Goal: Task Accomplishment & Management: Use online tool/utility

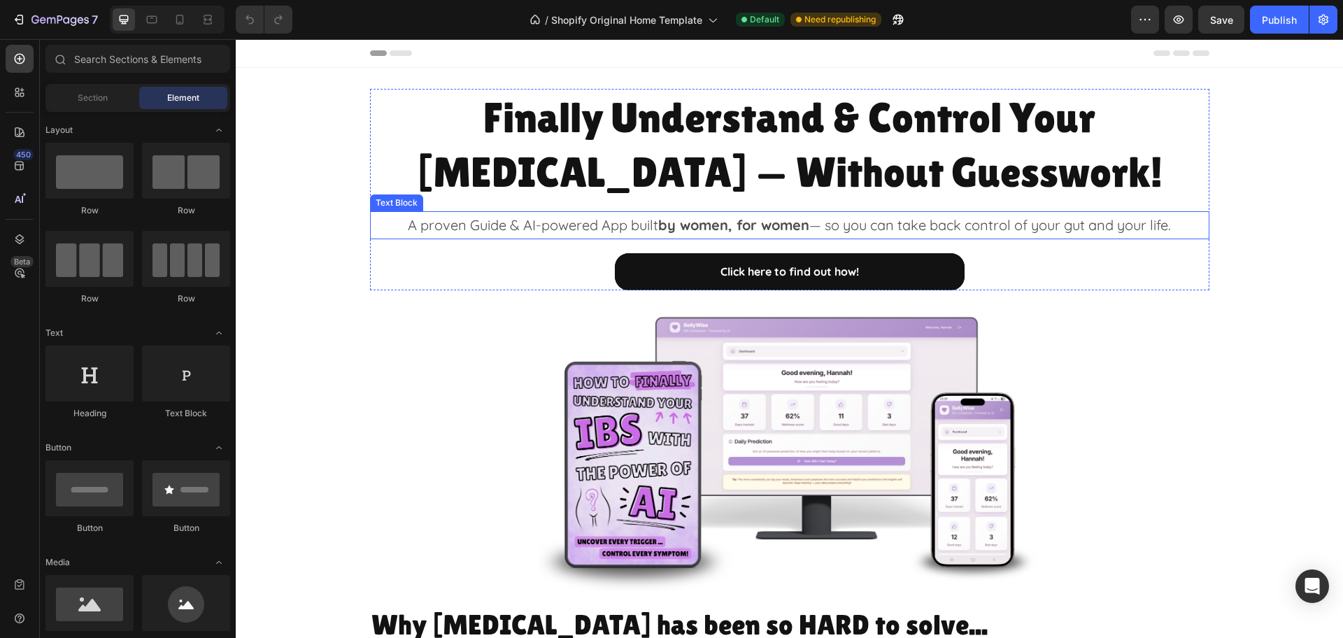
click at [728, 226] on strong "by women, for women" at bounding box center [733, 224] width 151 height 17
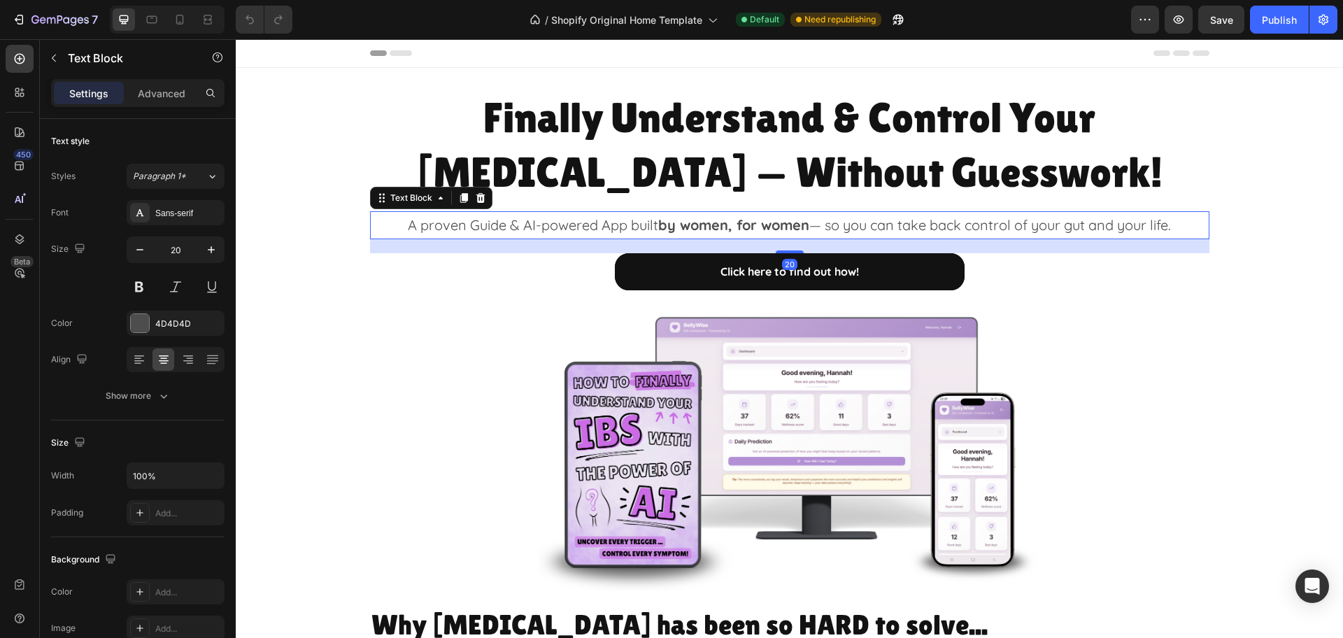
click at [728, 226] on strong "by women, for women" at bounding box center [733, 224] width 151 height 17
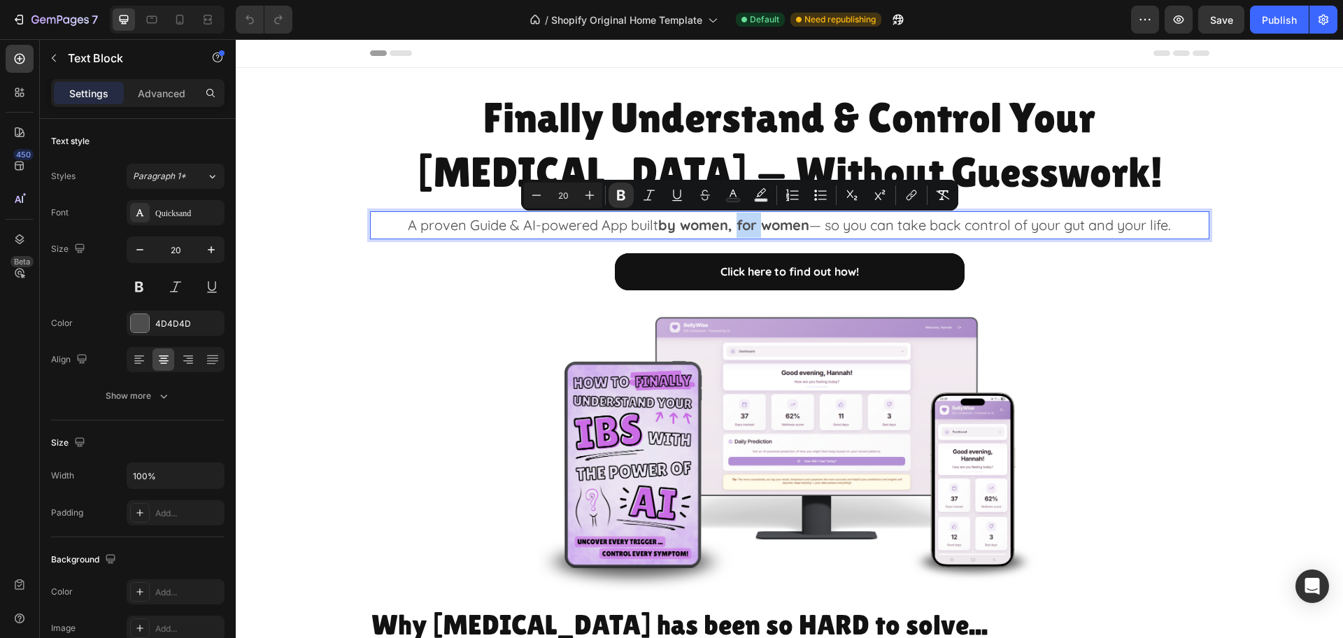
click at [727, 225] on strong "by women, for women" at bounding box center [733, 224] width 151 height 17
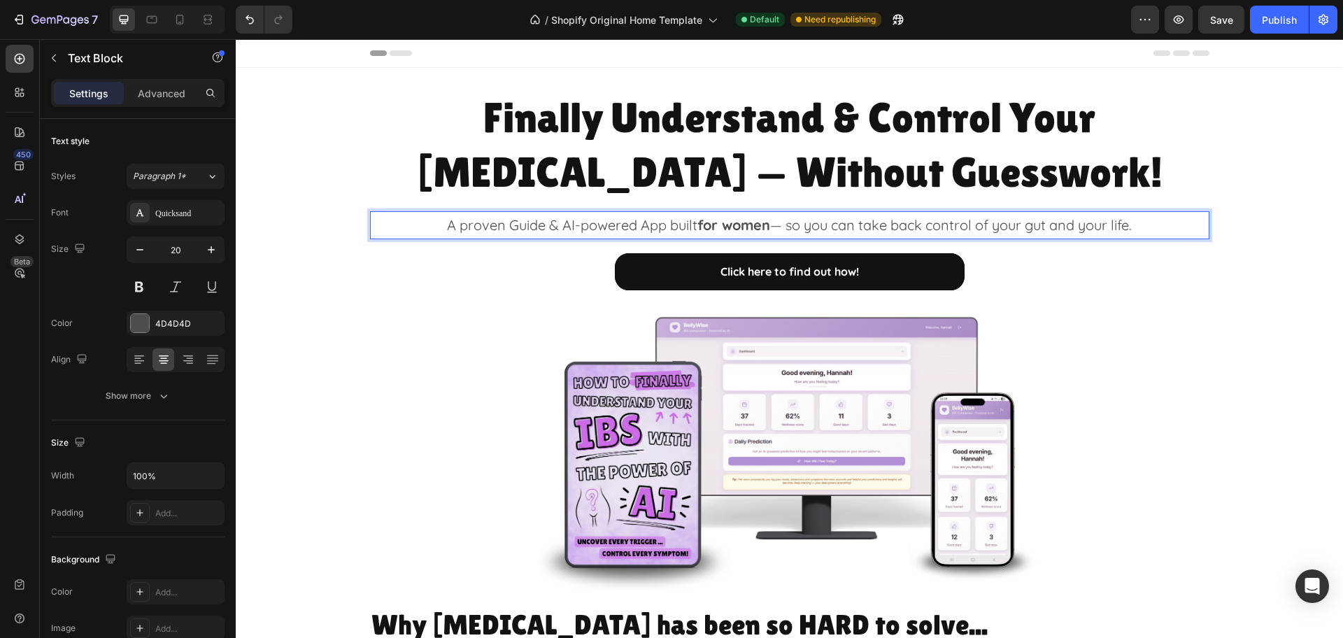
click at [1046, 228] on p "A proven Guide & AI-powered App built for women — so you can take back control …" at bounding box center [789, 225] width 836 height 25
click at [1220, 10] on button "Save" at bounding box center [1221, 20] width 46 height 28
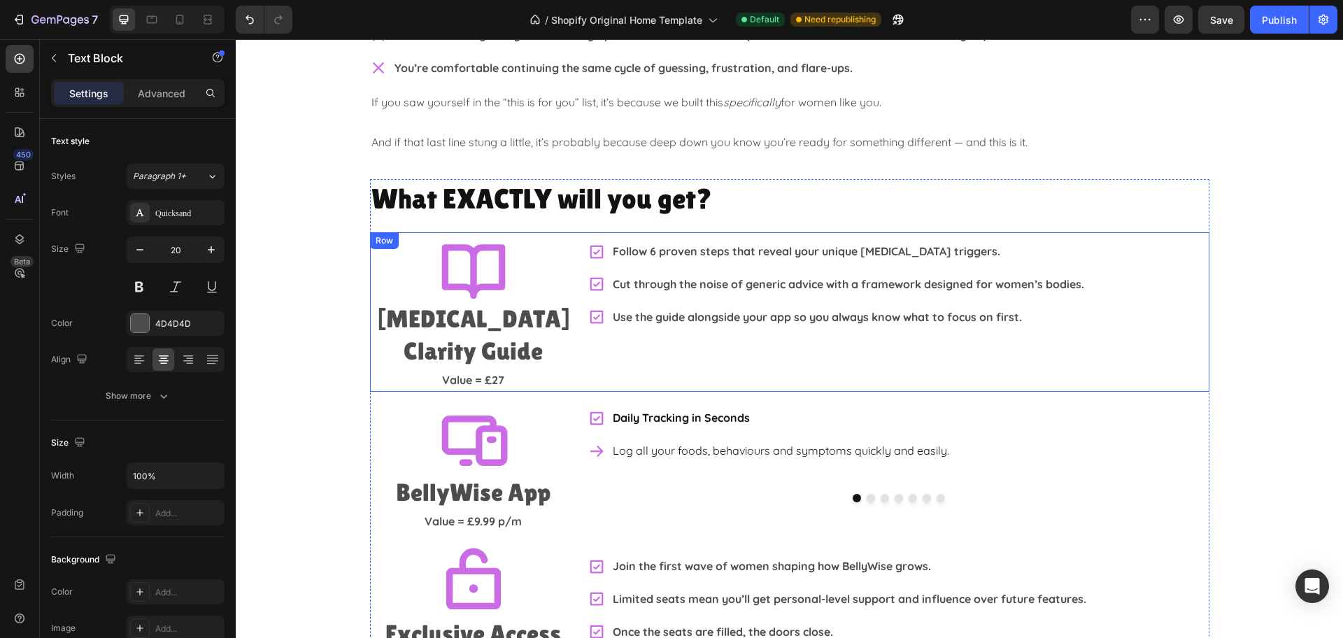
scroll to position [2448, 0]
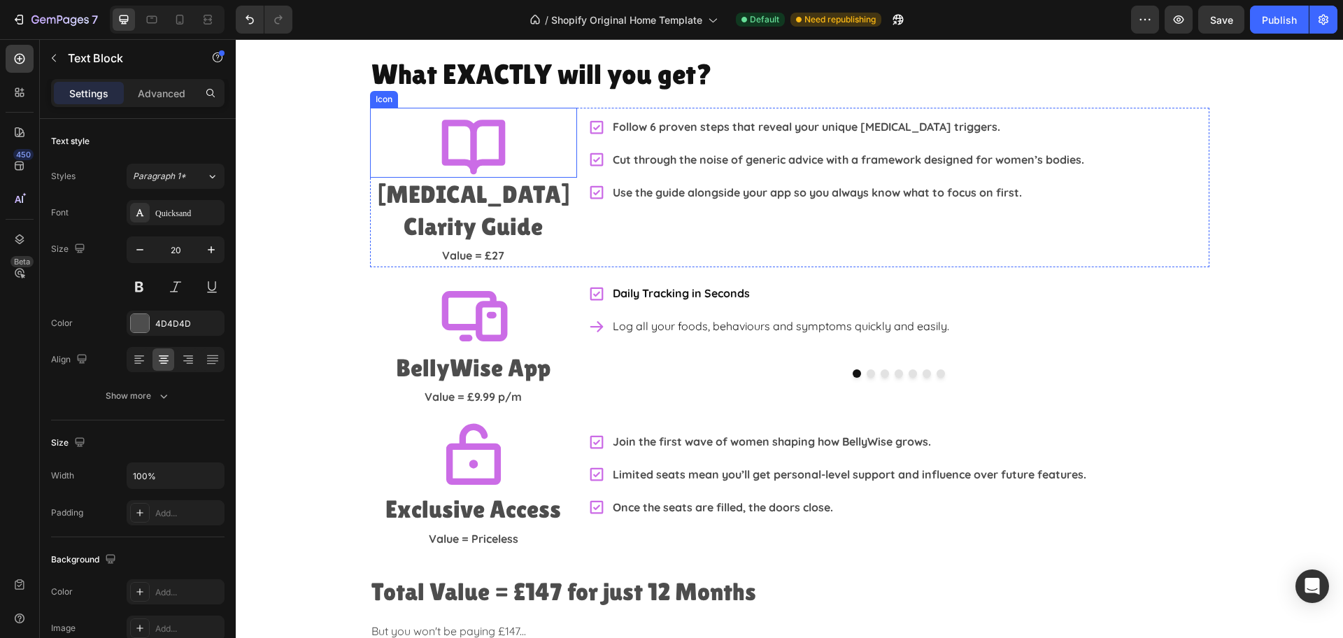
click at [455, 129] on icon at bounding box center [474, 143] width 70 height 70
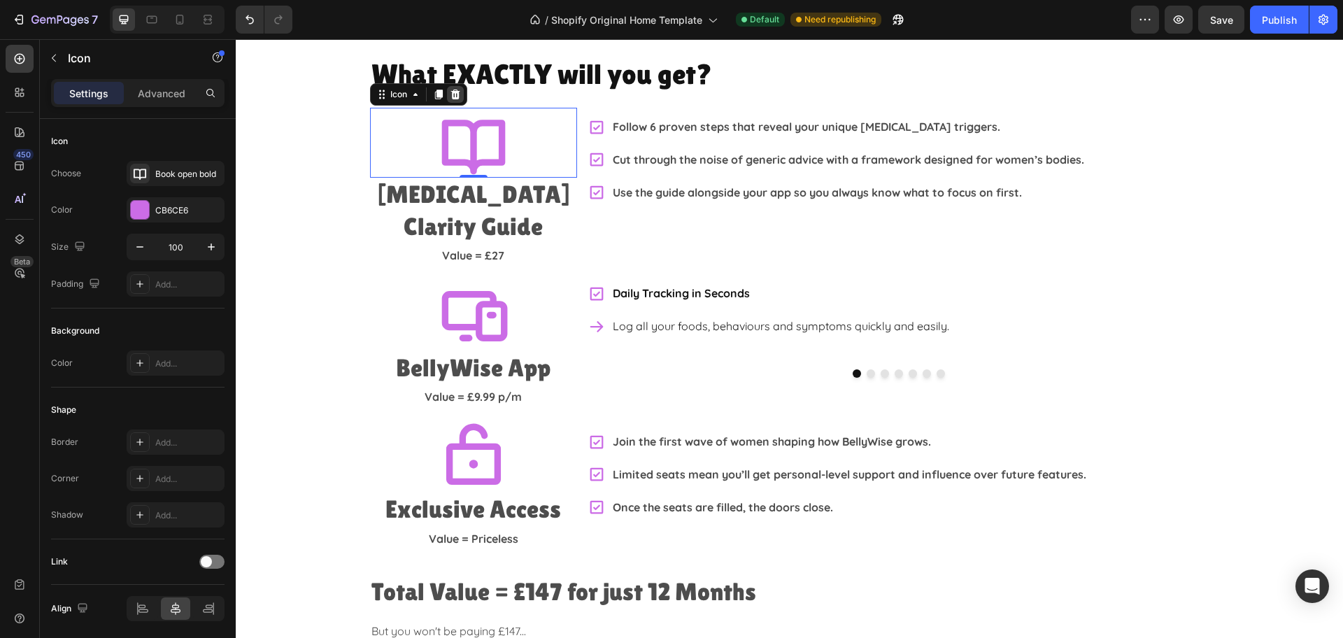
click at [450, 92] on icon at bounding box center [454, 95] width 9 height 10
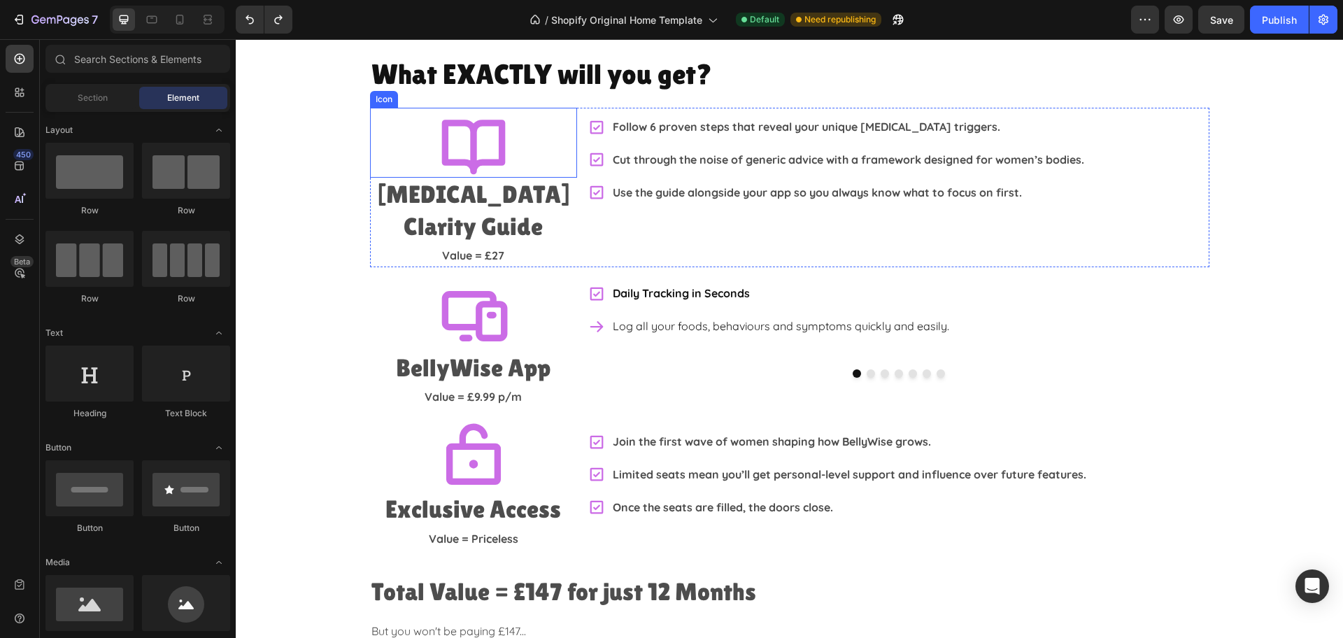
click at [468, 138] on icon at bounding box center [473, 147] width 64 height 55
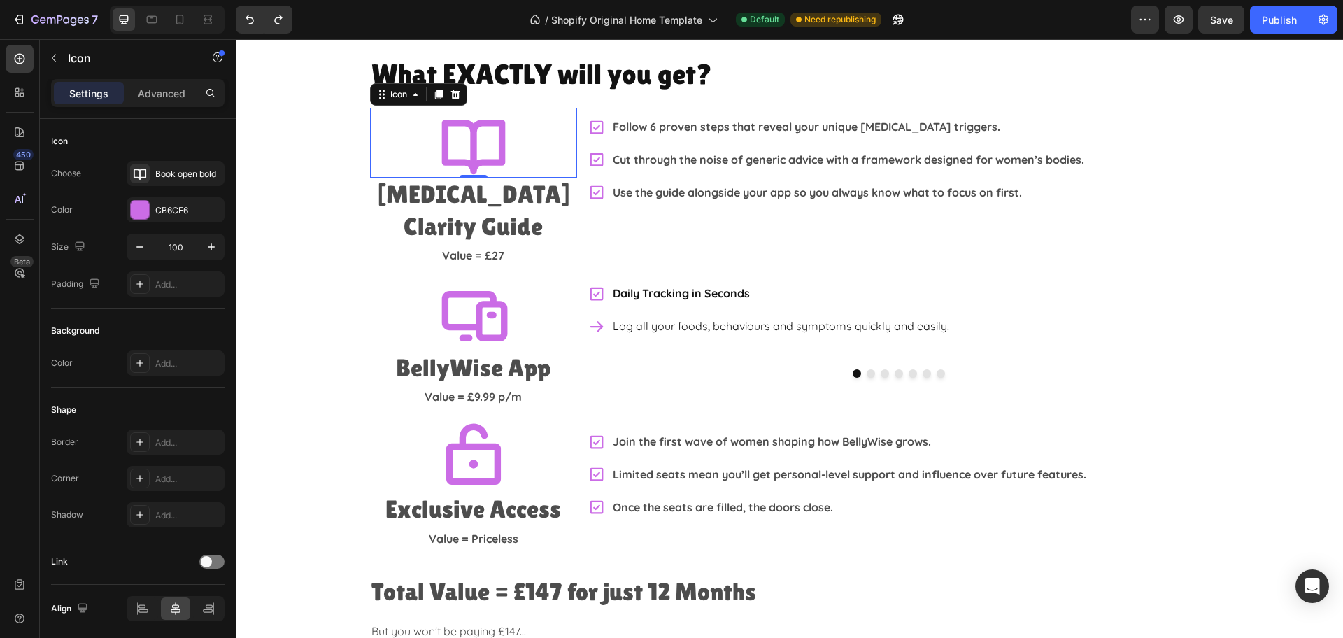
click at [458, 143] on icon at bounding box center [474, 143] width 70 height 70
click at [450, 94] on icon at bounding box center [455, 94] width 11 height 11
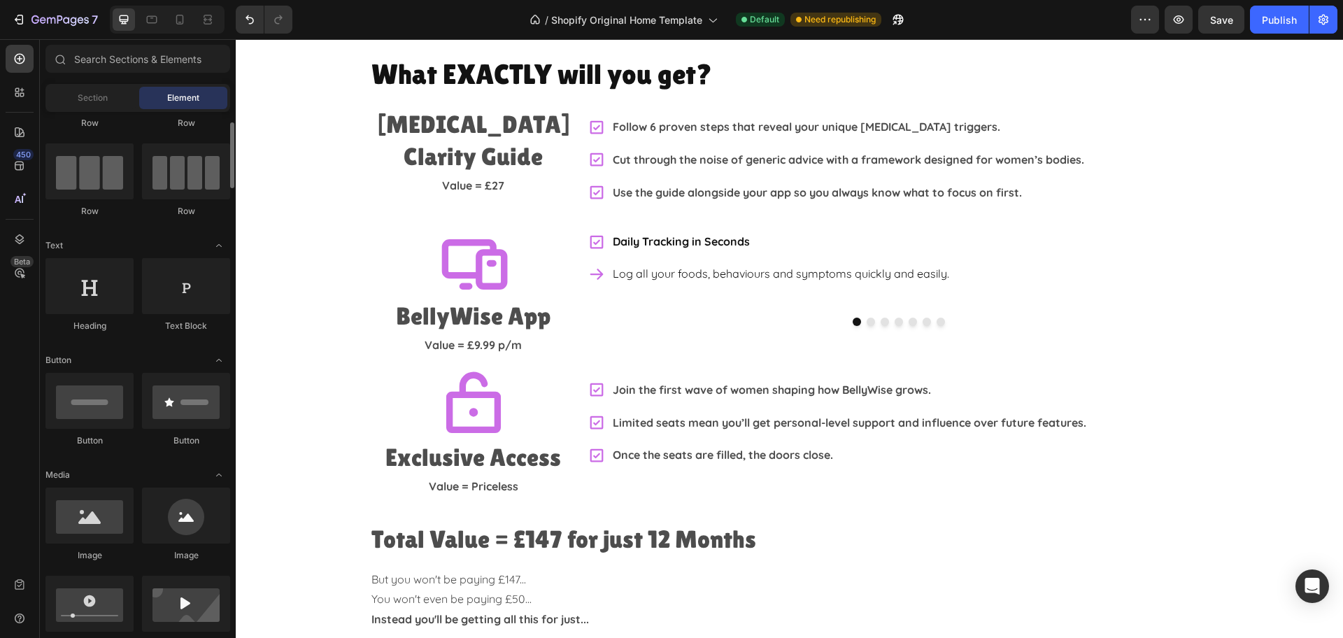
scroll to position [175, 0]
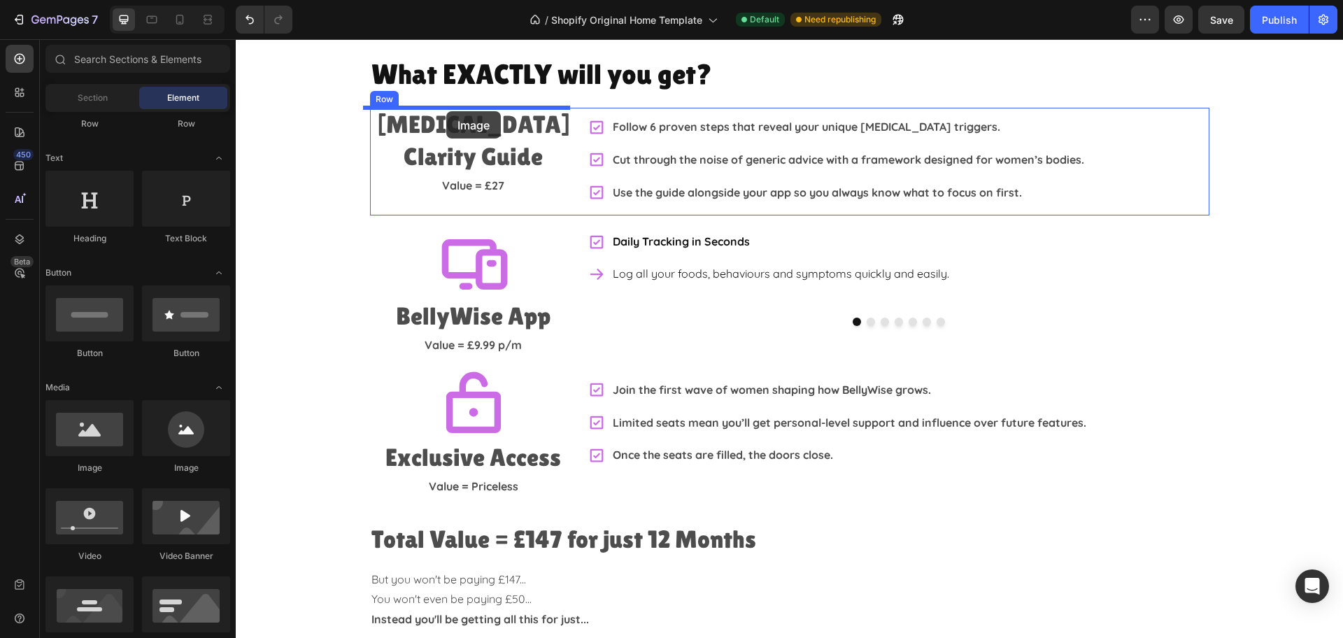
drag, startPoint x: 308, startPoint y: 474, endPoint x: 446, endPoint y: 111, distance: 388.3
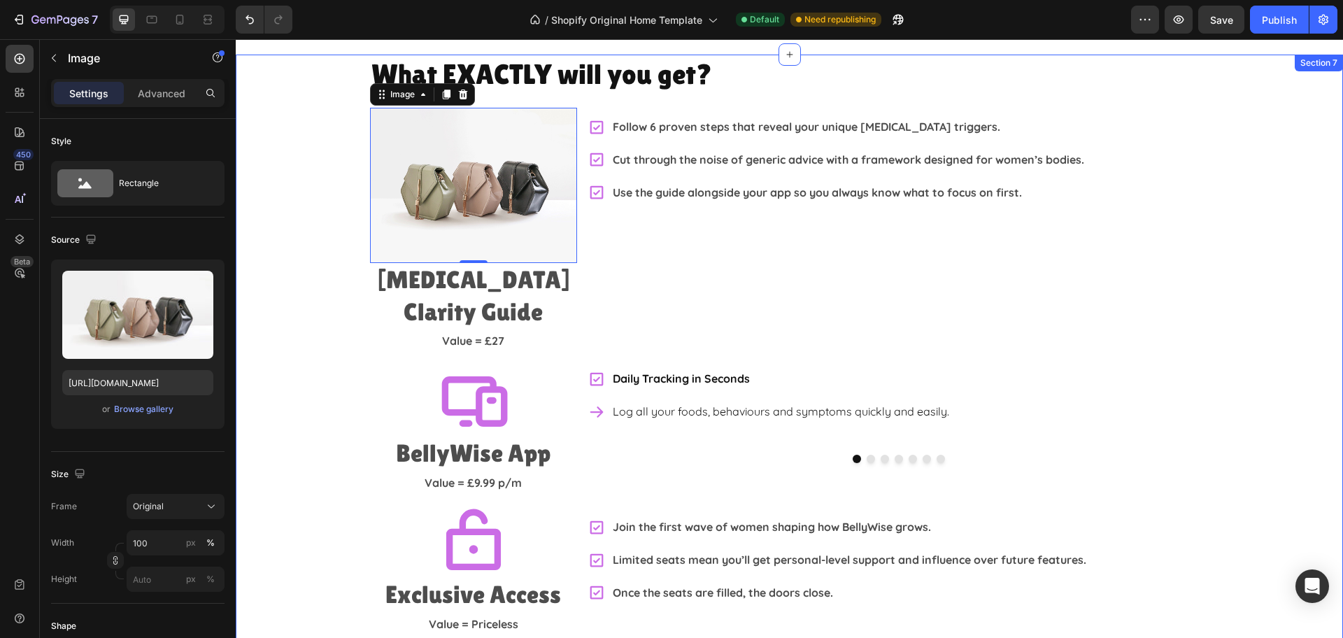
click at [268, 320] on div "What EXACTLY will you get? Heading Image 0 IBS Clarity Guide Heading Value = £2…" at bounding box center [789, 345] width 1107 height 581
click at [437, 168] on img at bounding box center [473, 185] width 207 height 155
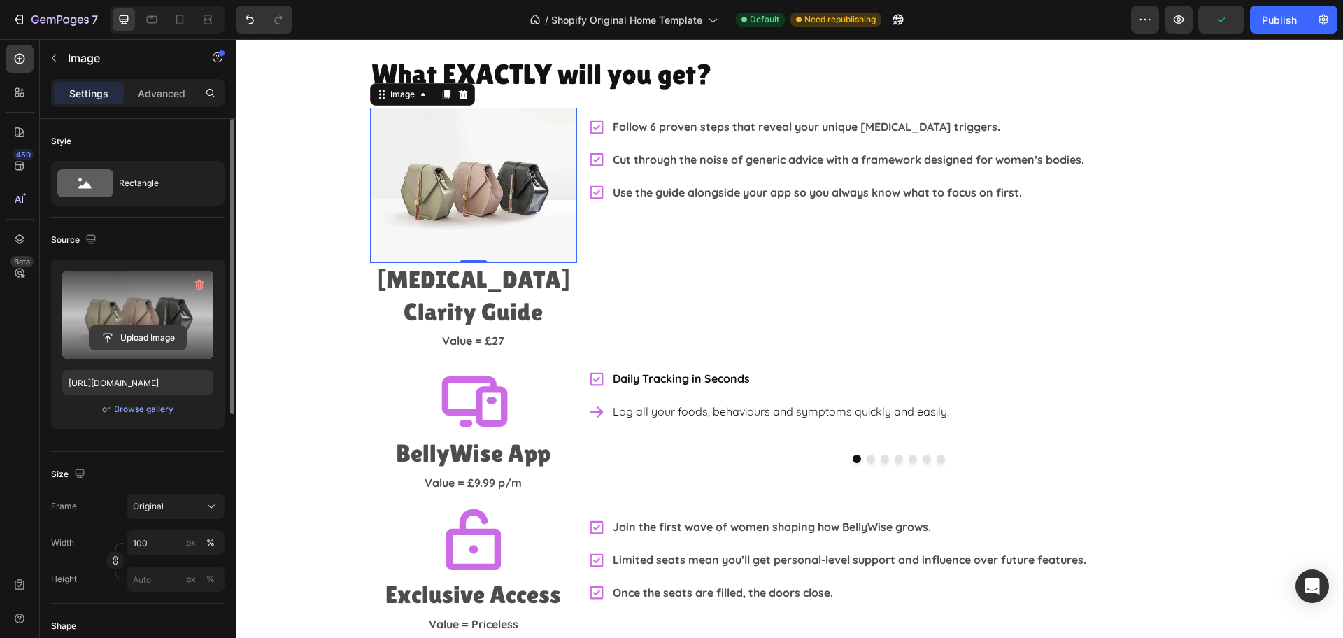
click at [146, 334] on input "file" at bounding box center [138, 338] width 97 height 24
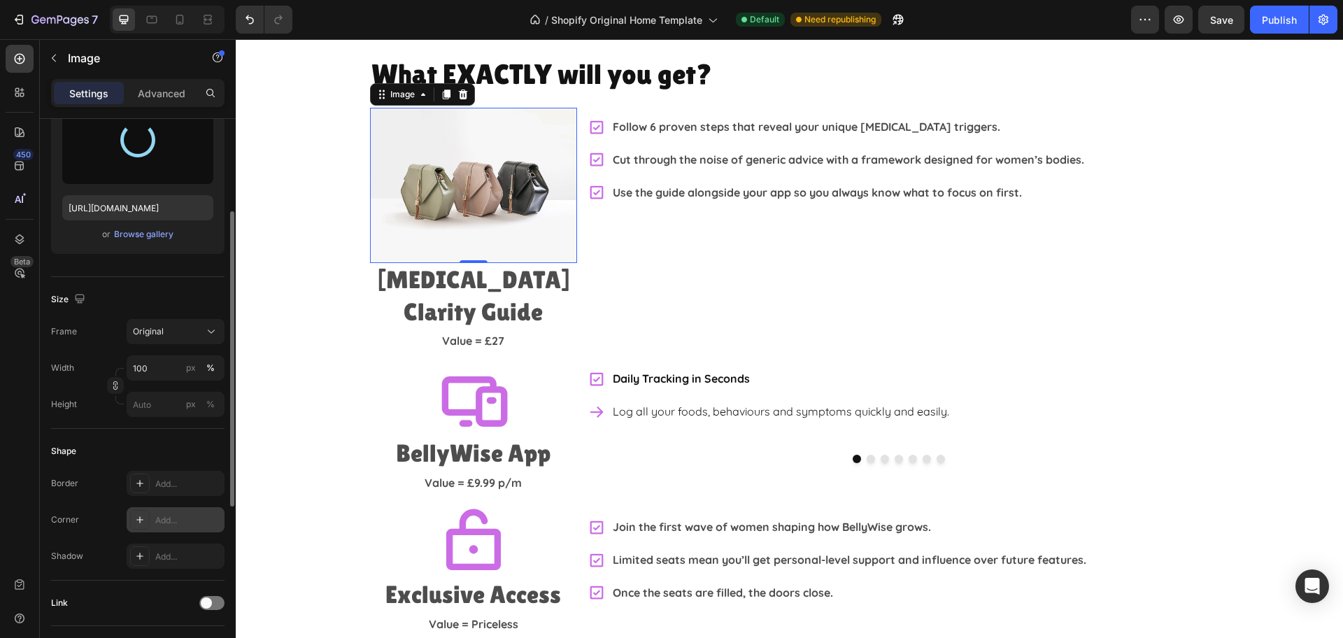
click at [163, 523] on div "Add..." at bounding box center [188, 520] width 66 height 13
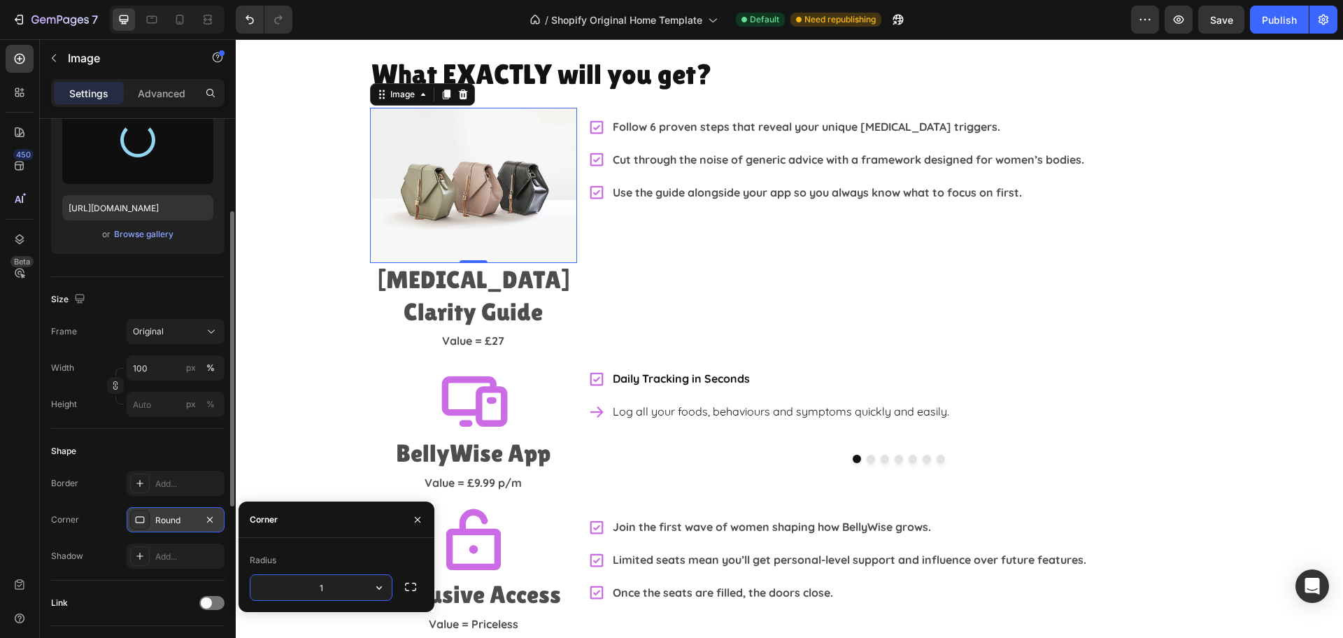
type input "10"
click at [205, 446] on div "Shape" at bounding box center [137, 451] width 173 height 22
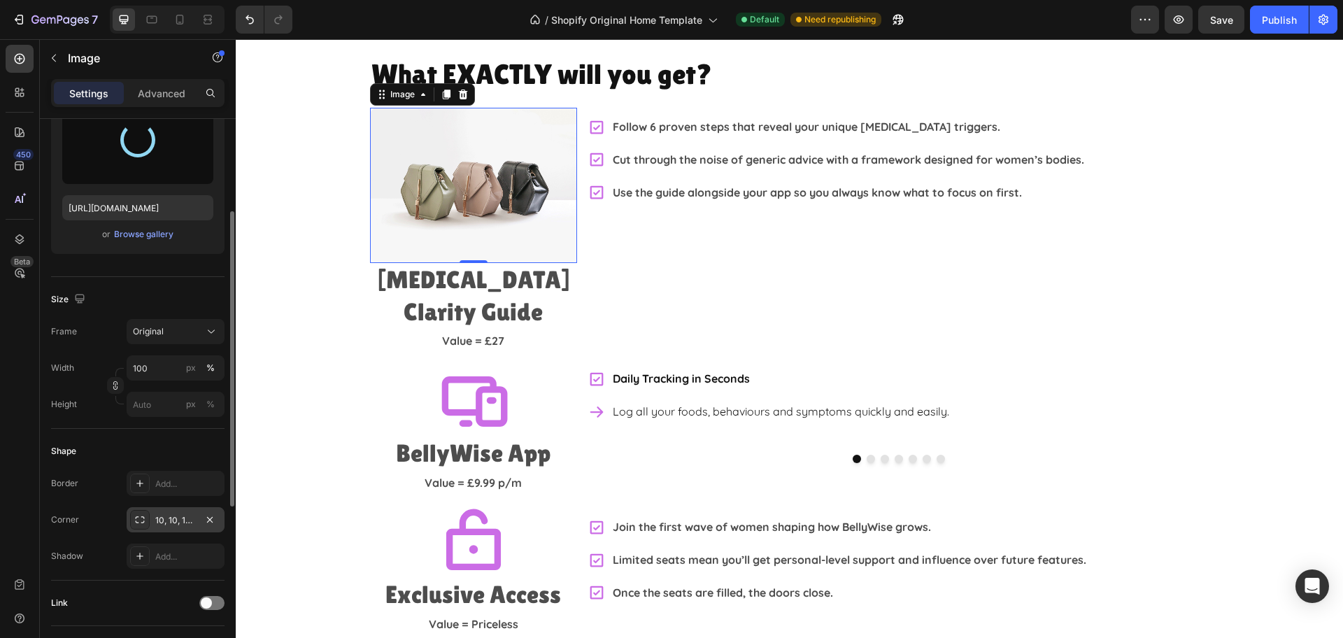
type input "https://cdn.shopify.com/s/files/1/0877/8629/1533/files/gempages_551456408386667…"
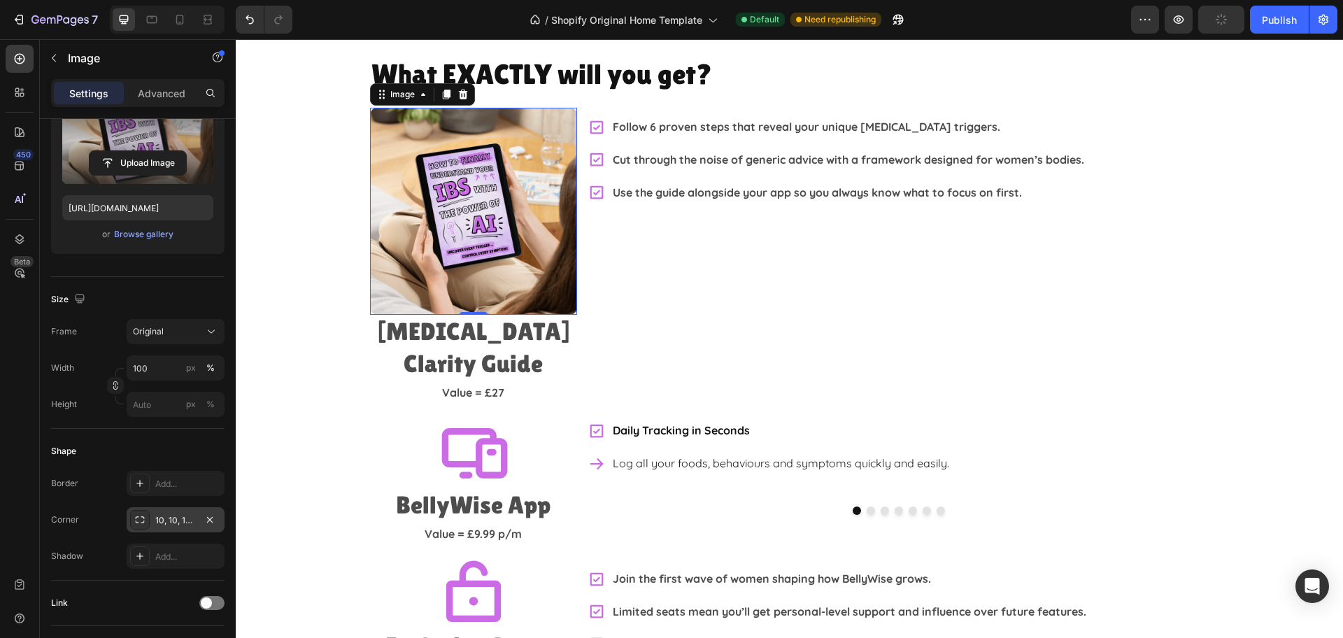
click at [192, 521] on div "10, 10, 10, 10" at bounding box center [175, 520] width 41 height 13
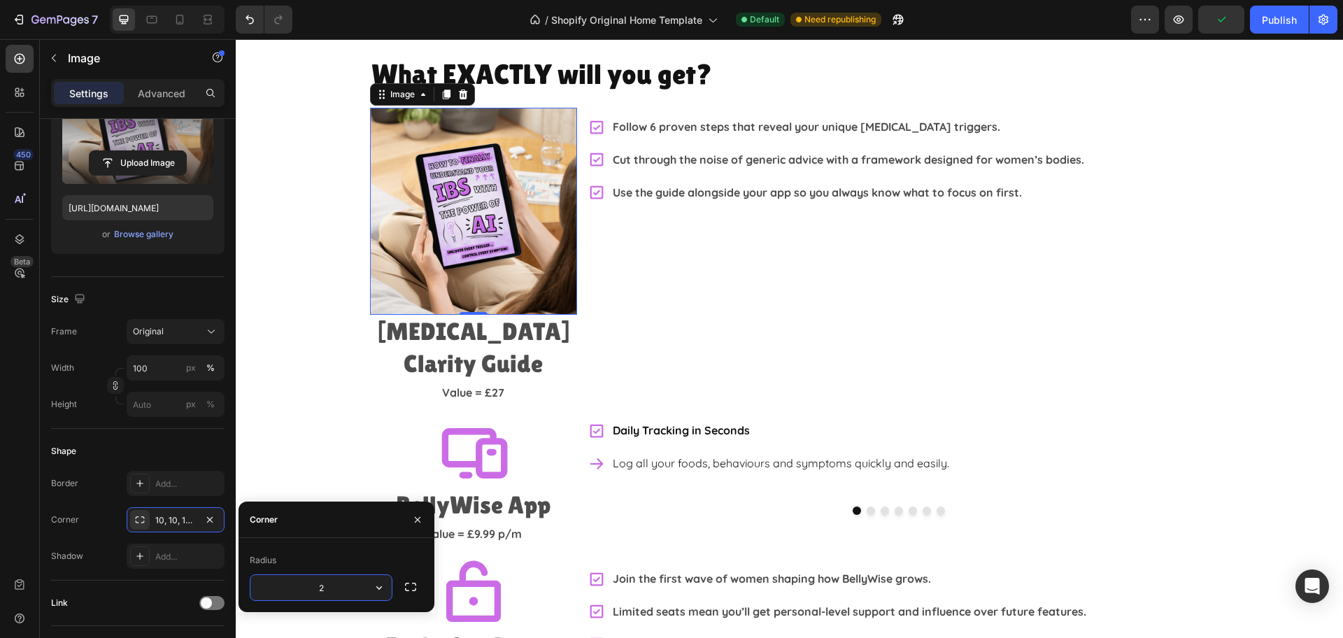
type input "20"
click at [1274, 297] on div "What EXACTLY will you get? Heading Image 0 IBS Clarity Guide Heading Value = £2…" at bounding box center [789, 371] width 1107 height 632
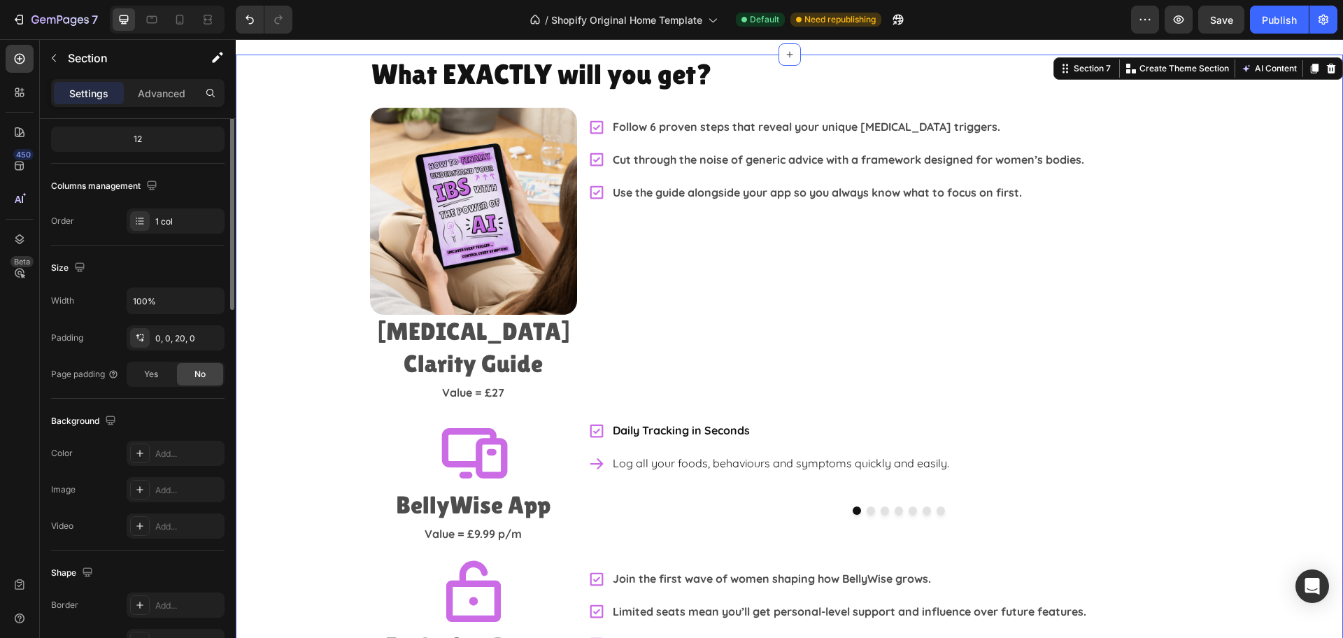
scroll to position [0, 0]
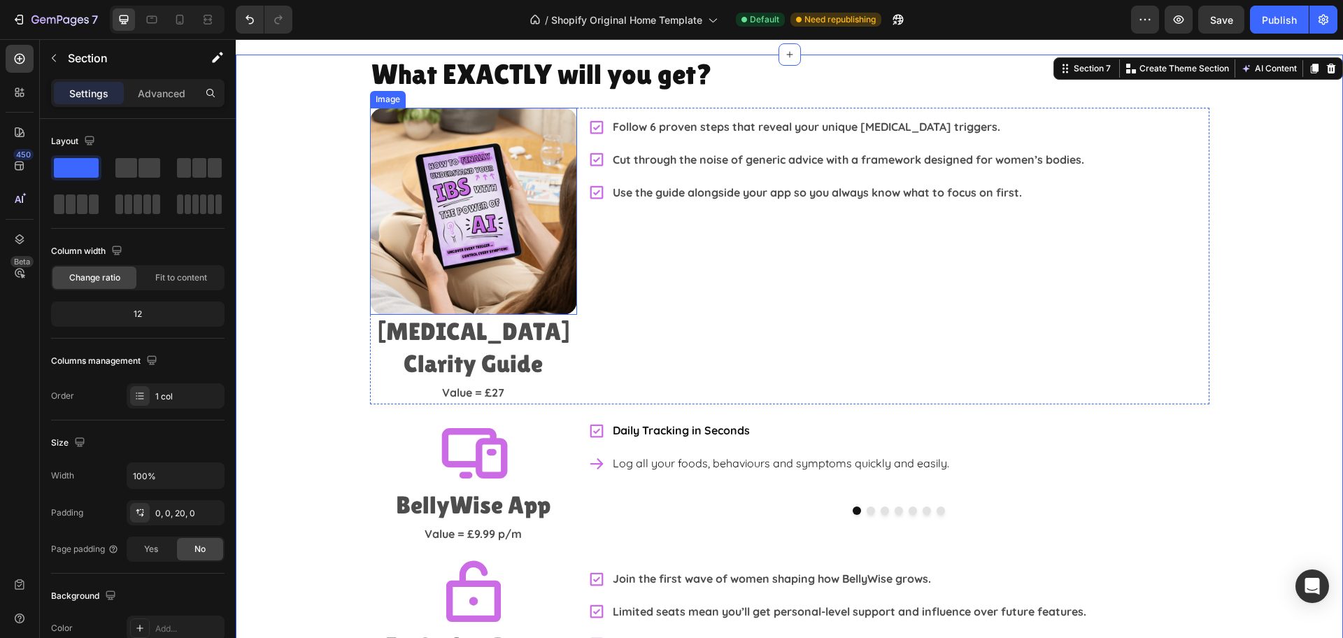
click at [479, 301] on img at bounding box center [473, 211] width 207 height 207
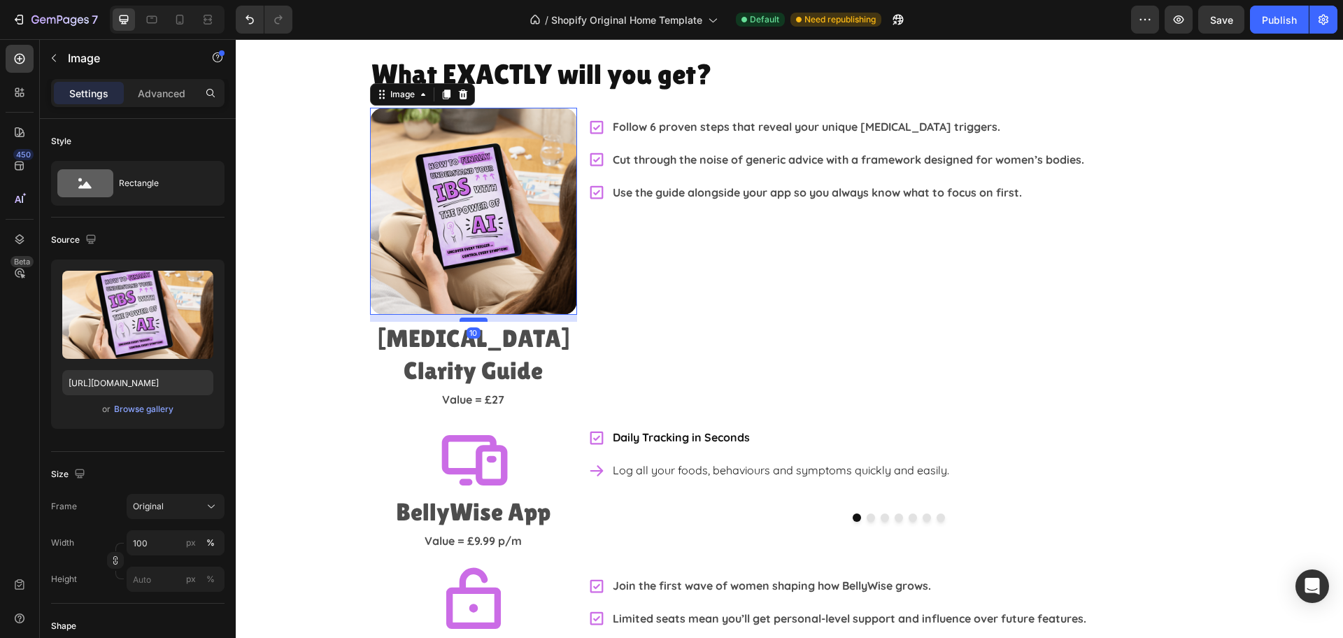
drag, startPoint x: 465, startPoint y: 313, endPoint x: 467, endPoint y: 320, distance: 7.1
click at [467, 320] on div at bounding box center [474, 320] width 28 height 4
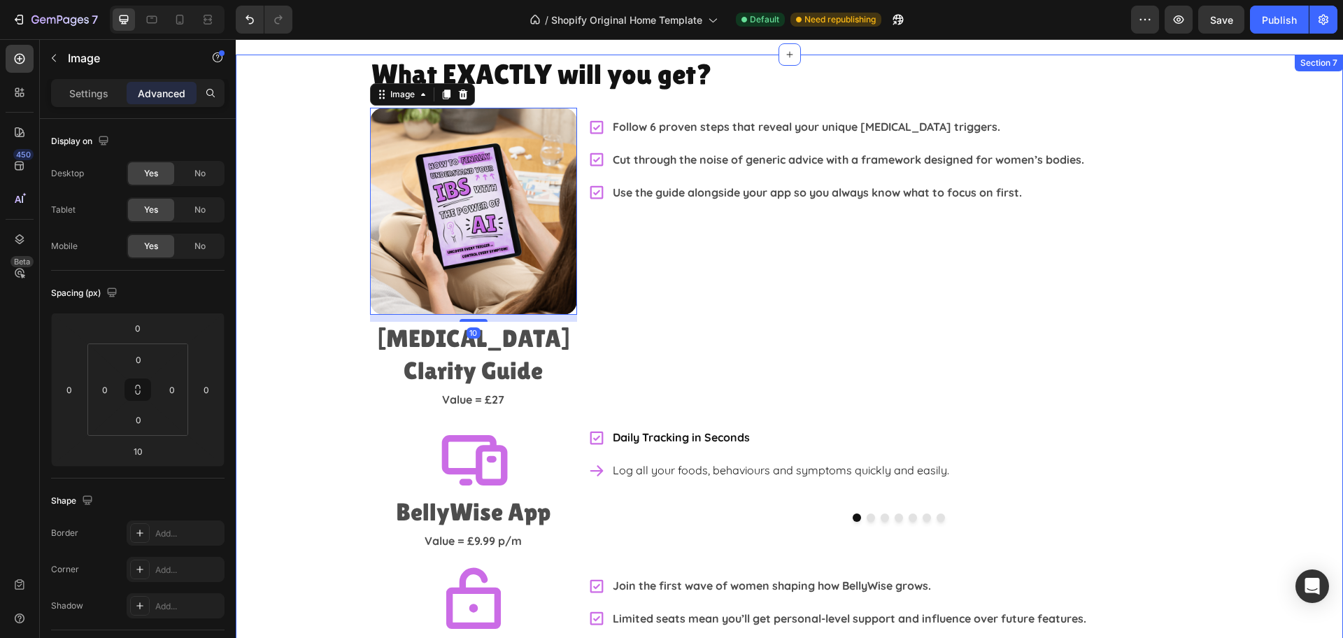
click at [1273, 262] on div "What EXACTLY will you get? Heading Image 10 IBS Clarity Guide Heading Value = £…" at bounding box center [789, 374] width 1107 height 639
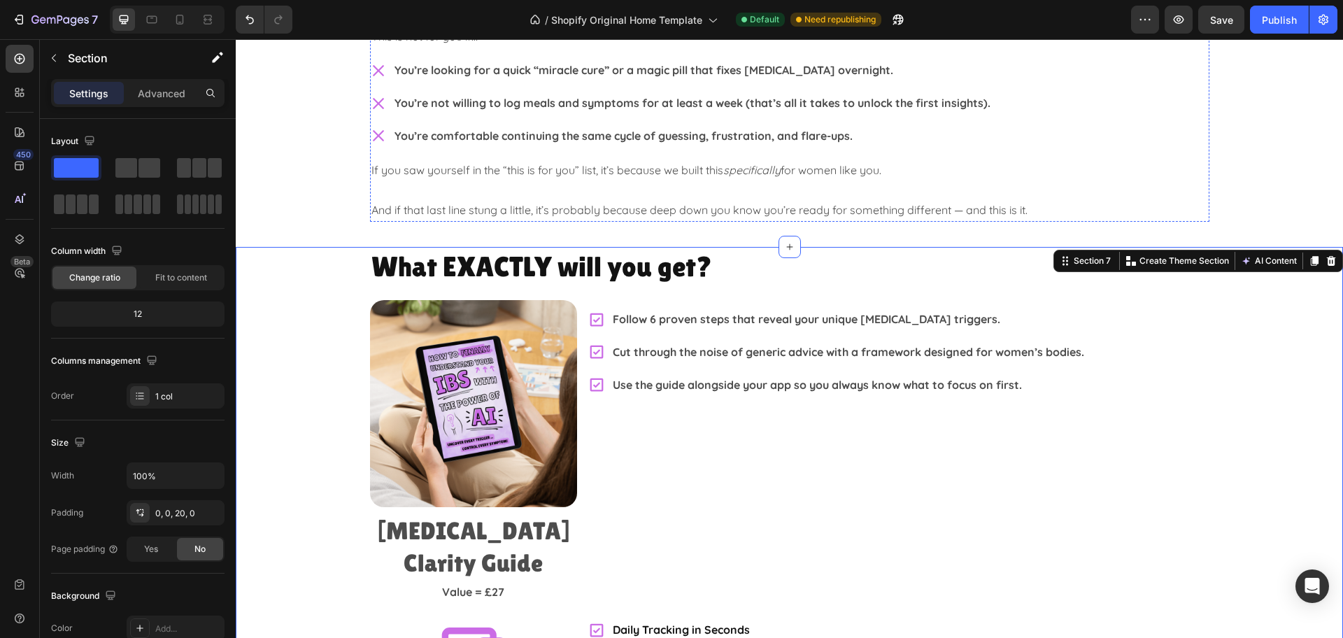
scroll to position [2283, 0]
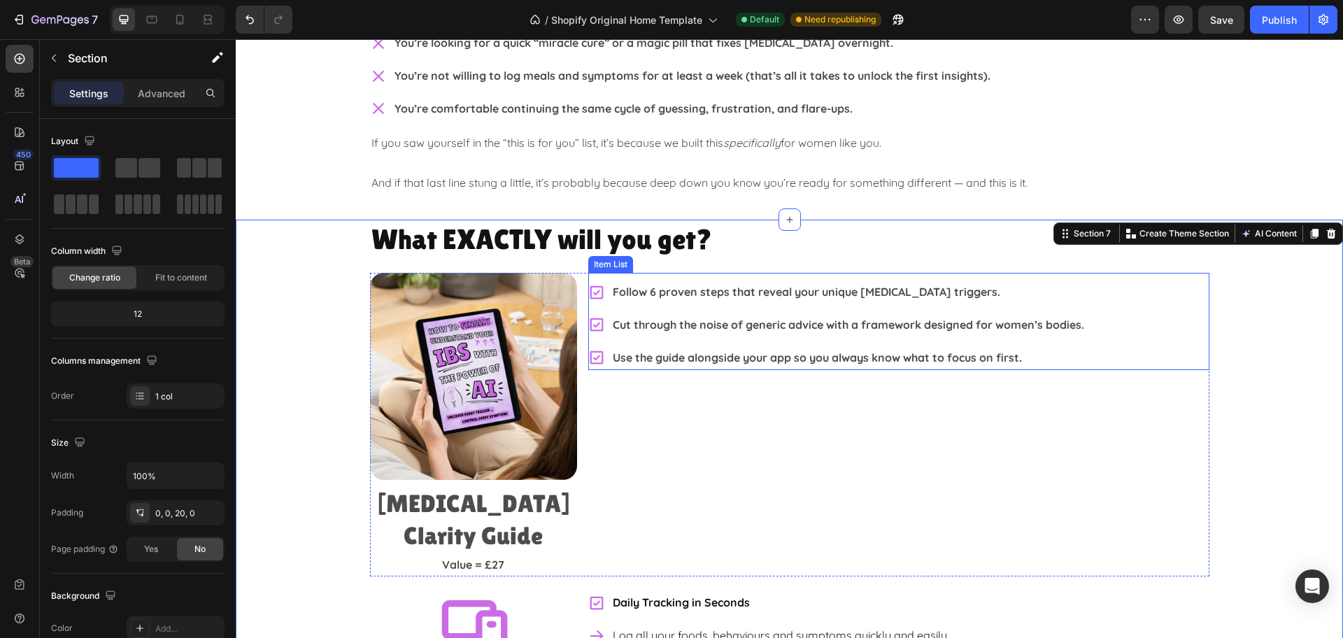
click at [654, 290] on p "Follow 6 proven steps that reveal your unique [MEDICAL_DATA] triggers." at bounding box center [848, 292] width 471 height 20
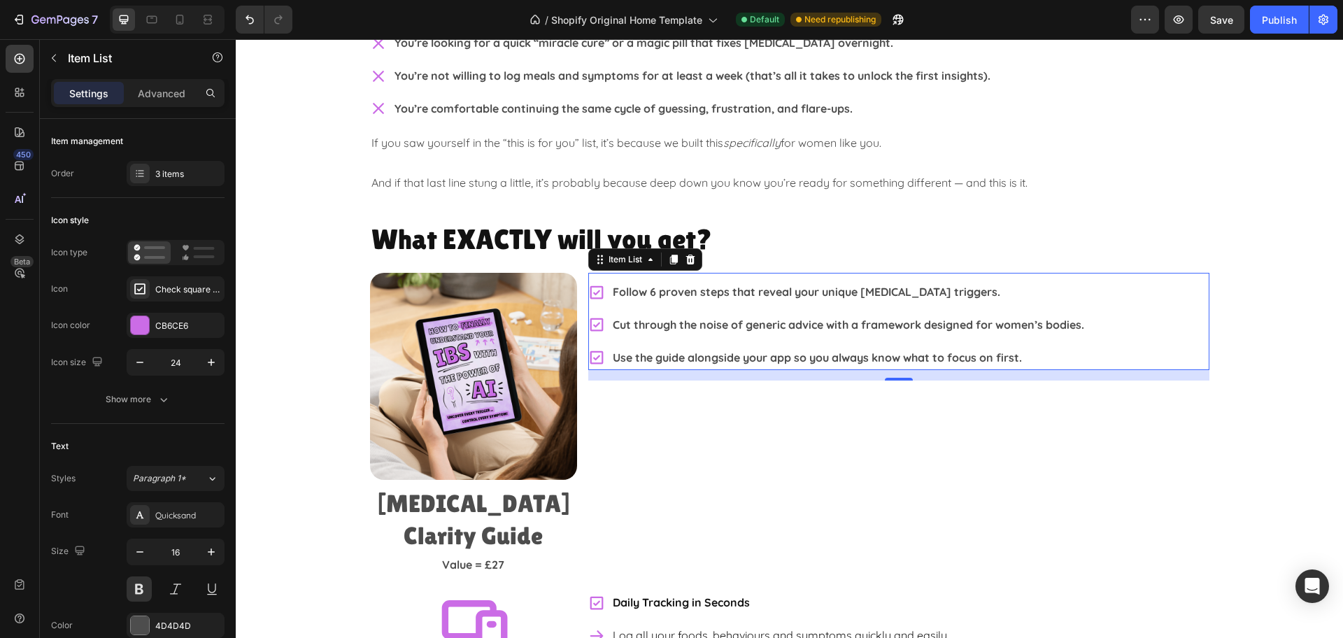
click at [1165, 299] on div "Follow 6 proven steps that reveal your unique [MEDICAL_DATA] triggers. Cut thro…" at bounding box center [898, 325] width 621 height 90
click at [169, 100] on div "Advanced" at bounding box center [162, 93] width 70 height 22
type input "100%"
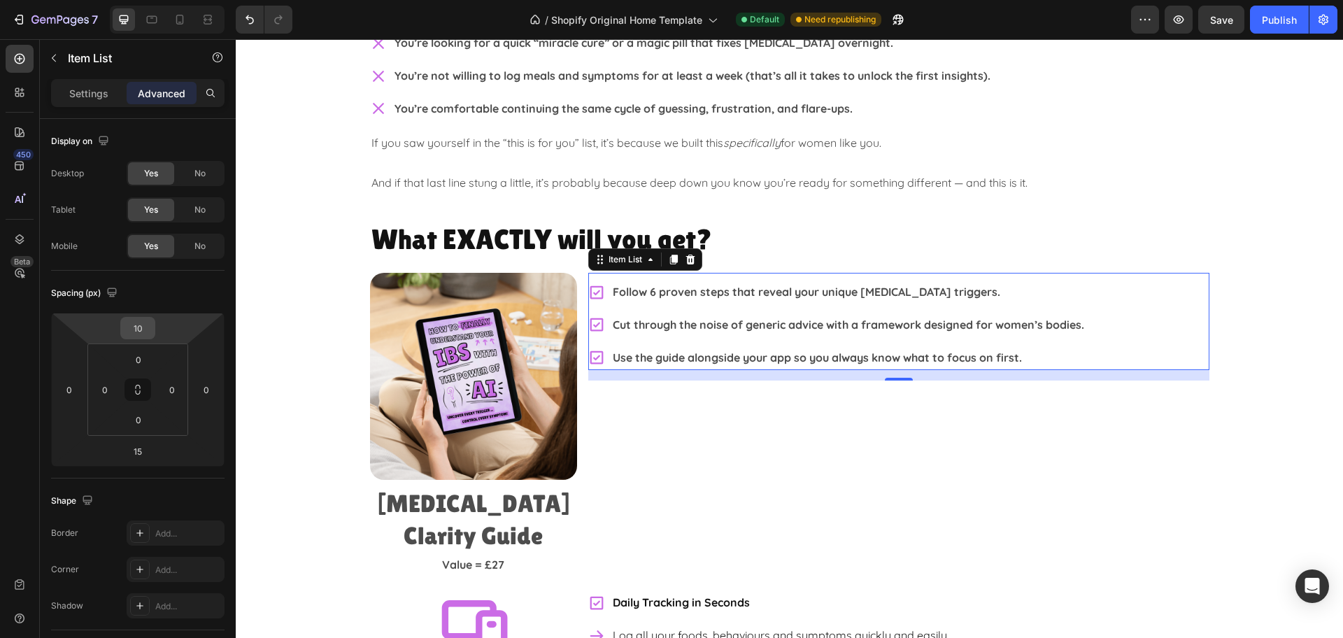
click at [140, 329] on input "10" at bounding box center [138, 328] width 28 height 21
type input "0"
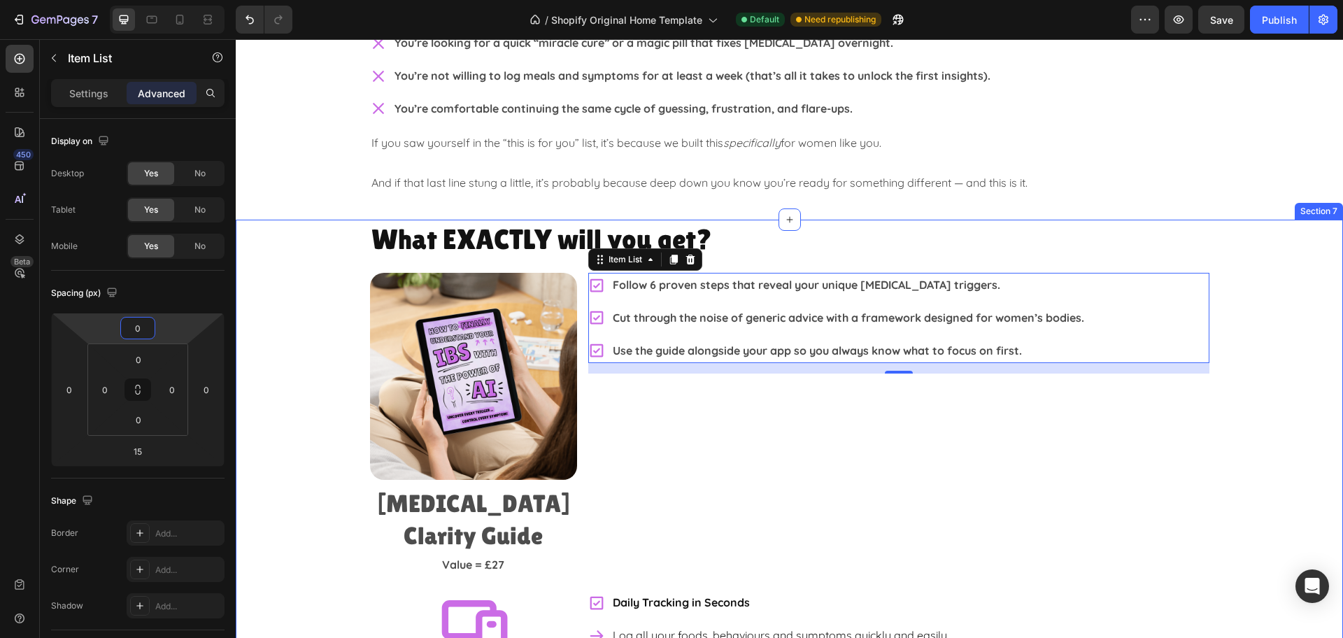
click at [1269, 436] on div "What EXACTLY will you get? Heading Image IBS Clarity Guide Heading Value = £27 …" at bounding box center [789, 539] width 1107 height 639
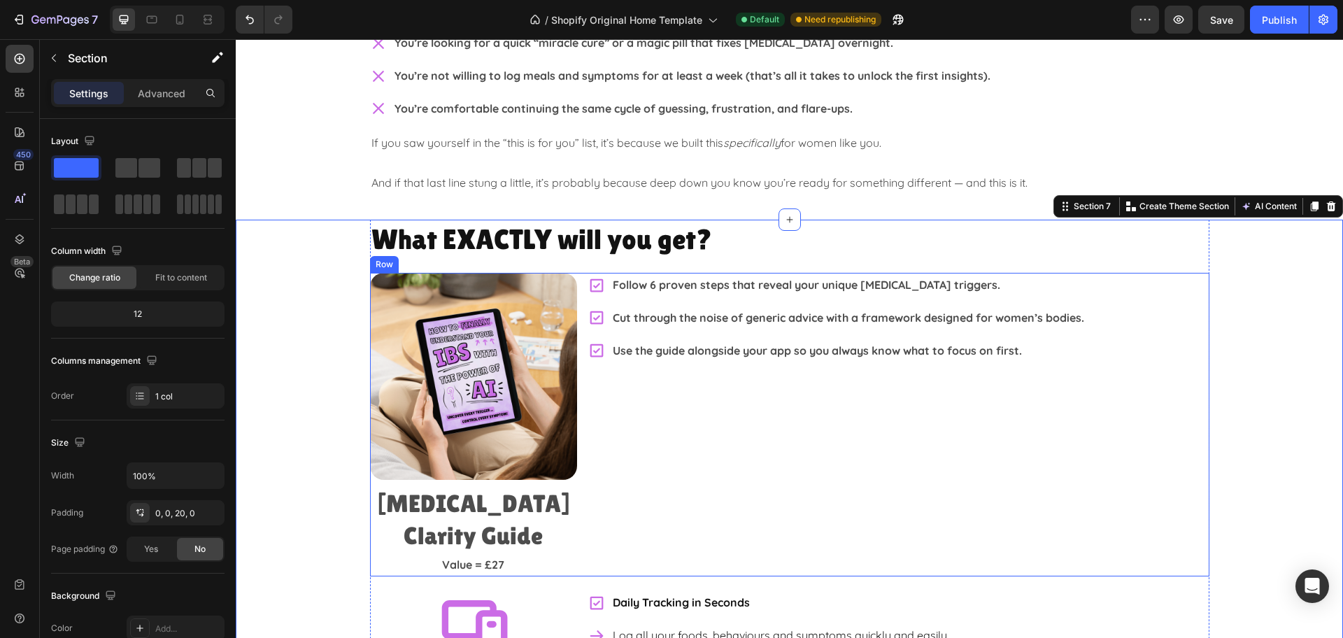
click at [1057, 431] on div "Follow 6 proven steps that reveal your unique IBS triggers. Cut through the noi…" at bounding box center [898, 425] width 621 height 304
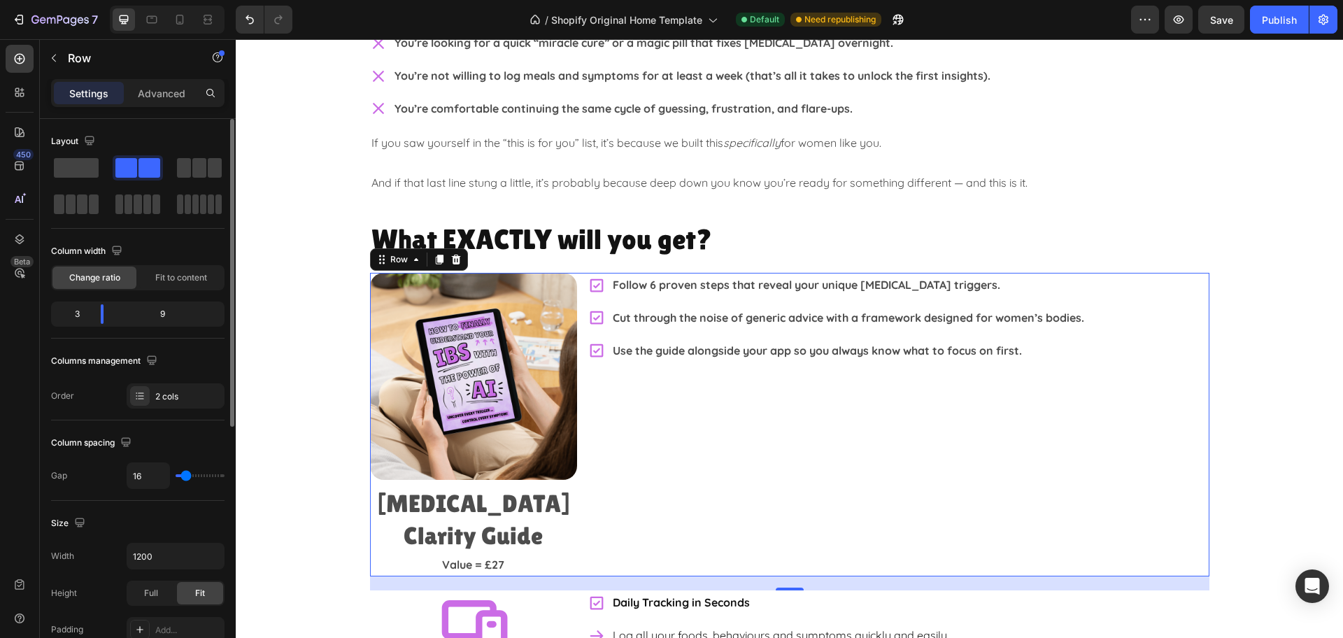
type input "22"
type input "27"
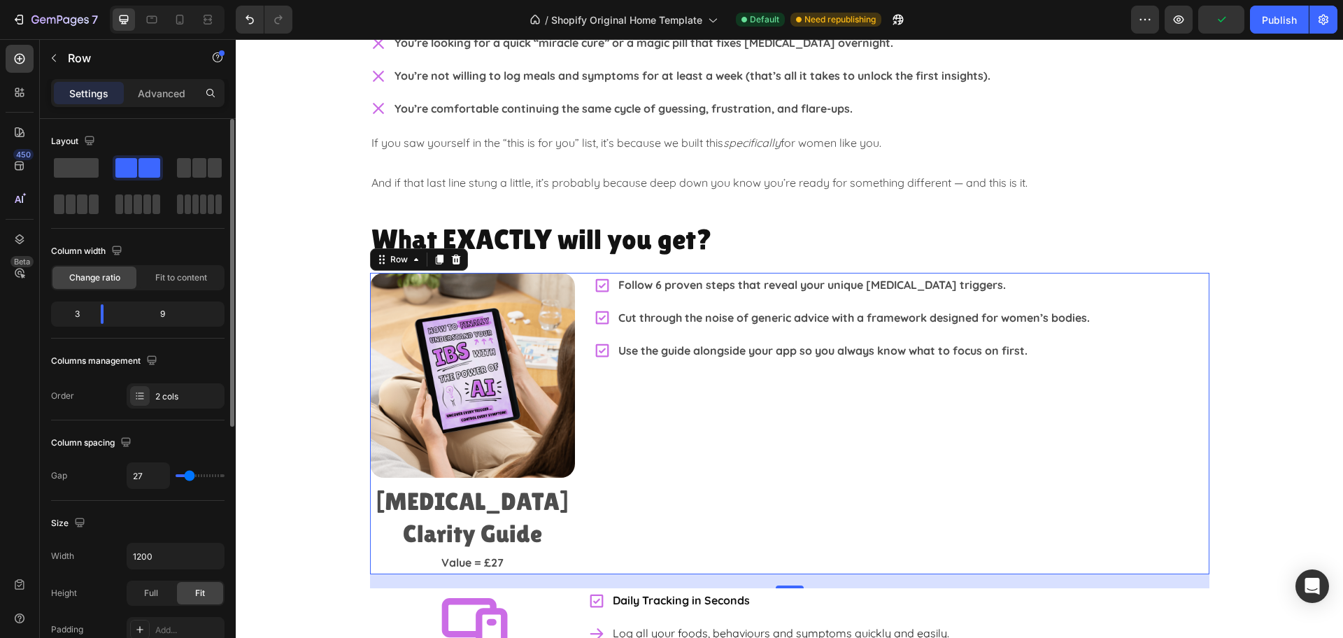
type input "29"
type input "27"
type input "24"
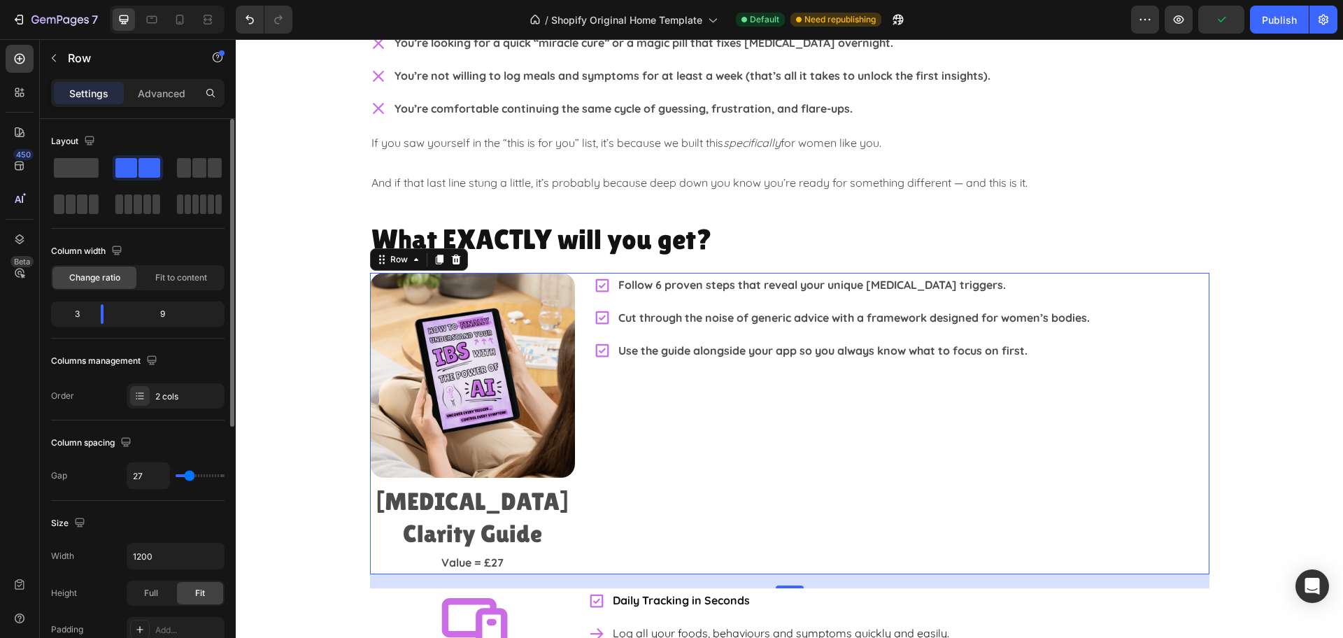
type input "24"
type input "20"
type input "18"
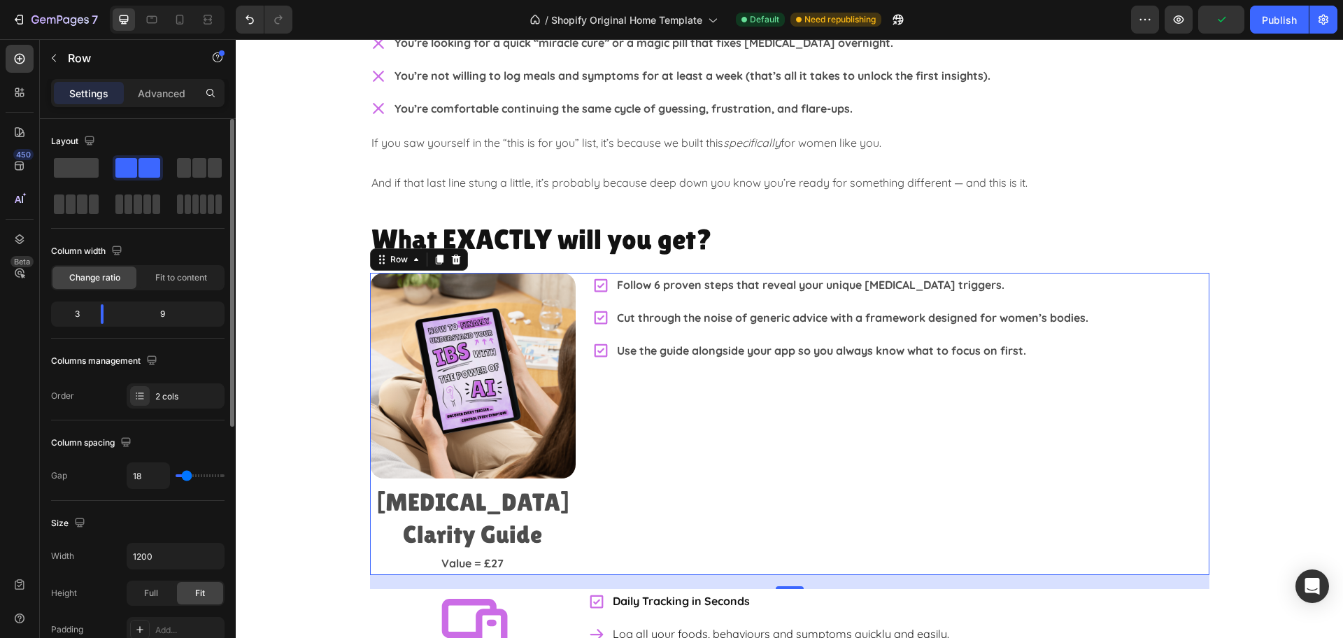
type input "16"
click at [186, 477] on input "range" at bounding box center [200, 475] width 49 height 3
click at [145, 472] on input "16" at bounding box center [148, 475] width 42 height 25
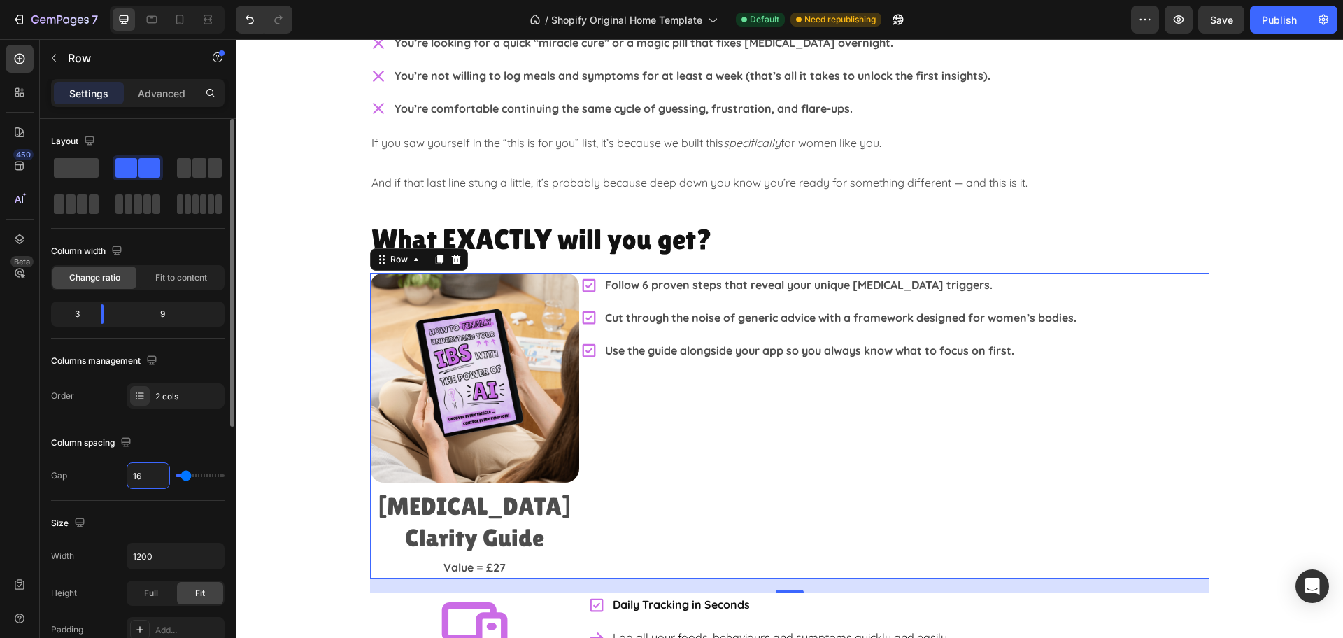
type input "2"
type input "20"
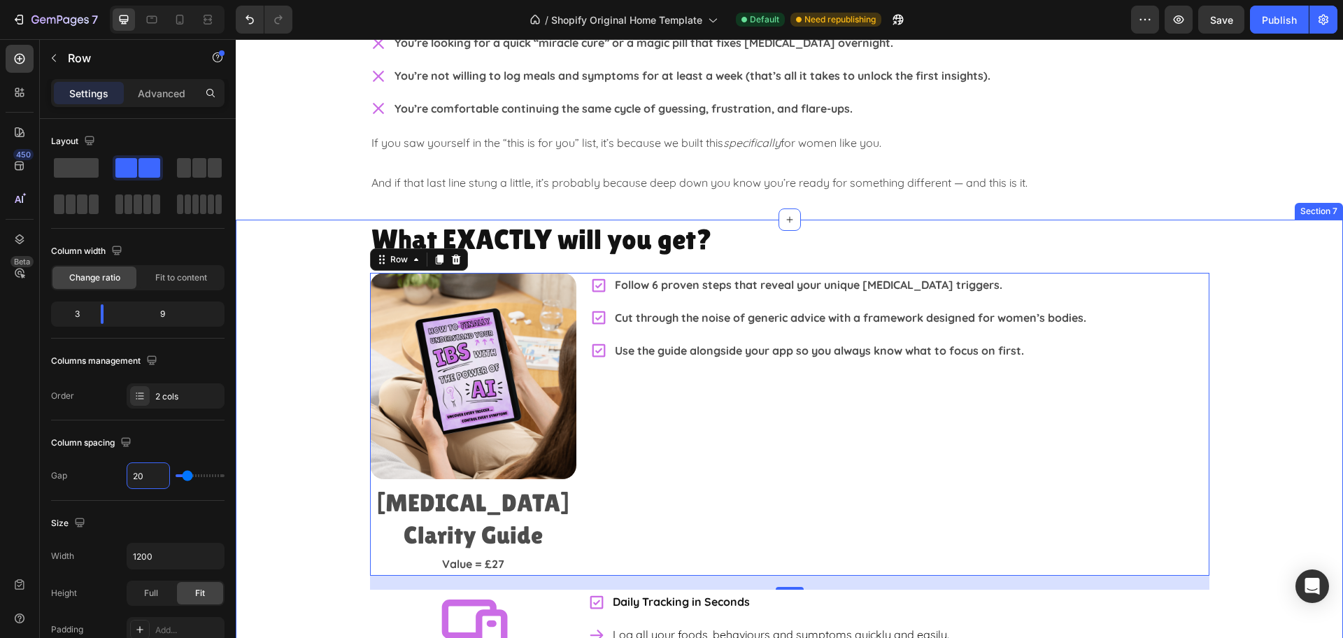
click at [1266, 327] on div "What EXACTLY will you get? Heading Image IBS Clarity Guide Heading Value = £27 …" at bounding box center [789, 539] width 1107 height 639
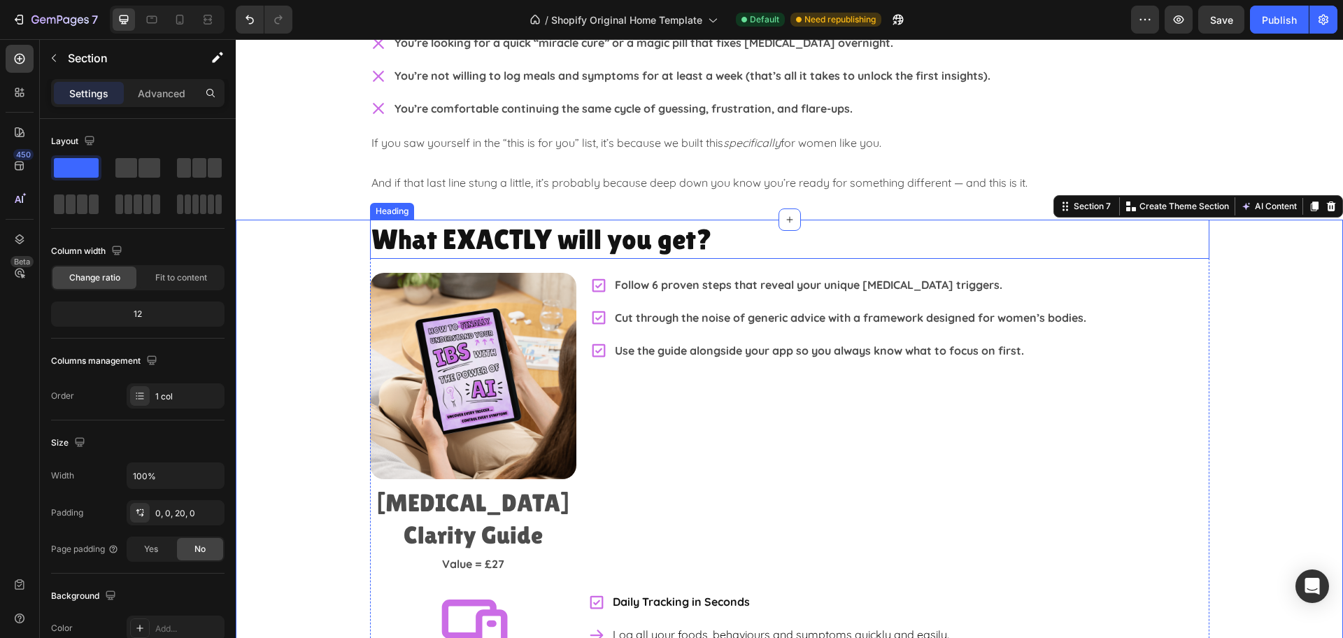
scroll to position [2195, 0]
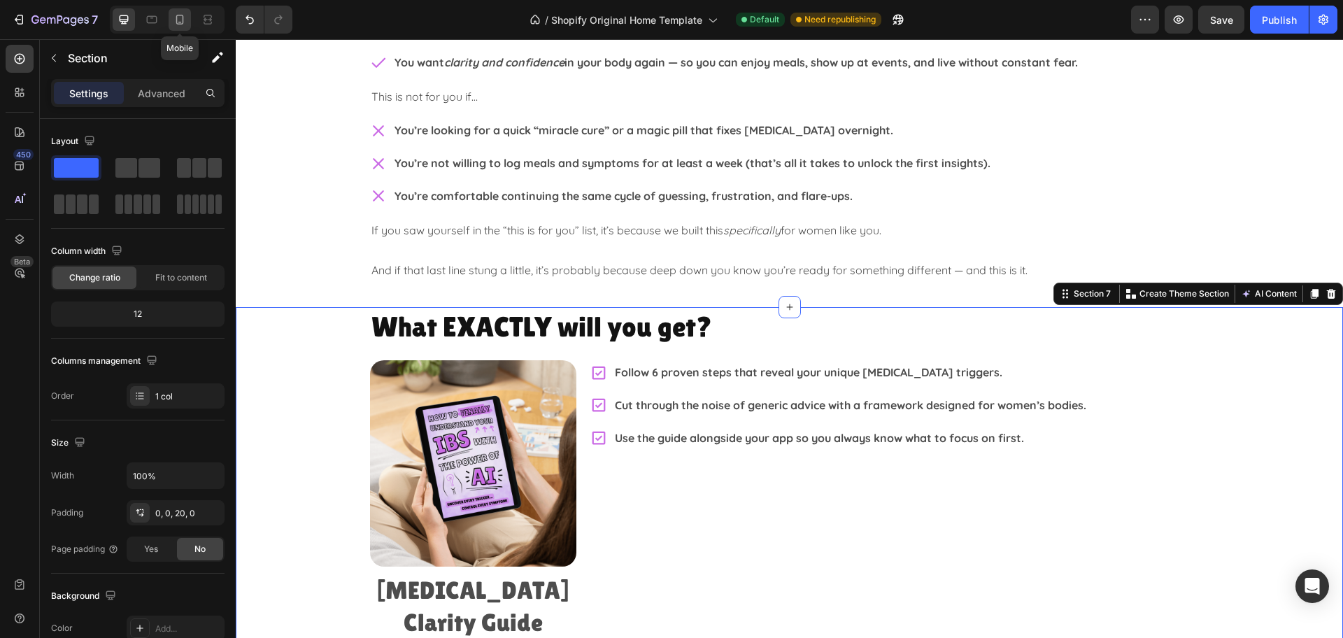
click at [176, 23] on icon at bounding box center [180, 20] width 14 height 14
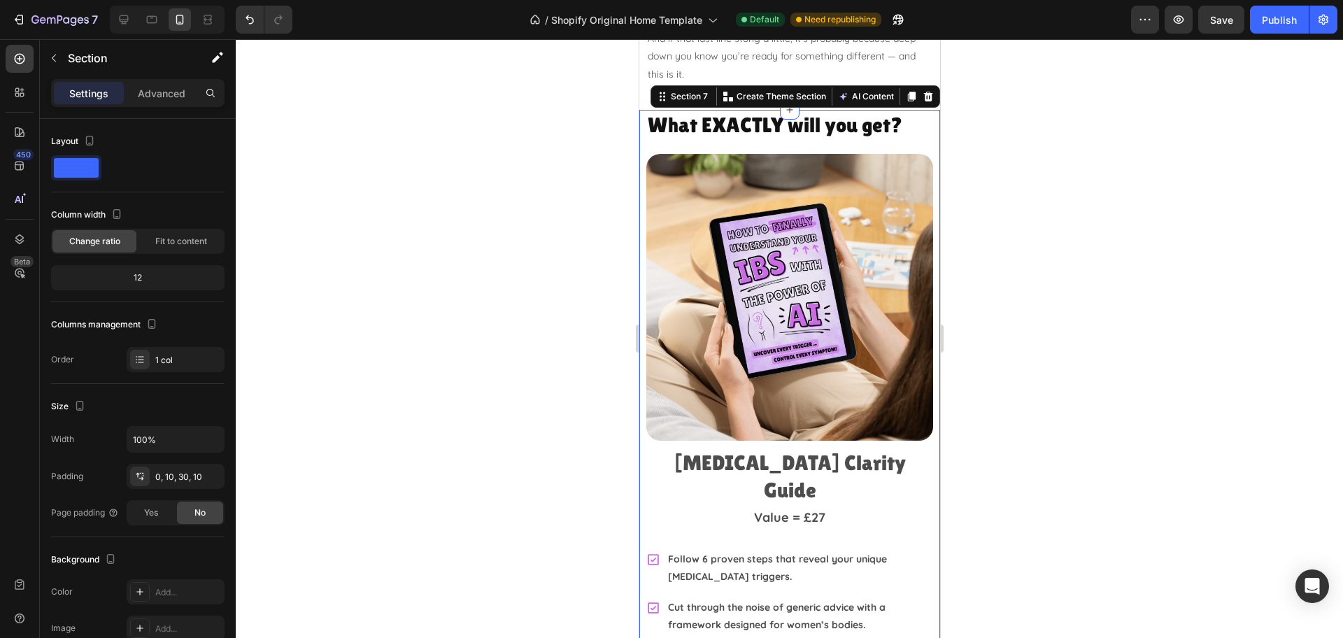
scroll to position [2608, 0]
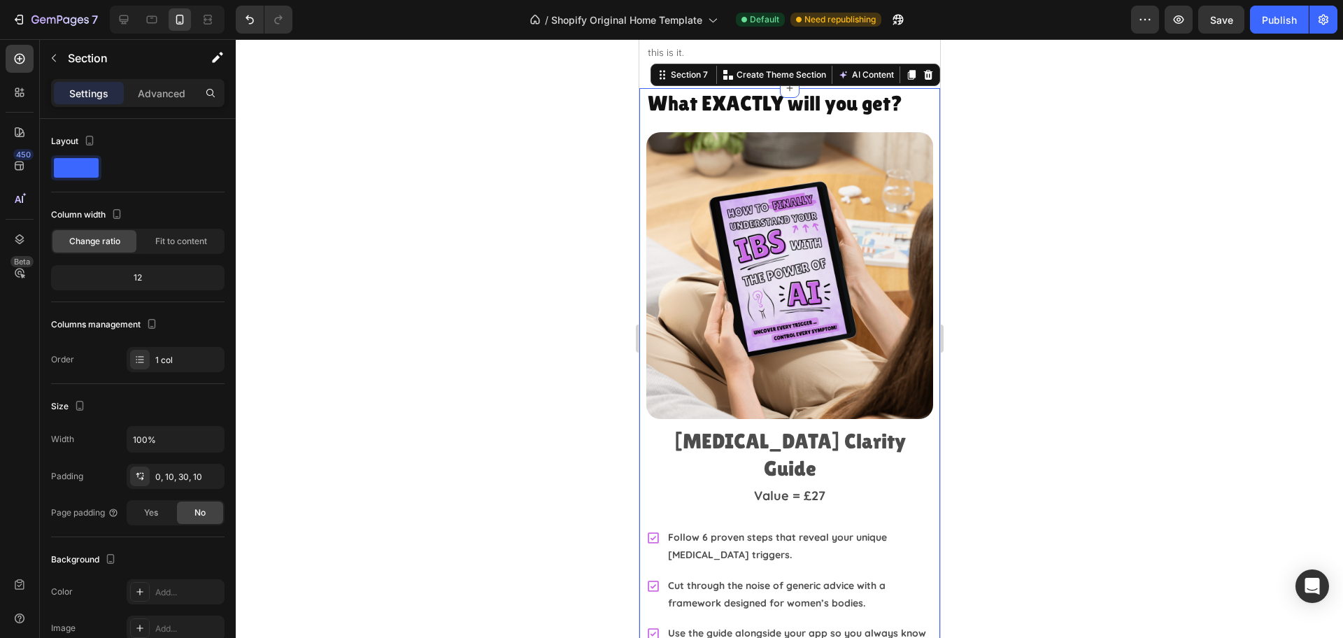
click at [1018, 162] on div at bounding box center [789, 338] width 1107 height 599
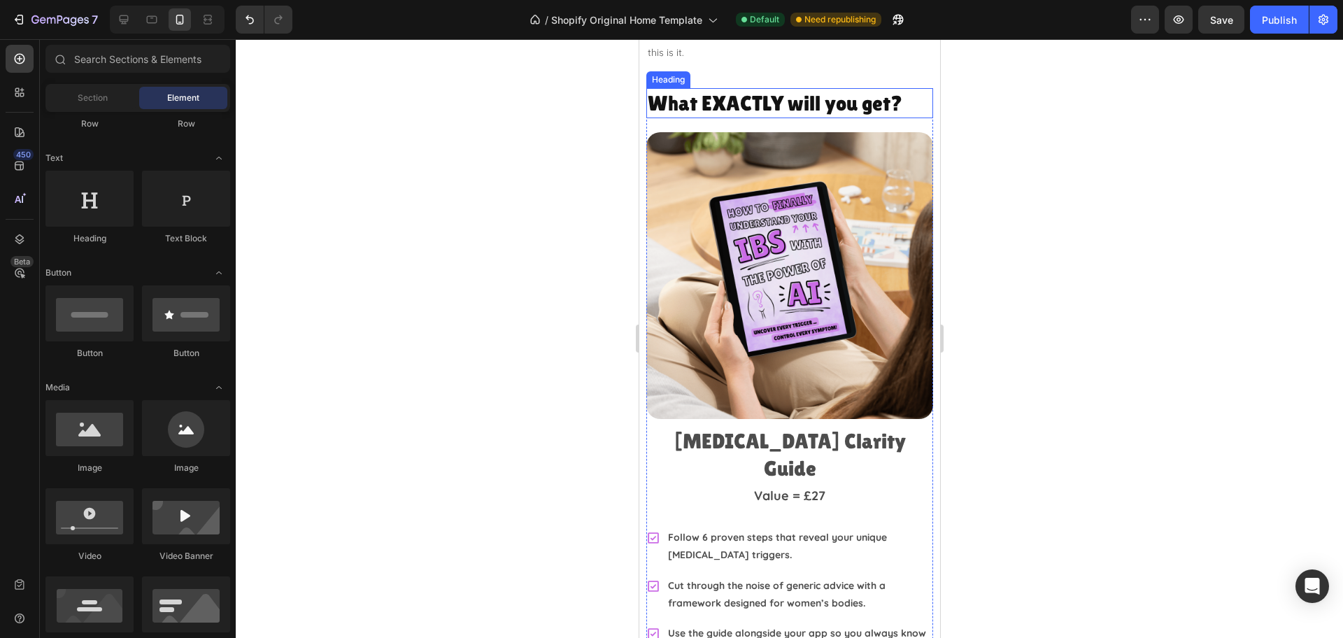
click at [802, 105] on h2 "What EXACTLY will you get?" at bounding box center [789, 103] width 287 height 30
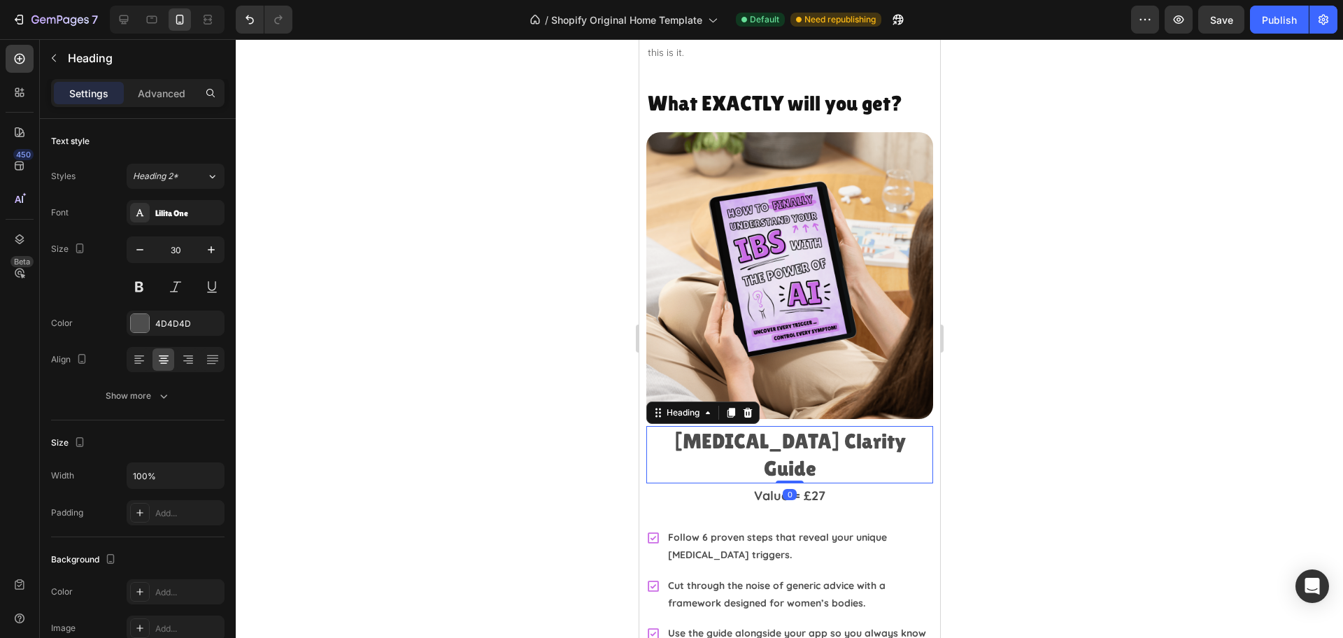
click at [804, 426] on h2 "[MEDICAL_DATA] Clarity Guide" at bounding box center [789, 454] width 287 height 57
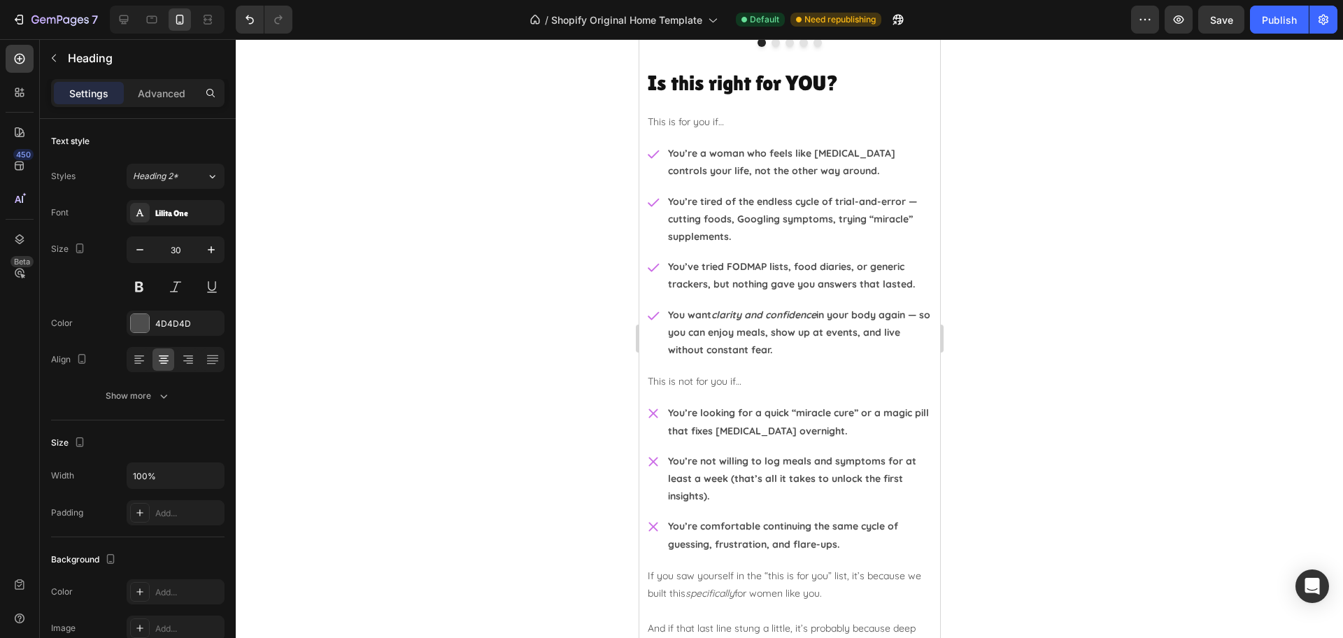
scroll to position [1909, 0]
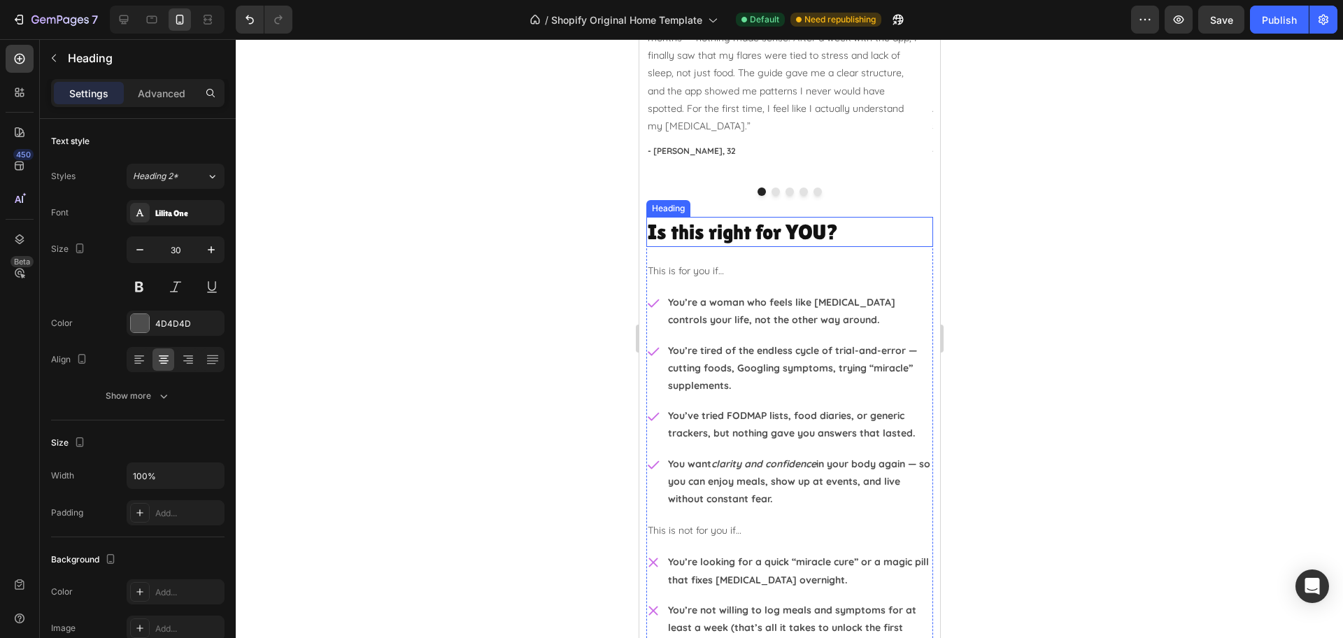
click at [788, 224] on h2 "Is this right for YOU?" at bounding box center [789, 232] width 287 height 30
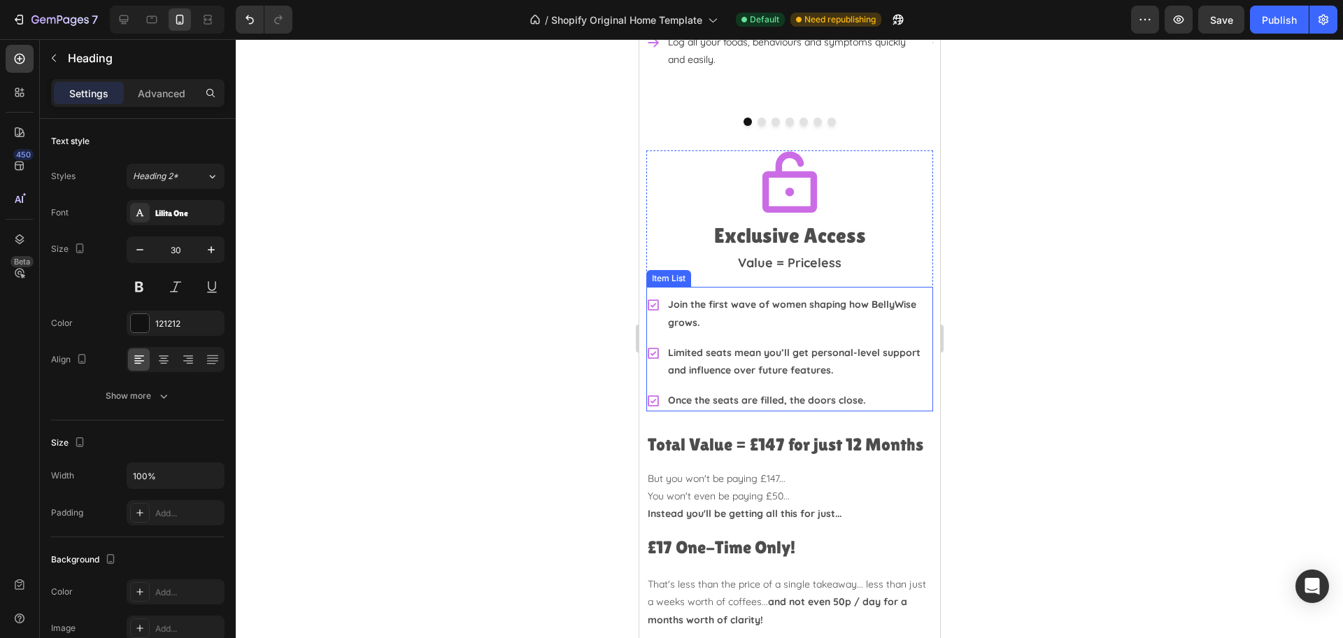
scroll to position [3482, 0]
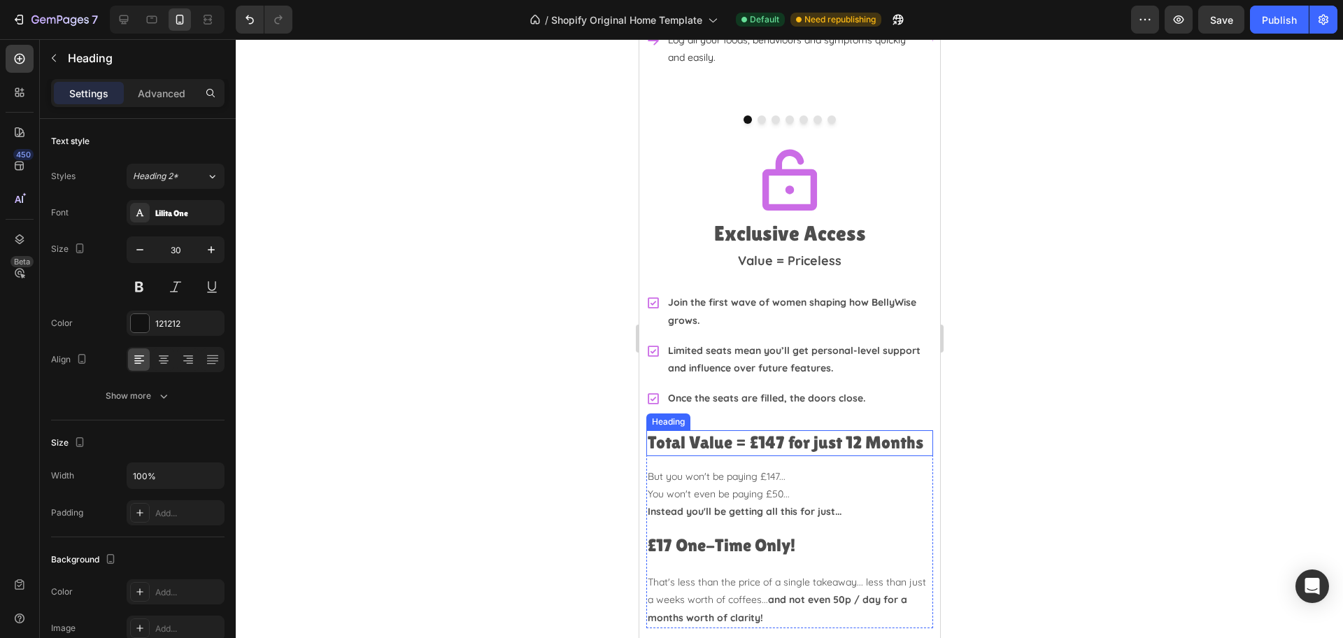
click at [750, 430] on h2 "Total Value = £147 for just 12 Months" at bounding box center [789, 443] width 287 height 26
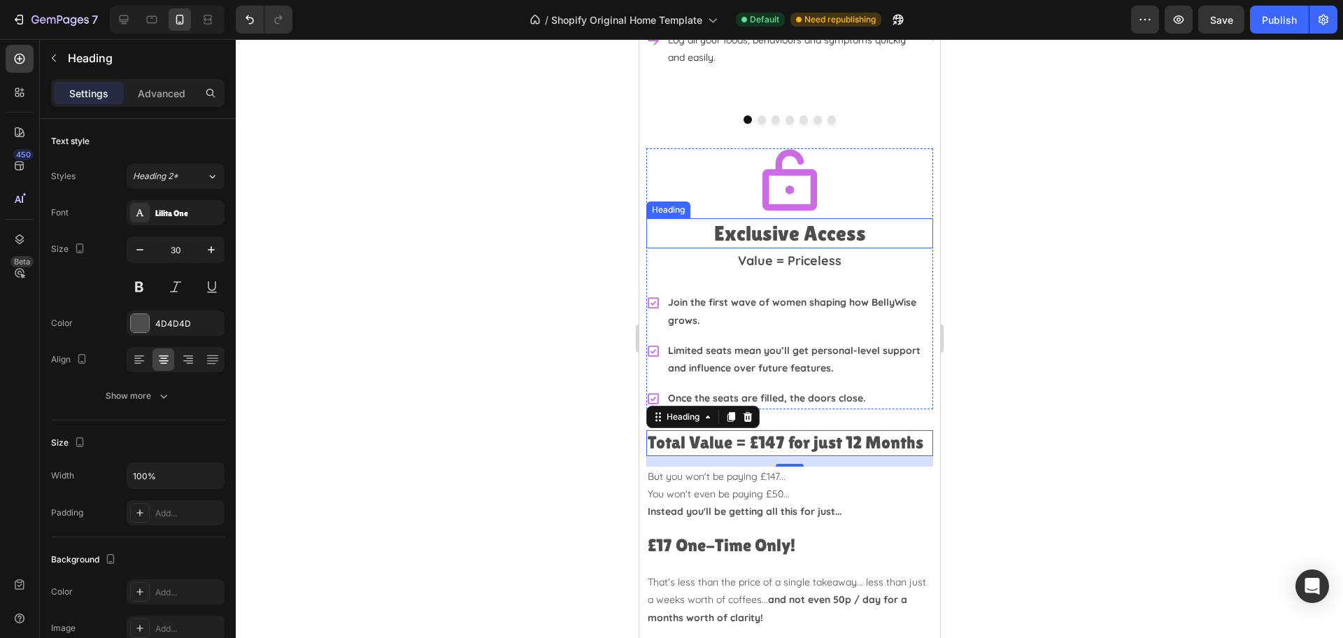
click at [776, 218] on h2 "Exclusive Access" at bounding box center [789, 233] width 287 height 30
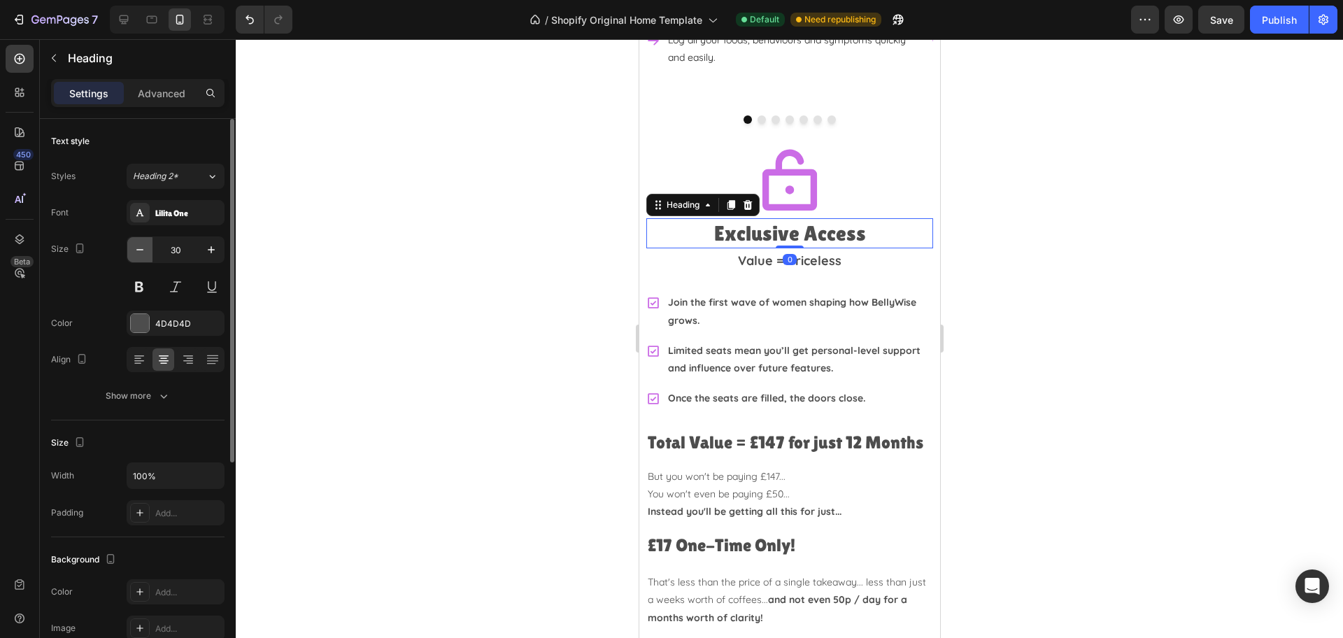
click at [150, 247] on button "button" at bounding box center [139, 249] width 25 height 25
click at [151, 247] on button "button" at bounding box center [139, 249] width 25 height 25
click at [152, 246] on button "button" at bounding box center [139, 249] width 25 height 25
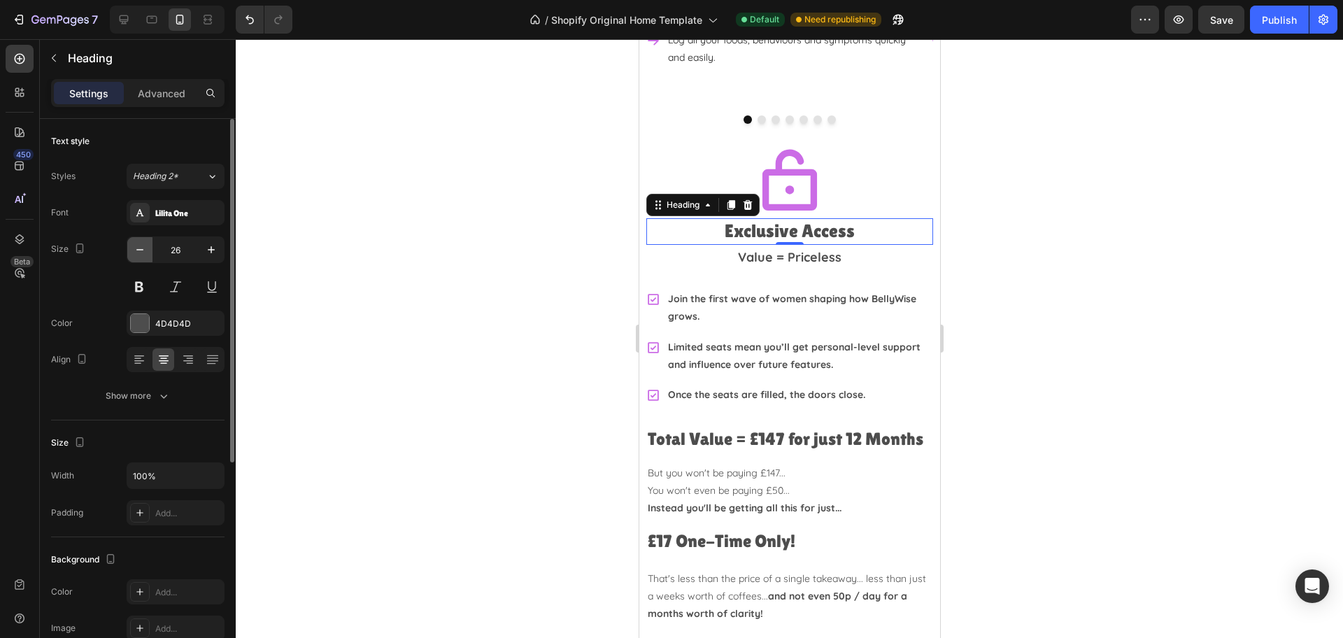
click at [152, 245] on button "button" at bounding box center [139, 249] width 25 height 25
type input "25"
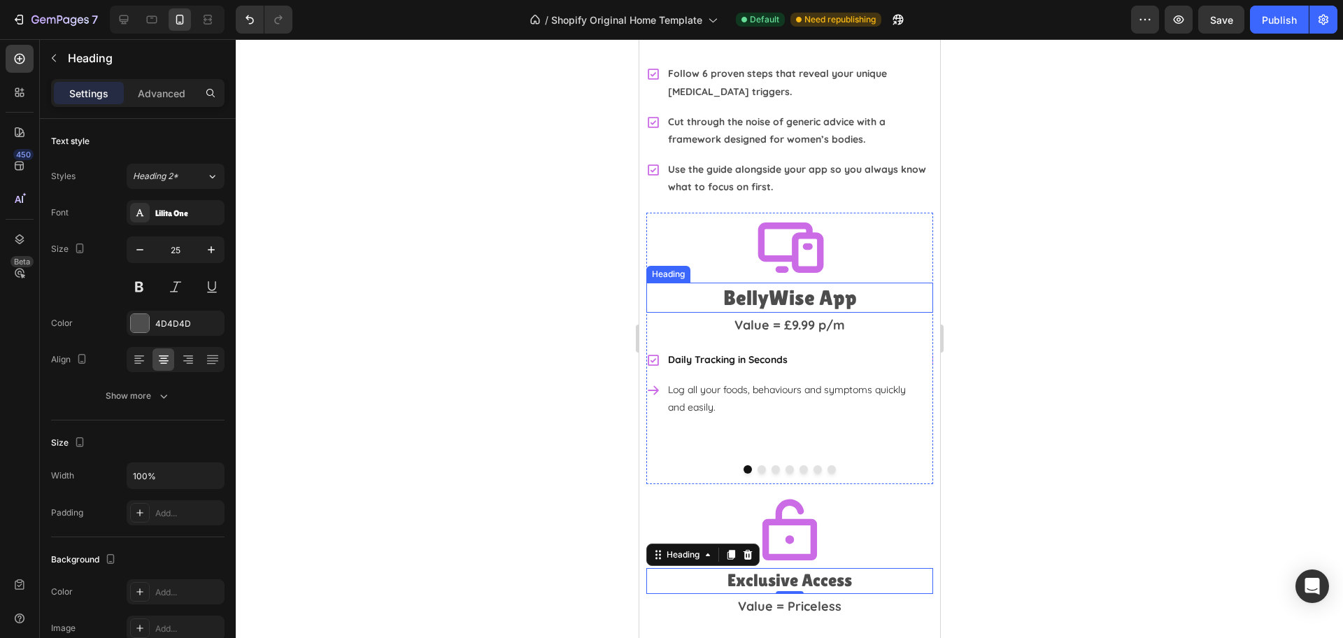
click at [752, 283] on h2 "BellyWise App" at bounding box center [789, 298] width 287 height 30
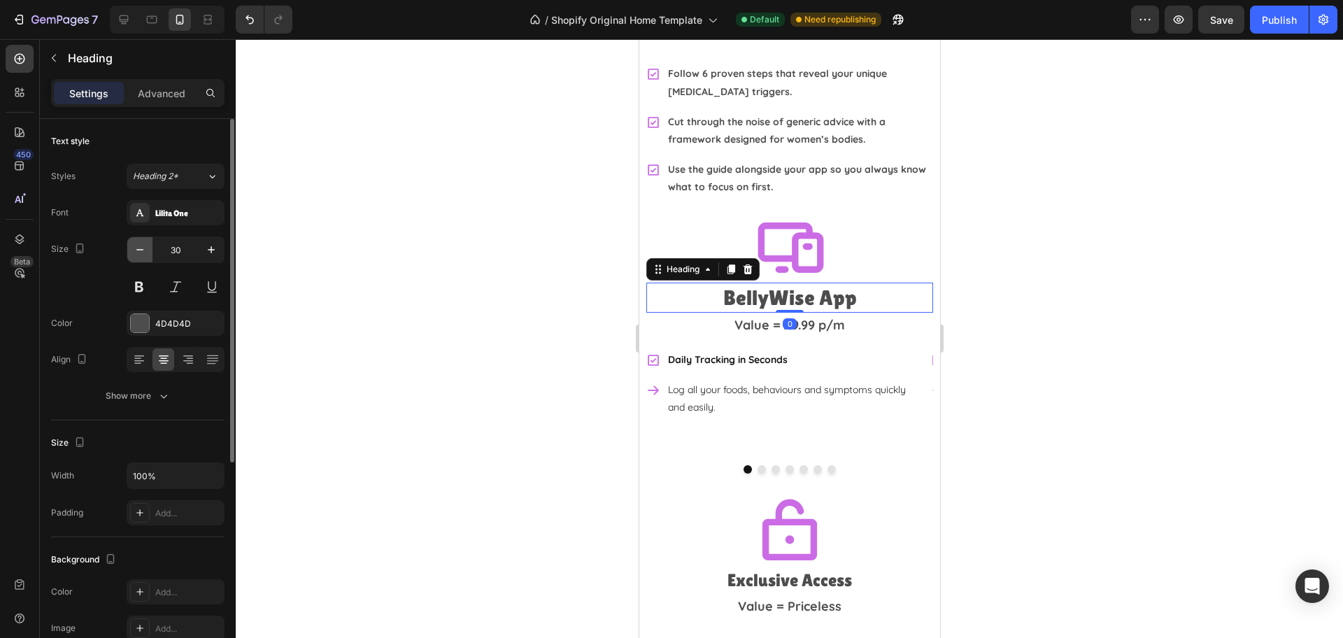
click at [150, 250] on button "button" at bounding box center [139, 249] width 25 height 25
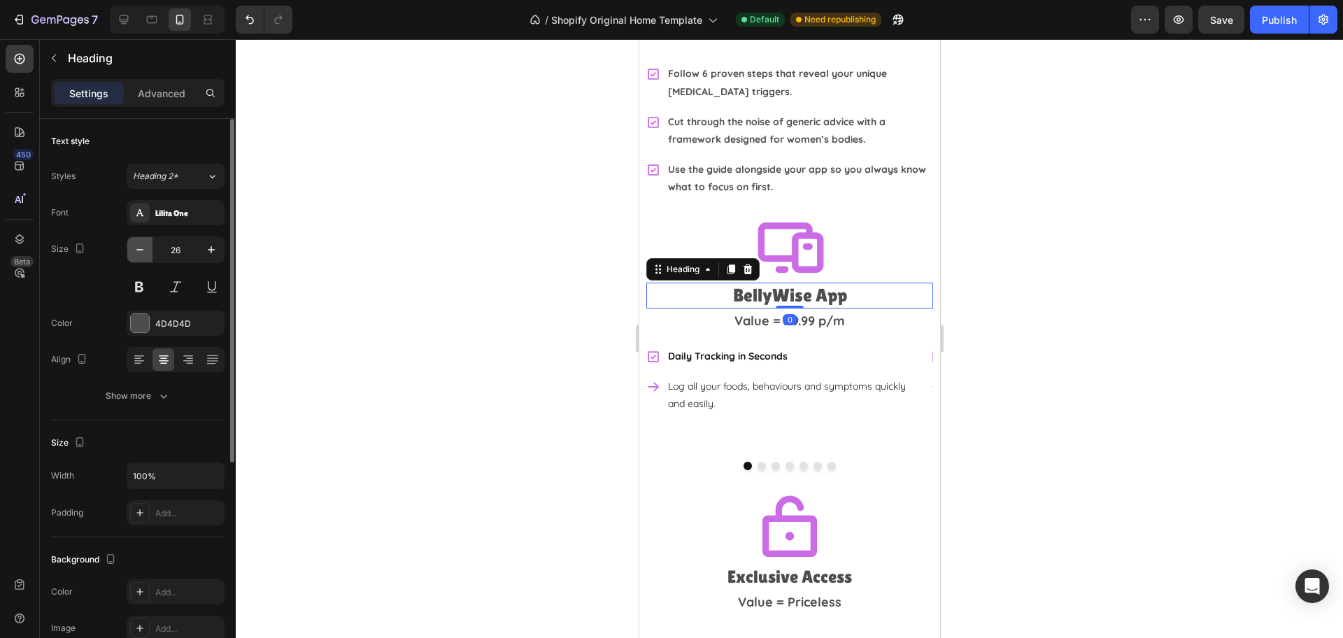
type input "25"
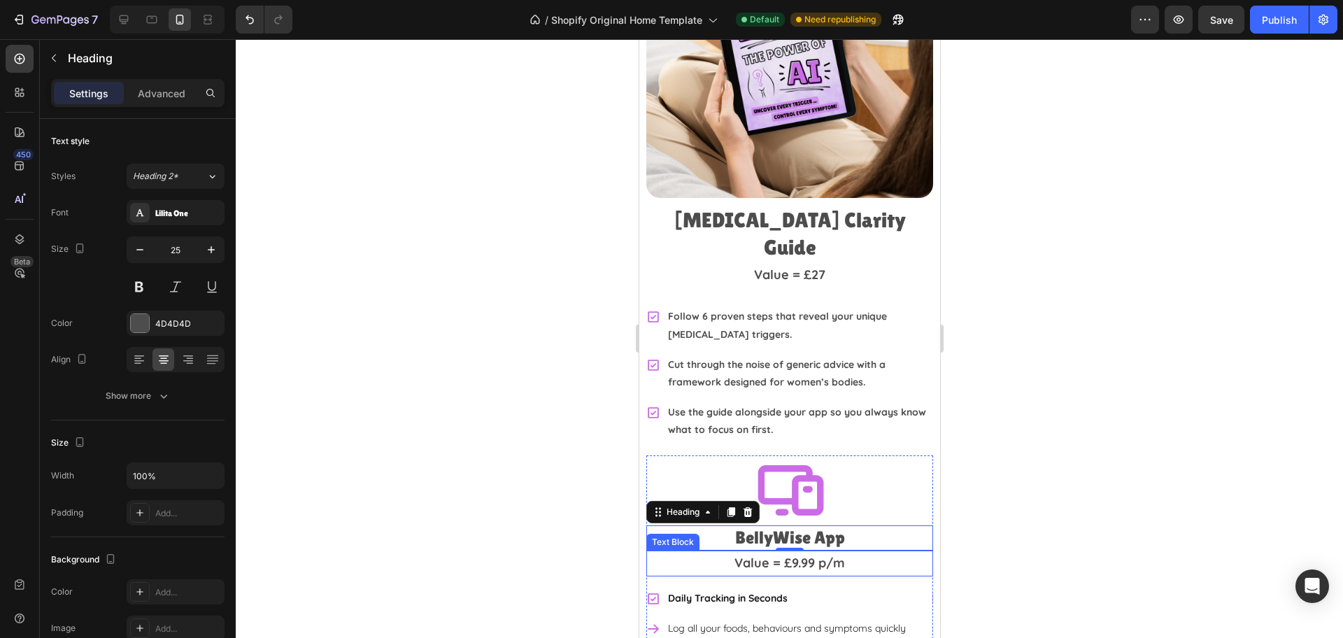
scroll to position [2696, 0]
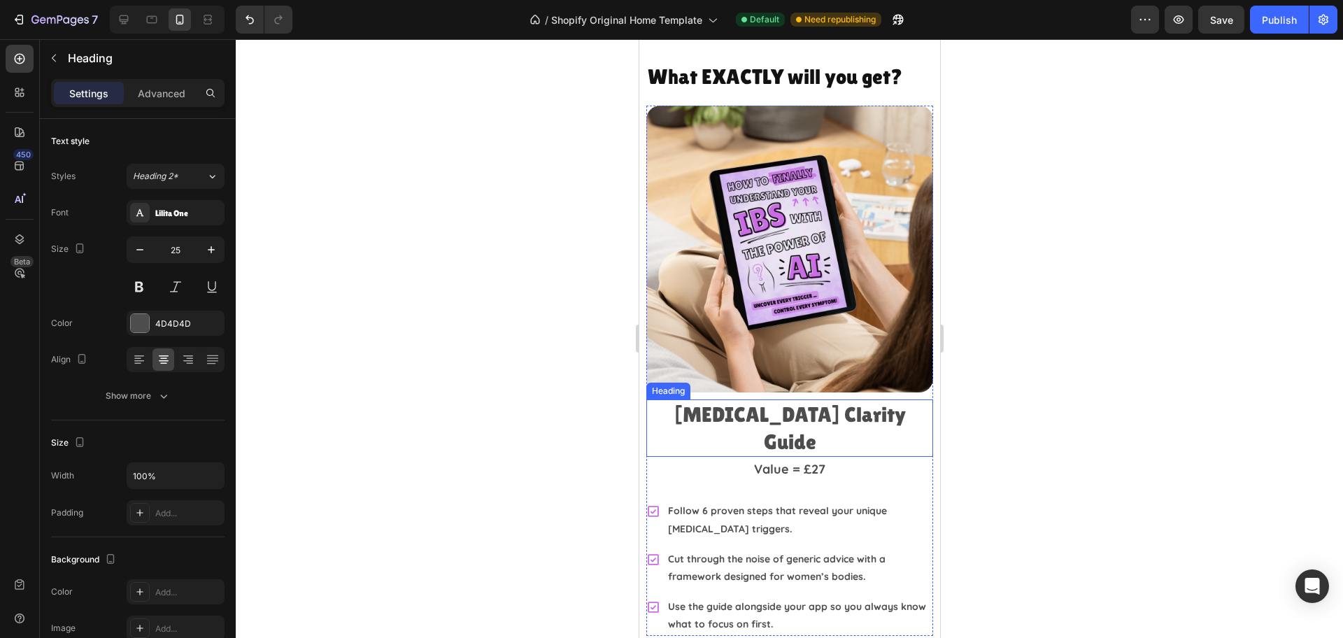
click at [762, 409] on h2 "[MEDICAL_DATA] Clarity Guide" at bounding box center [789, 427] width 287 height 57
click at [136, 257] on button "button" at bounding box center [139, 249] width 25 height 25
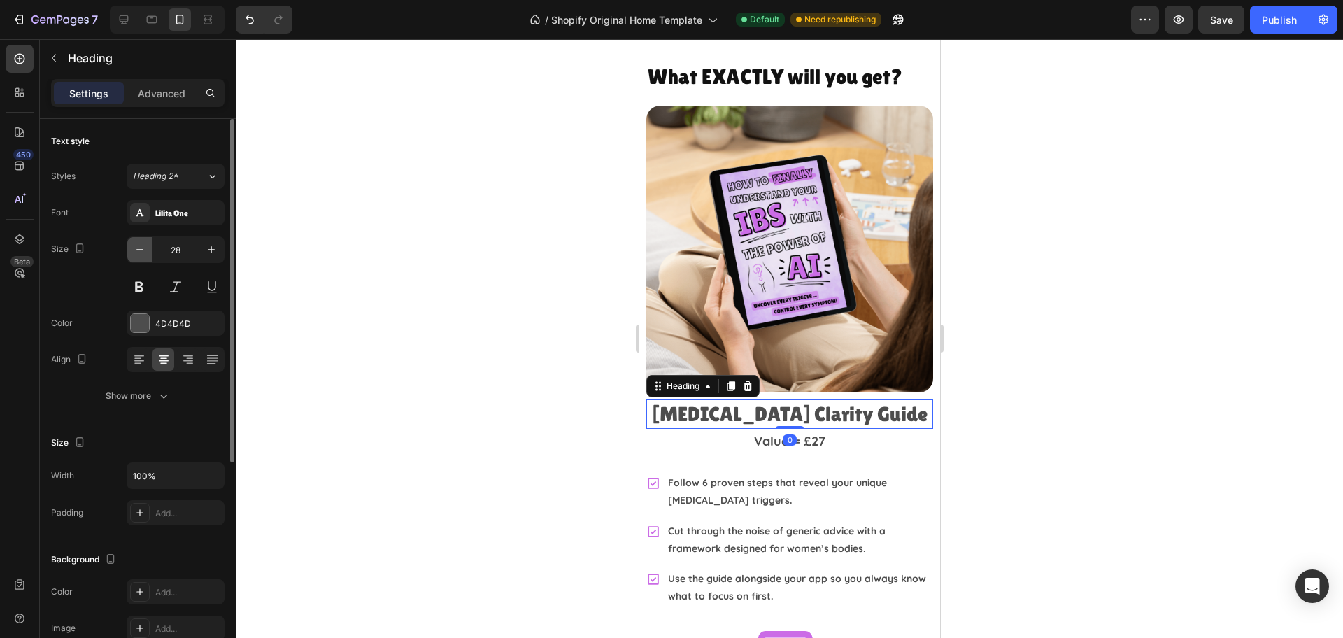
click at [136, 257] on button "button" at bounding box center [139, 249] width 25 height 25
type input "25"
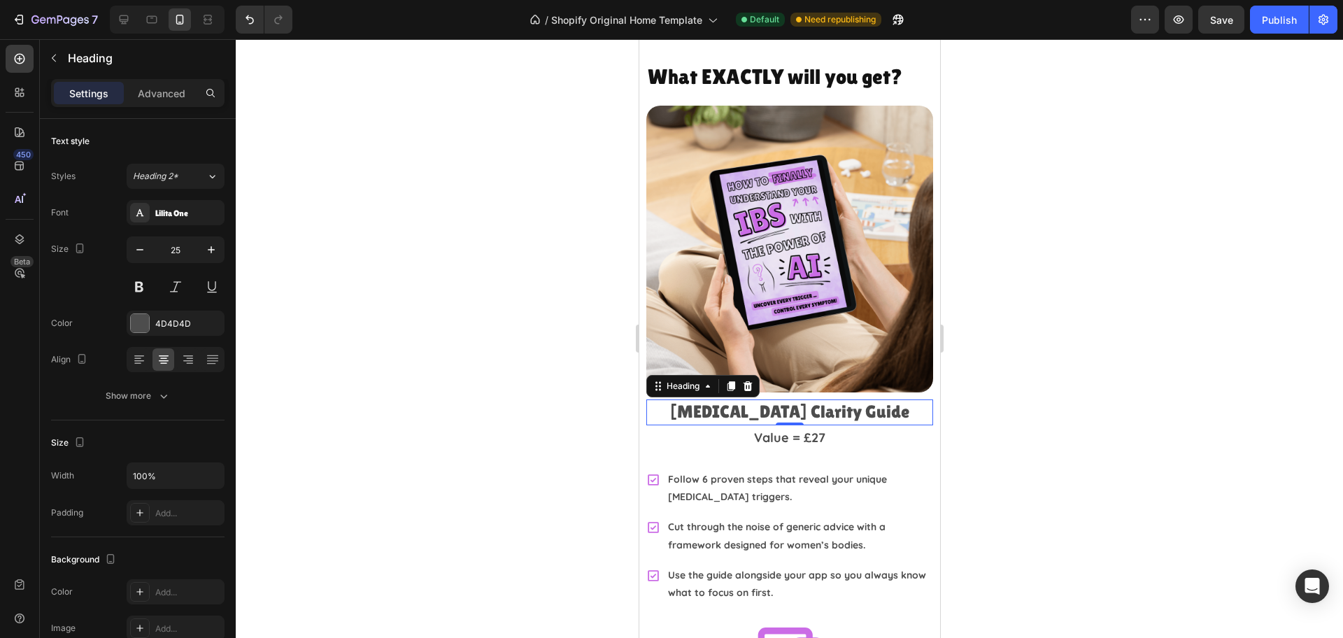
click at [1192, 313] on div at bounding box center [789, 338] width 1107 height 599
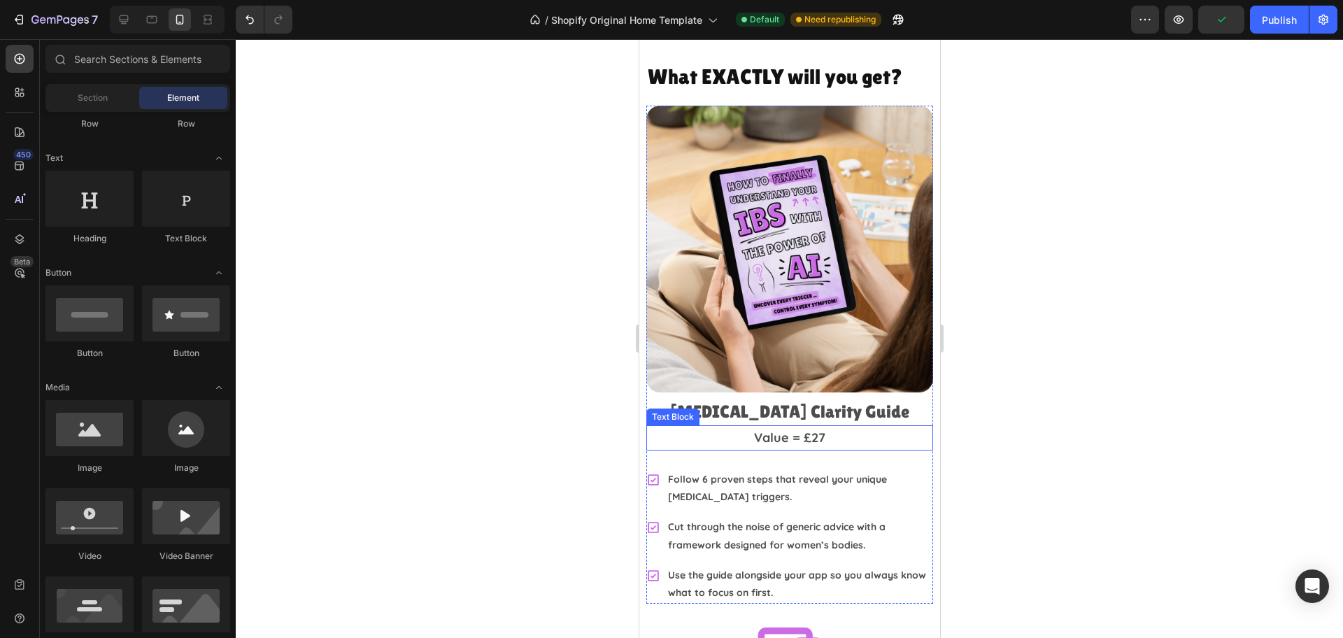
click at [796, 427] on p "Value = £27" at bounding box center [789, 438] width 284 height 22
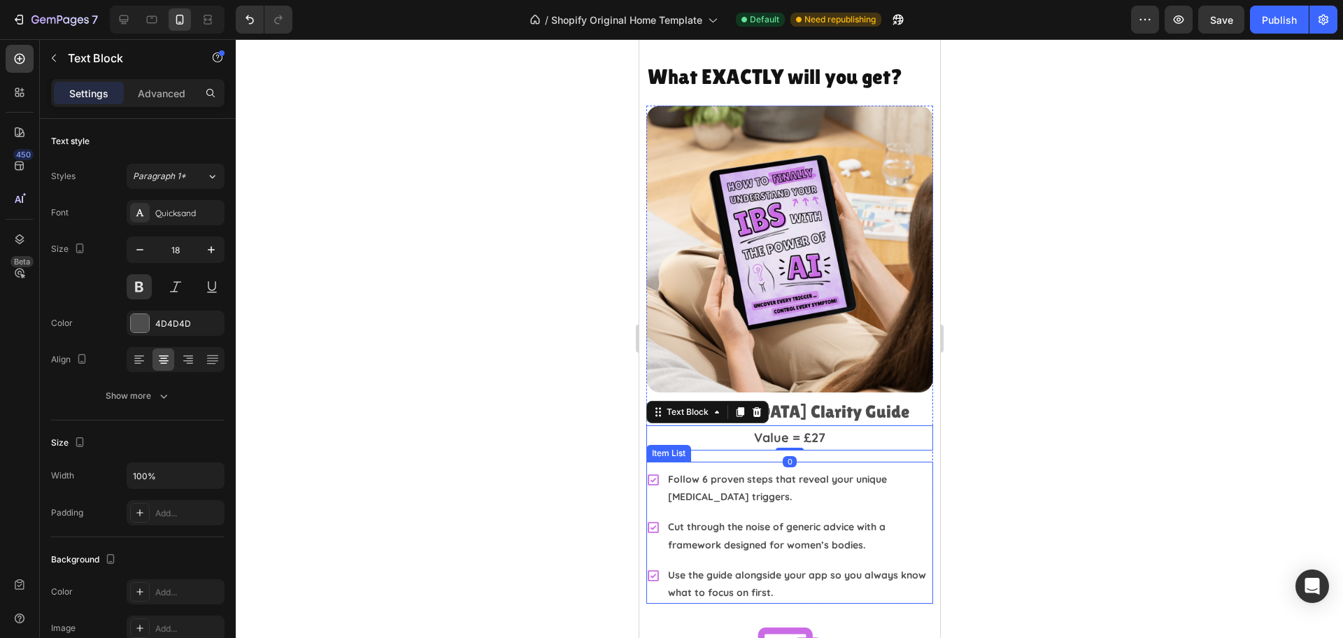
click at [791, 474] on p "Follow 6 proven steps that reveal your unique [MEDICAL_DATA] triggers." at bounding box center [798, 488] width 263 height 35
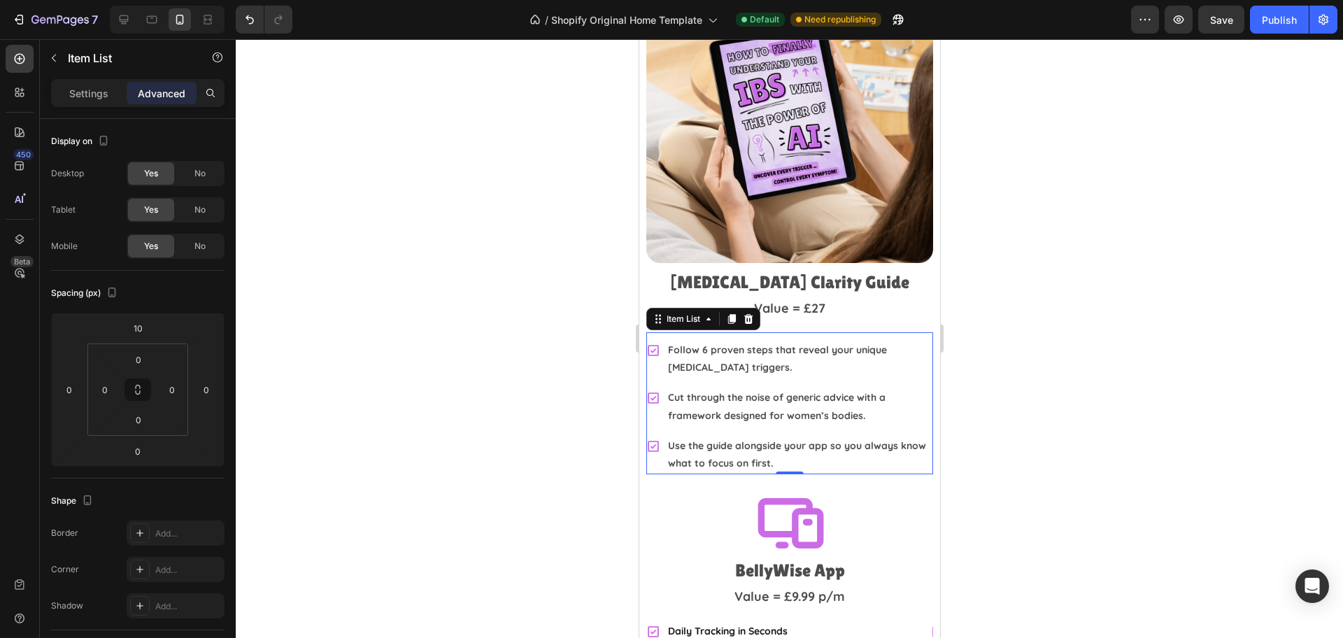
scroll to position [2958, 0]
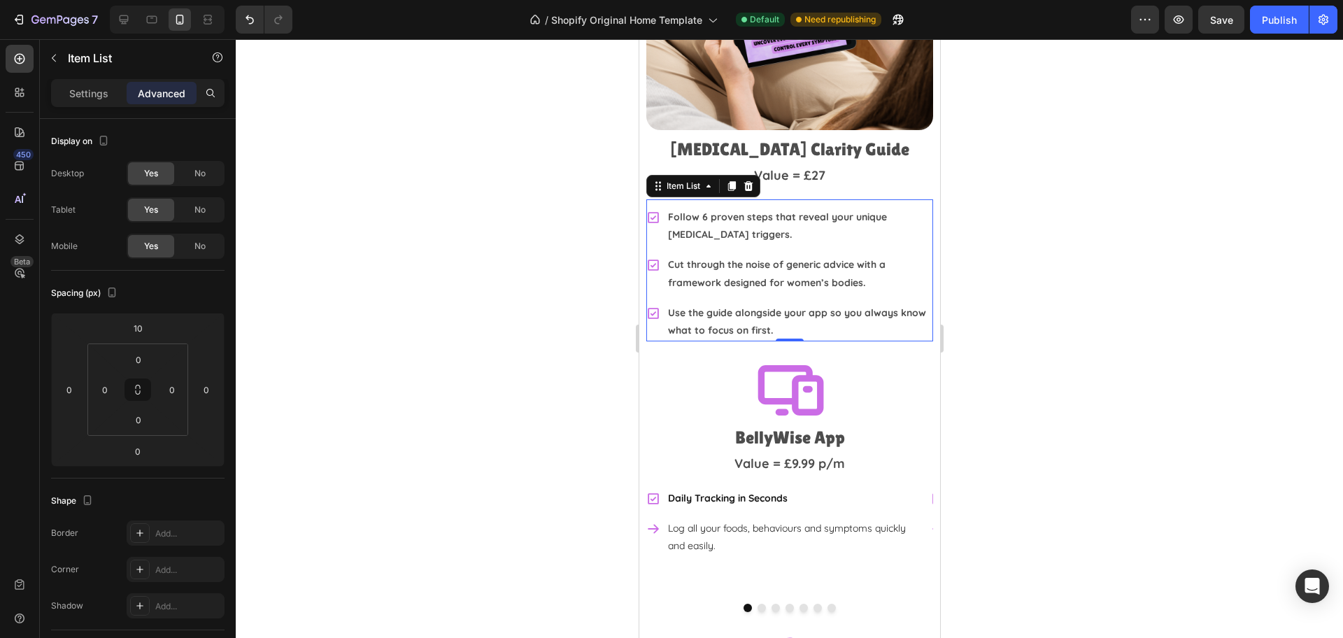
click at [791, 304] on p "Use the guide alongside your app so you always know what to focus on first." at bounding box center [798, 321] width 263 height 35
click at [69, 87] on p "Settings" at bounding box center [88, 93] width 39 height 15
type input "8"
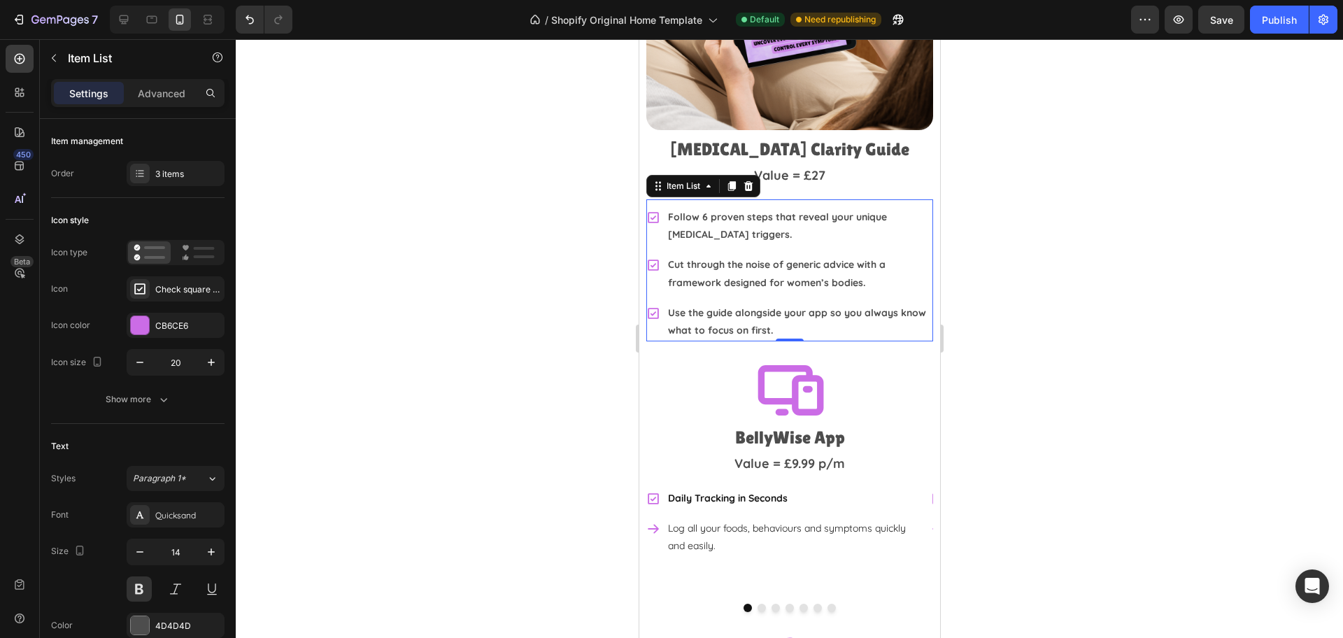
click at [1090, 266] on div at bounding box center [789, 338] width 1107 height 599
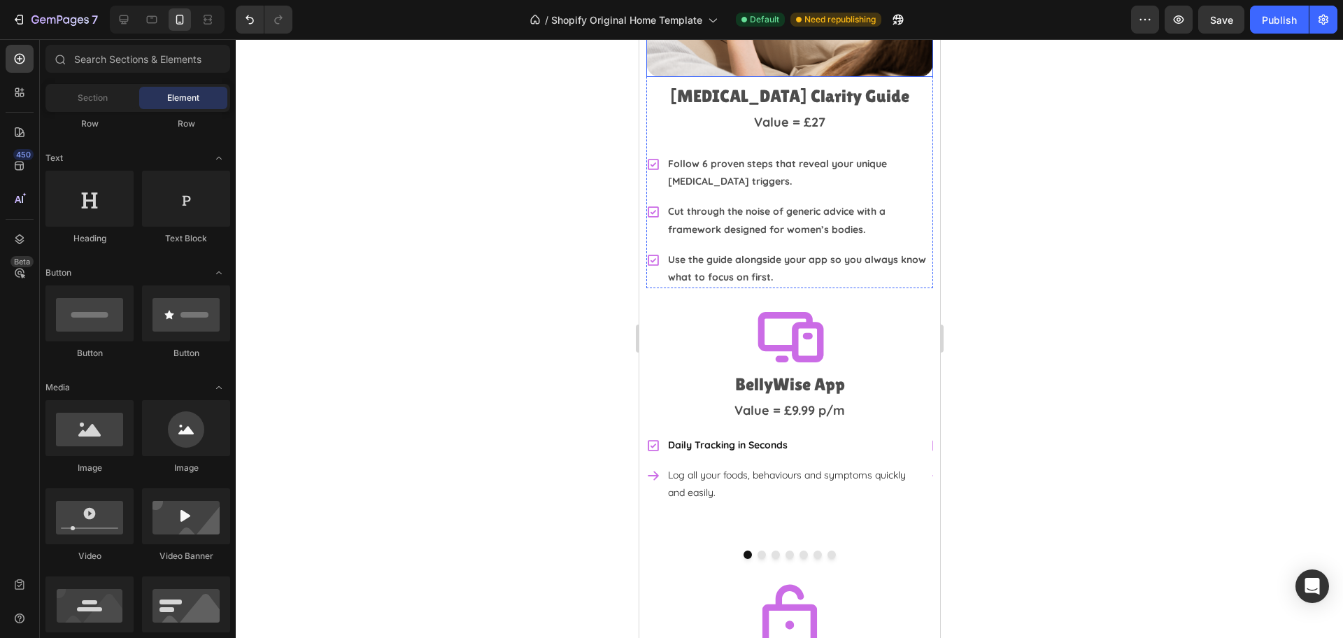
scroll to position [3133, 0]
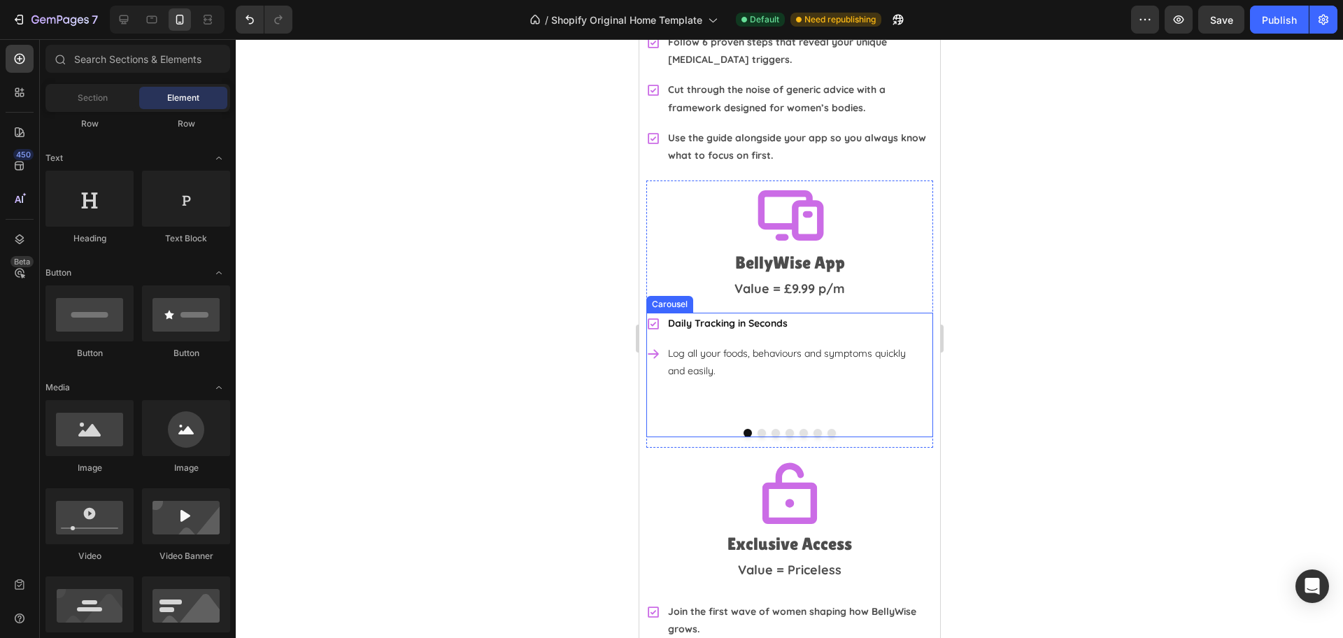
click at [700, 390] on div "Daily Tracking in Seconds Log all your foods, behaviours and symptoms quickly a…" at bounding box center [782, 365] width 273 height 105
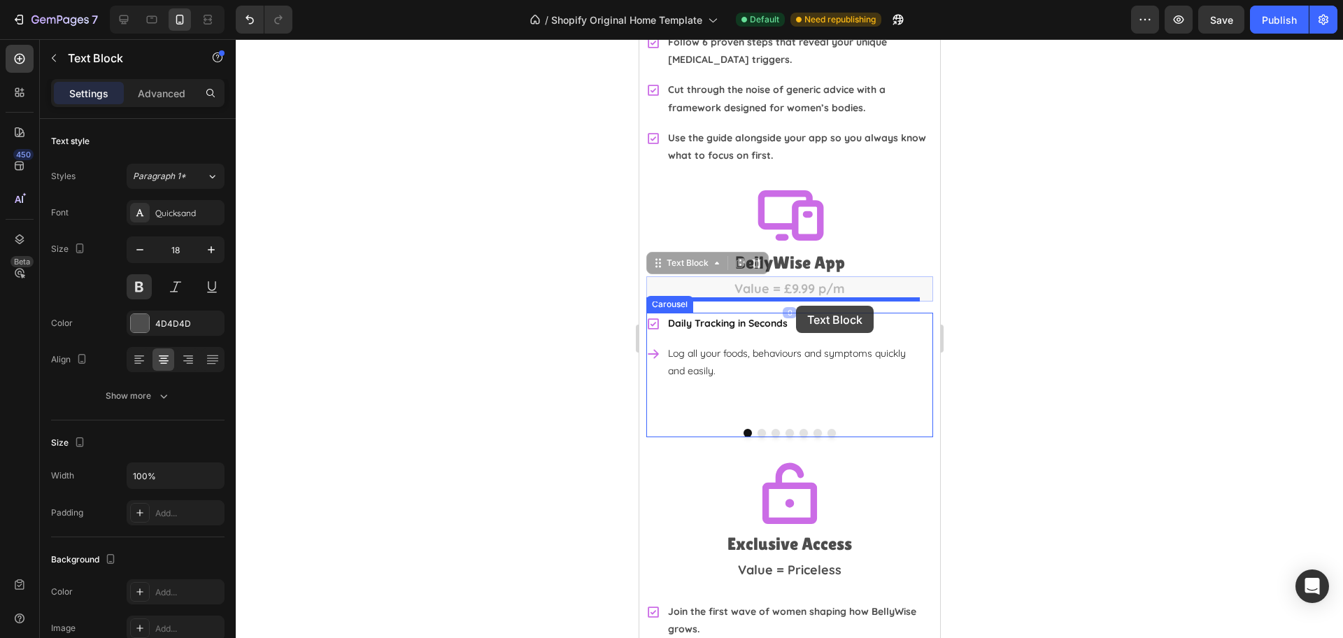
drag, startPoint x: 795, startPoint y: 270, endPoint x: 795, endPoint y: 306, distance: 35.7
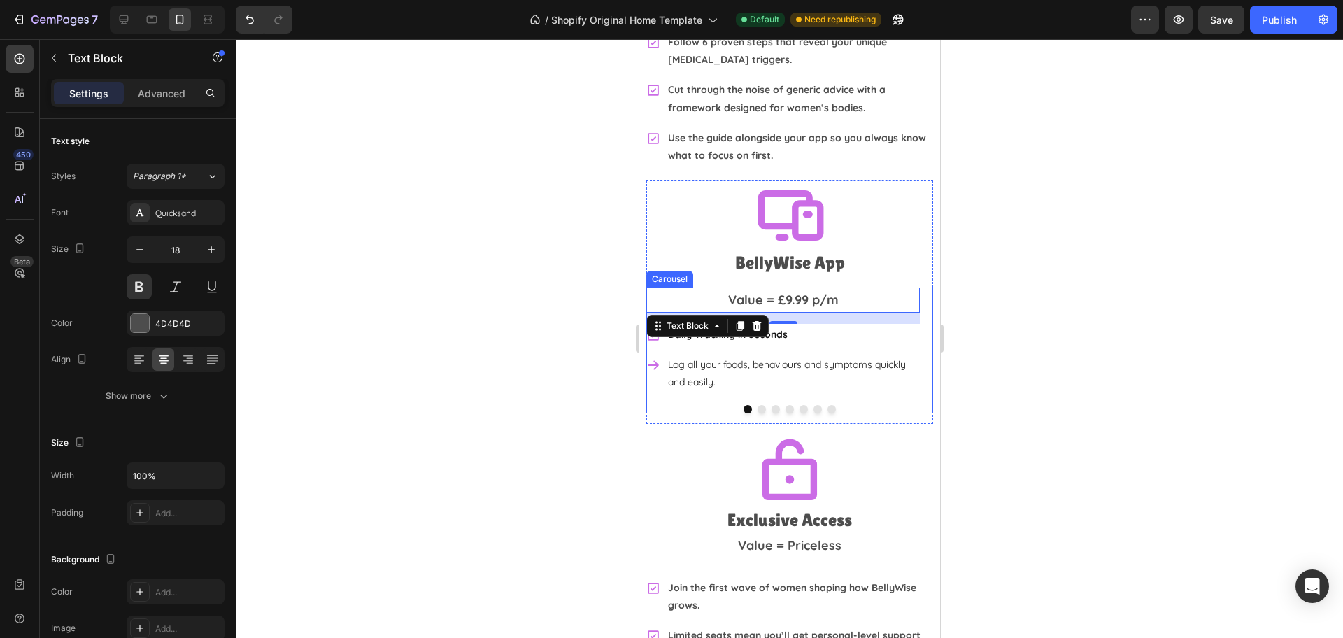
click at [727, 387] on div "Value = £9.99 p/m Text Block 16 Daily Tracking in Seconds Log all your foods, b…" at bounding box center [789, 350] width 287 height 126
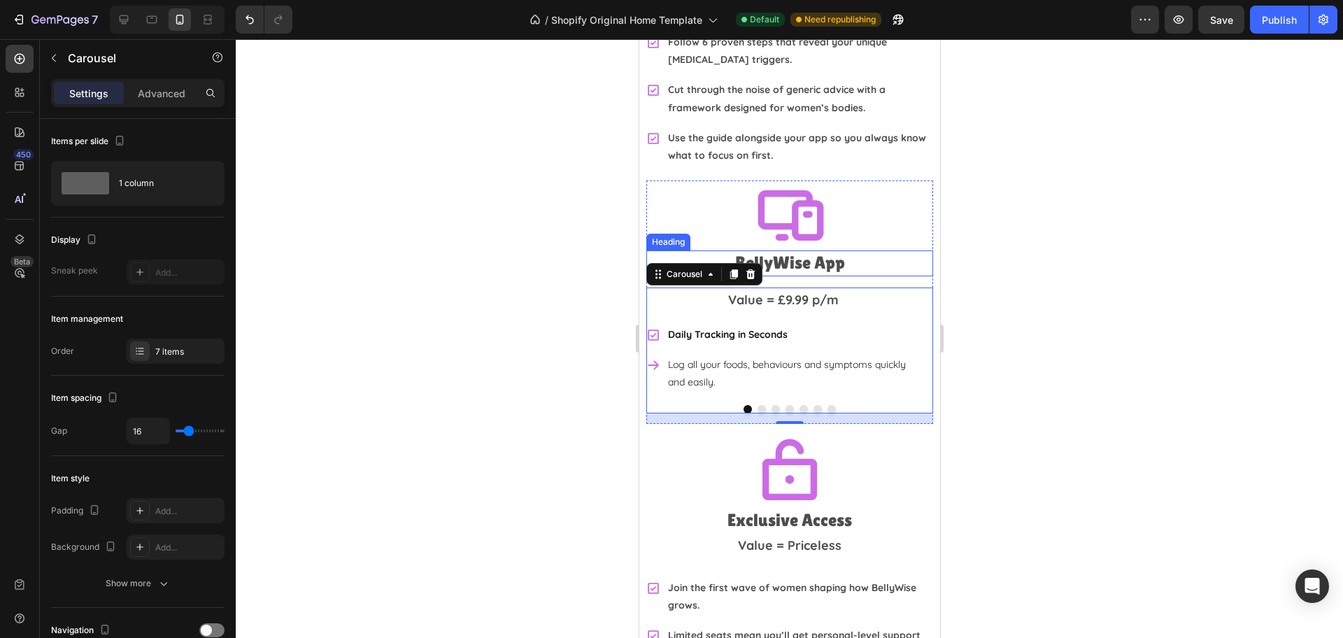
click at [826, 255] on h2 "BellyWise App" at bounding box center [789, 263] width 287 height 26
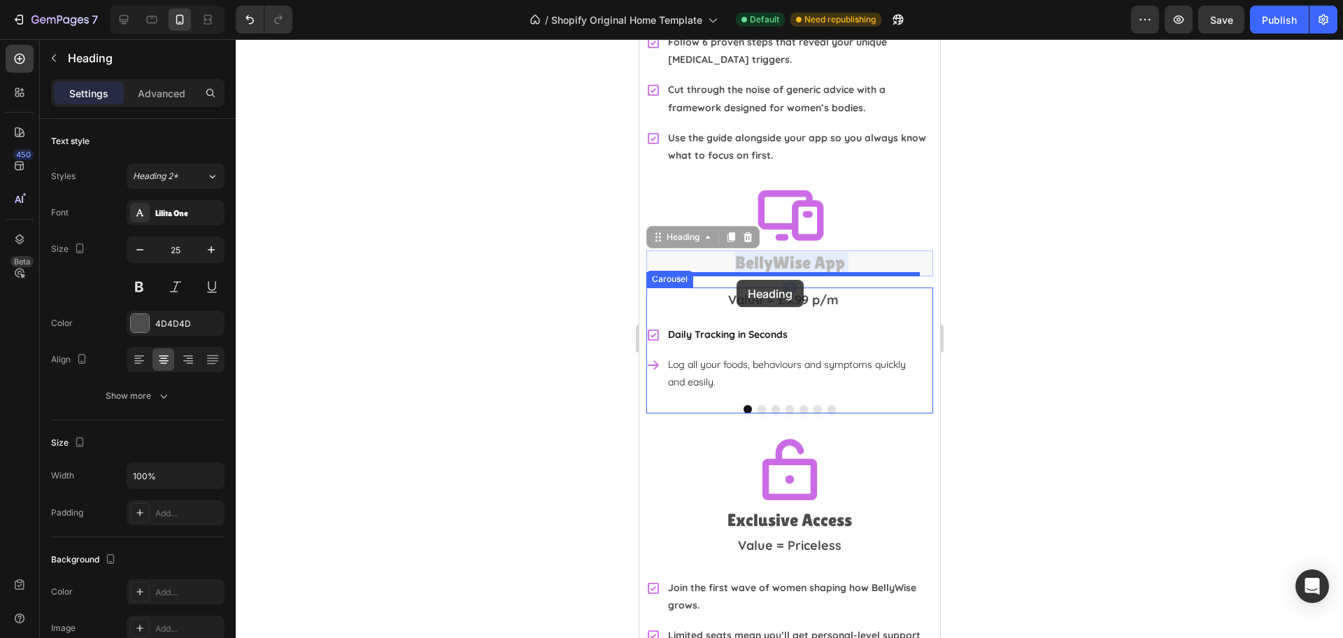
drag, startPoint x: 732, startPoint y: 245, endPoint x: 736, endPoint y: 280, distance: 35.1
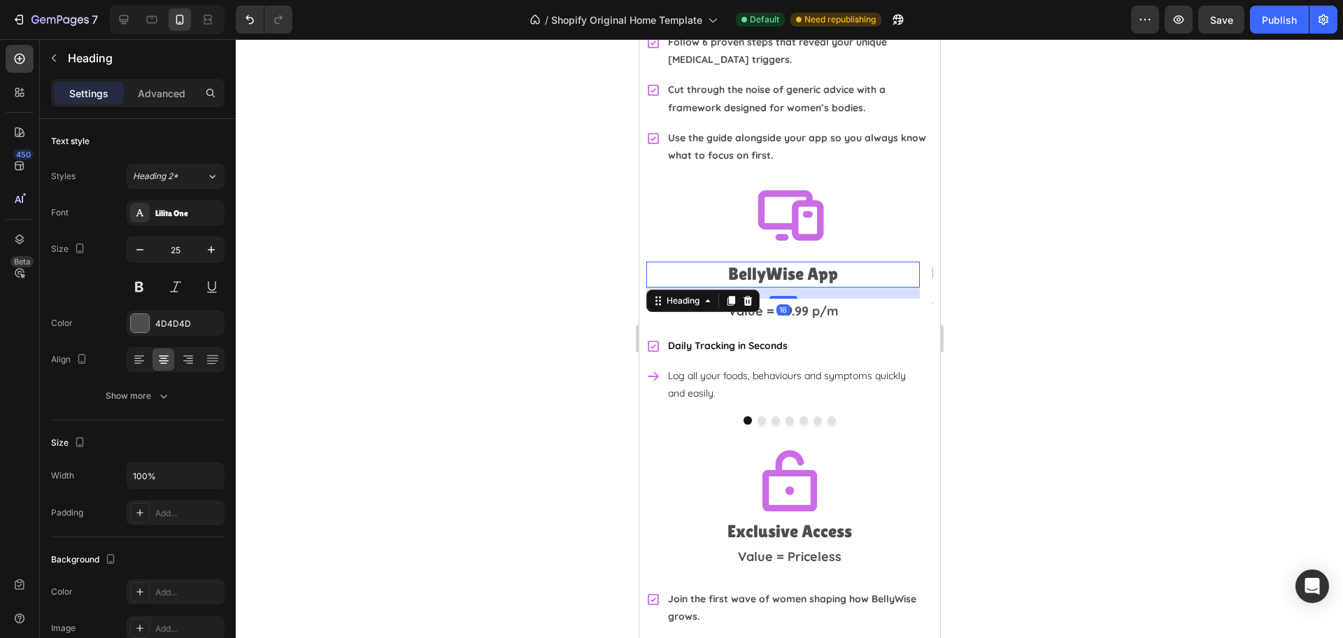
click at [1019, 282] on div at bounding box center [789, 338] width 1107 height 599
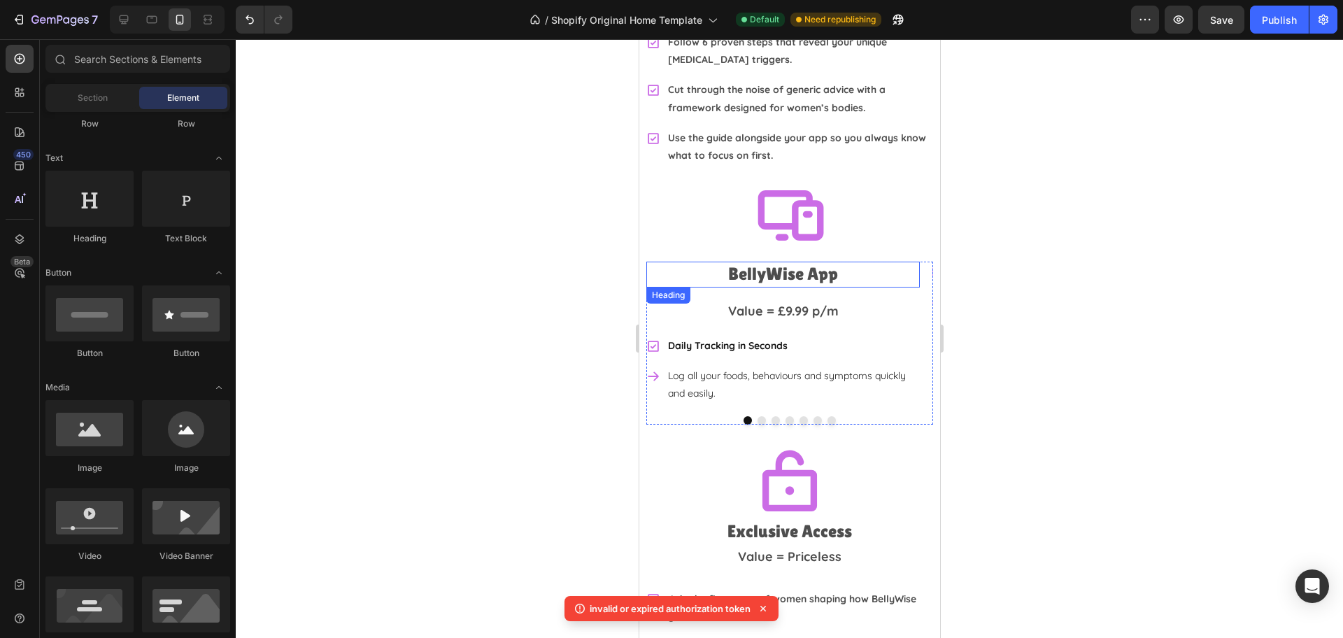
click at [790, 263] on h2 "BellyWise App" at bounding box center [782, 275] width 273 height 26
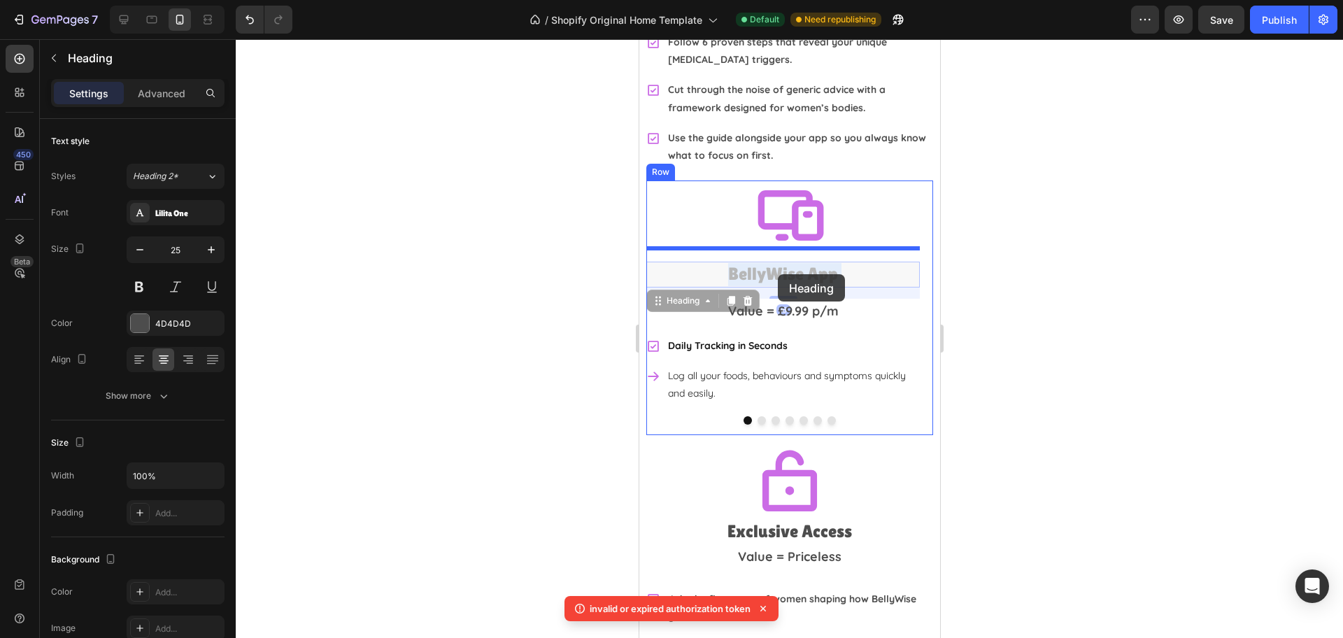
drag, startPoint x: 778, startPoint y: 259, endPoint x: 777, endPoint y: 274, distance: 14.7
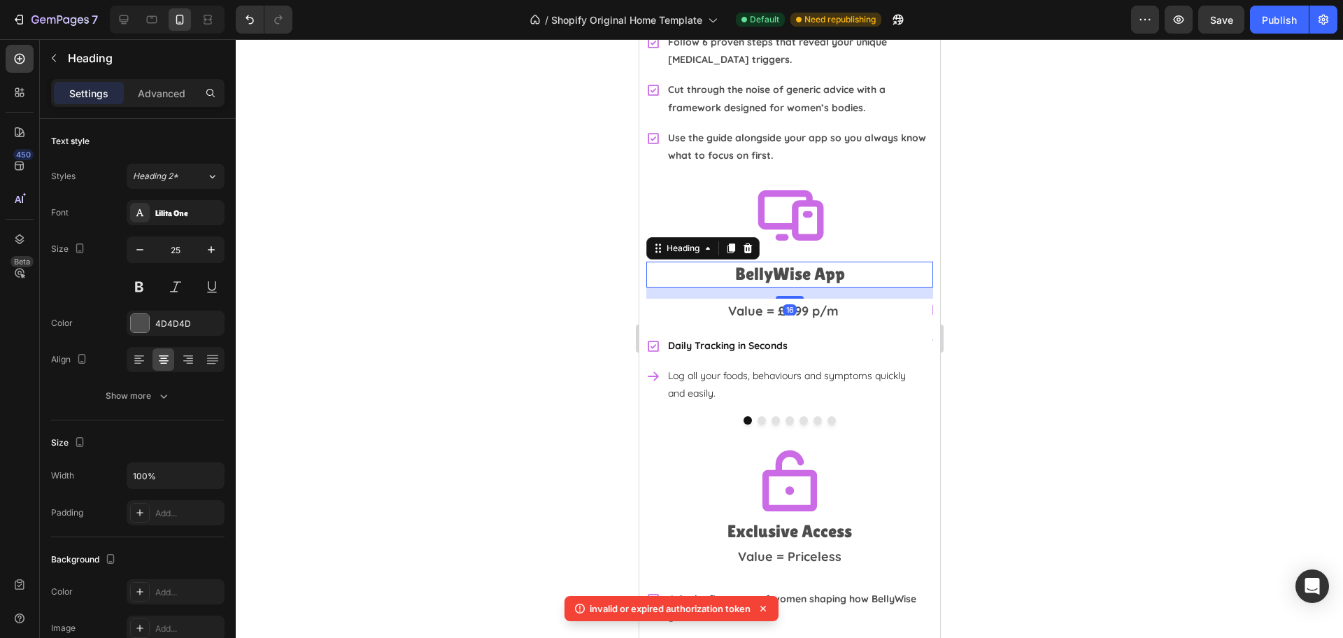
click at [1034, 271] on div at bounding box center [789, 338] width 1107 height 599
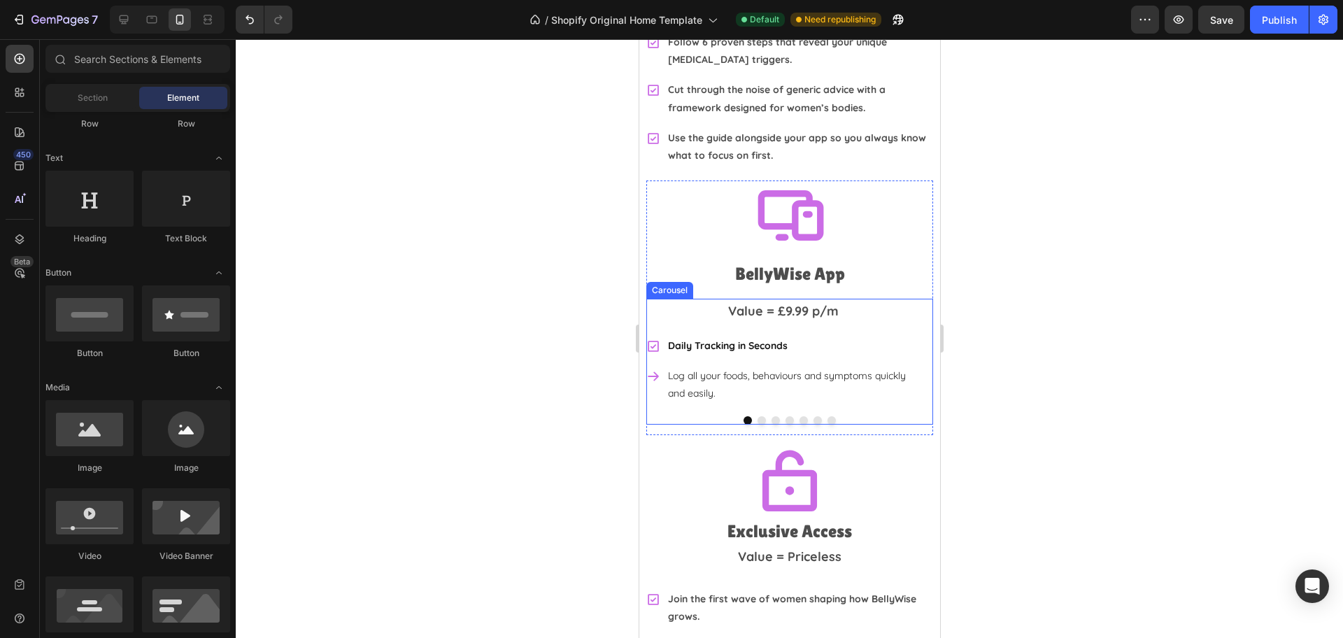
click at [664, 394] on div "Value = £9.99 p/m Text Block Daily Tracking in Seconds Log all your foods, beha…" at bounding box center [789, 362] width 287 height 126
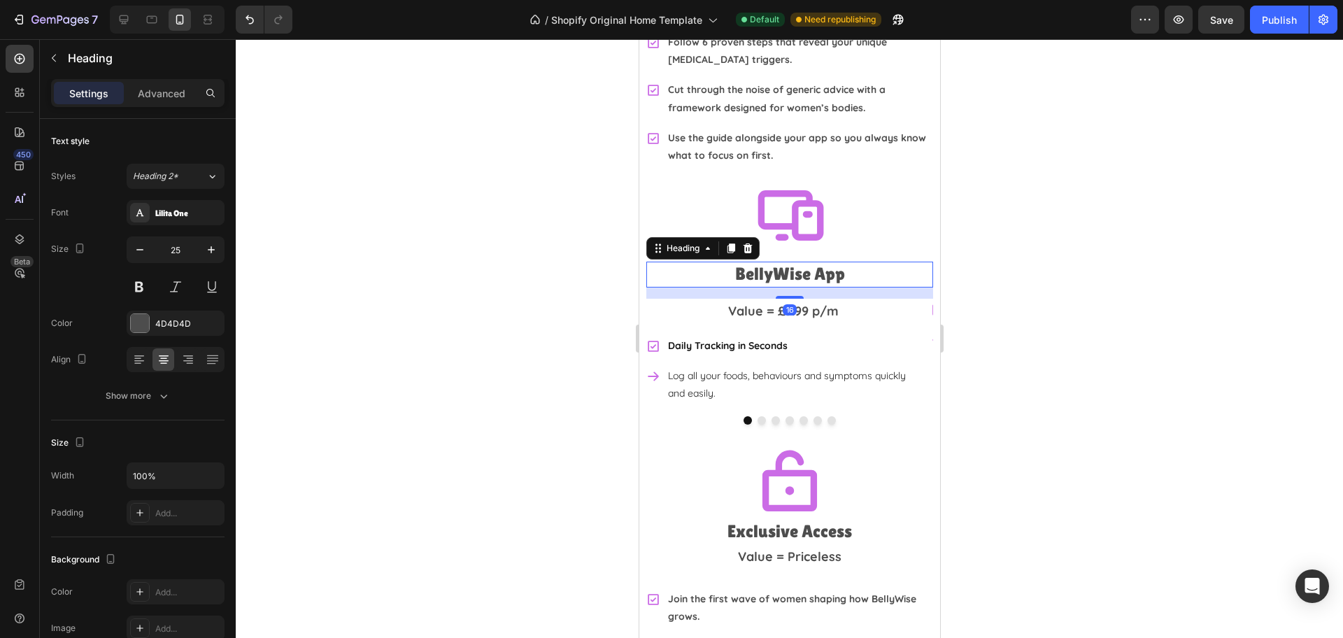
click at [807, 262] on h2 "BellyWise App" at bounding box center [789, 275] width 287 height 26
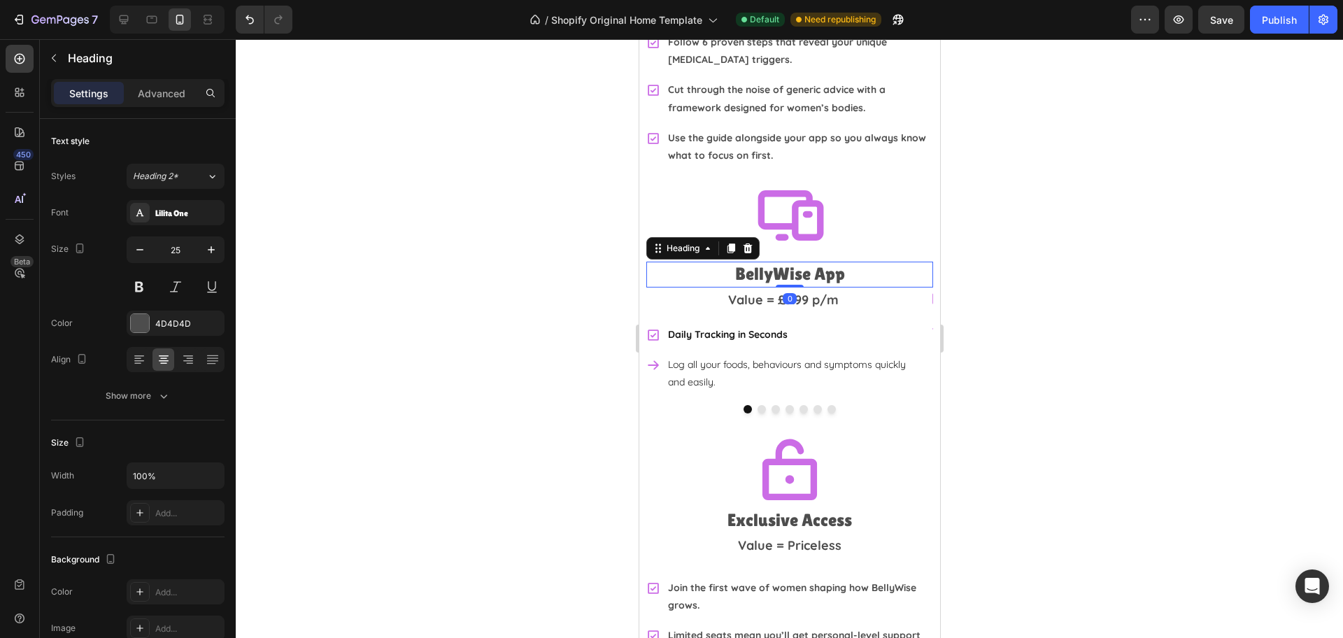
drag, startPoint x: 778, startPoint y: 284, endPoint x: 777, endPoint y: 264, distance: 19.6
click at [779, 265] on div "BellyWise App Heading 0" at bounding box center [789, 275] width 287 height 26
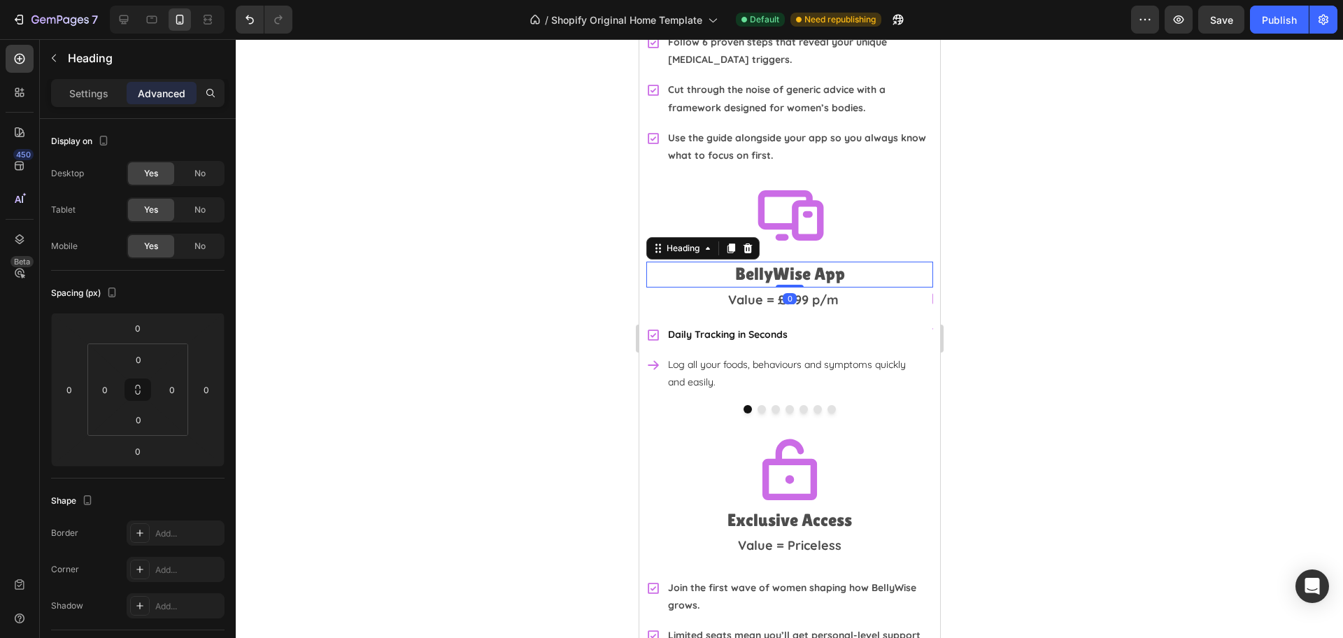
click at [755, 262] on h2 "BellyWise App" at bounding box center [789, 275] width 287 height 26
click at [720, 263] on p "BellyWise App" at bounding box center [789, 274] width 284 height 23
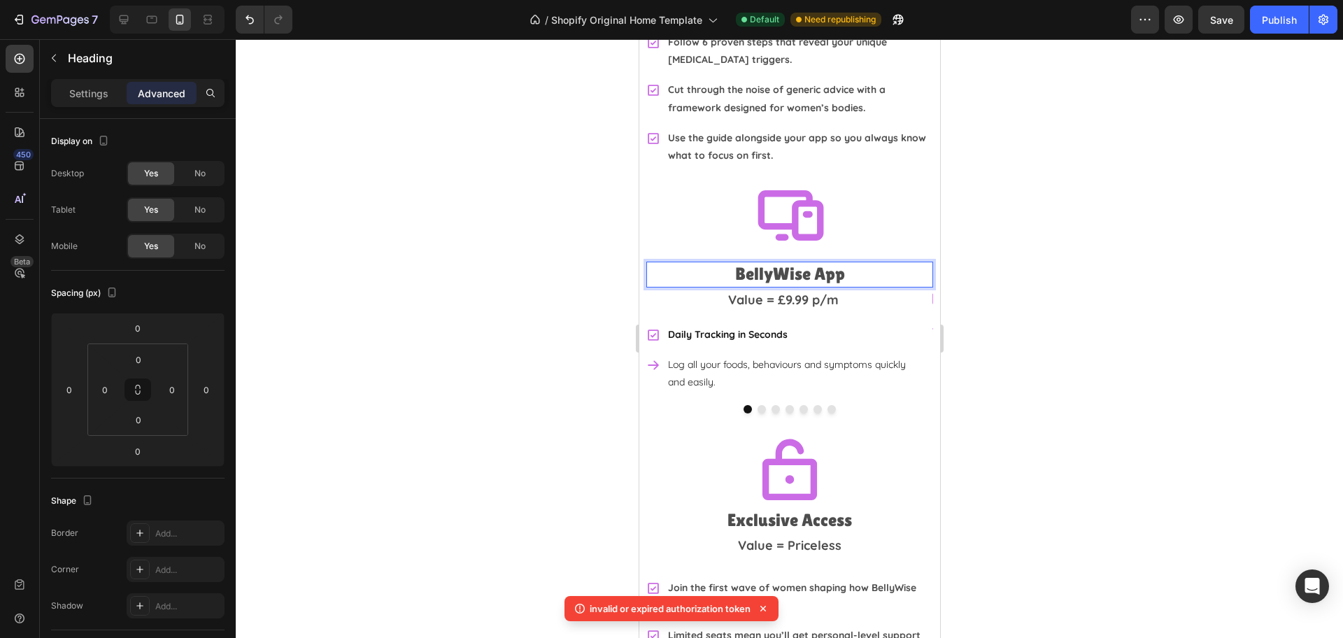
click at [1165, 290] on div at bounding box center [789, 338] width 1107 height 599
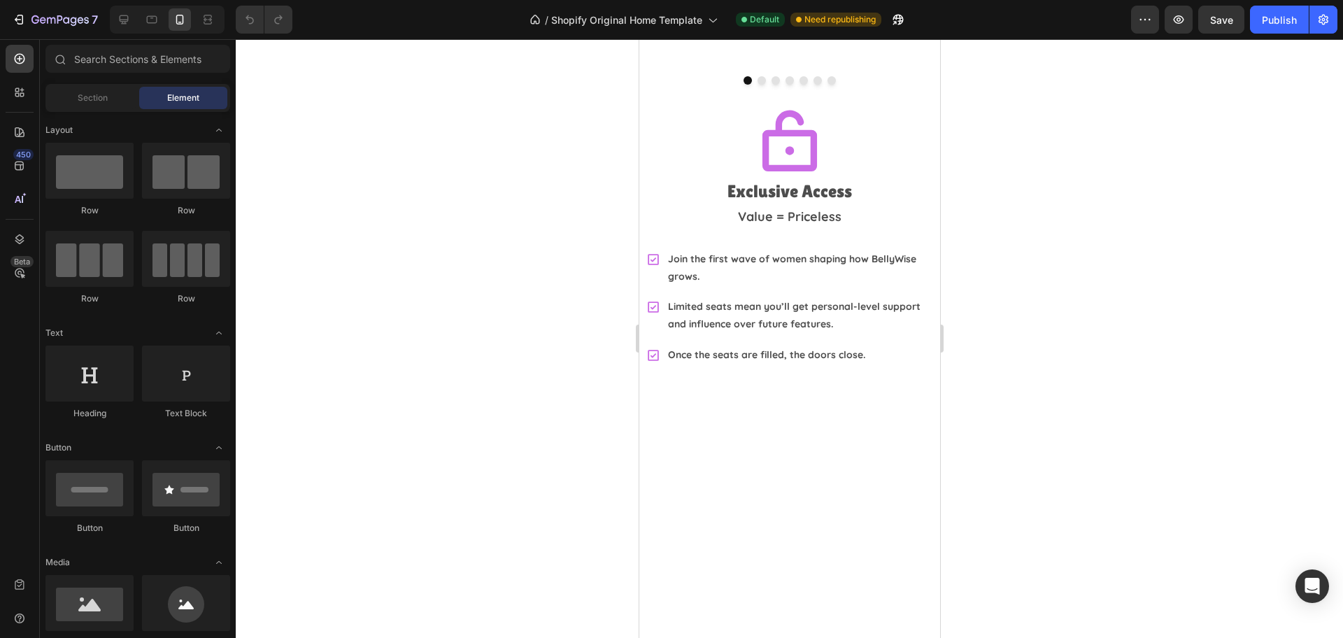
scroll to position [3497, 0]
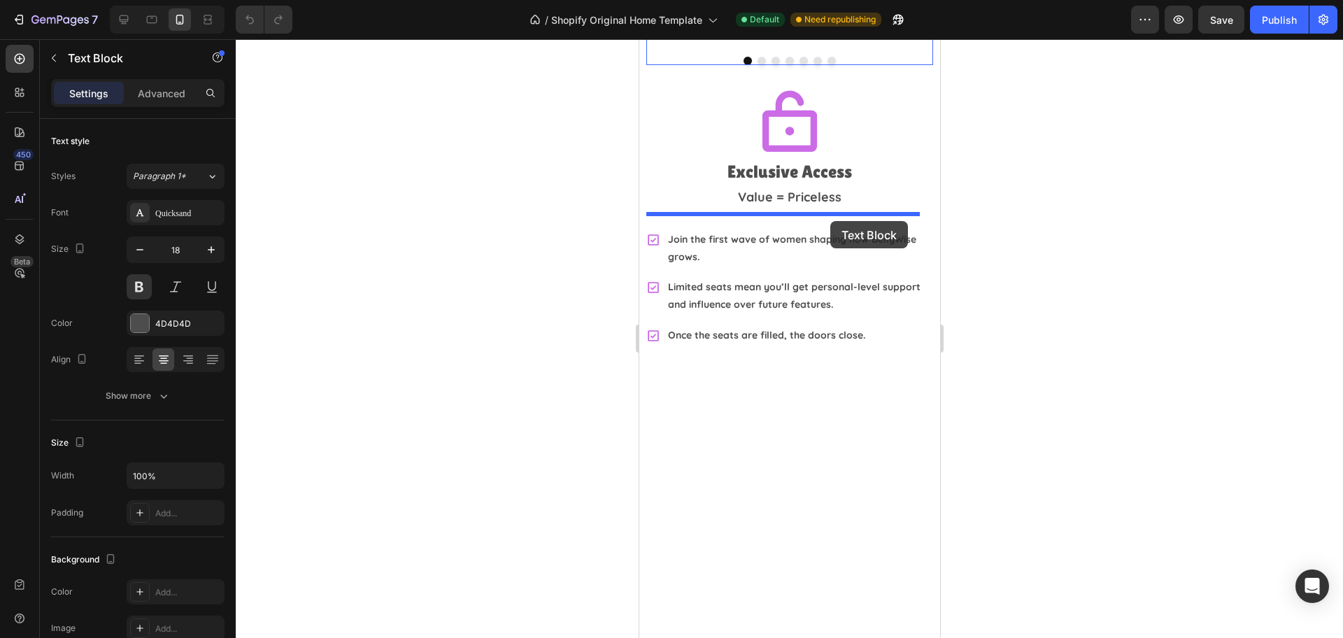
drag, startPoint x: 828, startPoint y: 185, endPoint x: 829, endPoint y: 221, distance: 35.7
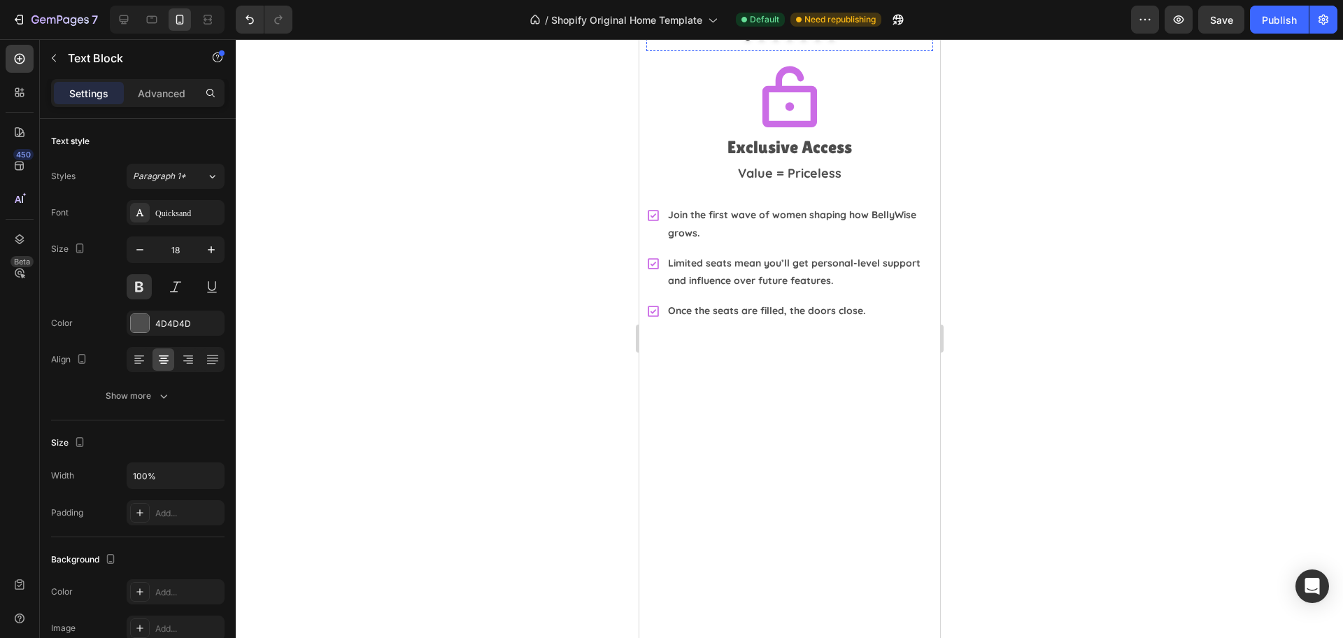
drag, startPoint x: 796, startPoint y: 164, endPoint x: 796, endPoint y: 196, distance: 32.2
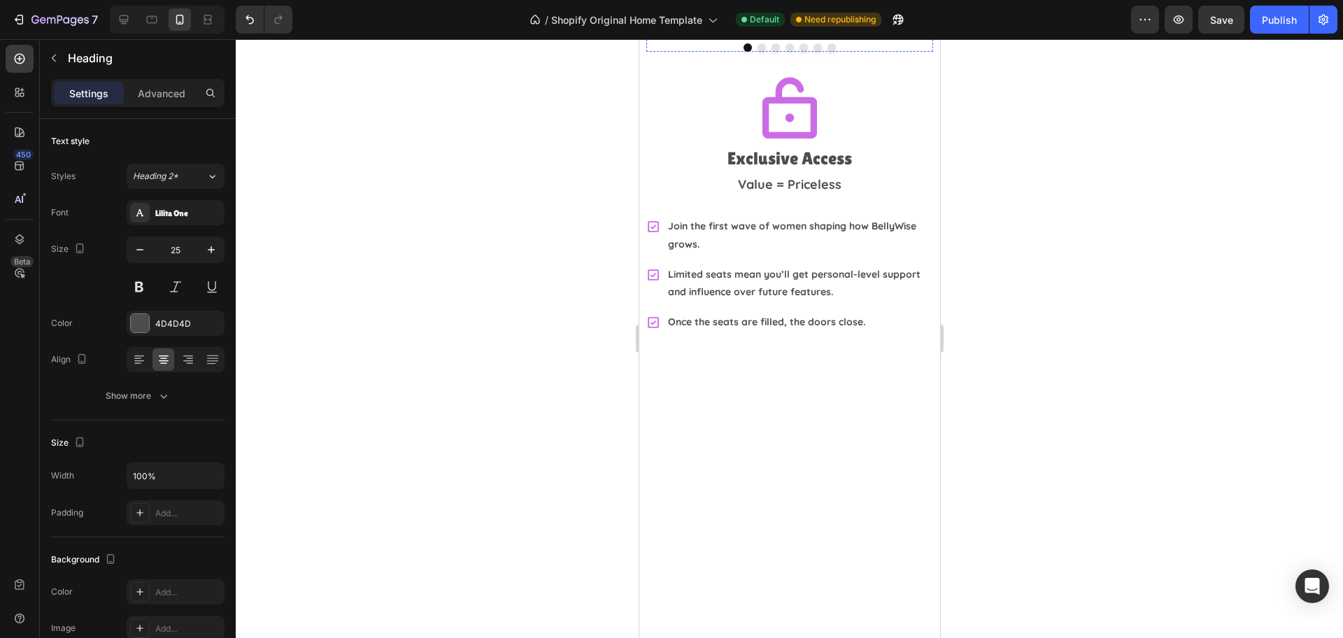
click at [653, 32] on div "Log all your foods, behaviours and symptoms quickly and easily." at bounding box center [782, 12] width 273 height 39
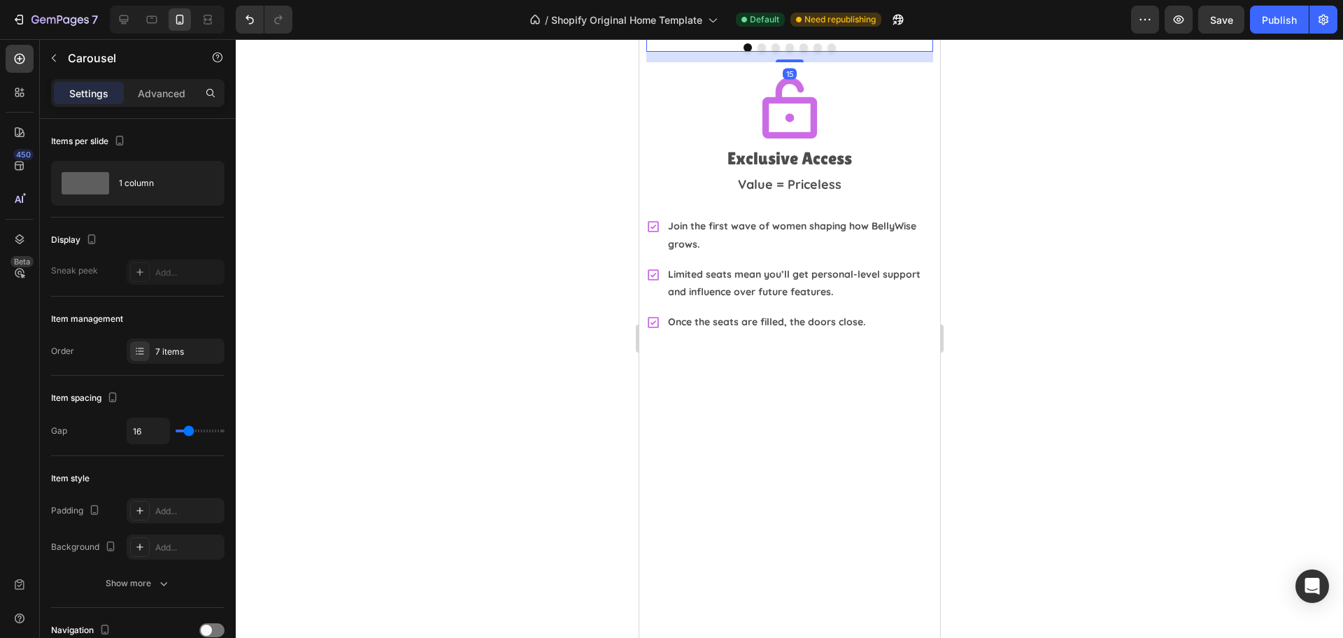
click at [993, 262] on div at bounding box center [789, 338] width 1107 height 599
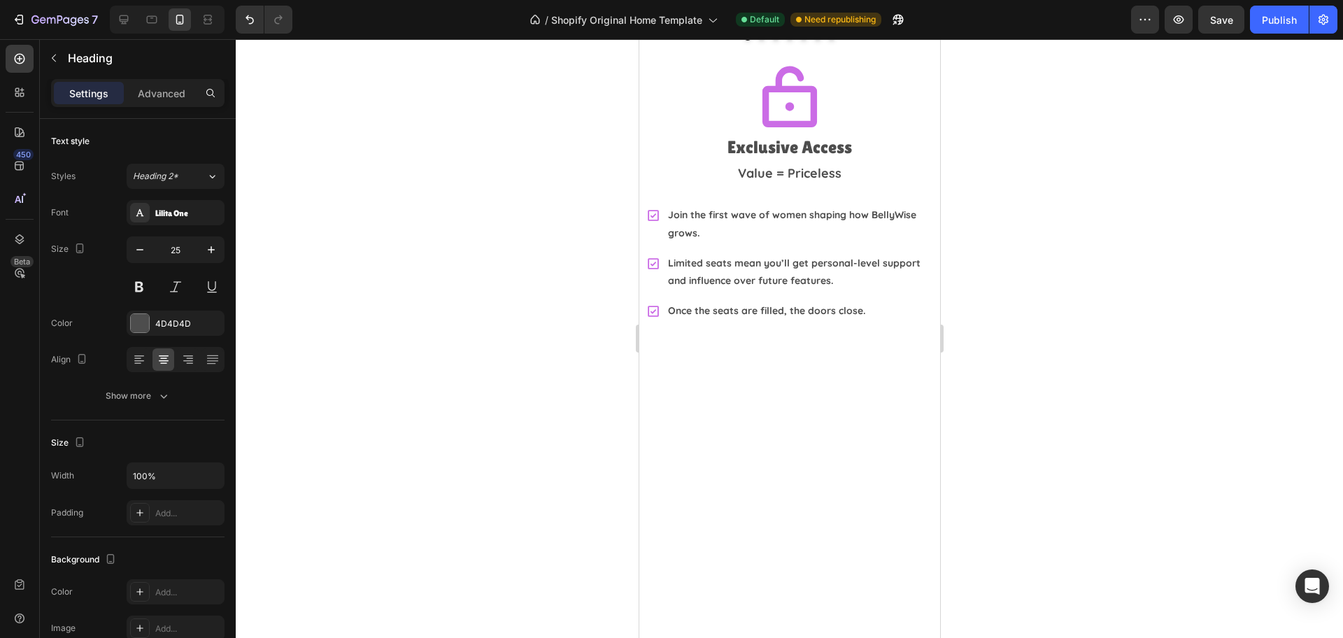
drag, startPoint x: 781, startPoint y: 198, endPoint x: 789, endPoint y: 180, distance: 20.0
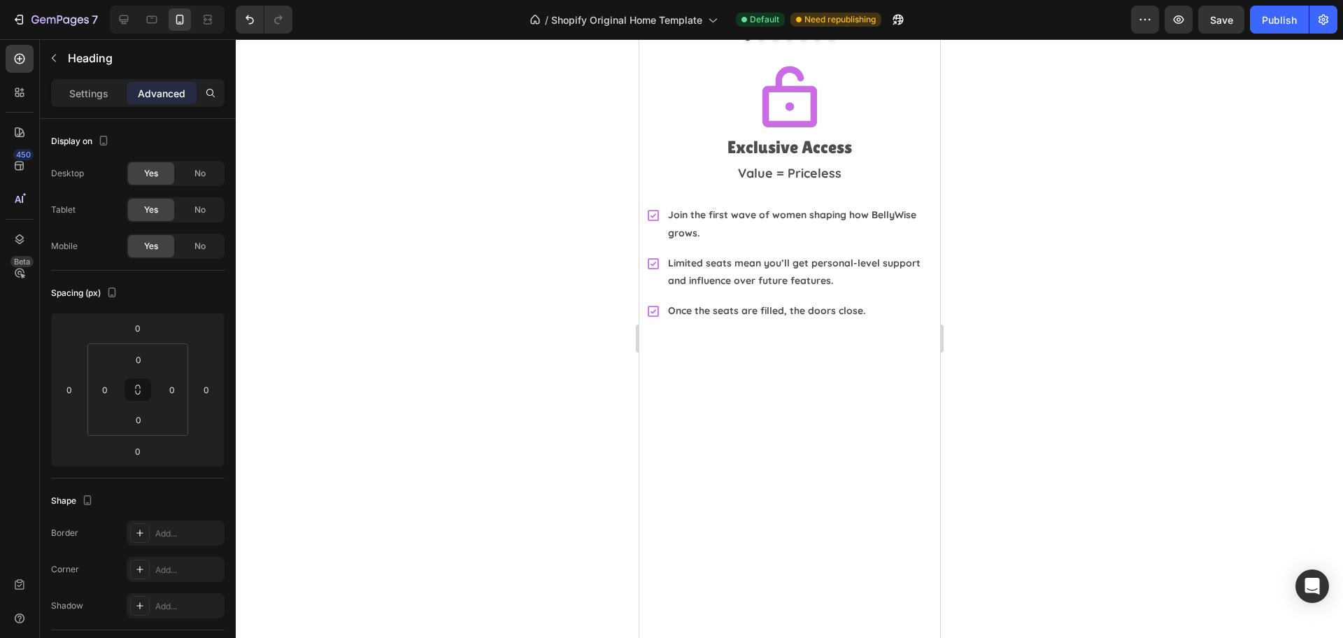
click at [1042, 179] on div at bounding box center [789, 338] width 1107 height 599
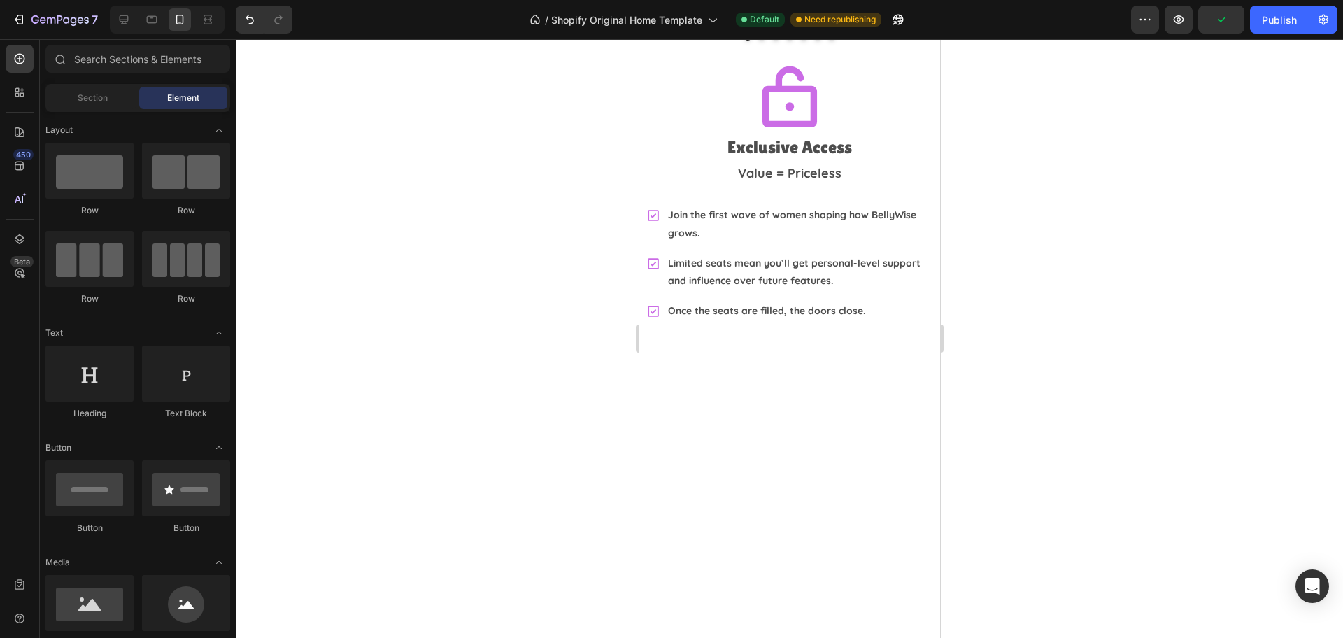
click at [1106, 218] on div at bounding box center [789, 338] width 1107 height 599
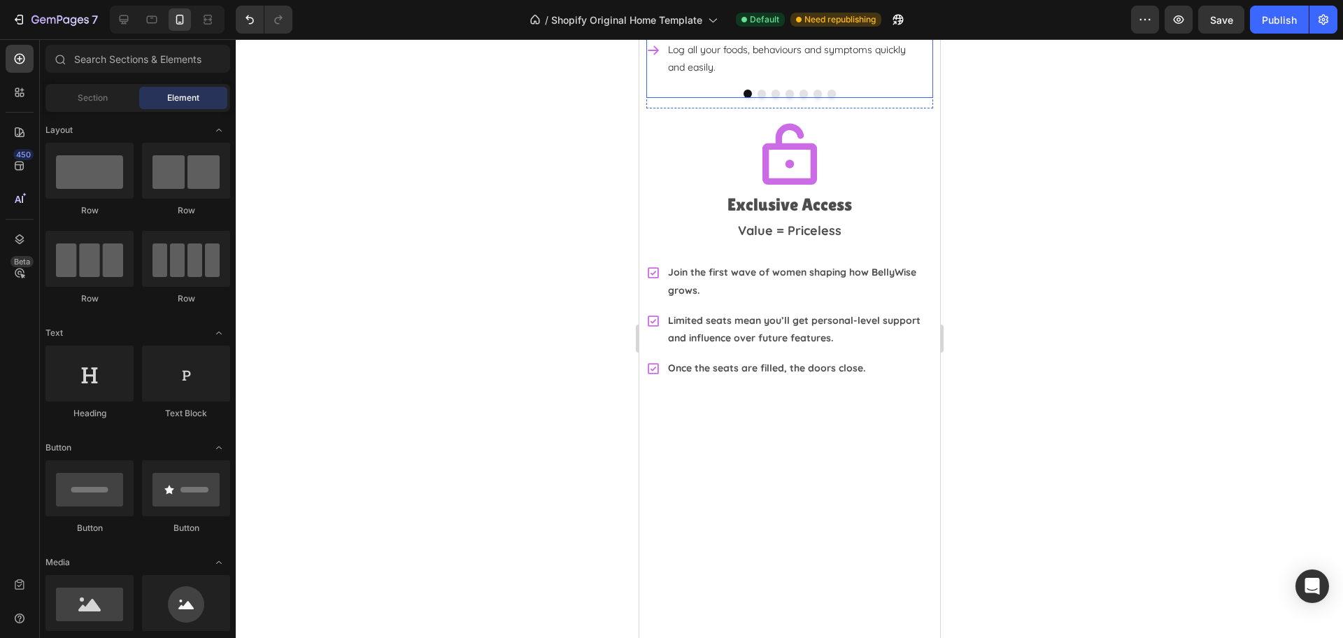
scroll to position [3410, 0]
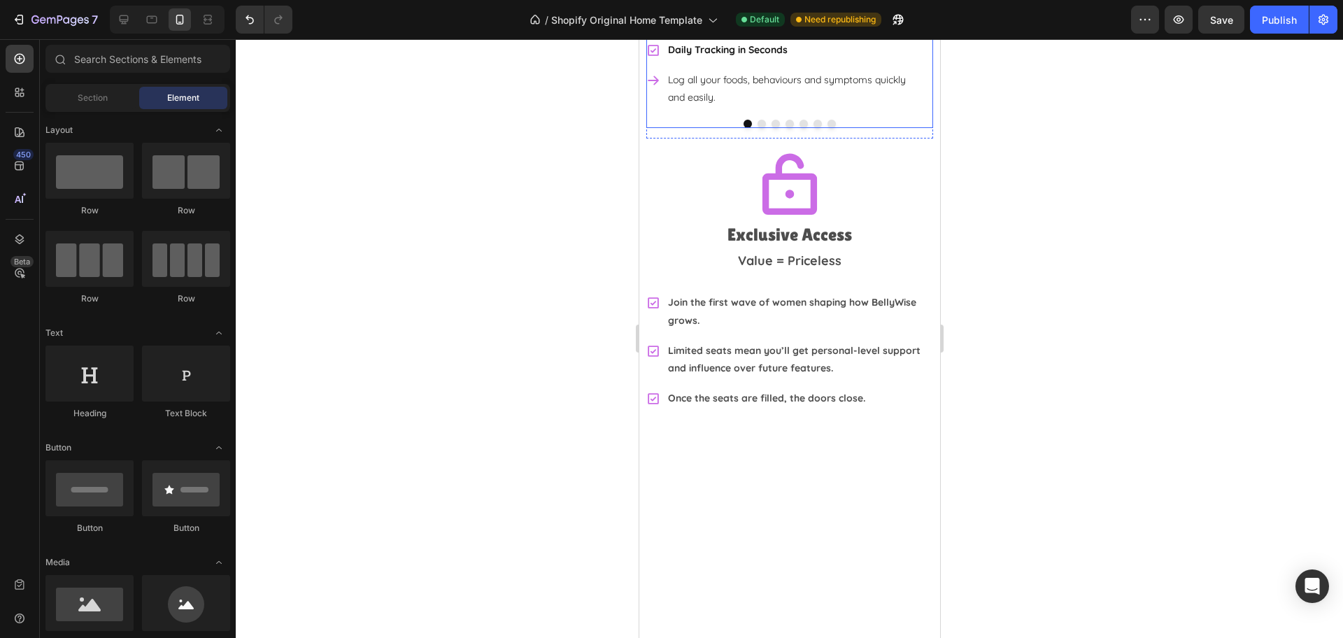
click at [757, 128] on button "Dot" at bounding box center [761, 124] width 8 height 8
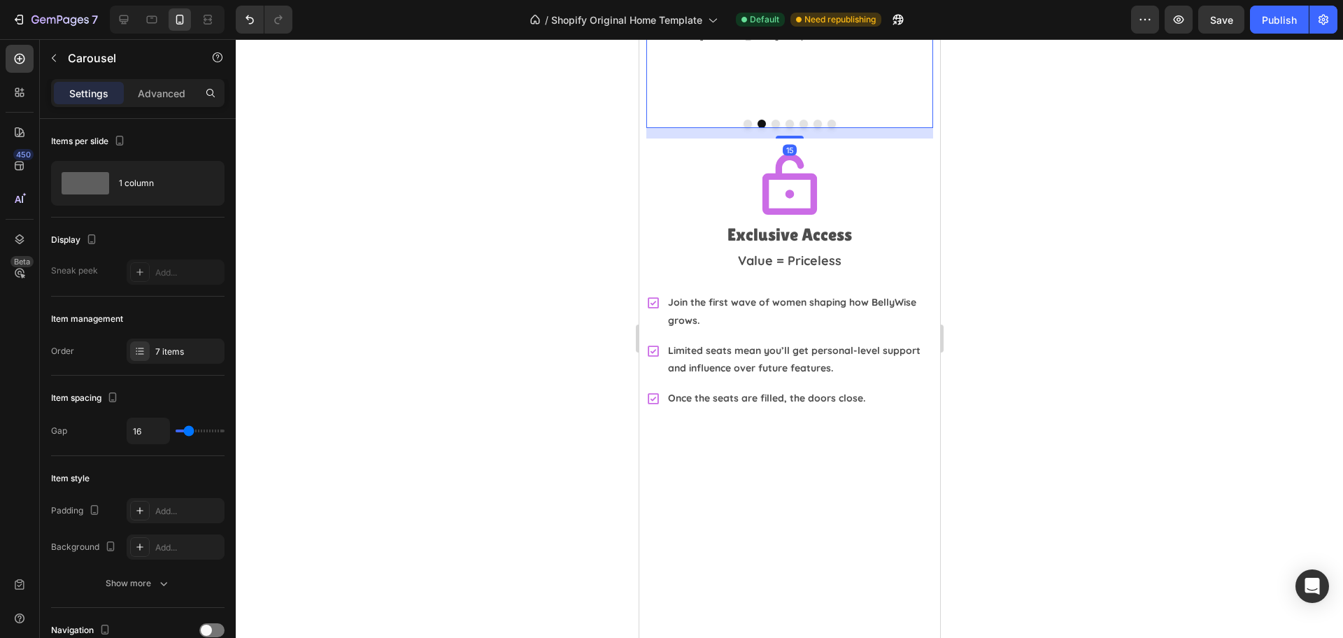
click at [743, 128] on button "Dot" at bounding box center [747, 124] width 8 height 8
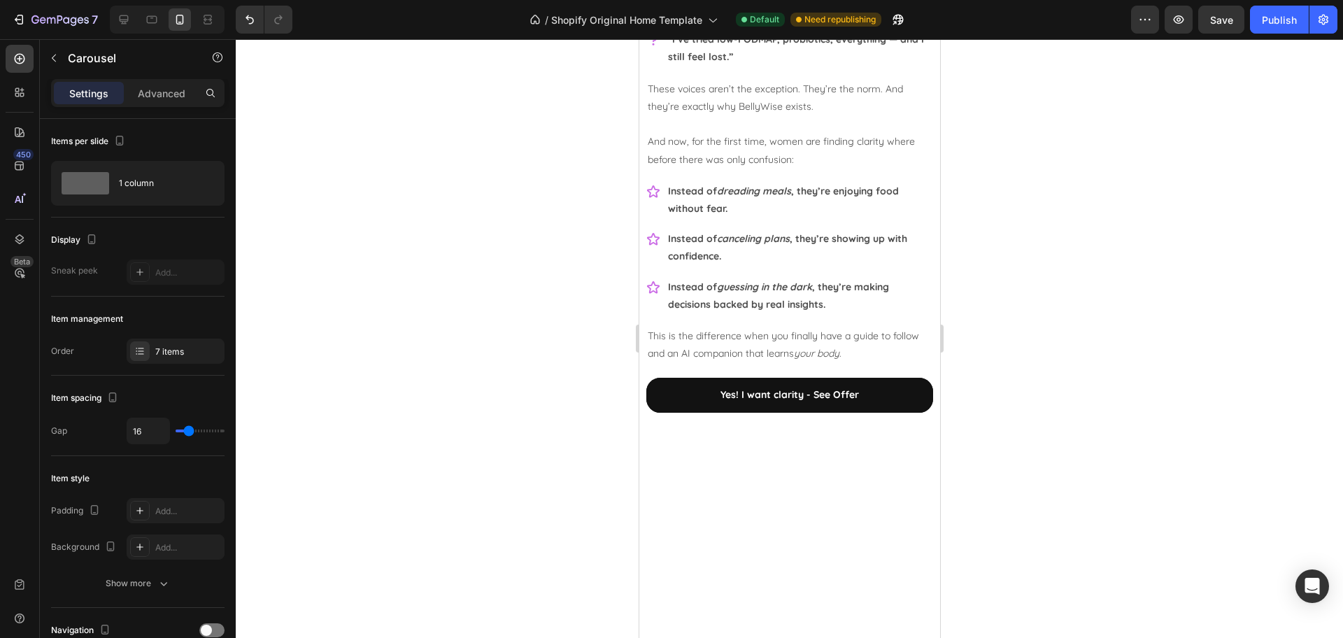
scroll to position [1661, 0]
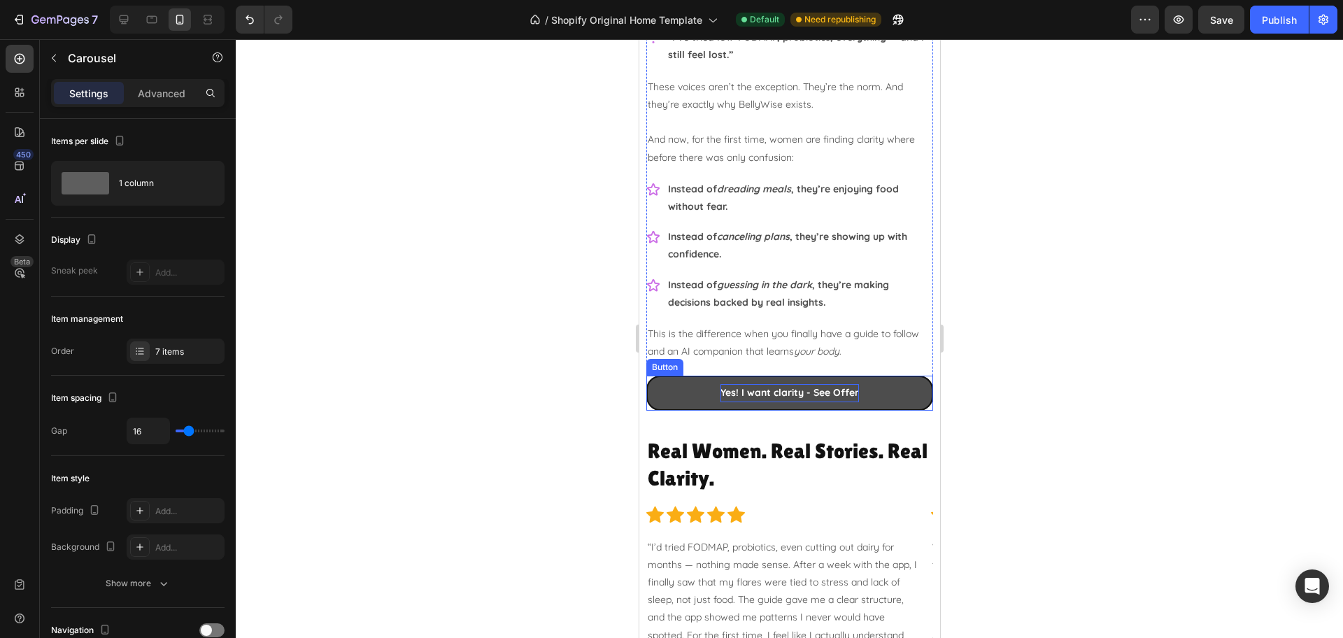
click at [823, 394] on p "Yes! I want clarity - See Offer" at bounding box center [789, 392] width 138 height 17
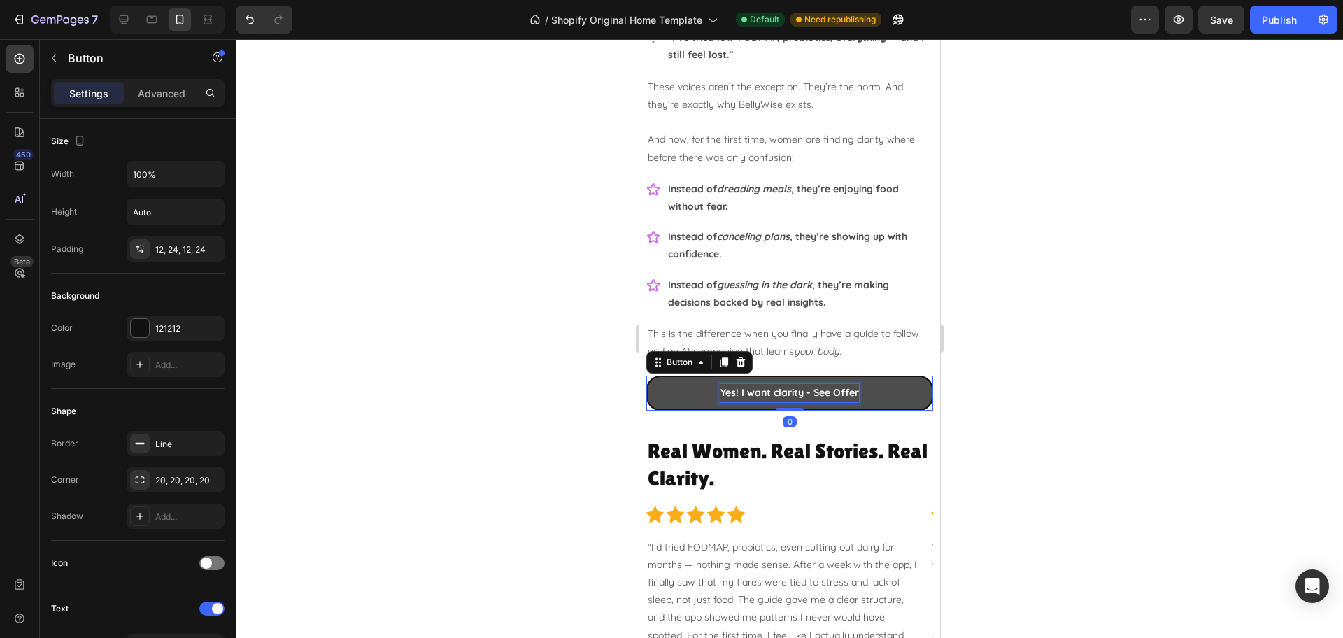
click at [817, 393] on p "Yes! I want clarity - See Offer" at bounding box center [789, 392] width 138 height 17
drag, startPoint x: 805, startPoint y: 392, endPoint x: 856, endPoint y: 392, distance: 51.1
click at [856, 392] on link "Yes! I want clarity - See Offer" at bounding box center [789, 393] width 287 height 34
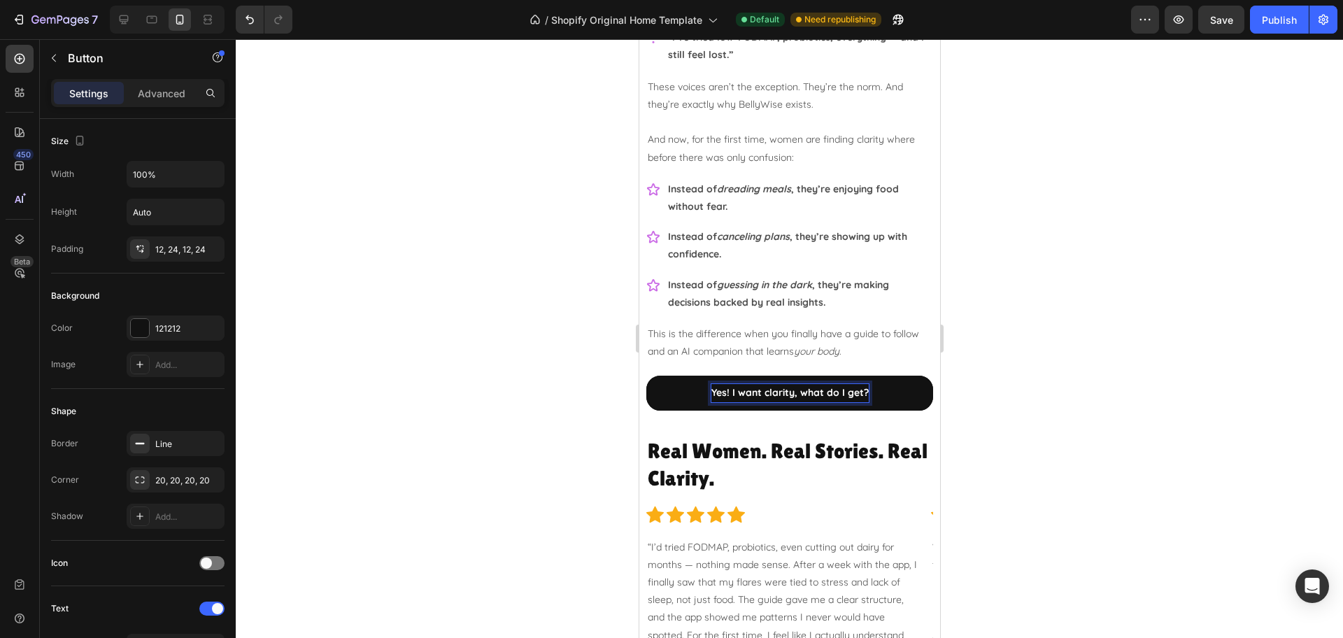
click at [1118, 385] on div at bounding box center [789, 338] width 1107 height 599
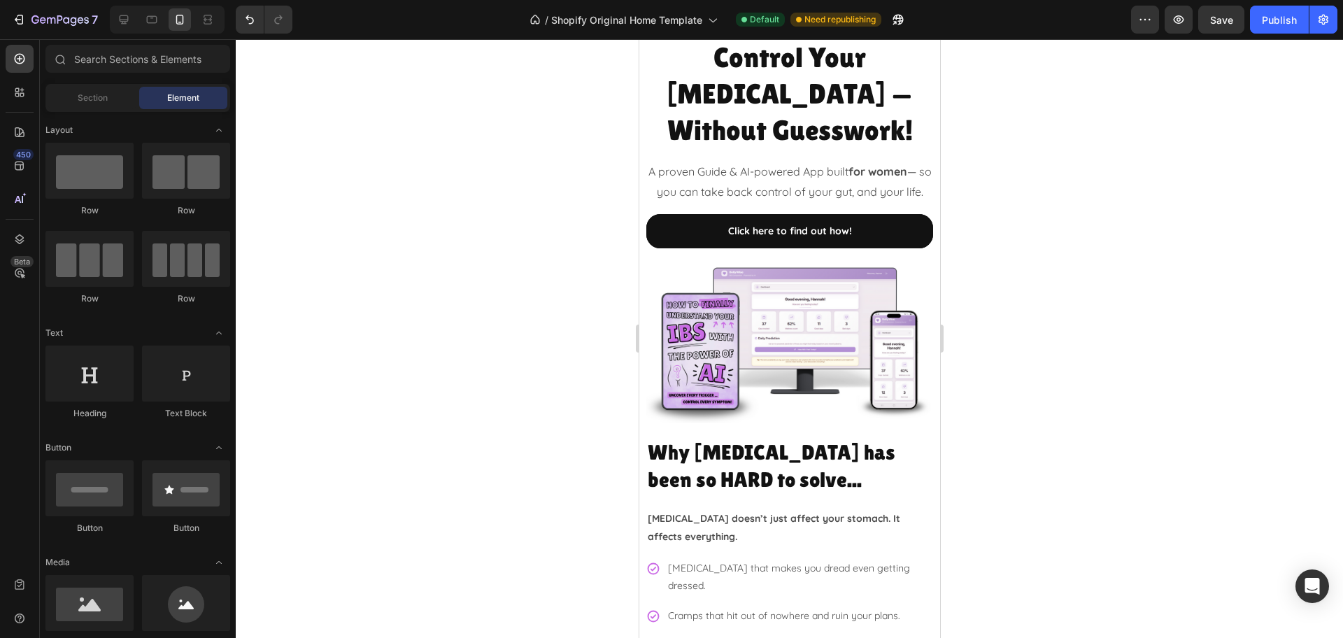
scroll to position [0, 0]
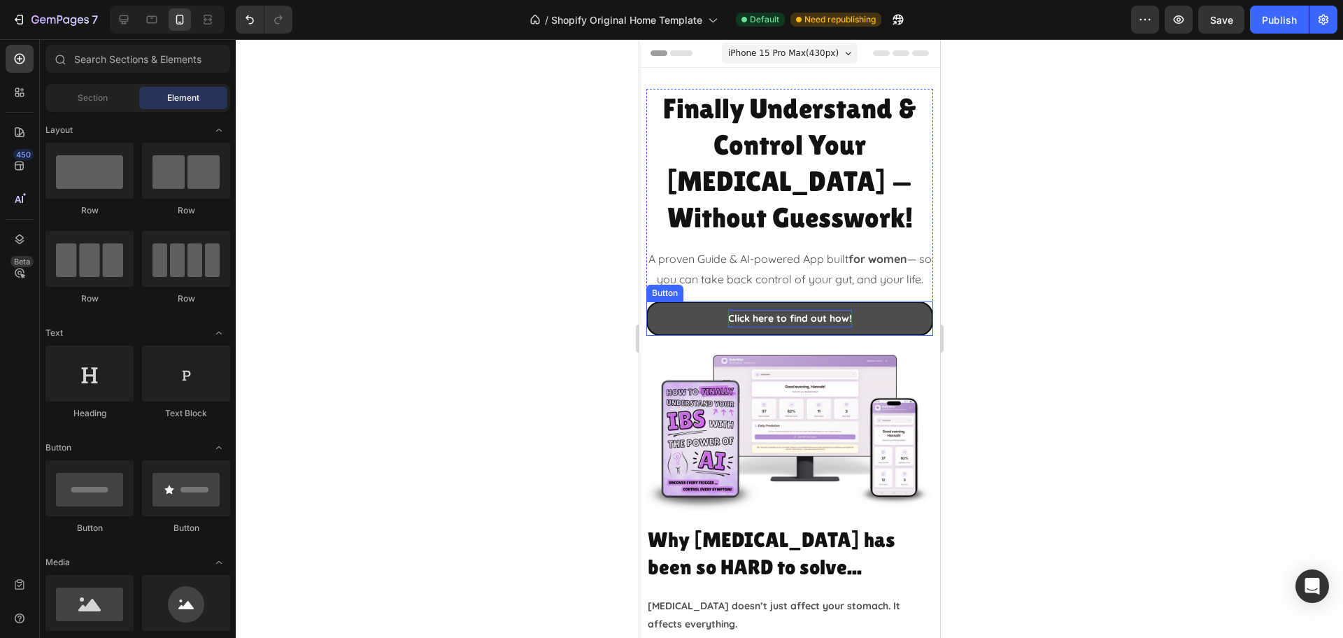
click at [764, 310] on p "Click here to find out how!" at bounding box center [789, 318] width 124 height 17
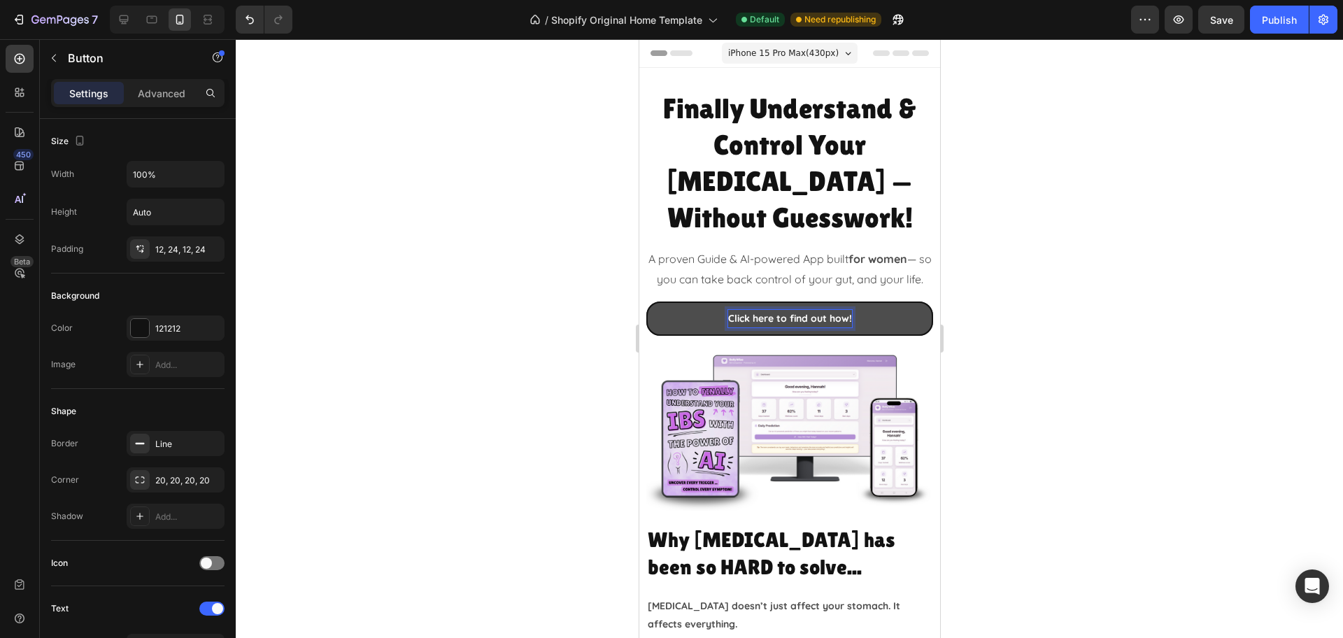
click at [753, 310] on p "Click here to find out how!" at bounding box center [789, 318] width 124 height 17
drag, startPoint x: 720, startPoint y: 302, endPoint x: 850, endPoint y: 299, distance: 130.8
click at [850, 301] on link "Click here to find out how!" at bounding box center [789, 318] width 287 height 34
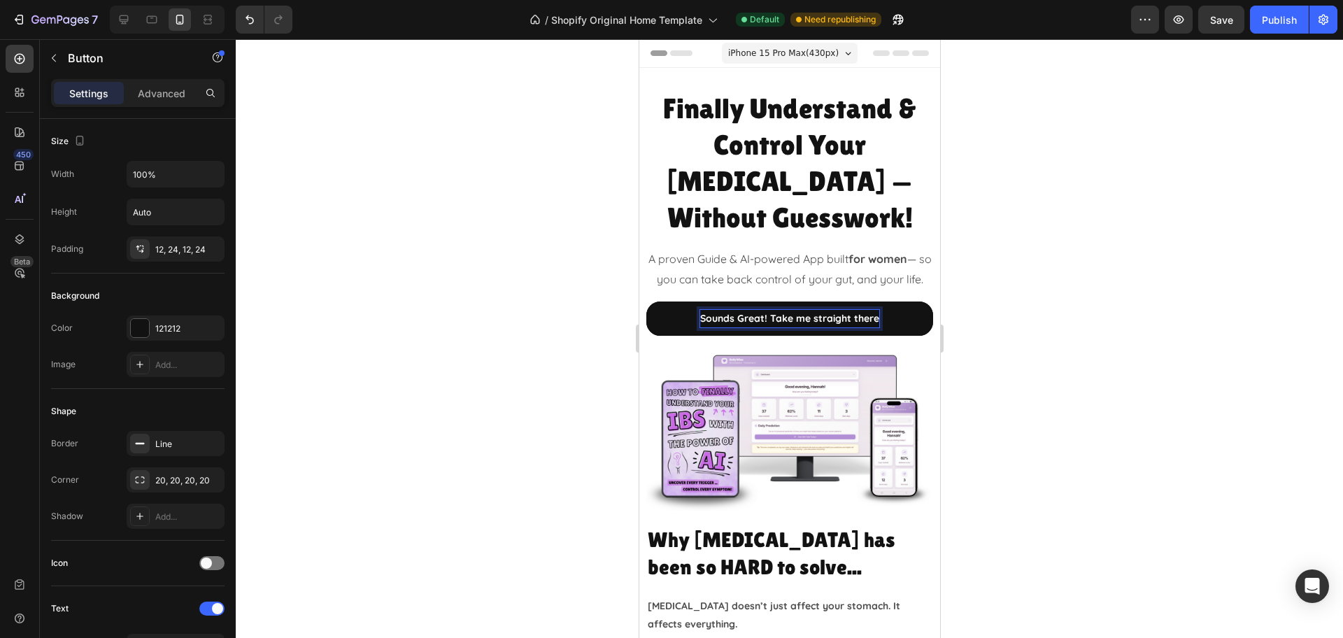
click at [1022, 295] on div at bounding box center [789, 338] width 1107 height 599
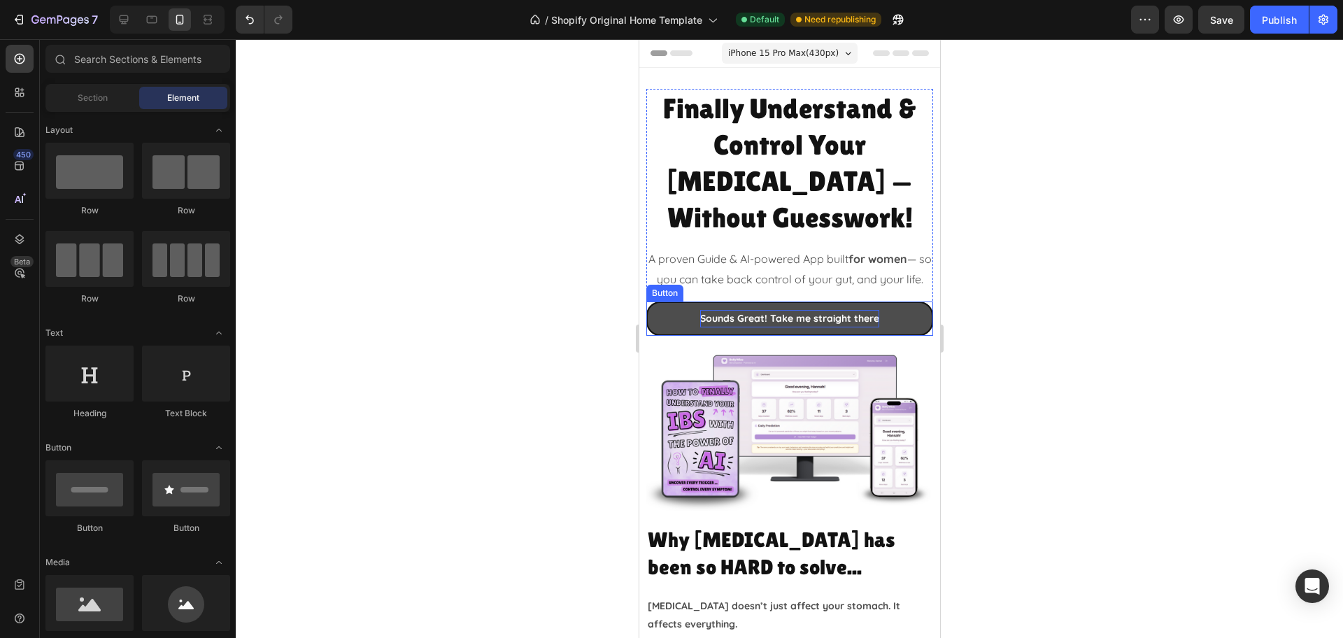
click at [820, 310] on p "Sounds Great! Take me straight there" at bounding box center [788, 318] width 179 height 17
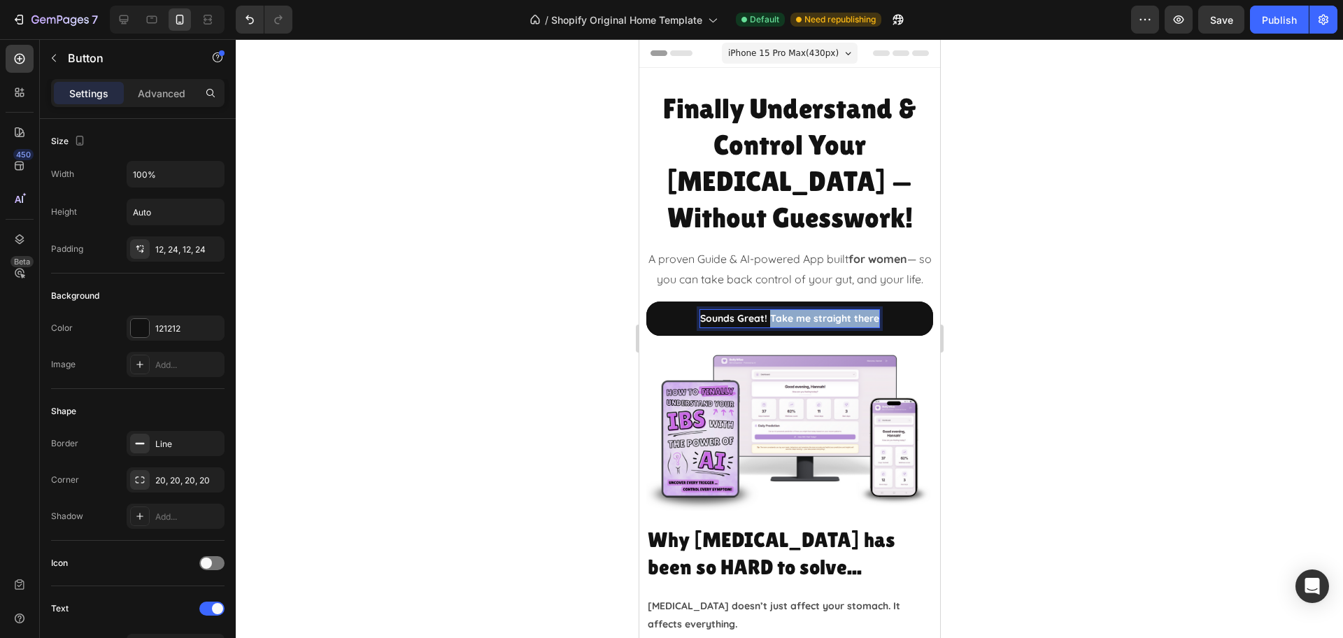
drag, startPoint x: 764, startPoint y: 299, endPoint x: 948, endPoint y: 283, distance: 184.6
click at [1197, 280] on div at bounding box center [789, 338] width 1107 height 599
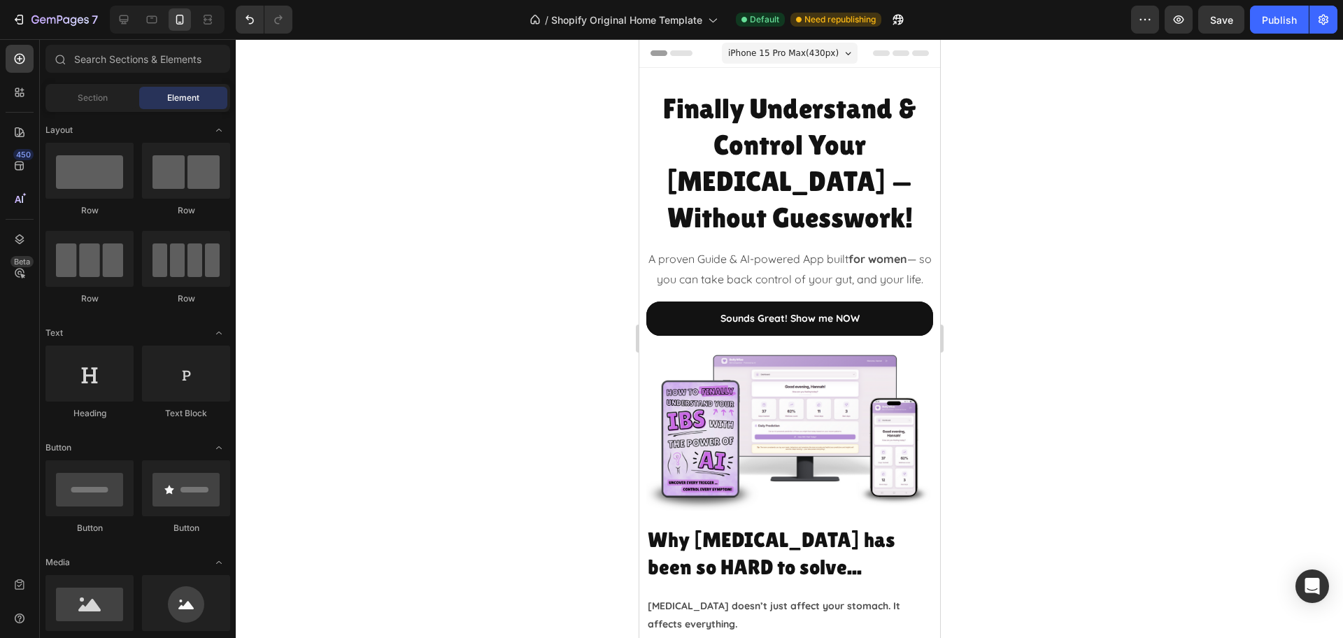
drag, startPoint x: 934, startPoint y: 308, endPoint x: 1573, endPoint y: 75, distance: 680.4
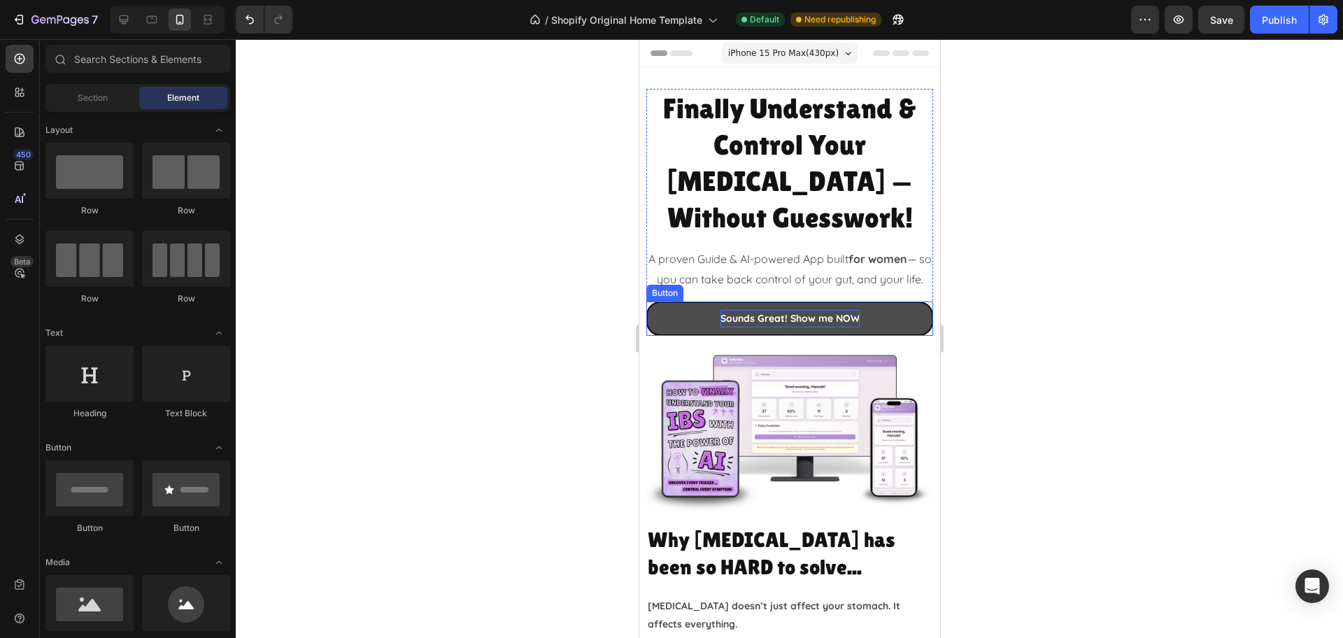
click at [836, 310] on p "Sounds Great! Show me NOW" at bounding box center [789, 318] width 139 height 17
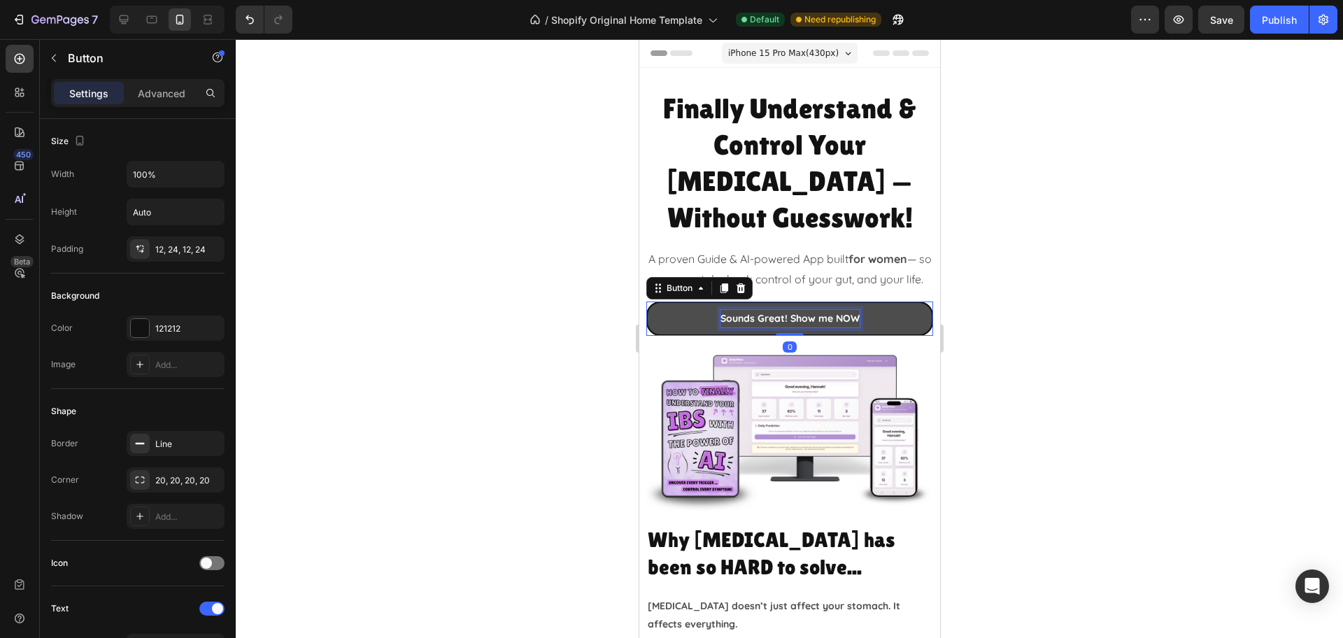
click at [825, 310] on p "Sounds Great! Show me NOW" at bounding box center [789, 318] width 139 height 17
drag, startPoint x: 828, startPoint y: 302, endPoint x: 900, endPoint y: 301, distance: 72.1
click at [899, 301] on link "Sounds Great! Show me NOW" at bounding box center [789, 318] width 287 height 34
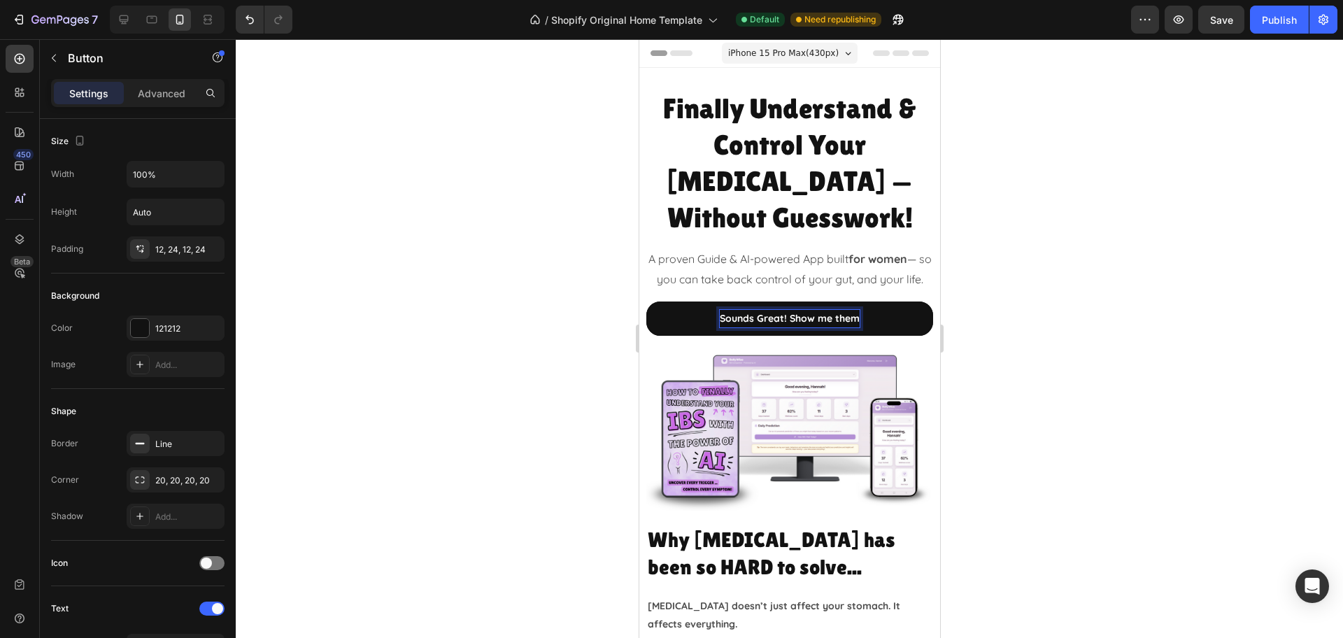
click at [1132, 238] on div at bounding box center [789, 338] width 1107 height 599
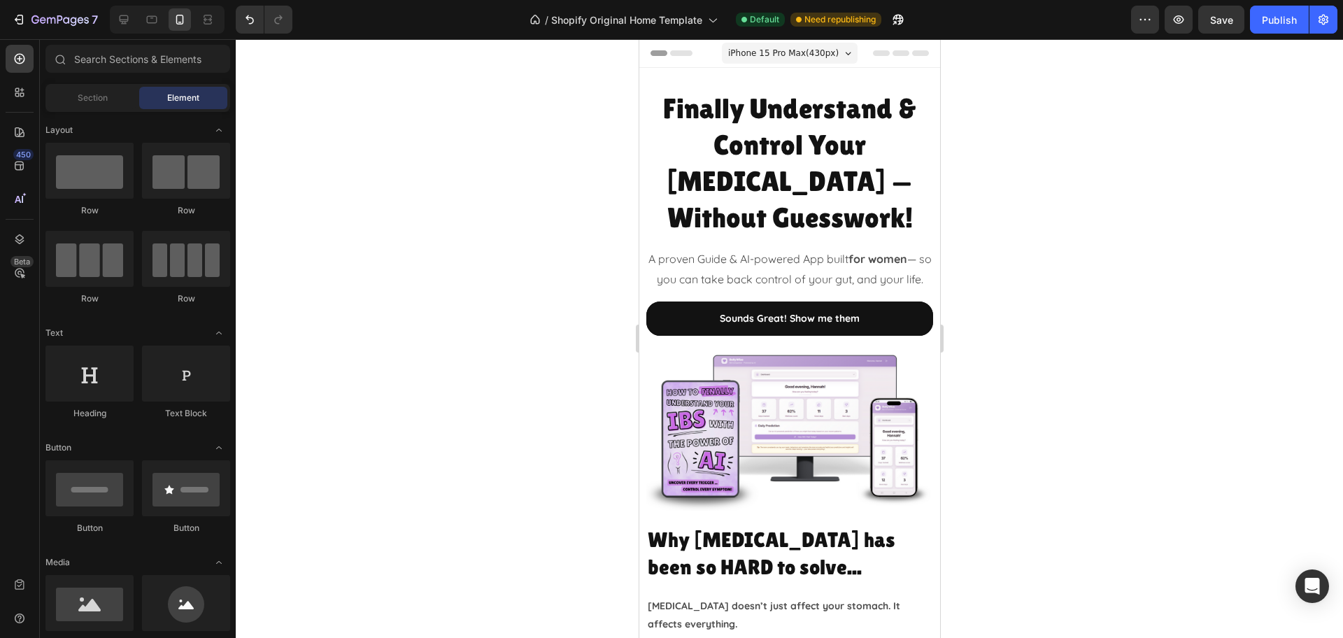
click at [1206, 250] on div at bounding box center [789, 338] width 1107 height 599
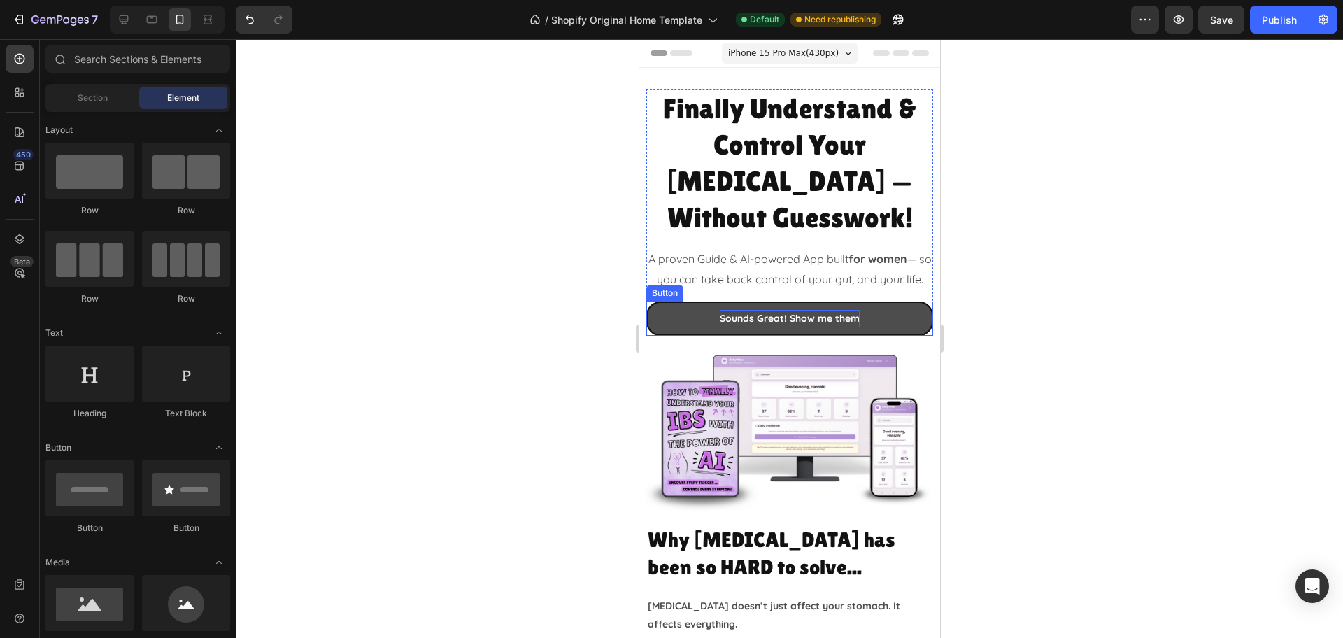
click at [826, 310] on p "Sounds Great! Show me them" at bounding box center [789, 318] width 140 height 17
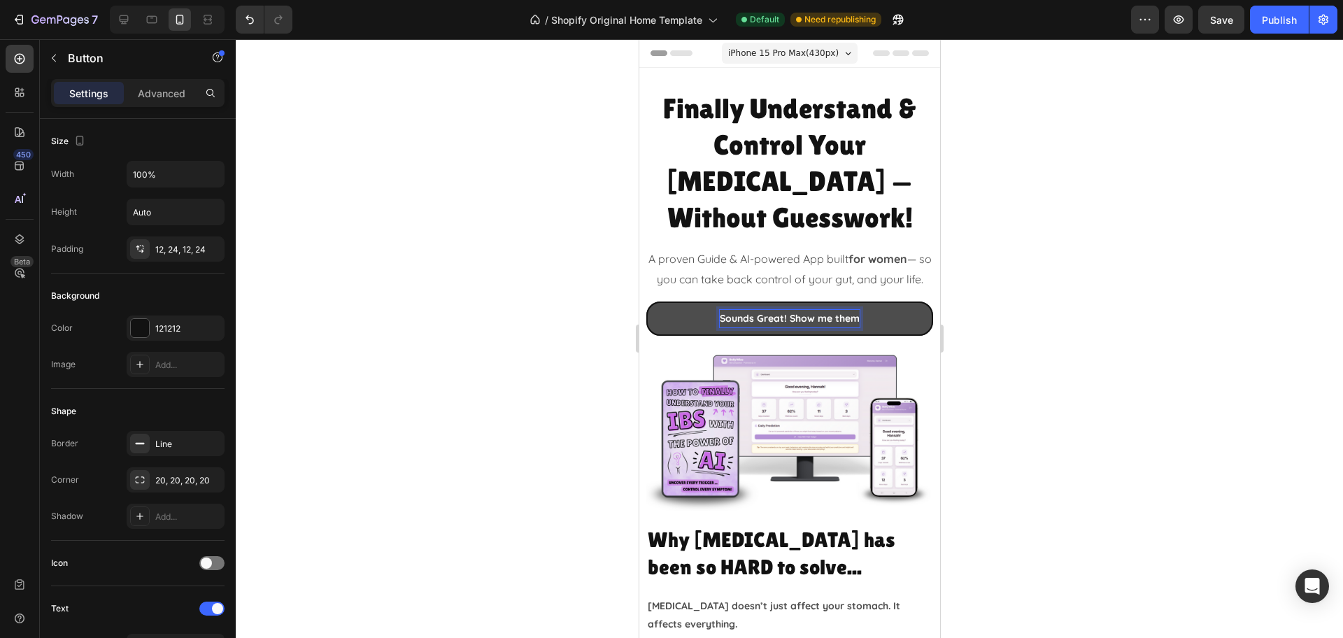
click at [850, 310] on p "Sounds Great! Show me them" at bounding box center [789, 318] width 140 height 17
click at [1126, 286] on div at bounding box center [789, 338] width 1107 height 599
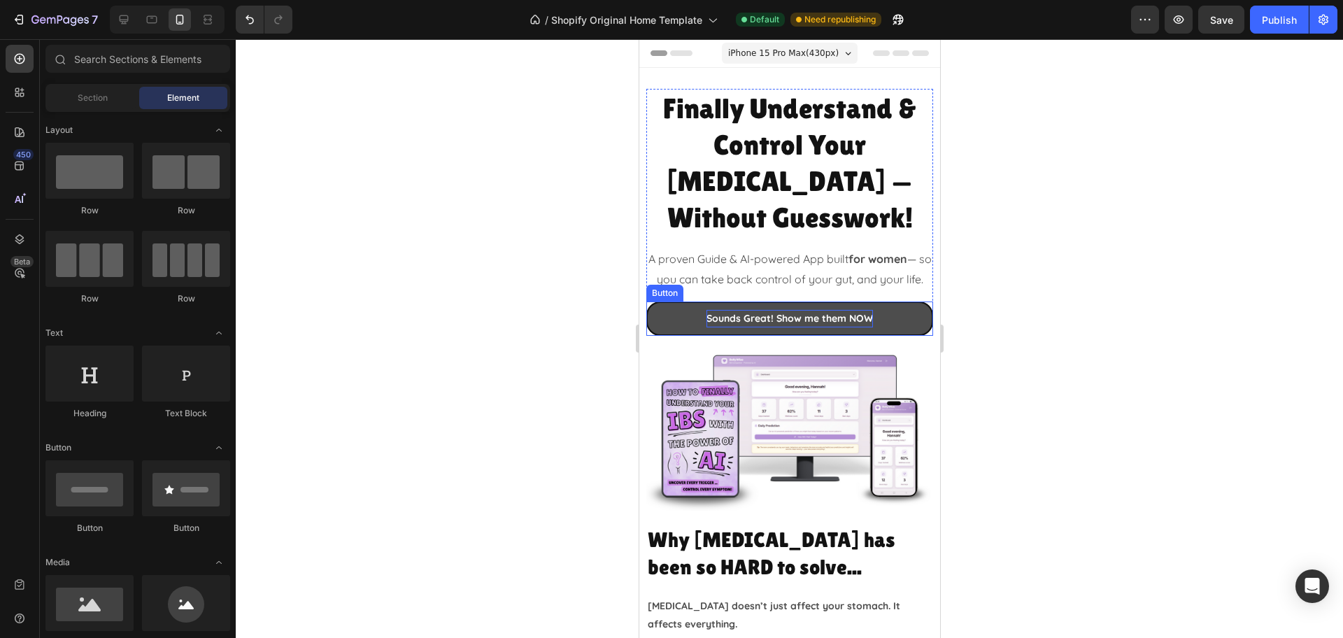
click at [826, 310] on p "Sounds Great! Show me them NOW" at bounding box center [789, 318] width 166 height 17
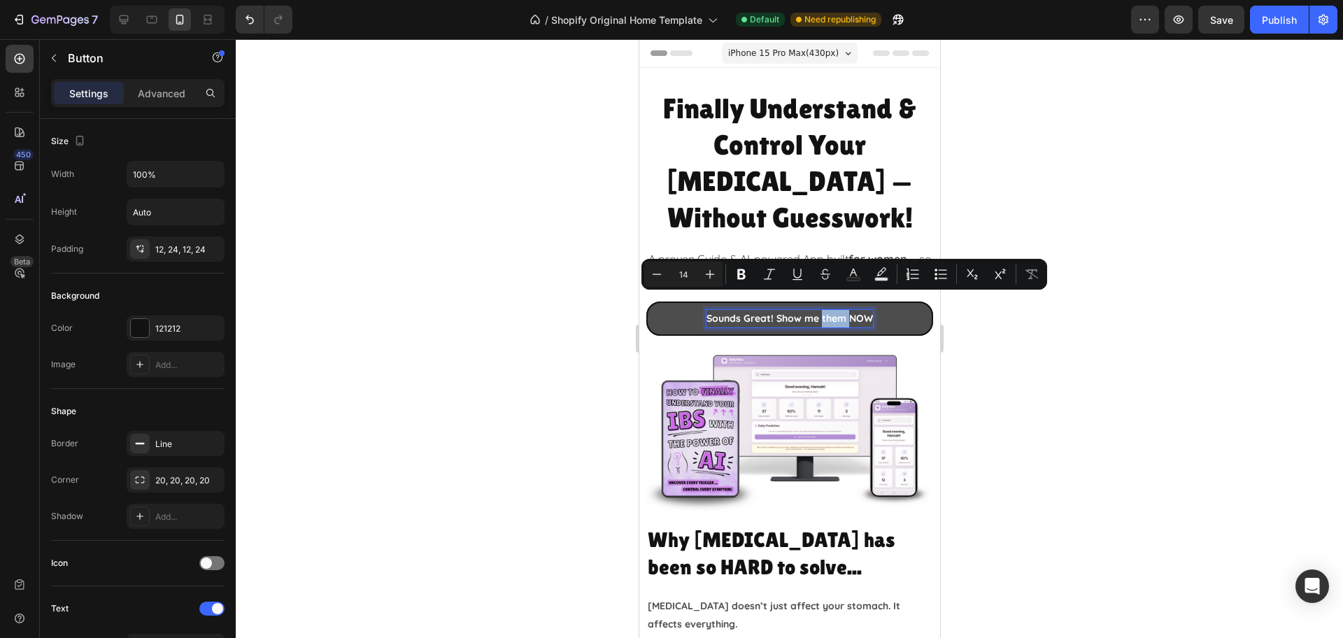
drag, startPoint x: 841, startPoint y: 301, endPoint x: 813, endPoint y: 301, distance: 27.3
click at [813, 310] on p "Sounds Great! Show me them NOW" at bounding box center [789, 318] width 166 height 17
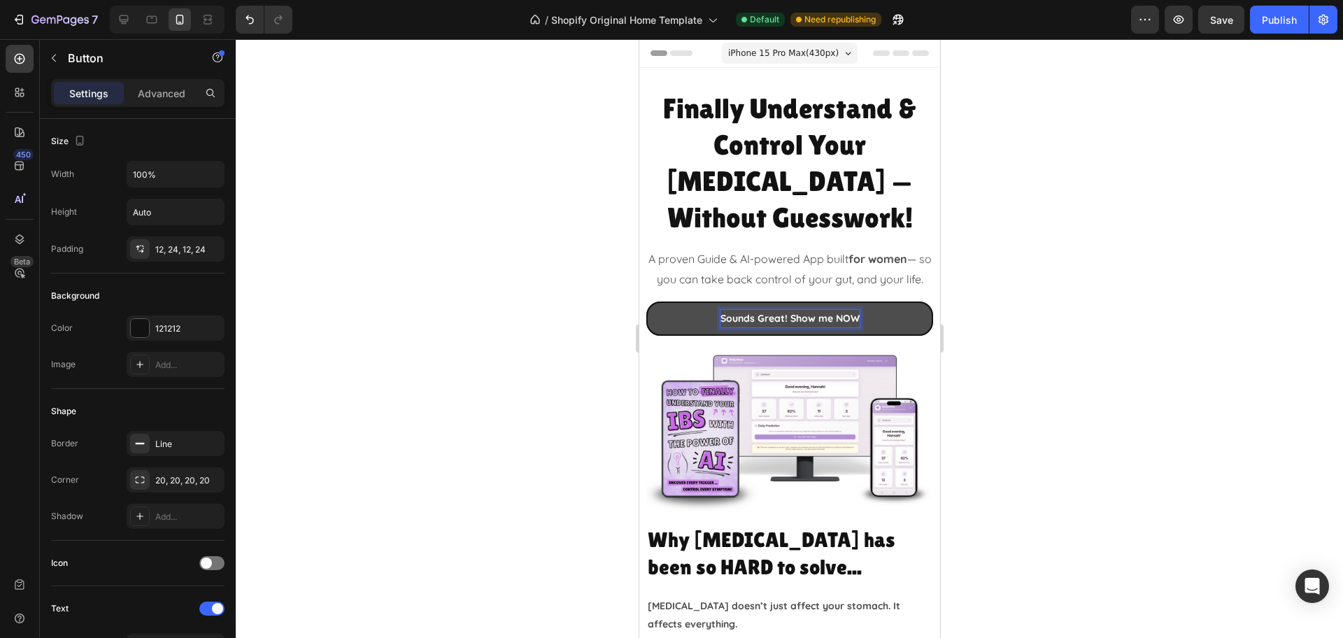
click at [1108, 266] on div at bounding box center [789, 338] width 1107 height 599
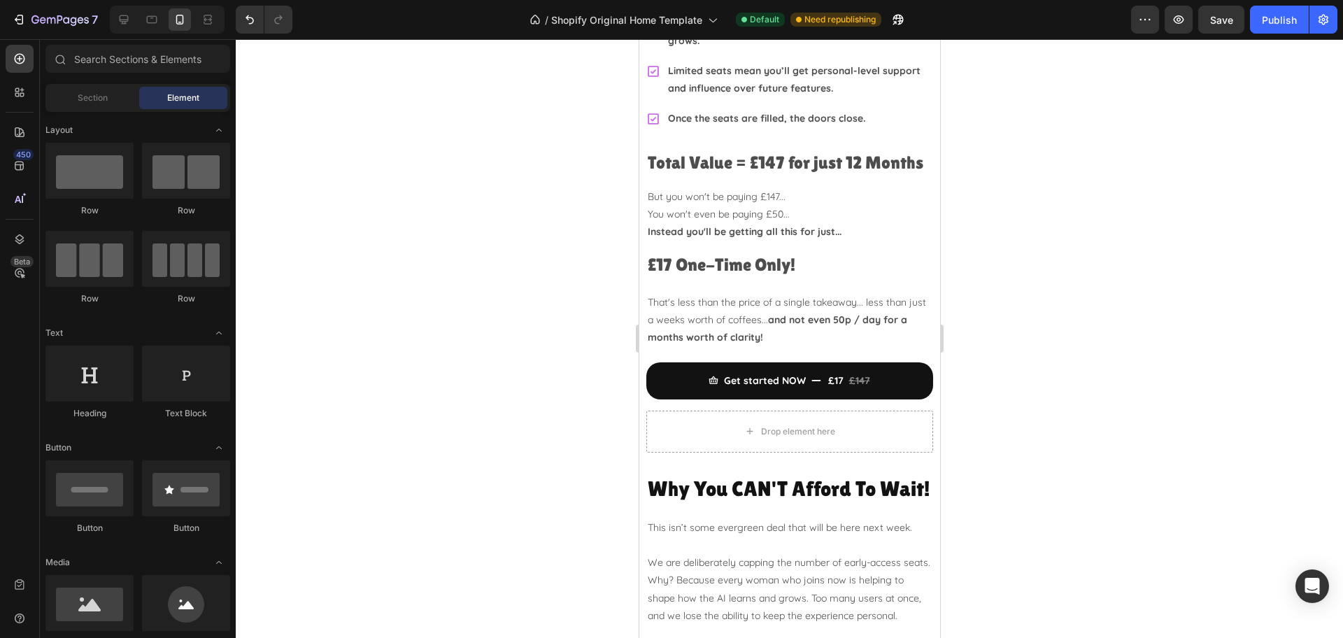
scroll to position [3934, 0]
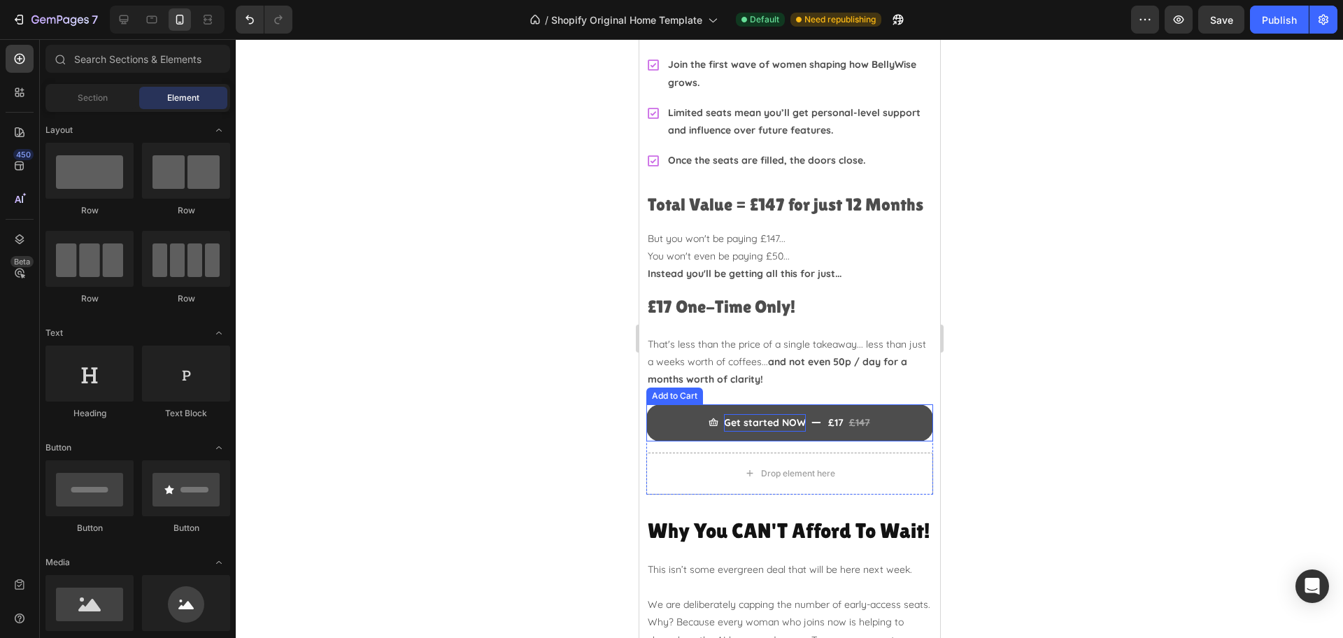
click at [750, 432] on div "Get started NOW" at bounding box center [764, 422] width 82 height 17
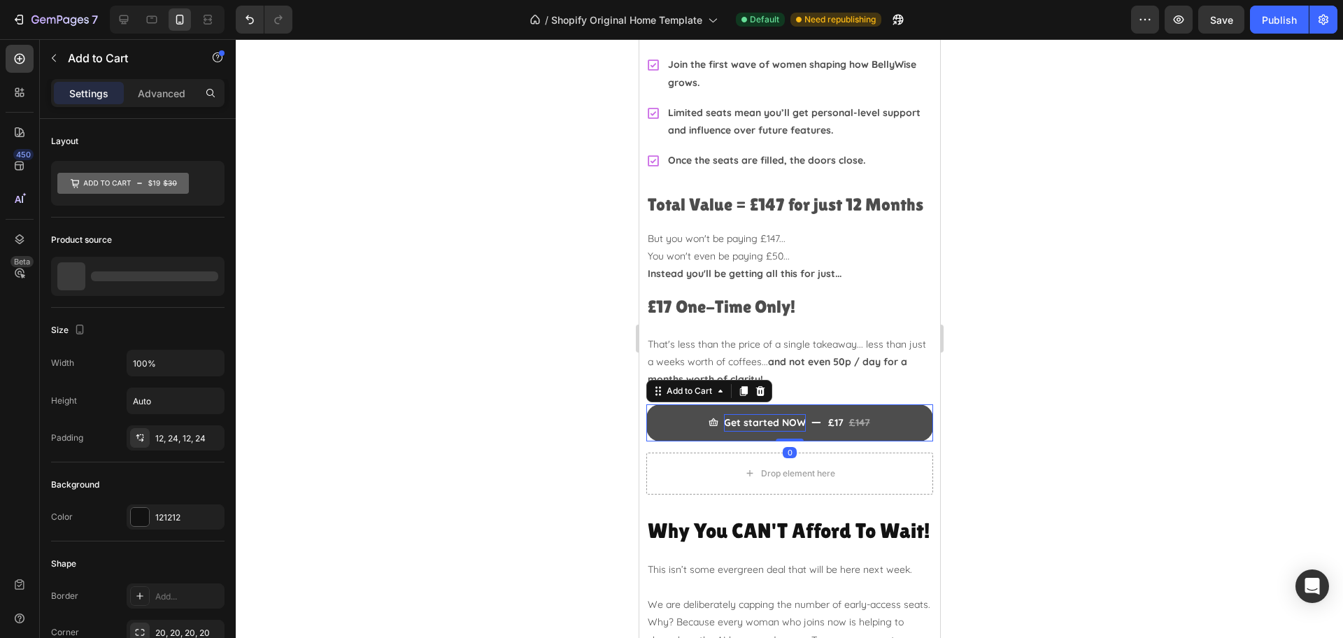
click at [756, 432] on div "Get started NOW" at bounding box center [764, 422] width 82 height 17
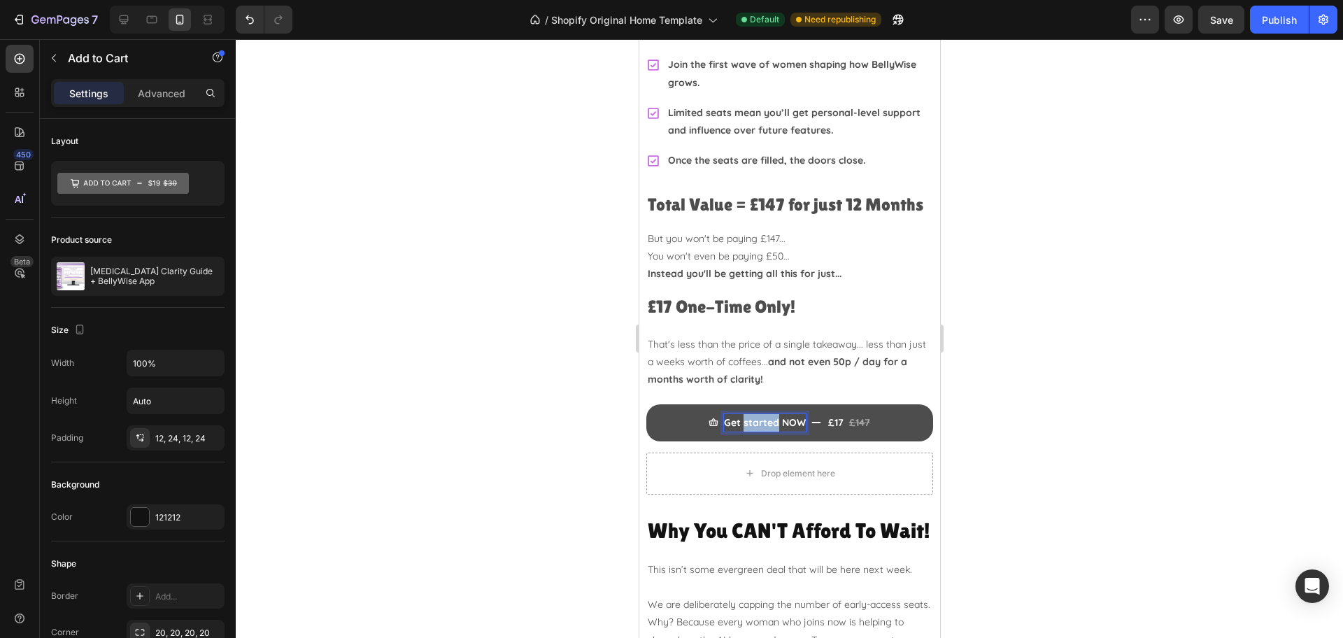
drag, startPoint x: 771, startPoint y: 429, endPoint x: 736, endPoint y: 435, distance: 36.1
click at [736, 432] on p "Get started NOW" at bounding box center [764, 422] width 82 height 17
click at [1213, 299] on div at bounding box center [789, 338] width 1107 height 599
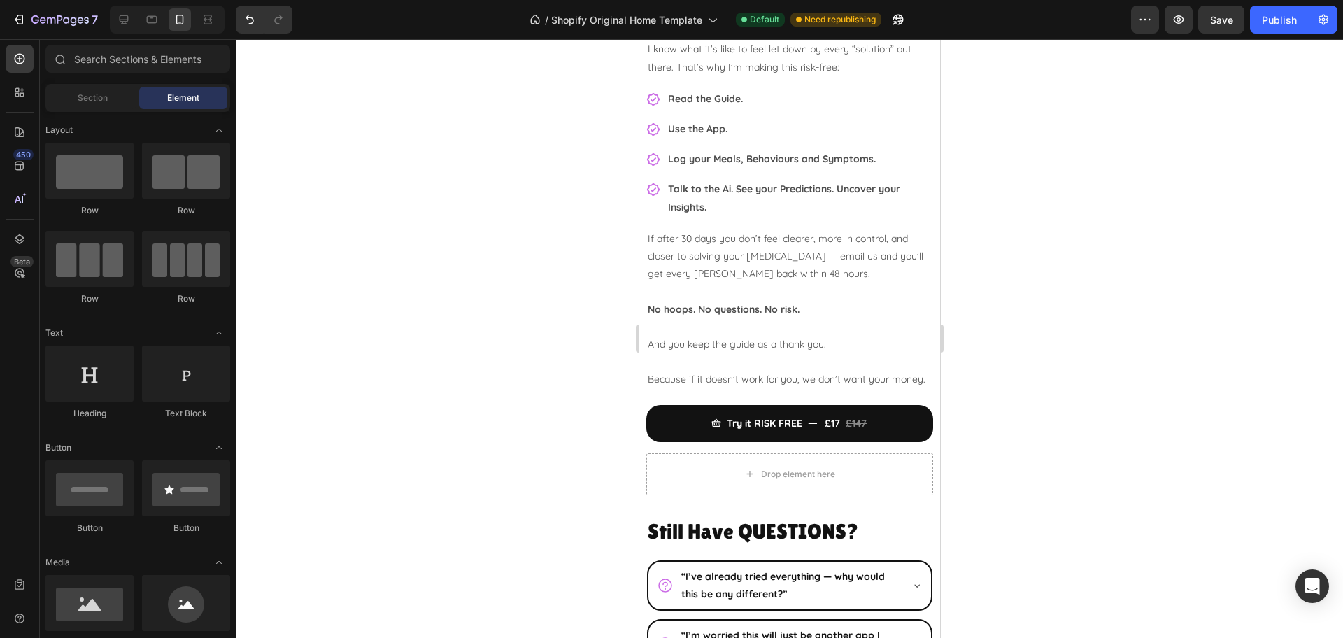
scroll to position [4721, 0]
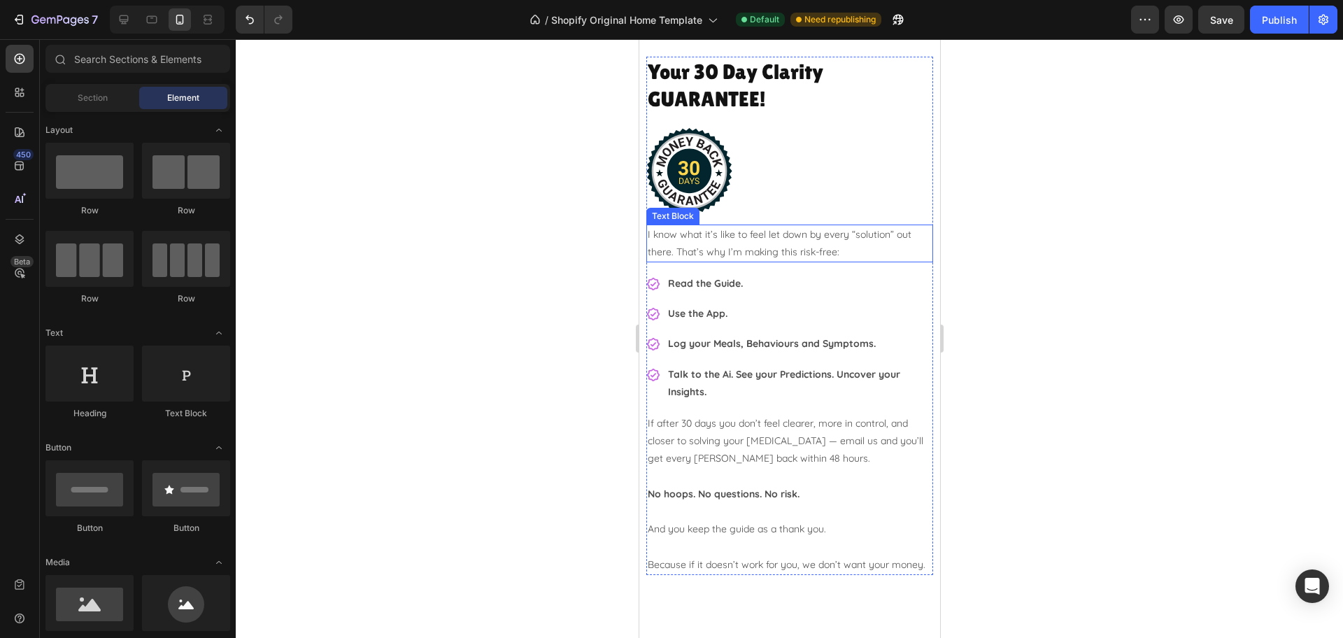
click at [783, 261] on p "I know what it’s like to feel let down by every “solution” out there. That’s wh…" at bounding box center [789, 243] width 284 height 35
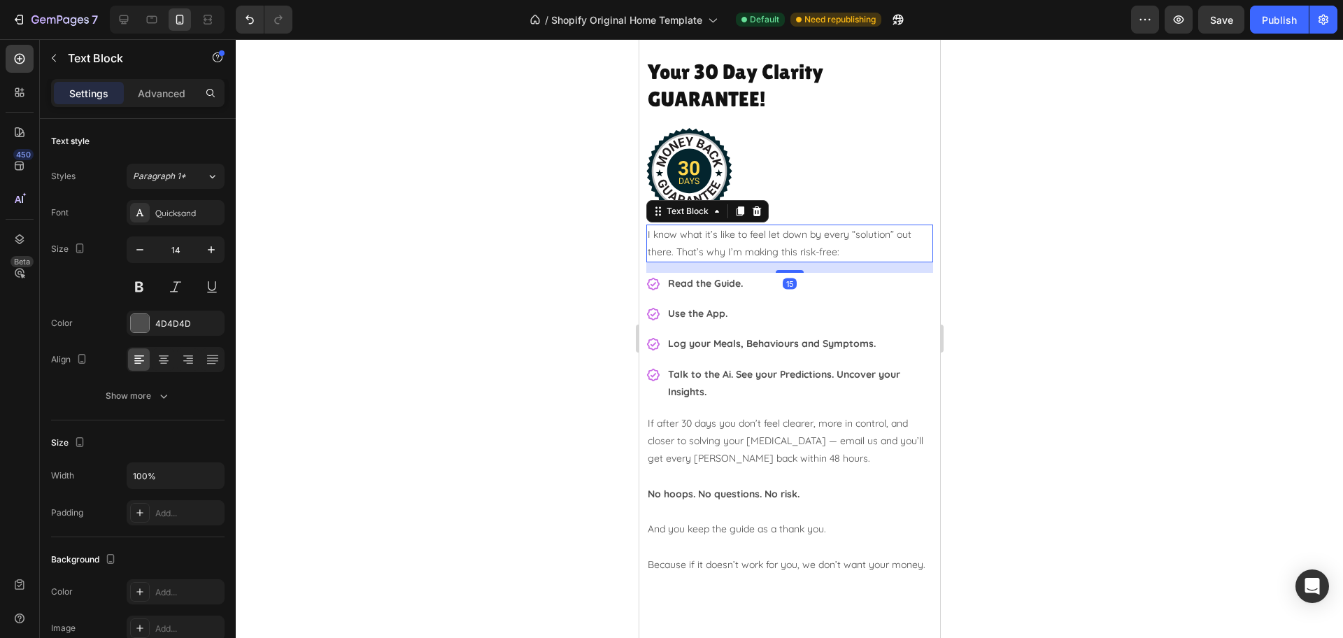
click at [740, 261] on p "I know what it’s like to feel let down by every “solution” out there. That’s wh…" at bounding box center [789, 243] width 284 height 35
click at [1142, 238] on div at bounding box center [789, 338] width 1107 height 599
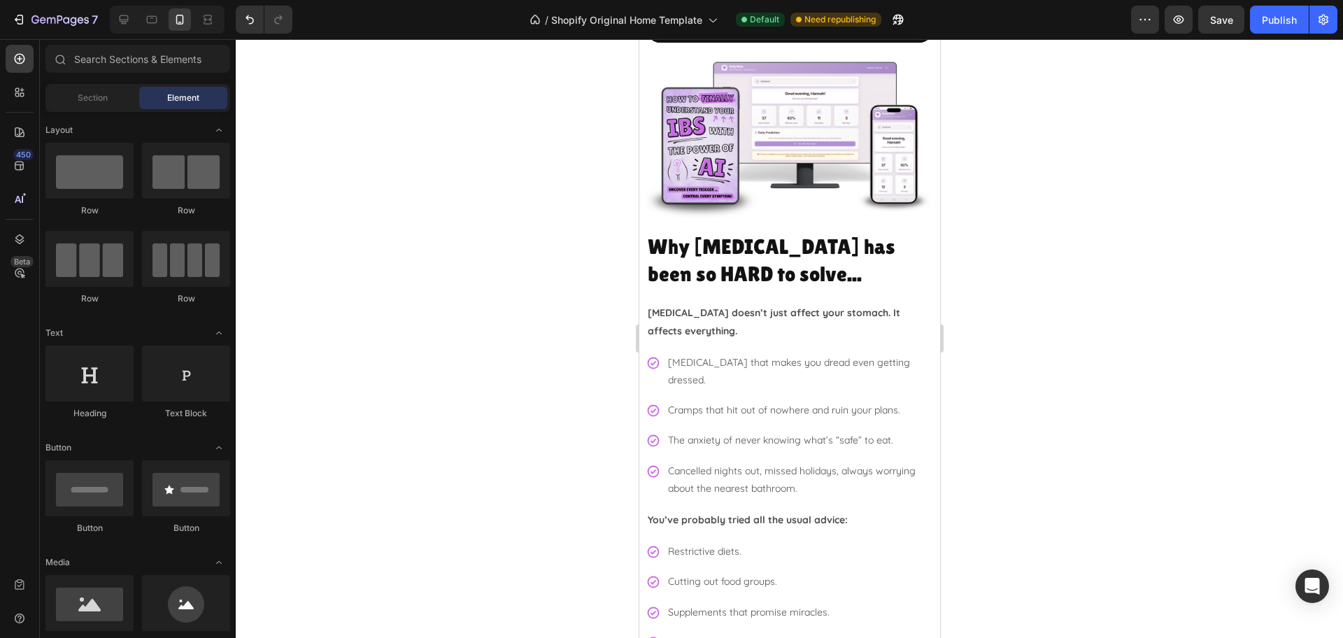
scroll to position [0, 0]
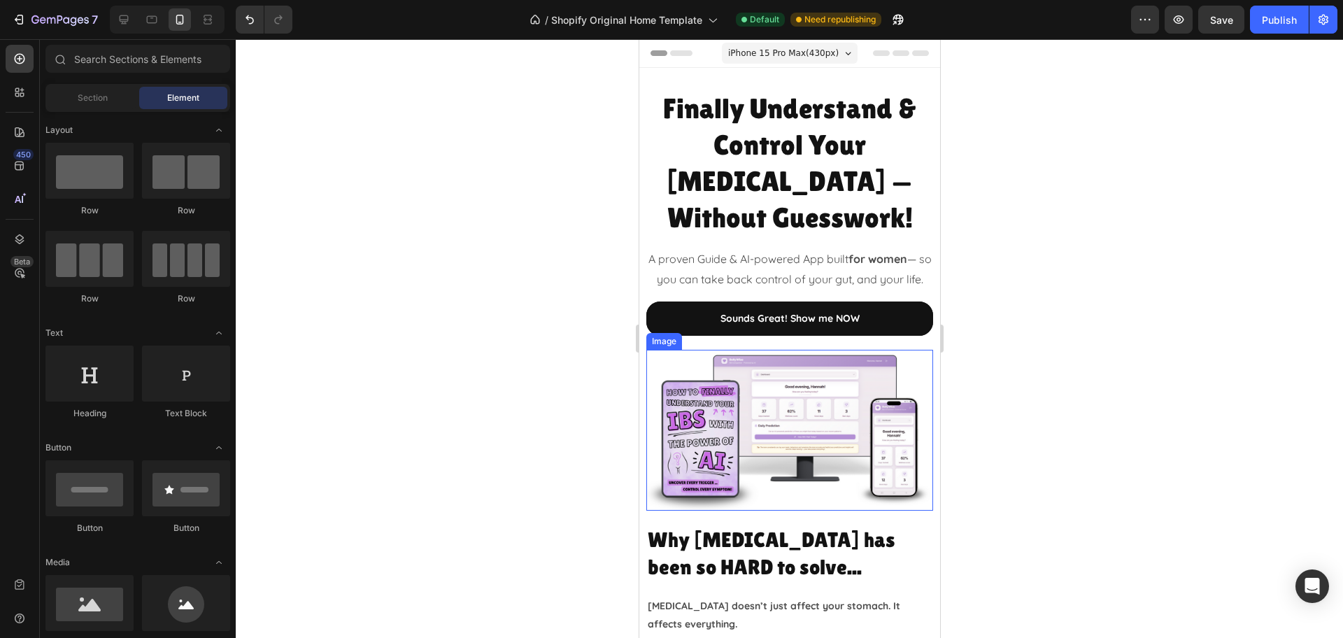
click at [816, 383] on img at bounding box center [789, 431] width 287 height 162
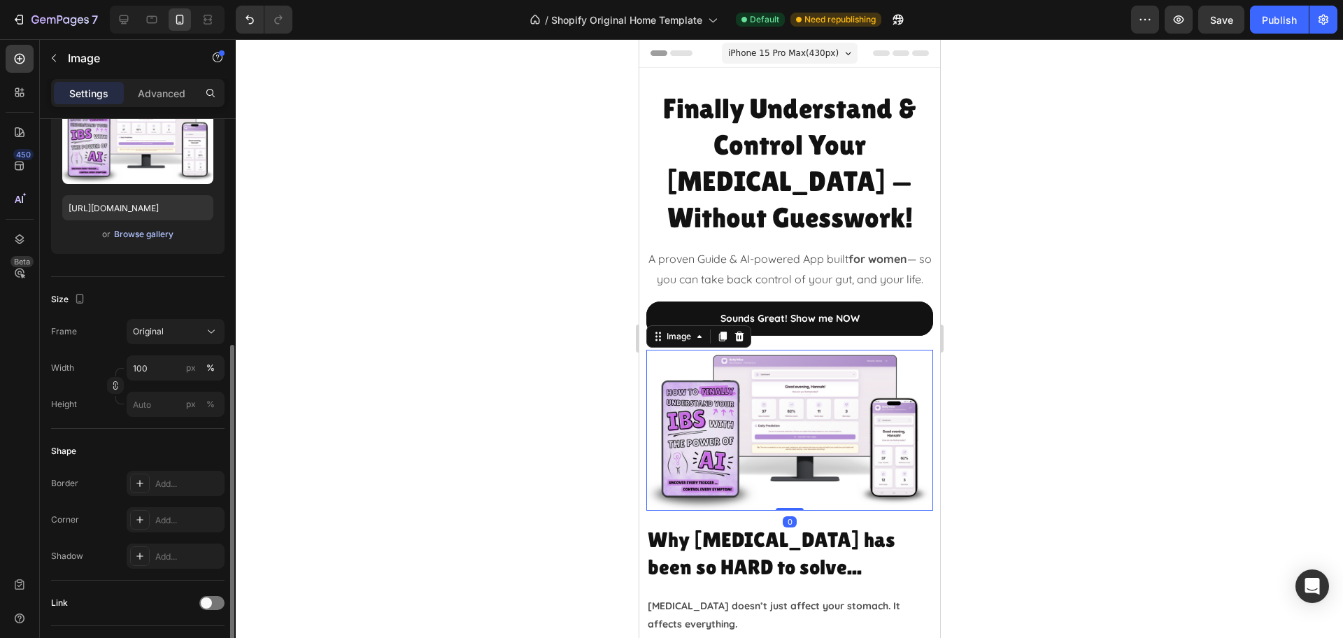
scroll to position [497, 0]
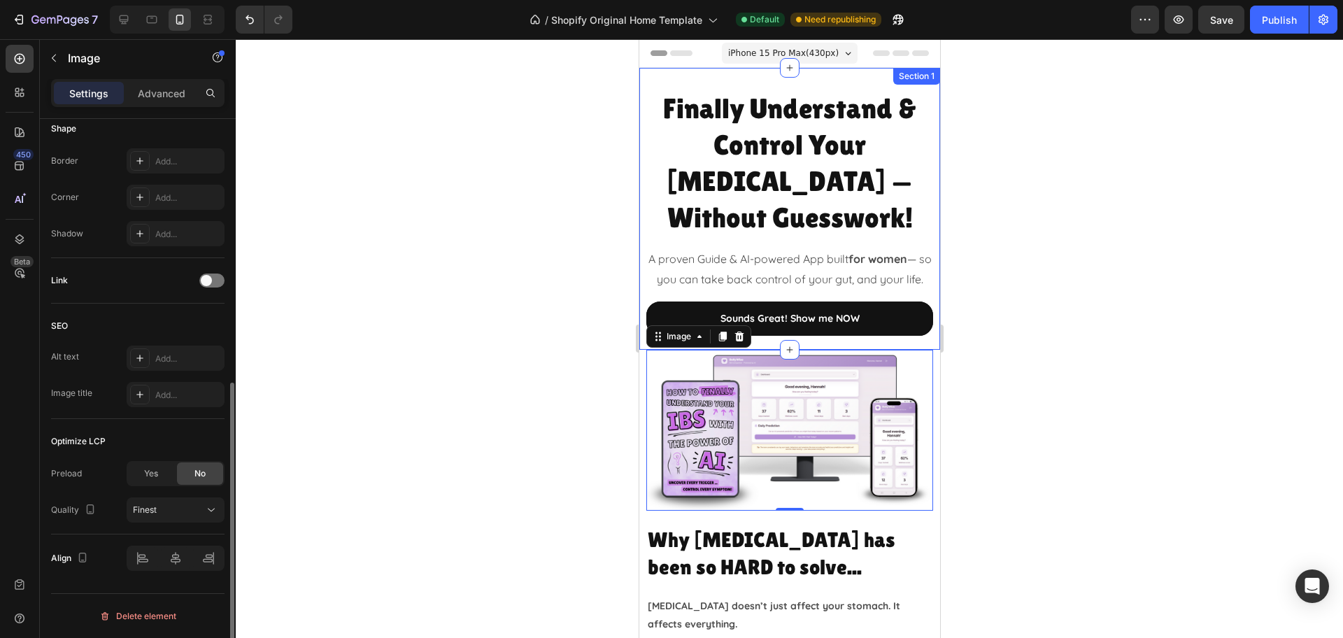
click at [920, 325] on div "Finally Understand & Control Your IBS — Without Guesswork! Heading A proven Gui…" at bounding box center [789, 209] width 301 height 282
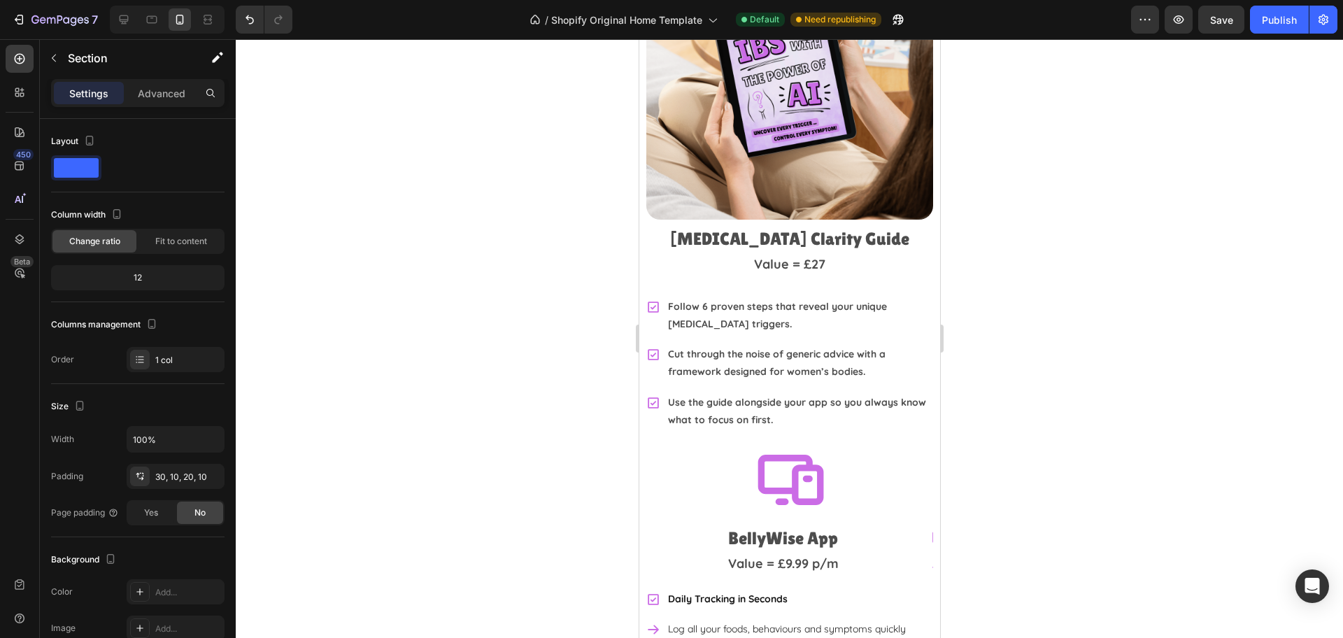
scroll to position [2798, 0]
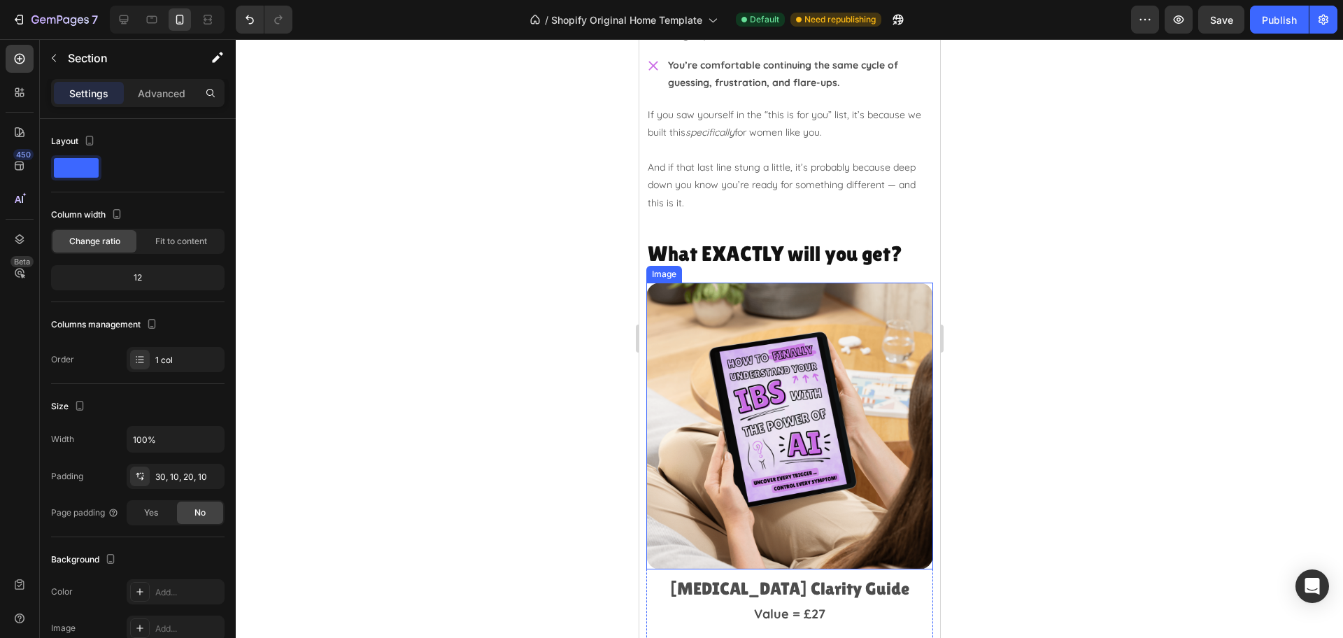
click at [779, 396] on img at bounding box center [789, 426] width 287 height 287
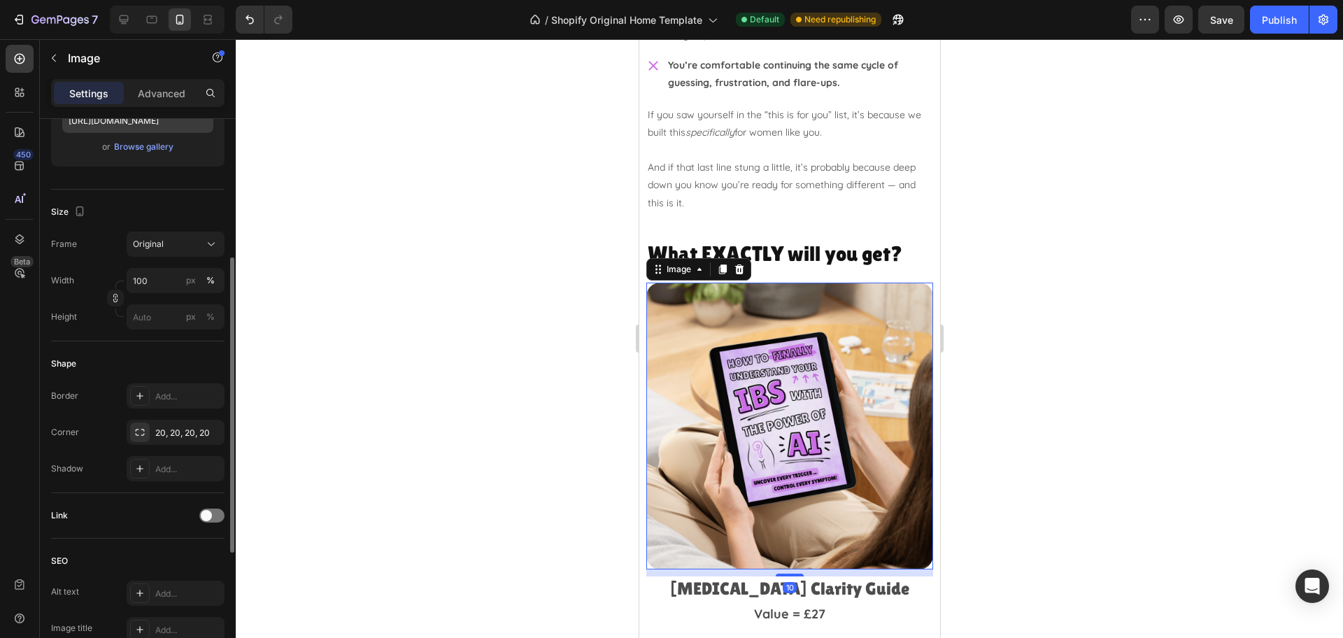
scroll to position [497, 0]
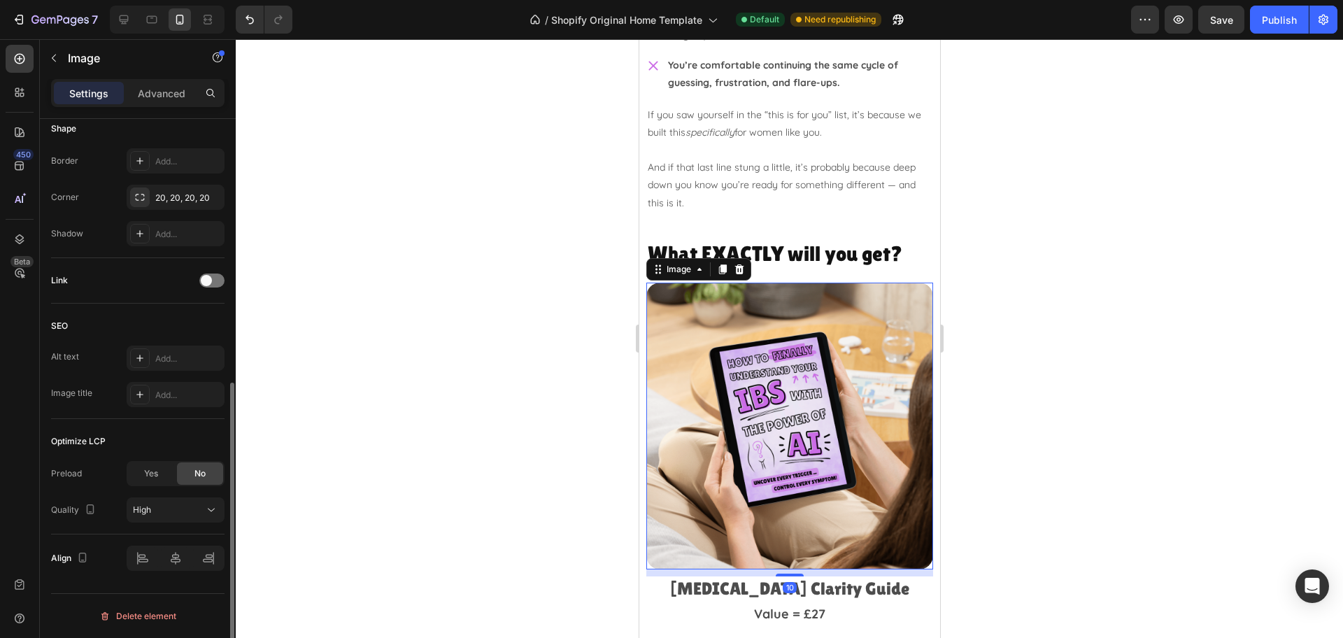
click at [157, 495] on div "Preload Yes No Quality High" at bounding box center [137, 492] width 173 height 62
click at [157, 498] on button "High" at bounding box center [176, 509] width 98 height 25
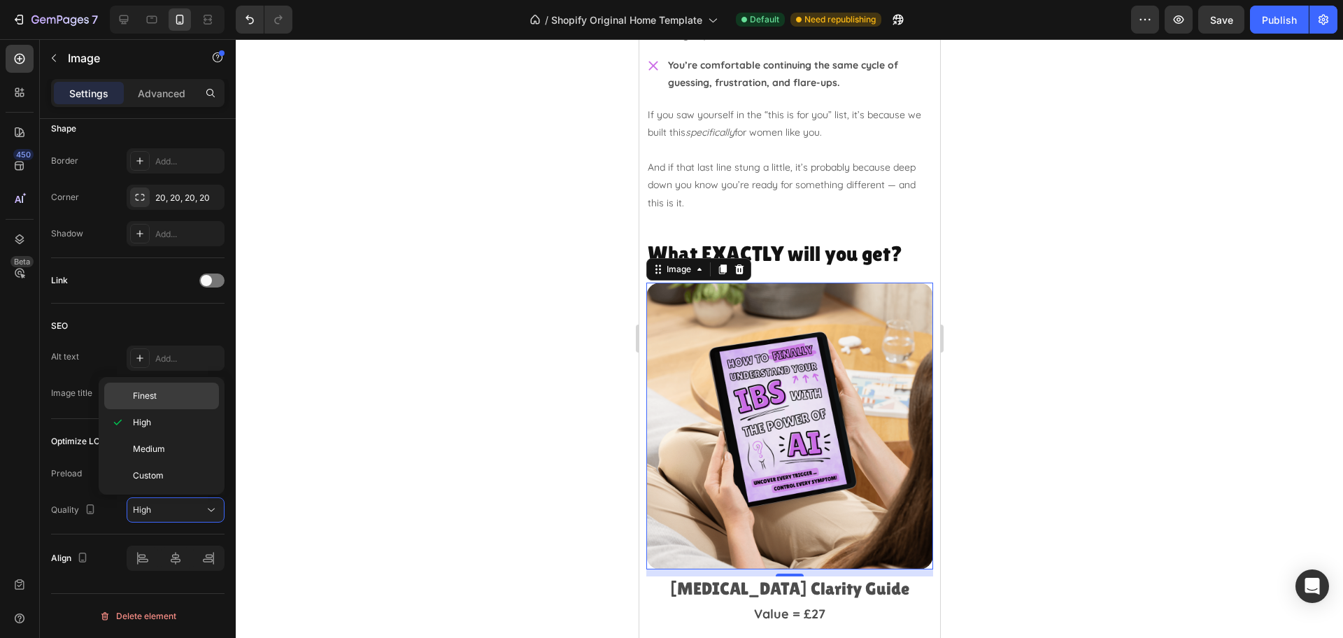
click at [154, 400] on span "Finest" at bounding box center [145, 396] width 24 height 13
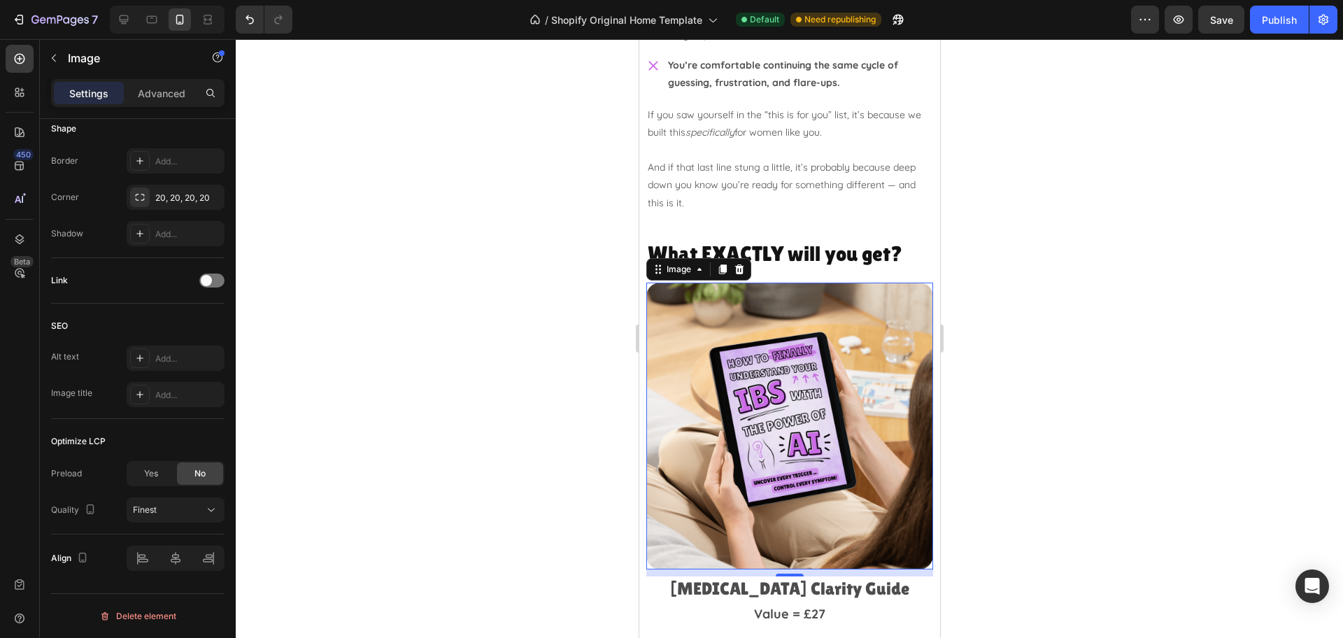
click at [1046, 407] on div at bounding box center [789, 338] width 1107 height 599
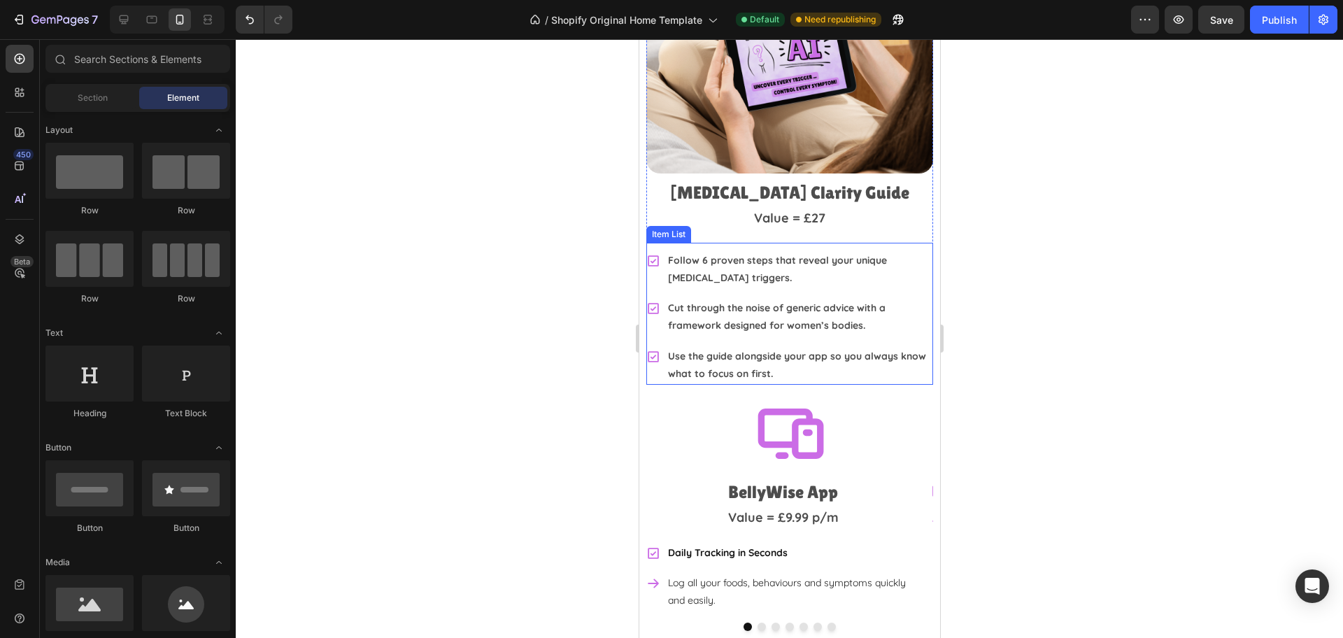
scroll to position [3235, 0]
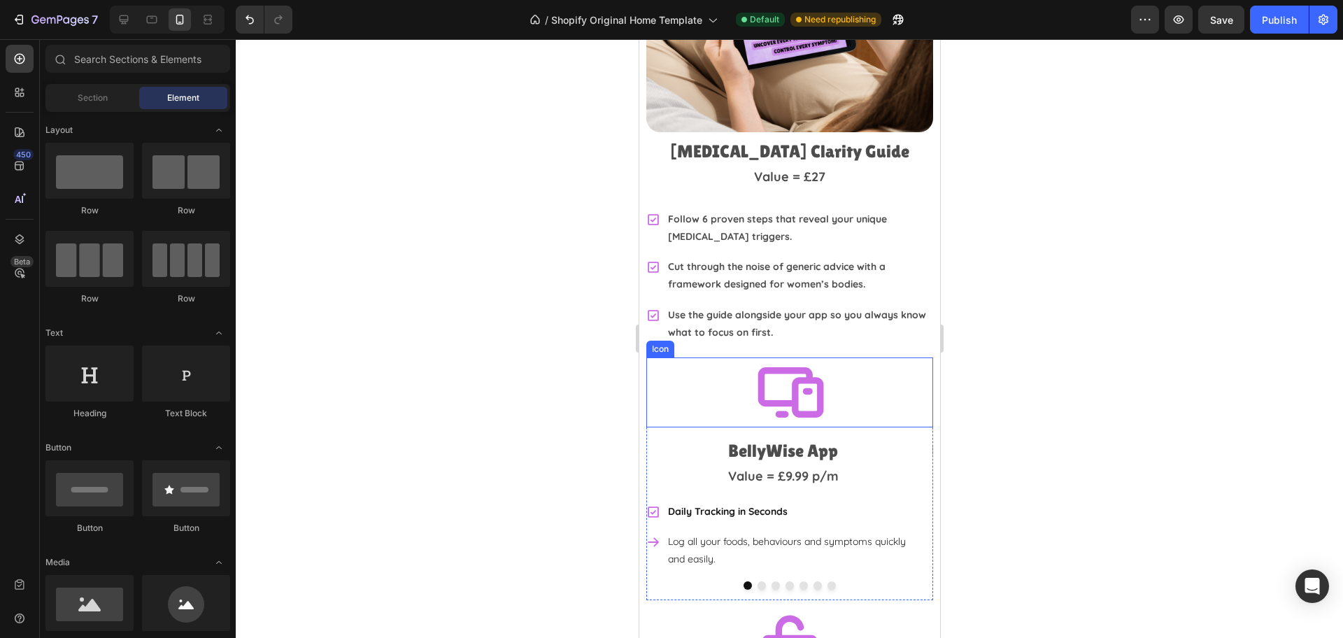
click at [757, 380] on icon at bounding box center [790, 392] width 66 height 50
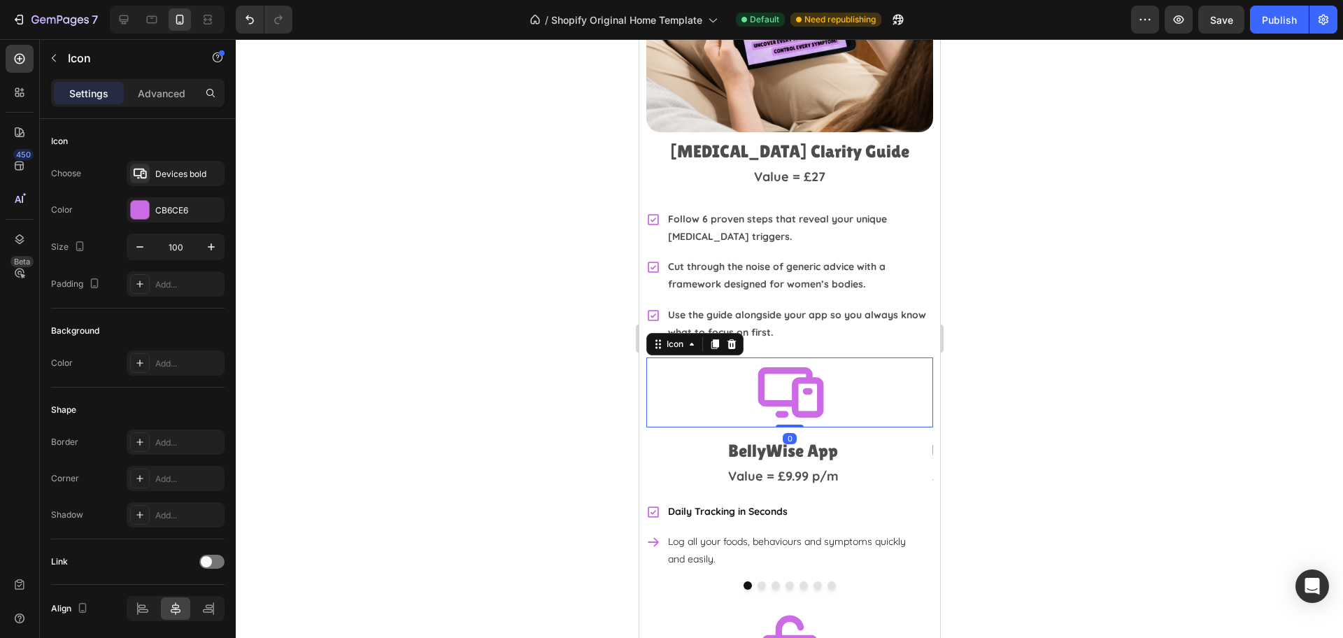
click at [740, 333] on div "Icon" at bounding box center [694, 344] width 97 height 22
click at [736, 339] on icon at bounding box center [730, 344] width 11 height 11
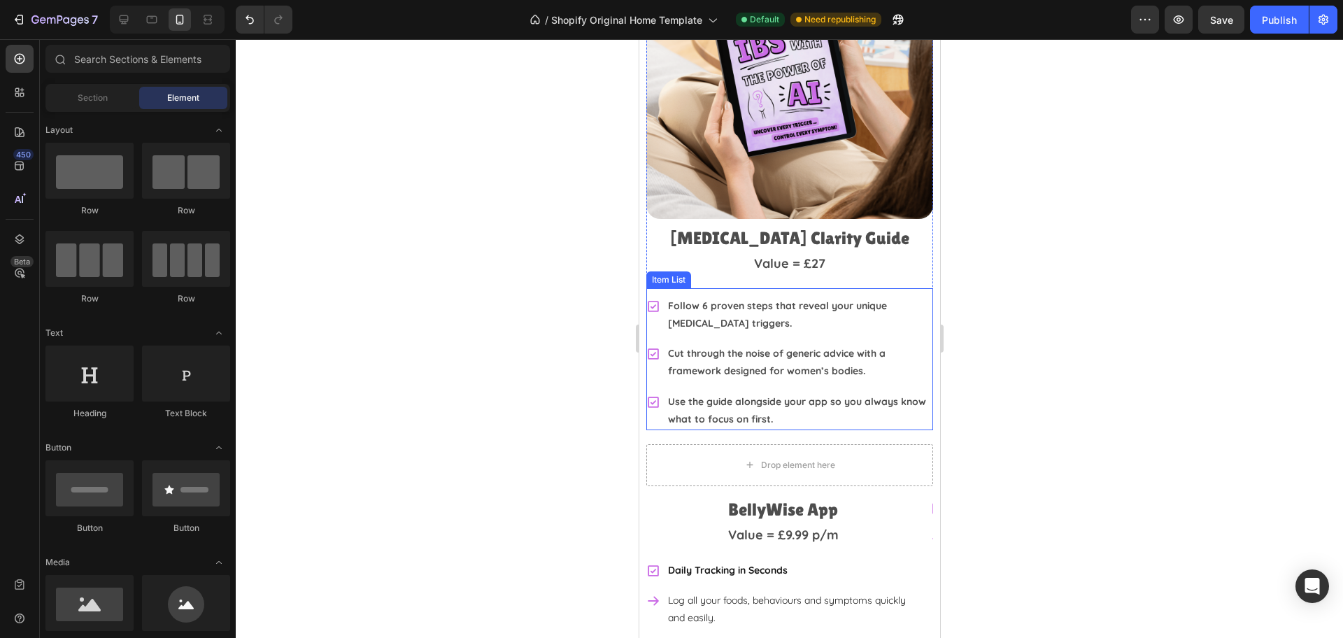
scroll to position [3147, 0]
click at [769, 131] on img at bounding box center [789, 76] width 287 height 287
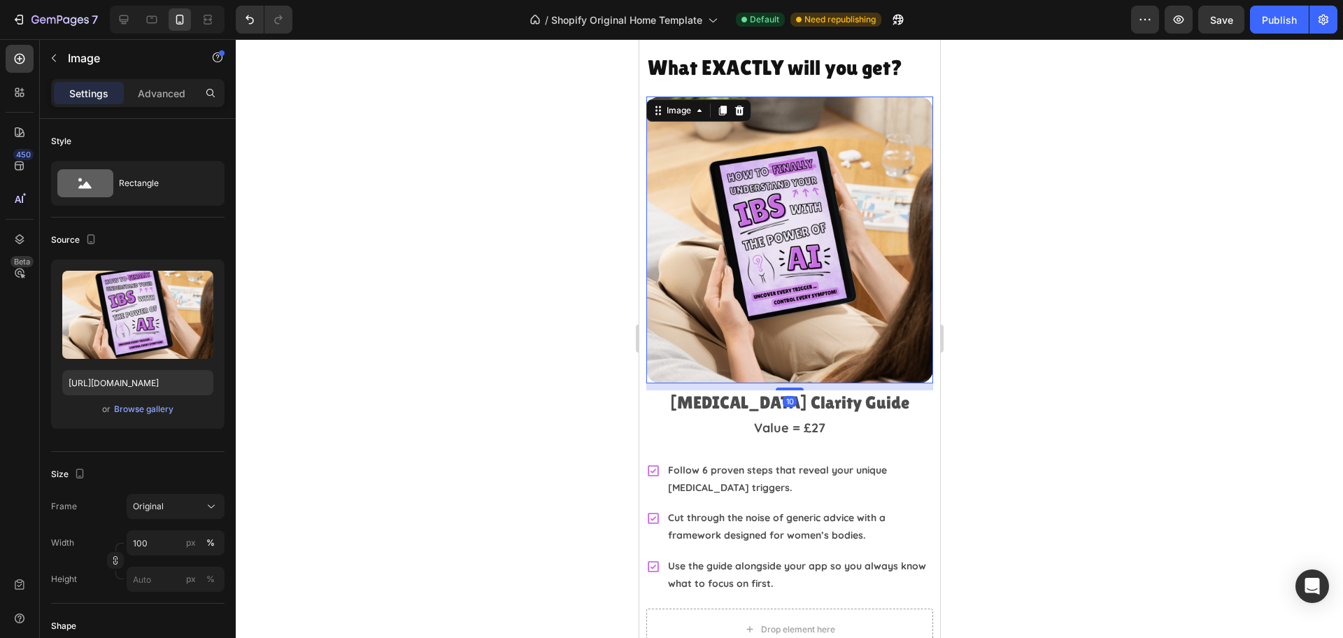
scroll to position [2972, 0]
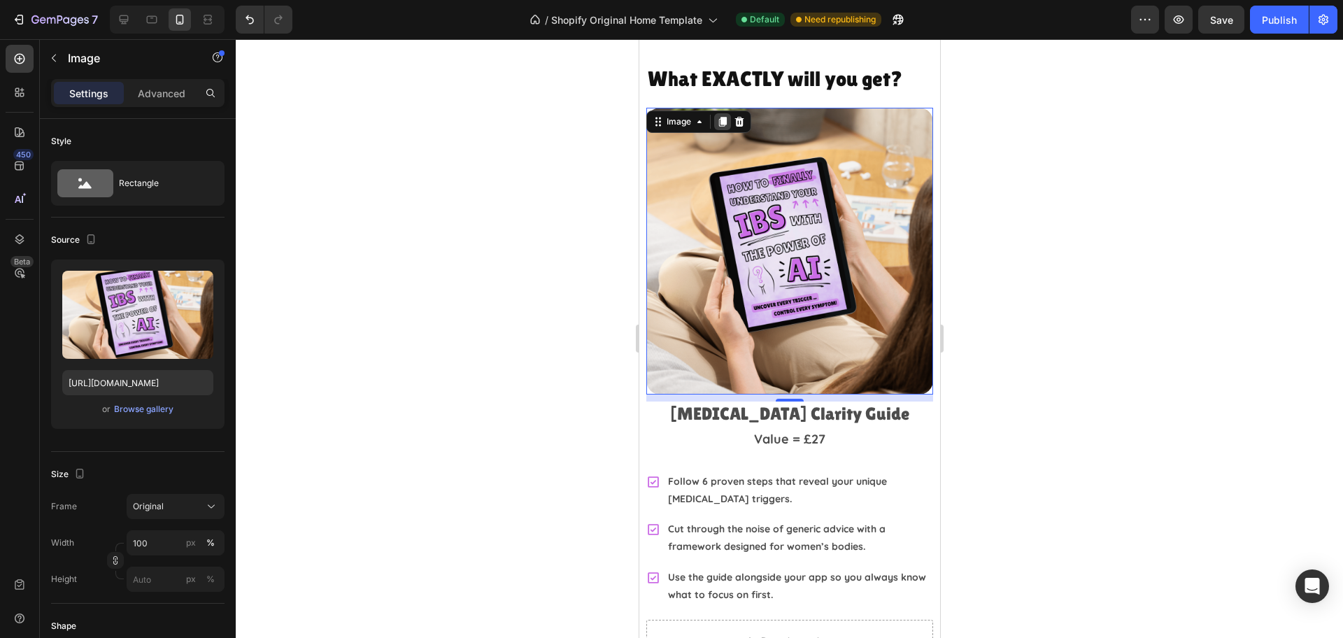
click at [717, 119] on icon at bounding box center [721, 121] width 11 height 11
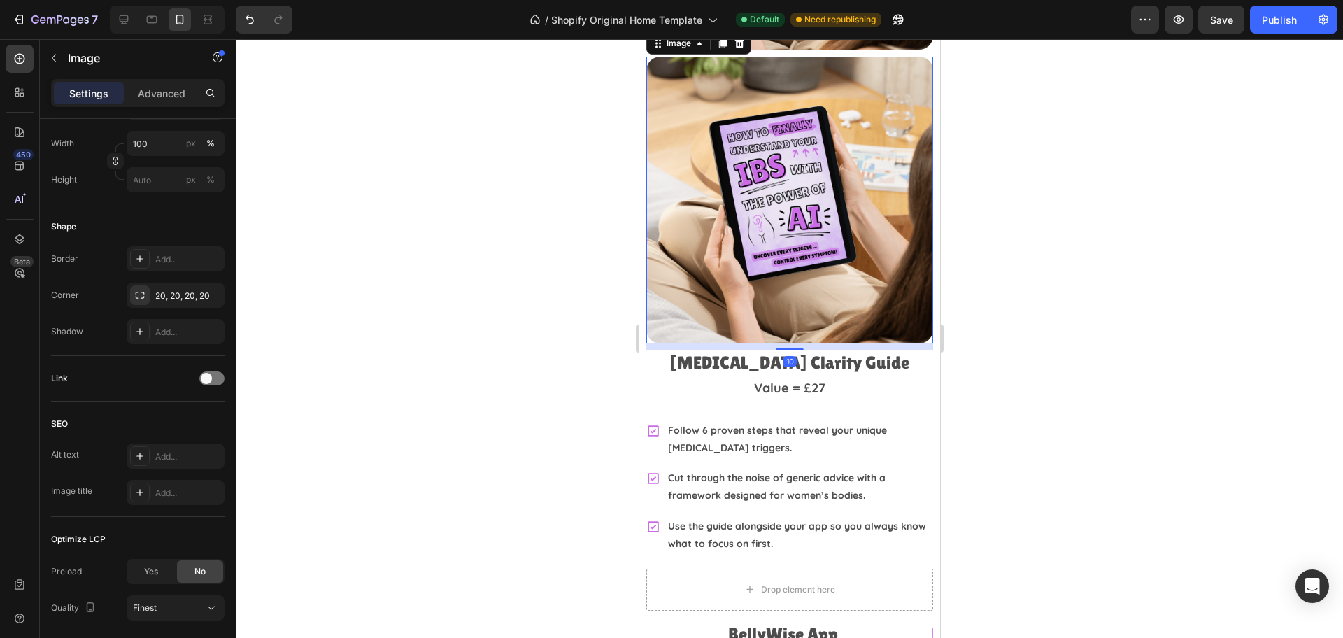
scroll to position [3410, 0]
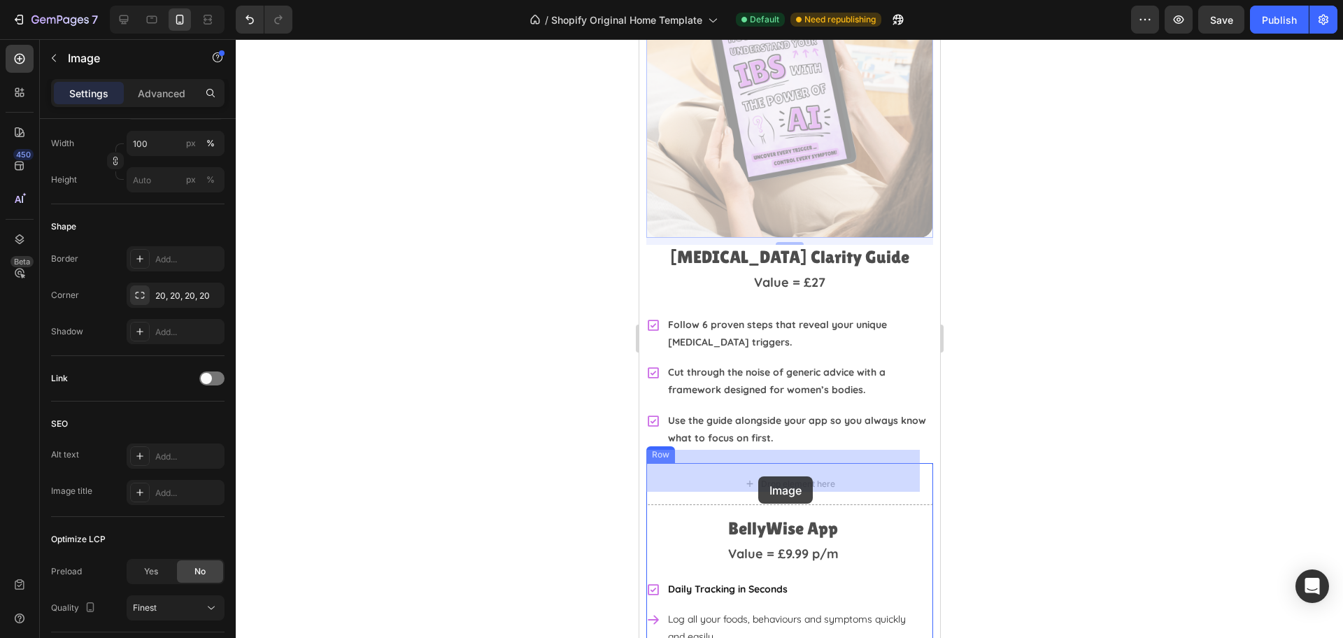
drag, startPoint x: 742, startPoint y: 134, endPoint x: 757, endPoint y: 476, distance: 342.4
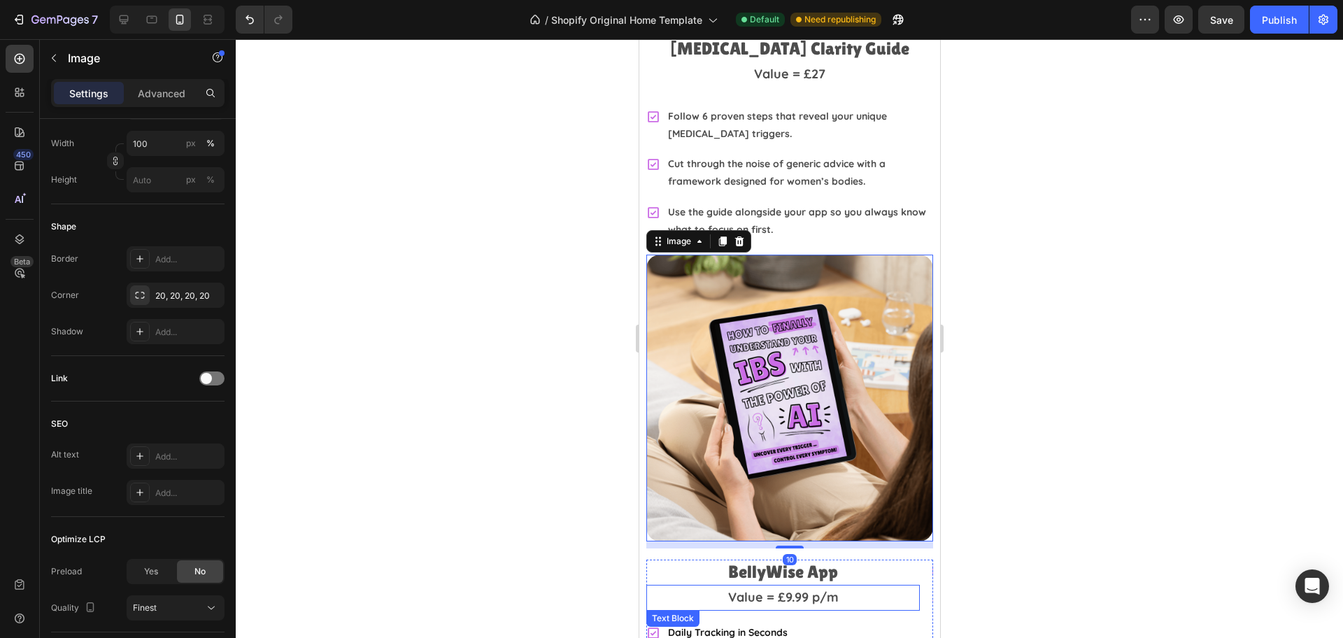
scroll to position [3479, 0]
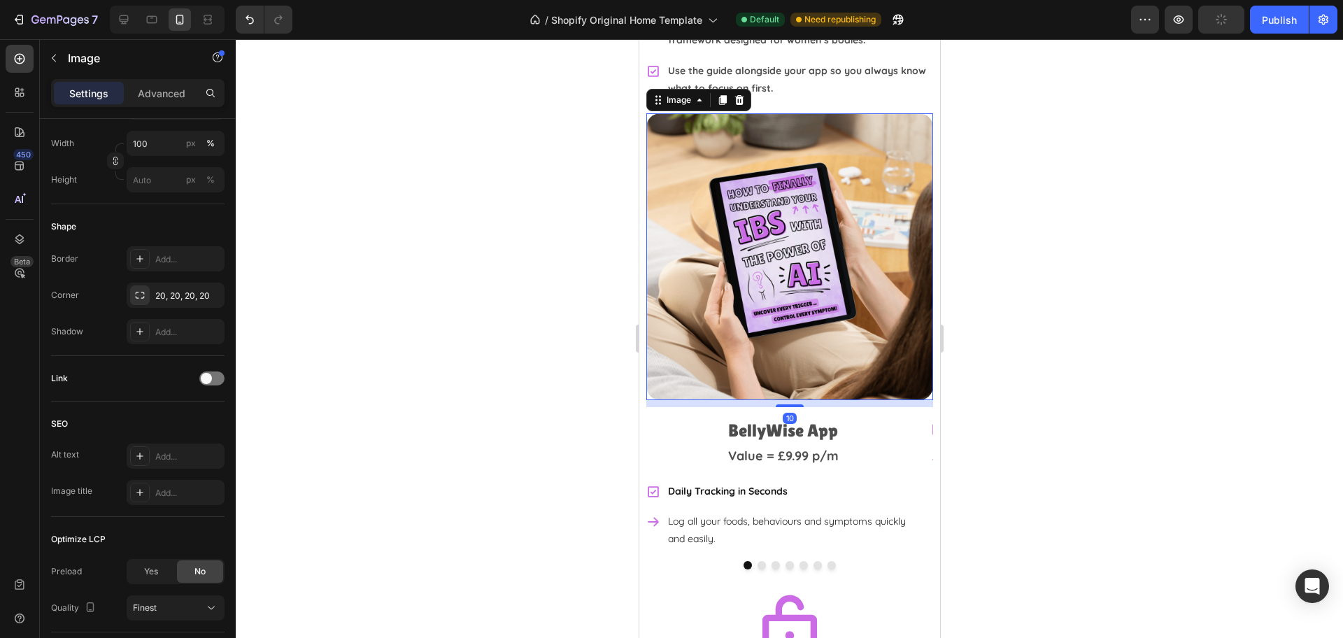
click at [1102, 388] on div at bounding box center [789, 338] width 1107 height 599
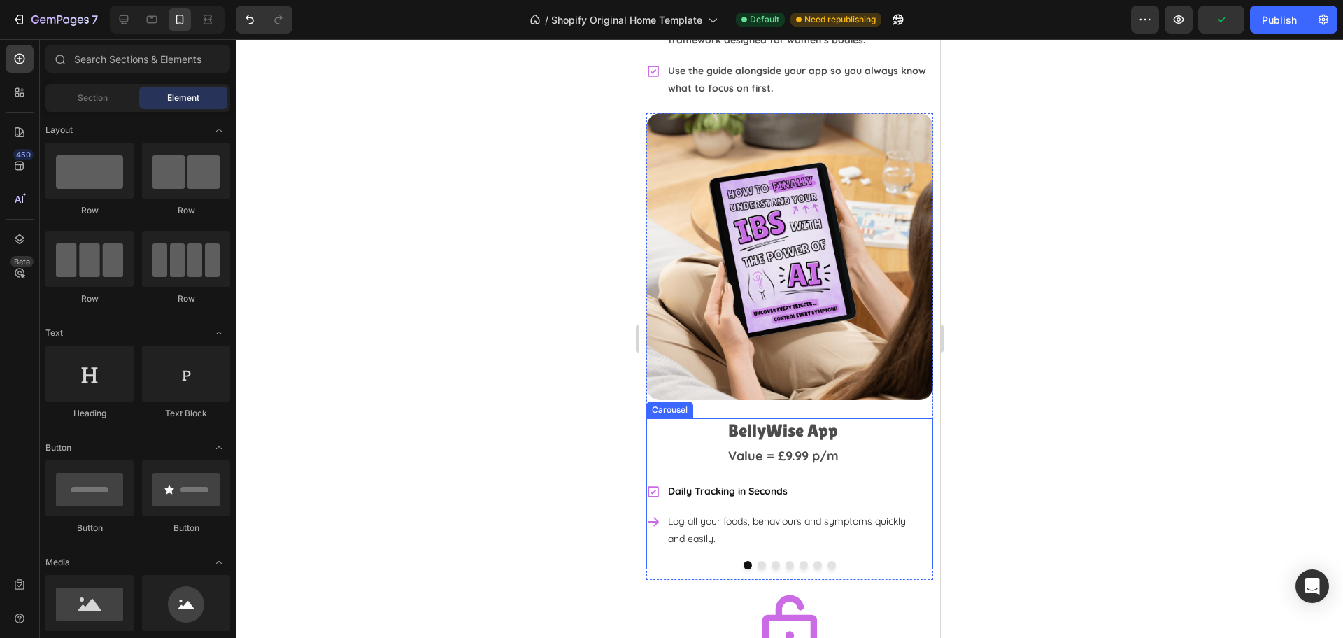
click at [660, 532] on div "BellyWise App Heading Value = £9.99 p/m Text Block Daily Tracking in Seconds Lo…" at bounding box center [789, 494] width 287 height 152
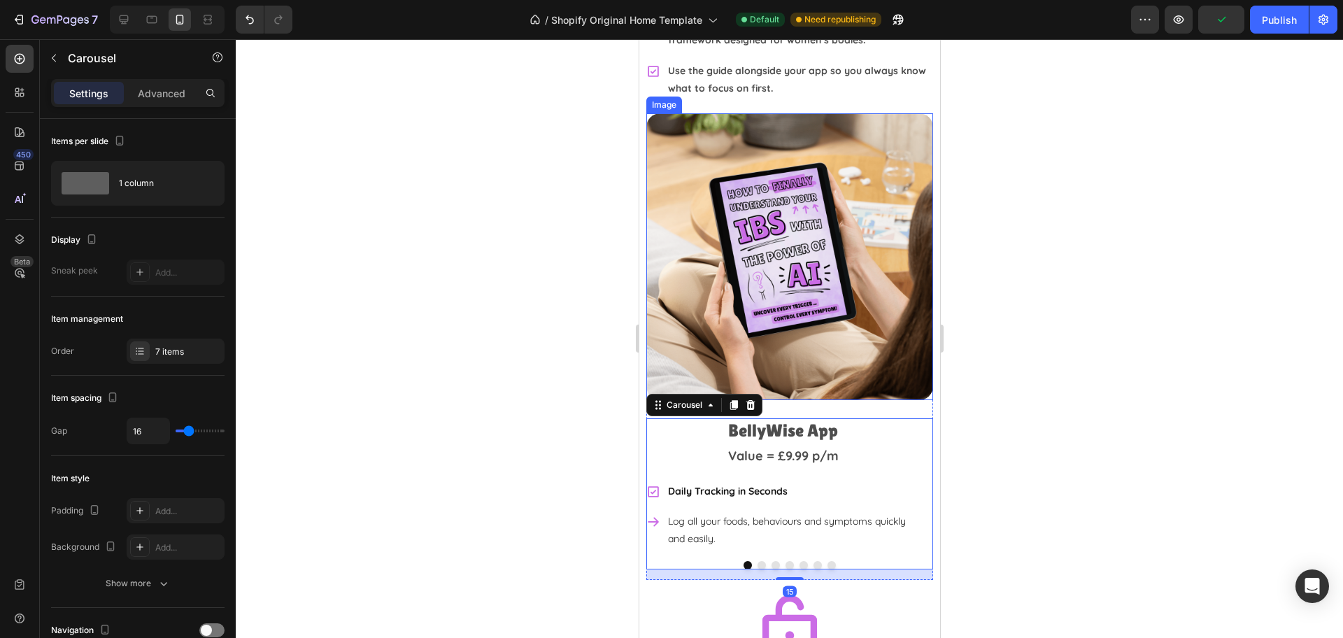
click at [741, 299] on img at bounding box center [789, 256] width 287 height 287
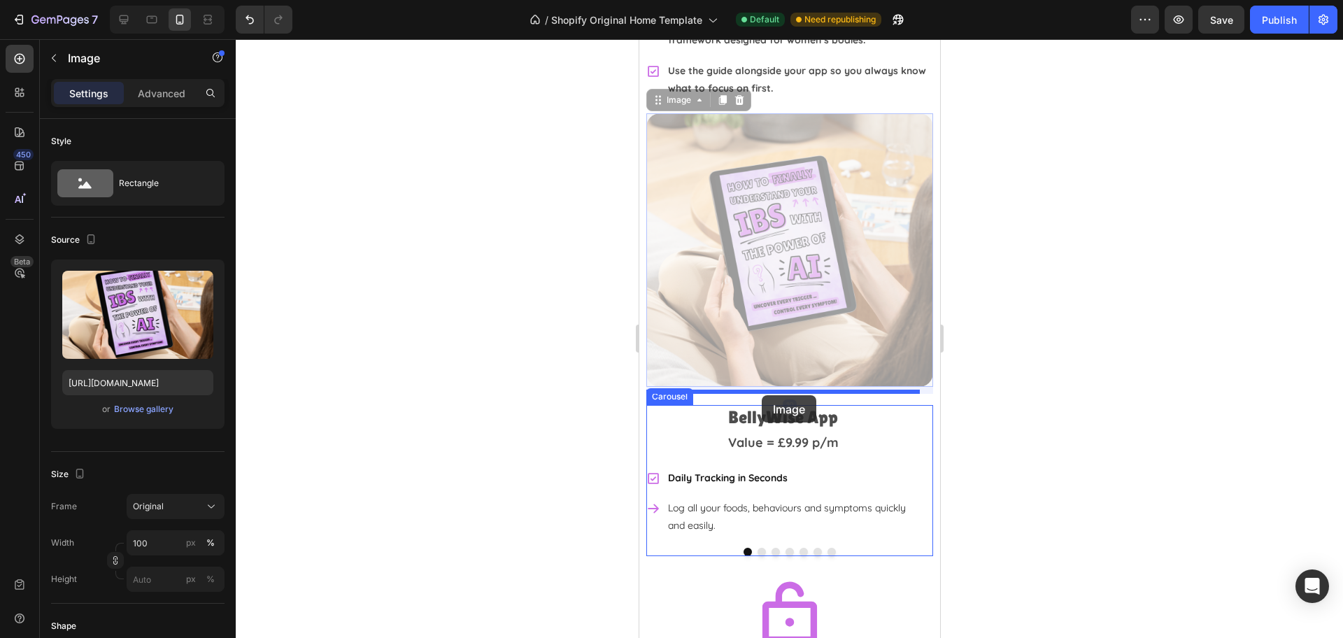
drag, startPoint x: 769, startPoint y: 308, endPoint x: 761, endPoint y: 395, distance: 87.8
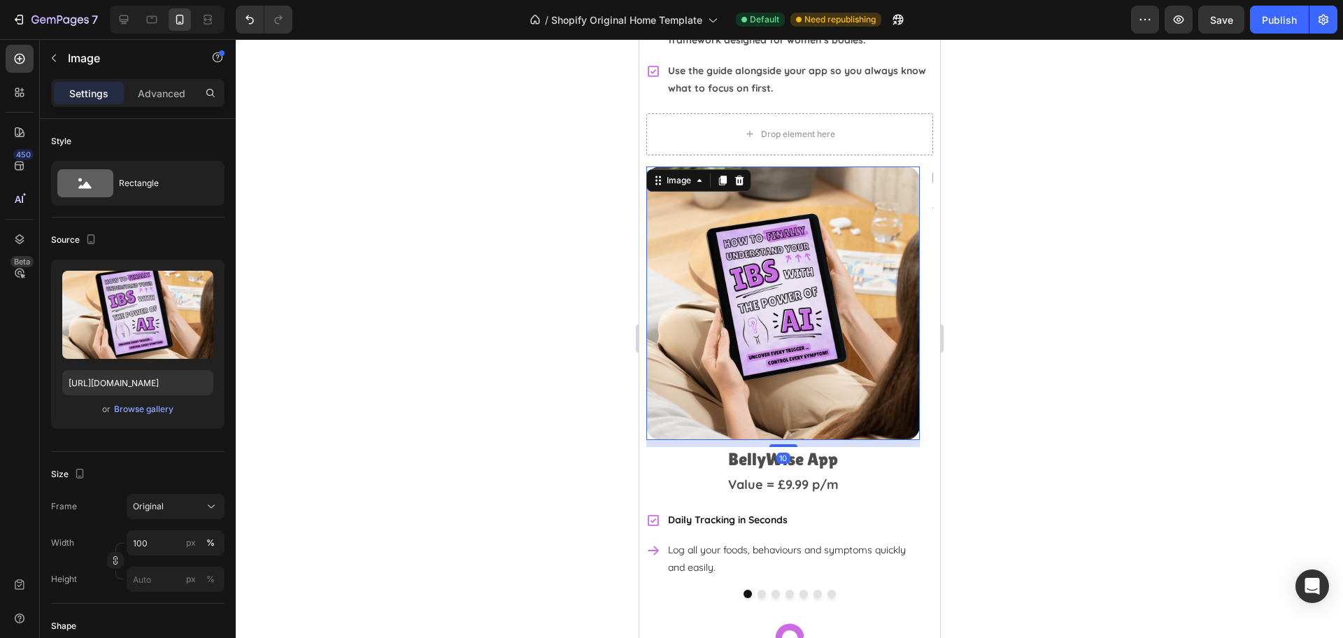
click at [1074, 332] on div at bounding box center [789, 338] width 1107 height 599
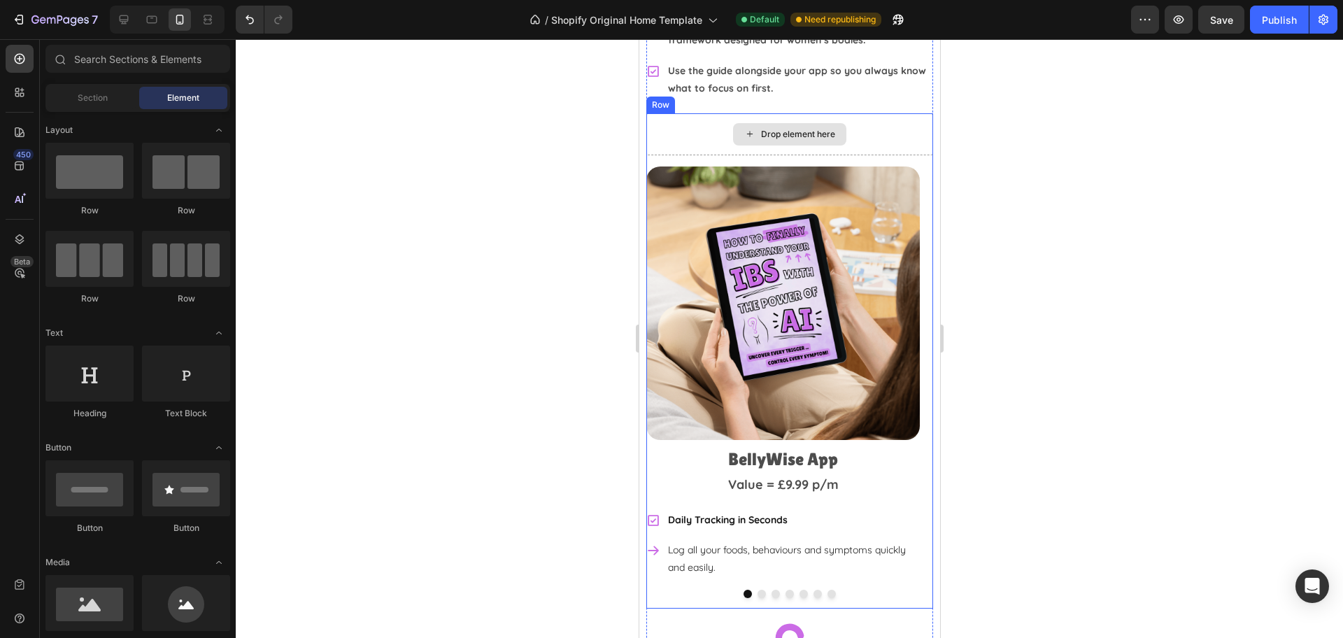
click at [844, 113] on div "Drop element here" at bounding box center [789, 134] width 287 height 42
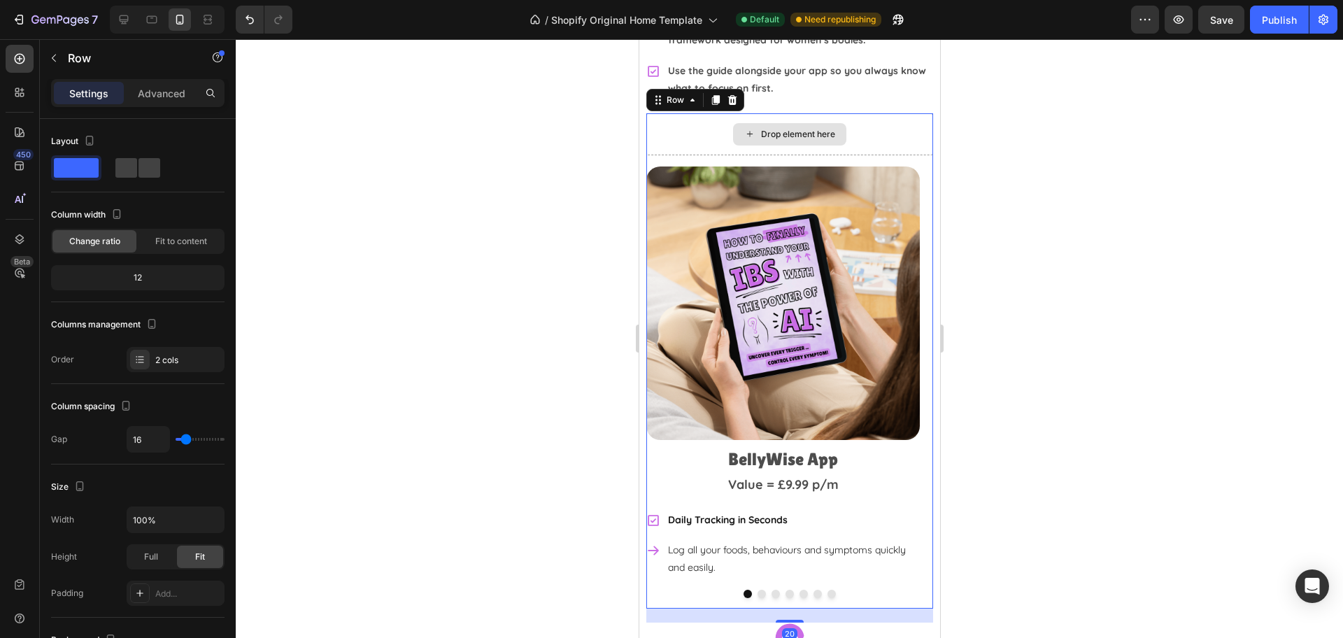
click at [877, 114] on div "Drop element here" at bounding box center [789, 134] width 287 height 42
click at [732, 95] on icon at bounding box center [731, 100] width 9 height 10
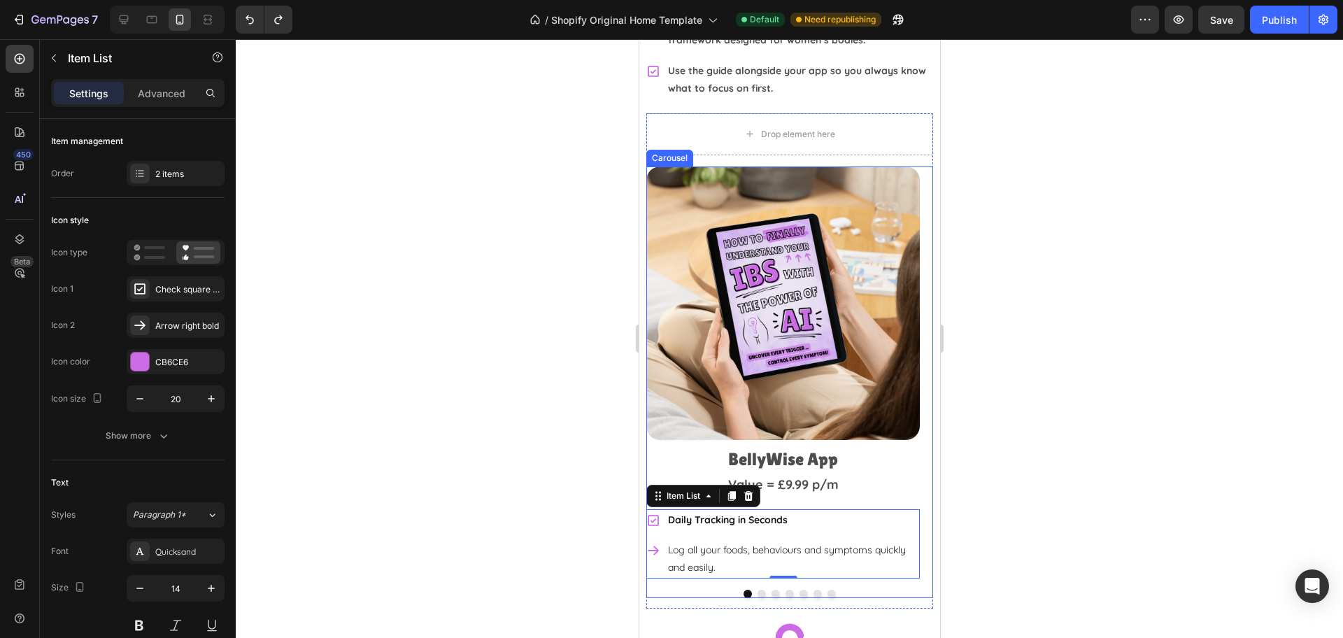
click at [655, 573] on div "Image BellyWise App Heading Value = £9.99 p/m Text Block Daily Tracking in Seco…" at bounding box center [789, 382] width 287 height 432
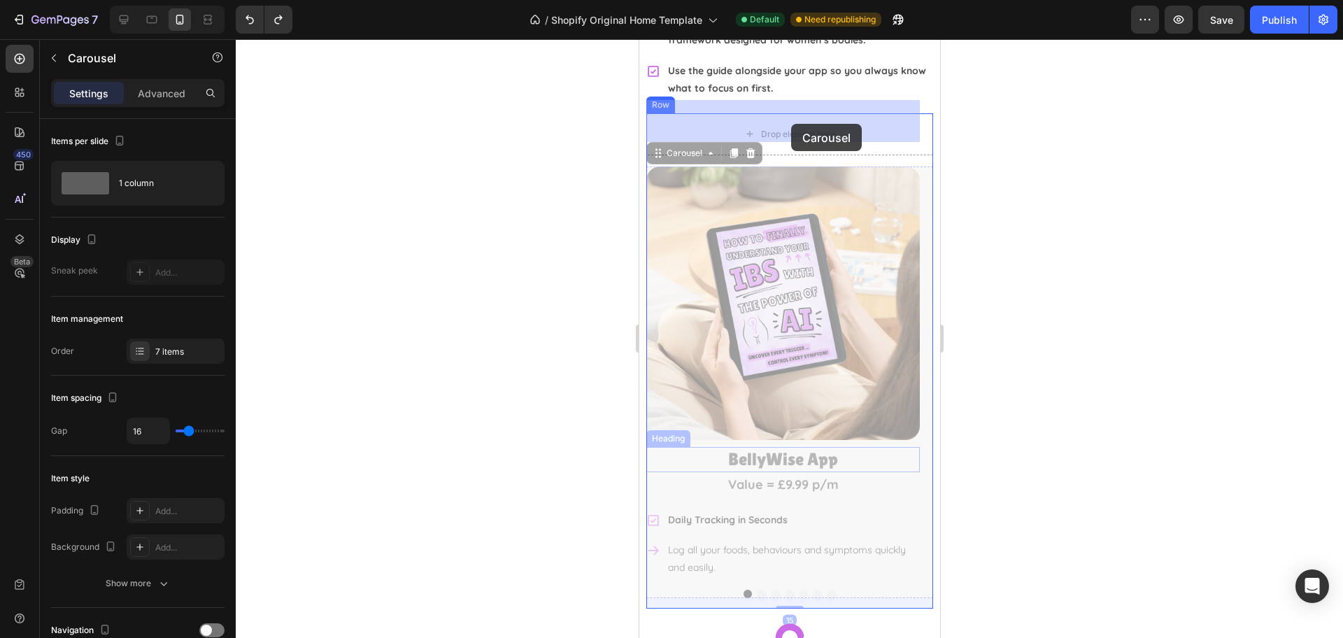
drag, startPoint x: 659, startPoint y: 576, endPoint x: 790, endPoint y: 123, distance: 471.2
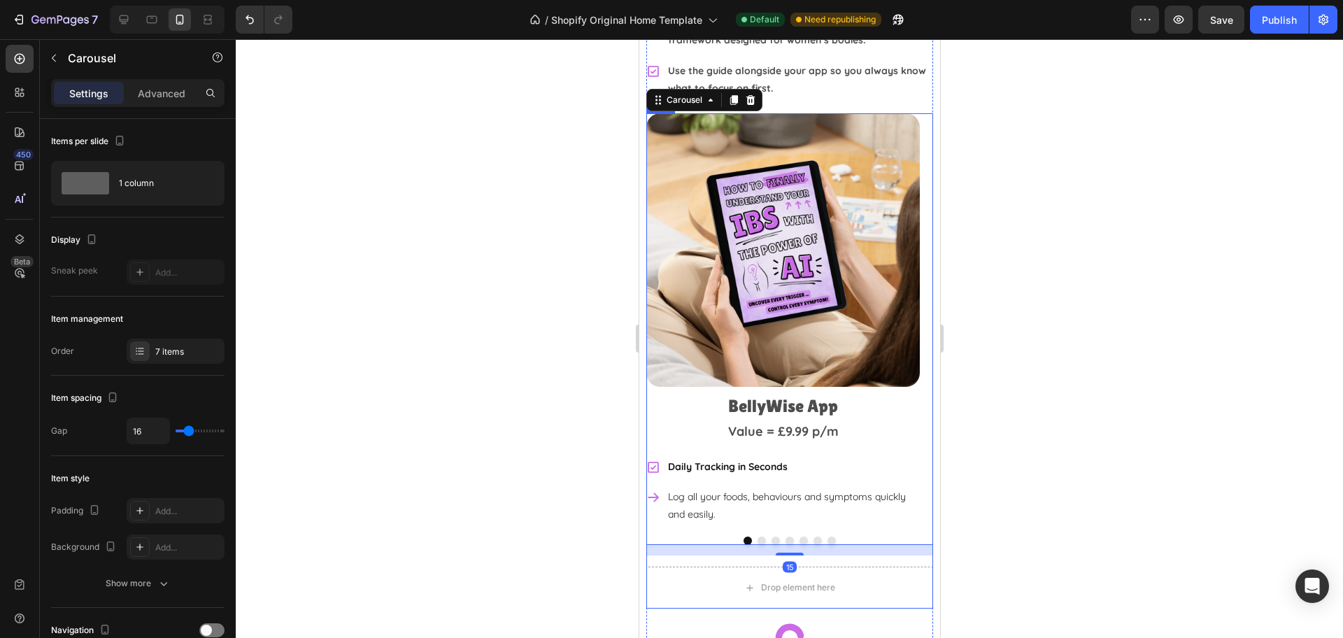
click at [683, 582] on div "Drop element here" at bounding box center [789, 588] width 287 height 42
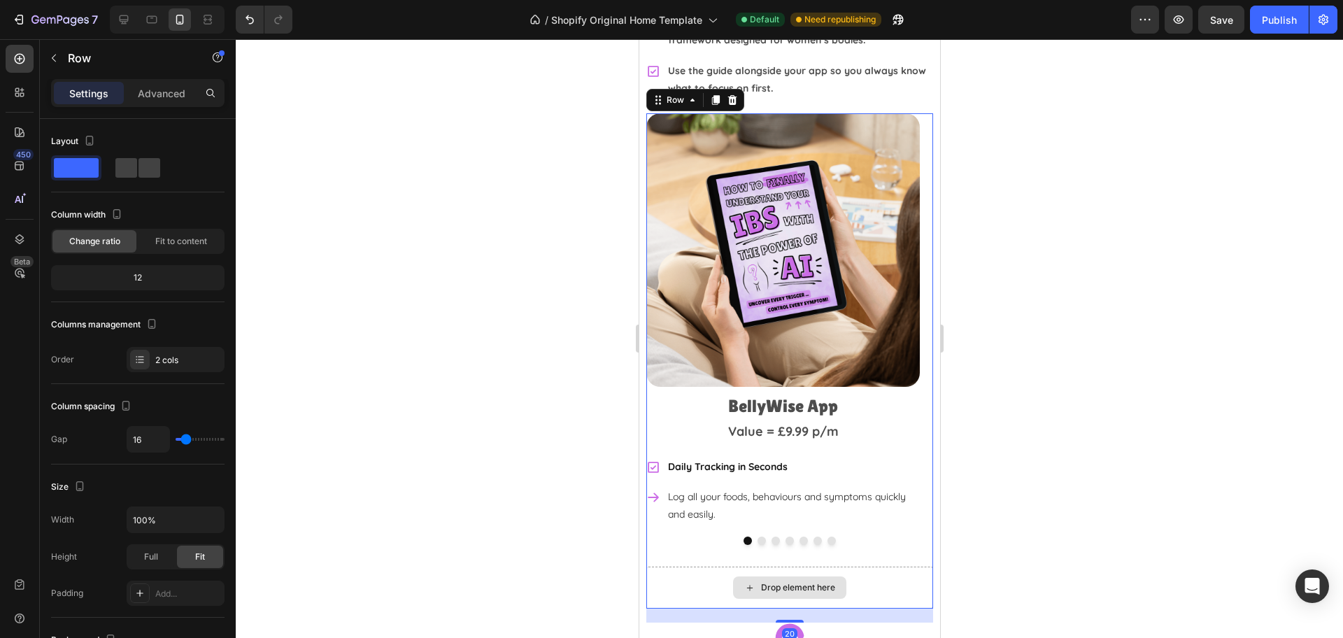
click at [666, 573] on div "Drop element here" at bounding box center [789, 588] width 287 height 42
click at [688, 569] on div "Drop element here" at bounding box center [789, 588] width 287 height 42
click at [149, 171] on span at bounding box center [149, 168] width 22 height 20
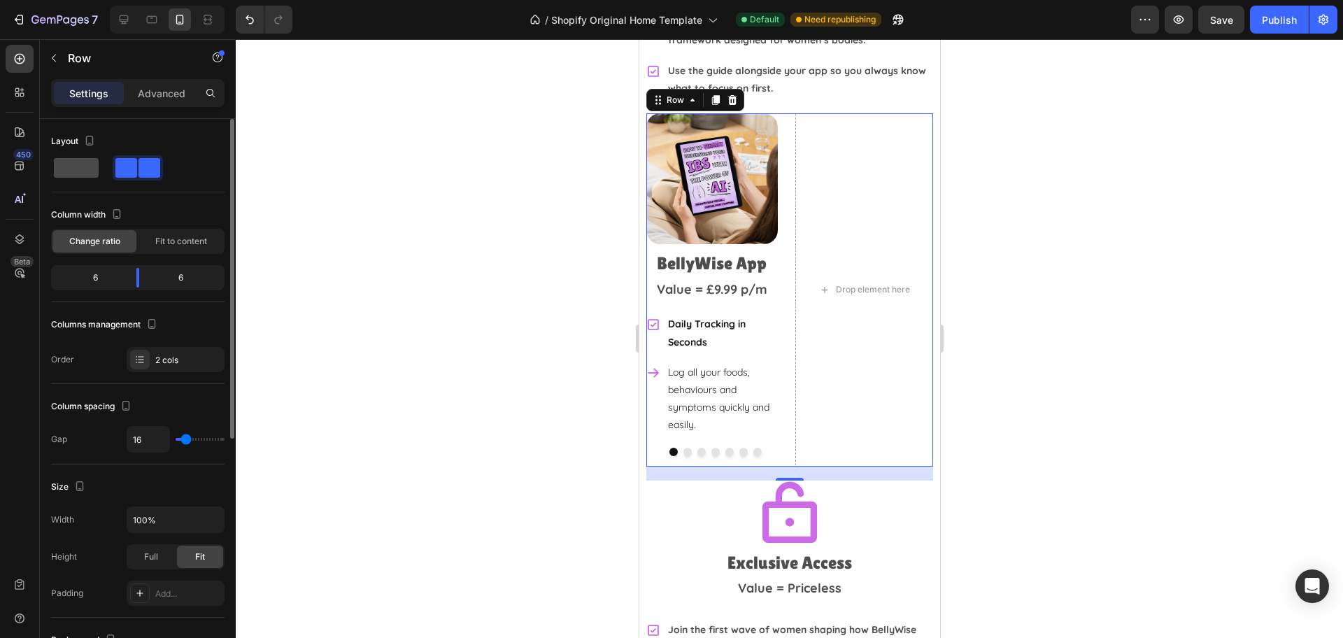
click at [73, 171] on span at bounding box center [76, 168] width 45 height 20
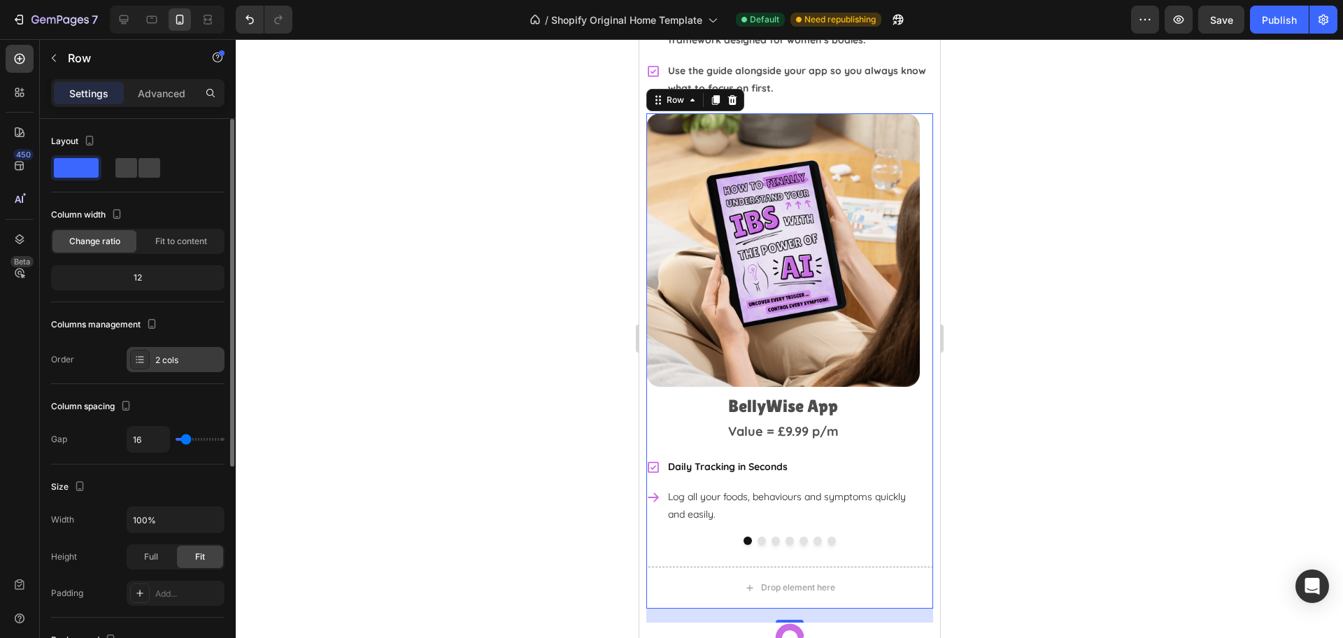
click at [180, 359] on div "2 cols" at bounding box center [188, 360] width 66 height 13
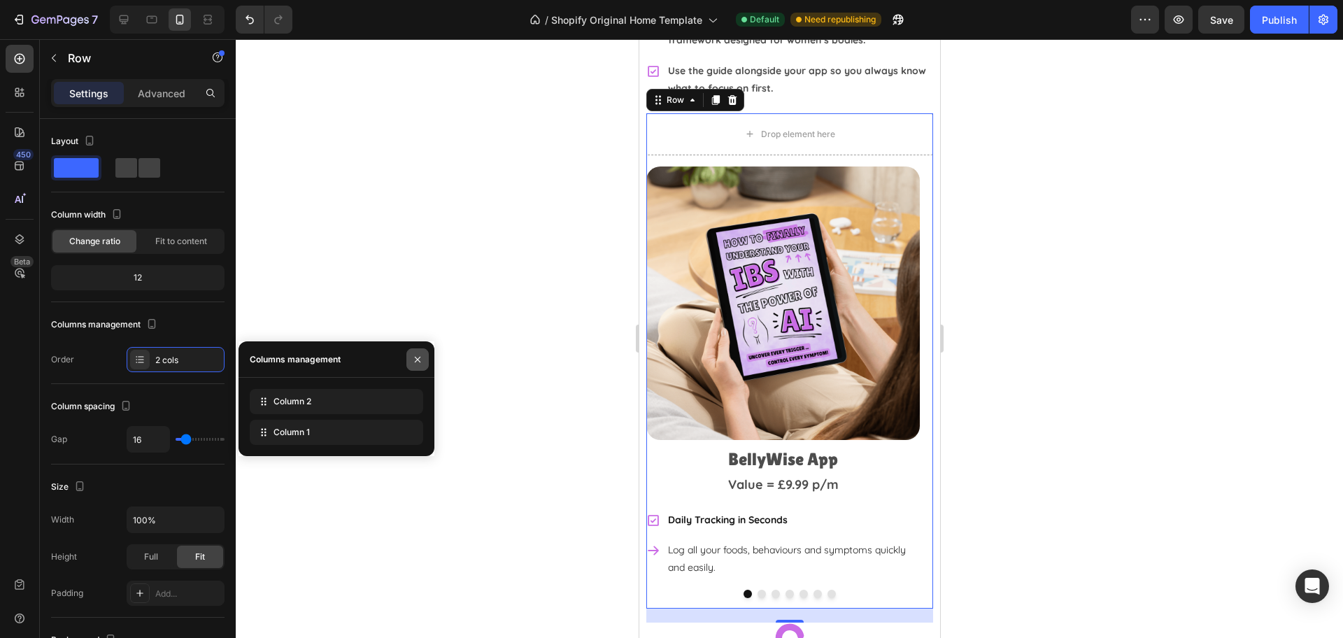
click at [414, 364] on icon "button" at bounding box center [417, 359] width 11 height 11
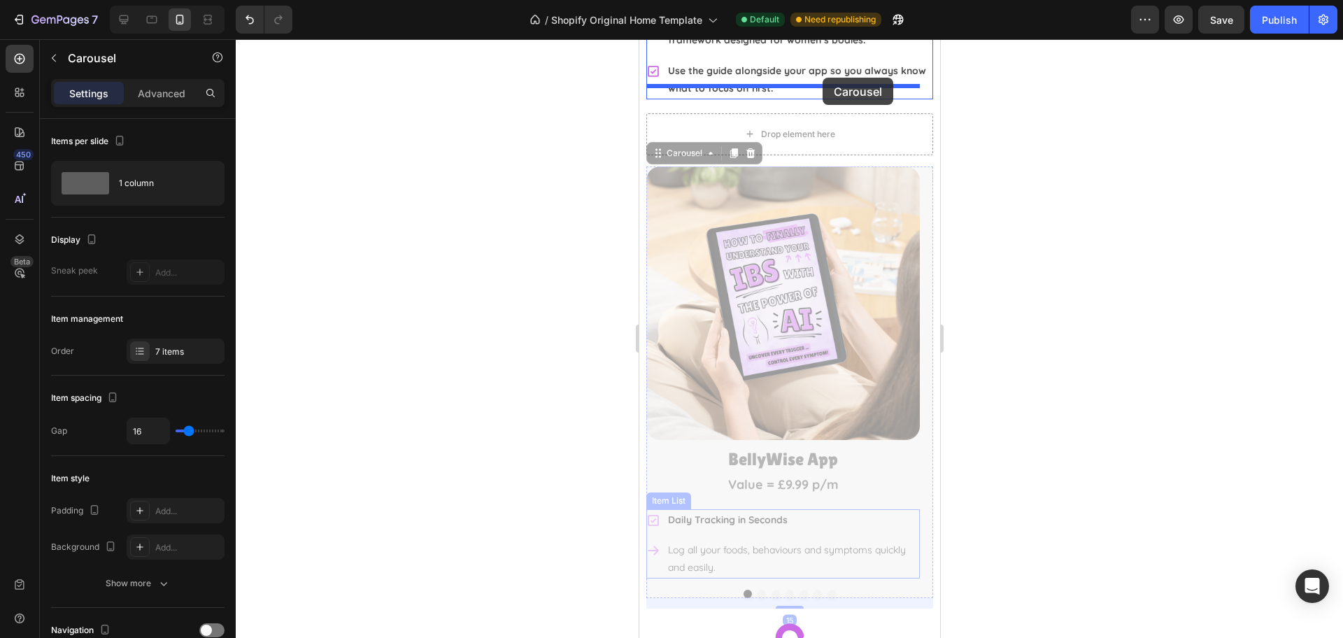
scroll to position [3429, 0]
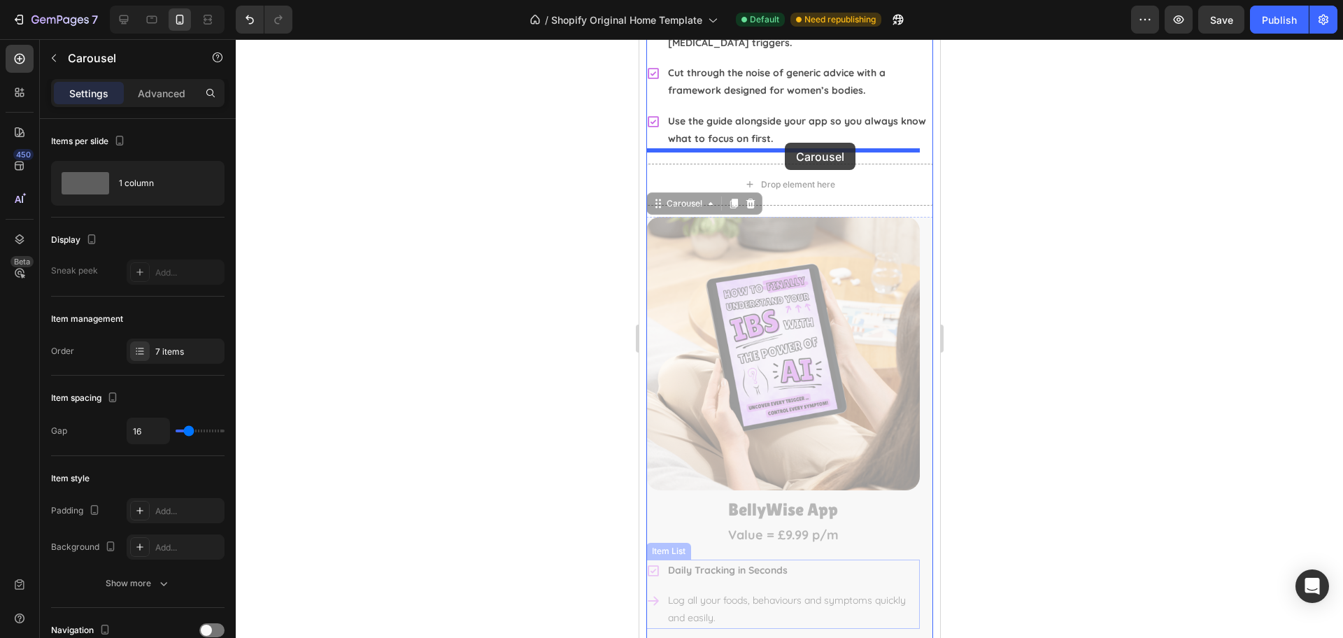
drag, startPoint x: 657, startPoint y: 569, endPoint x: 784, endPoint y: 143, distance: 443.7
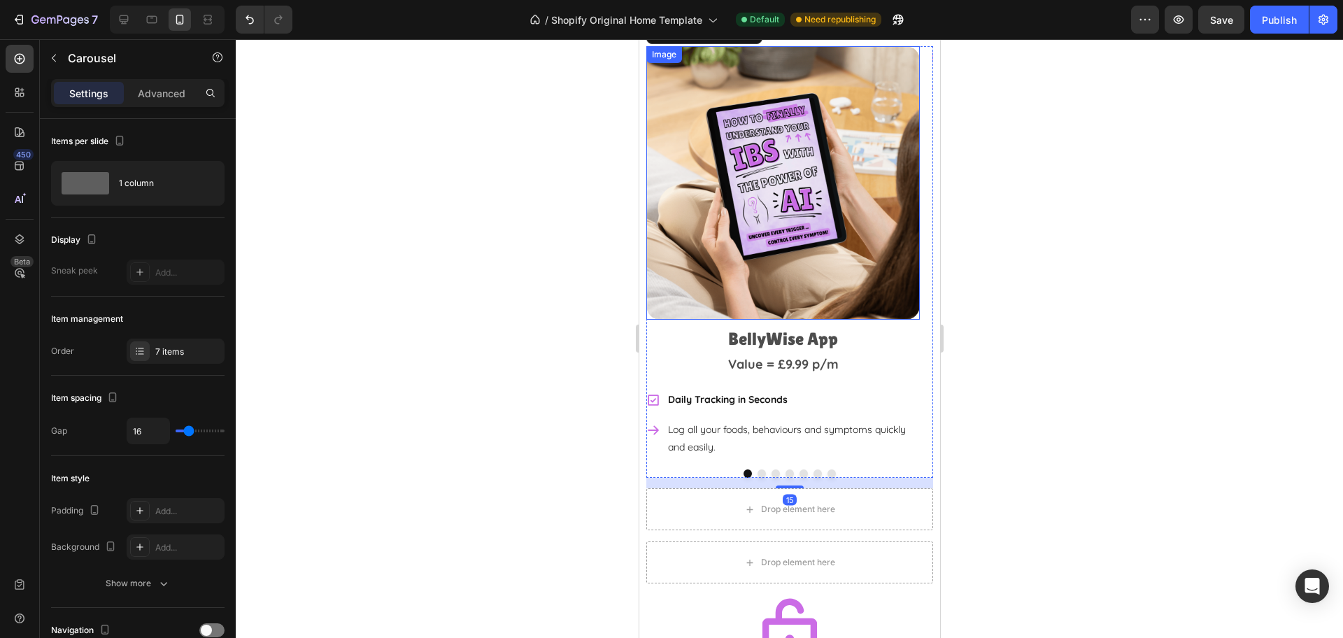
scroll to position [3691, 0]
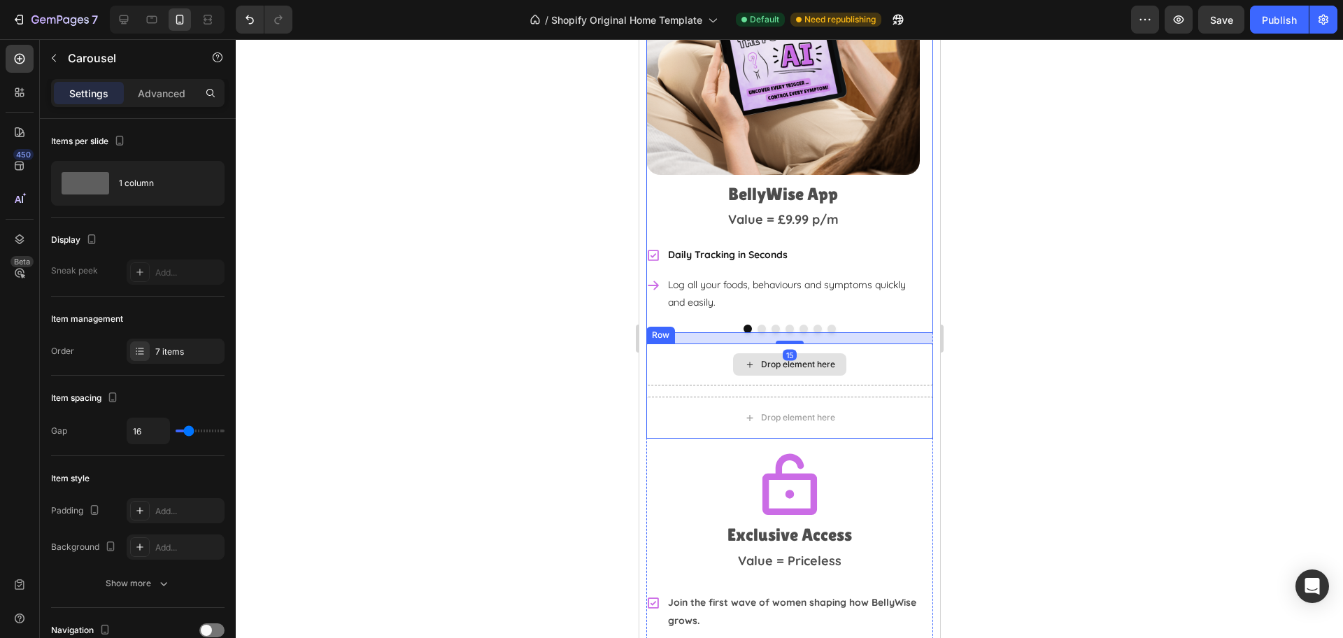
click at [694, 364] on div "Drop element here" at bounding box center [789, 364] width 287 height 42
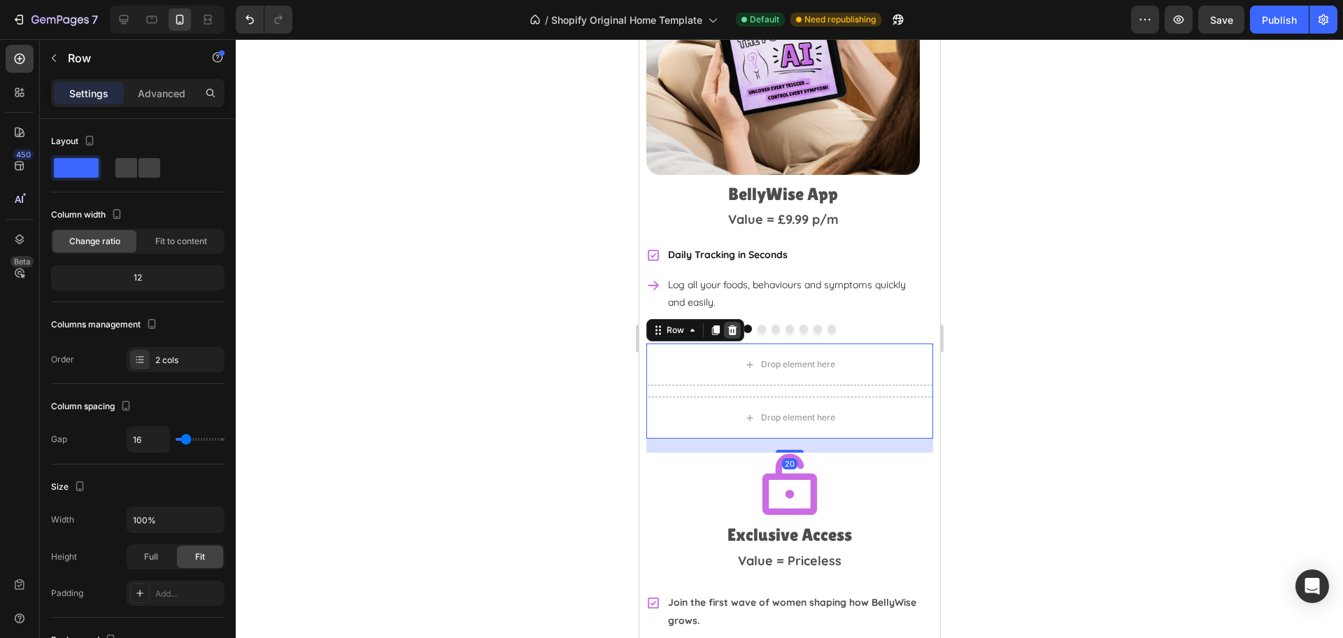
click at [731, 325] on icon at bounding box center [731, 330] width 9 height 10
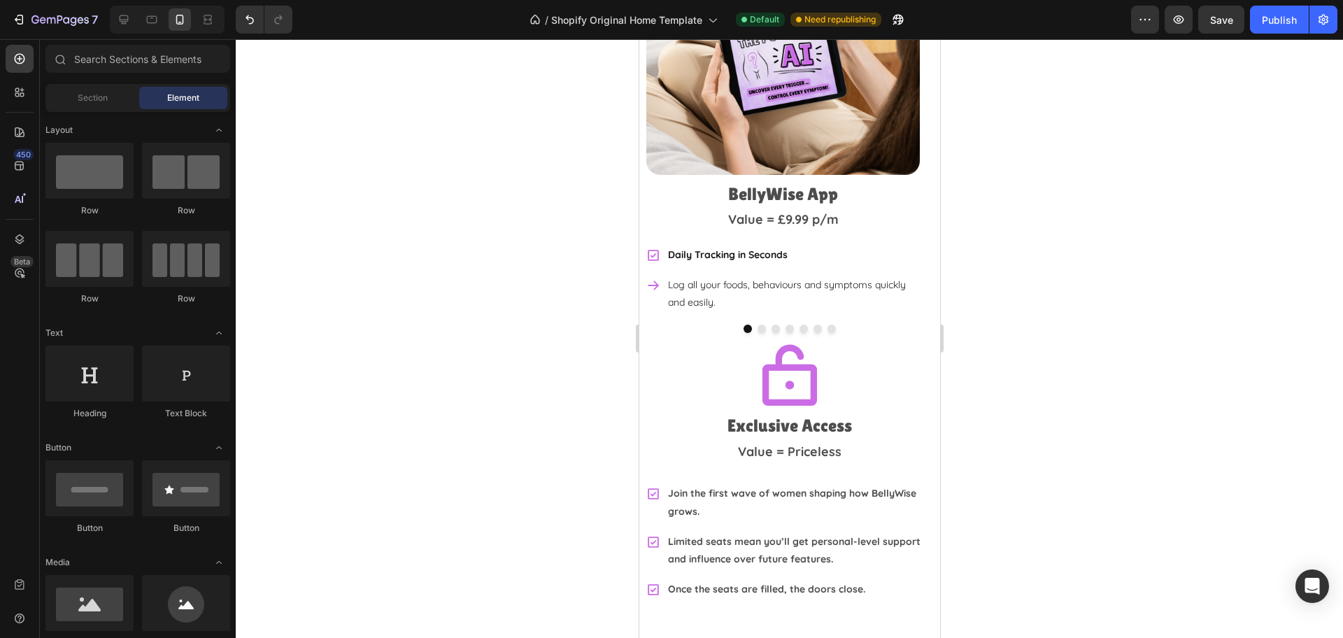
click at [1064, 298] on div at bounding box center [789, 338] width 1107 height 599
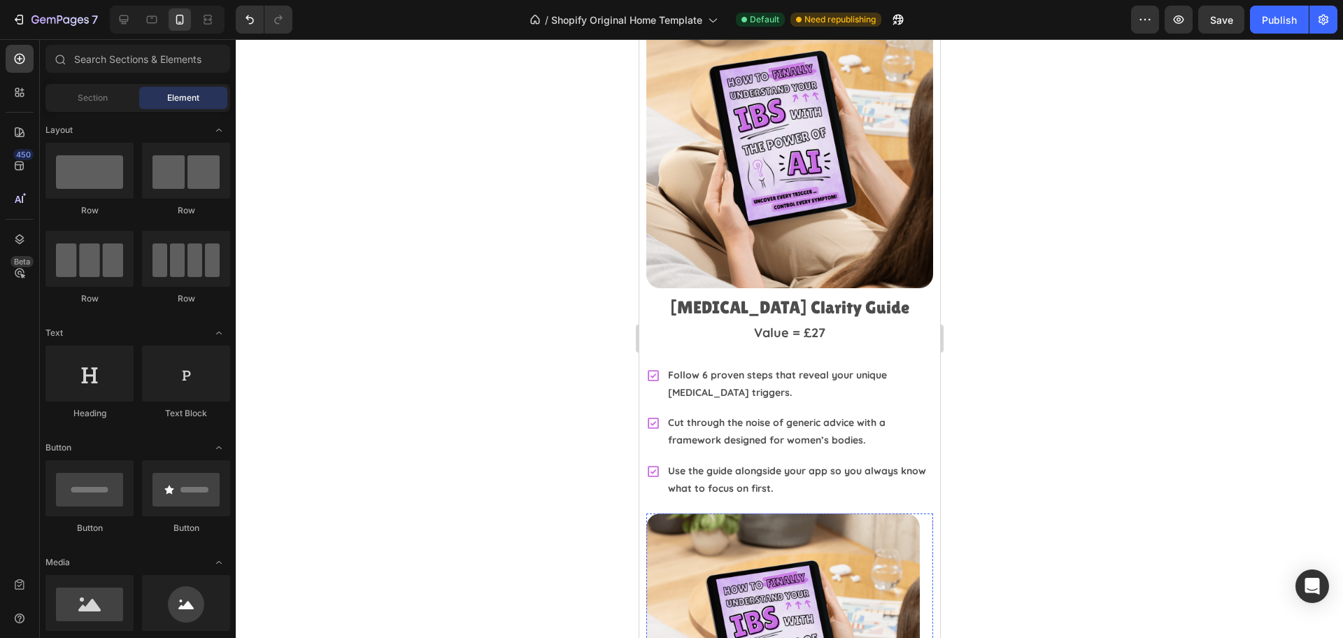
scroll to position [3341, 0]
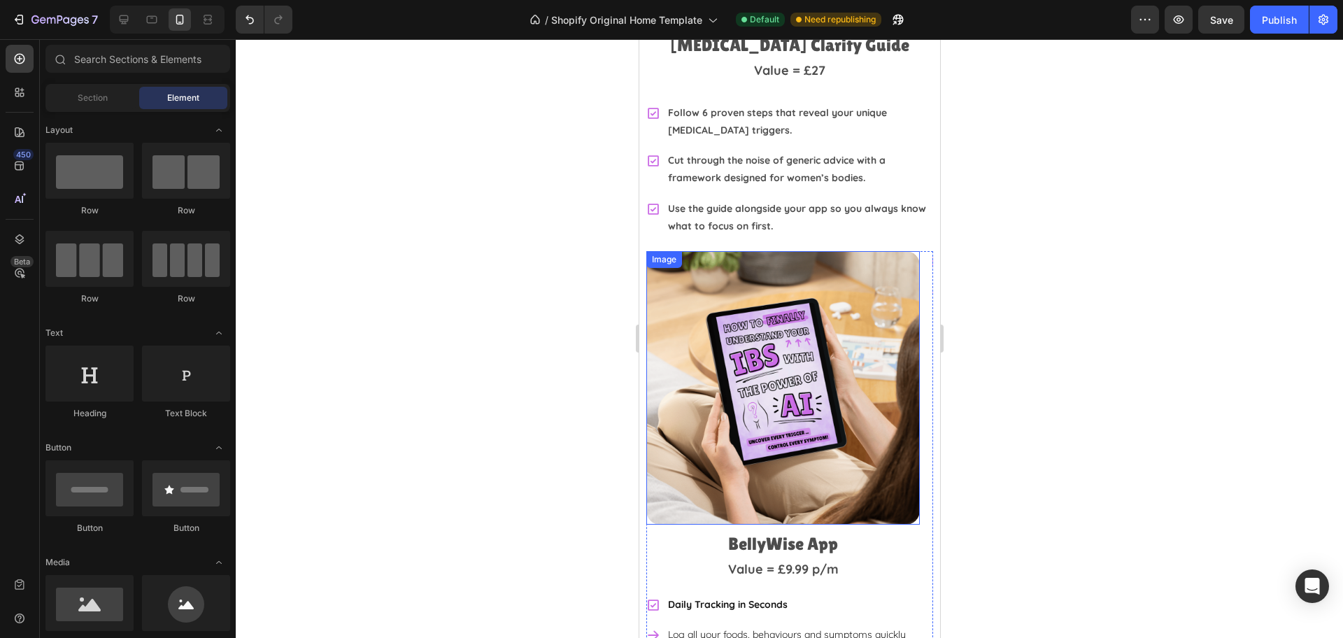
click at [749, 330] on img at bounding box center [782, 387] width 273 height 273
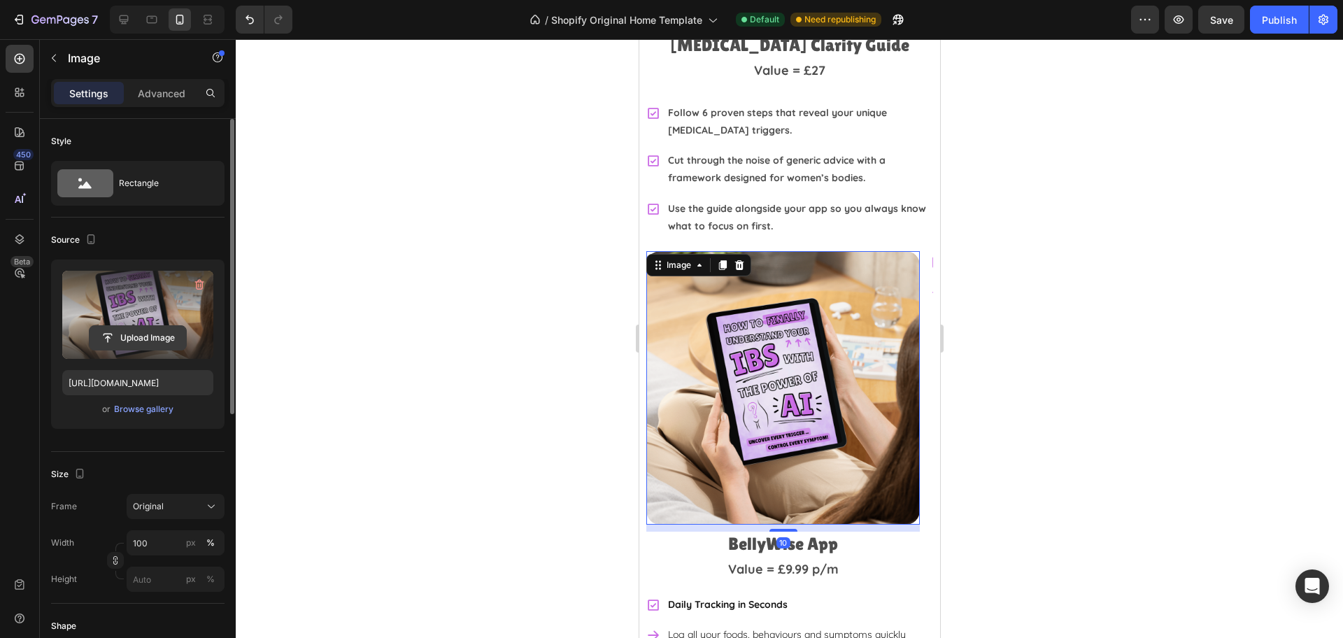
click at [138, 341] on input "file" at bounding box center [138, 338] width 97 height 24
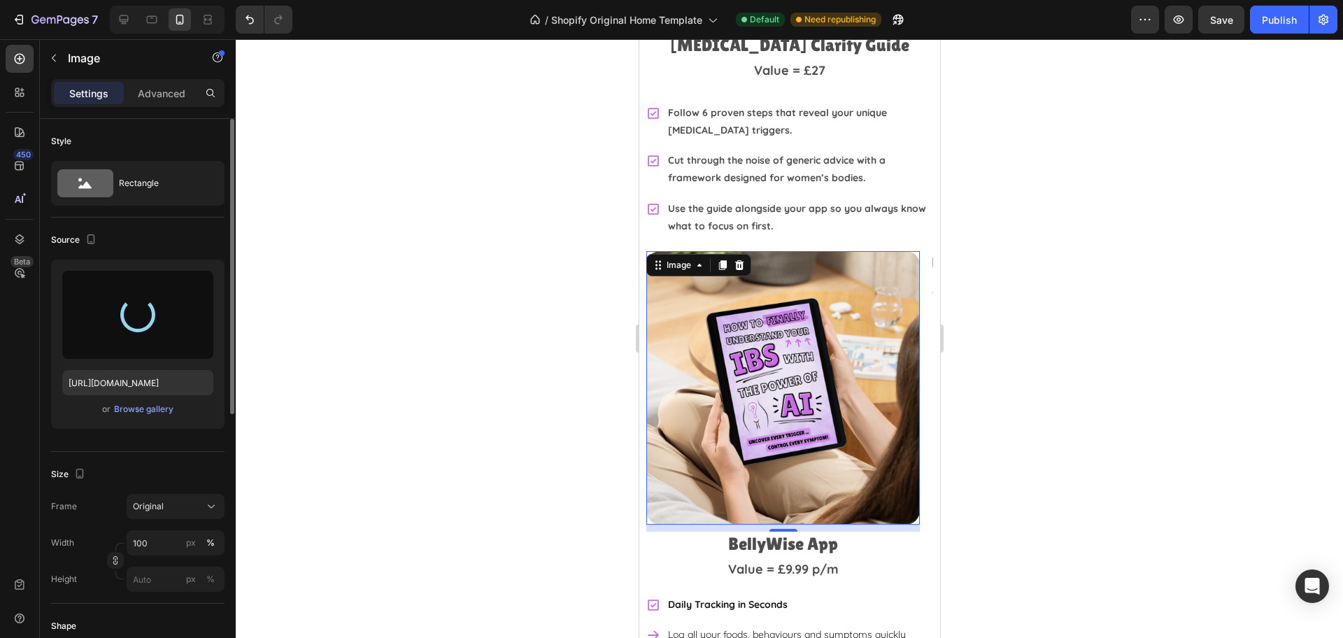
type input "[URL][DOMAIN_NAME]"
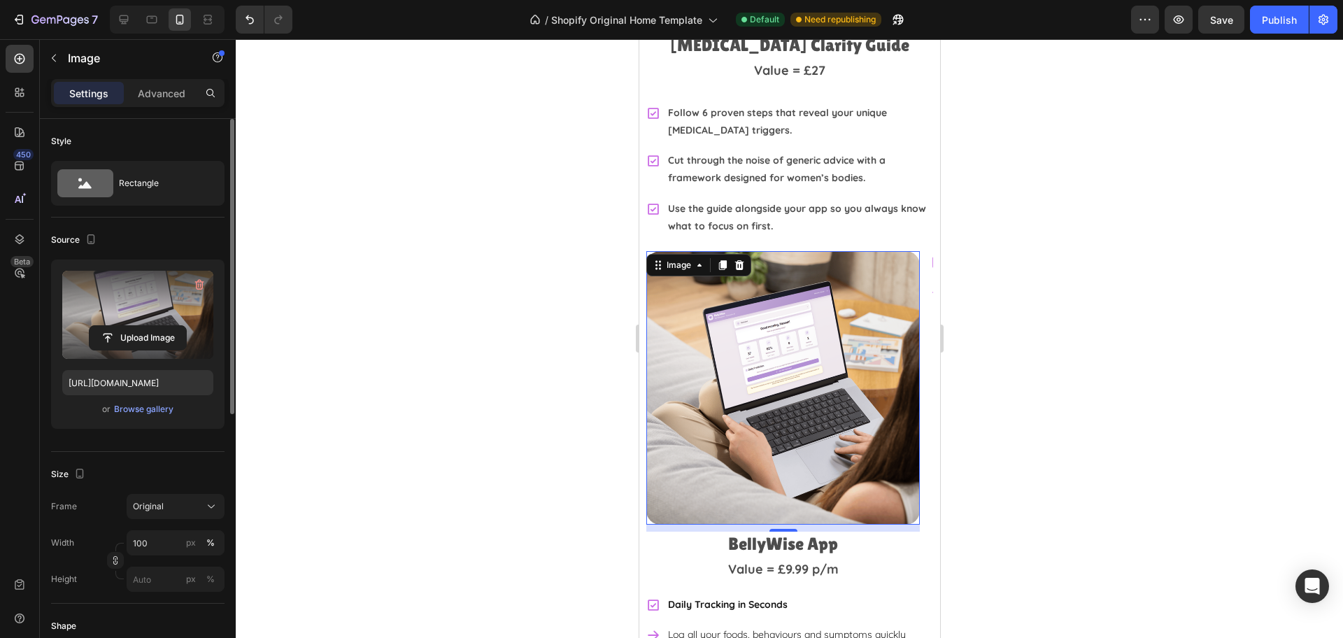
click at [1066, 341] on div at bounding box center [789, 338] width 1107 height 599
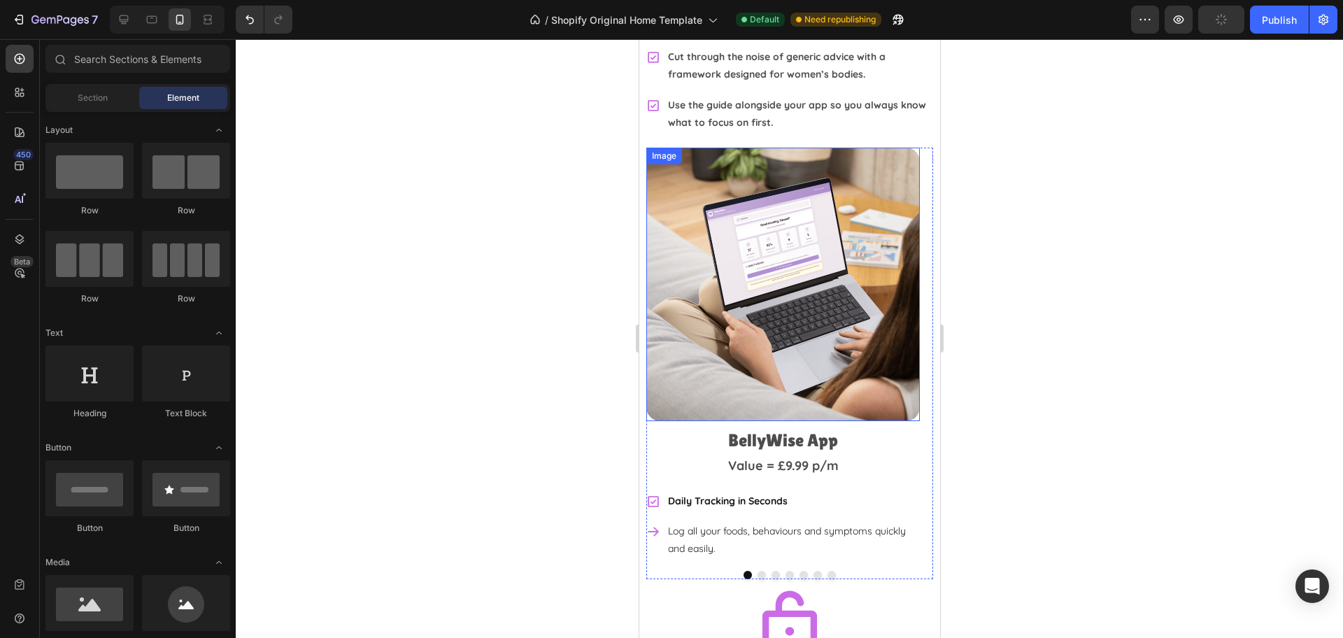
scroll to position [3516, 0]
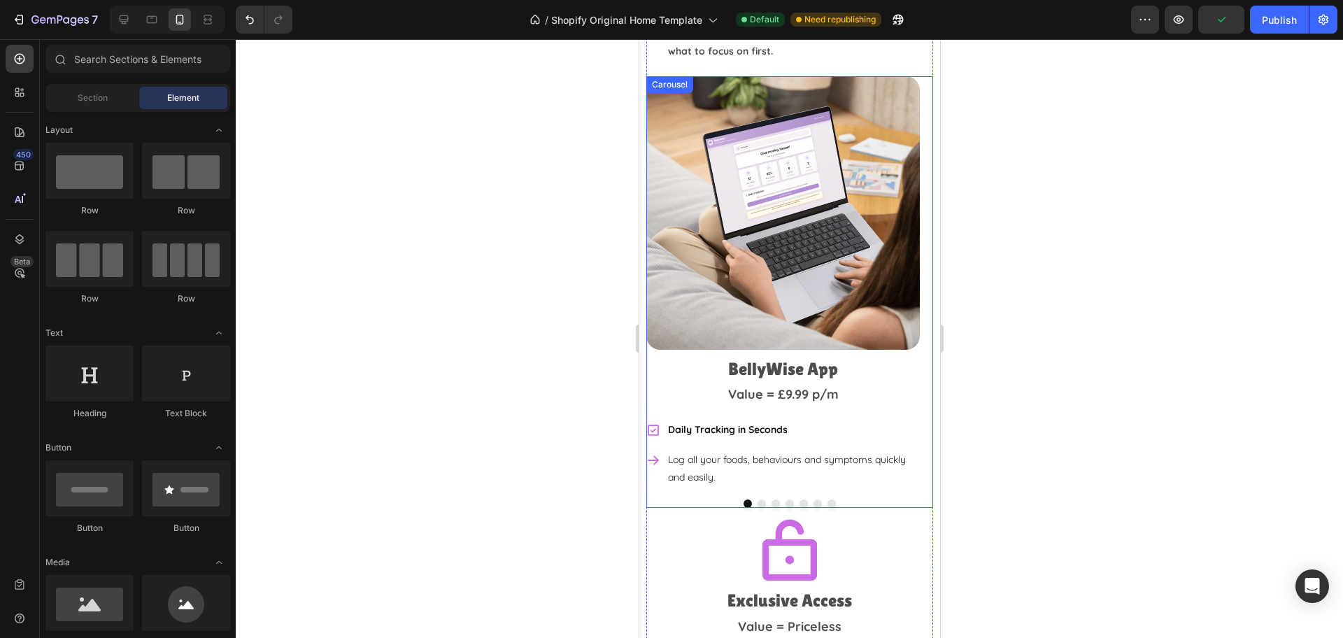
click at [757, 499] on button "Dot" at bounding box center [761, 503] width 8 height 8
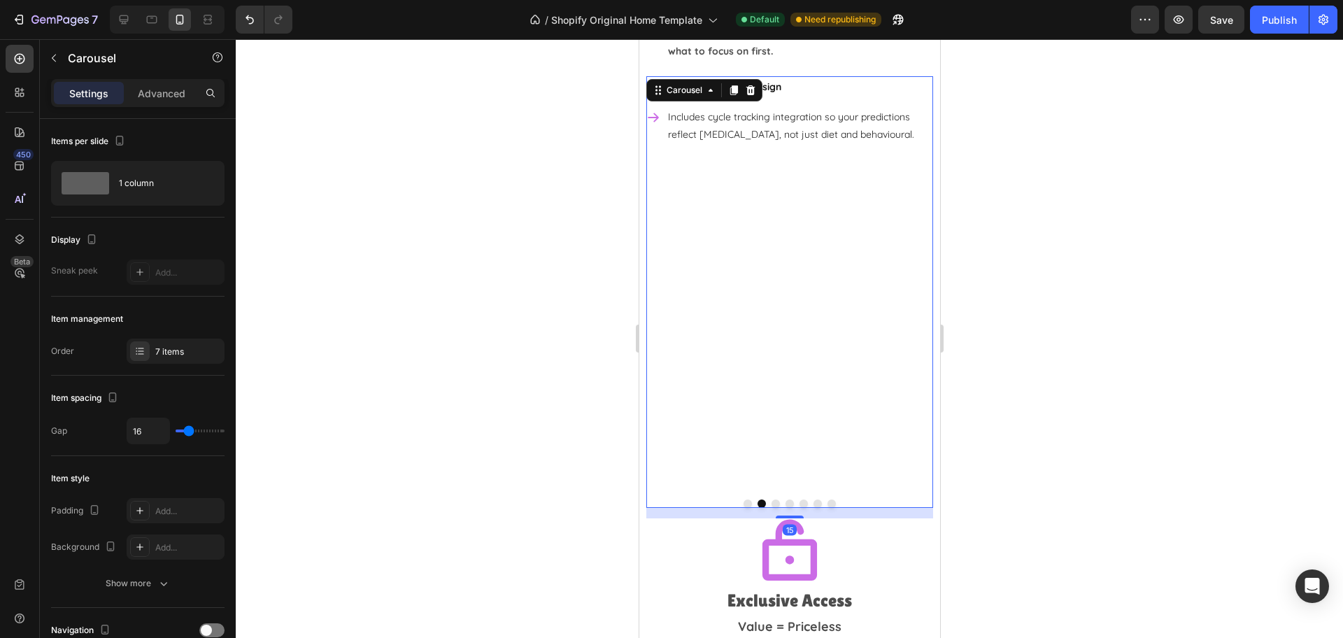
click at [743, 499] on button "Dot" at bounding box center [747, 503] width 8 height 8
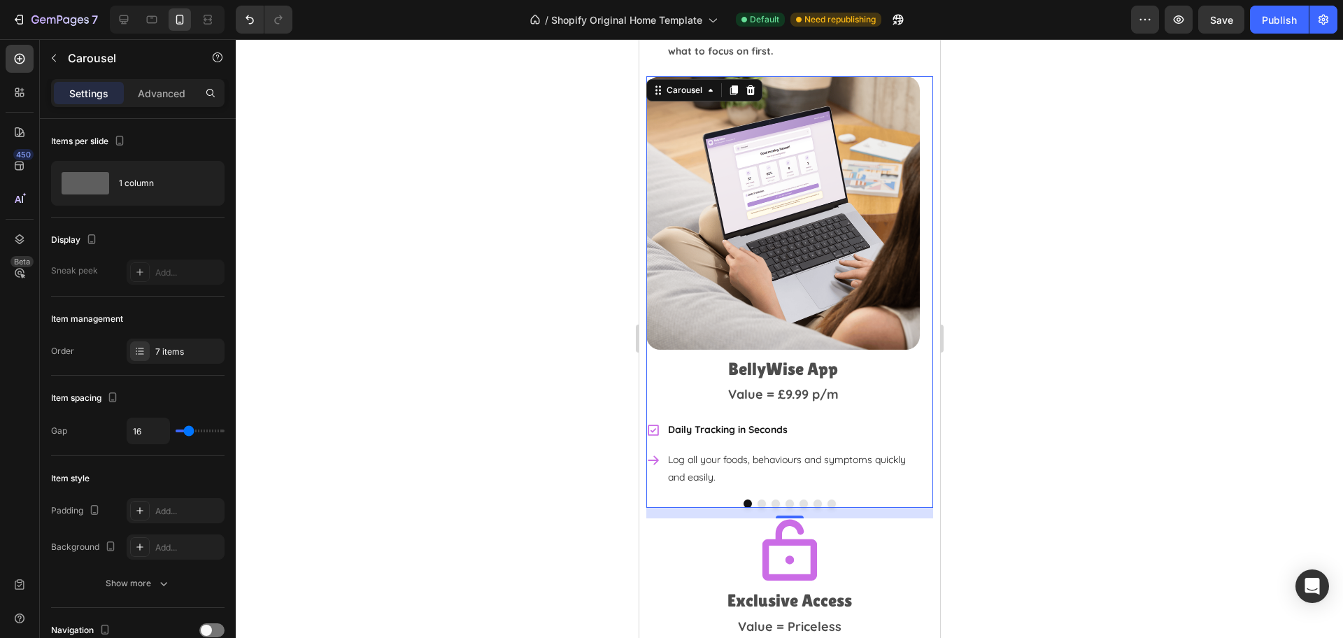
click at [1092, 322] on div at bounding box center [789, 338] width 1107 height 599
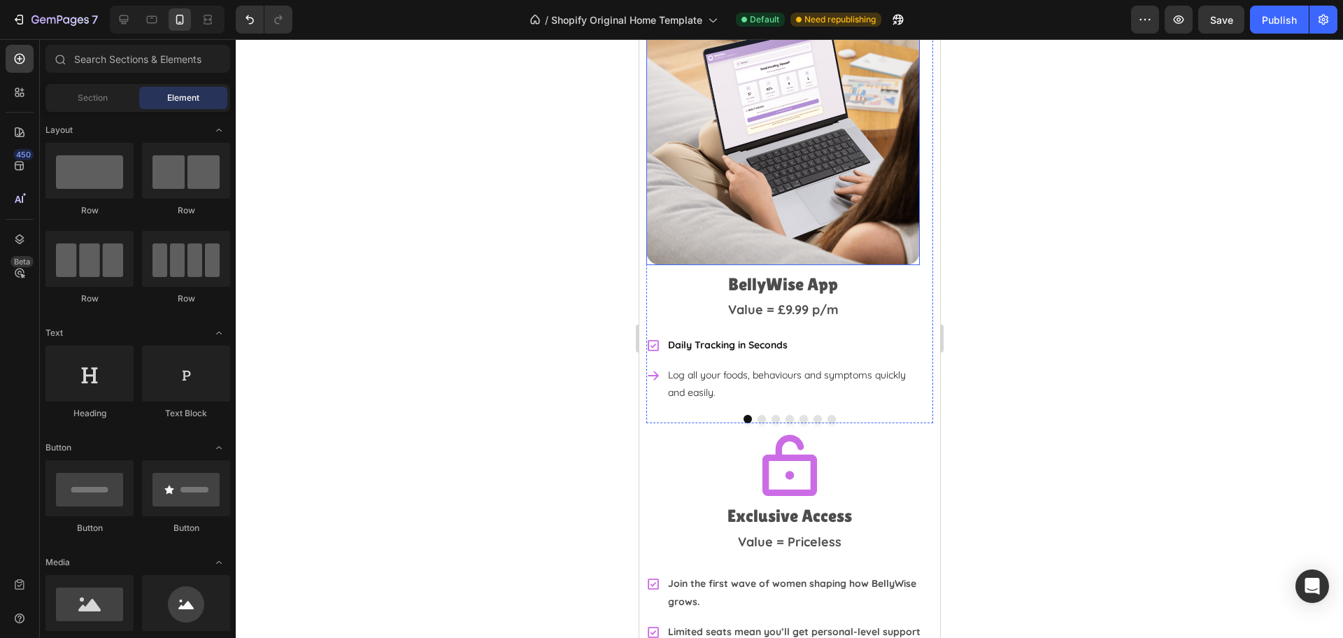
scroll to position [3603, 0]
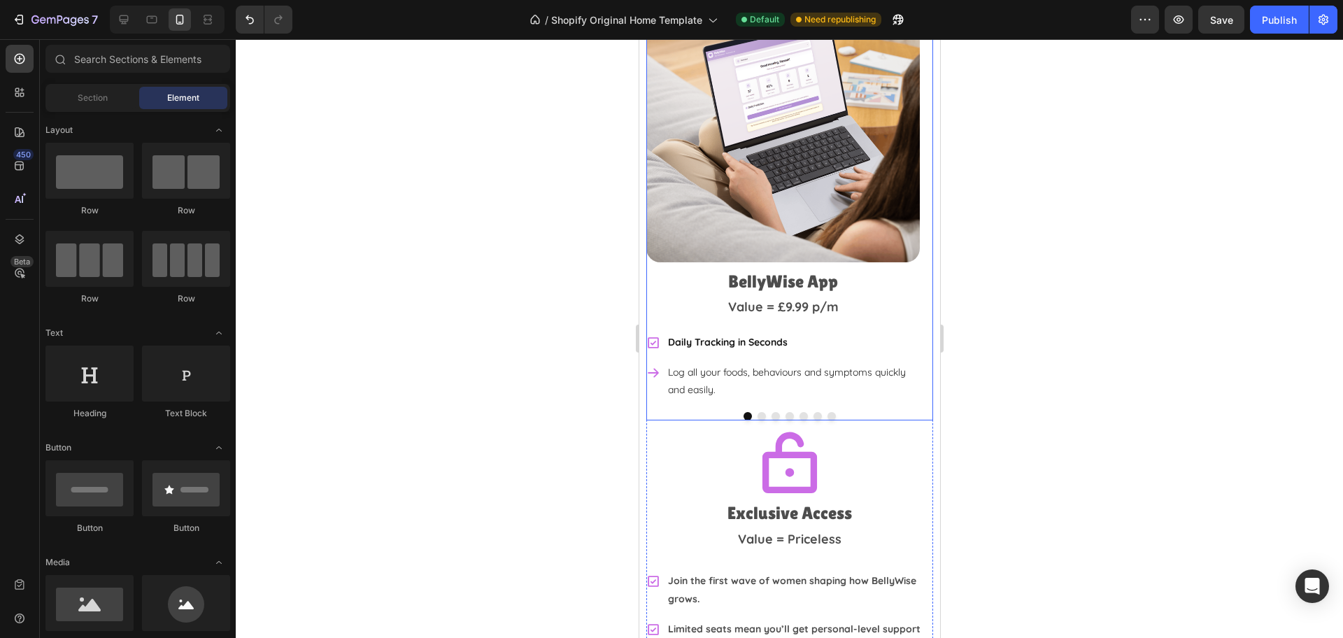
click at [890, 390] on div "Image BellyWise App Heading Value = £9.99 p/m Text Block Daily Tracking in Seco…" at bounding box center [789, 205] width 287 height 432
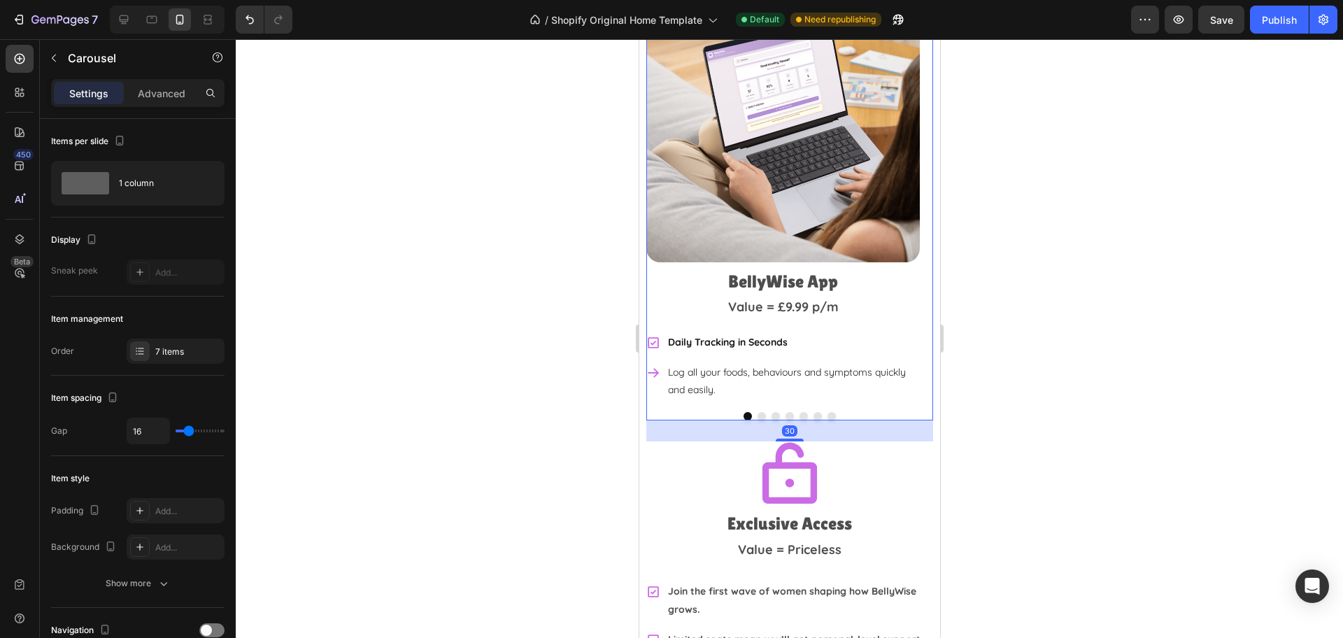
click at [783, 439] on div at bounding box center [789, 440] width 28 height 3
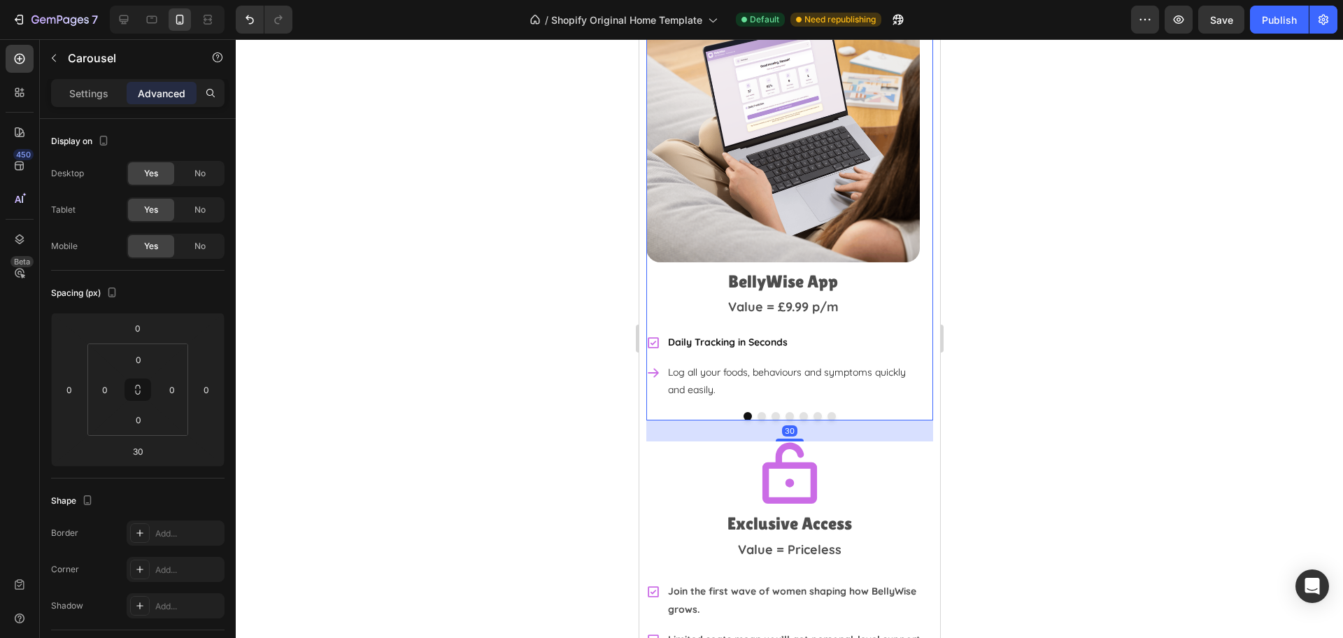
click at [1093, 391] on div at bounding box center [789, 338] width 1107 height 599
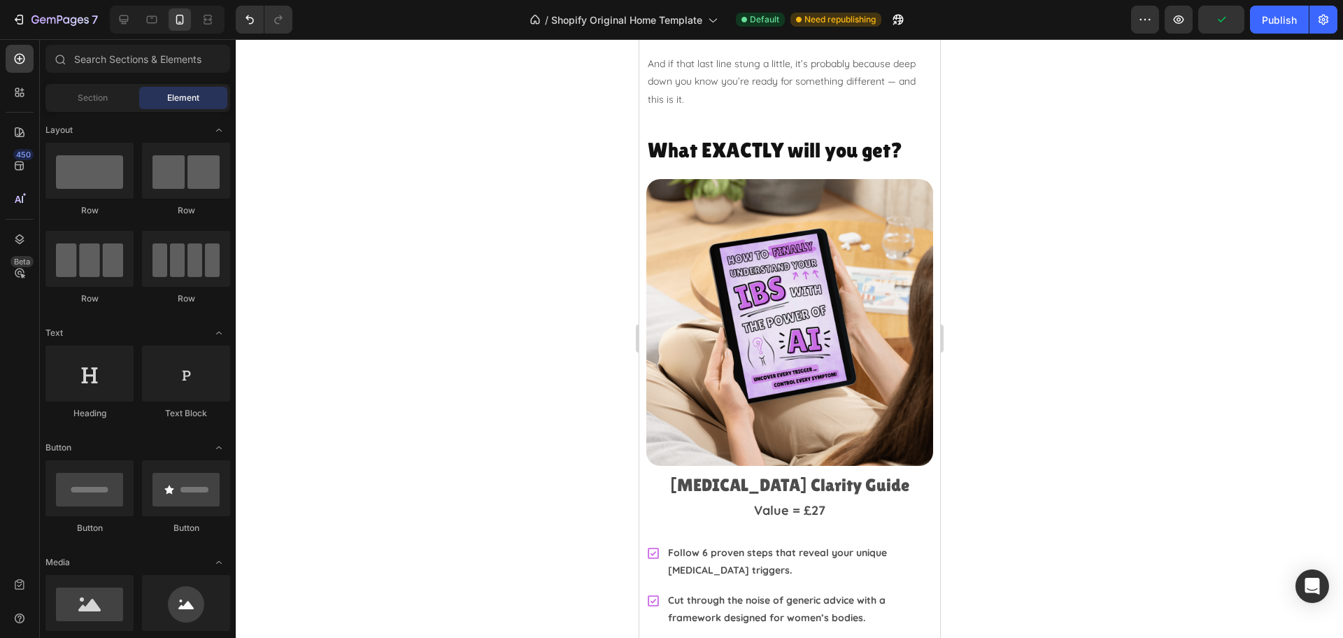
scroll to position [2904, 0]
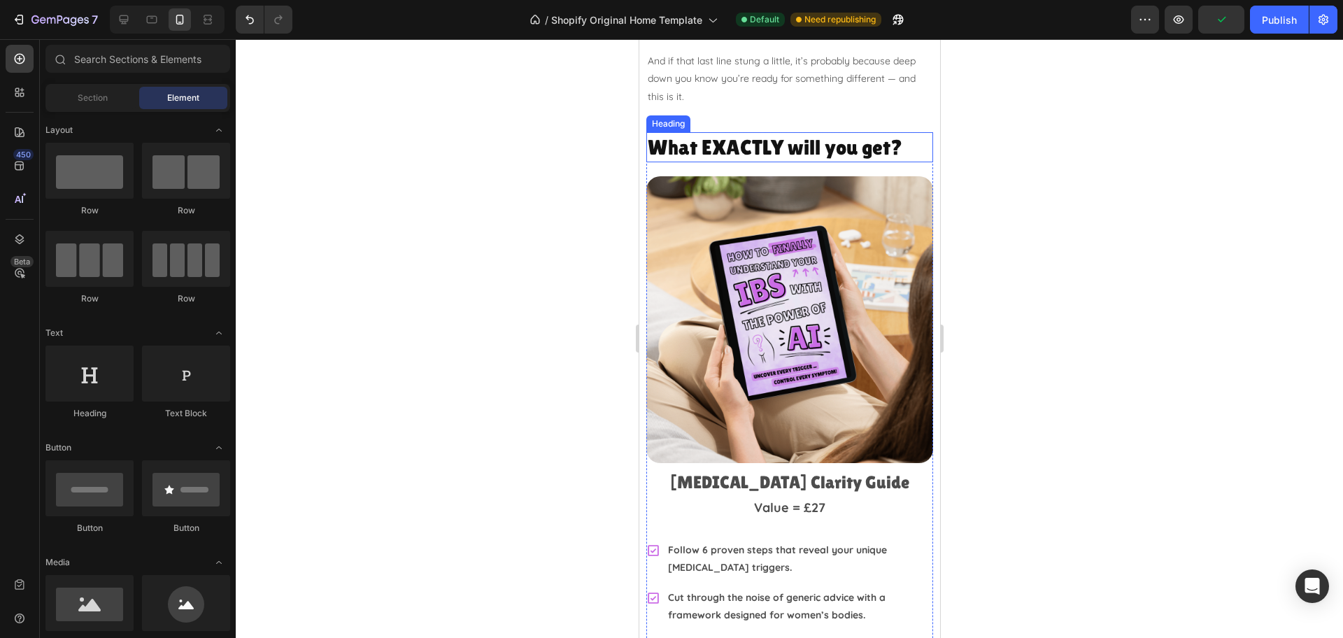
click at [777, 143] on h2 "What EXACTLY will you get?" at bounding box center [789, 147] width 287 height 30
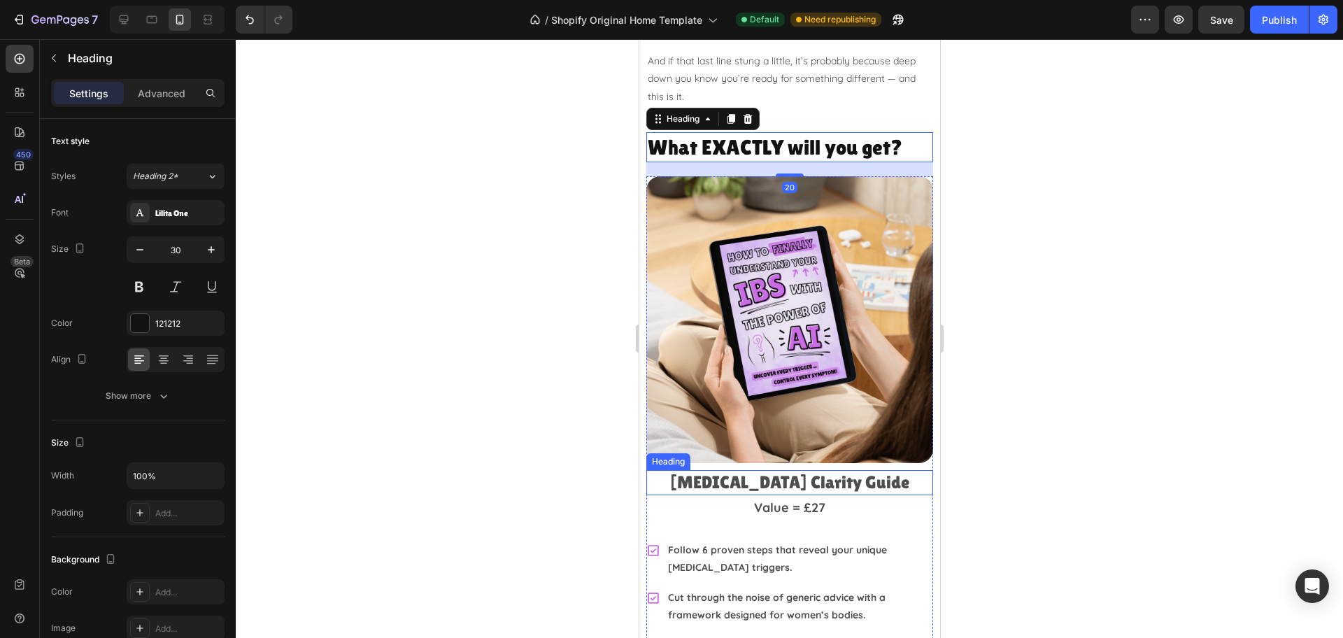
click at [833, 477] on h2 "[MEDICAL_DATA] Clarity Guide" at bounding box center [789, 483] width 287 height 26
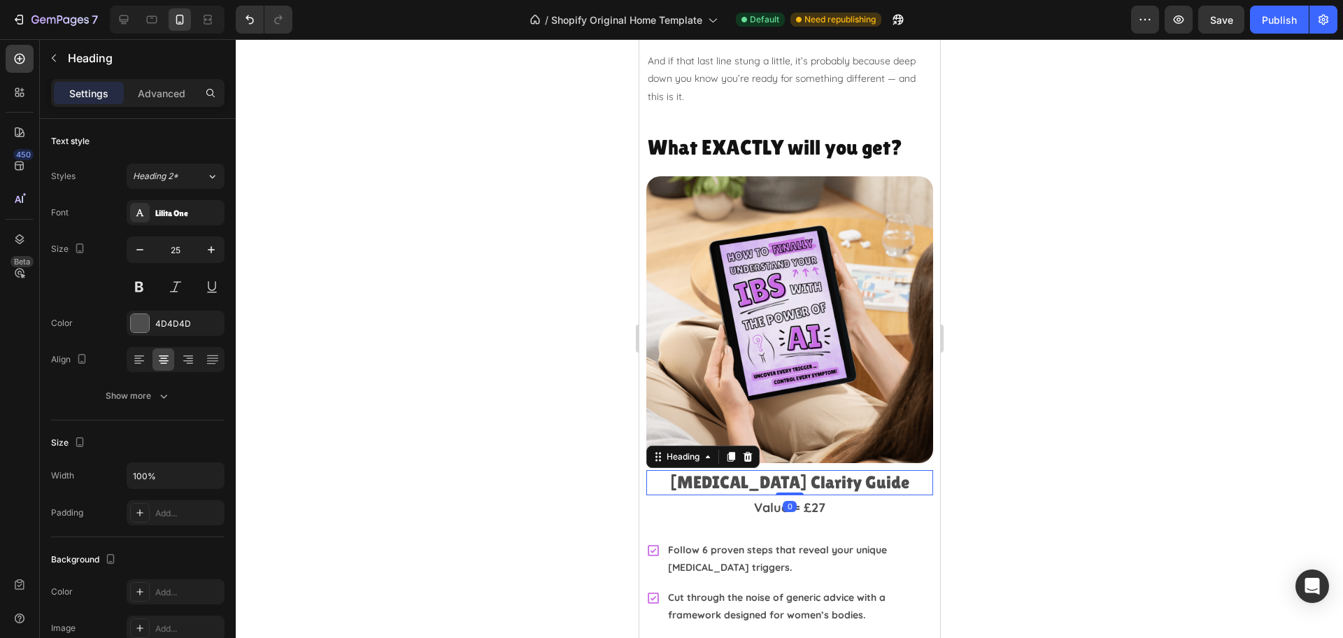
scroll to position [349, 0]
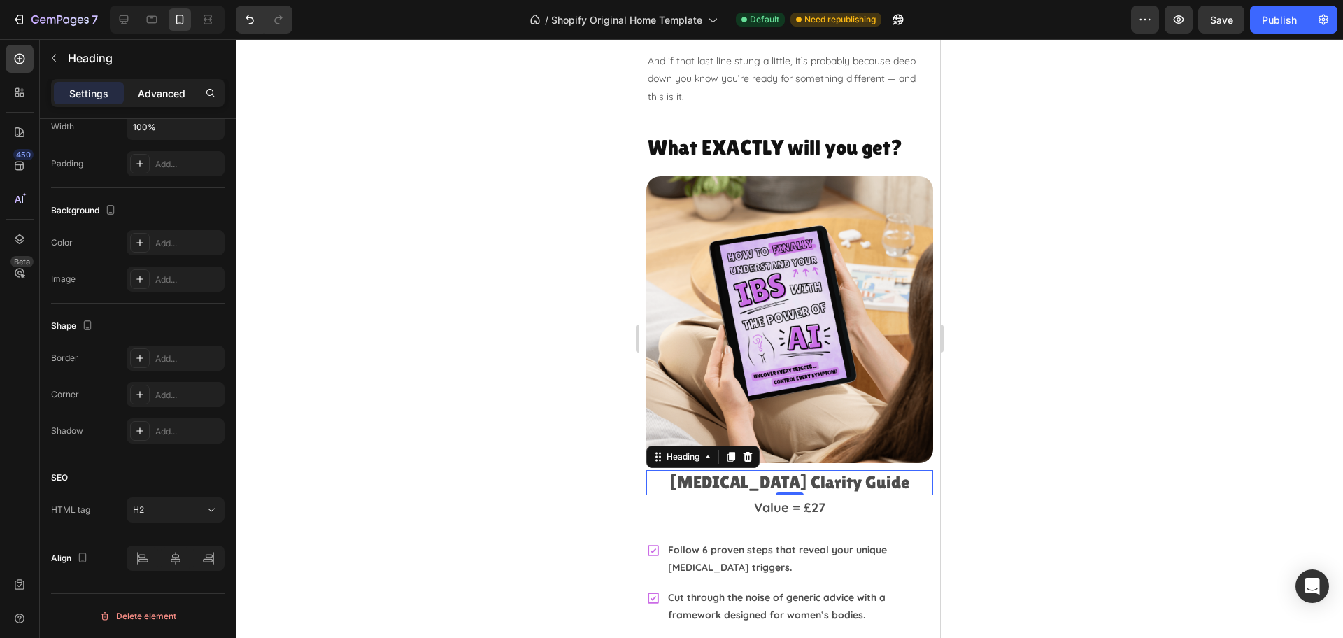
click at [155, 96] on p "Advanced" at bounding box center [162, 93] width 48 height 15
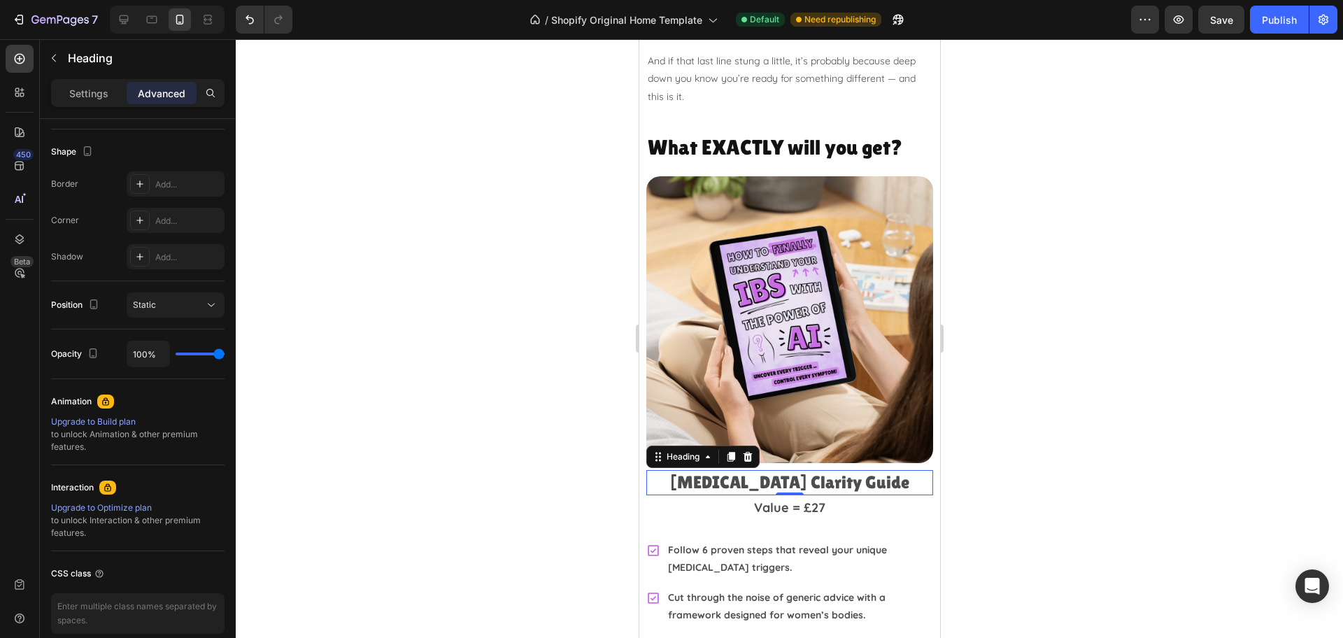
click at [95, 96] on p "Settings" at bounding box center [88, 93] width 39 height 15
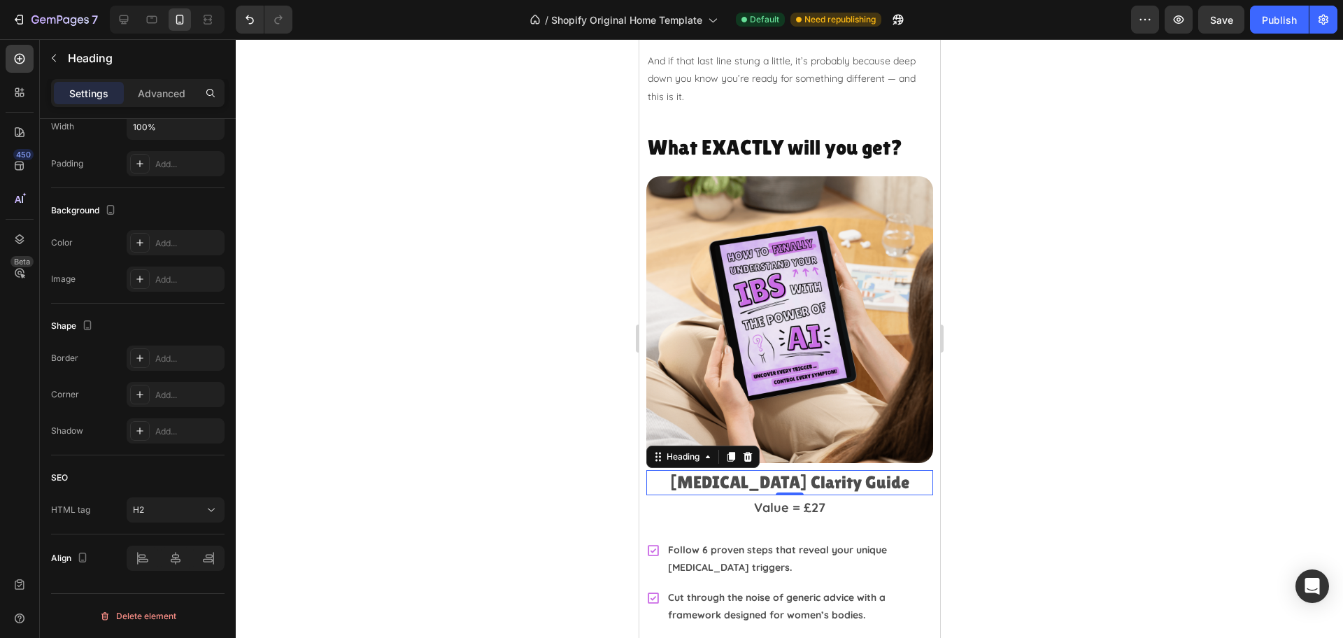
click at [1034, 432] on div at bounding box center [789, 338] width 1107 height 599
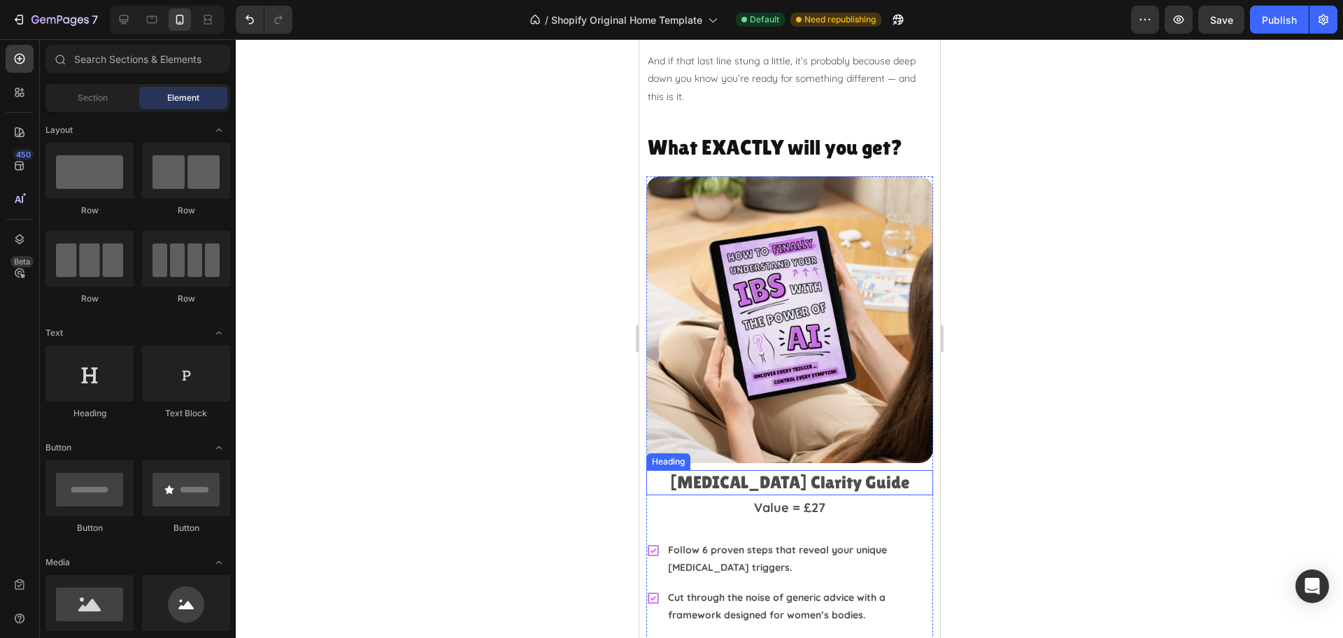
click at [869, 470] on h2 "[MEDICAL_DATA] Clarity Guide" at bounding box center [789, 483] width 287 height 26
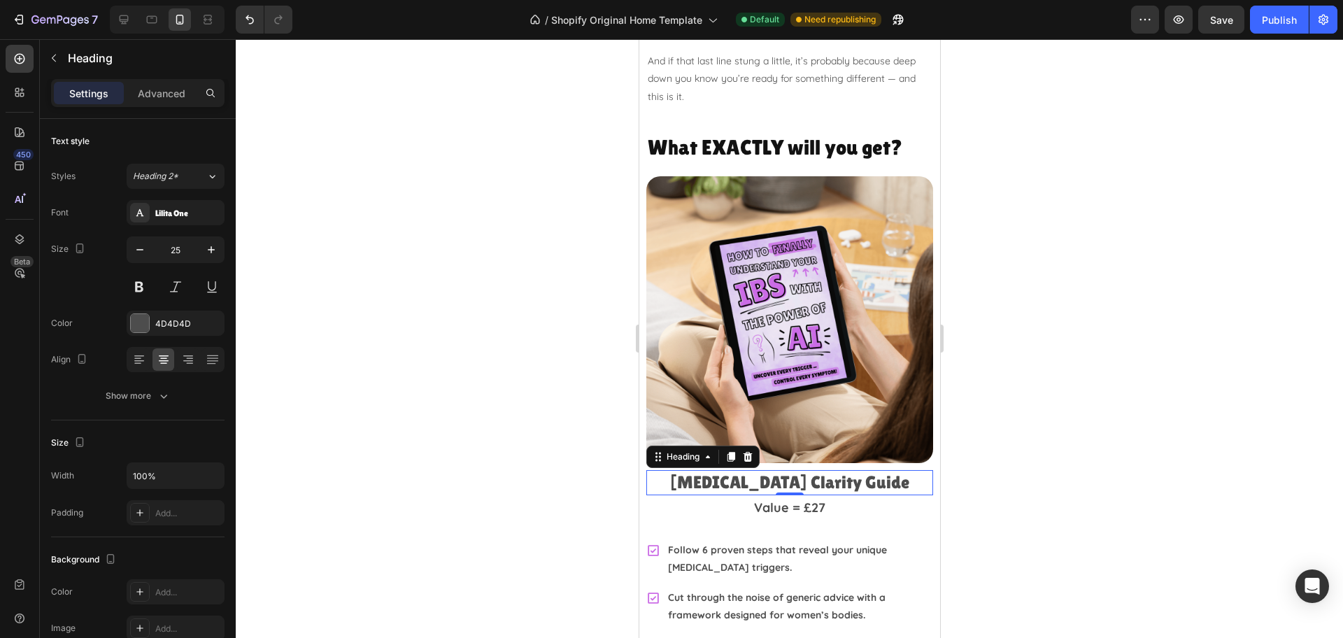
click at [1071, 308] on div at bounding box center [789, 338] width 1107 height 599
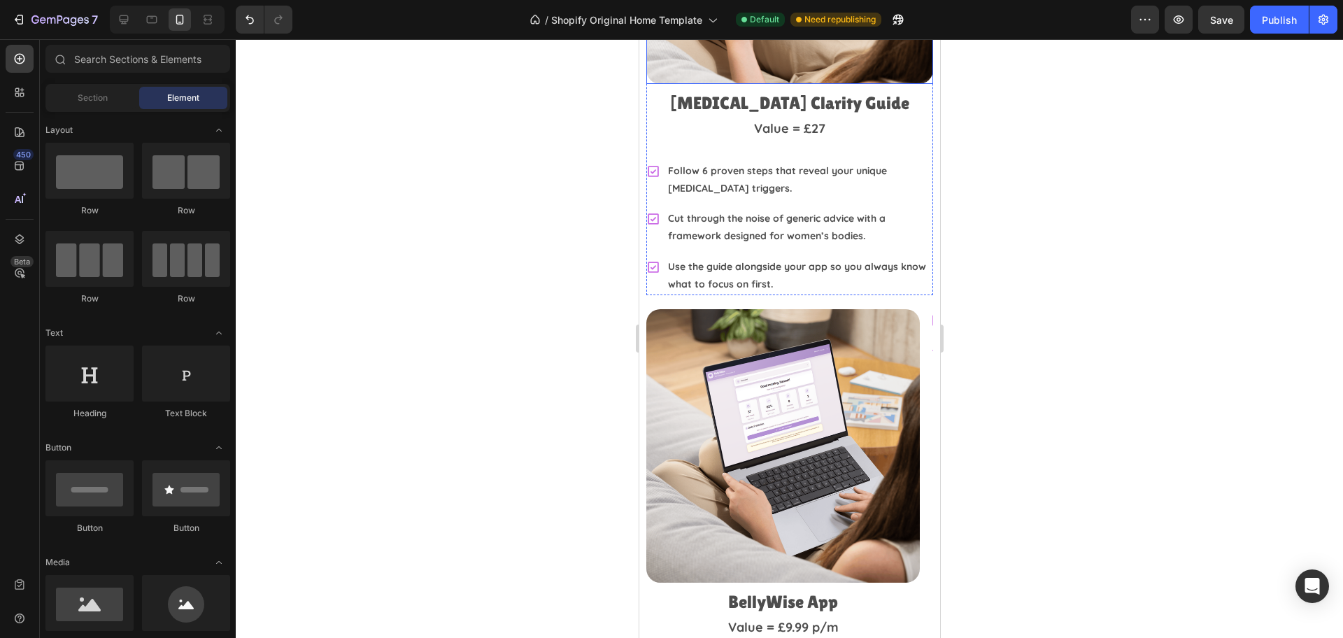
scroll to position [3254, 0]
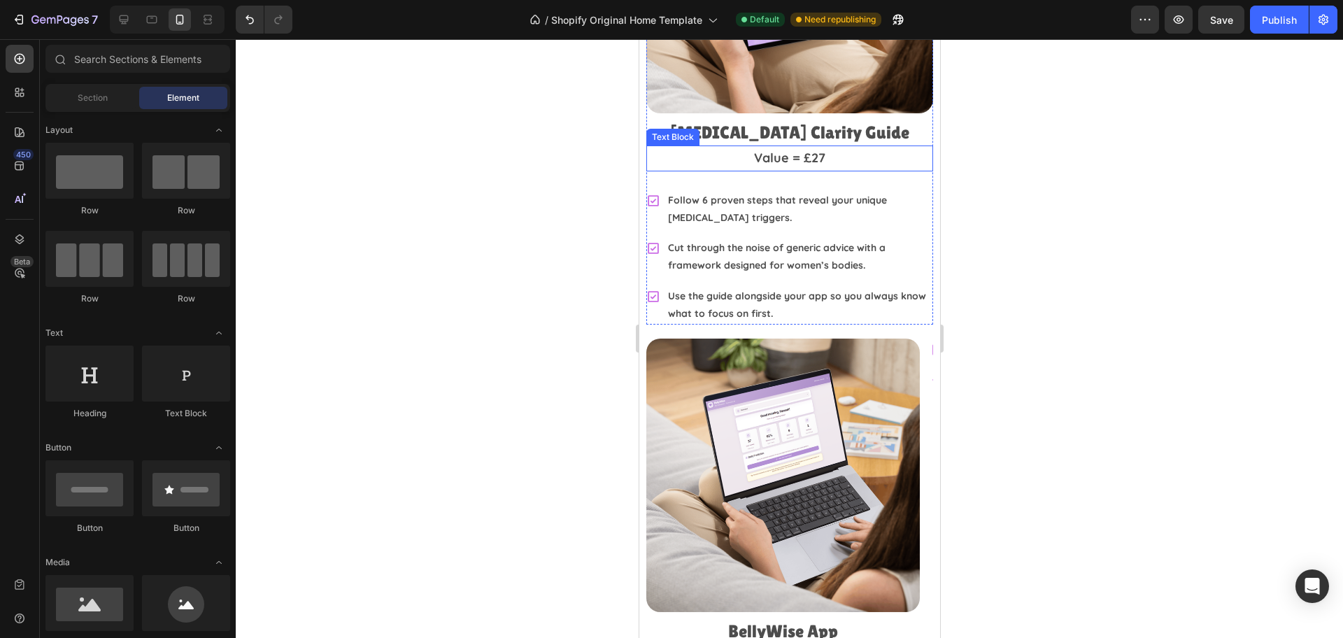
click at [761, 147] on p "Value = £27" at bounding box center [789, 158] width 284 height 22
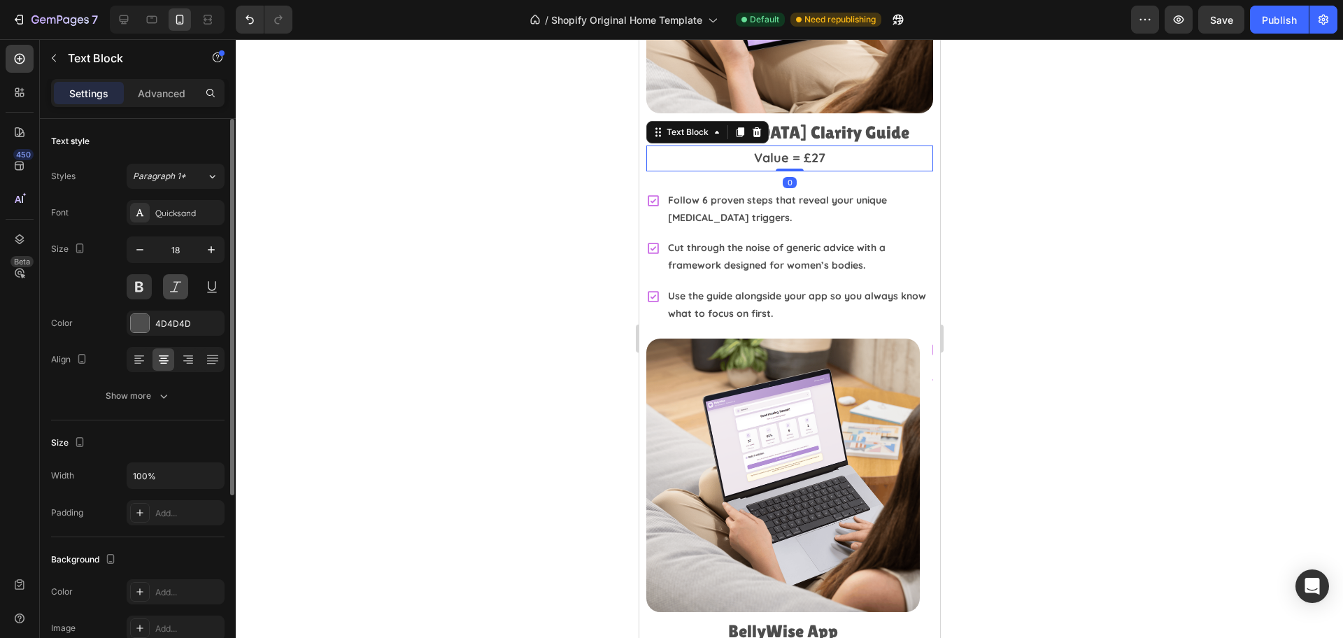
click at [179, 293] on button at bounding box center [175, 286] width 25 height 25
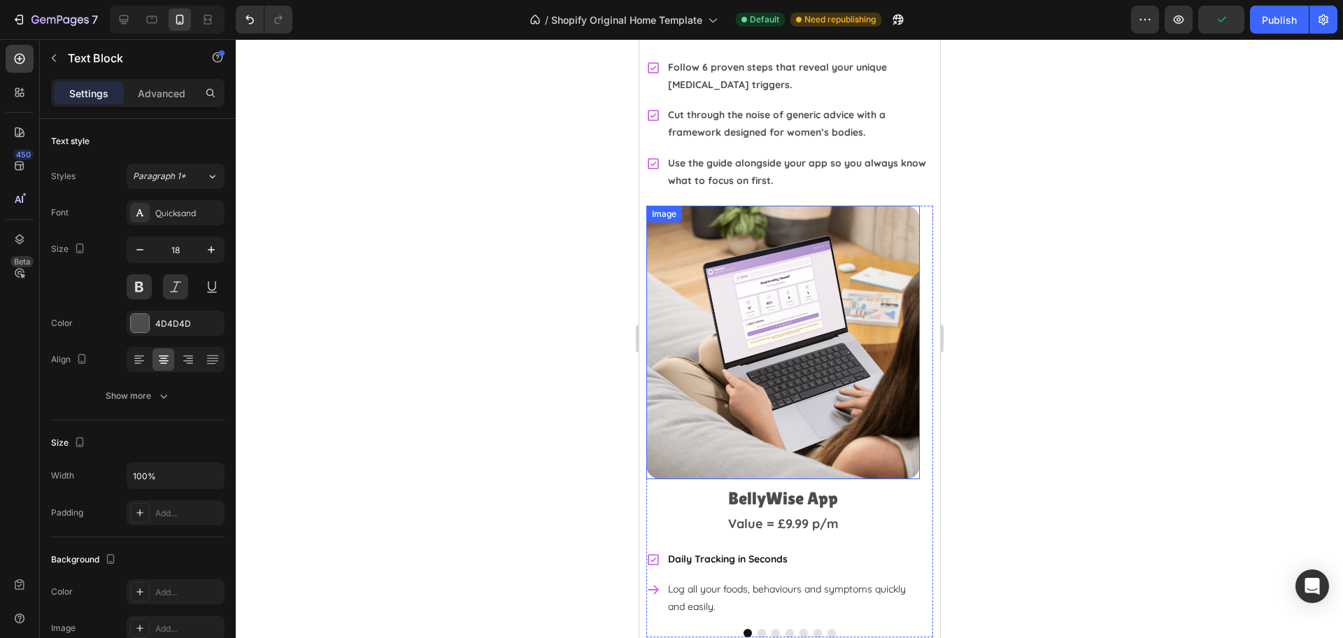
scroll to position [3429, 0]
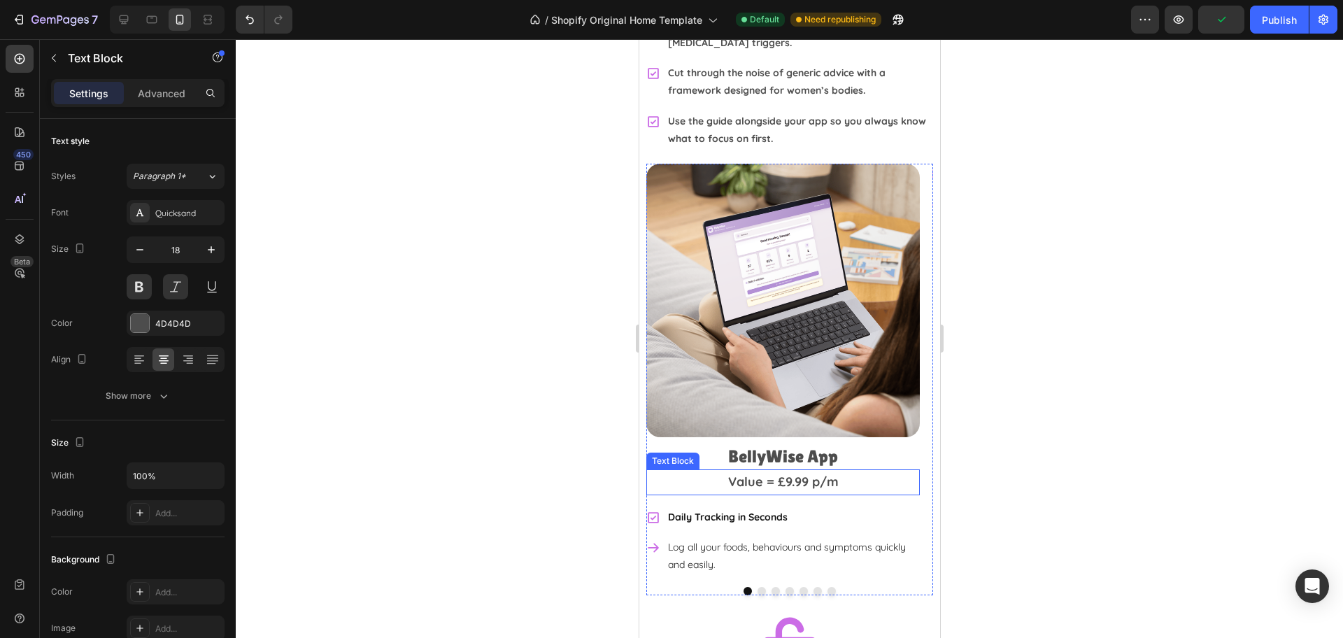
click at [792, 471] on p "Value = £9.99 p/m" at bounding box center [782, 482] width 271 height 22
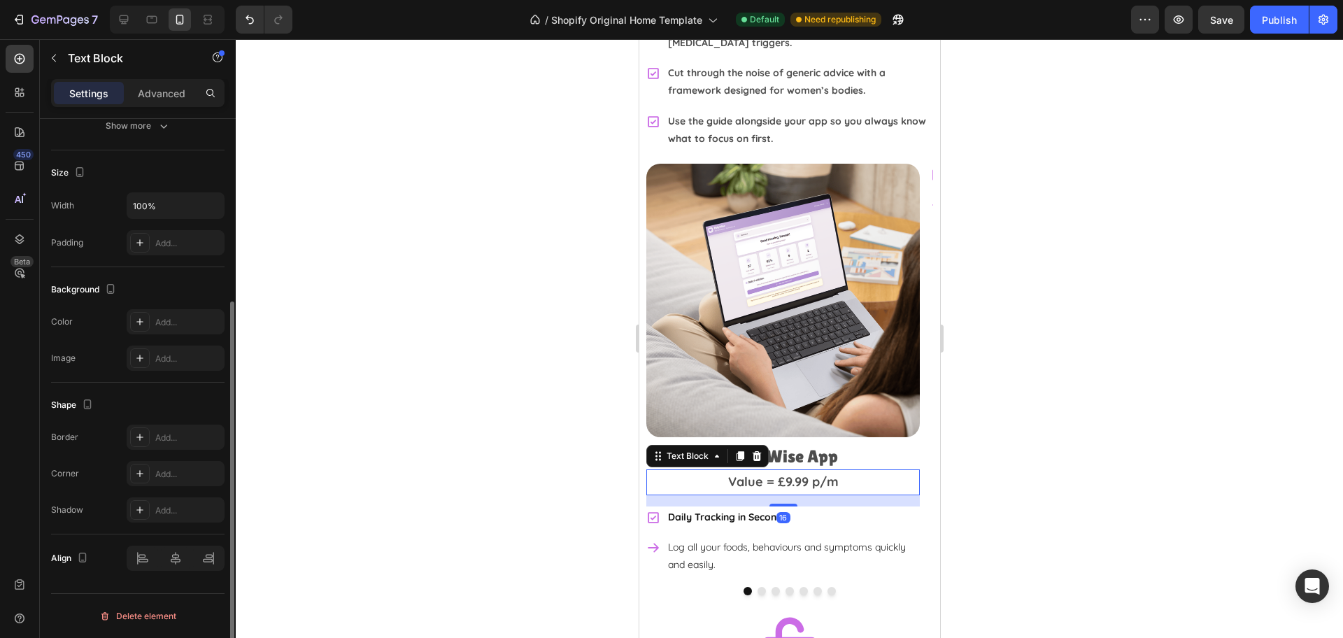
scroll to position [0, 0]
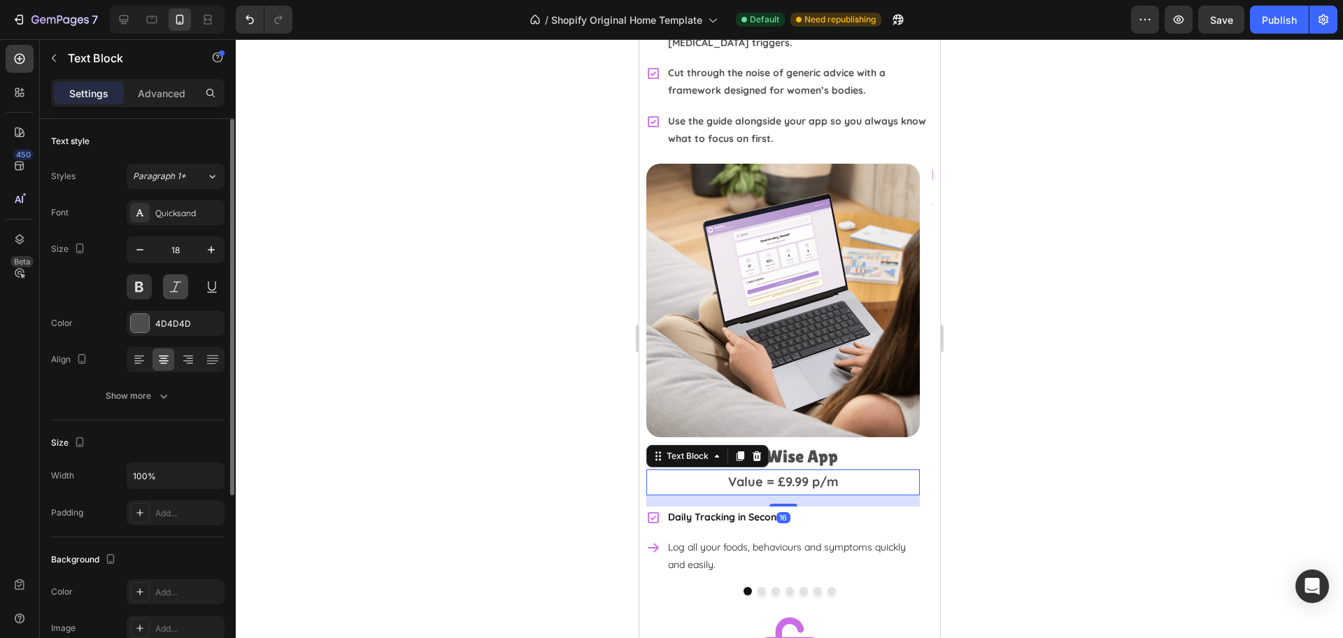
click at [171, 287] on button at bounding box center [175, 286] width 25 height 25
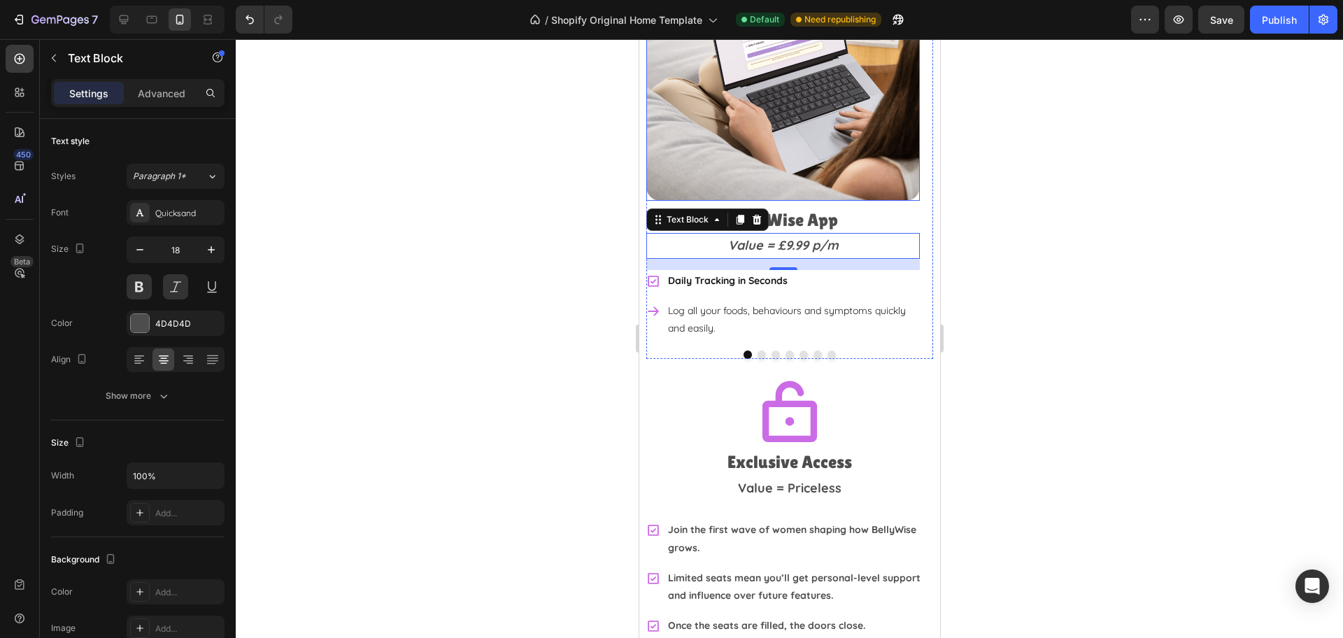
scroll to position [3778, 0]
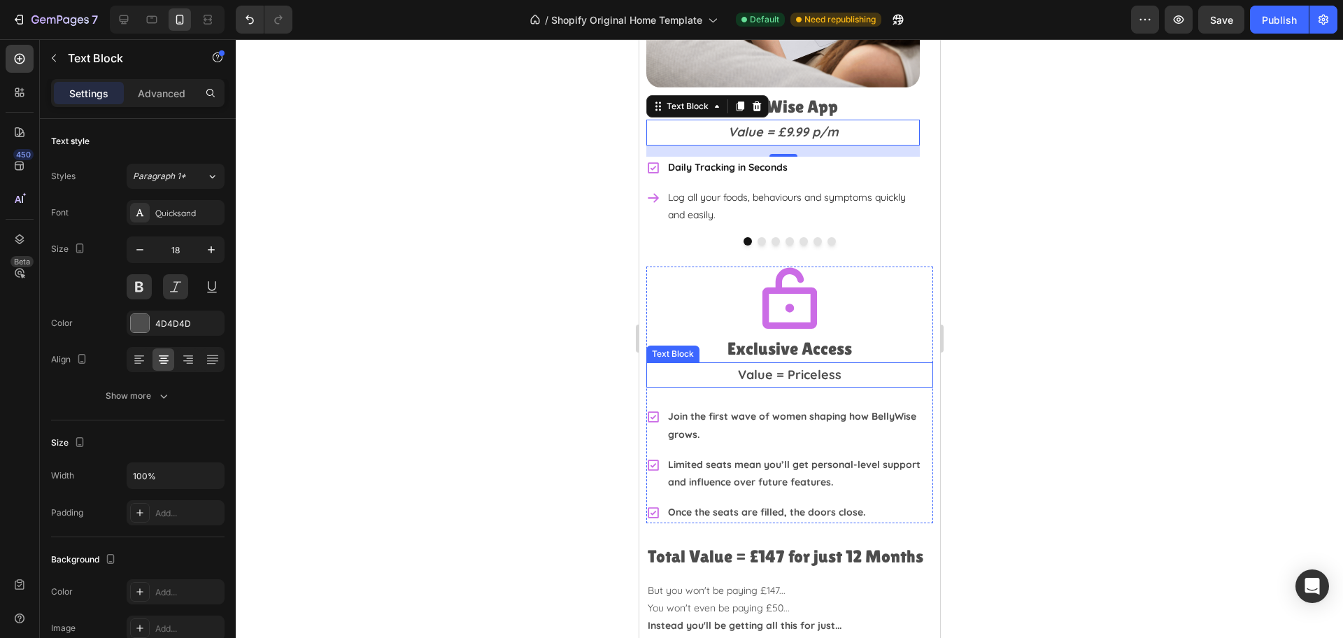
click at [790, 369] on p "Value = Priceless" at bounding box center [789, 375] width 284 height 22
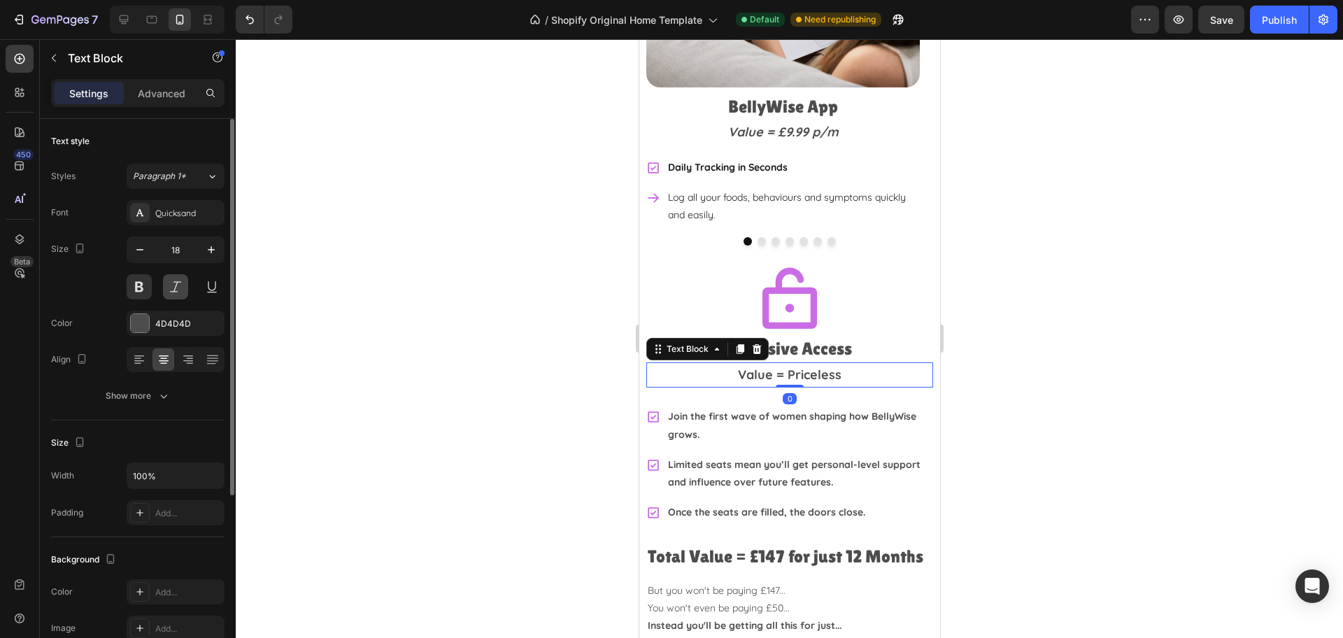
click at [171, 288] on button at bounding box center [175, 286] width 25 height 25
click at [1116, 381] on div at bounding box center [789, 338] width 1107 height 599
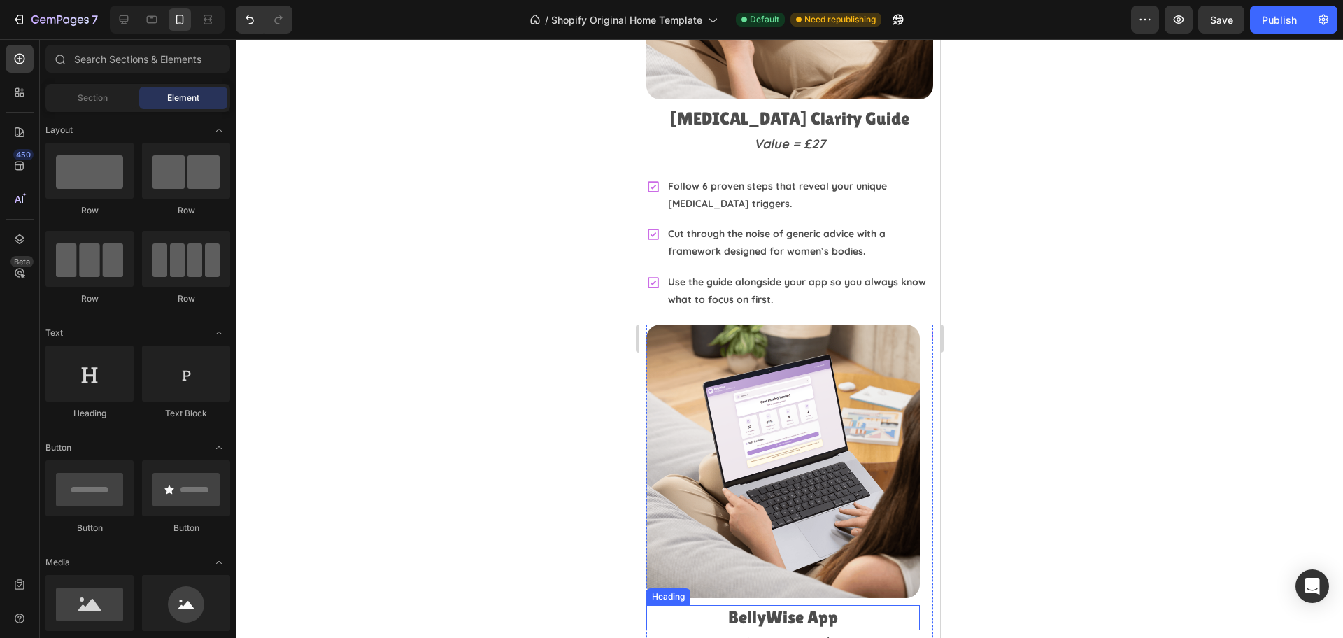
scroll to position [3166, 0]
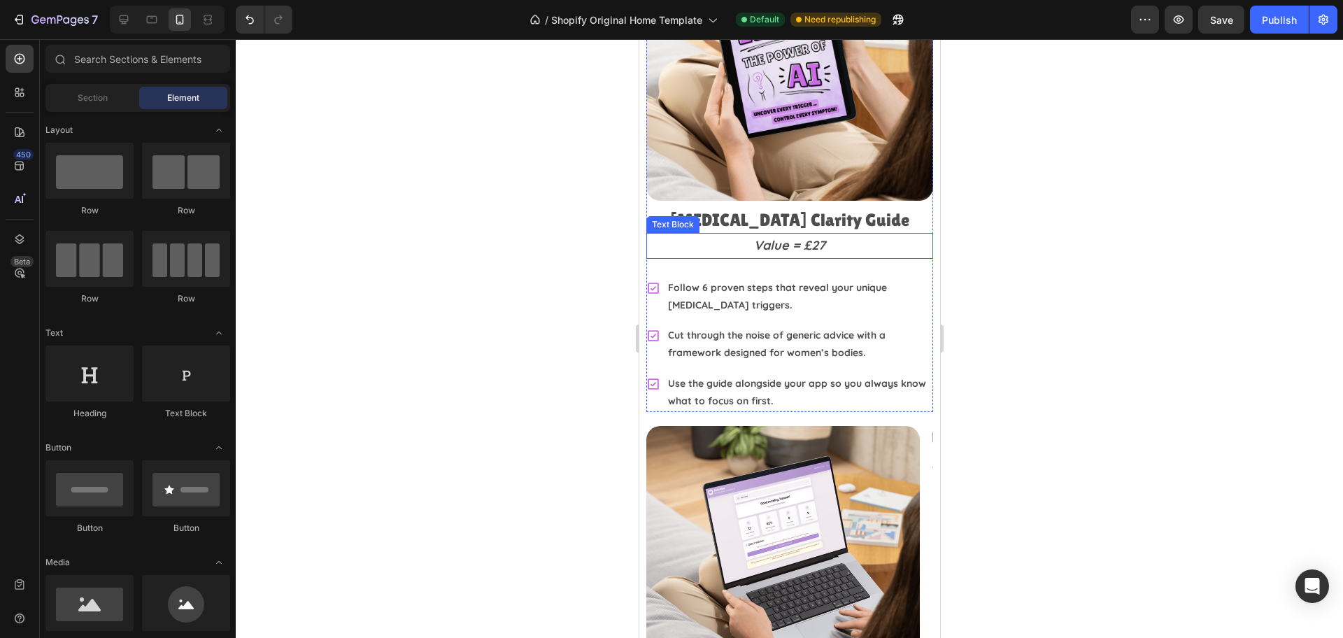
click at [697, 234] on p "Value = £27" at bounding box center [789, 245] width 284 height 22
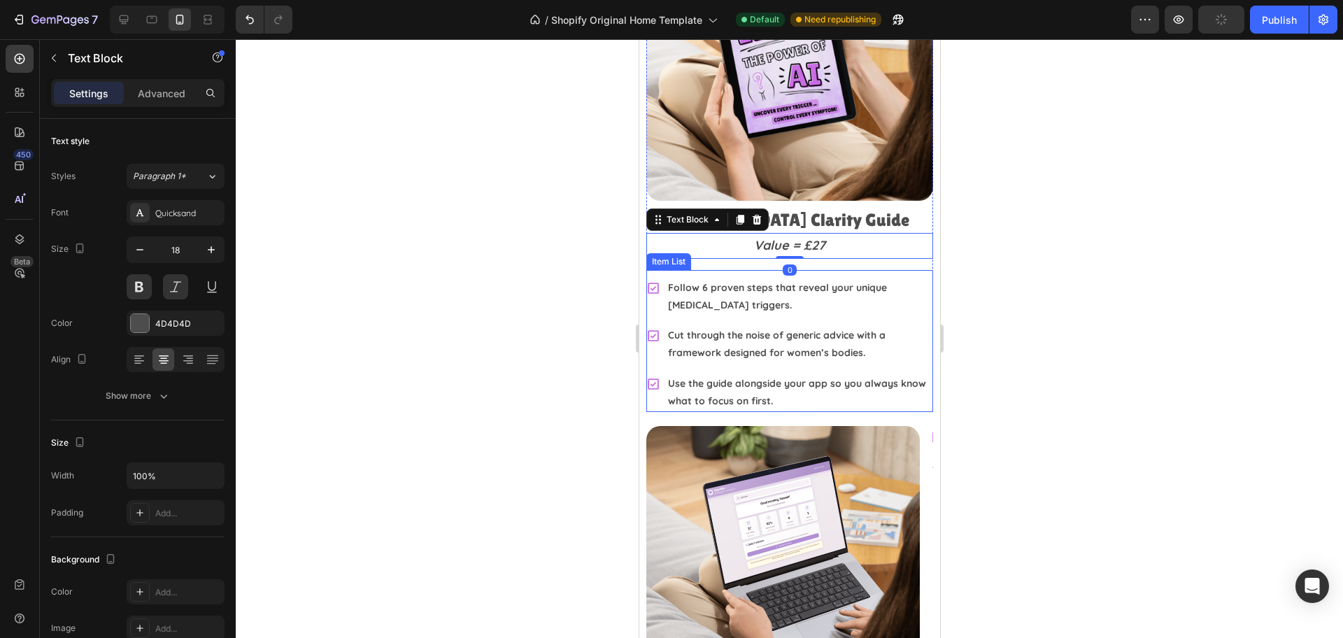
click at [833, 277] on div "Follow 6 proven steps that reveal your unique [MEDICAL_DATA] triggers." at bounding box center [798, 296] width 267 height 39
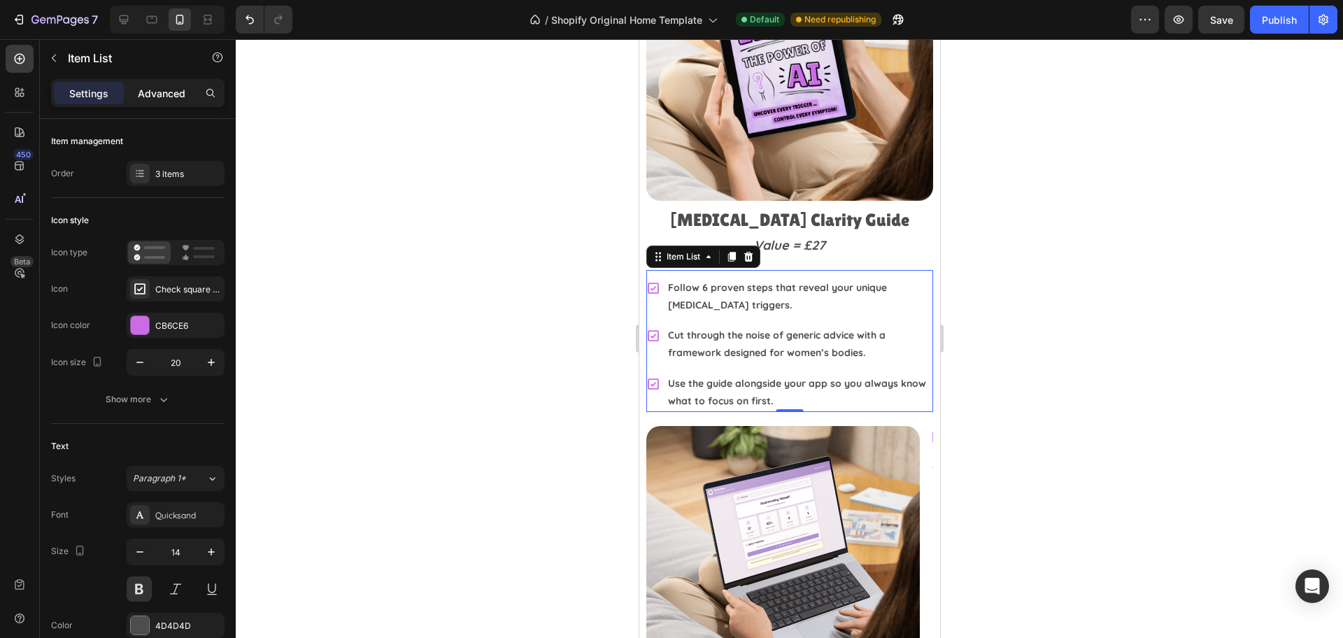
click at [166, 93] on p "Advanced" at bounding box center [162, 93] width 48 height 15
type input "100%"
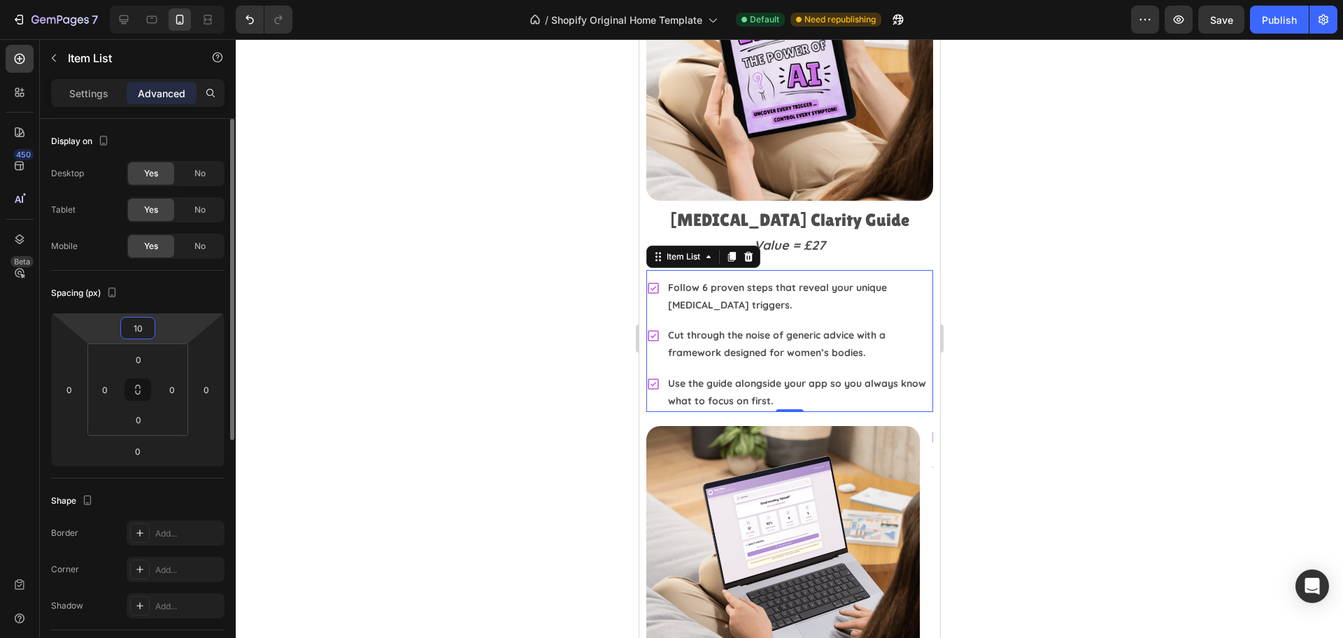
click at [148, 330] on input "10" at bounding box center [138, 328] width 28 height 21
type input "0"
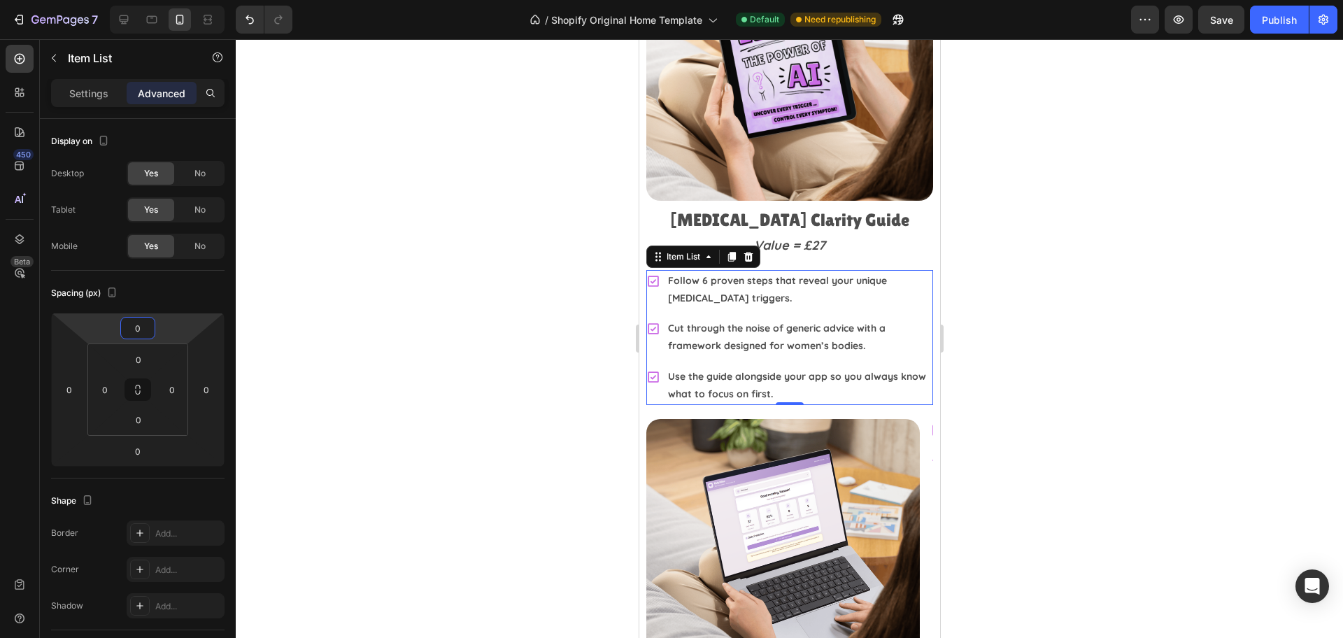
click at [1208, 301] on div at bounding box center [789, 338] width 1107 height 599
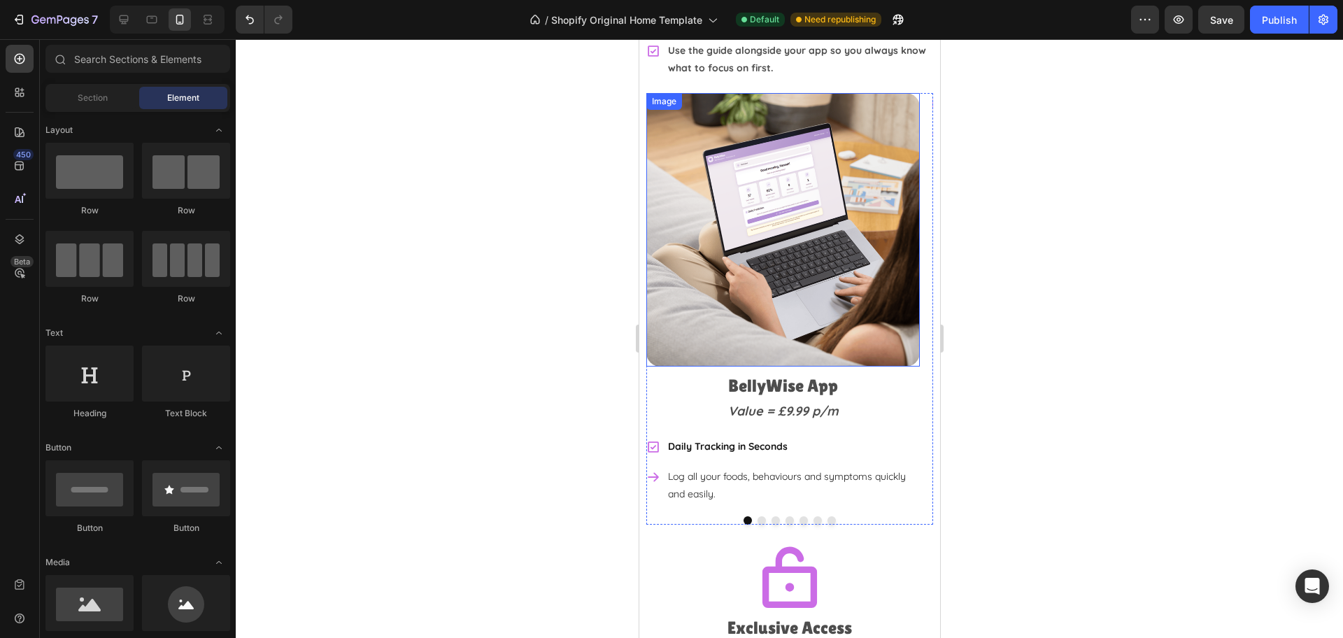
scroll to position [3079, 0]
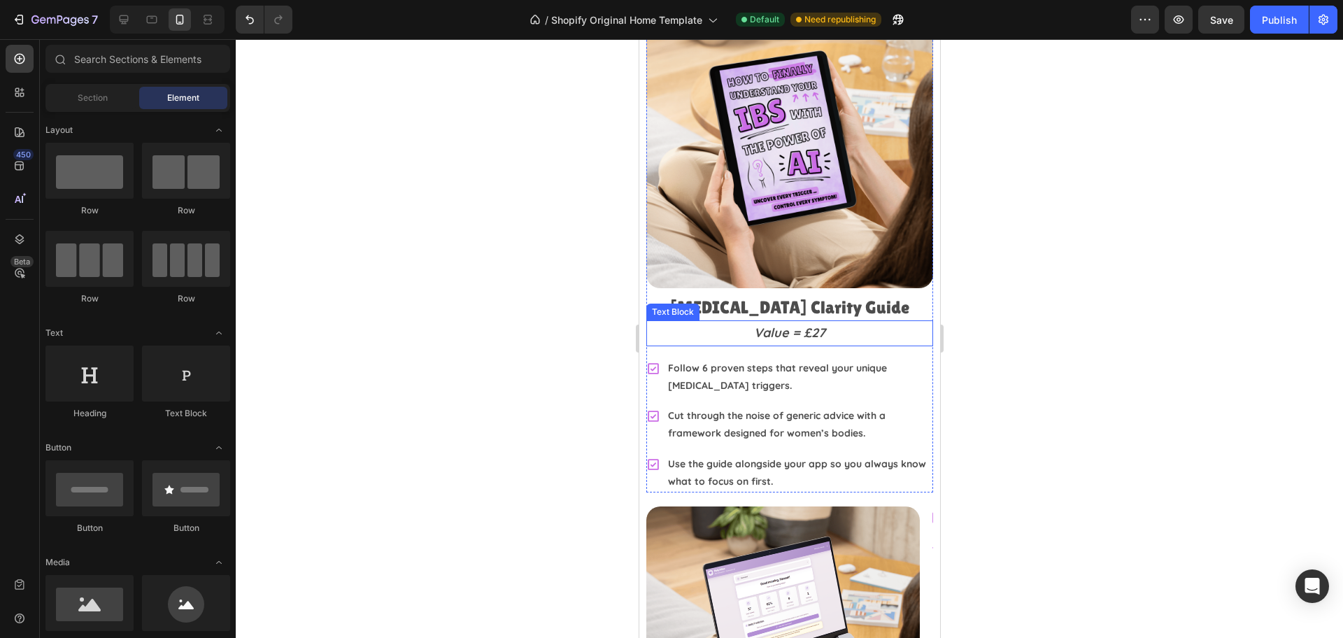
click at [792, 322] on p "Value = £27" at bounding box center [789, 333] width 284 height 22
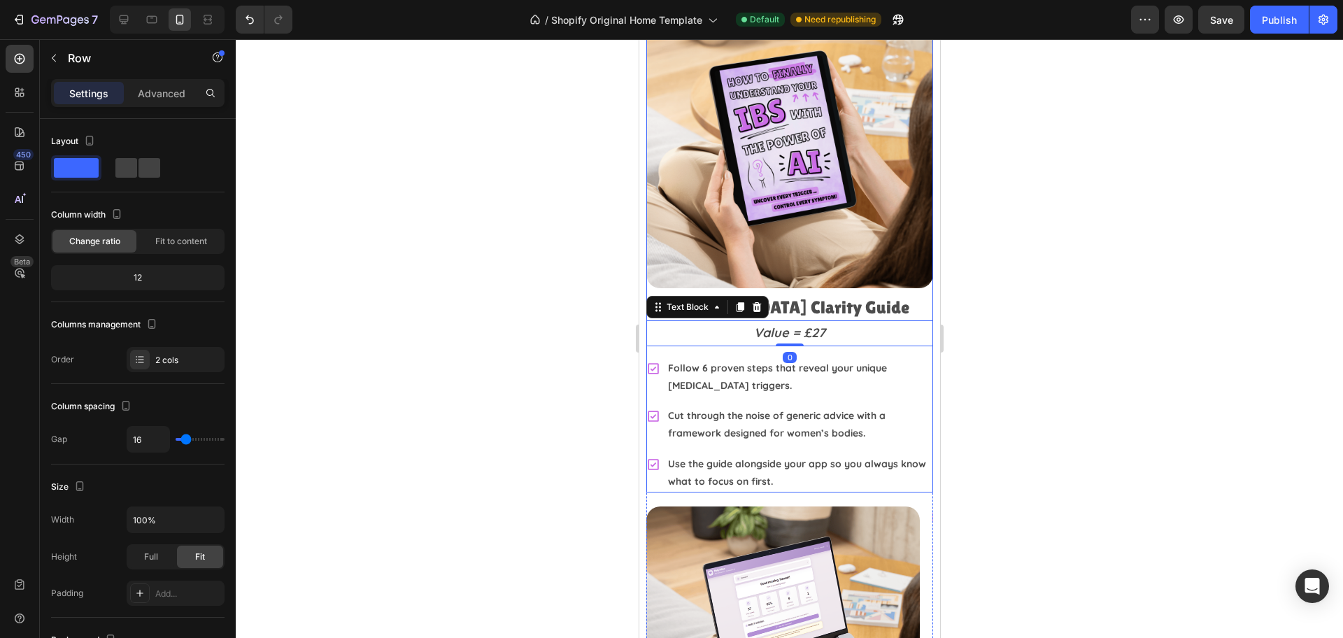
click at [735, 340] on div "Image IBS Clarity Guide Heading Value = £27 Text Block 0 Follow 6 proven steps …" at bounding box center [789, 246] width 287 height 491
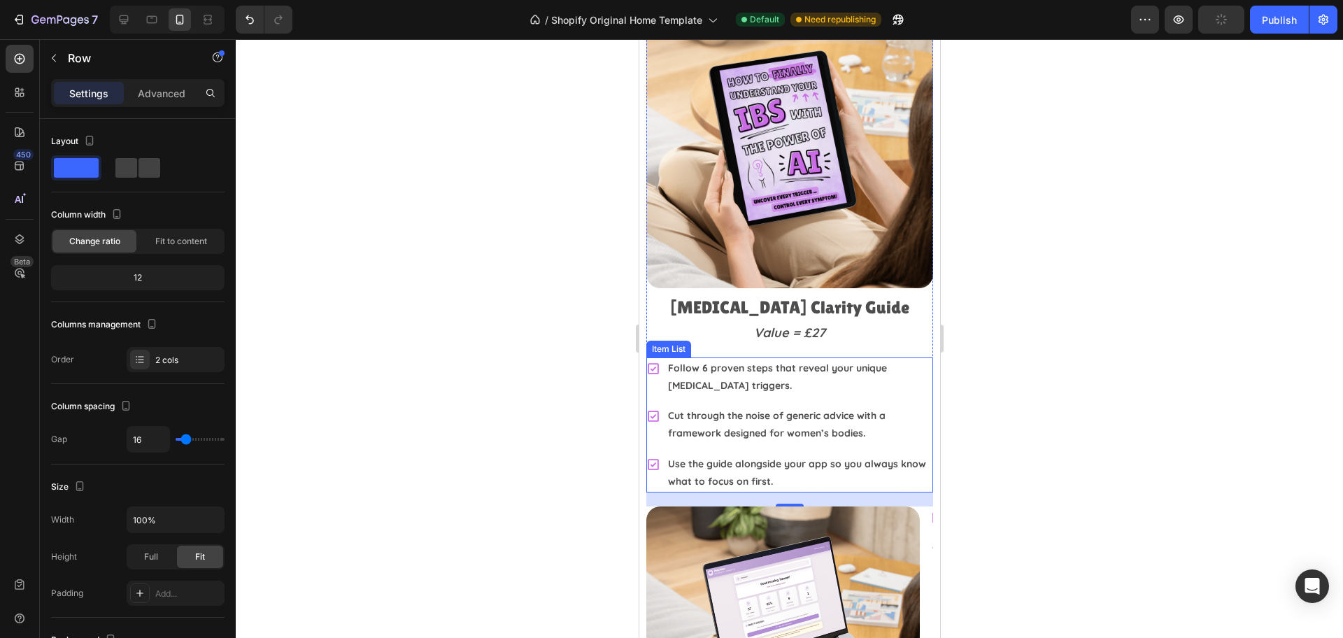
click at [734, 359] on p "Follow 6 proven steps that reveal your unique [MEDICAL_DATA] triggers." at bounding box center [798, 376] width 263 height 35
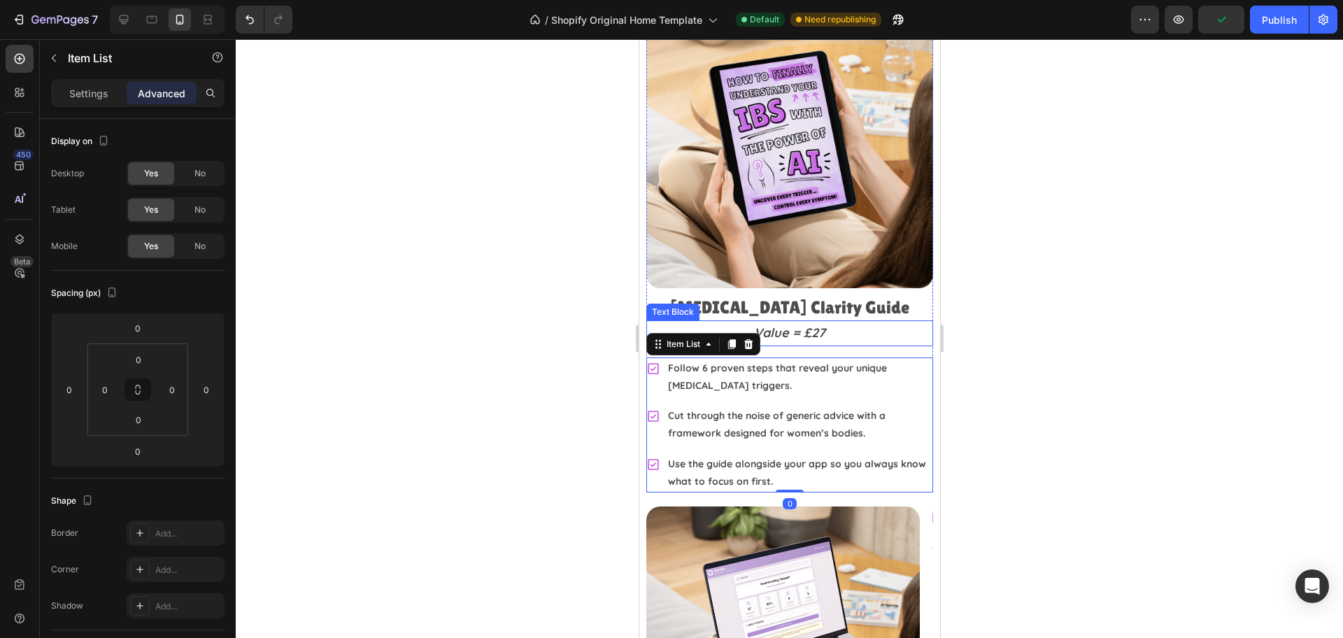
click at [779, 329] on p "Value = £27" at bounding box center [789, 333] width 284 height 22
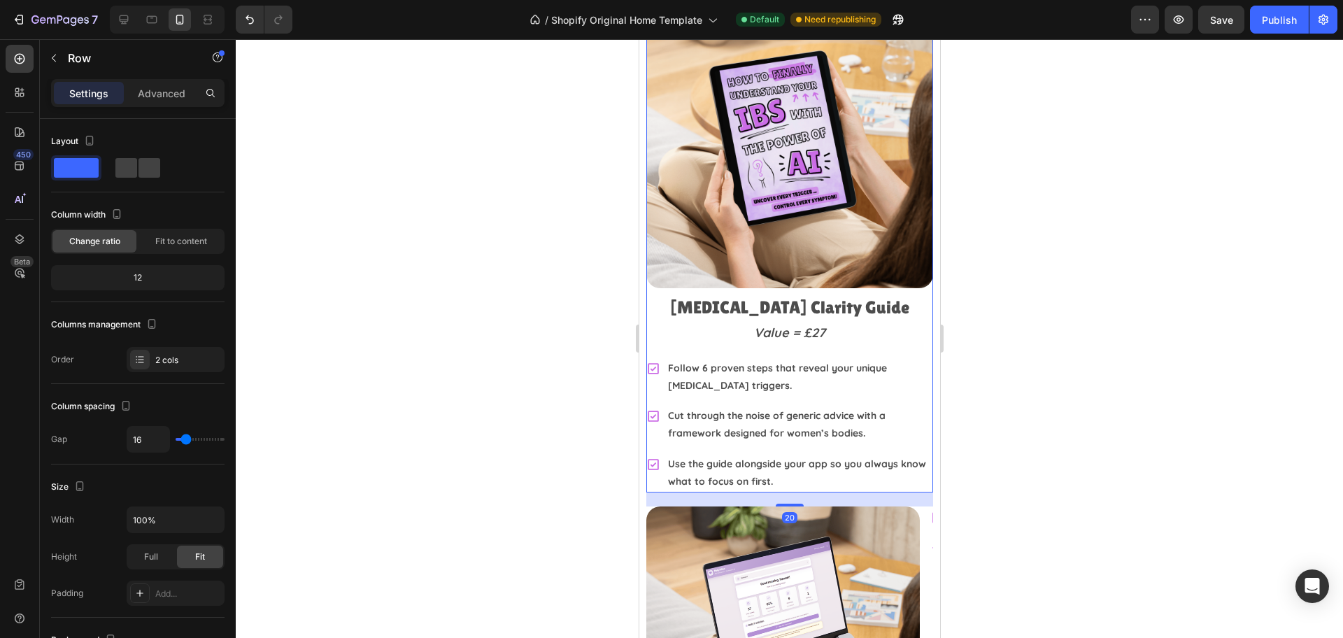
click at [830, 337] on div "Image IBS Clarity Guide Heading Value = £27 Text Block Follow 6 proven steps th…" at bounding box center [789, 246] width 287 height 491
click at [650, 378] on div "Follow 6 proven steps that reveal your unique [MEDICAL_DATA] triggers." at bounding box center [789, 376] width 287 height 39
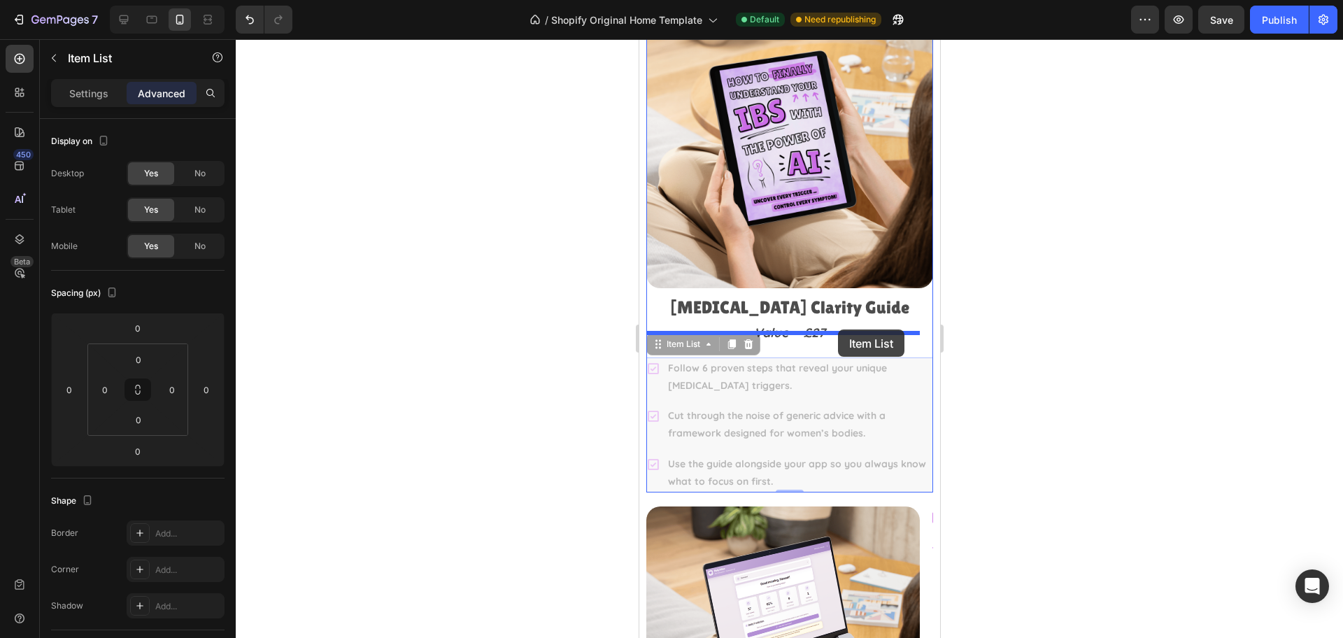
drag, startPoint x: 900, startPoint y: 389, endPoint x: 837, endPoint y: 329, distance: 86.6
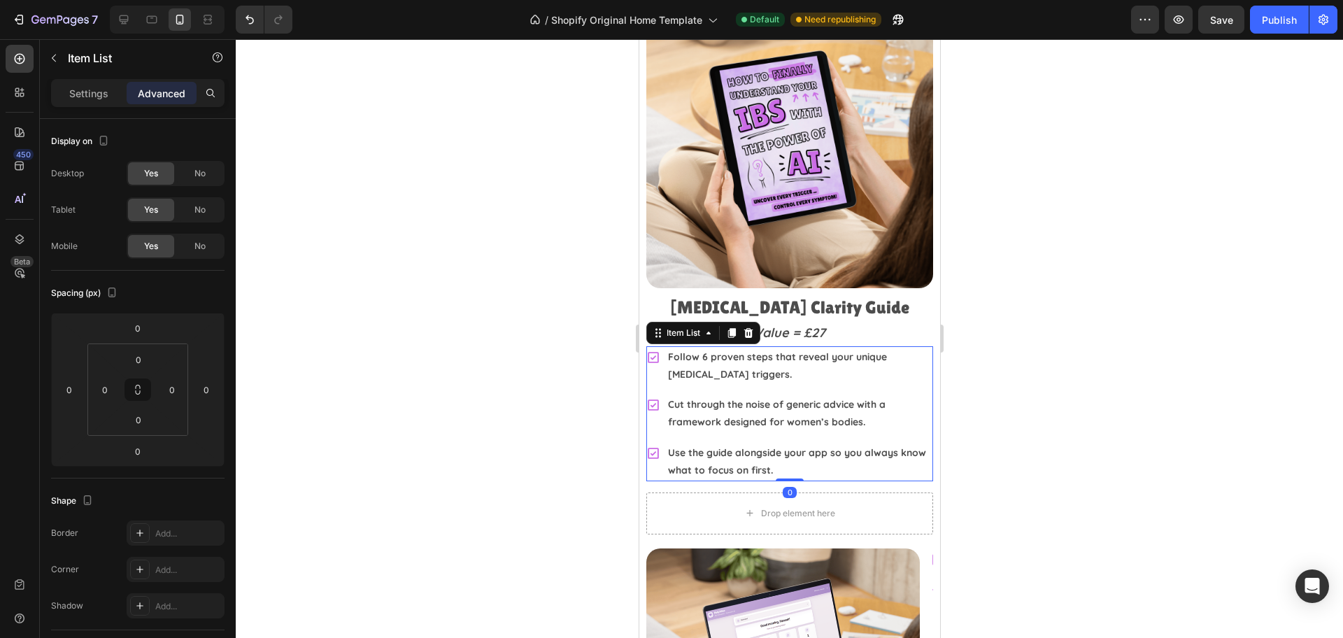
click at [1069, 337] on div at bounding box center [789, 338] width 1107 height 599
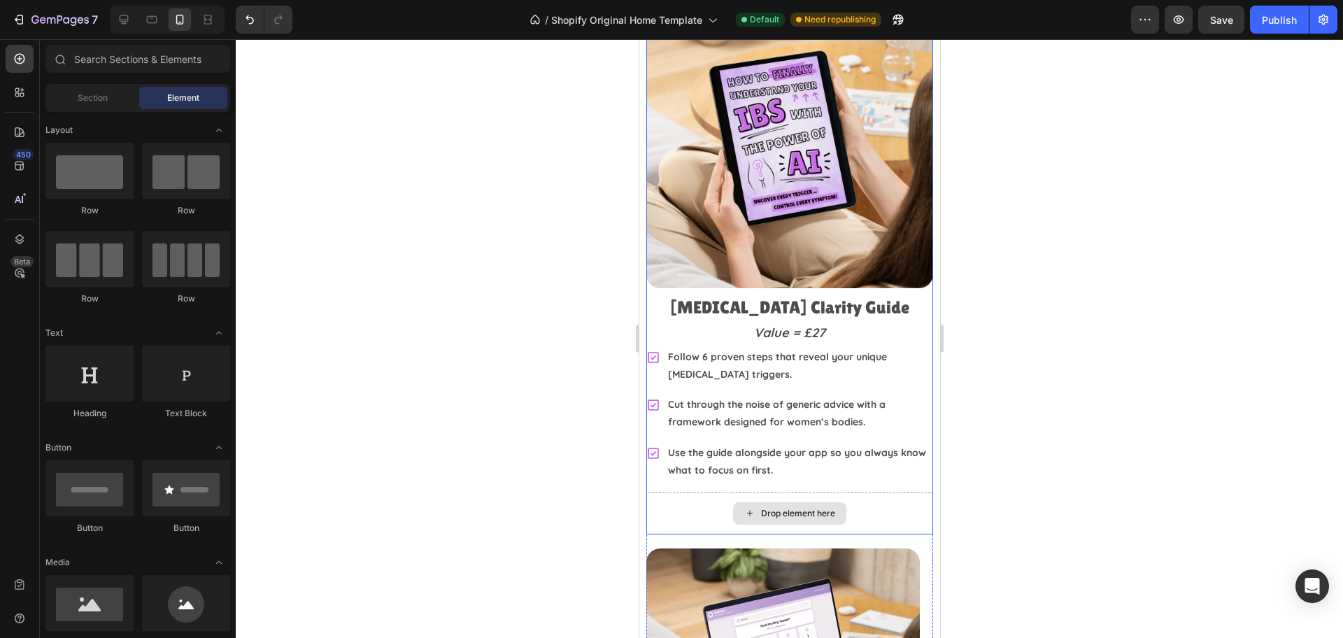
click at [697, 498] on div "Drop element here" at bounding box center [789, 513] width 287 height 42
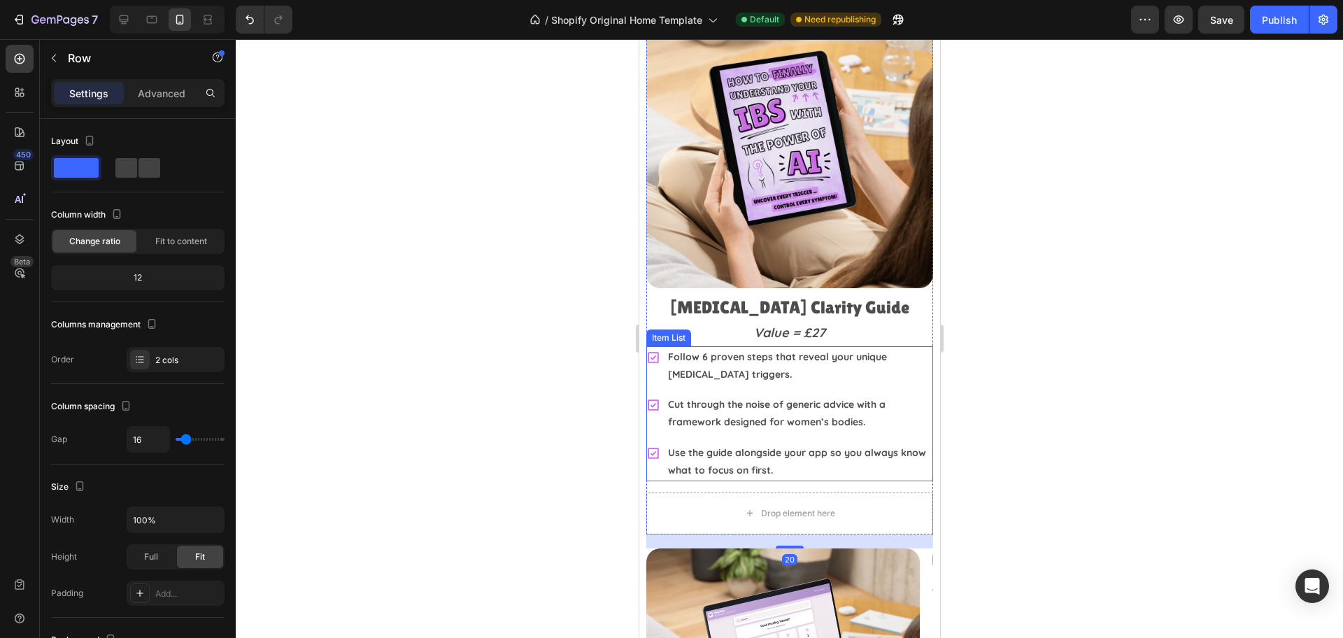
click at [1058, 330] on div at bounding box center [789, 338] width 1107 height 599
click at [650, 475] on div "Image IBS Clarity Guide Heading Value = £27 Text Block Follow 6 proven steps th…" at bounding box center [789, 267] width 287 height 533
click at [665, 497] on div "Drop element here" at bounding box center [789, 513] width 287 height 42
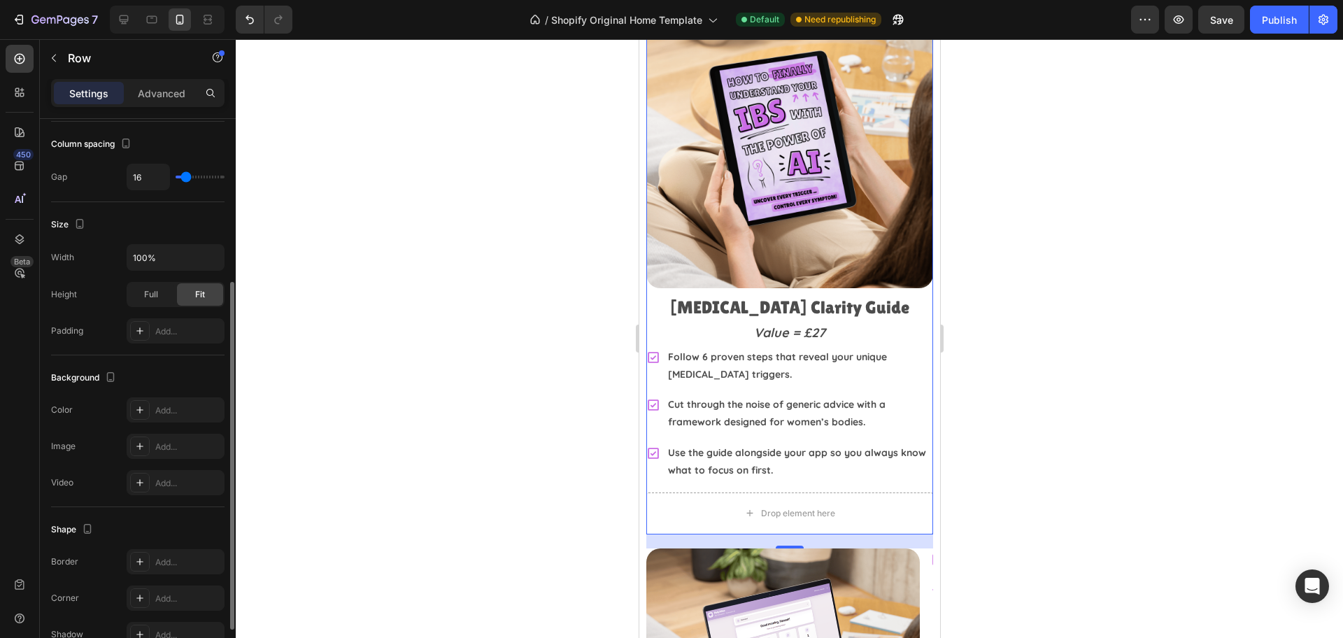
scroll to position [339, 0]
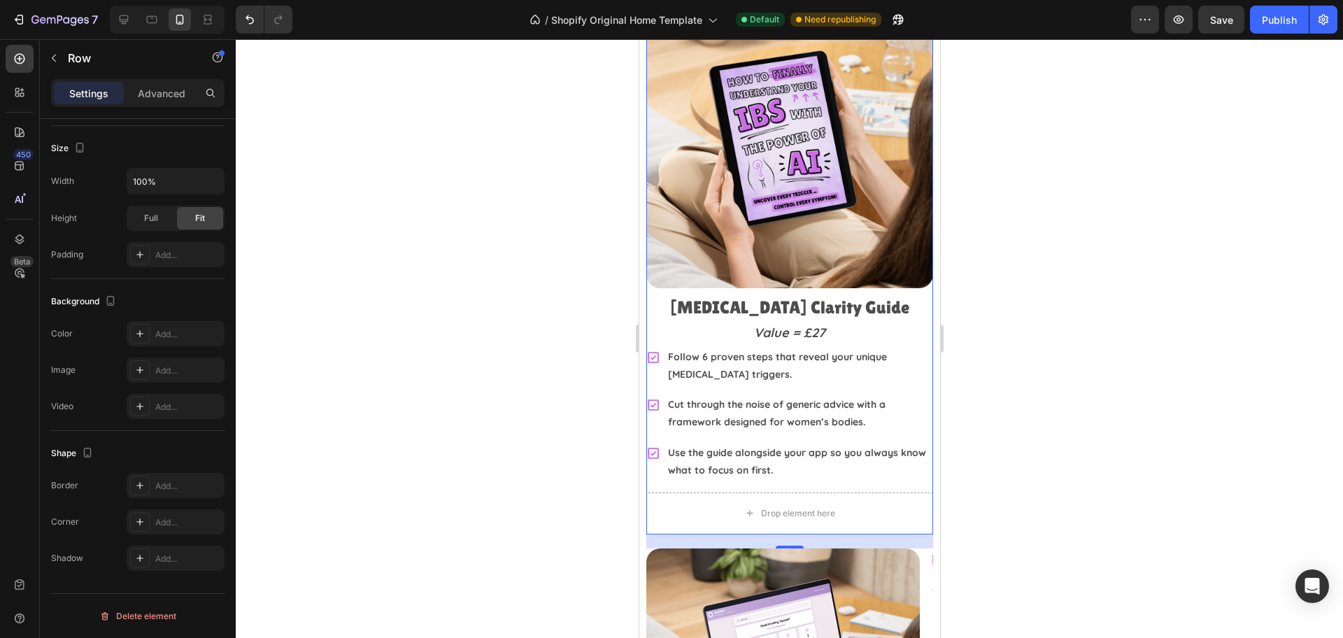
click at [1106, 422] on div at bounding box center [789, 338] width 1107 height 599
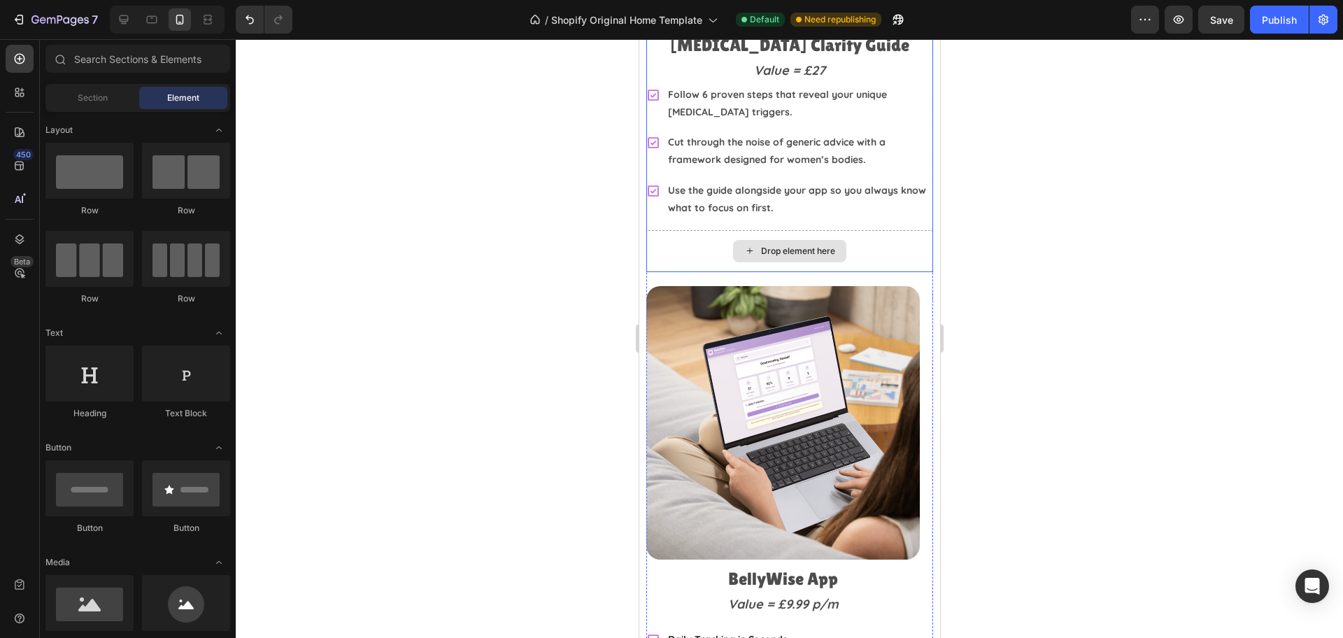
scroll to position [3166, 0]
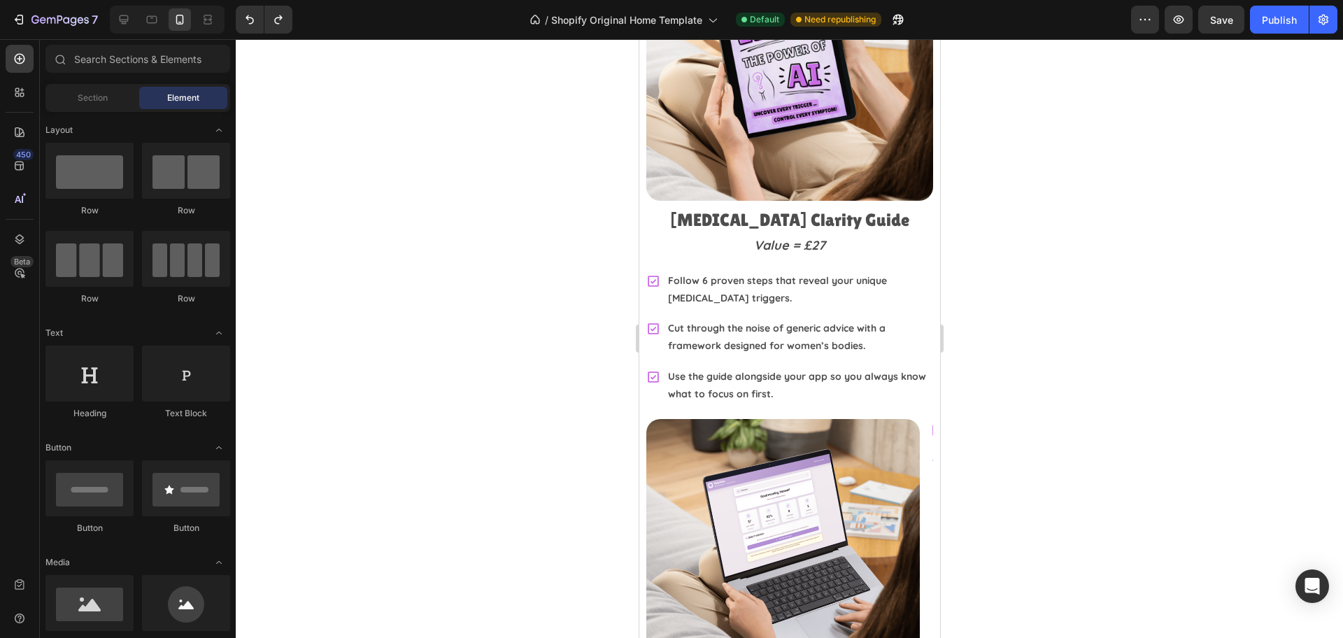
click at [1093, 241] on div at bounding box center [789, 338] width 1107 height 599
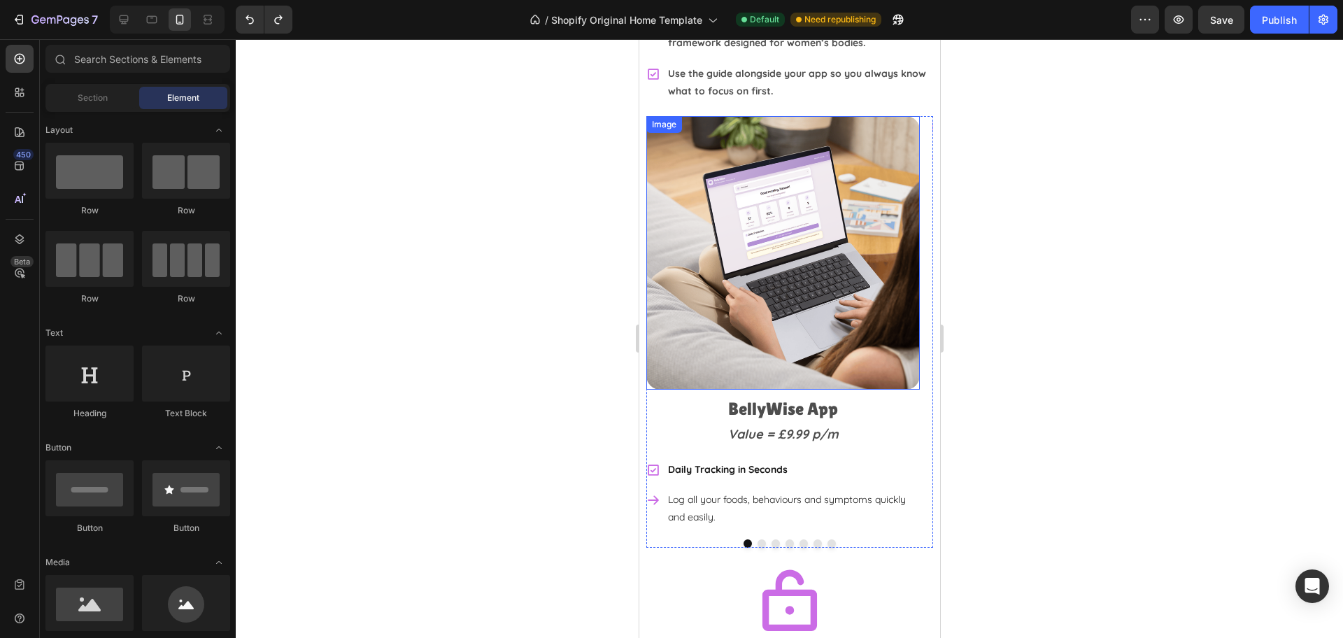
scroll to position [3429, 0]
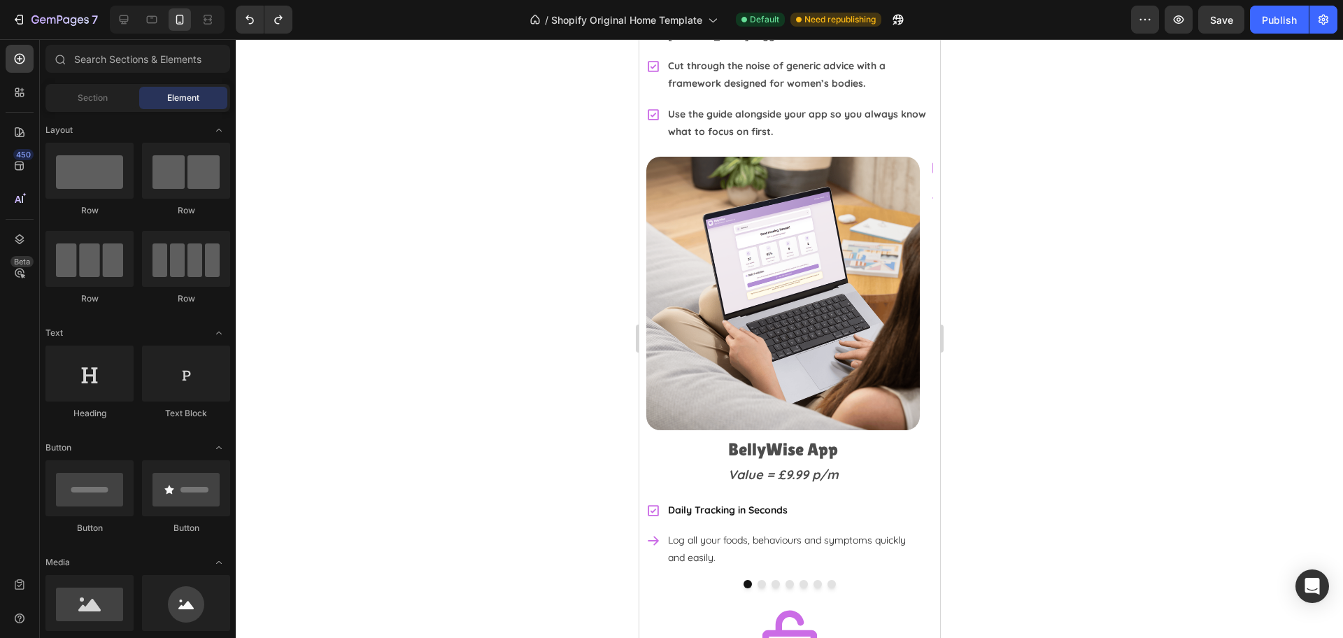
click at [1277, 222] on div at bounding box center [789, 338] width 1107 height 599
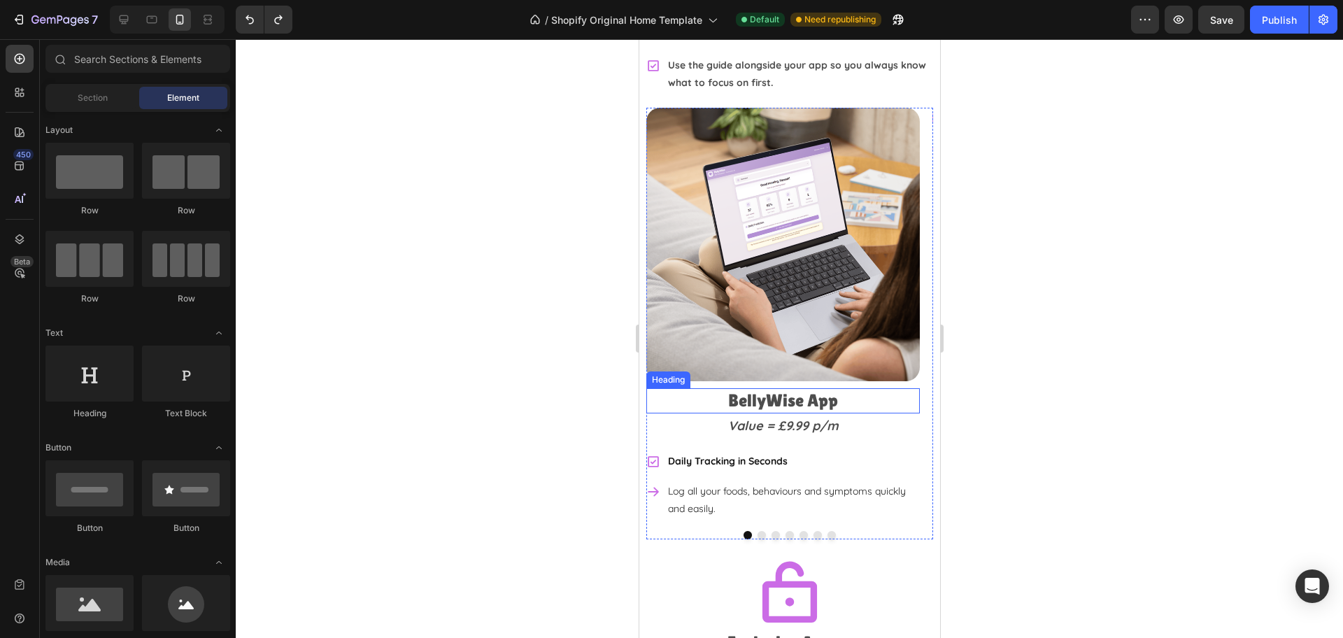
scroll to position [3516, 0]
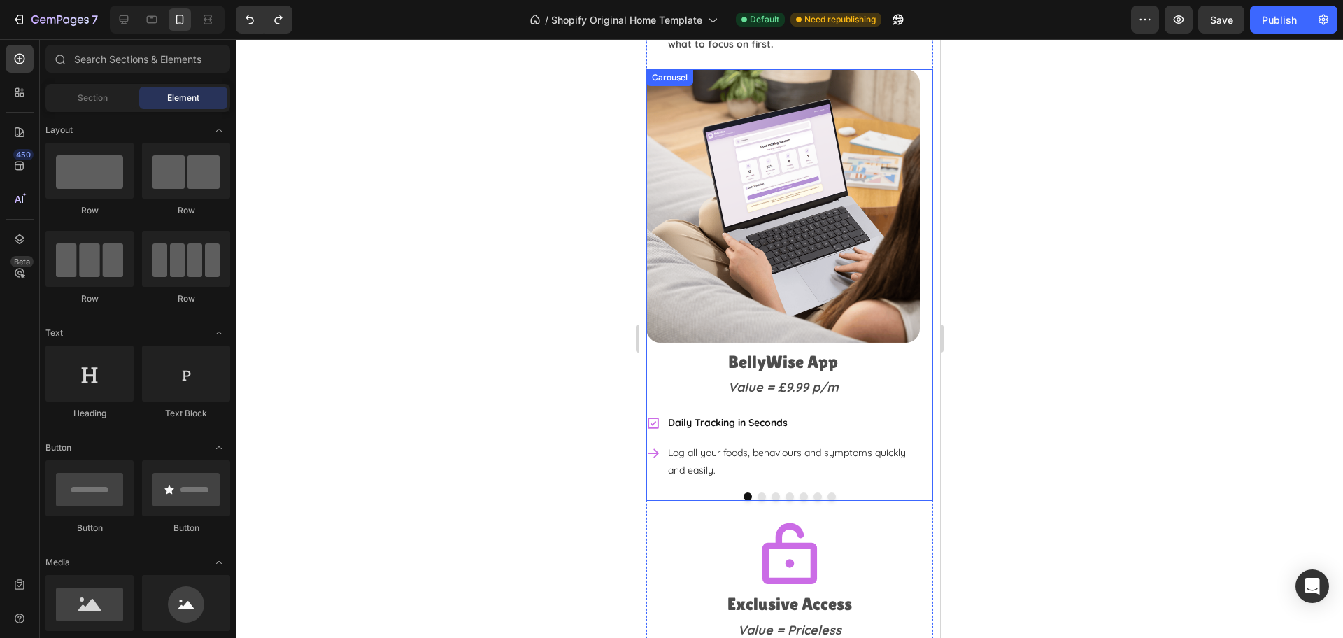
click at [657, 473] on div "Image BellyWise App Heading Value = £9.99 p/m Text Block Daily Tracking in Seco…" at bounding box center [789, 285] width 287 height 432
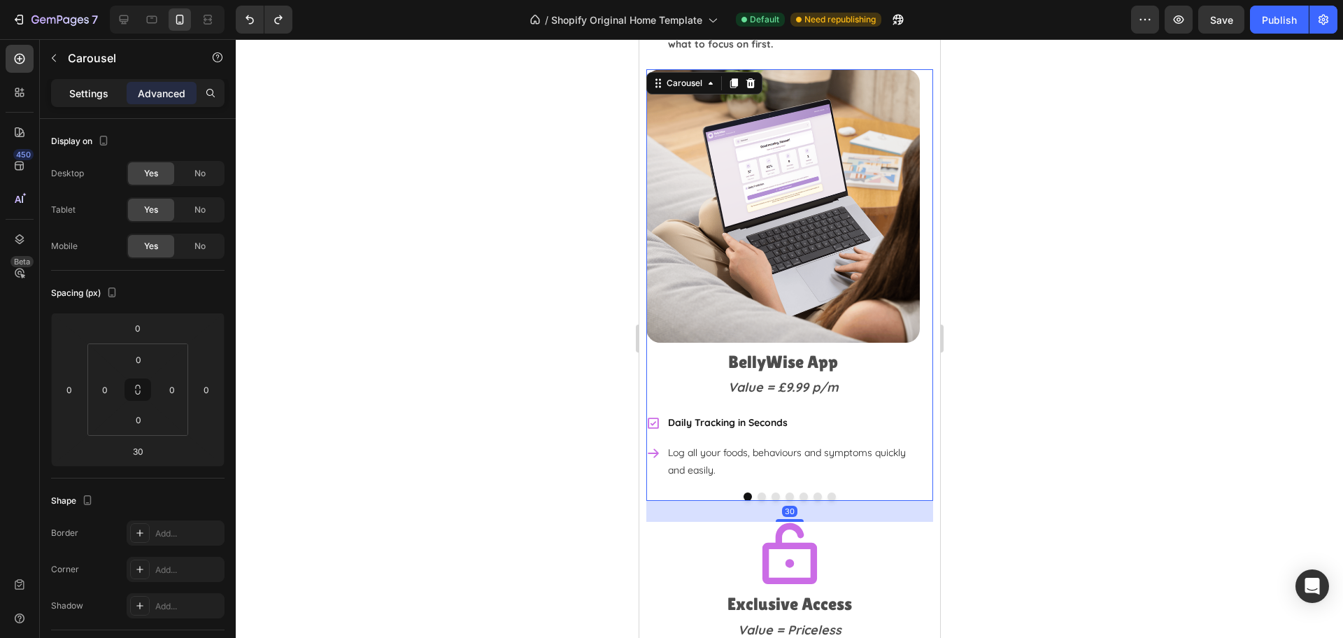
click at [88, 96] on p "Settings" at bounding box center [88, 93] width 39 height 15
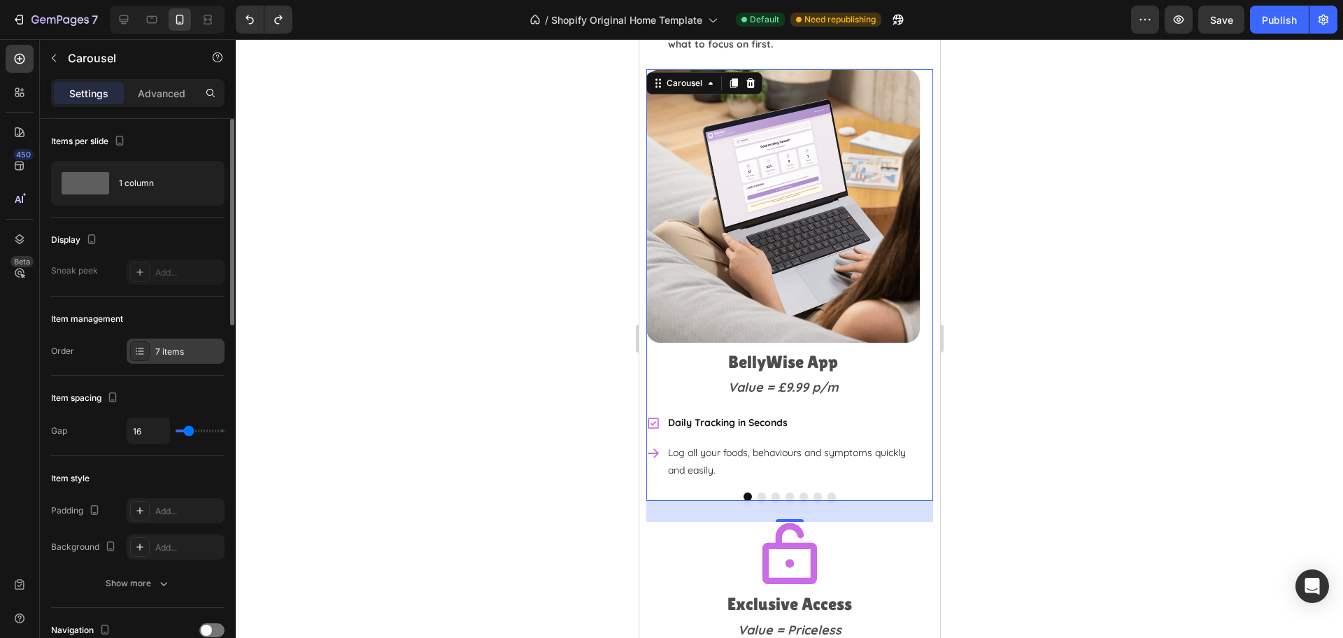
click at [180, 359] on div "7 items" at bounding box center [176, 351] width 98 height 25
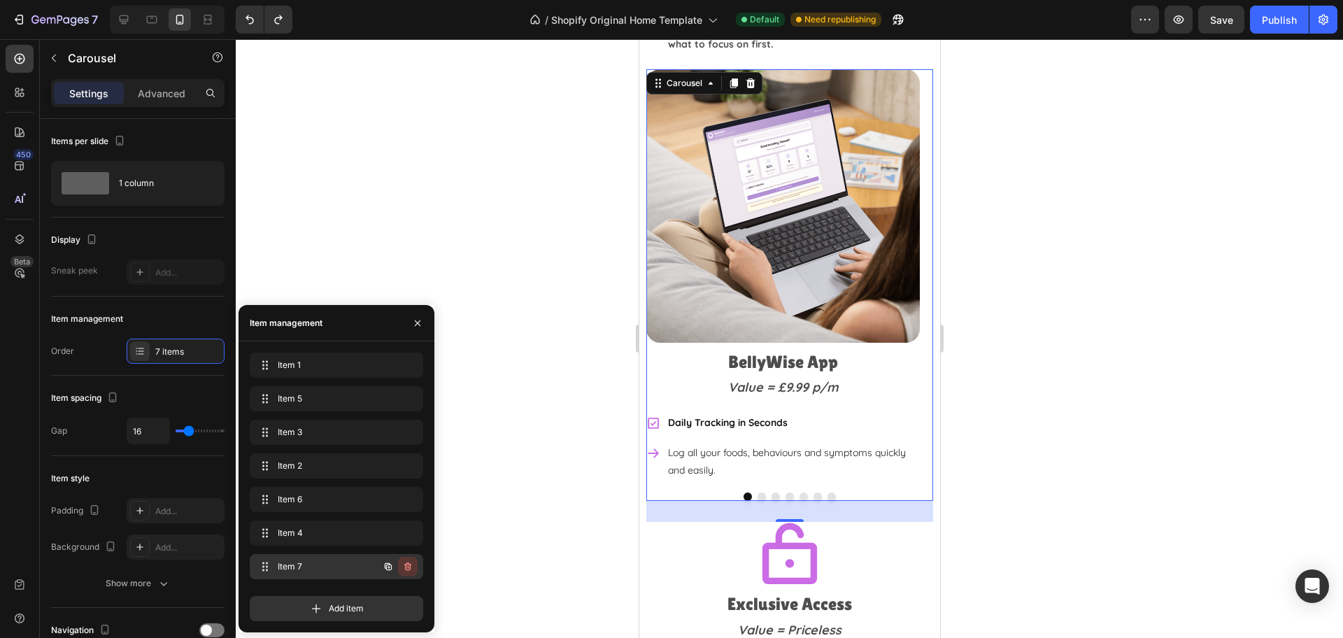
click at [414, 567] on button "button" at bounding box center [408, 567] width 20 height 20
click at [409, 567] on div "Delete" at bounding box center [398, 566] width 26 height 13
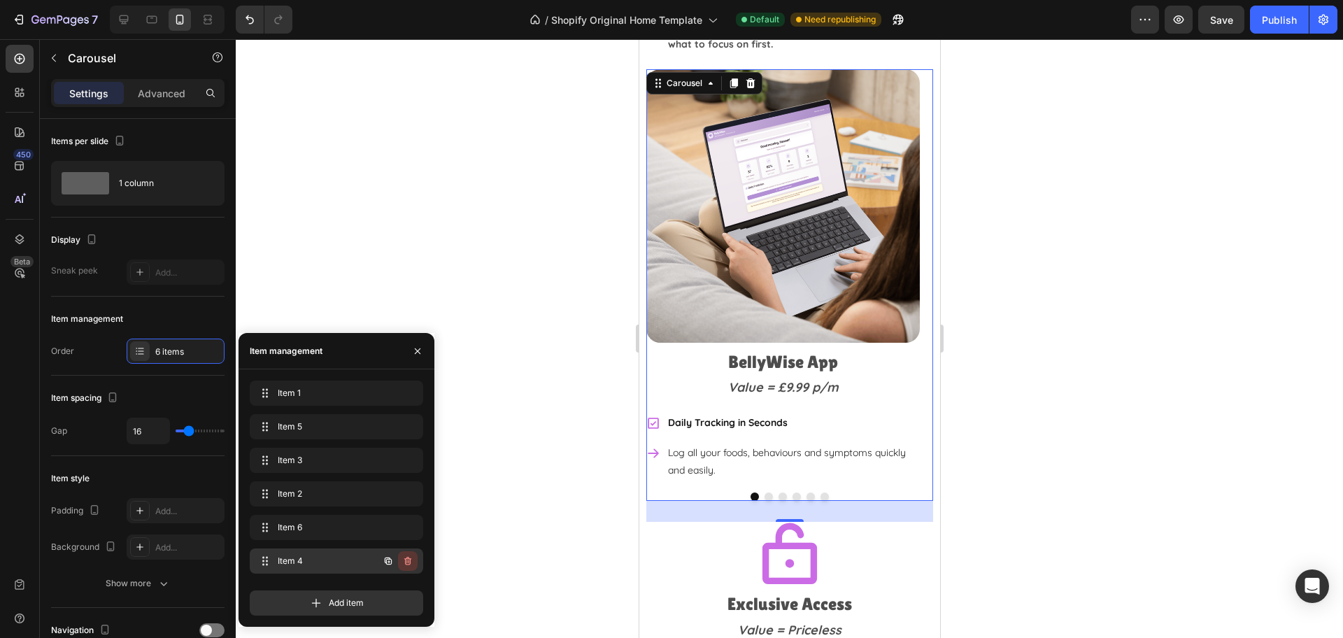
click at [406, 558] on icon "button" at bounding box center [407, 561] width 7 height 8
click at [406, 562] on div "Delete" at bounding box center [398, 561] width 26 height 13
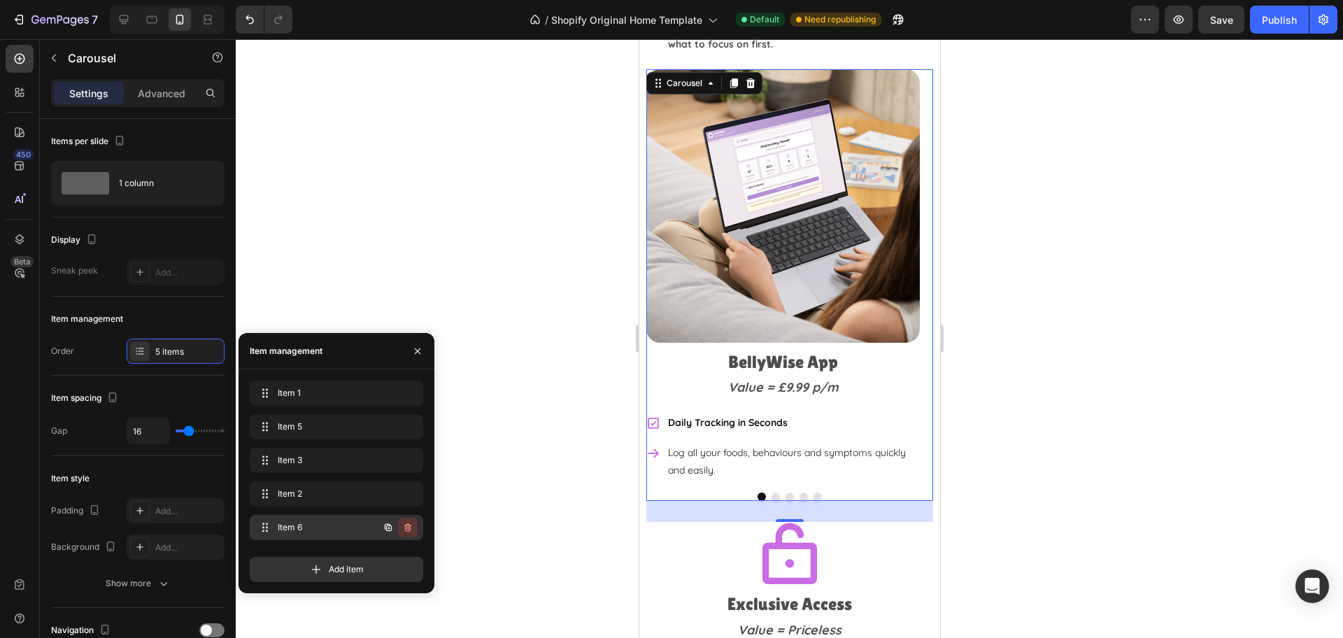
click at [408, 522] on icon "button" at bounding box center [407, 527] width 11 height 11
click at [408, 530] on div "Delete" at bounding box center [398, 527] width 26 height 13
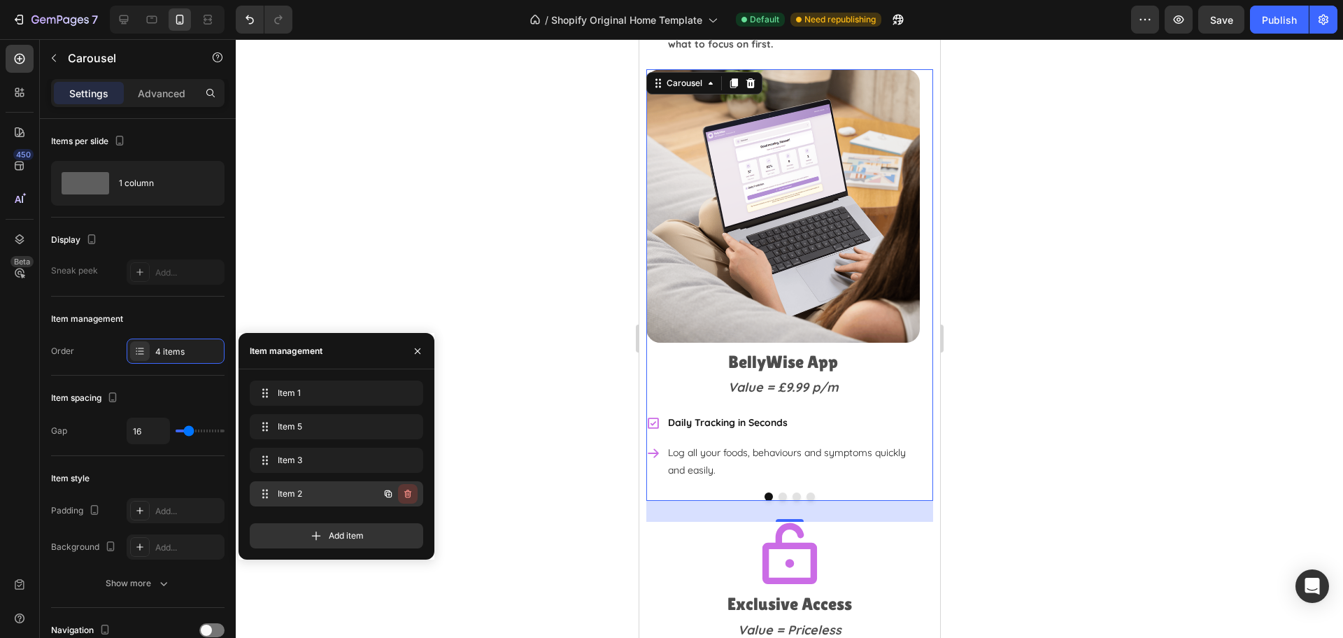
click at [412, 492] on icon "button" at bounding box center [407, 493] width 11 height 11
click at [406, 498] on div "Delete" at bounding box center [398, 493] width 26 height 13
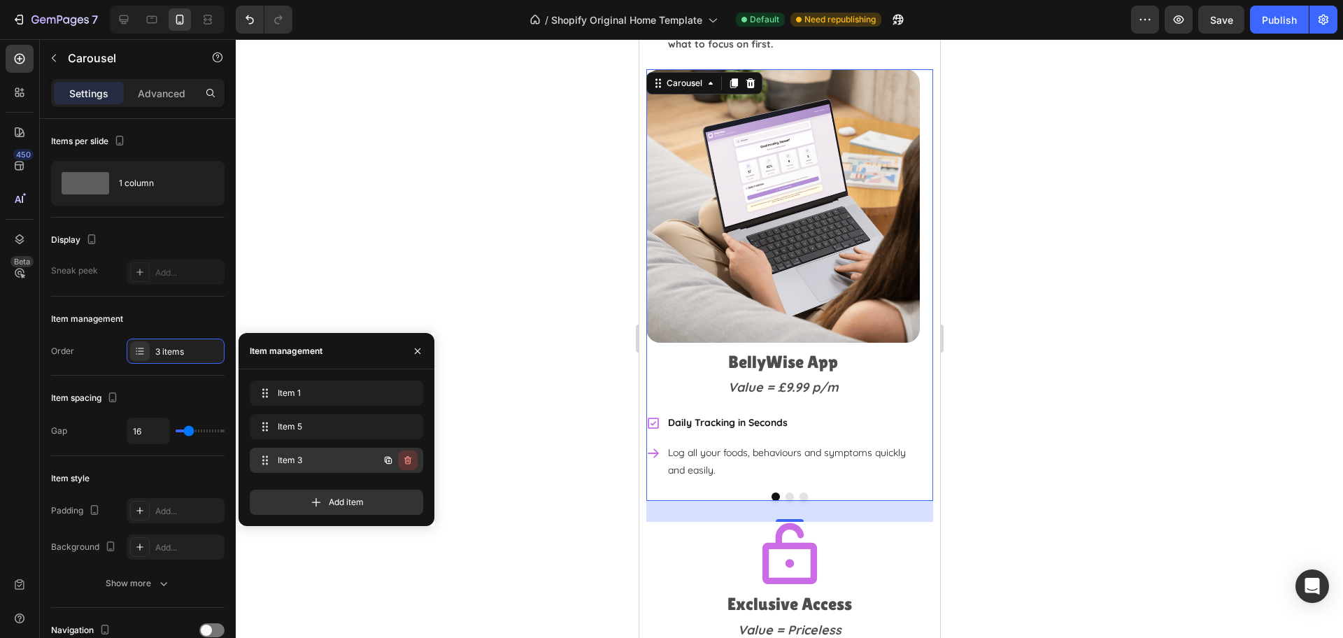
click at [408, 460] on icon "button" at bounding box center [408, 461] width 1 height 3
click at [405, 467] on button "Delete" at bounding box center [398, 460] width 38 height 20
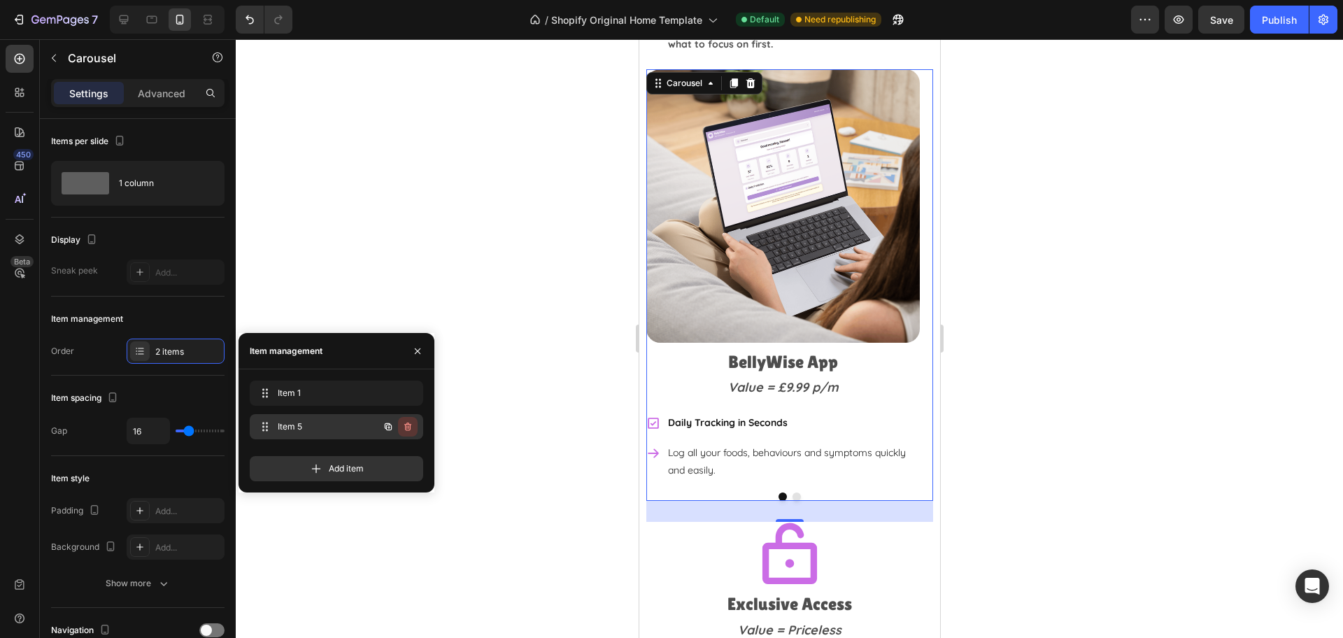
click at [407, 427] on icon "button" at bounding box center [406, 427] width 1 height 3
click at [401, 432] on div "Delete" at bounding box center [398, 426] width 26 height 13
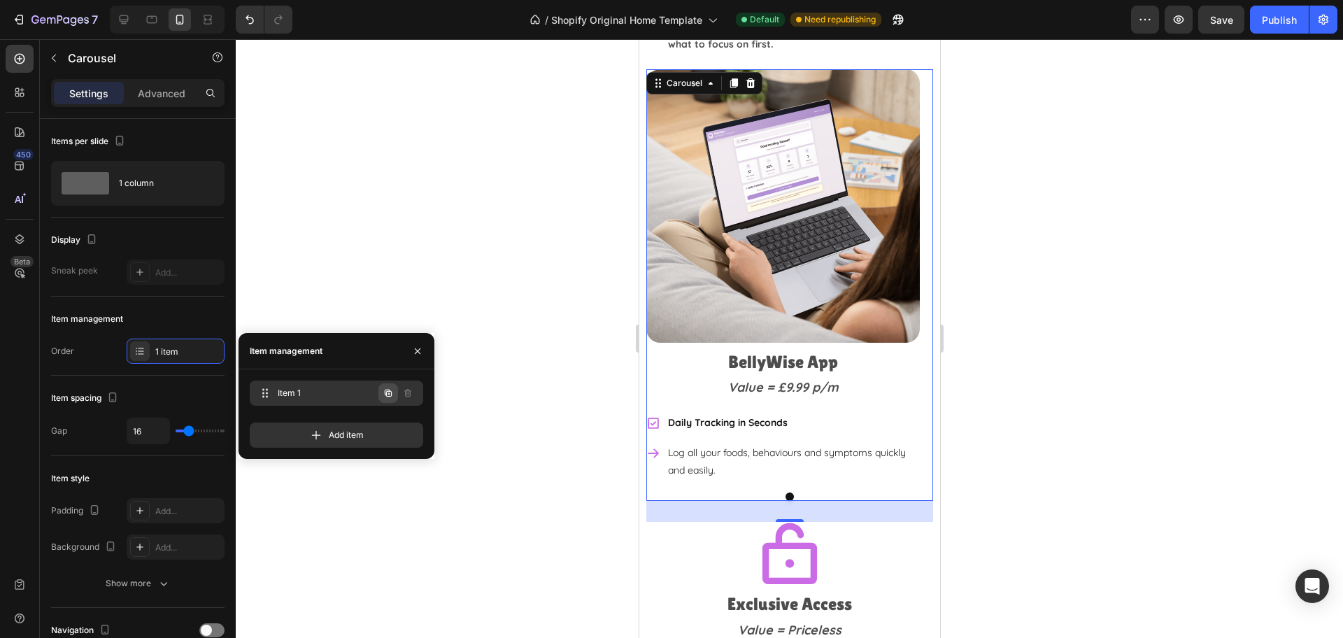
click at [385, 393] on icon "button" at bounding box center [388, 393] width 7 height 7
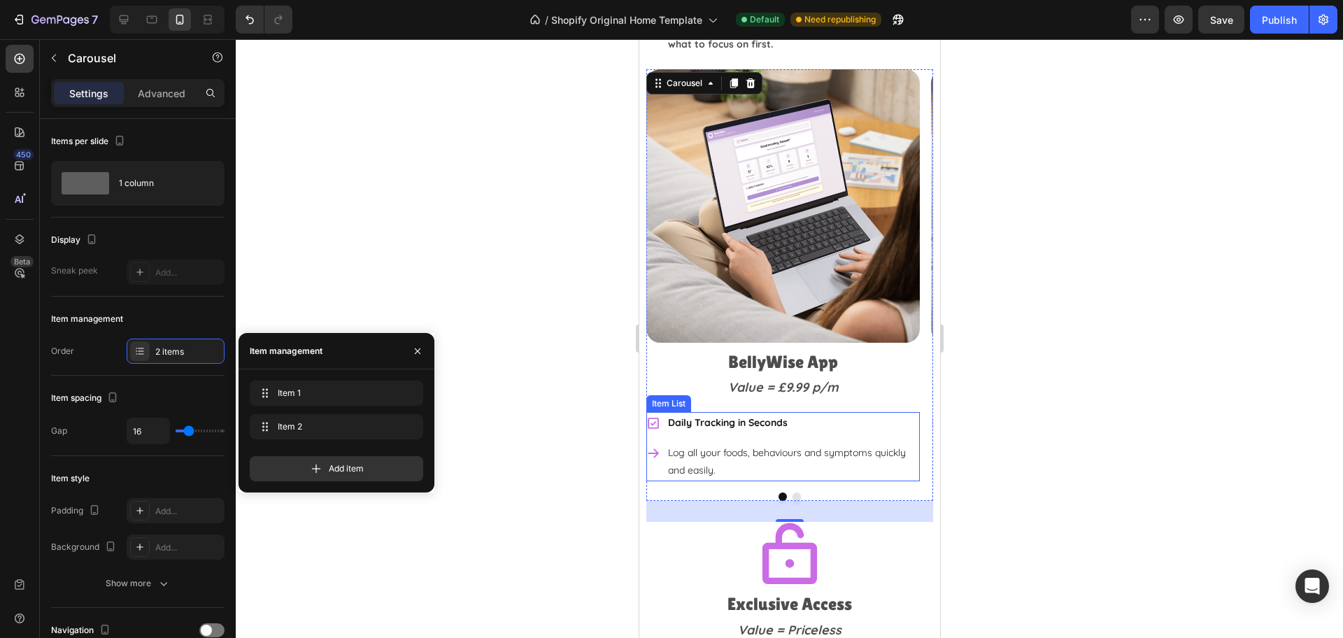
click at [655, 465] on div "Log all your foods, behaviours and symptoms quickly and easily." at bounding box center [782, 461] width 273 height 39
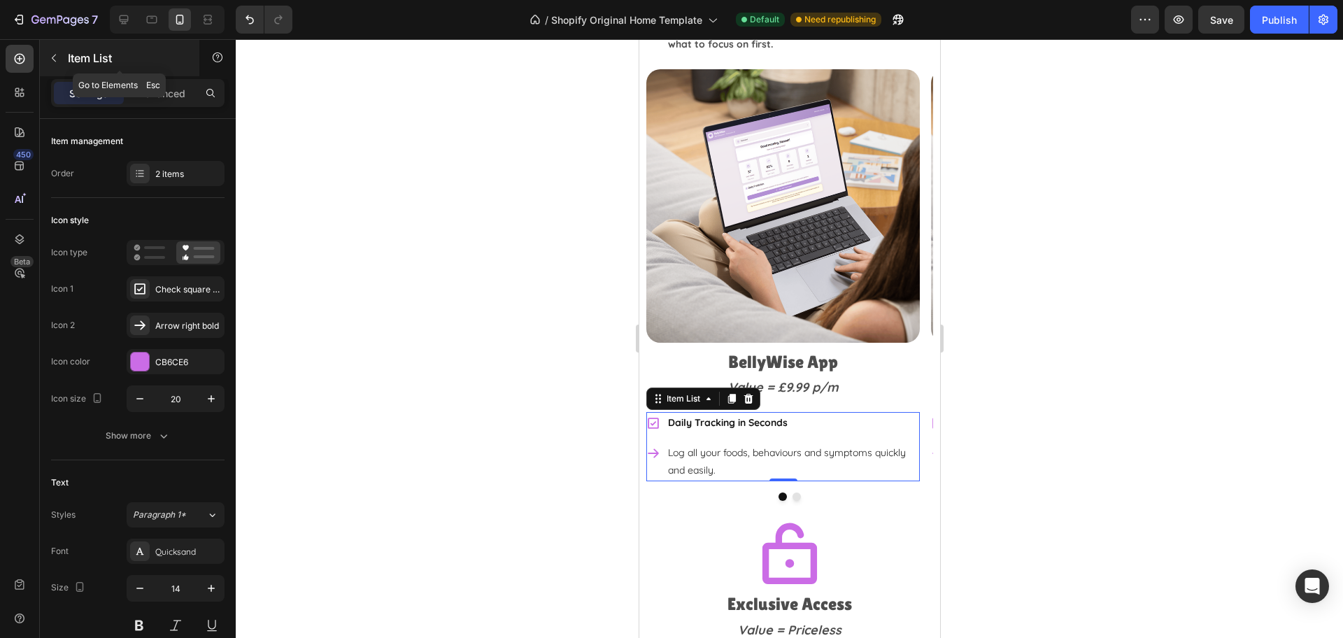
click at [52, 53] on icon "button" at bounding box center [53, 57] width 11 height 11
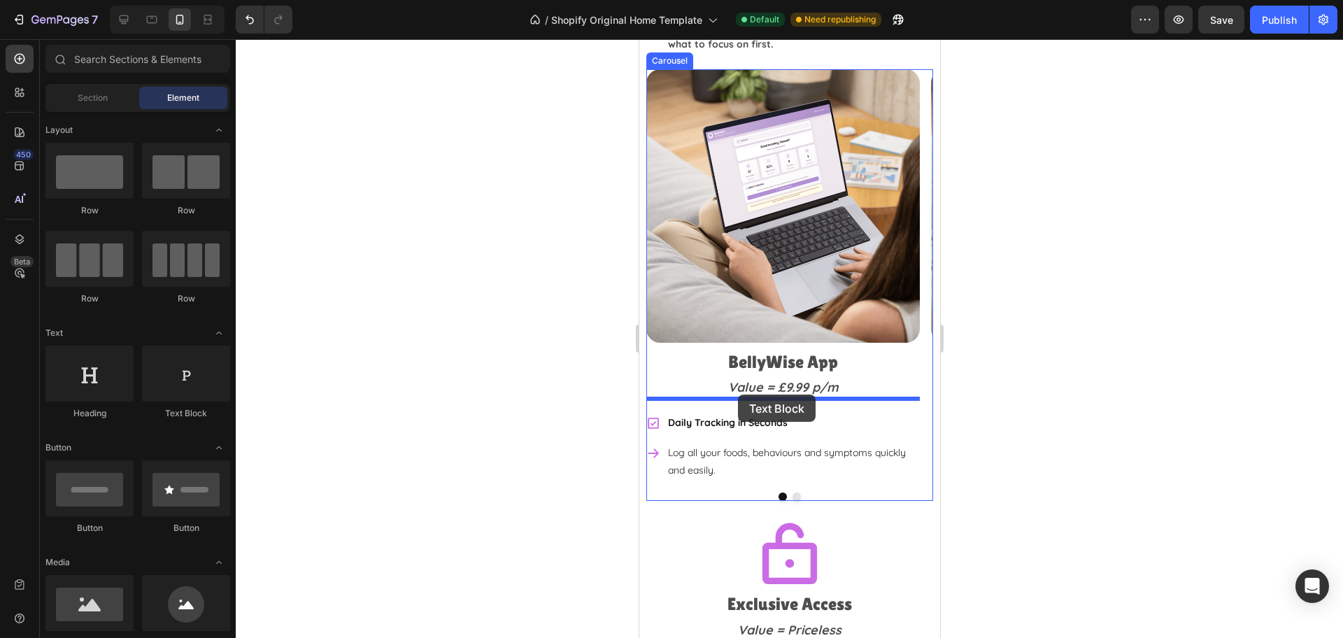
drag, startPoint x: 813, startPoint y: 420, endPoint x: 737, endPoint y: 394, distance: 79.8
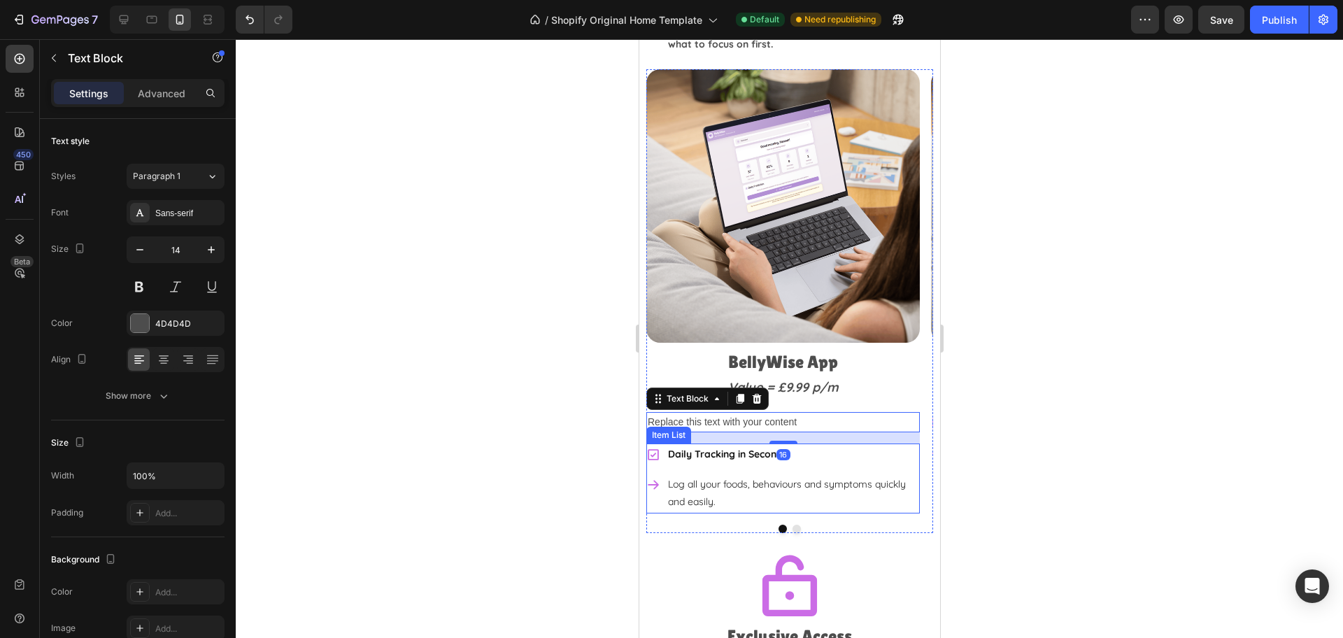
click at [653, 492] on div "Log all your foods, behaviours and symptoms quickly and easily." at bounding box center [782, 493] width 273 height 39
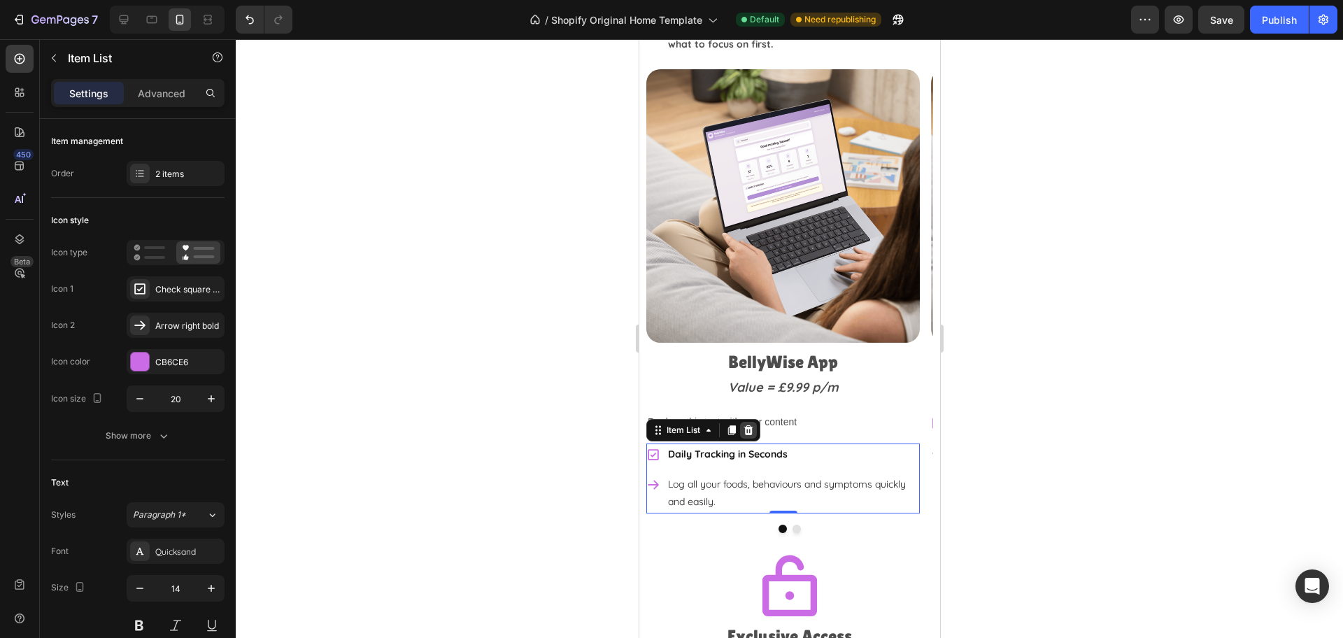
click at [749, 425] on icon at bounding box center [747, 430] width 11 height 11
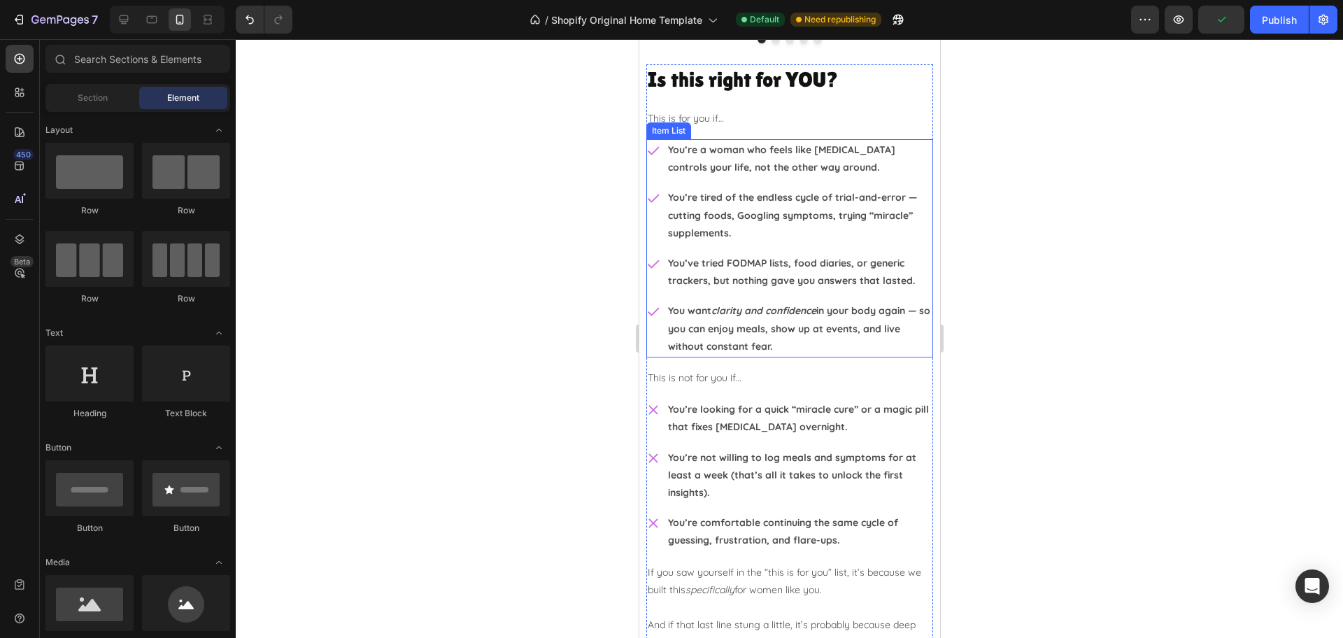
scroll to position [2379, 0]
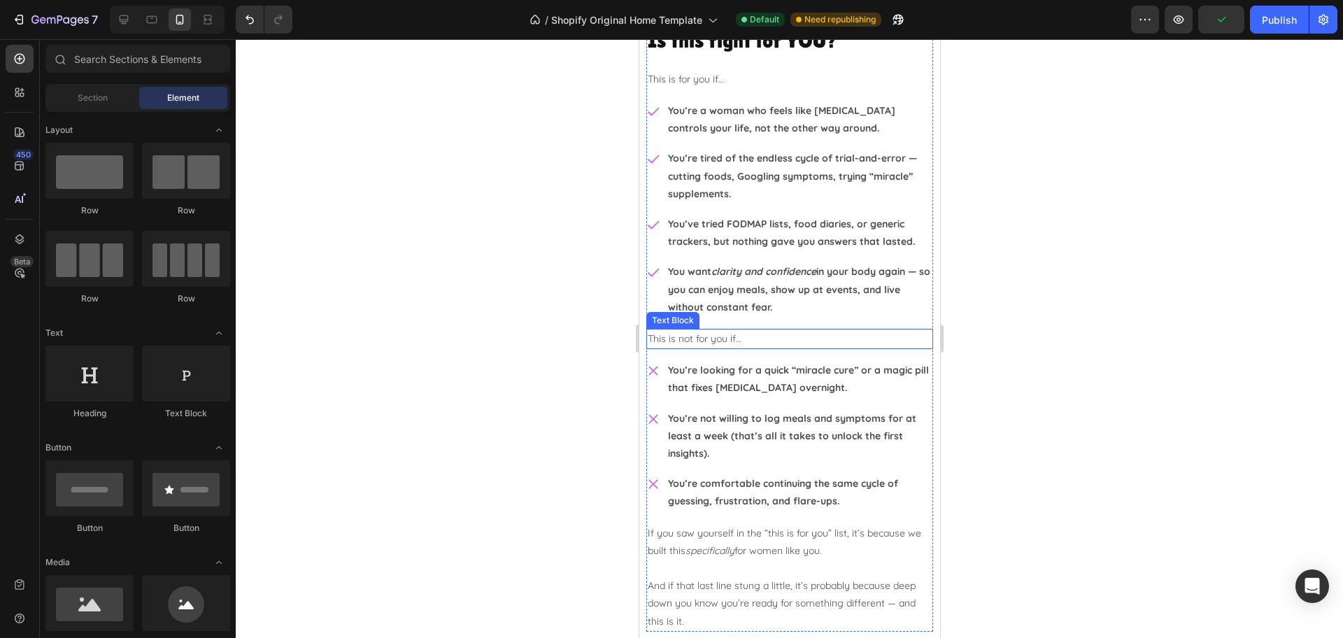
click at [736, 338] on p "This is not for you if…" at bounding box center [789, 338] width 284 height 17
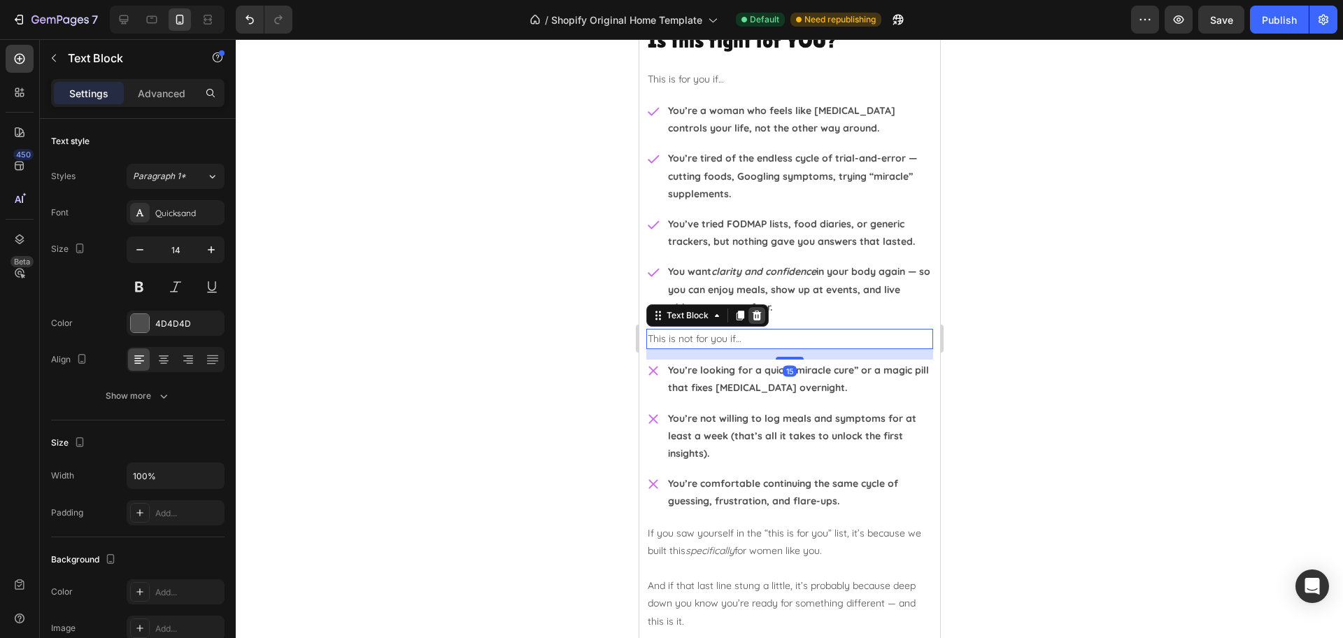
click at [748, 316] on div at bounding box center [756, 315] width 17 height 17
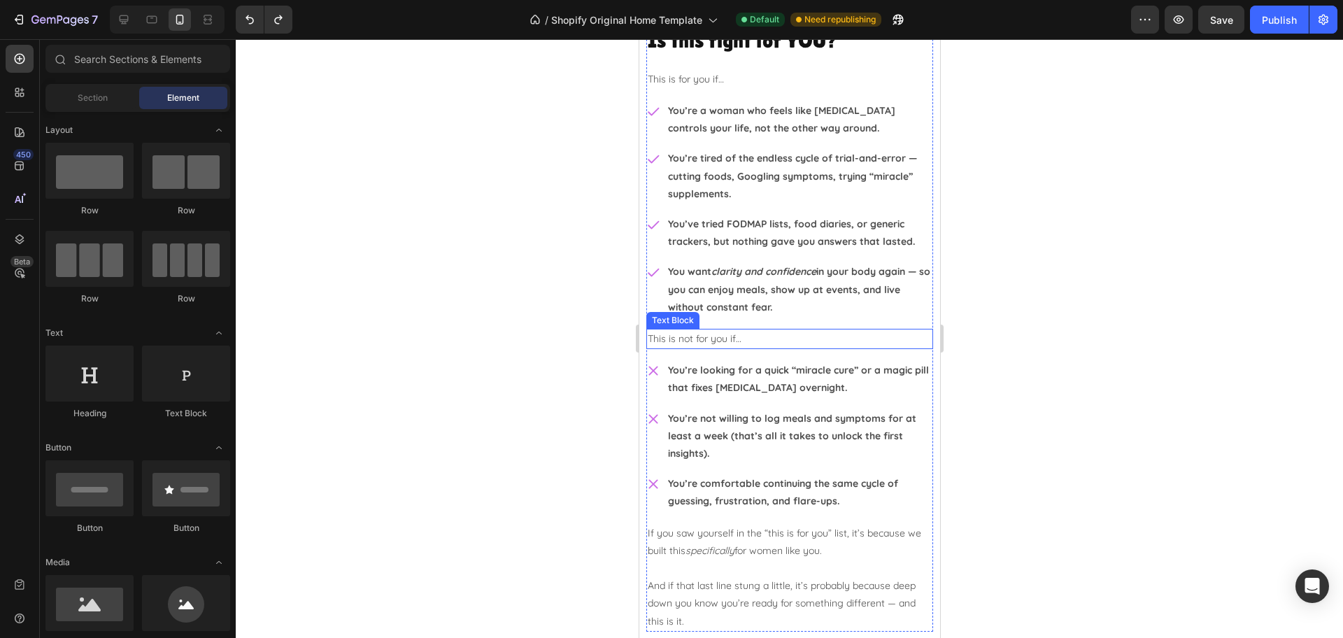
click at [711, 340] on p "This is not for you if…" at bounding box center [789, 338] width 284 height 17
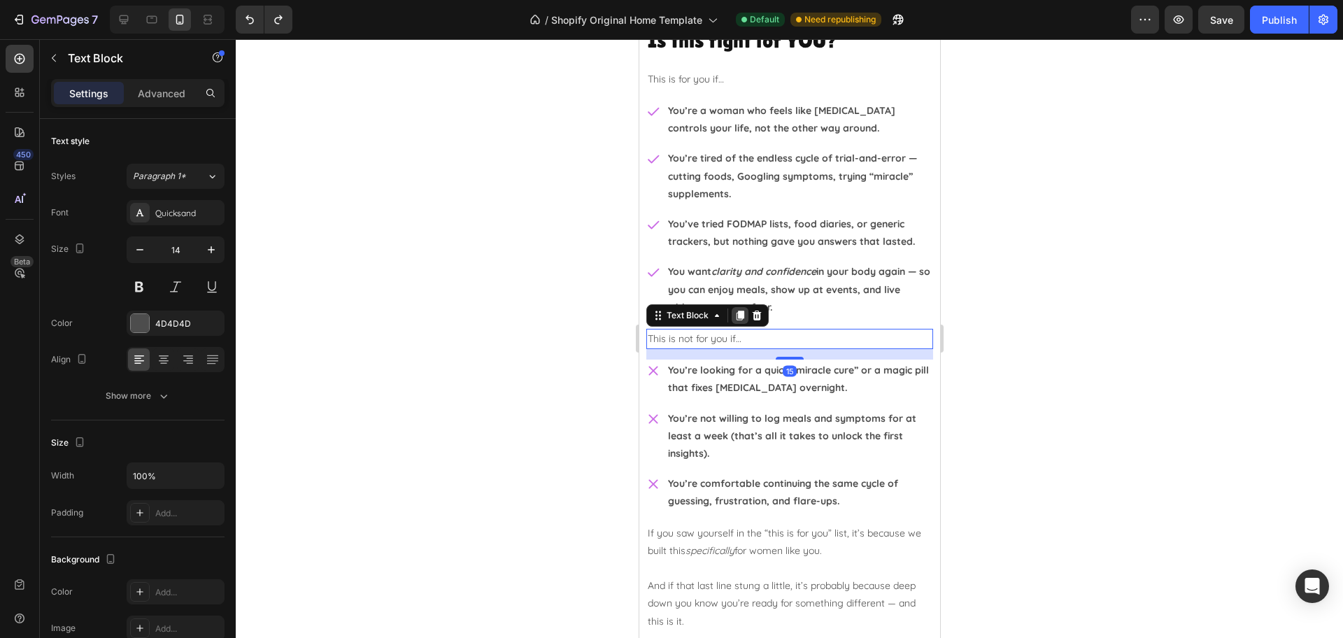
click at [742, 314] on icon at bounding box center [740, 316] width 8 height 10
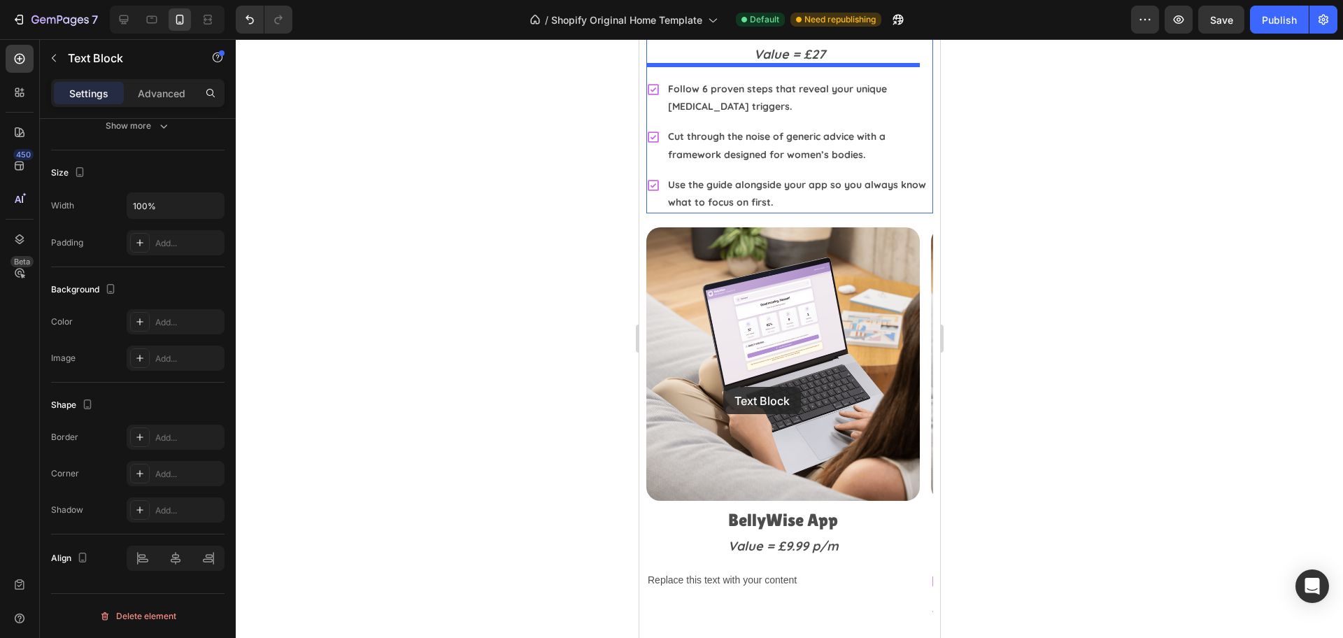
scroll to position [3429, 0]
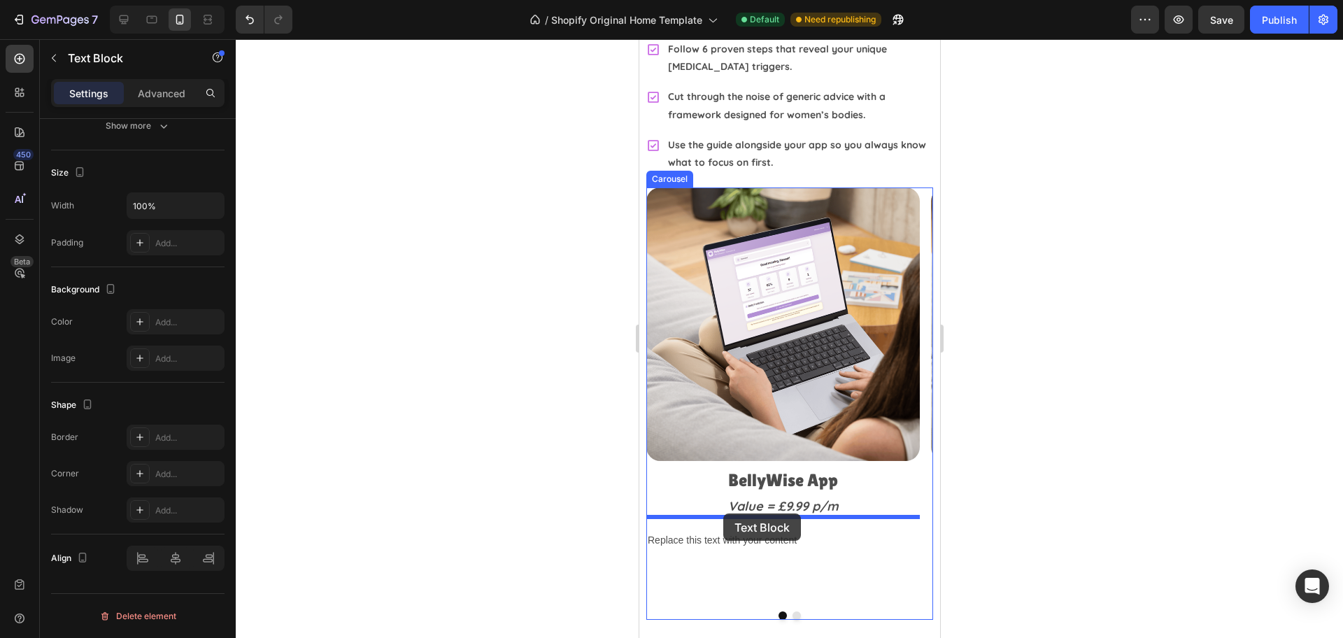
drag, startPoint x: 710, startPoint y: 348, endPoint x: 722, endPoint y: 513, distance: 165.5
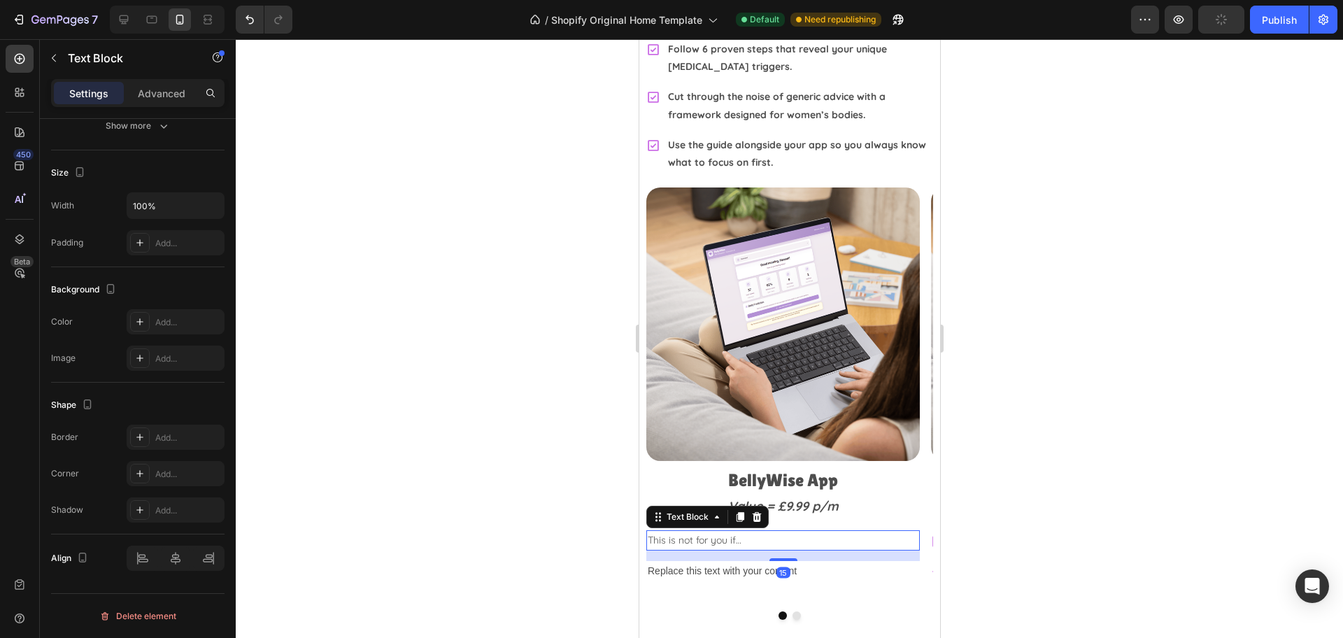
click at [721, 561] on div "Replace this text with your content" at bounding box center [782, 571] width 273 height 20
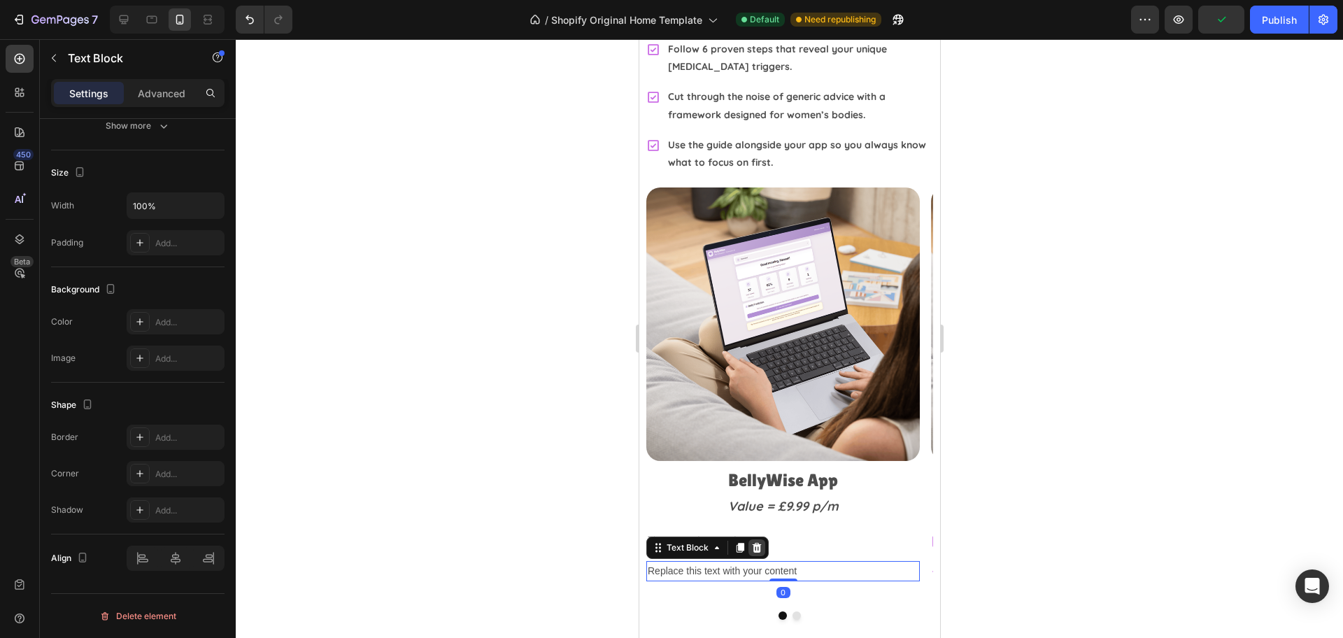
click at [762, 539] on div at bounding box center [756, 547] width 17 height 17
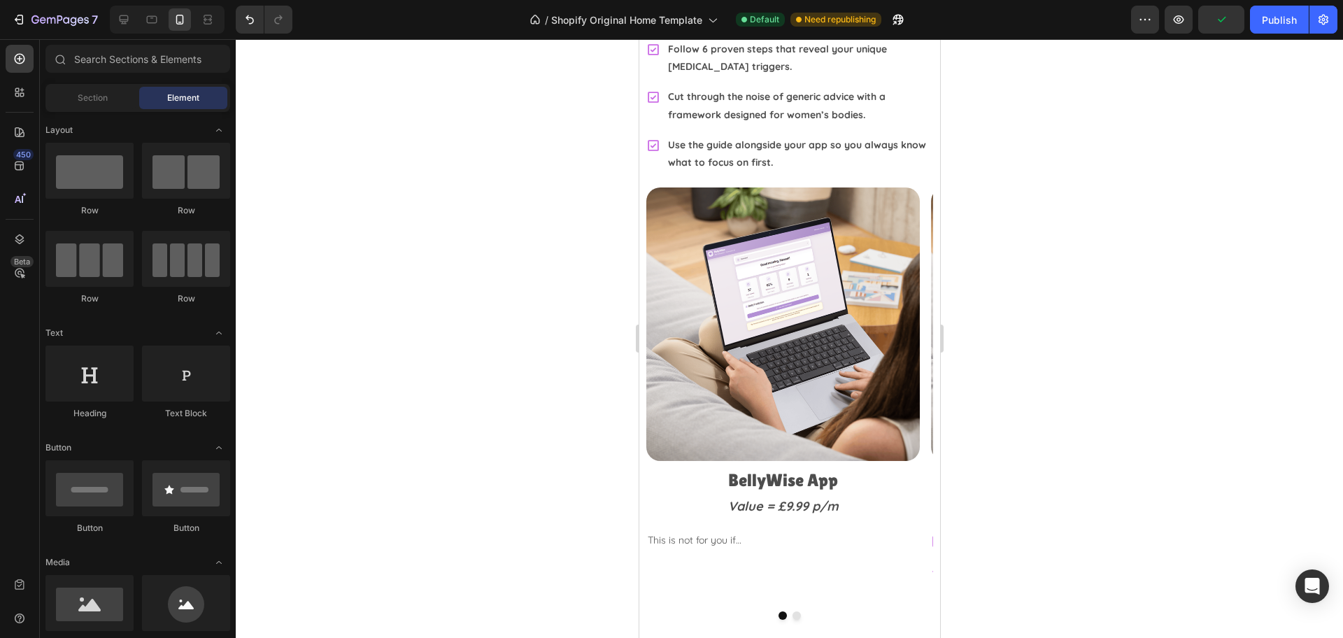
click at [736, 532] on p "This is not for you if…" at bounding box center [782, 540] width 271 height 17
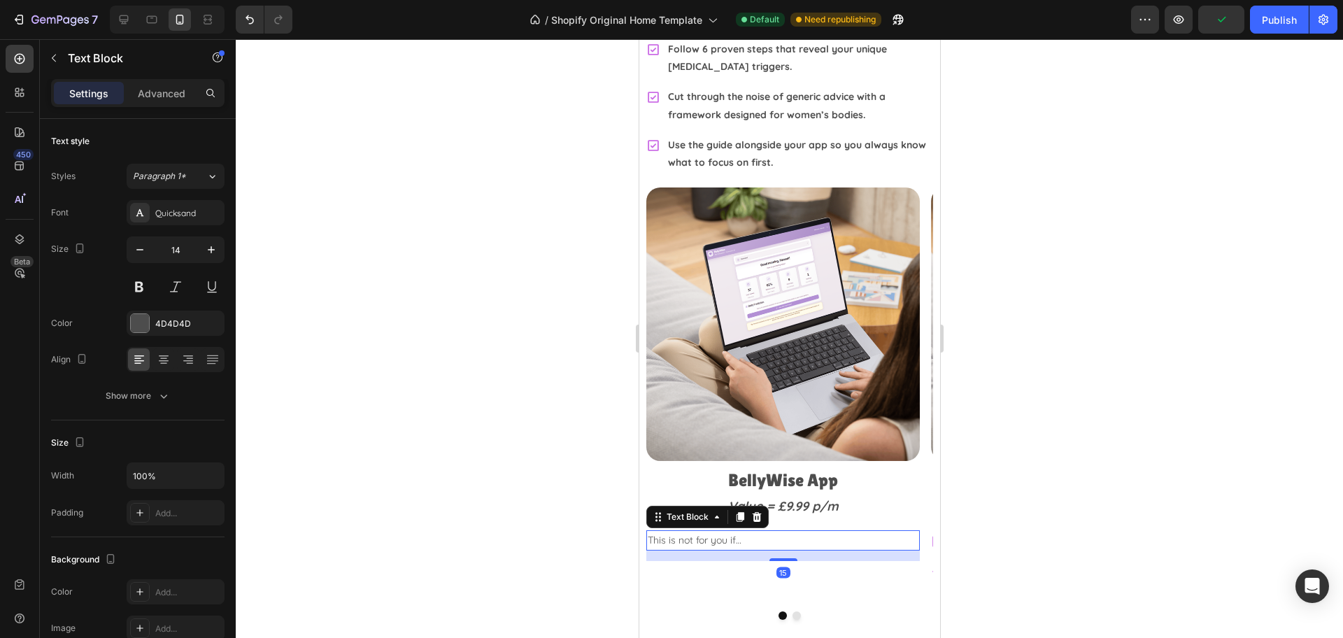
click at [714, 532] on p "This is not for you if…" at bounding box center [782, 540] width 271 height 17
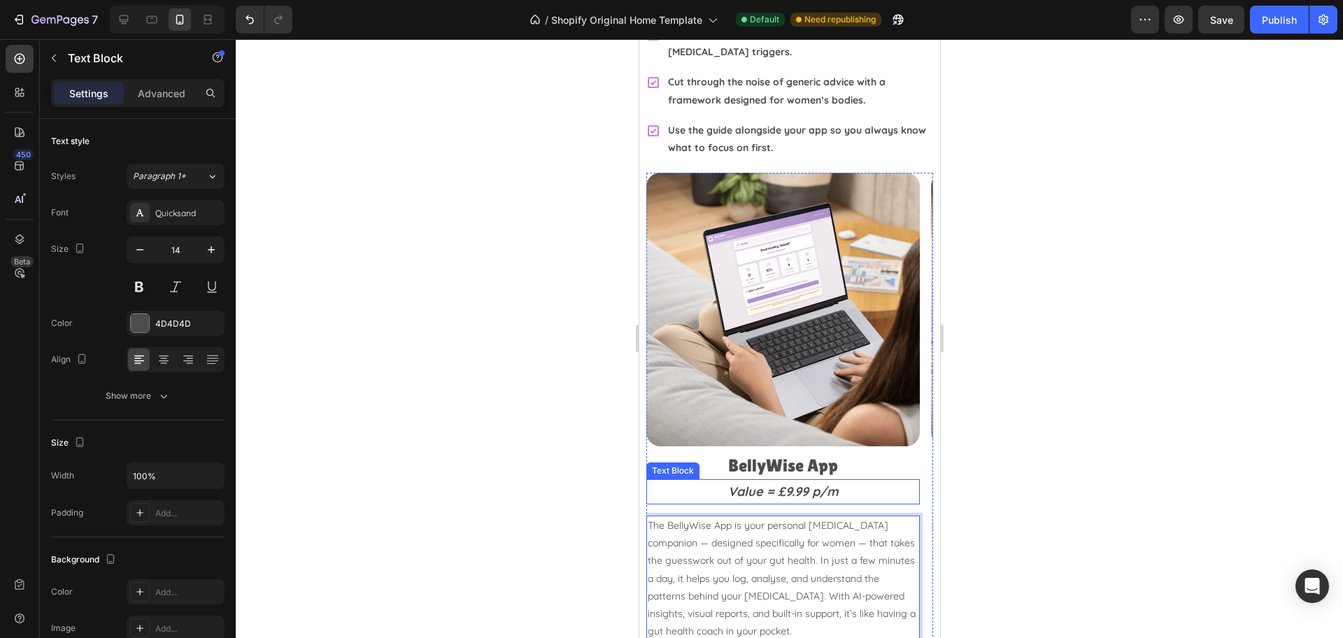
scroll to position [3618, 0]
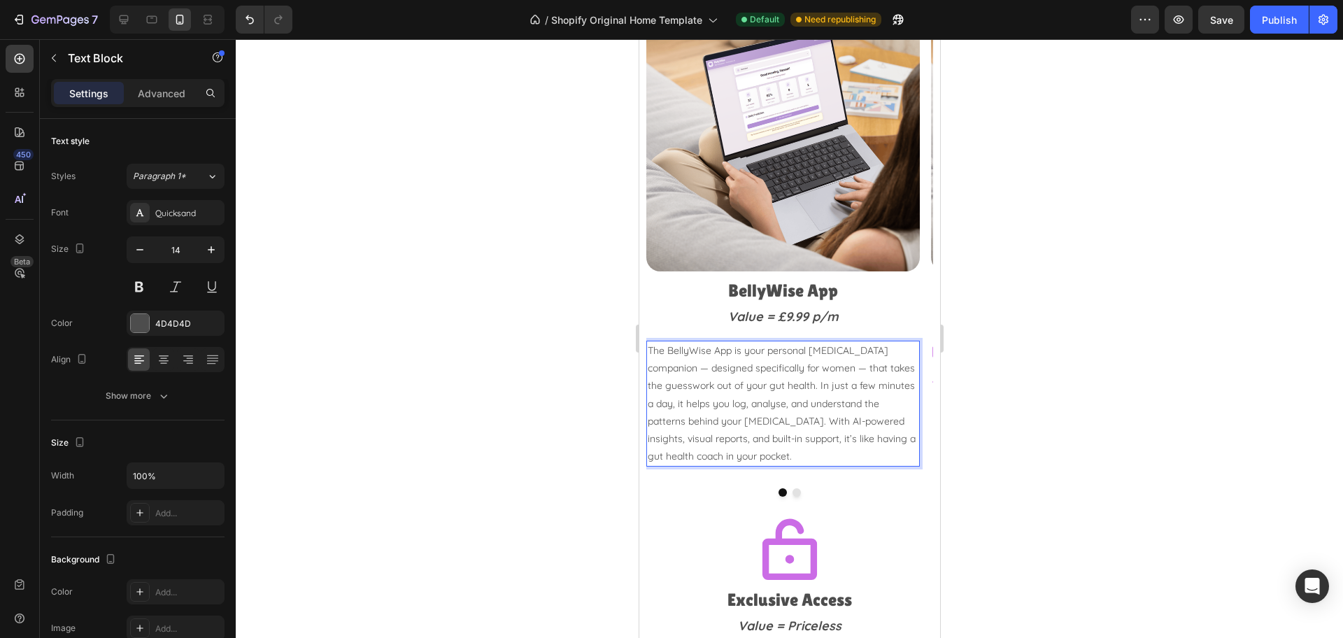
click at [802, 373] on p "The BellyWise App is your personal IBS companion — designed specifically for wo…" at bounding box center [782, 403] width 271 height 123
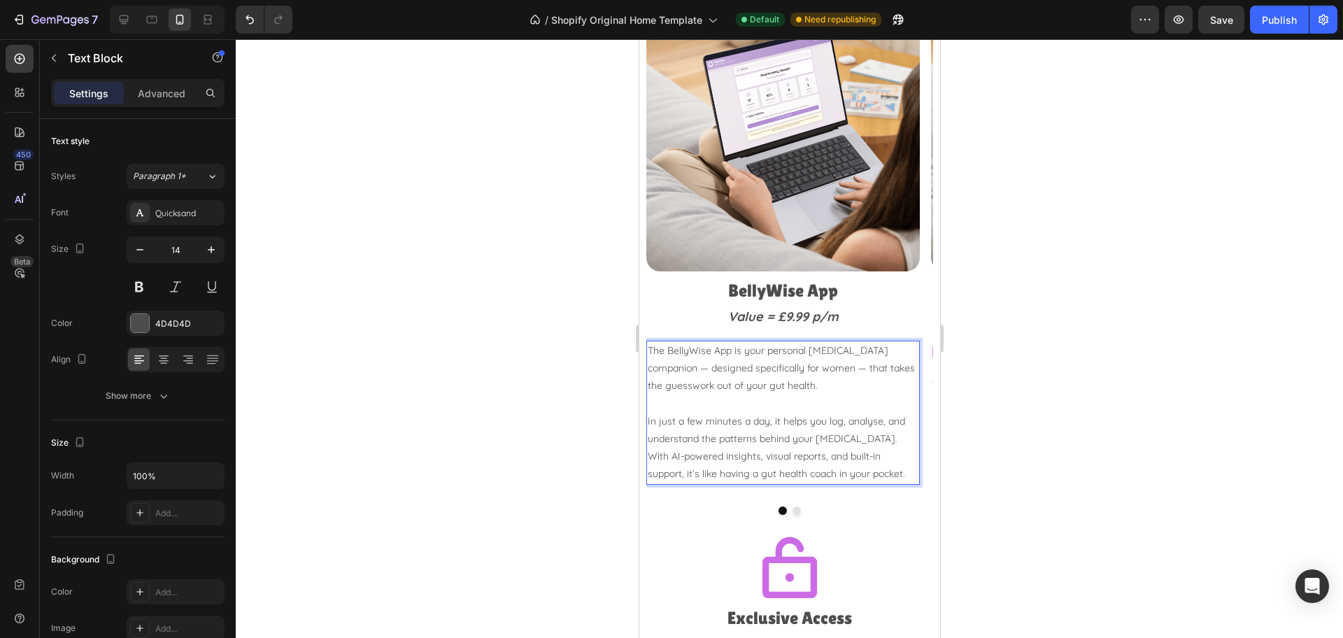
click at [1107, 377] on div at bounding box center [789, 338] width 1107 height 599
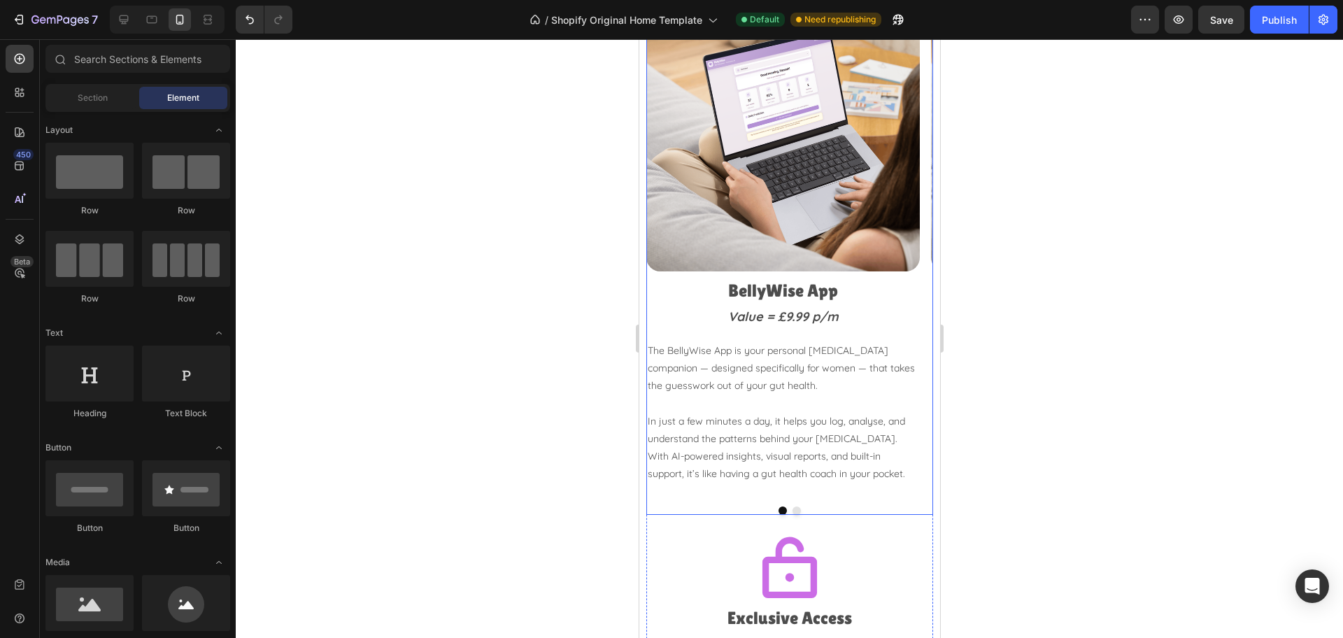
click at [792, 506] on button "Dot" at bounding box center [796, 510] width 8 height 8
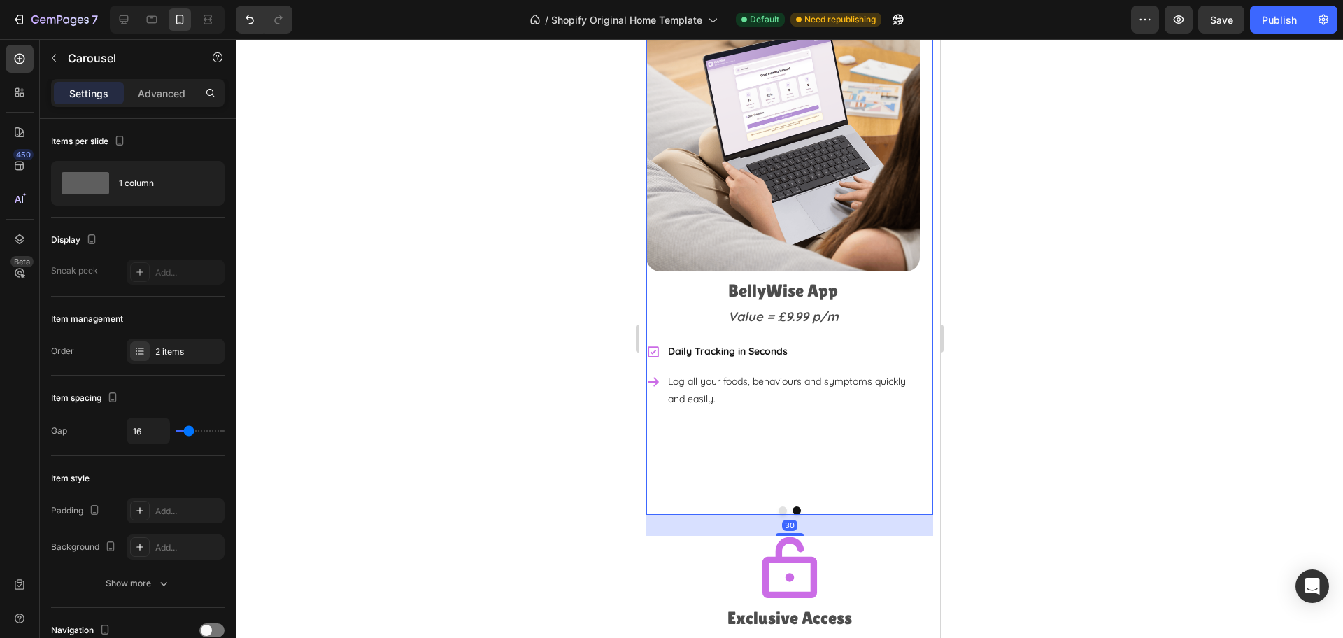
click at [778, 506] on button "Dot" at bounding box center [782, 510] width 8 height 8
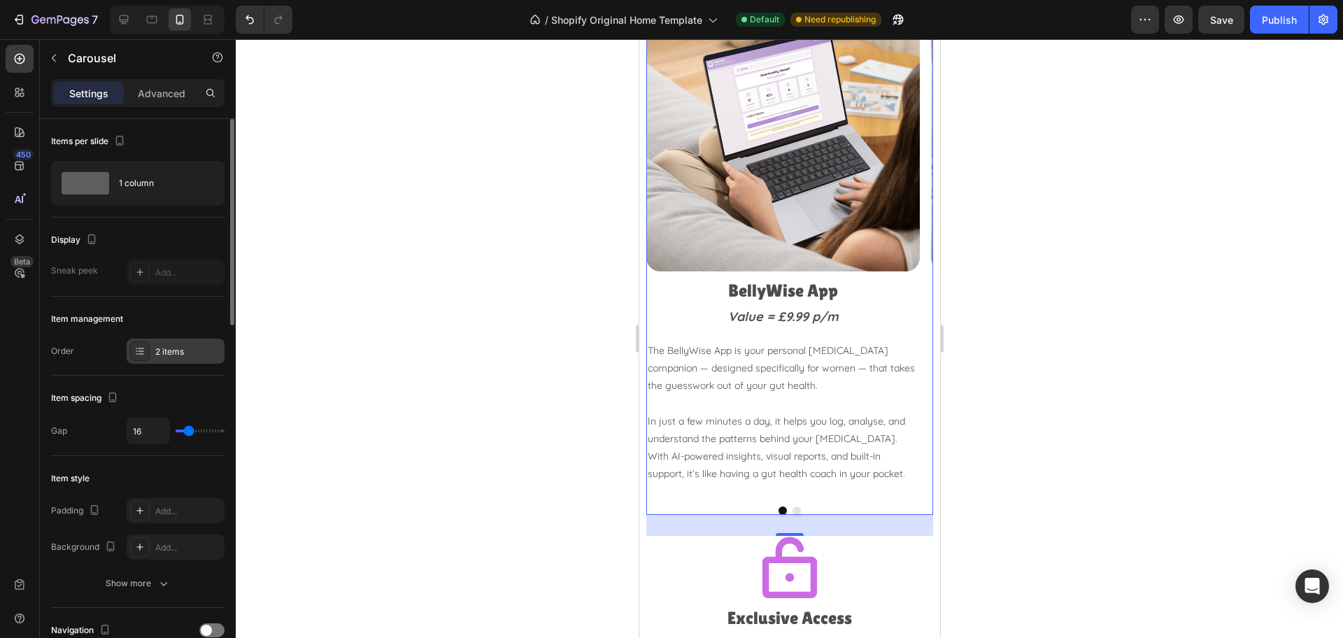
click at [162, 354] on div "2 items" at bounding box center [188, 352] width 66 height 13
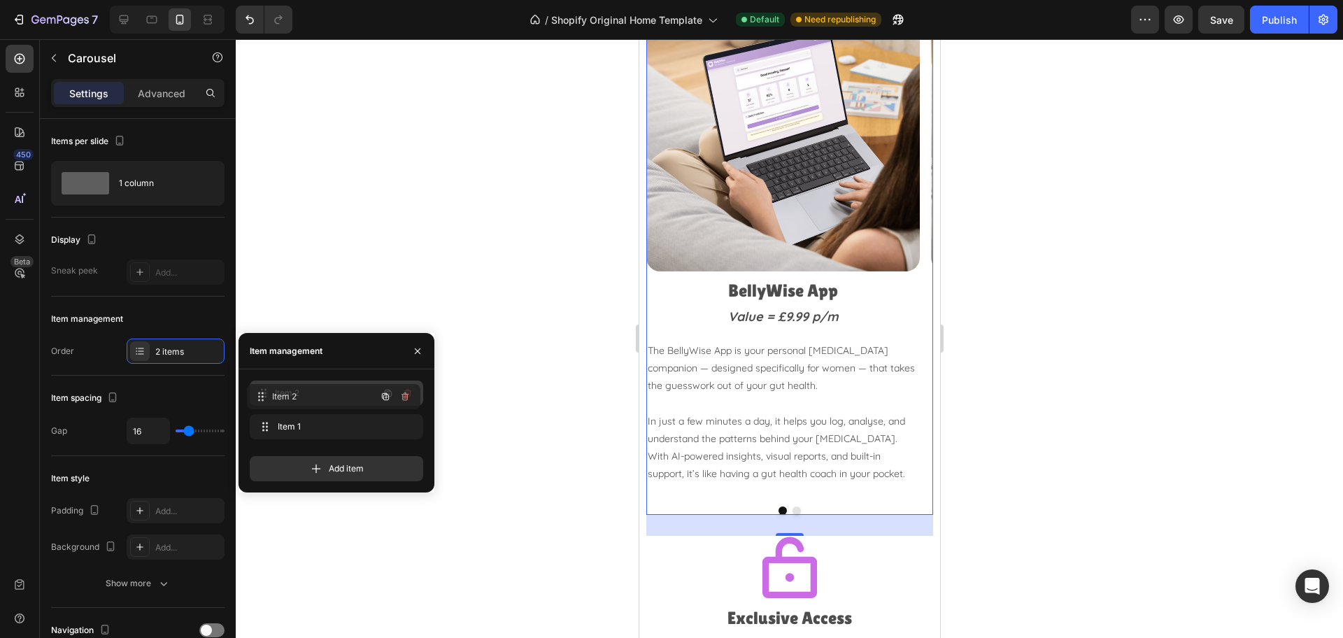
drag, startPoint x: 310, startPoint y: 419, endPoint x: 307, endPoint y: 387, distance: 31.6
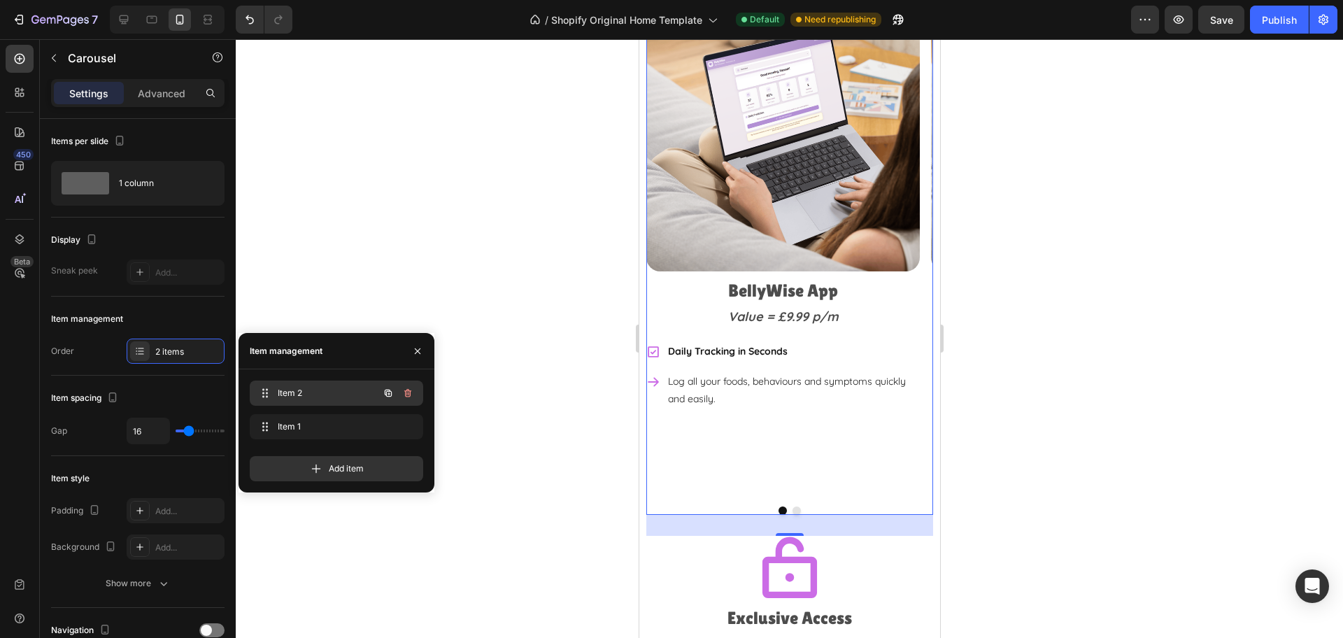
click at [308, 381] on div "Item 2 Item 2" at bounding box center [336, 392] width 173 height 25
click at [792, 506] on button "Dot" at bounding box center [796, 510] width 8 height 8
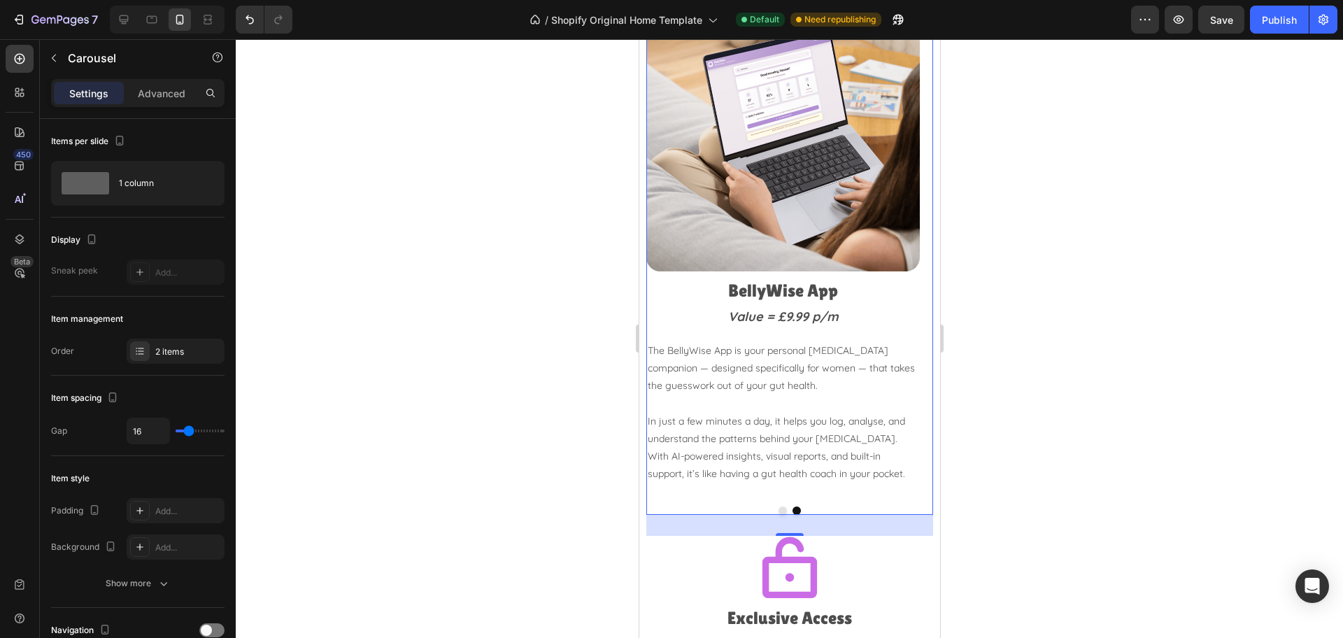
click at [778, 506] on button "Dot" at bounding box center [782, 510] width 8 height 8
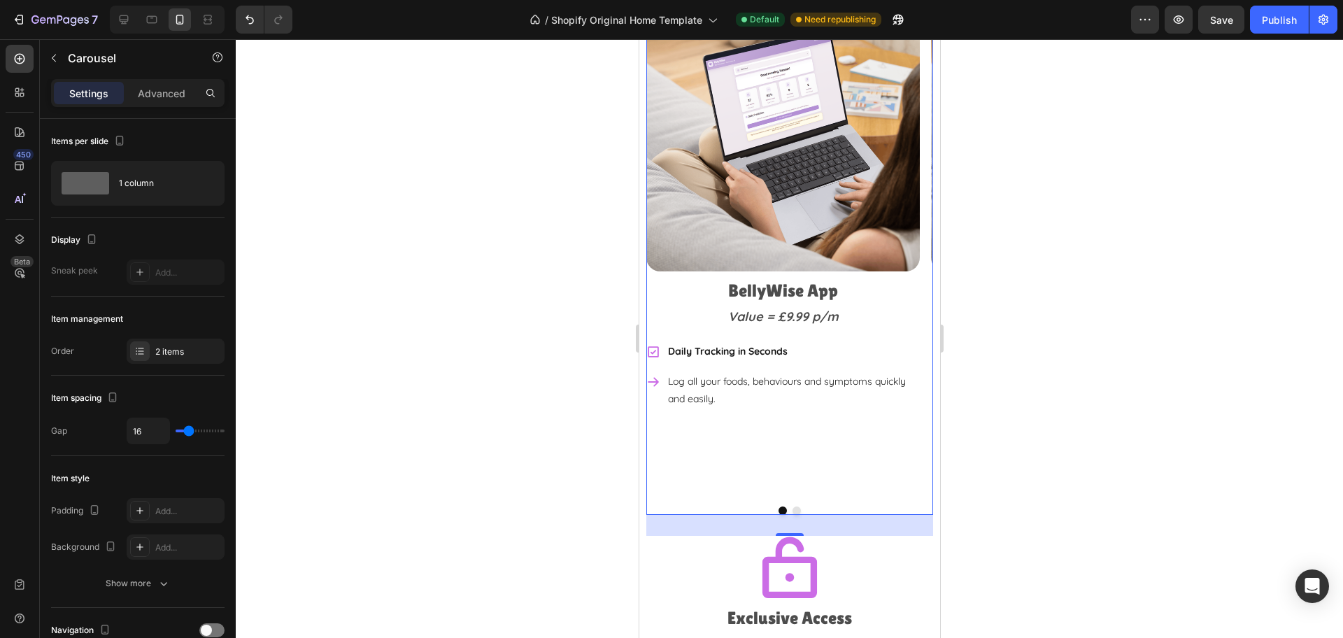
click at [792, 506] on button "Dot" at bounding box center [796, 510] width 8 height 8
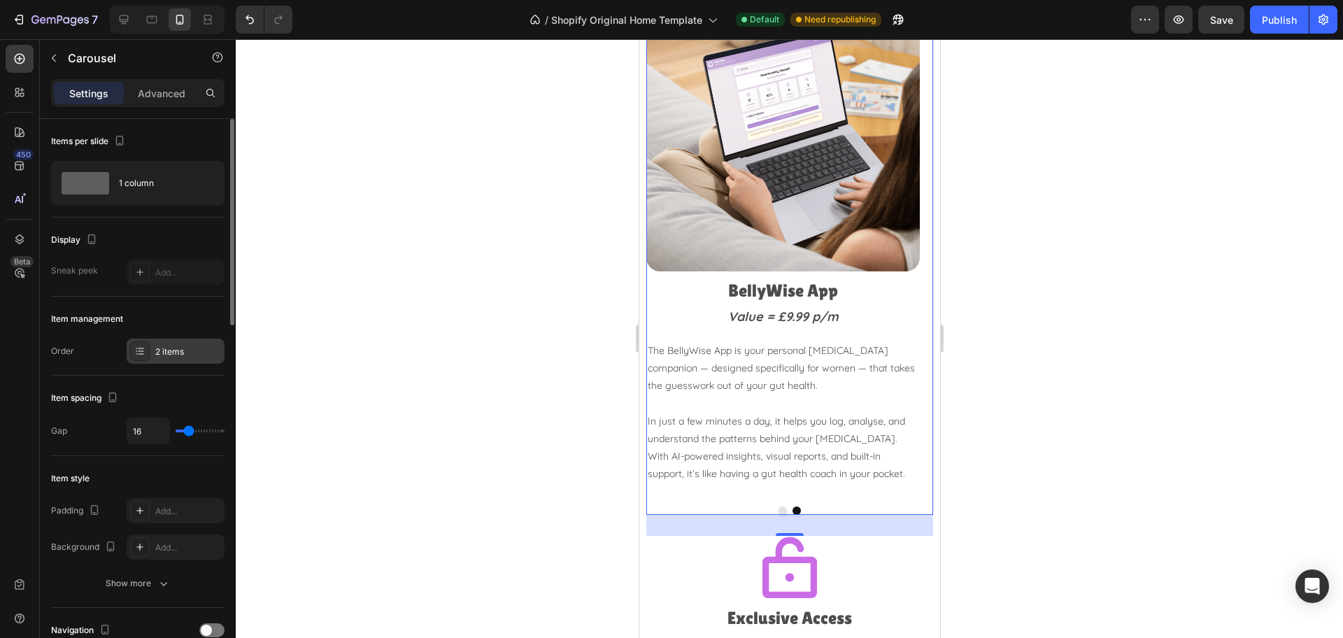
click at [183, 350] on div "2 items" at bounding box center [188, 352] width 66 height 13
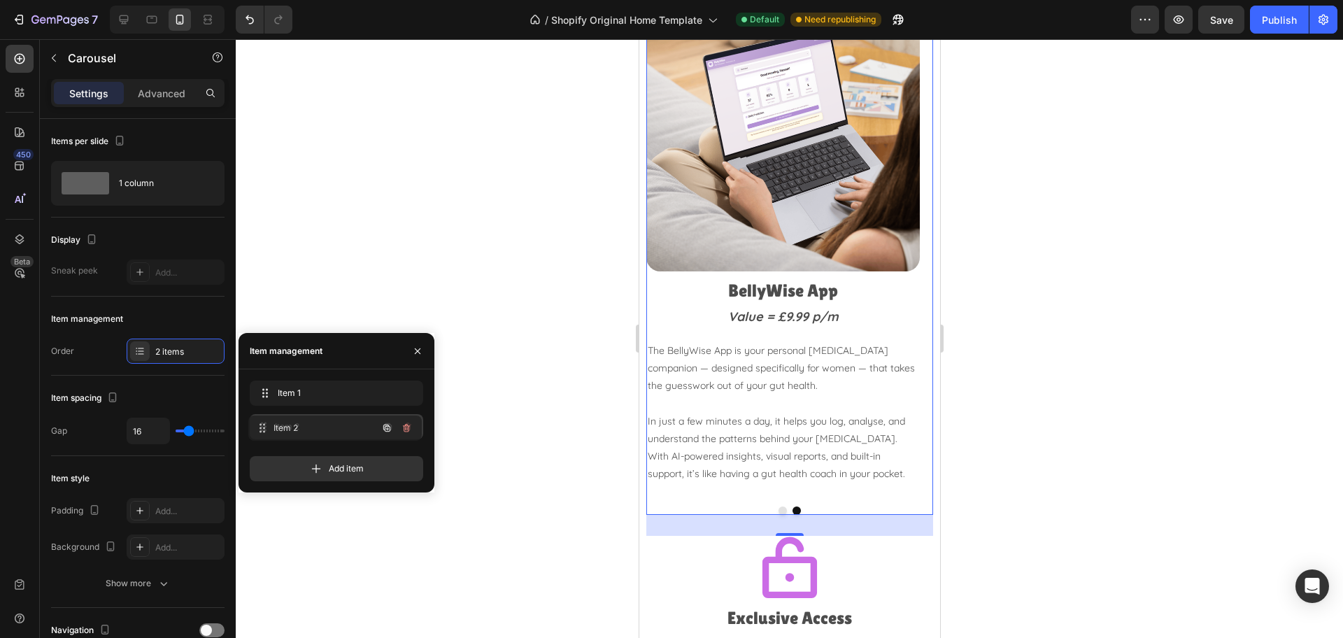
drag, startPoint x: 349, startPoint y: 397, endPoint x: 348, endPoint y: 431, distance: 34.3
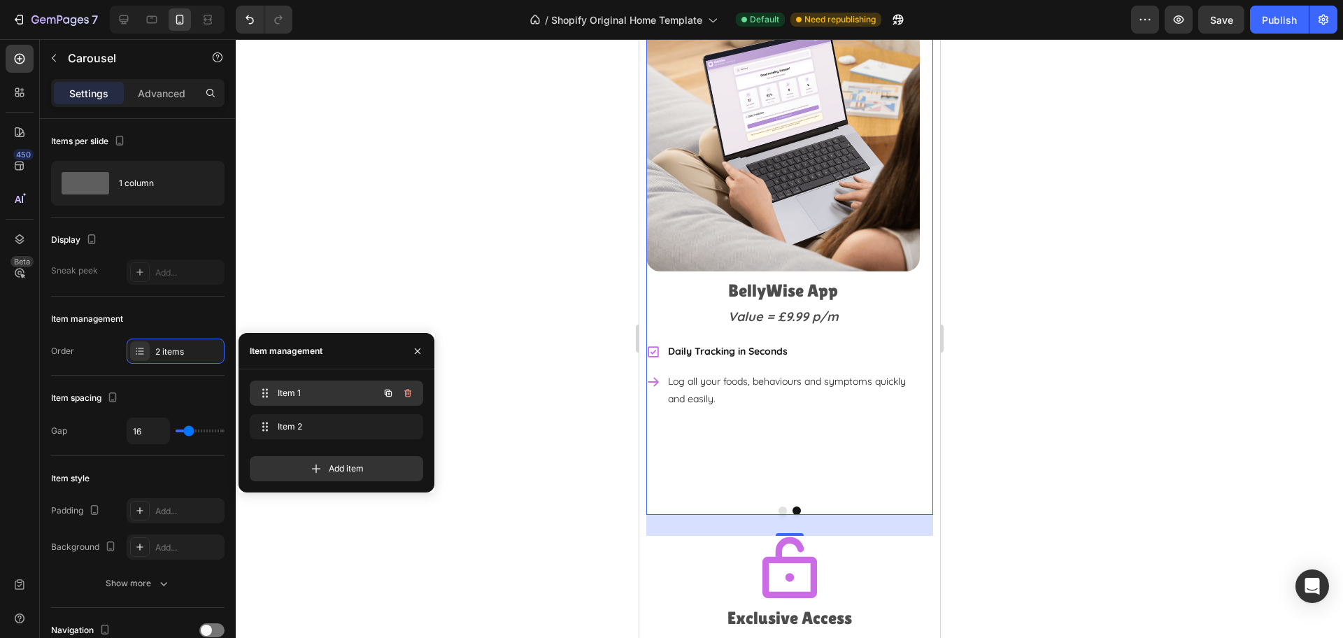
click at [318, 395] on span "Item 1" at bounding box center [317, 393] width 79 height 13
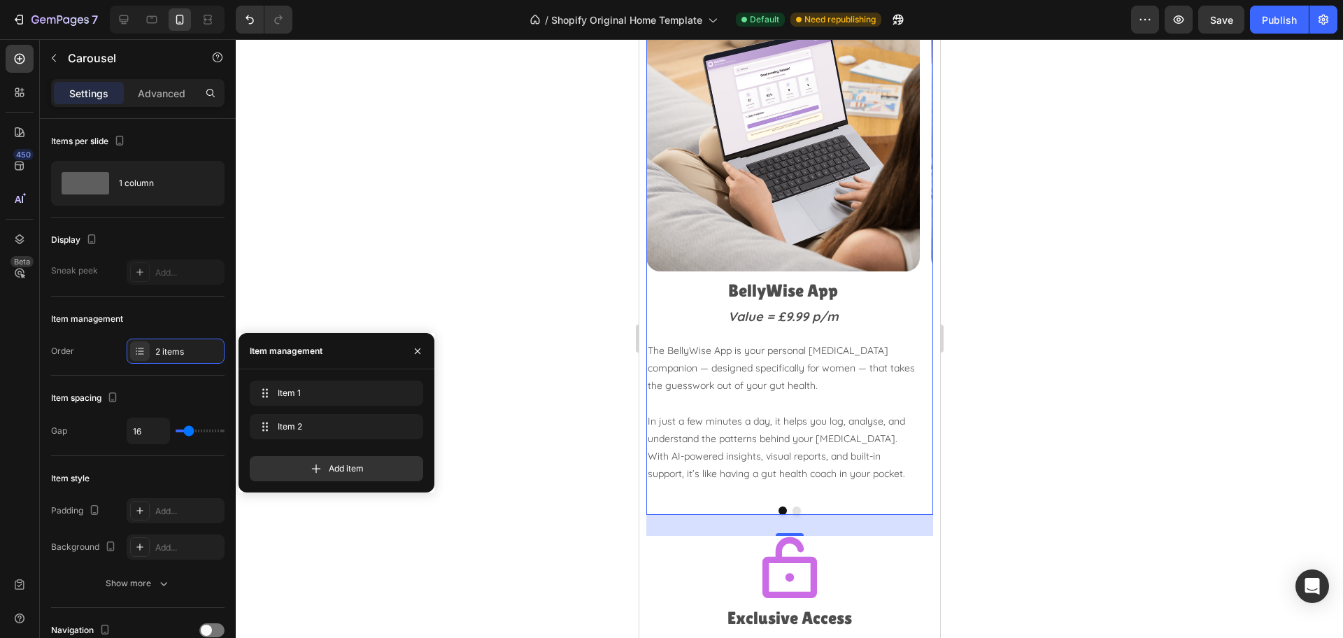
click at [792, 506] on button "Dot" at bounding box center [796, 510] width 8 height 8
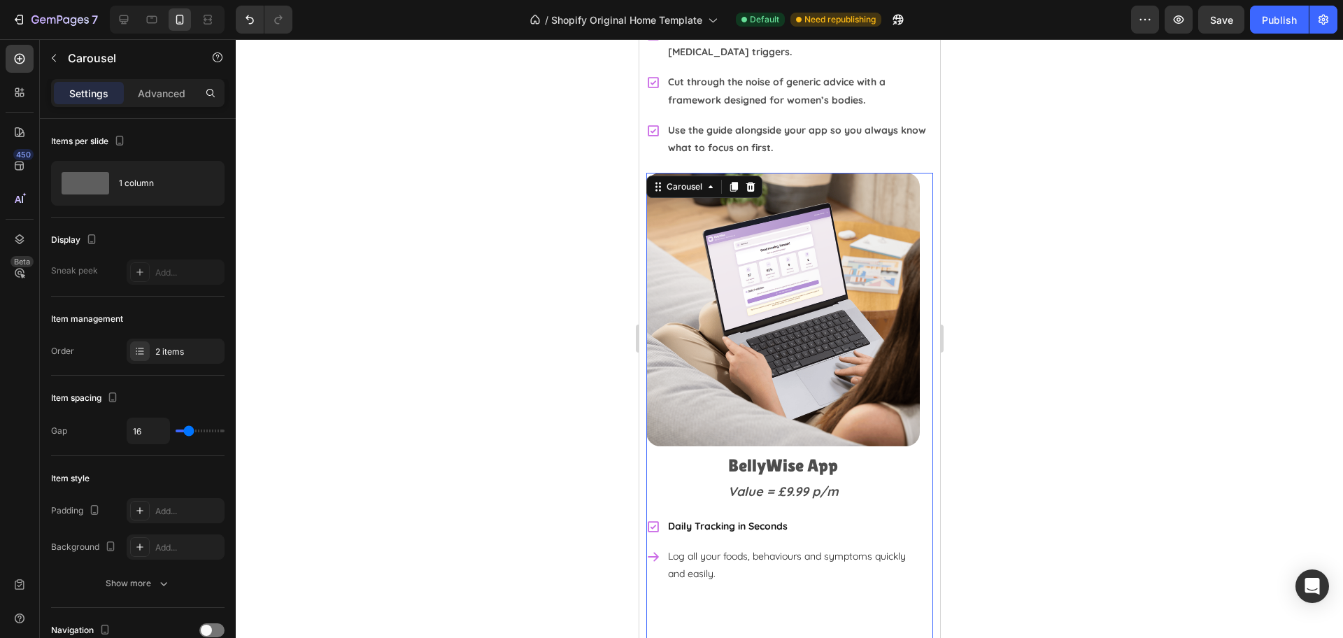
scroll to position [3531, 0]
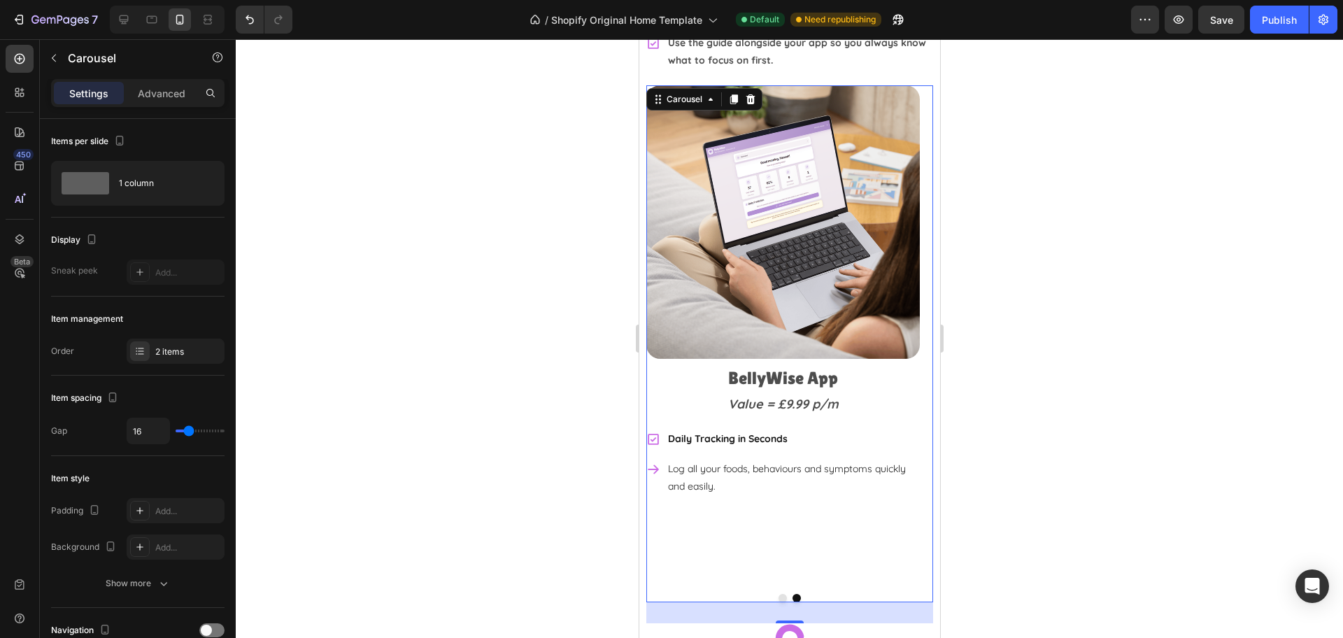
click at [778, 594] on button "Dot" at bounding box center [782, 598] width 8 height 8
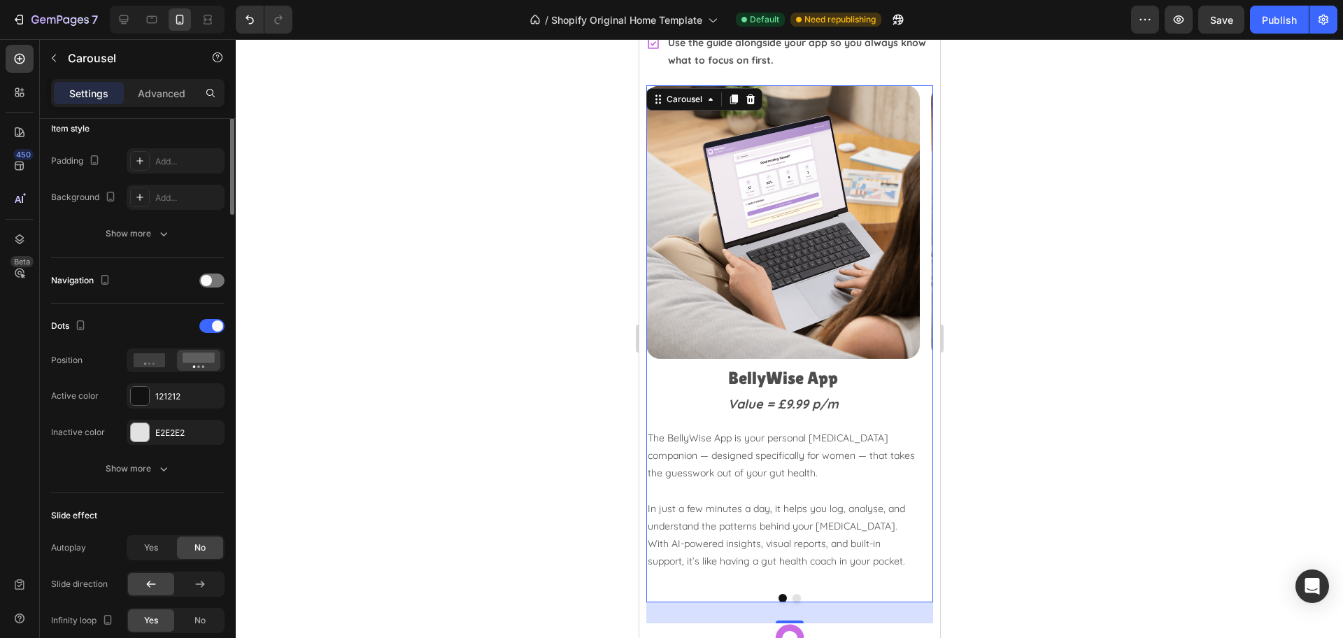
scroll to position [87, 0]
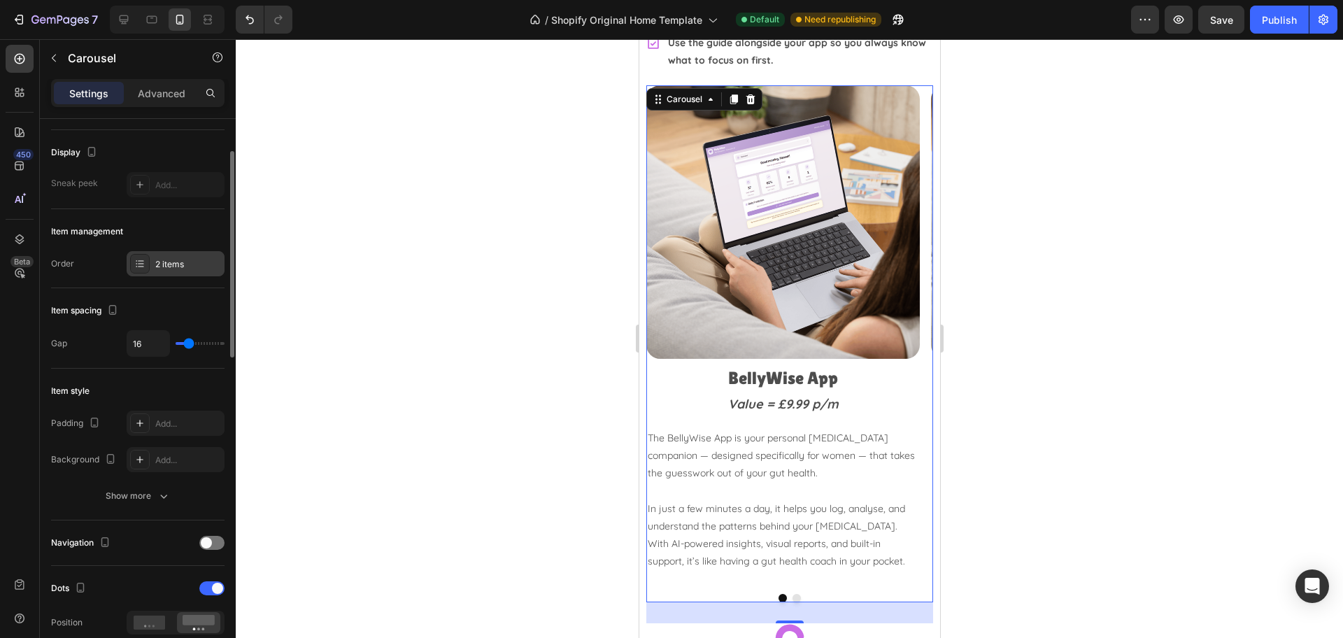
click at [152, 255] on div "2 items" at bounding box center [176, 263] width 98 height 25
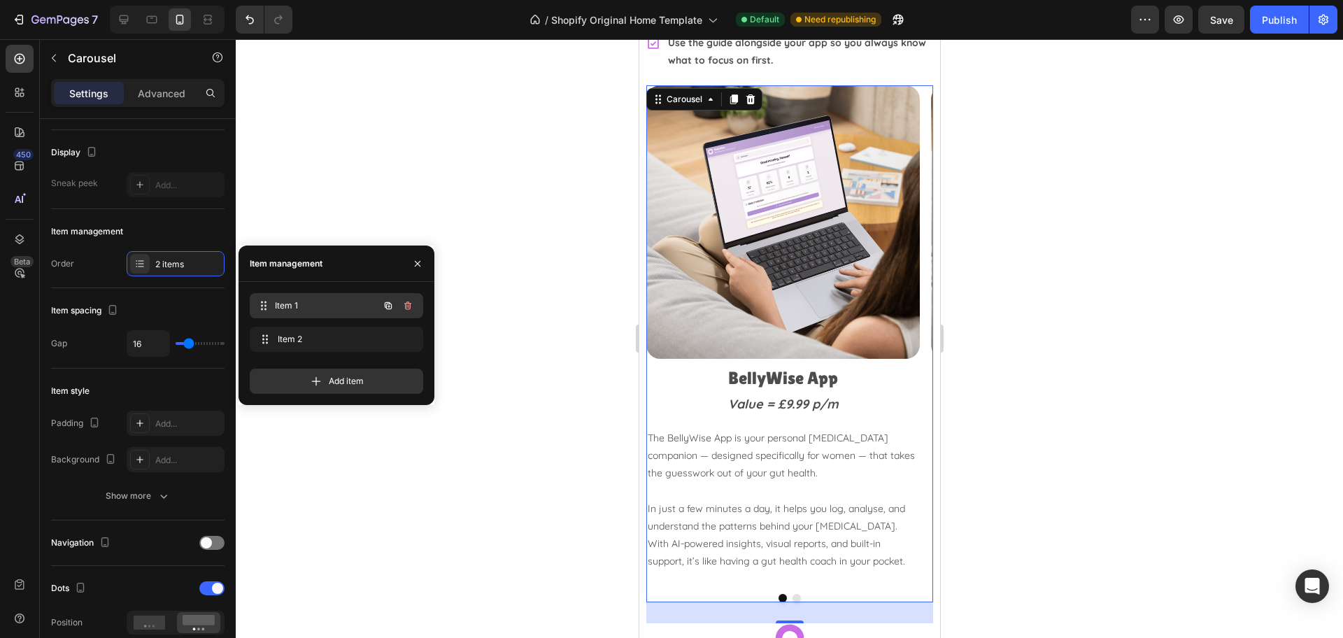
click at [306, 315] on div "Item 1 Item 1" at bounding box center [336, 305] width 173 height 25
click at [293, 306] on span "Item 1" at bounding box center [317, 305] width 79 height 13
click at [293, 306] on span "Item 1" at bounding box center [327, 305] width 104 height 13
click at [386, 306] on icon "button" at bounding box center [388, 305] width 7 height 7
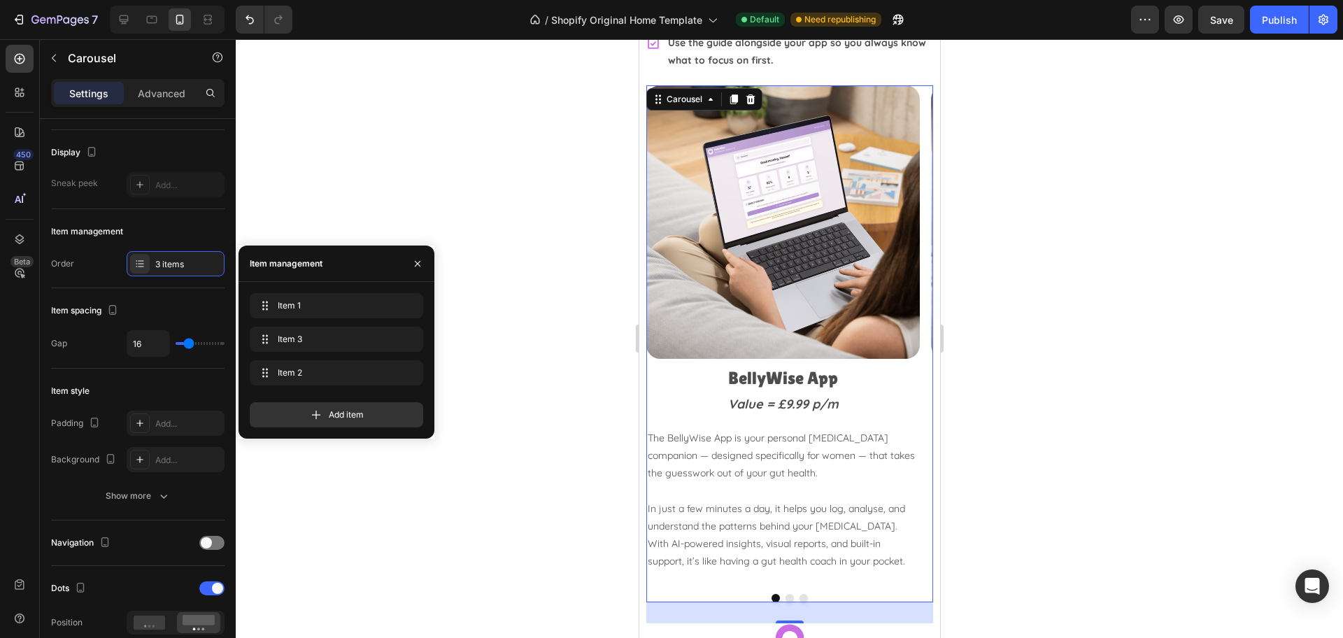
click at [785, 594] on button "Dot" at bounding box center [789, 598] width 8 height 8
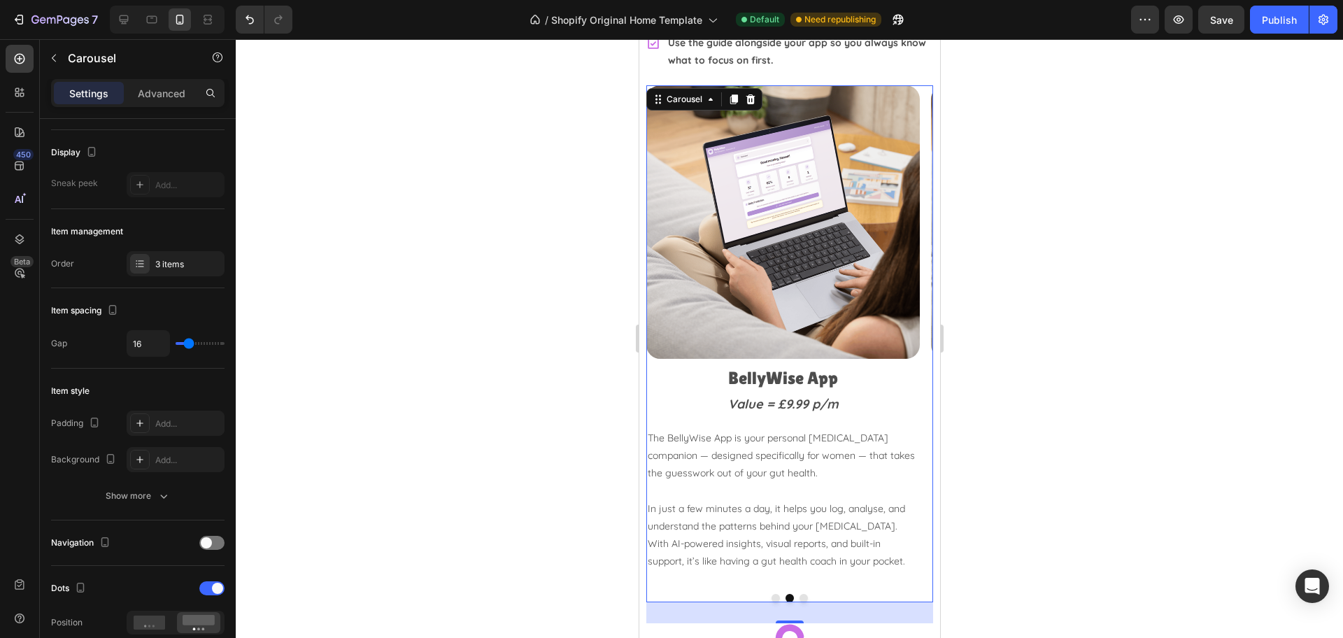
click at [771, 594] on button "Dot" at bounding box center [775, 598] width 8 height 8
click at [791, 594] on div at bounding box center [789, 598] width 287 height 8
click at [785, 594] on button "Dot" at bounding box center [789, 598] width 8 height 8
click at [799, 594] on button "Dot" at bounding box center [803, 598] width 8 height 8
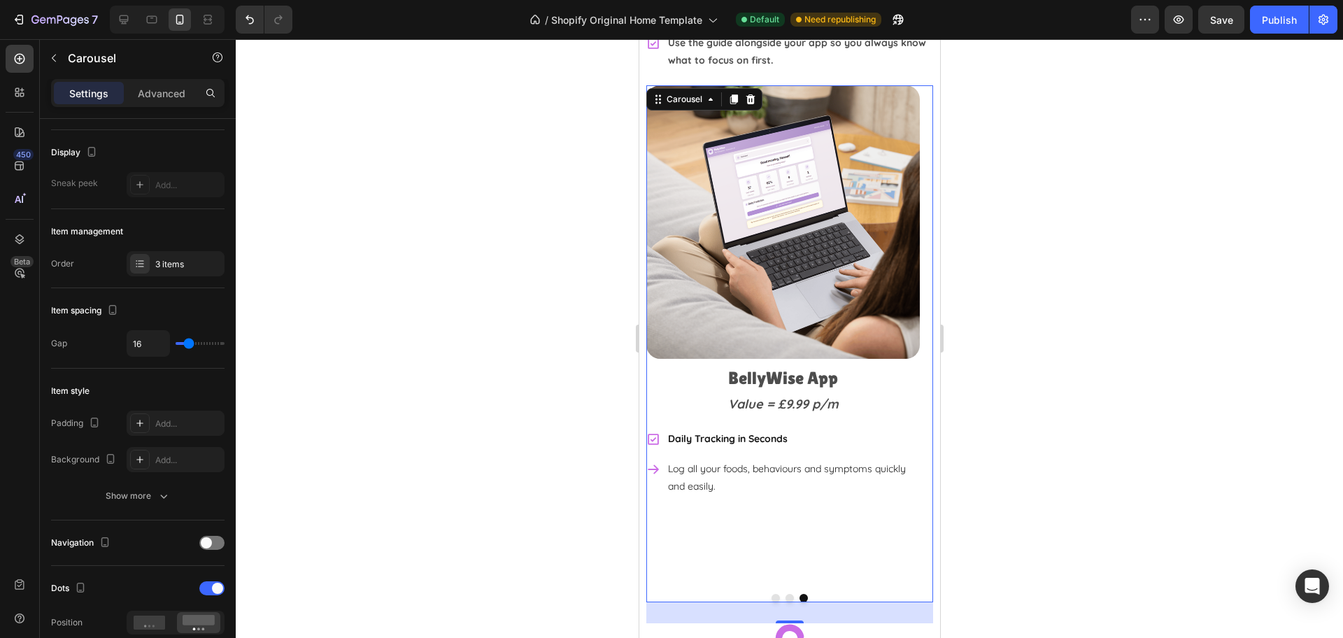
click at [774, 594] on div at bounding box center [789, 598] width 287 height 8
click at [785, 594] on button "Dot" at bounding box center [789, 598] width 8 height 8
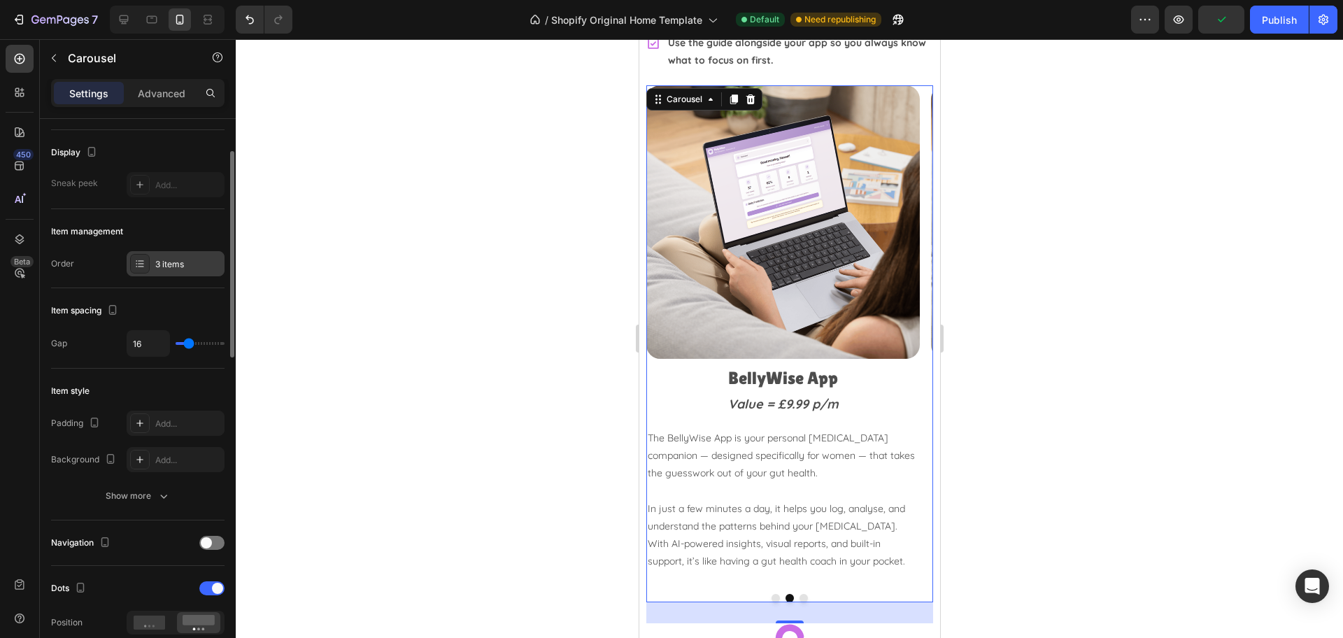
click at [182, 266] on div "3 items" at bounding box center [188, 264] width 66 height 13
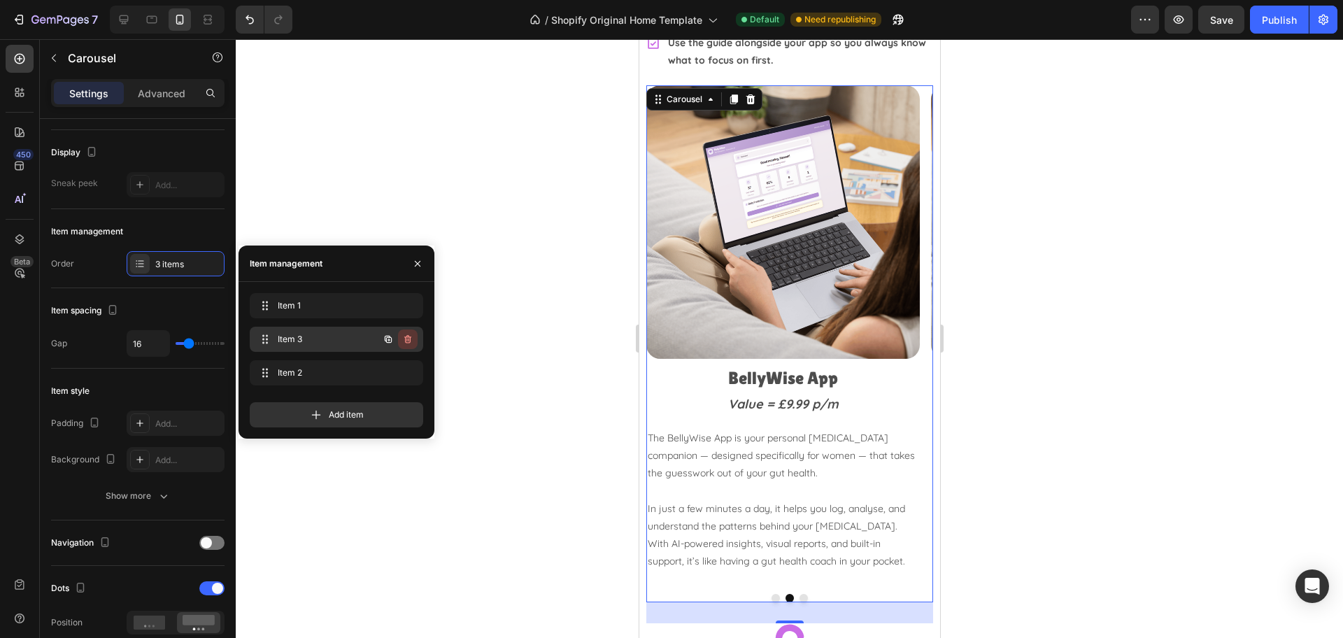
click at [408, 340] on icon "button" at bounding box center [407, 339] width 11 height 11
click at [408, 340] on div "Delete" at bounding box center [398, 339] width 26 height 13
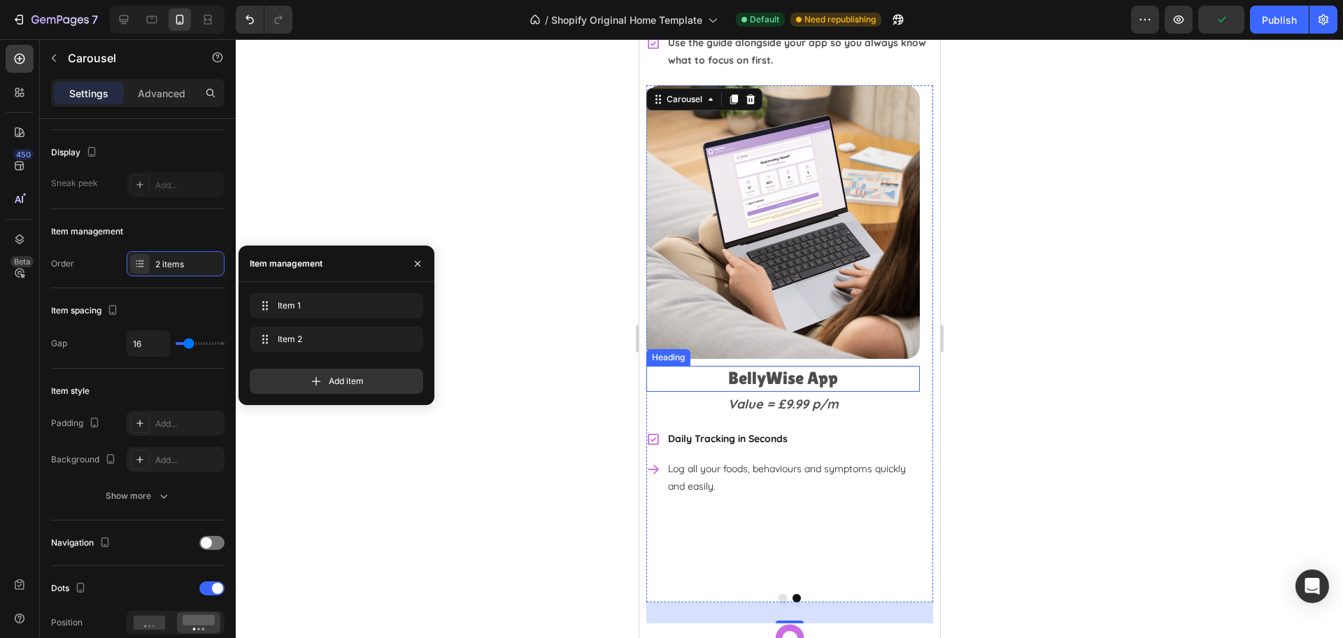
click at [771, 366] on h2 "BellyWise App" at bounding box center [782, 379] width 273 height 26
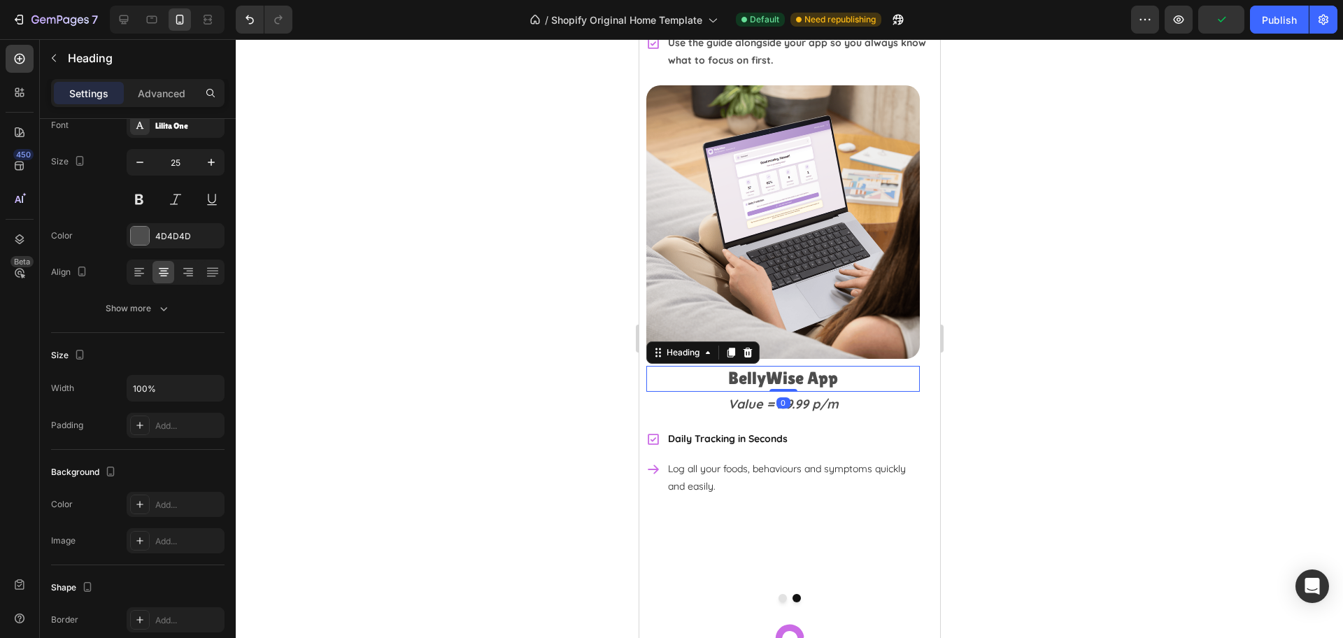
scroll to position [0, 0]
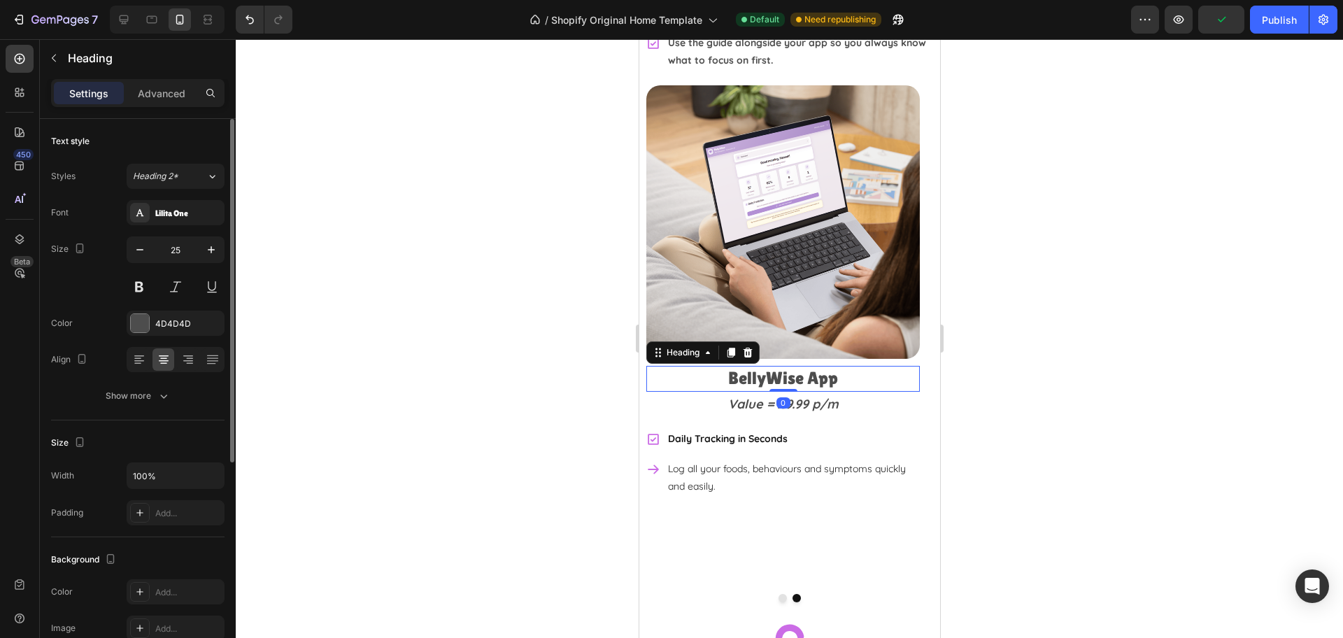
click at [734, 366] on h2 "BellyWise App" at bounding box center [782, 379] width 273 height 26
click at [1132, 355] on div at bounding box center [789, 338] width 1107 height 599
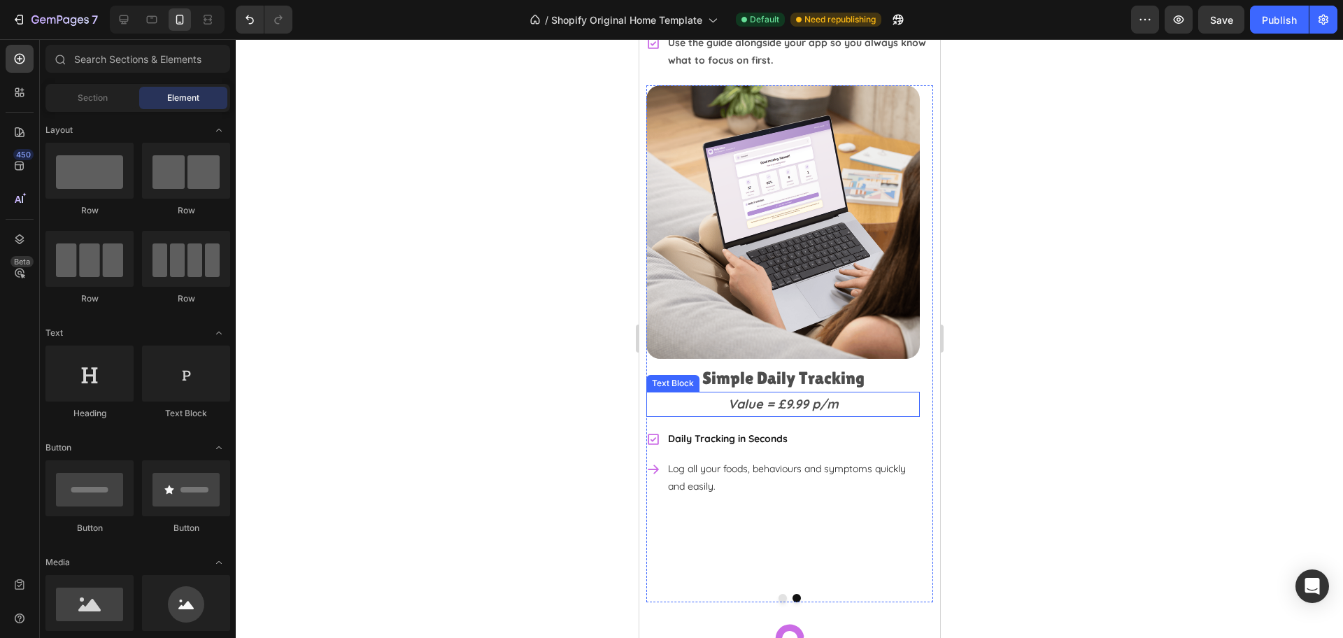
click at [863, 393] on p "Value = £9.99 p/m" at bounding box center [782, 404] width 271 height 22
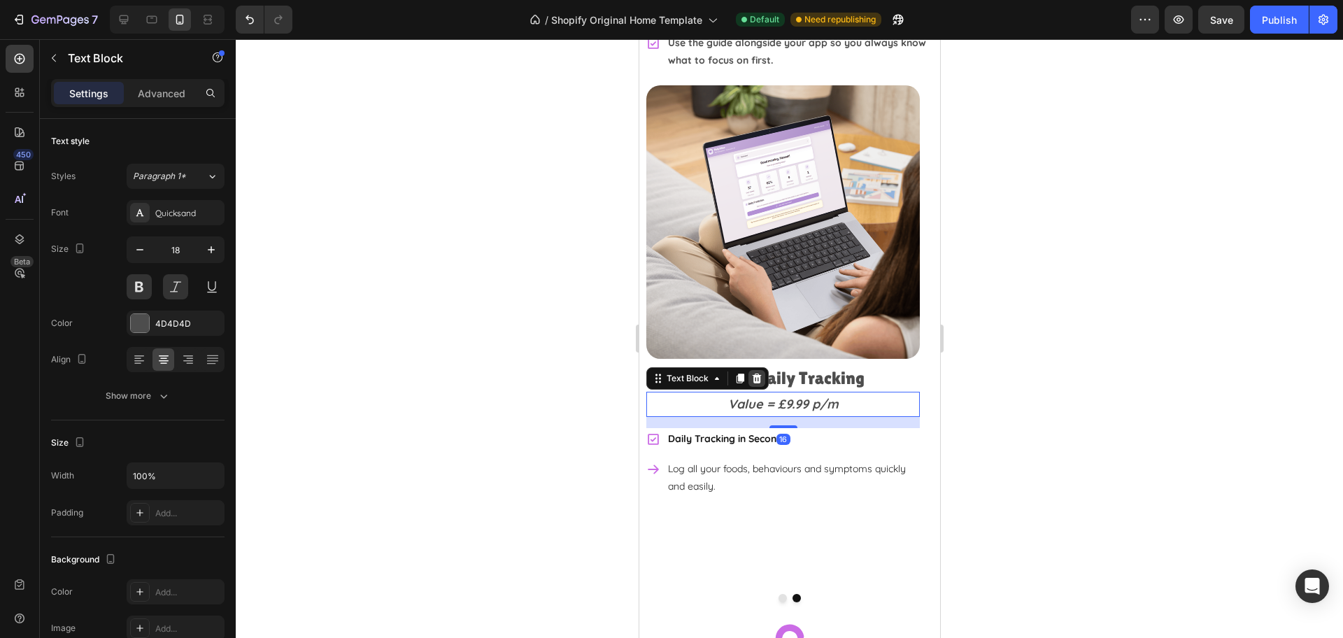
click at [754, 373] on icon at bounding box center [756, 378] width 9 height 10
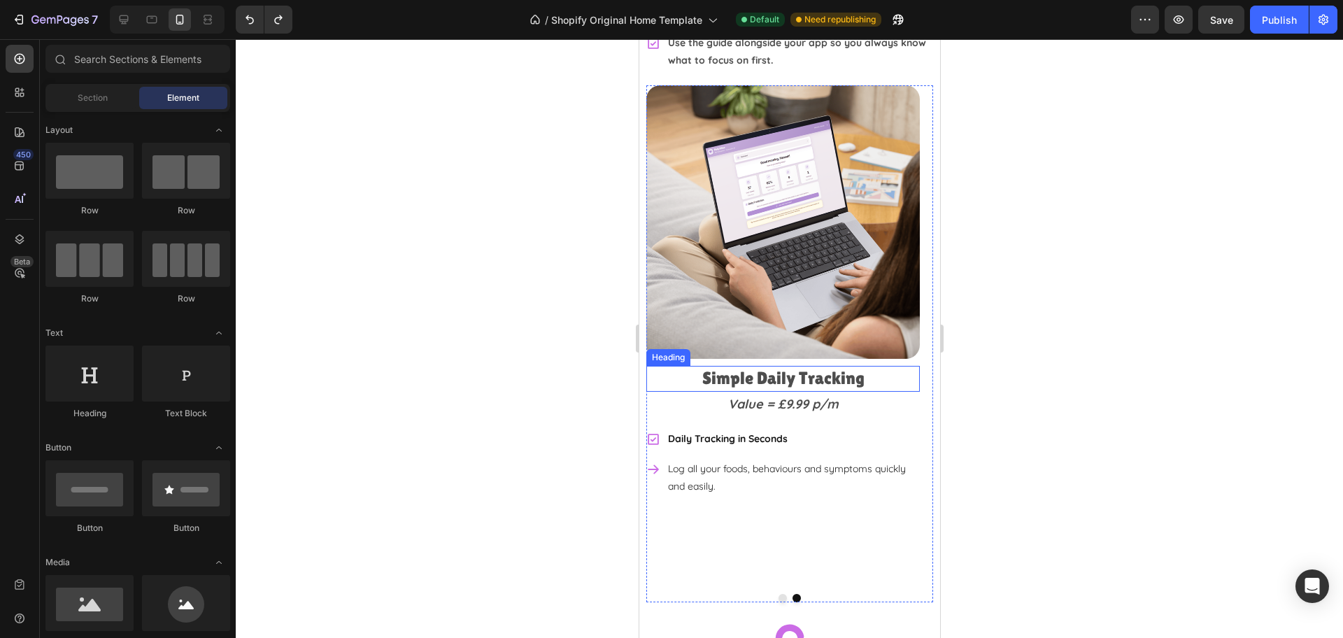
click at [783, 373] on p "Simple Daily Tracking" at bounding box center [782, 378] width 271 height 23
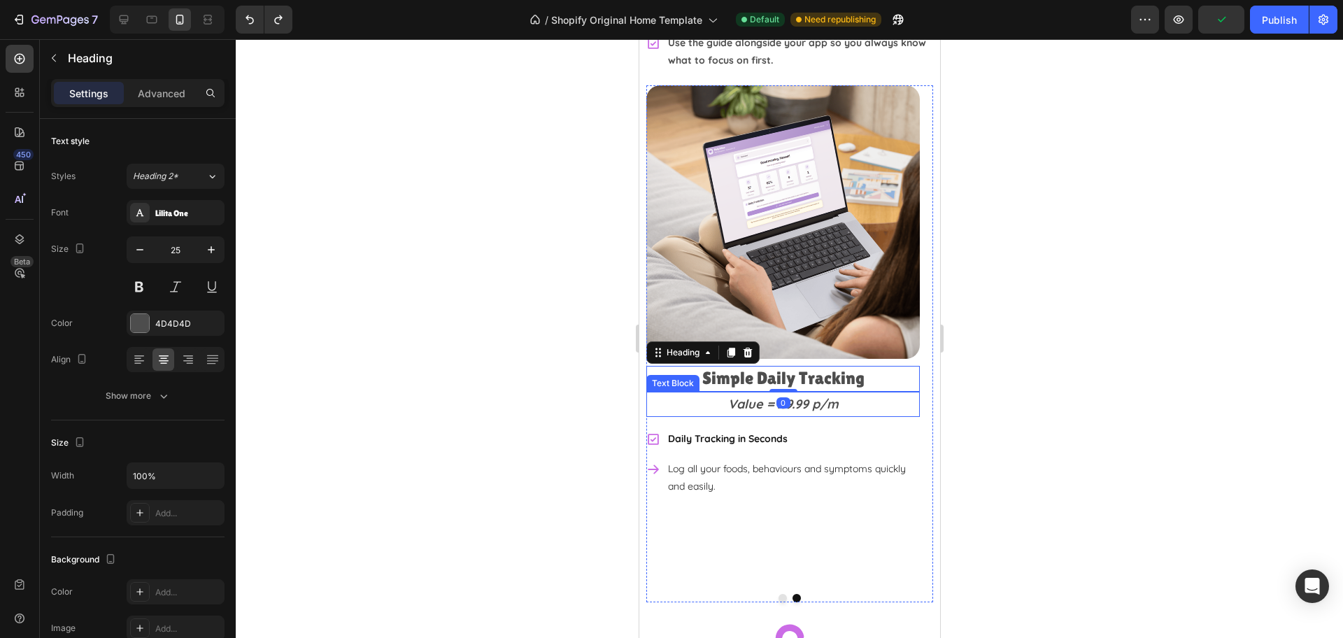
click at [850, 393] on p "Value = £9.99 p/m" at bounding box center [782, 404] width 271 height 22
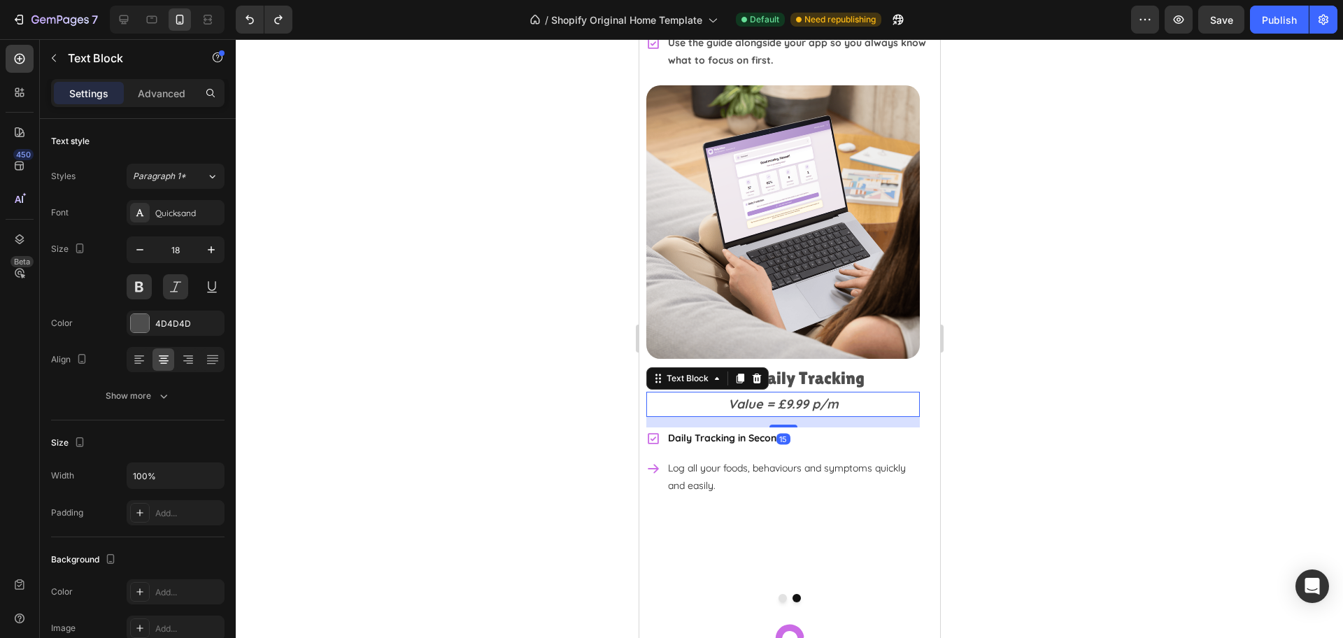
drag, startPoint x: 785, startPoint y: 411, endPoint x: 932, endPoint y: 393, distance: 148.0
click at [791, 425] on div at bounding box center [783, 426] width 28 height 3
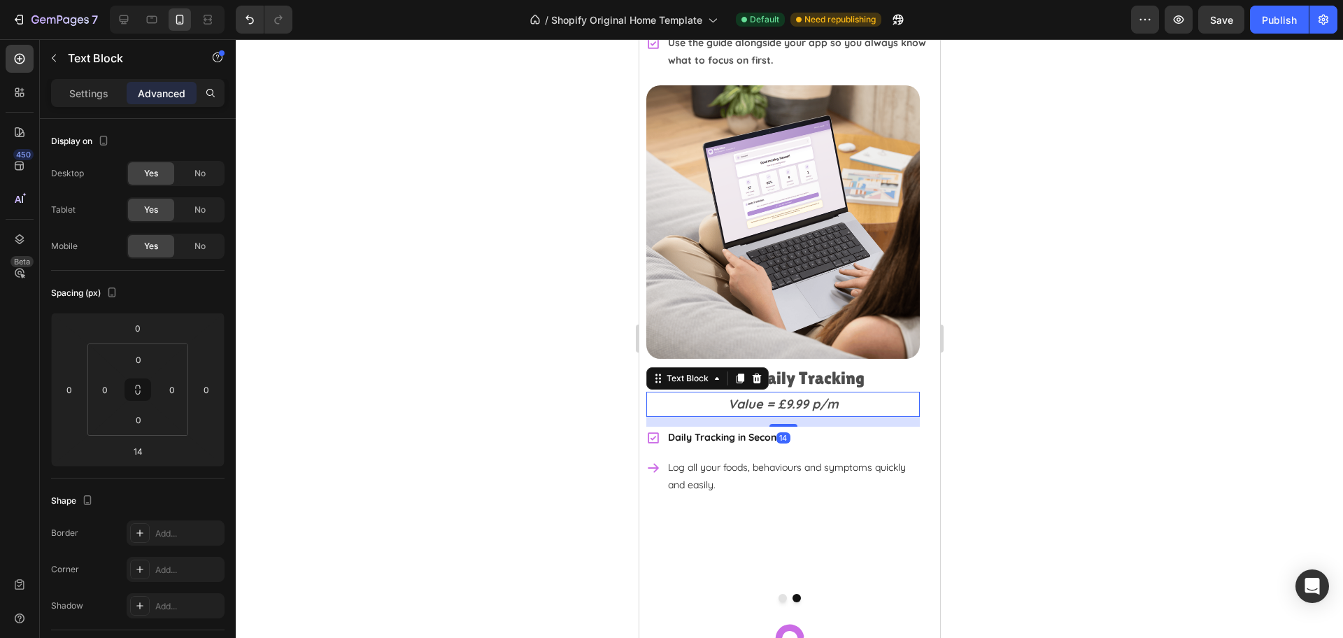
click at [1078, 390] on div at bounding box center [789, 338] width 1107 height 599
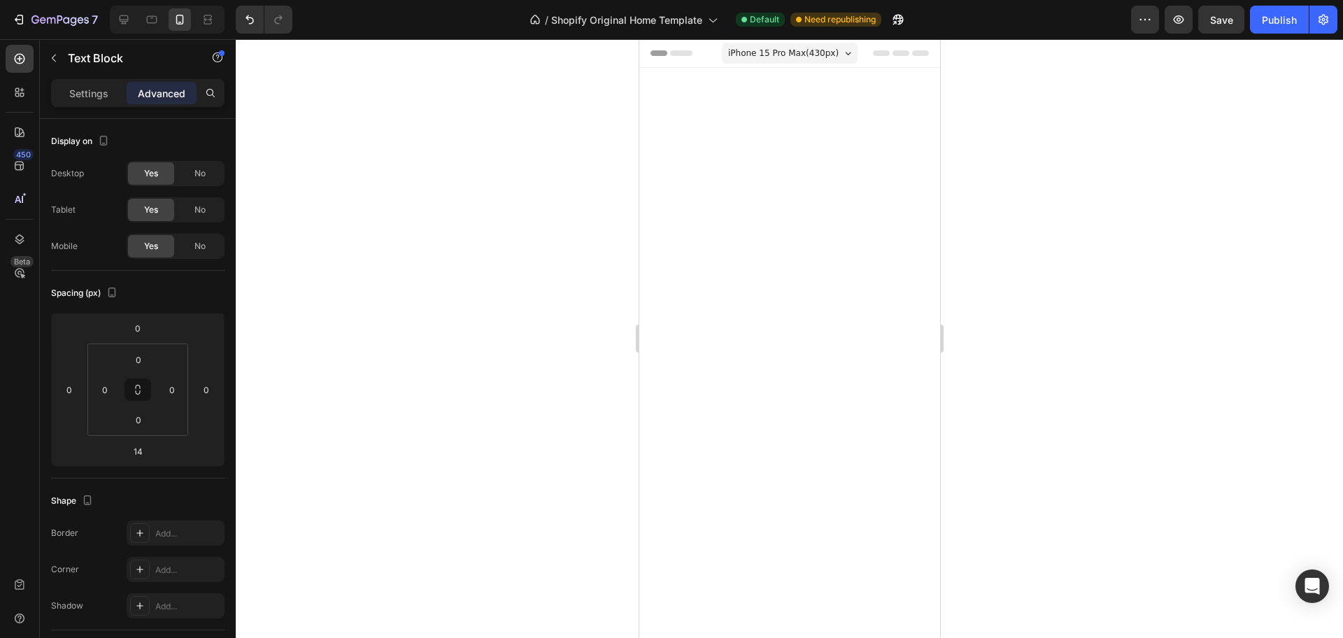
scroll to position [3531, 0]
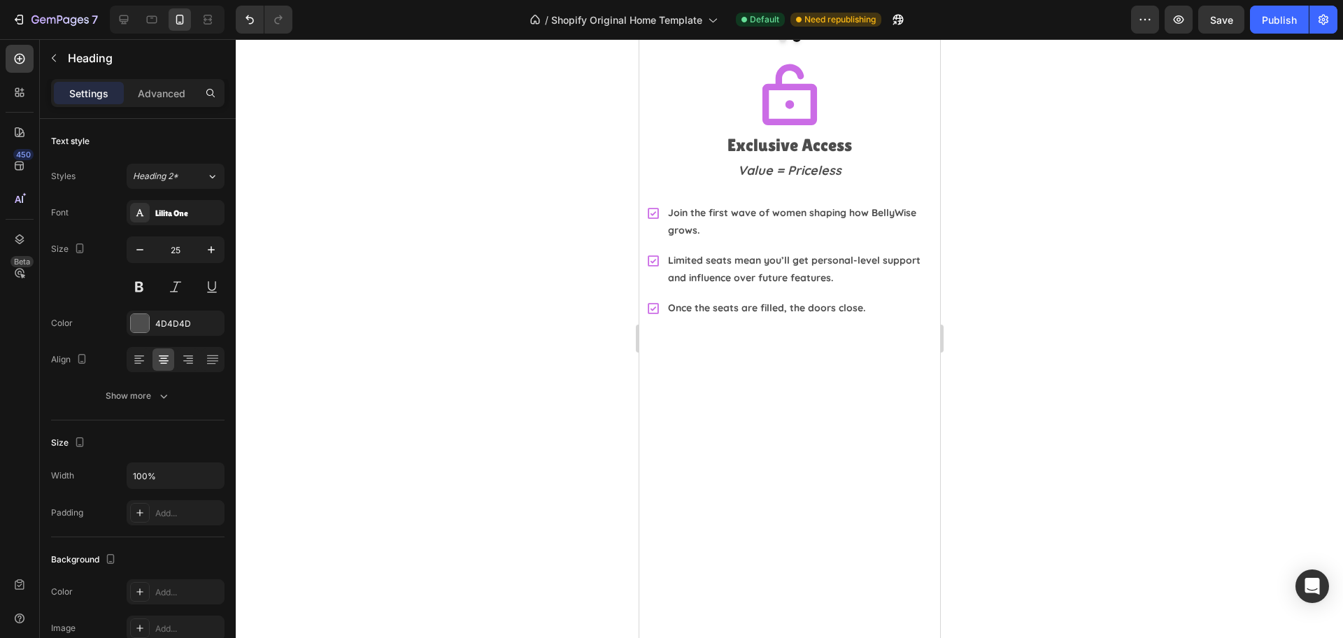
drag, startPoint x: 788, startPoint y: 374, endPoint x: 790, endPoint y: 385, distance: 10.6
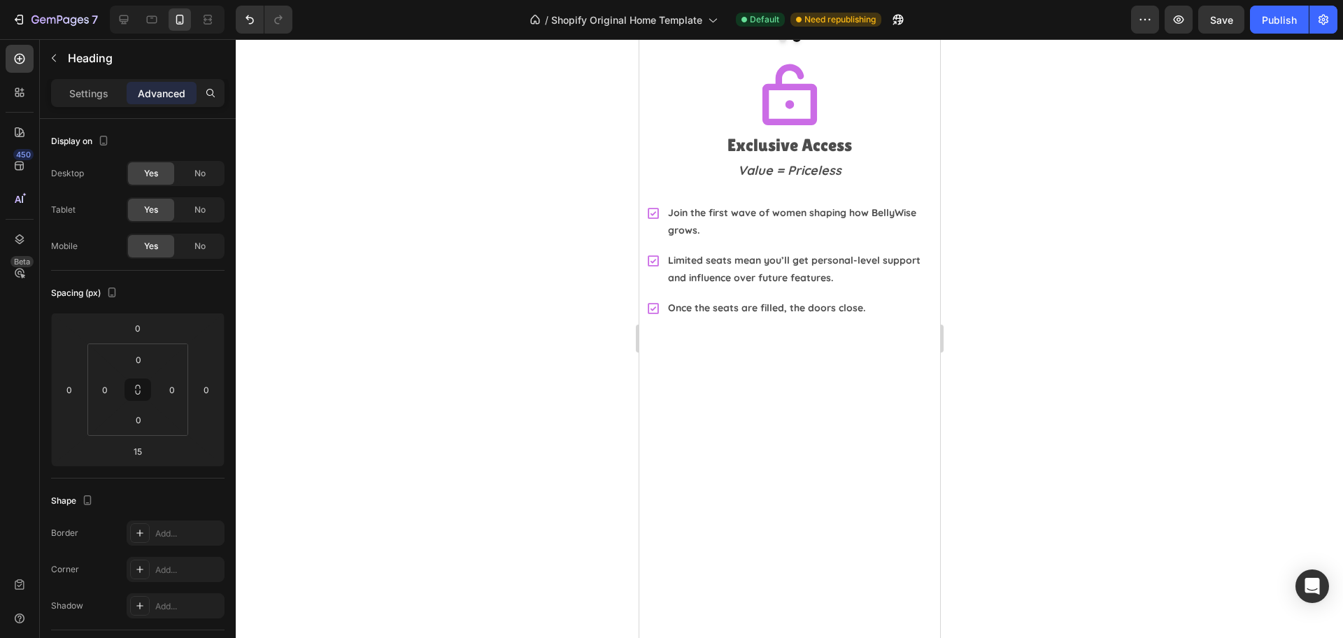
click at [1012, 371] on div at bounding box center [789, 338] width 1107 height 599
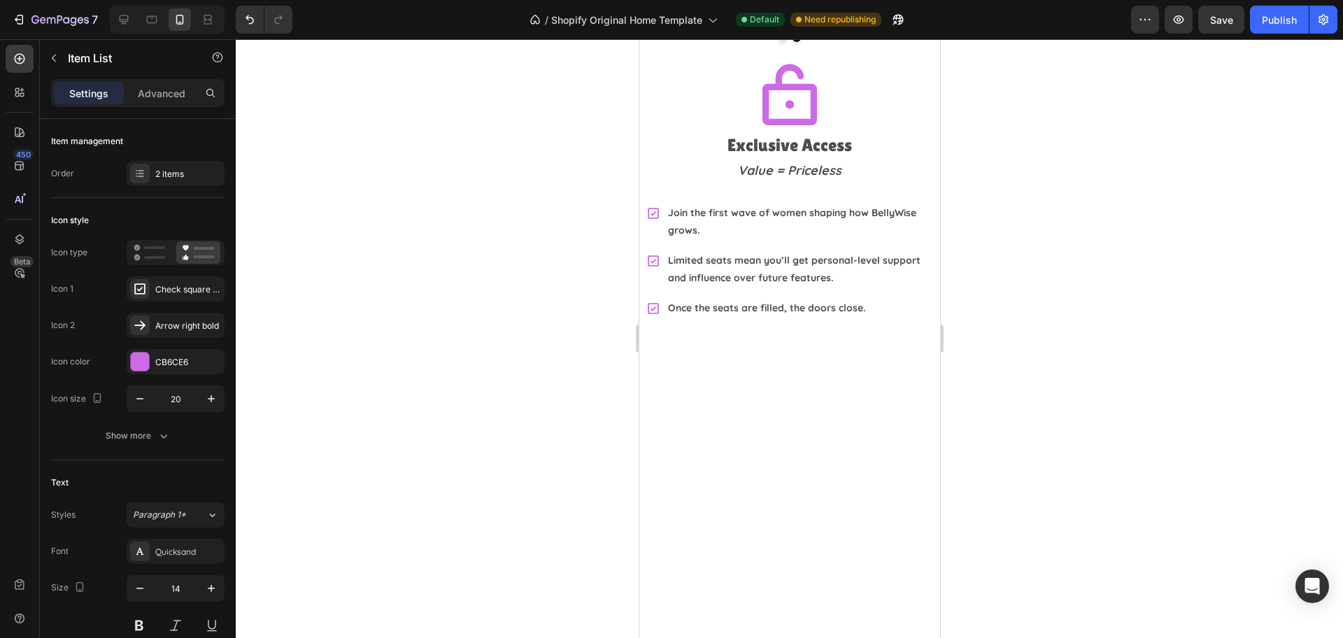
click at [121, 243] on div "Icon type" at bounding box center [137, 252] width 173 height 25
click at [134, 250] on icon at bounding box center [149, 252] width 31 height 17
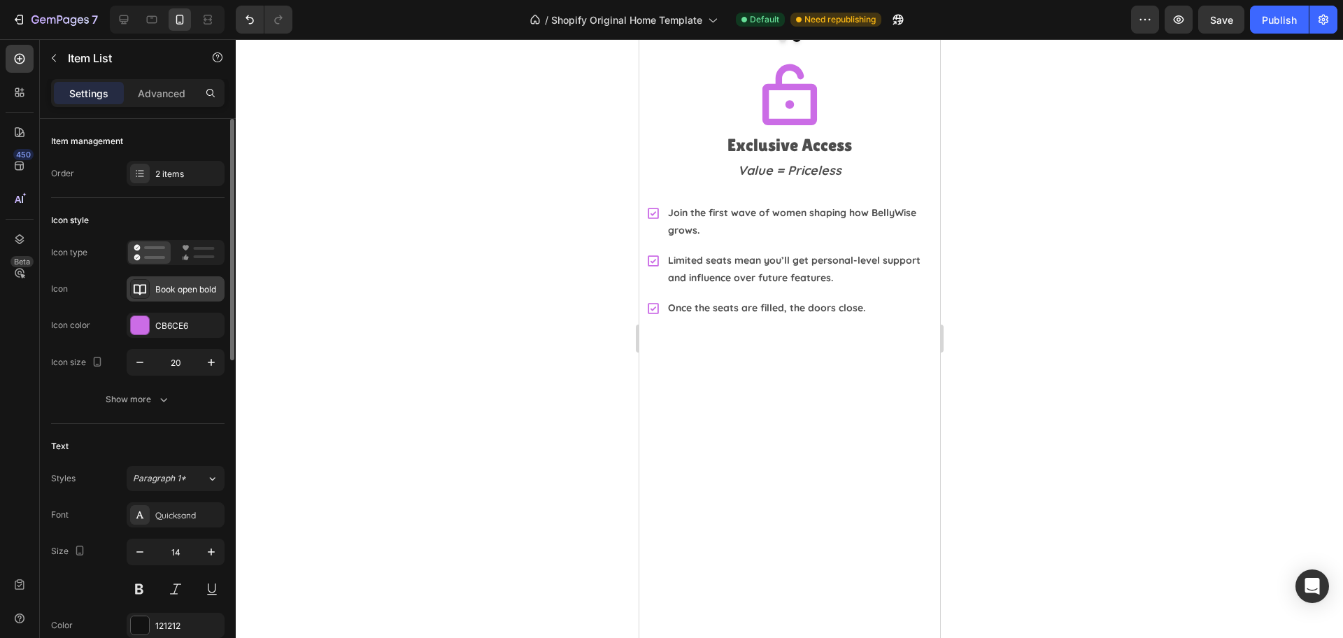
click at [190, 289] on div "Book open bold" at bounding box center [188, 289] width 66 height 13
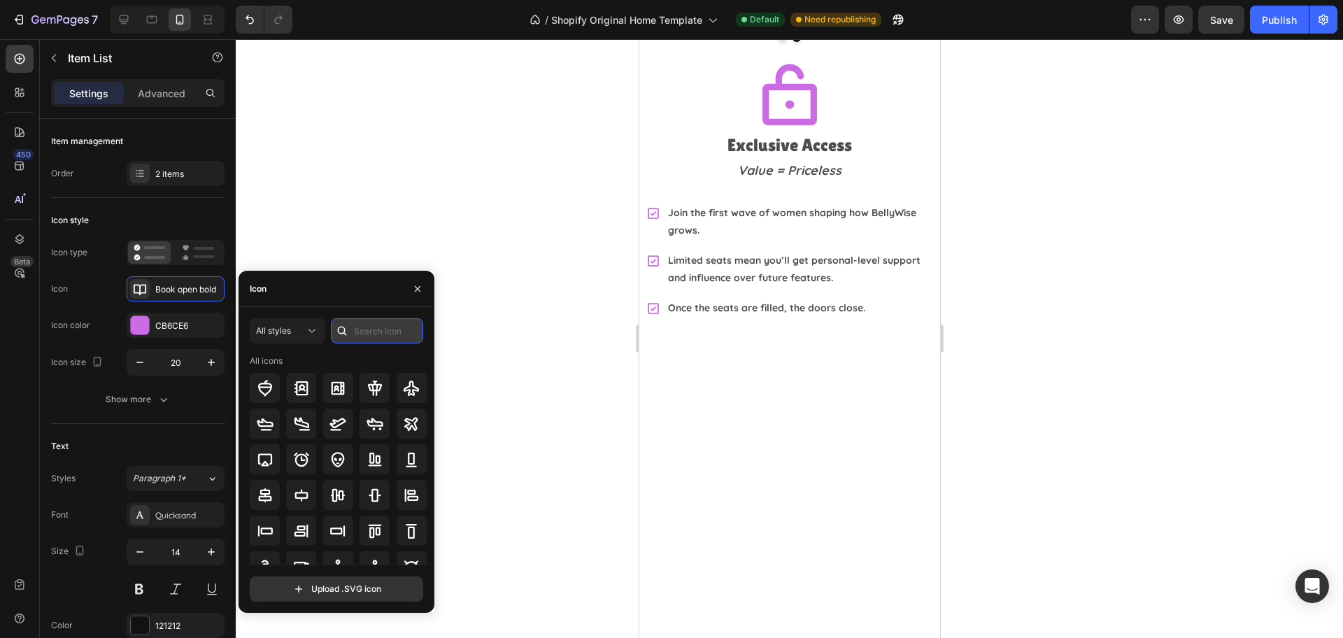
click at [379, 327] on input "text" at bounding box center [377, 330] width 92 height 25
drag, startPoint x: 387, startPoint y: 338, endPoint x: 241, endPoint y: 327, distance: 147.3
click at [241, 327] on div "All styles tick All icons Upload .SVG icon" at bounding box center [336, 459] width 196 height 283
type input "check"
click at [304, 429] on icon at bounding box center [301, 423] width 13 height 13
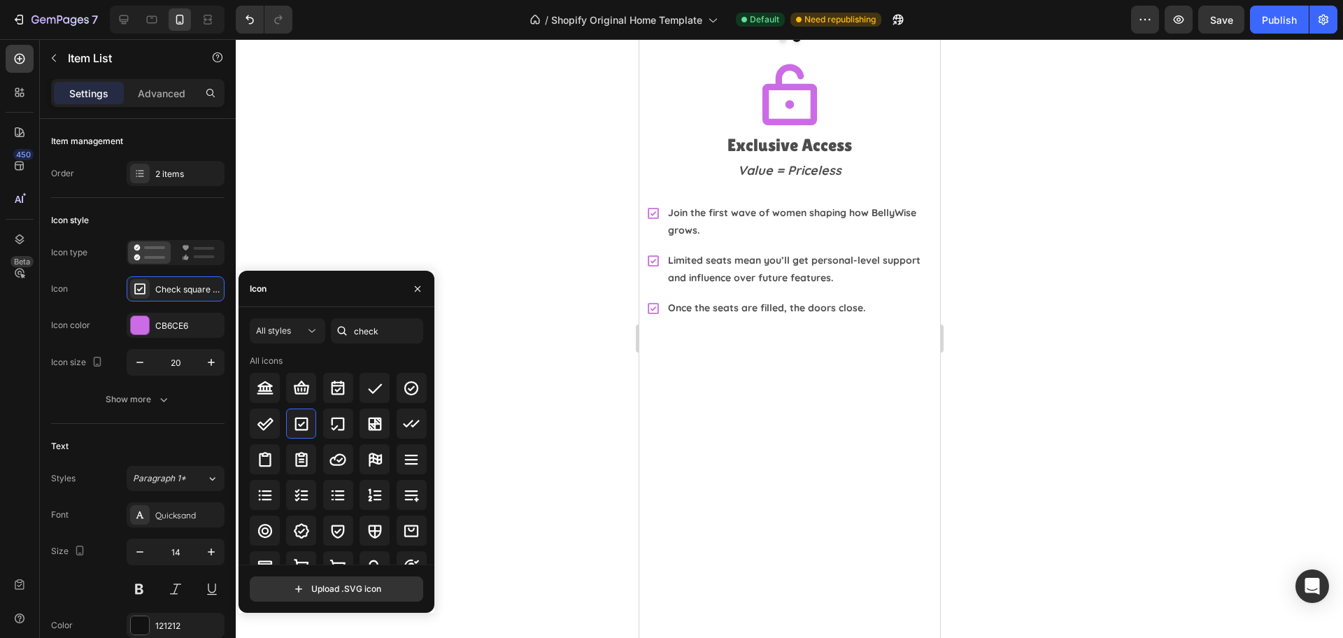
click at [1095, 456] on div at bounding box center [789, 338] width 1107 height 599
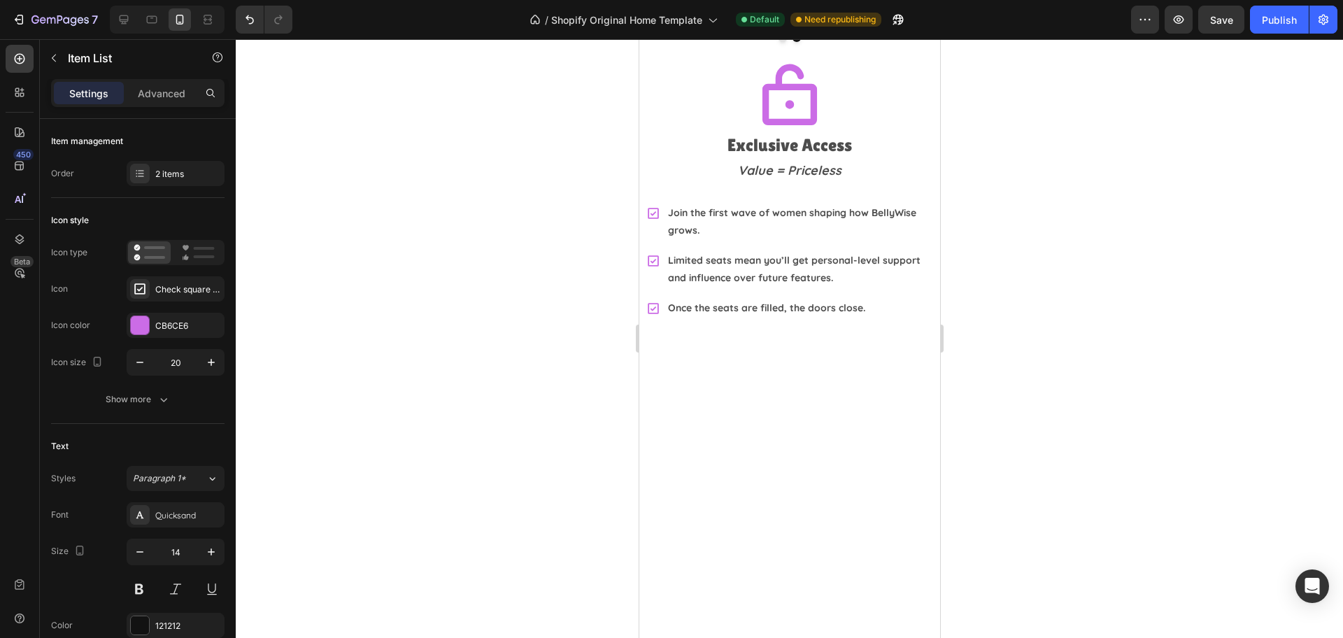
click at [1065, 353] on div at bounding box center [789, 338] width 1107 height 599
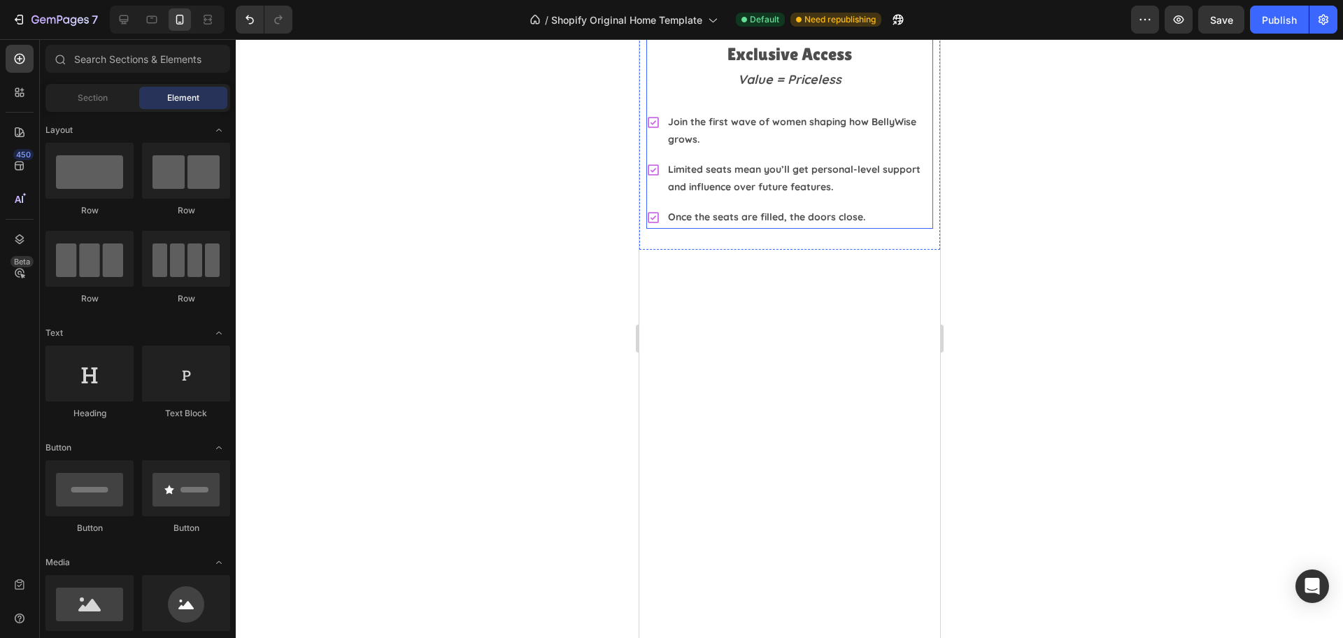
scroll to position [3618, 0]
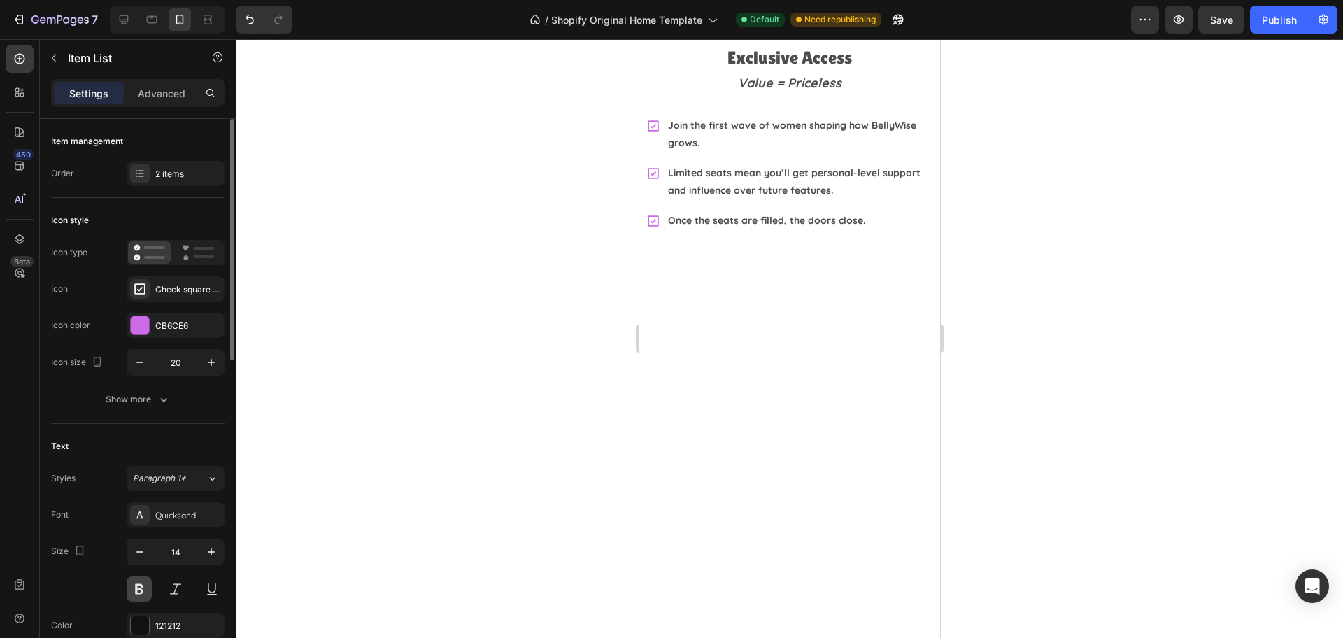
click at [136, 576] on button at bounding box center [139, 588] width 25 height 25
drag, startPoint x: 782, startPoint y: 328, endPoint x: 650, endPoint y: 297, distance: 135.0
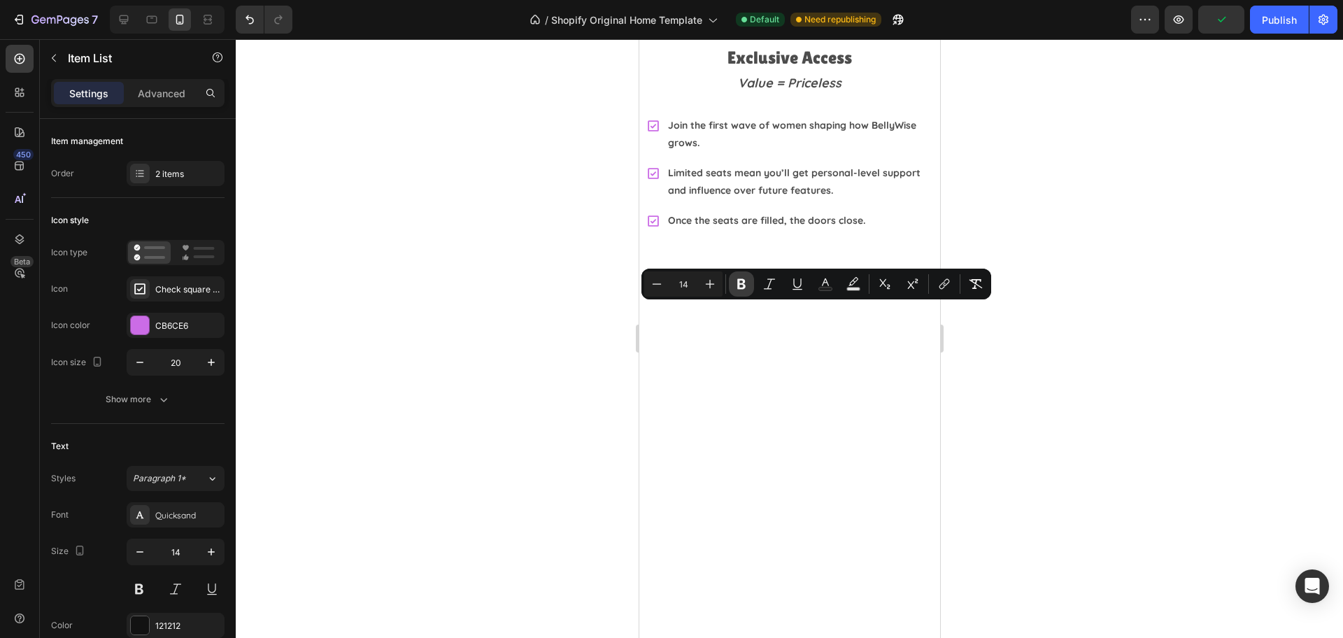
click at [729, 287] on button "Bold" at bounding box center [741, 283] width 25 height 25
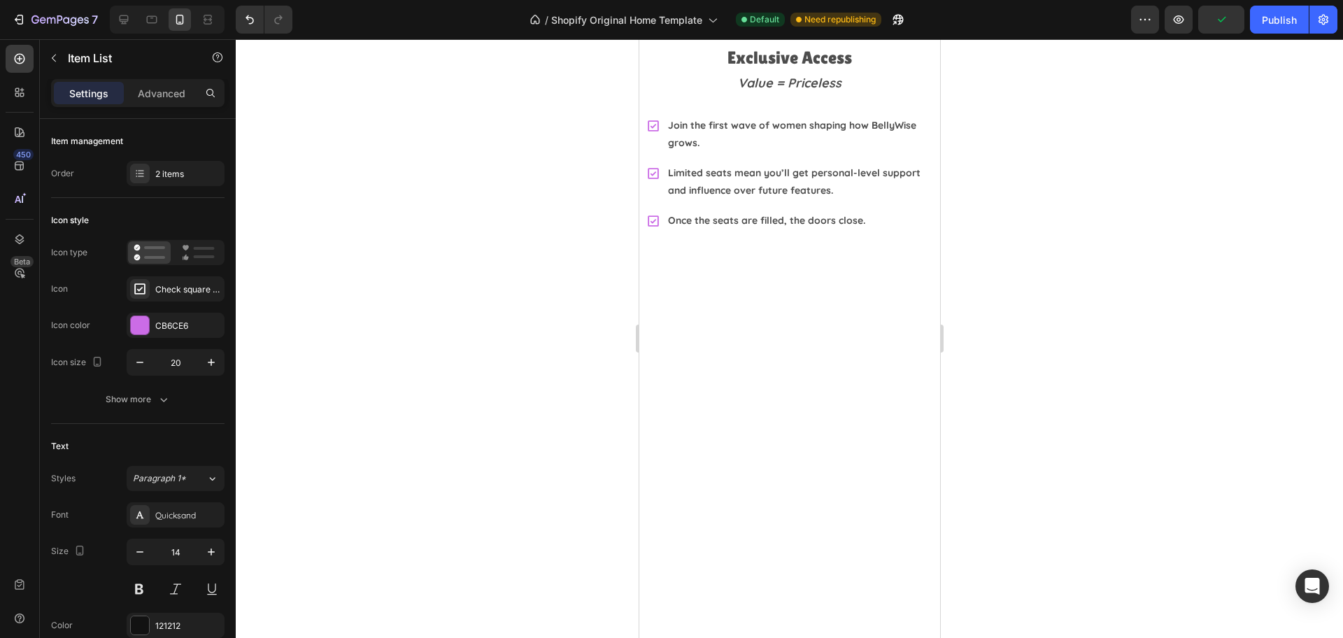
click at [1027, 336] on div at bounding box center [789, 338] width 1107 height 599
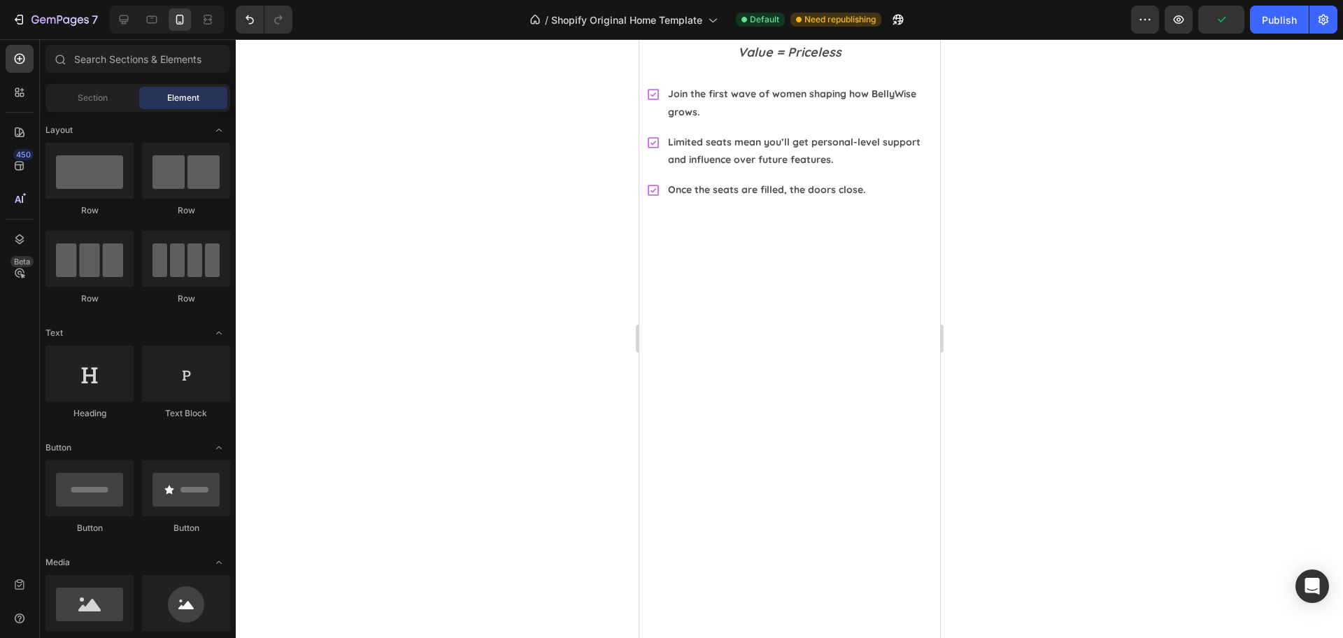
scroll to position [3268, 0]
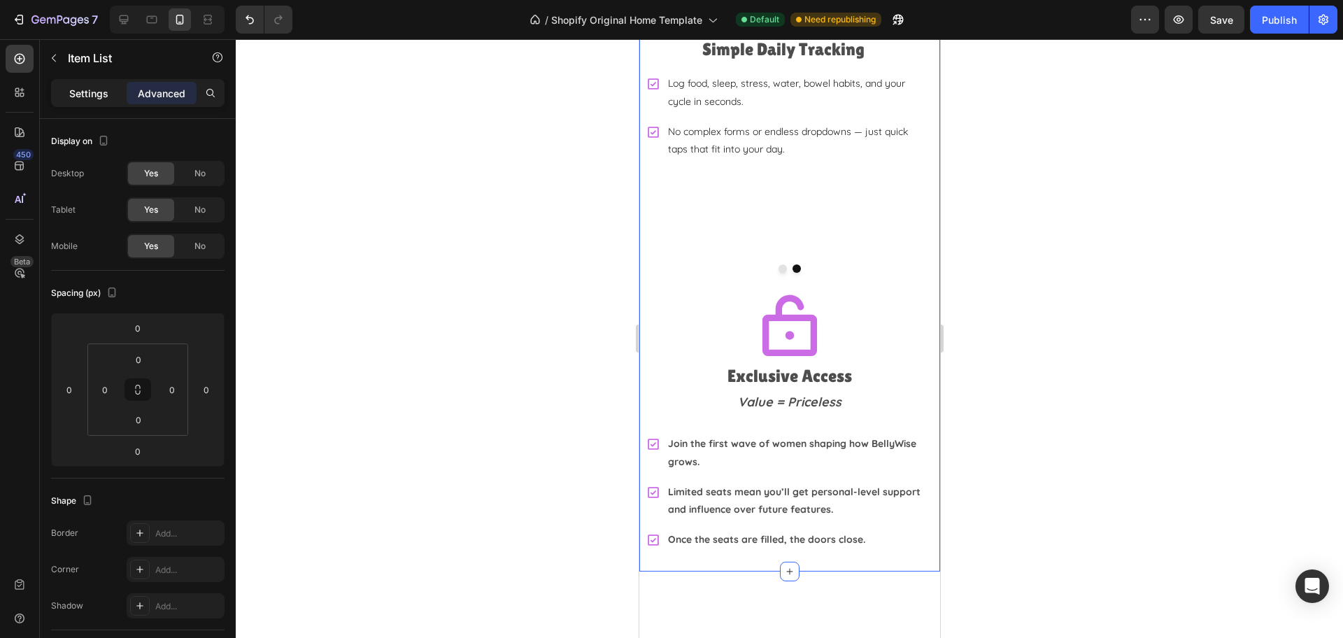
click at [84, 94] on p "Settings" at bounding box center [88, 93] width 39 height 15
type input "8"
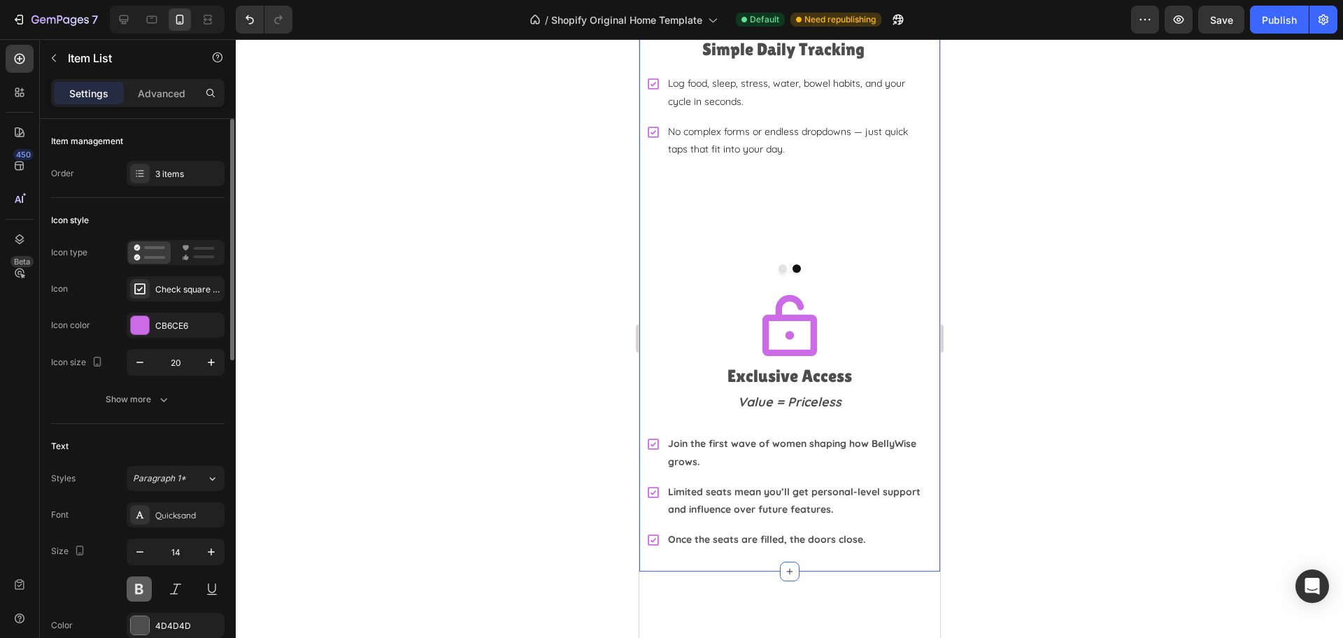
click at [141, 586] on button at bounding box center [139, 588] width 25 height 25
click at [1133, 257] on div at bounding box center [789, 338] width 1107 height 599
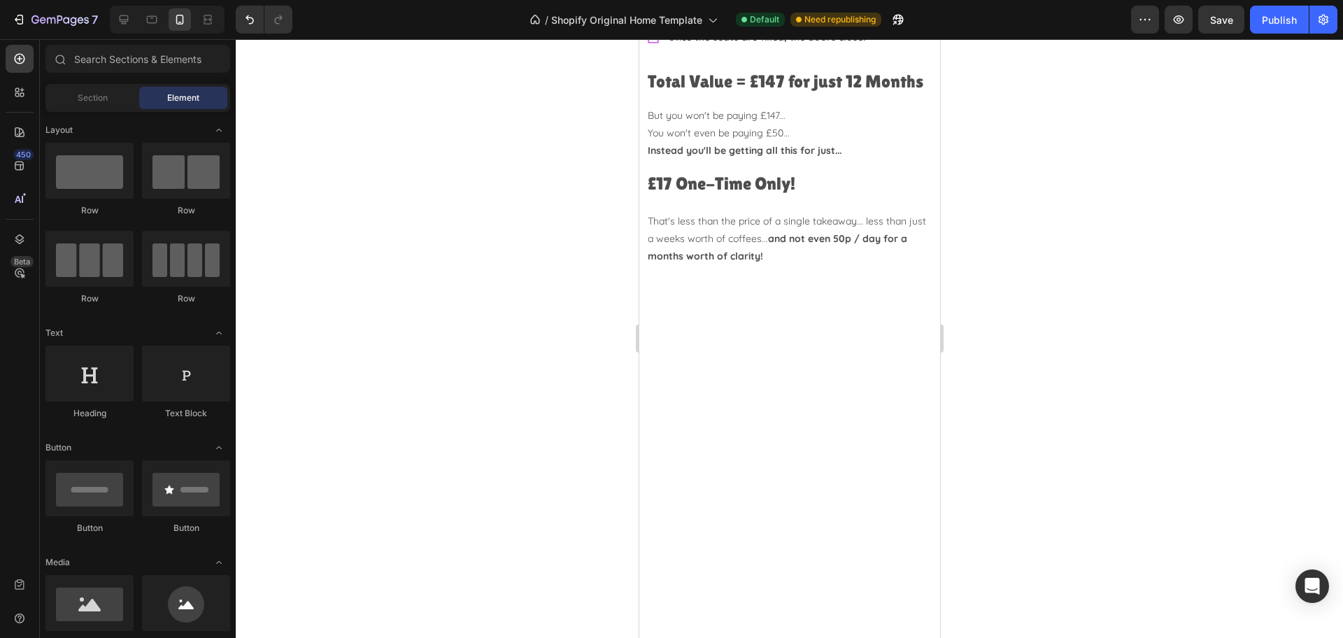
scroll to position [3880, 0]
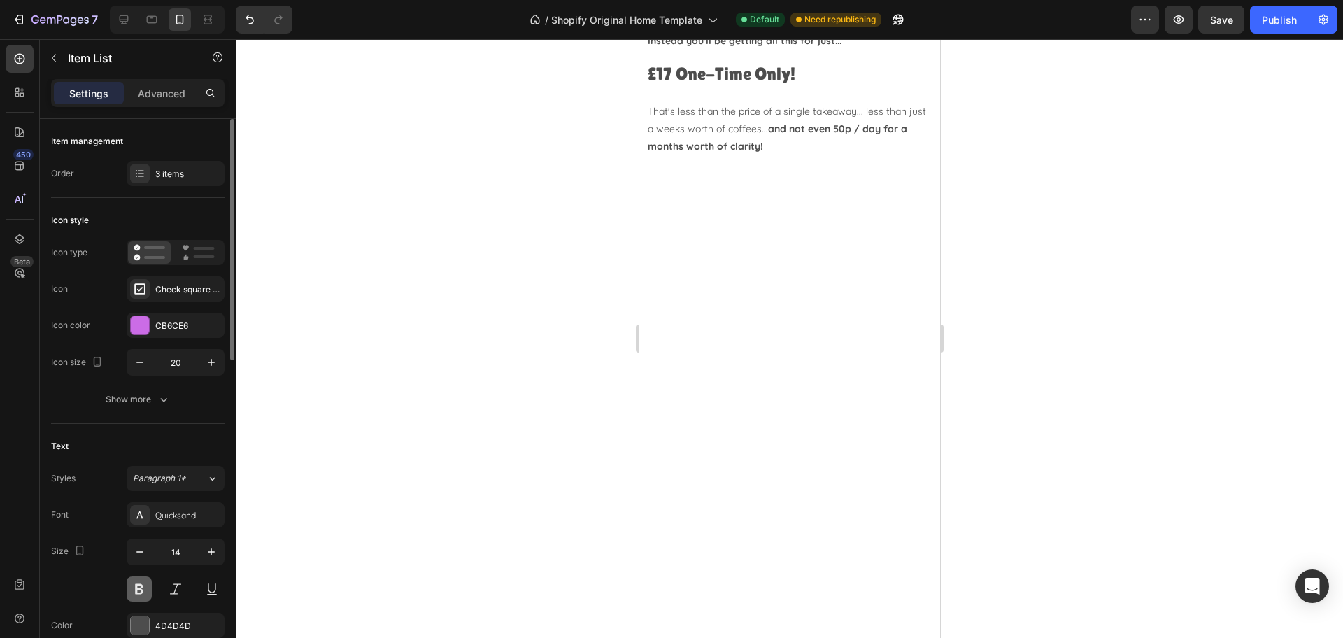
click at [145, 588] on button at bounding box center [139, 588] width 25 height 25
click at [143, 585] on button at bounding box center [139, 588] width 25 height 25
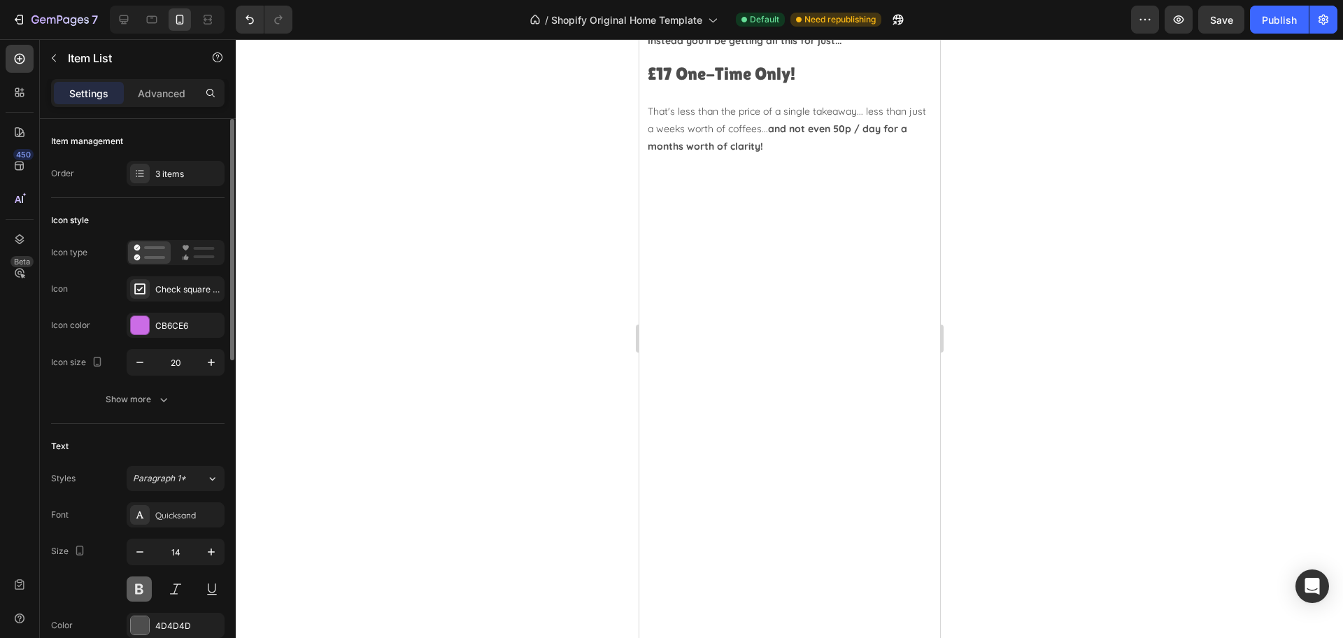
click at [143, 585] on button at bounding box center [139, 588] width 25 height 25
drag, startPoint x: 893, startPoint y: 448, endPoint x: 648, endPoint y: 422, distance: 246.2
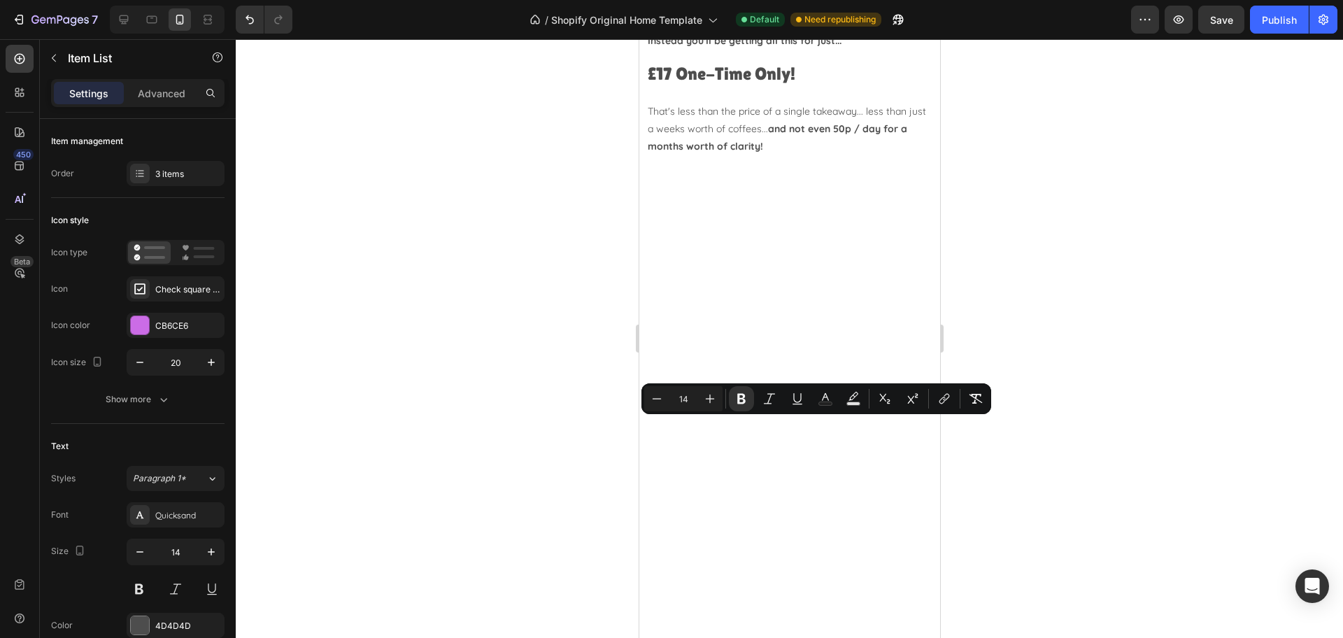
click at [755, 398] on div "Minus 14 Plus Bold Italic Underline Text Color Text Background Color Subscript …" at bounding box center [816, 398] width 344 height 25
click at [745, 404] on icon "Editor contextual toolbar" at bounding box center [741, 399] width 14 height 14
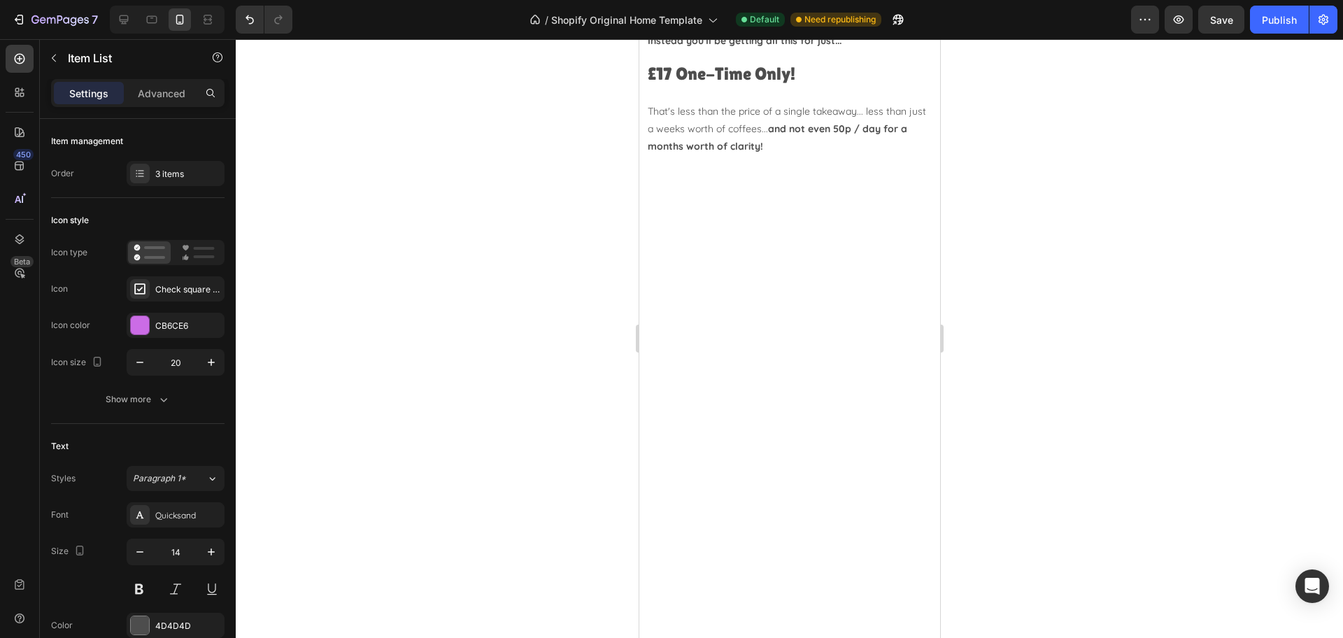
drag, startPoint x: 874, startPoint y: 474, endPoint x: 601, endPoint y: 478, distance: 272.1
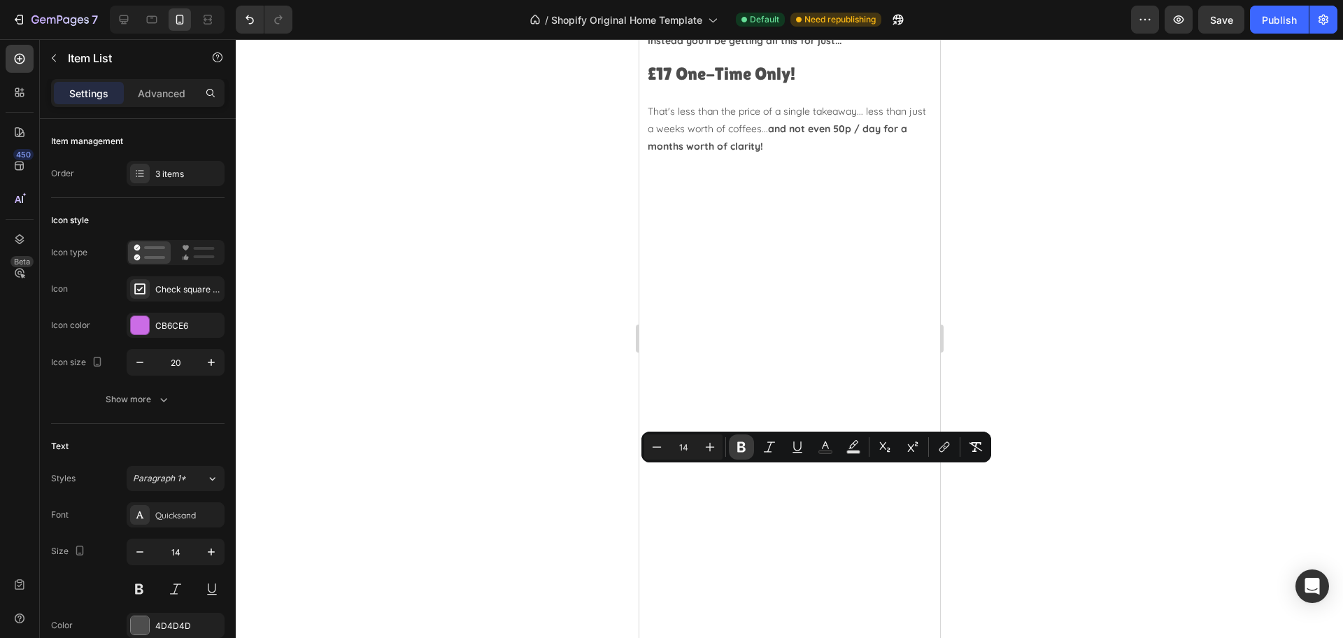
click at [738, 450] on icon "Editor contextual toolbar" at bounding box center [741, 447] width 8 height 10
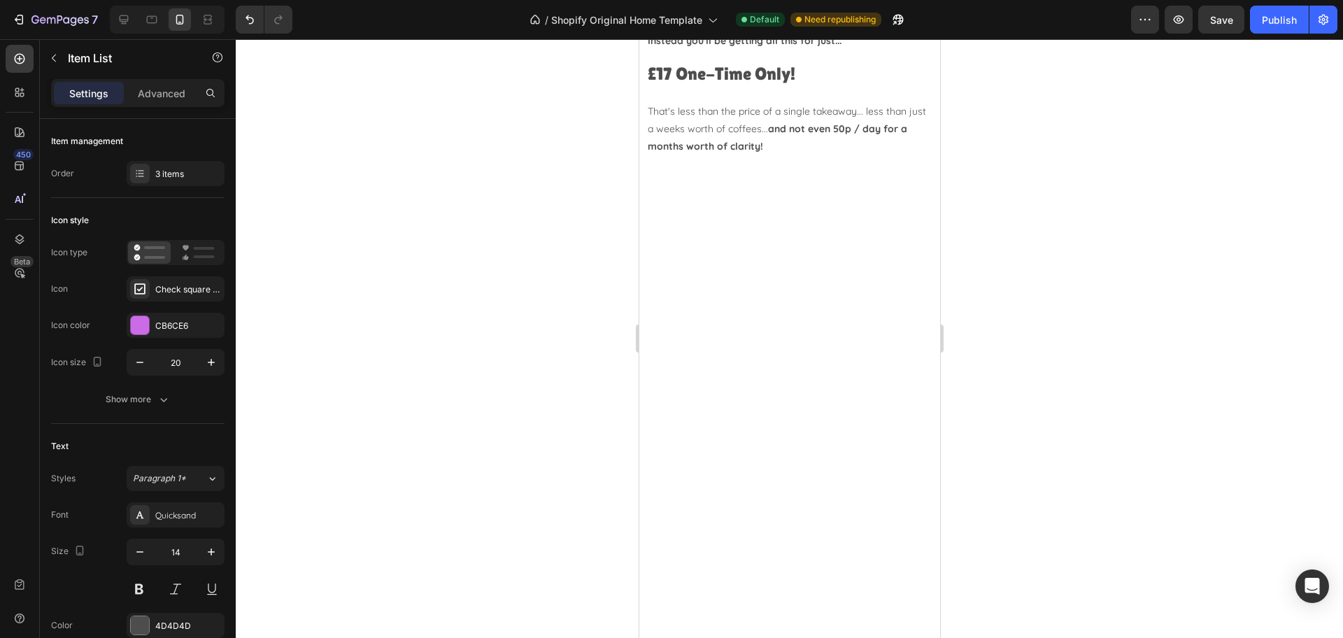
click at [1096, 335] on div at bounding box center [789, 338] width 1107 height 599
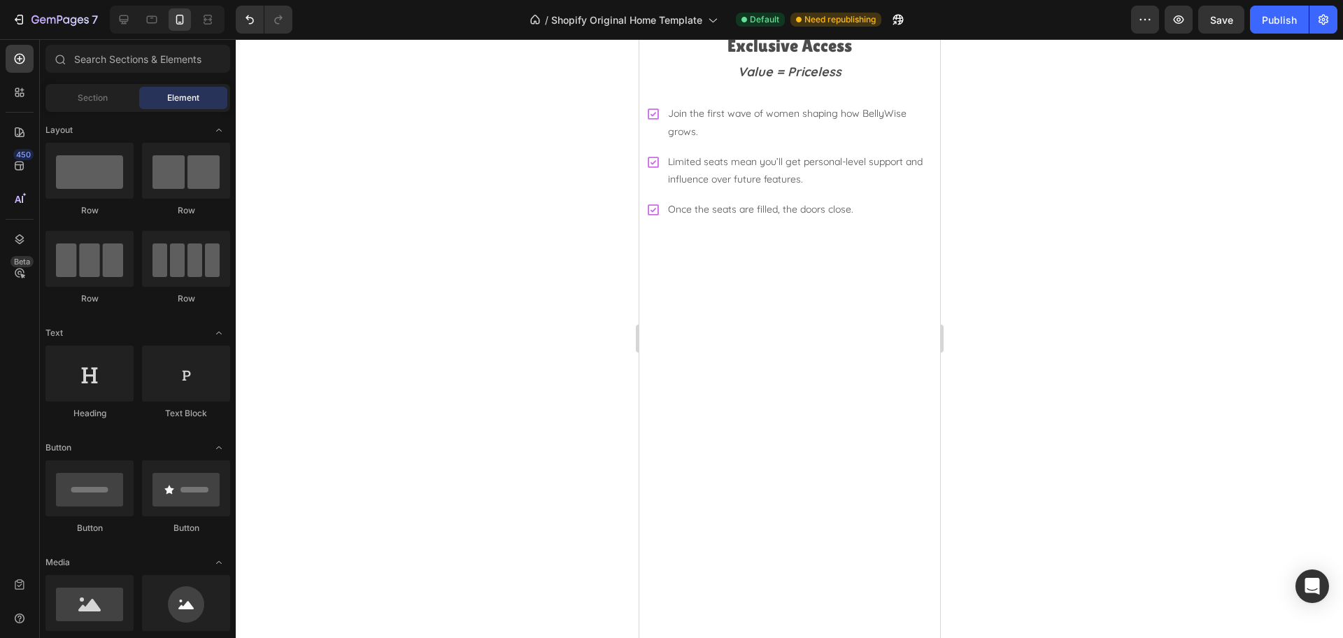
scroll to position [3618, 0]
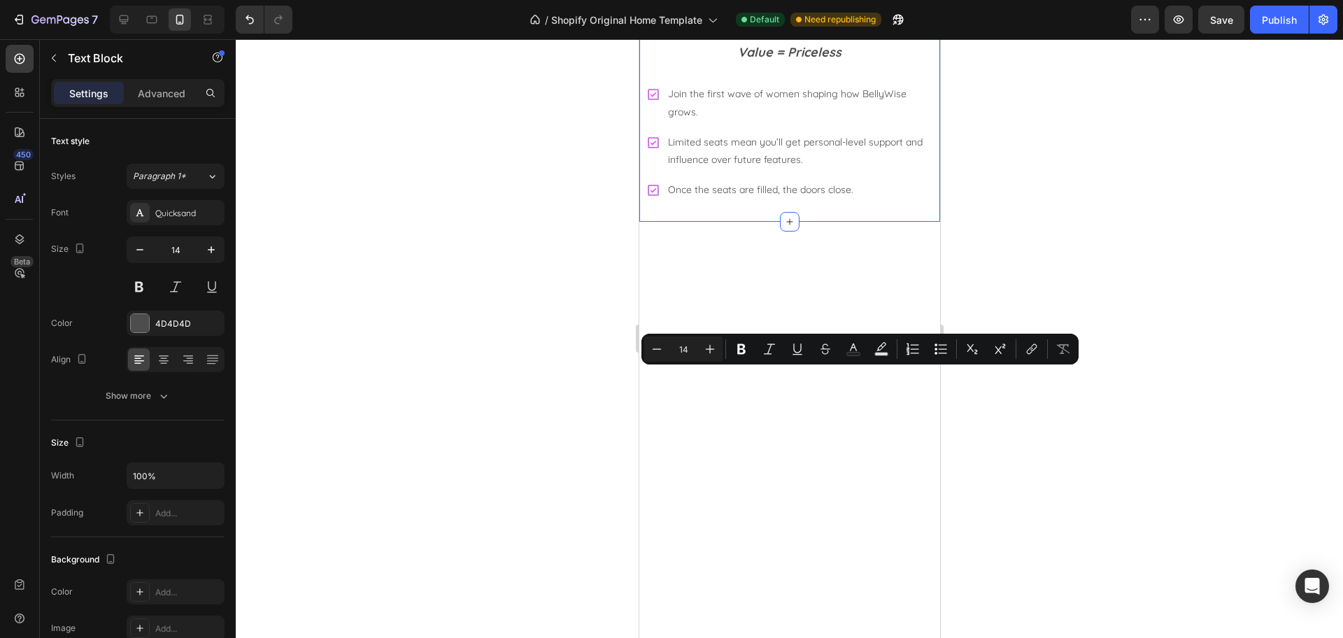
drag, startPoint x: 815, startPoint y: 433, endPoint x: 643, endPoint y: 376, distance: 180.7
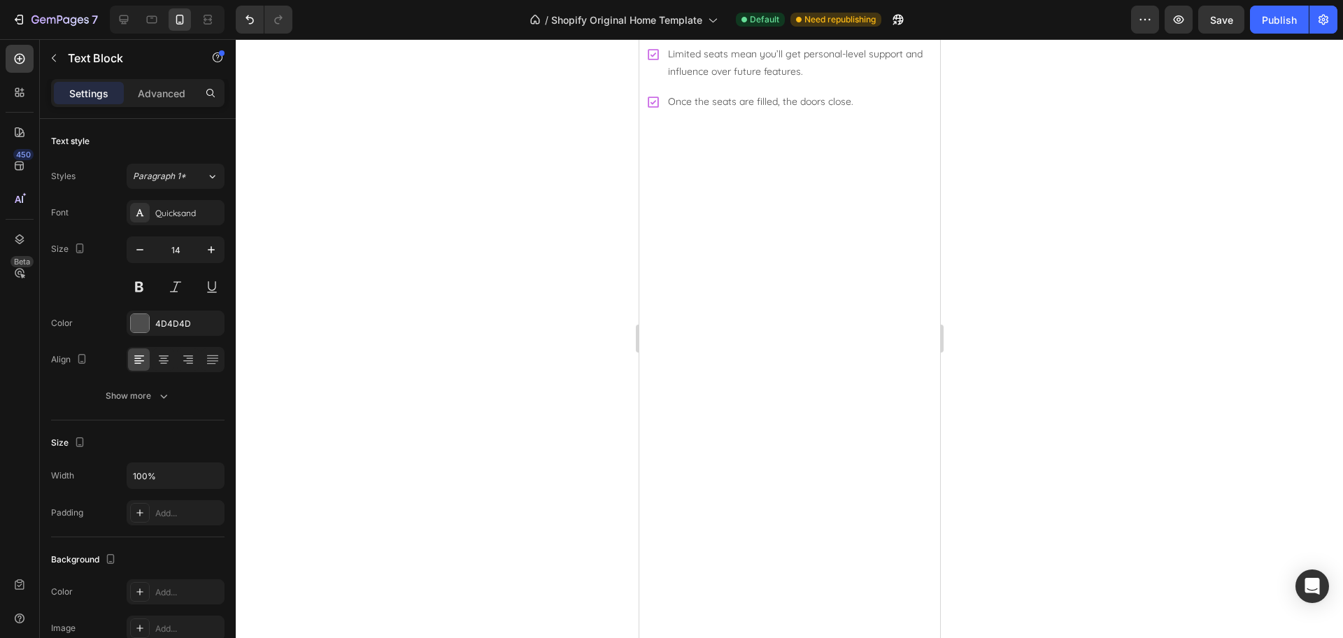
click at [1139, 315] on div at bounding box center [789, 338] width 1107 height 599
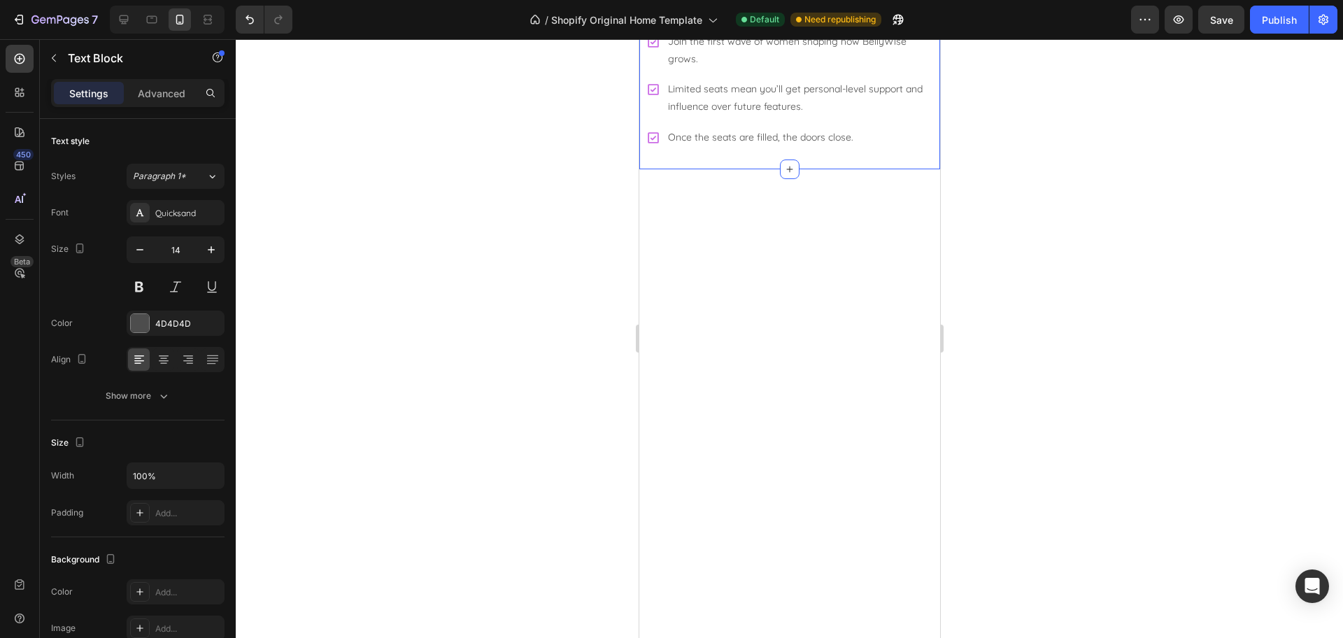
drag, startPoint x: 764, startPoint y: 377, endPoint x: 642, endPoint y: 381, distance: 121.8
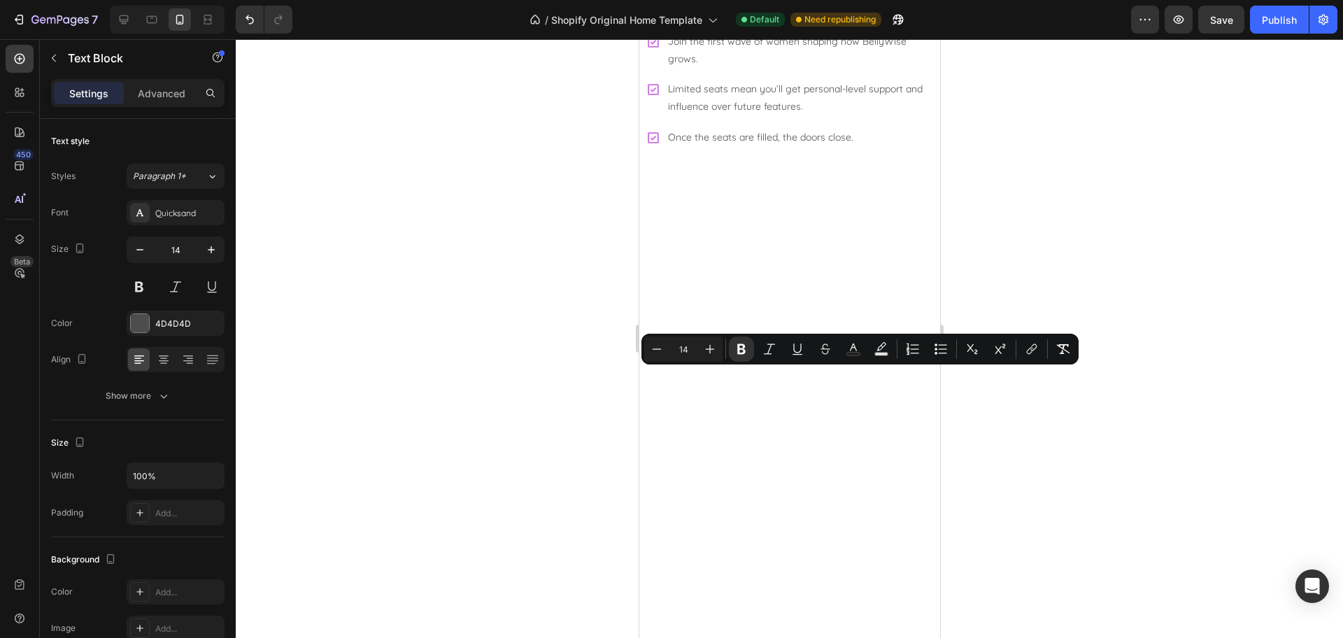
click at [1222, 313] on div at bounding box center [789, 338] width 1107 height 599
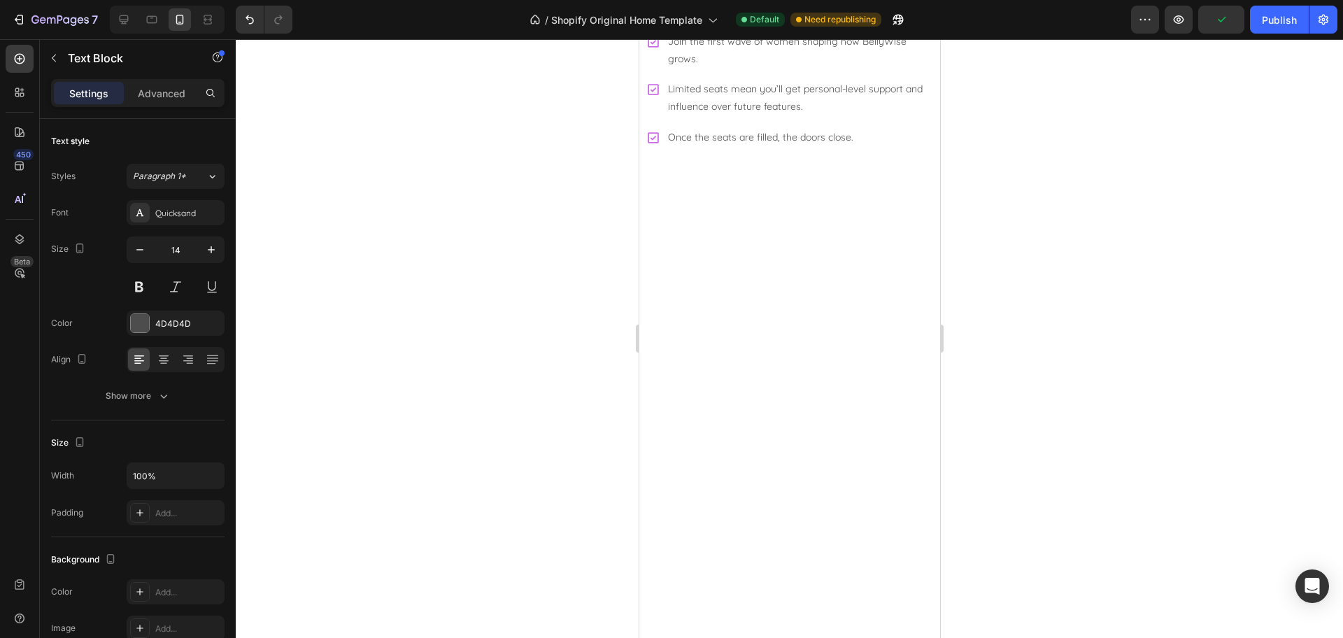
click at [1046, 269] on div at bounding box center [789, 338] width 1107 height 599
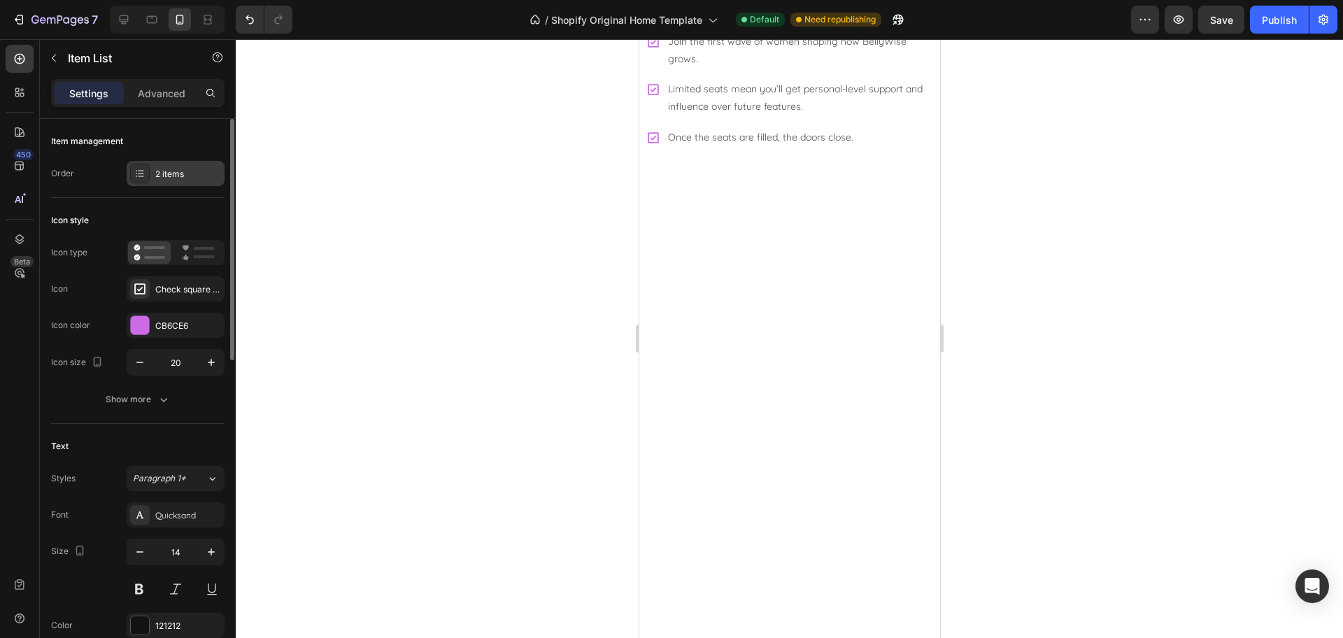
click at [178, 176] on div "2 items" at bounding box center [188, 174] width 66 height 13
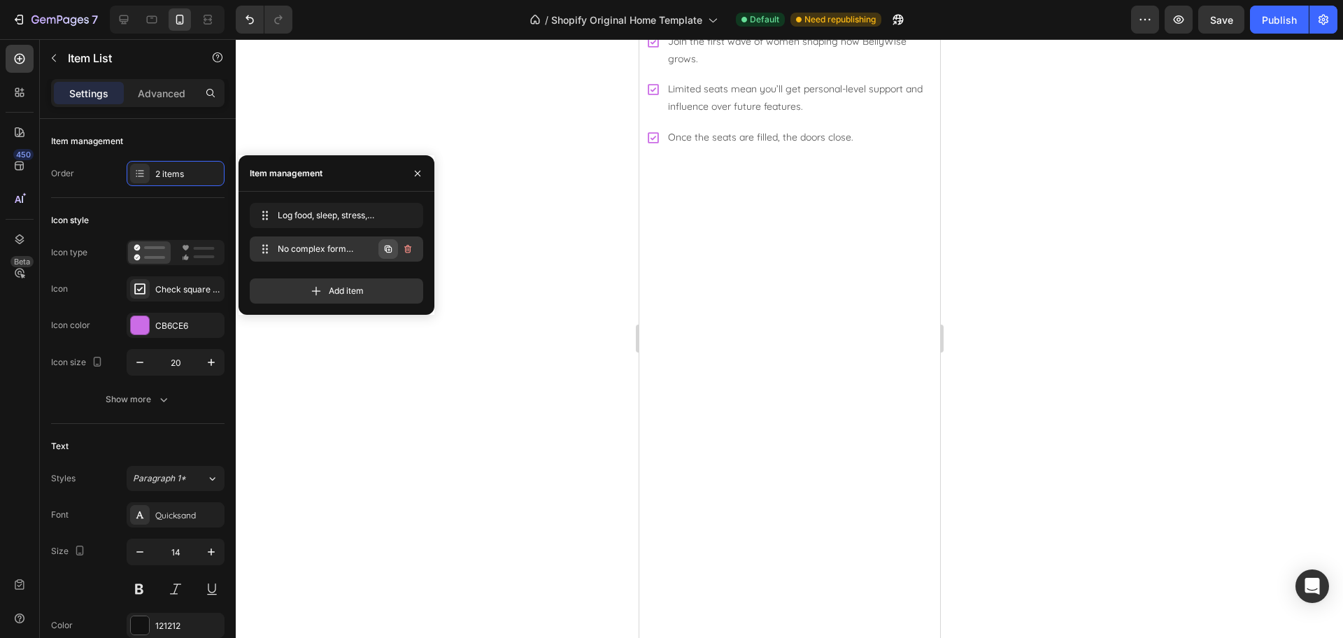
click at [388, 250] on icon "button" at bounding box center [388, 248] width 11 height 11
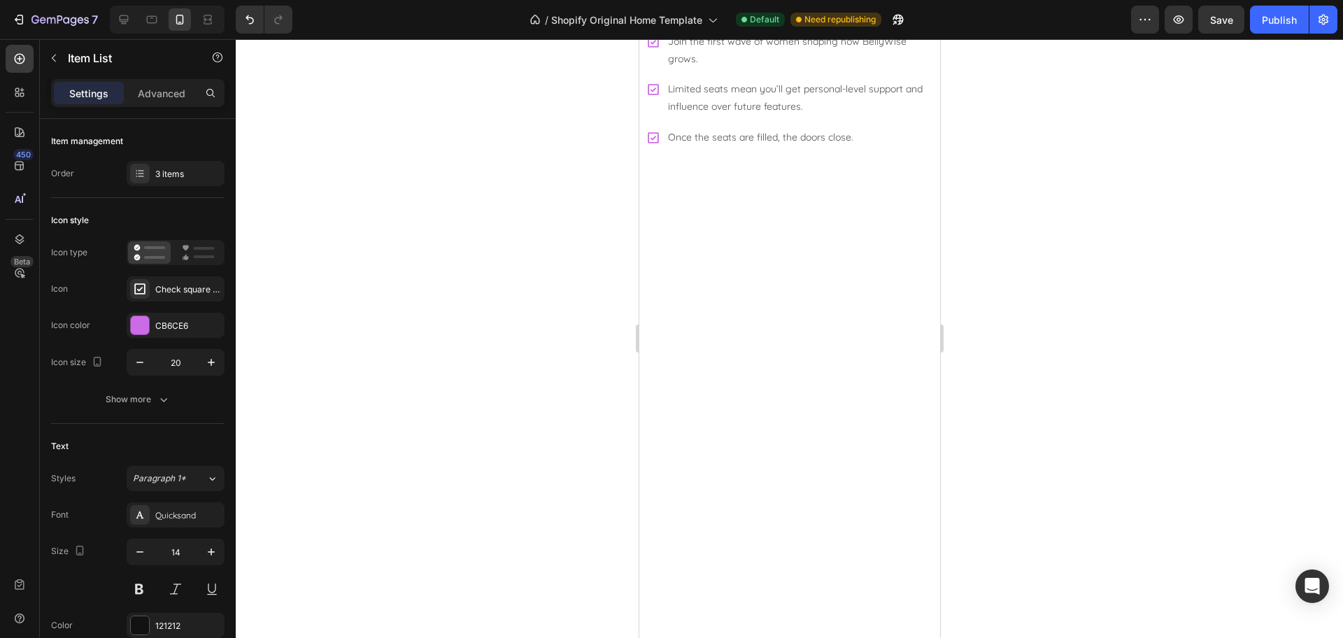
click at [1026, 358] on div at bounding box center [789, 338] width 1107 height 599
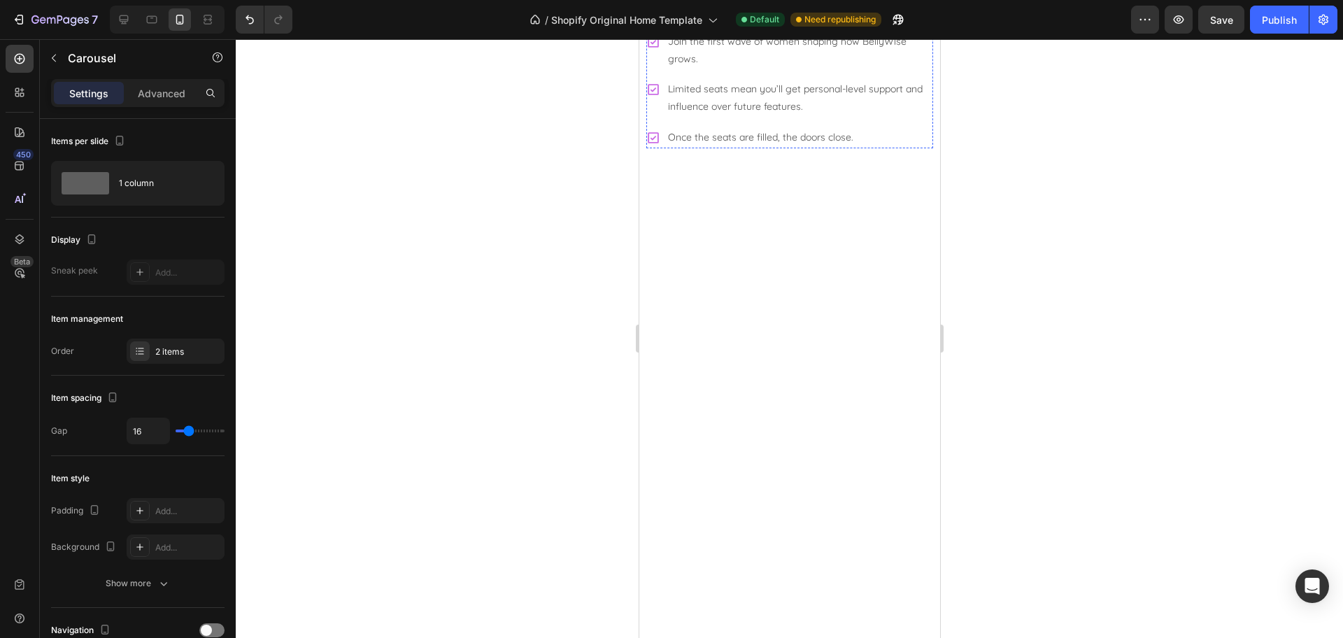
click at [1274, 468] on div at bounding box center [789, 338] width 1107 height 599
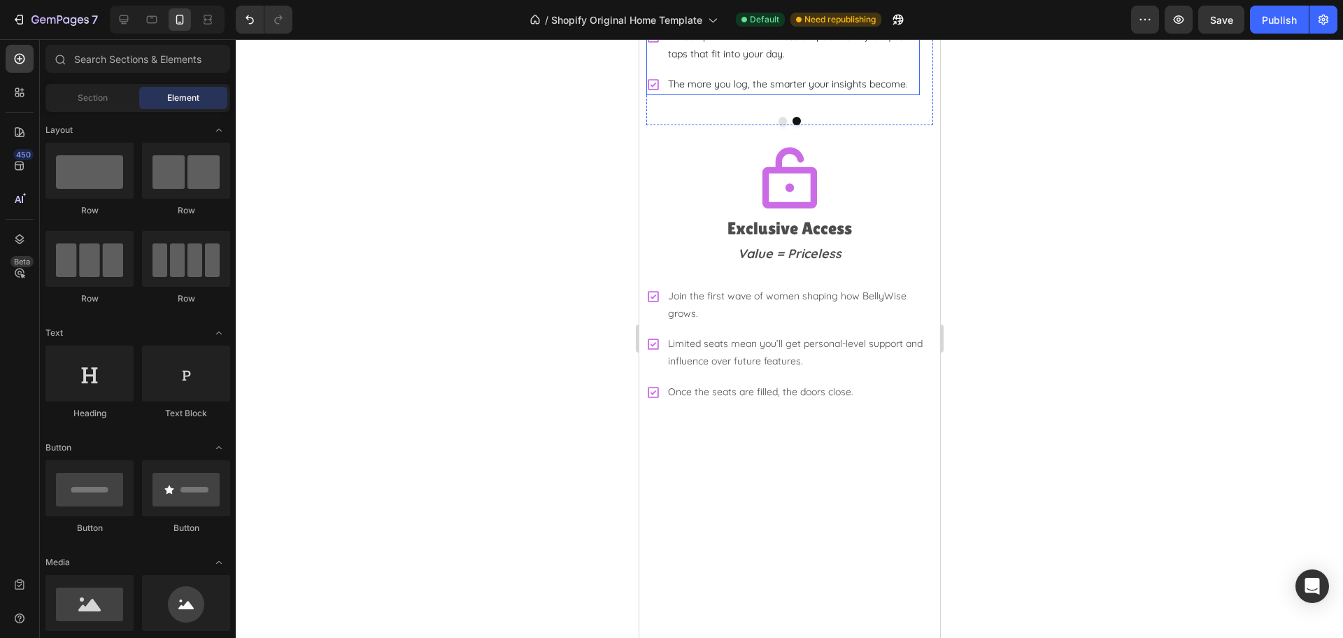
scroll to position [3356, 0]
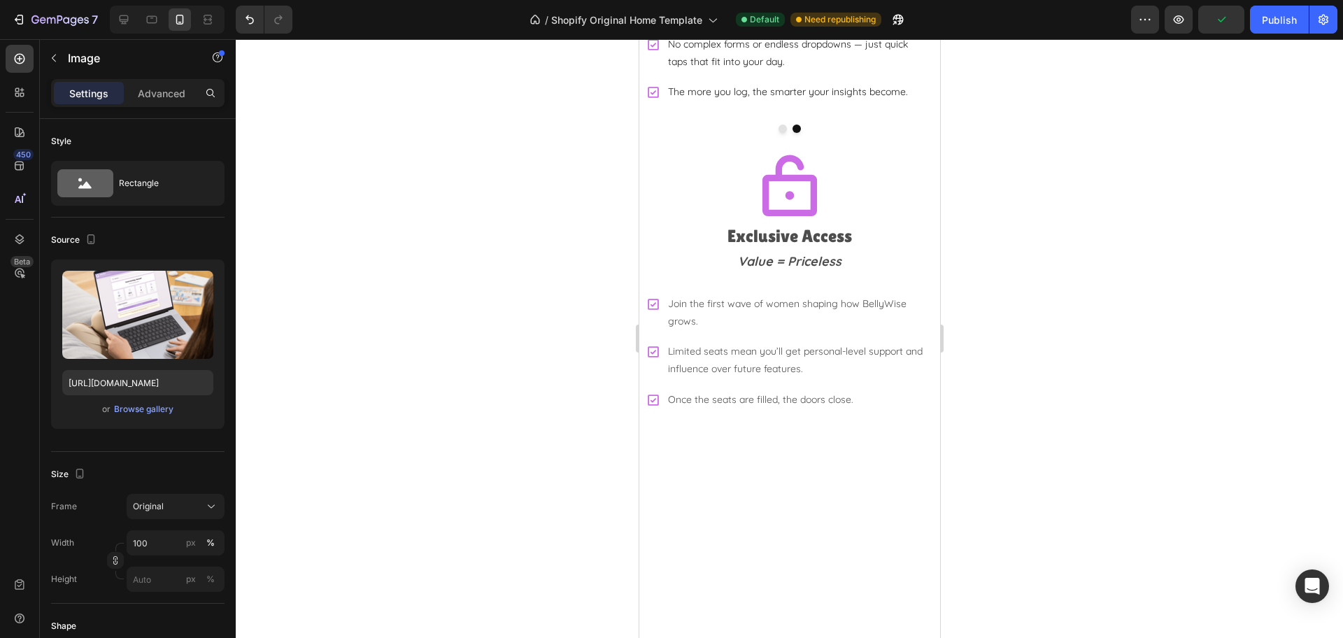
click at [1054, 310] on div at bounding box center [789, 338] width 1107 height 599
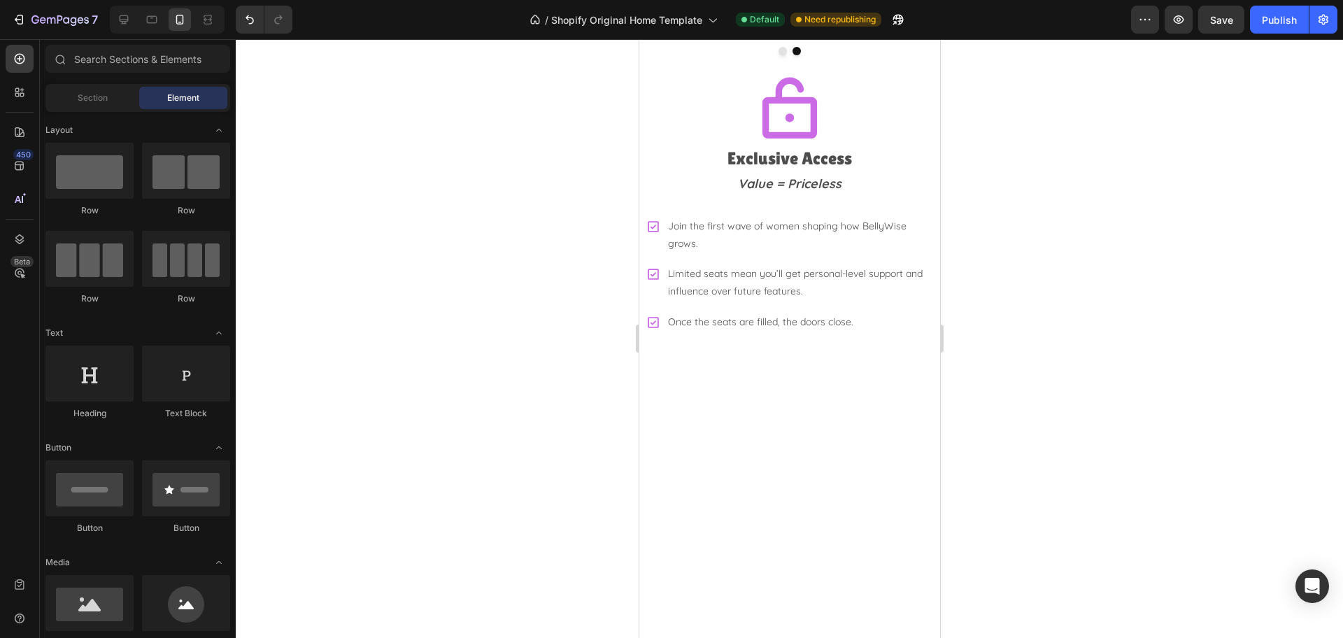
scroll to position [3443, 0]
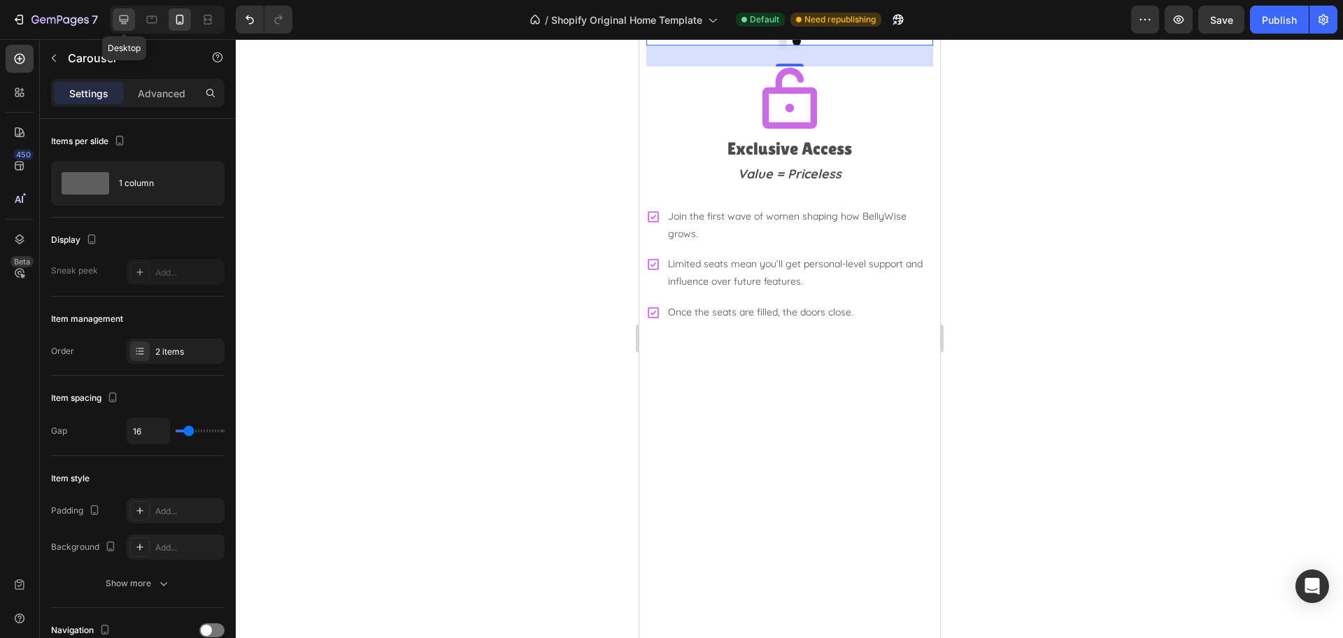
click at [118, 18] on icon at bounding box center [124, 20] width 14 height 14
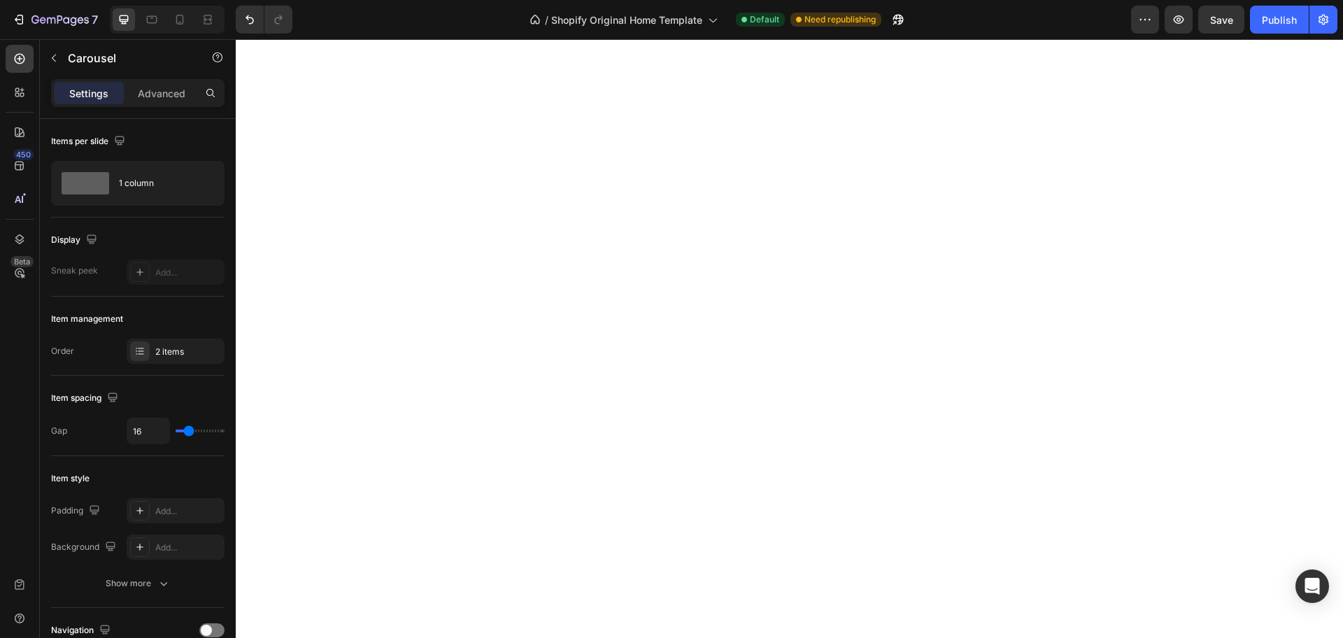
scroll to position [3807, 0]
click at [157, 102] on div "Advanced" at bounding box center [162, 93] width 70 height 22
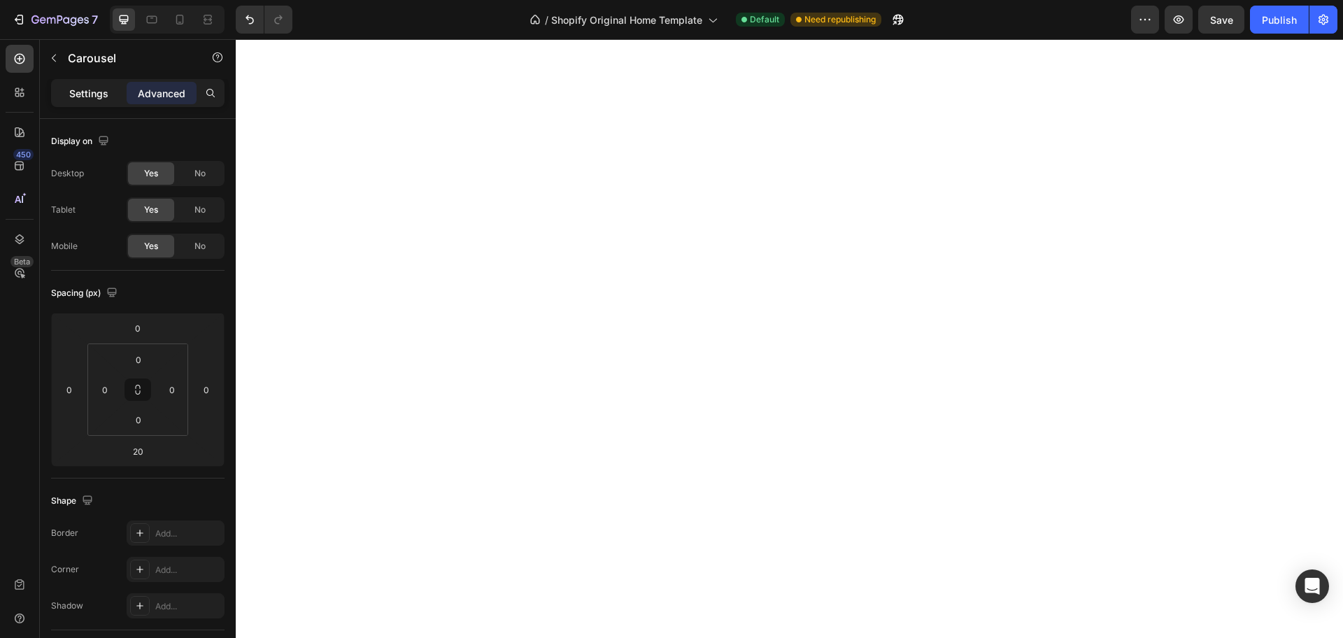
click at [76, 104] on div "Settings" at bounding box center [89, 93] width 70 height 22
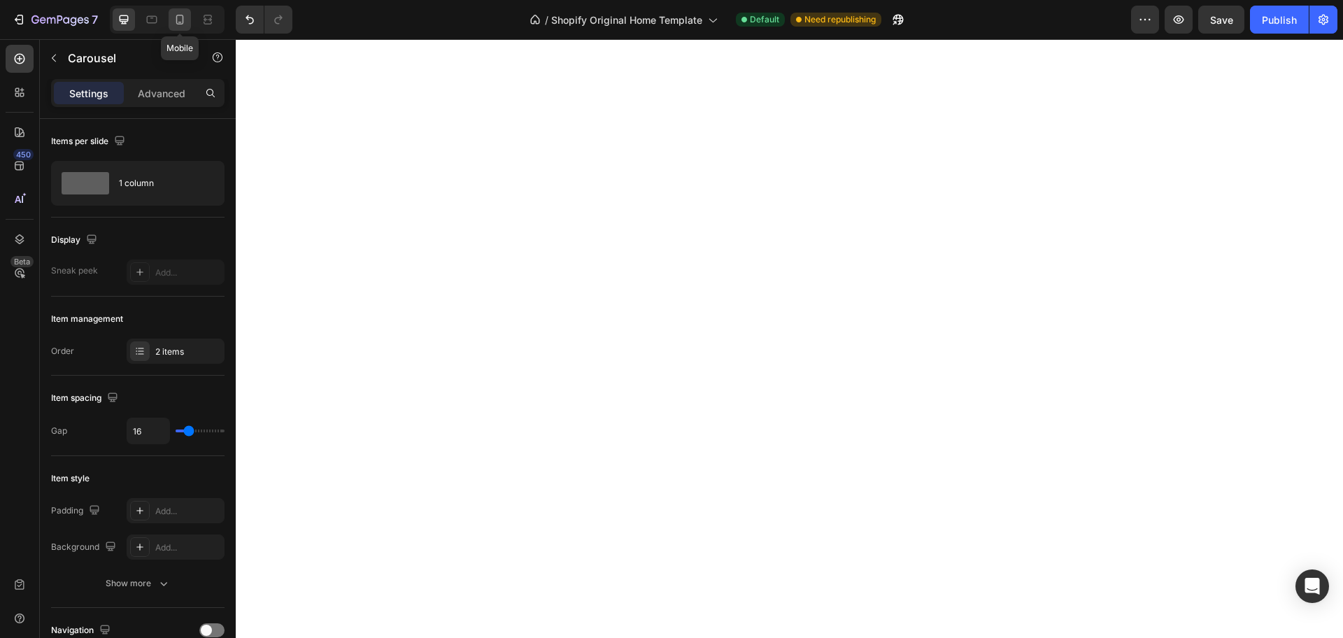
click at [185, 18] on icon at bounding box center [180, 20] width 14 height 14
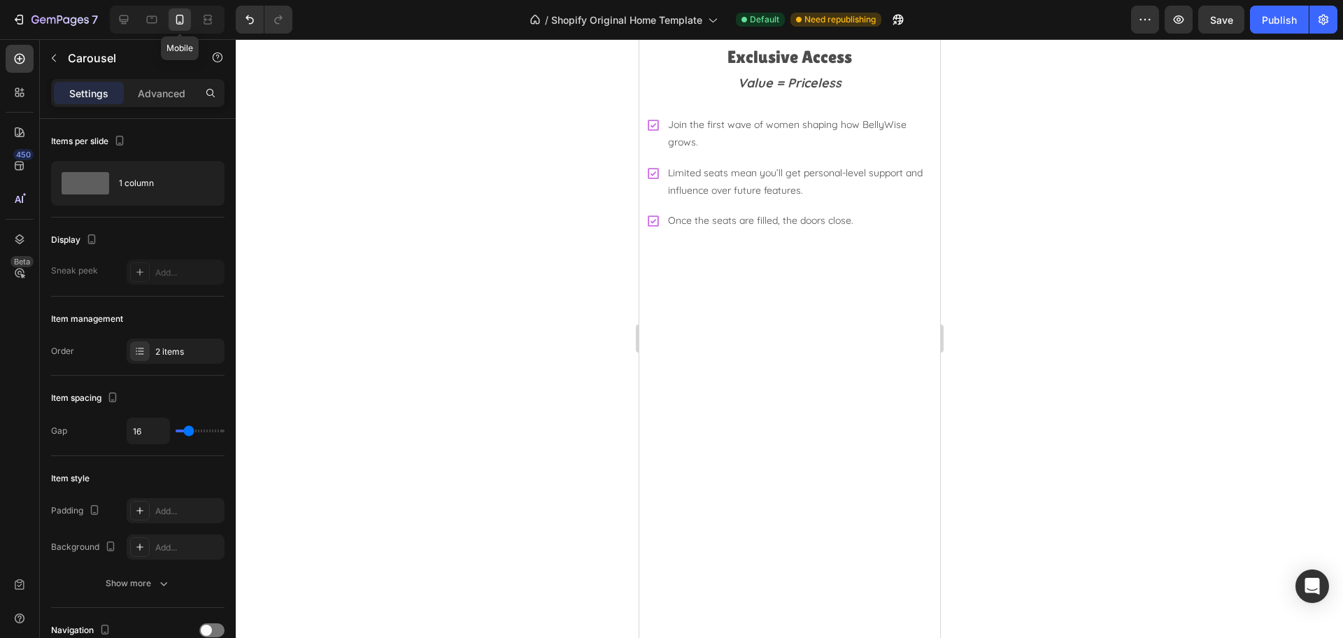
scroll to position [3294, 0]
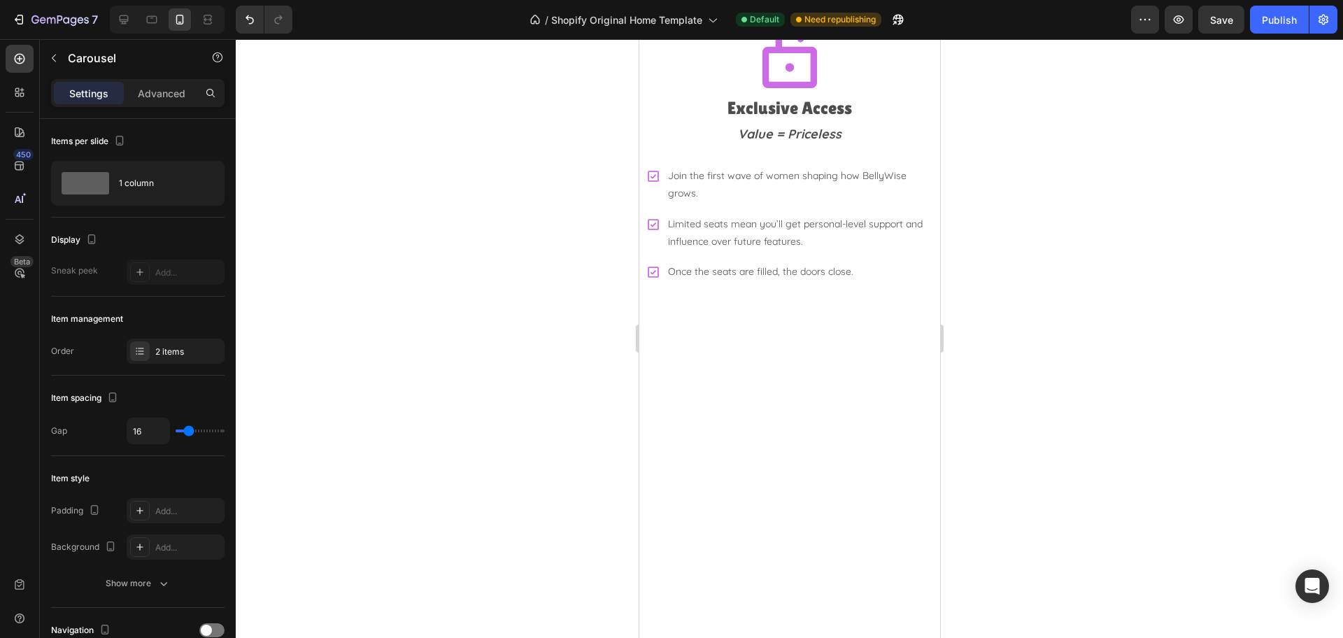
click at [1015, 318] on div at bounding box center [789, 338] width 1107 height 599
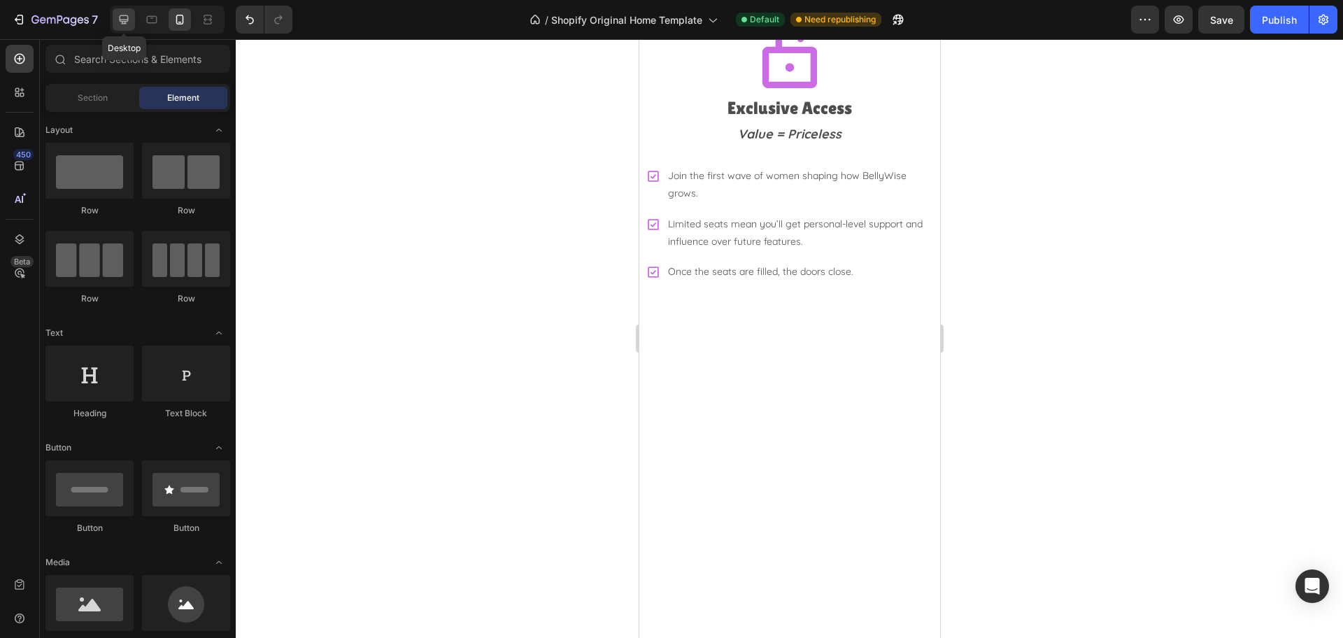
click at [126, 17] on icon at bounding box center [124, 20] width 14 height 14
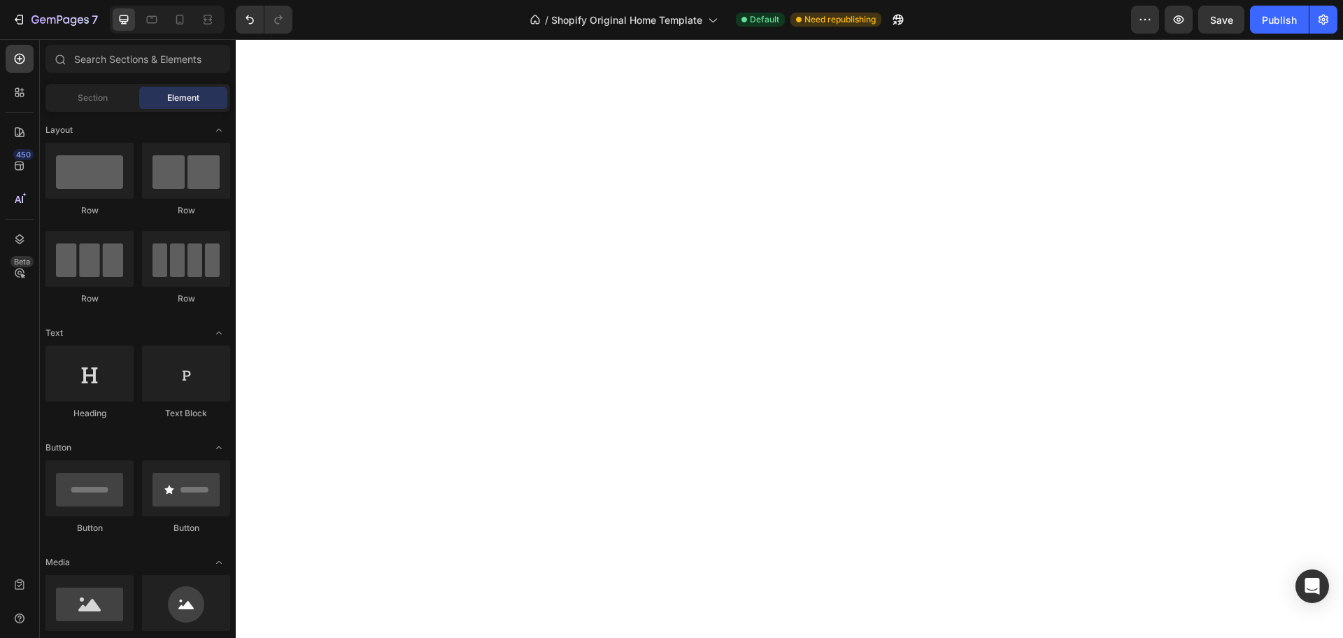
scroll to position [3856, 0]
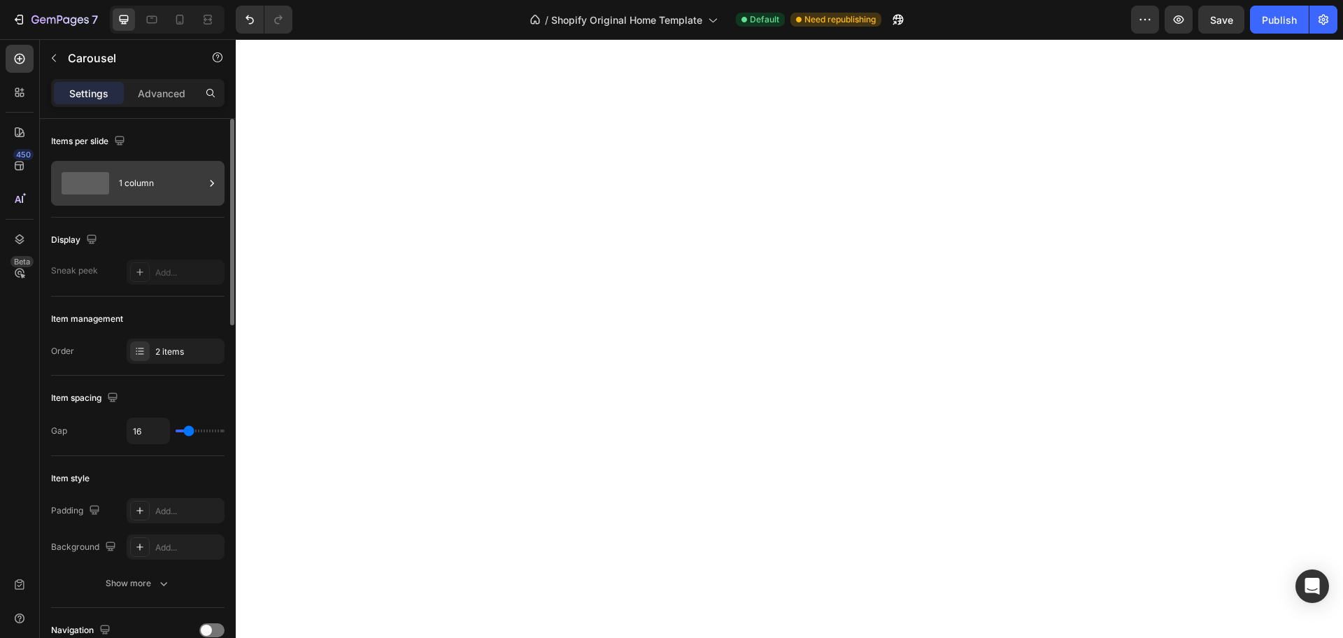
click at [194, 185] on div "1 column" at bounding box center [161, 183] width 85 height 32
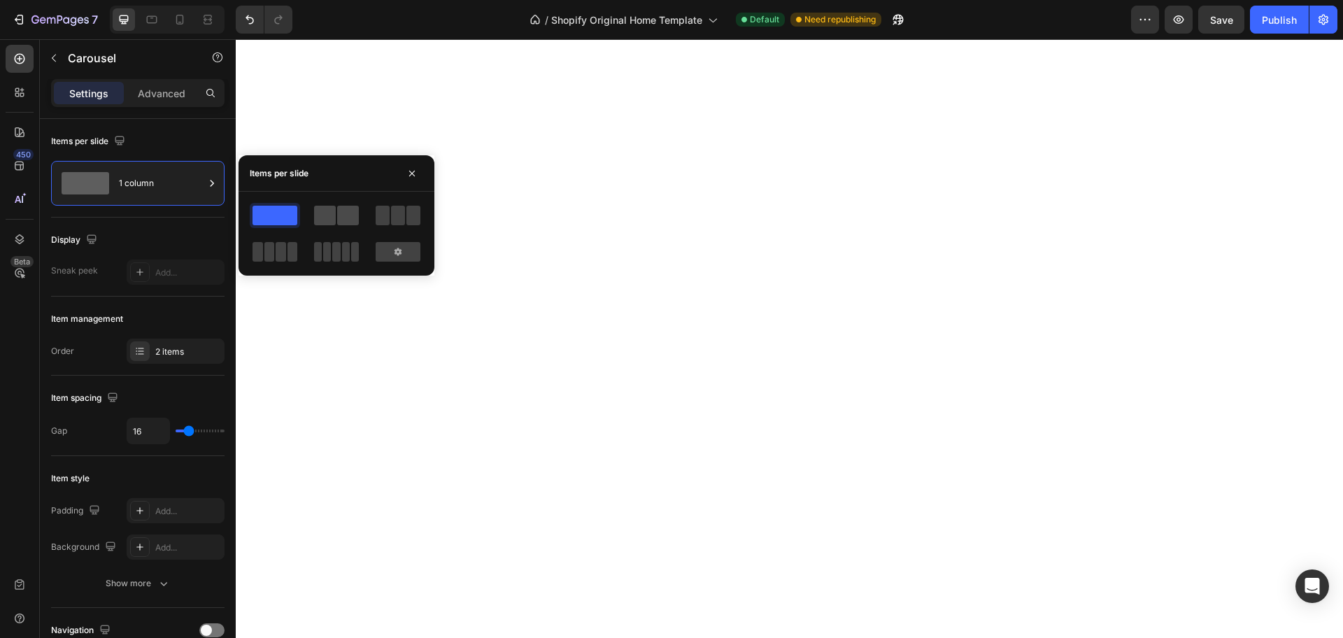
click at [332, 222] on span at bounding box center [325, 216] width 22 height 20
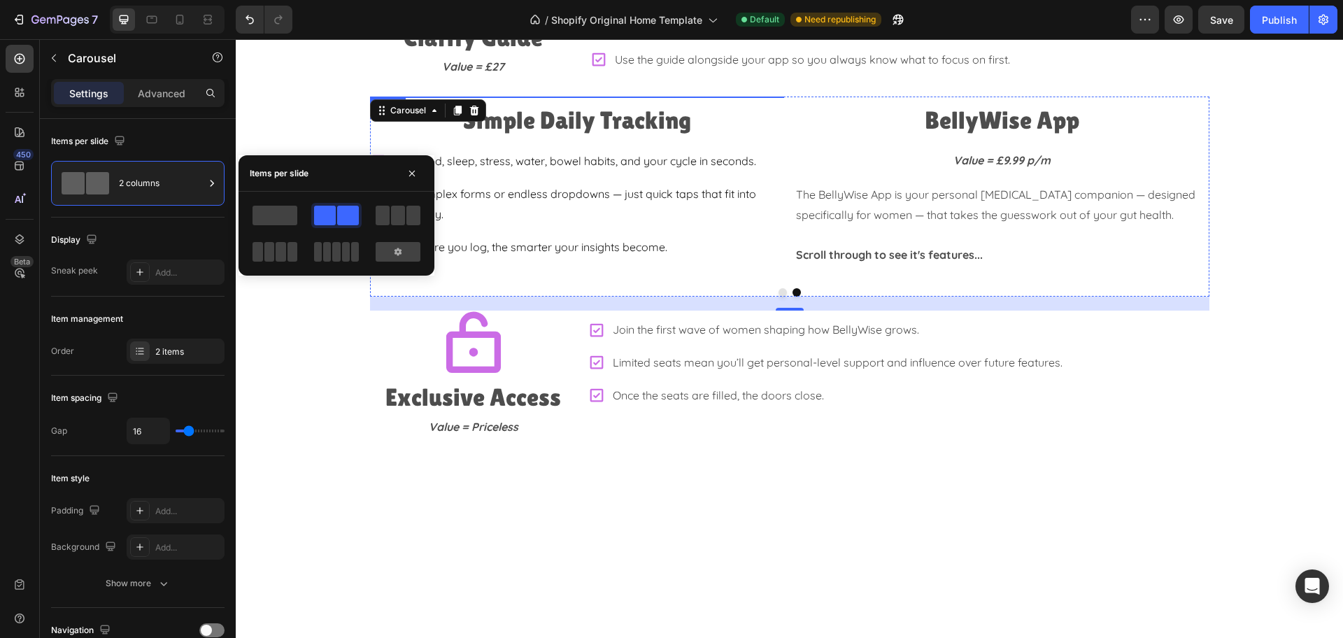
scroll to position [2807, 0]
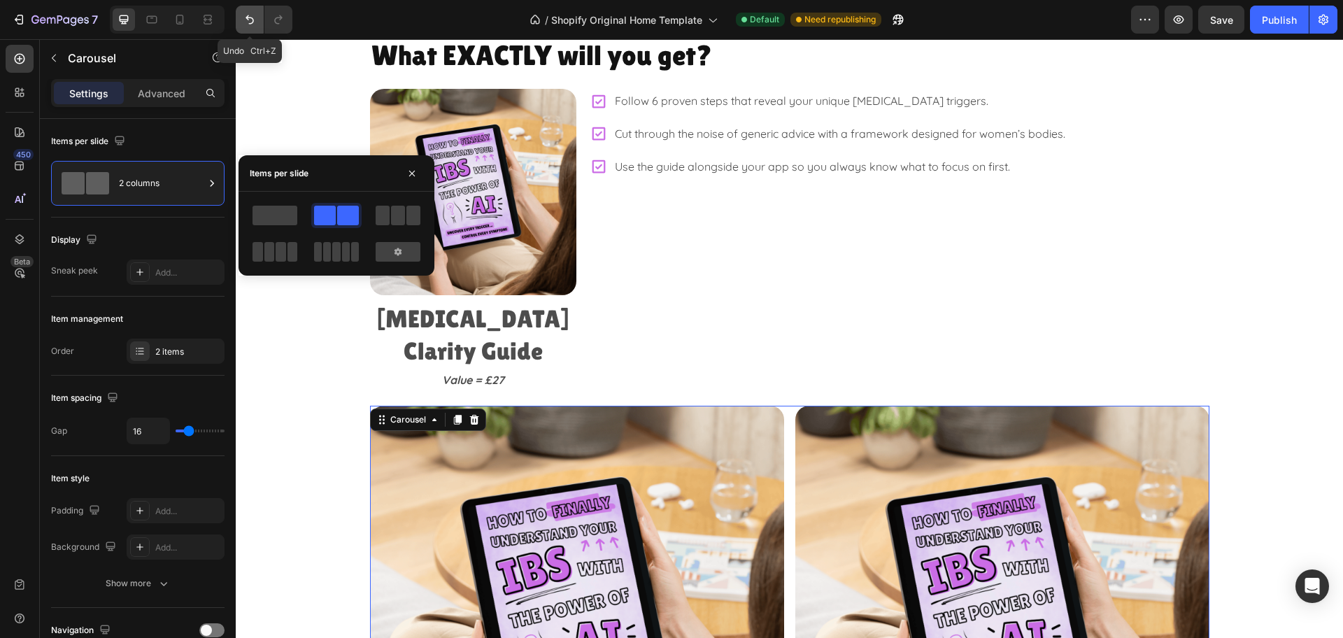
click at [257, 20] on icon "Undo/Redo" at bounding box center [250, 20] width 14 height 14
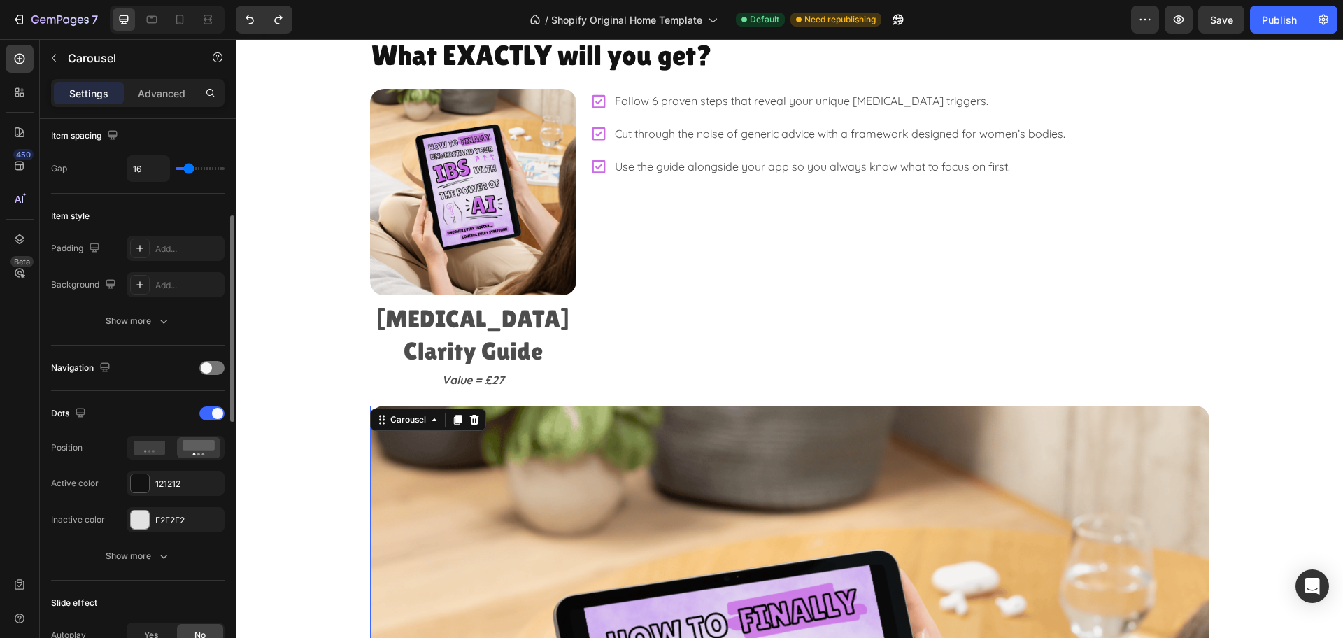
scroll to position [612, 0]
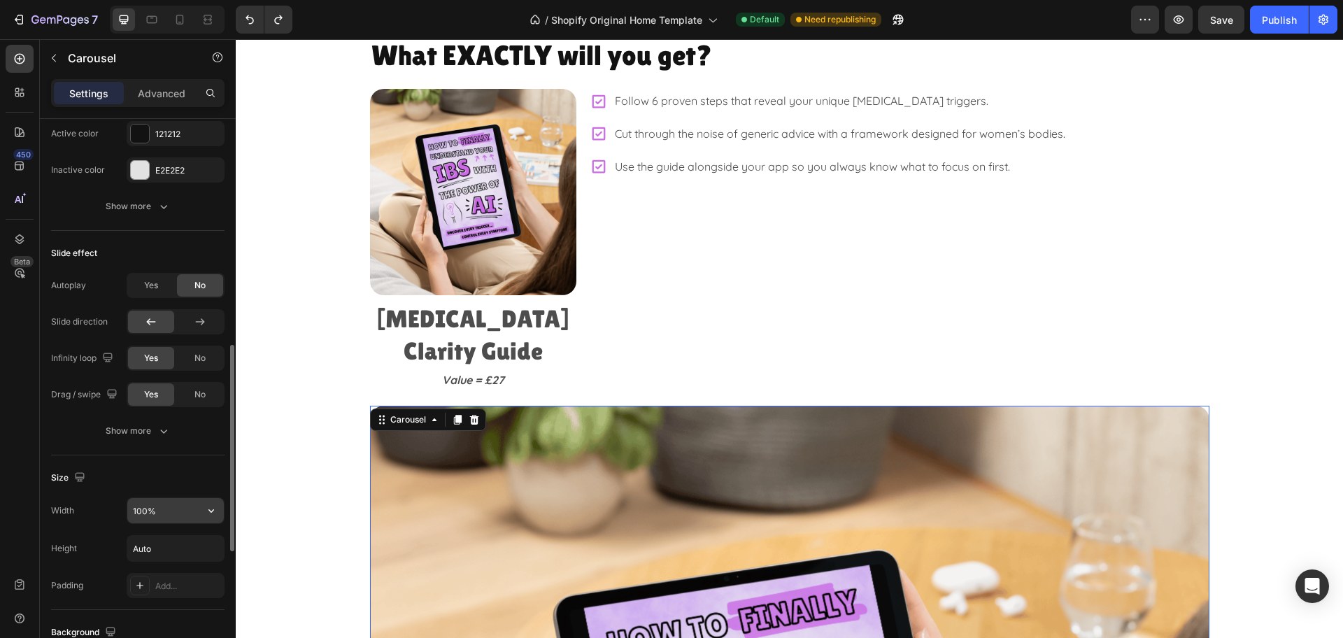
click at [172, 511] on input "100%" at bounding box center [175, 510] width 97 height 25
click at [204, 506] on icon "button" at bounding box center [211, 511] width 14 height 14
click at [154, 548] on span "Default" at bounding box center [146, 546] width 29 height 13
click at [171, 515] on input "1200" at bounding box center [175, 510] width 97 height 25
click at [211, 508] on icon "button" at bounding box center [211, 511] width 14 height 14
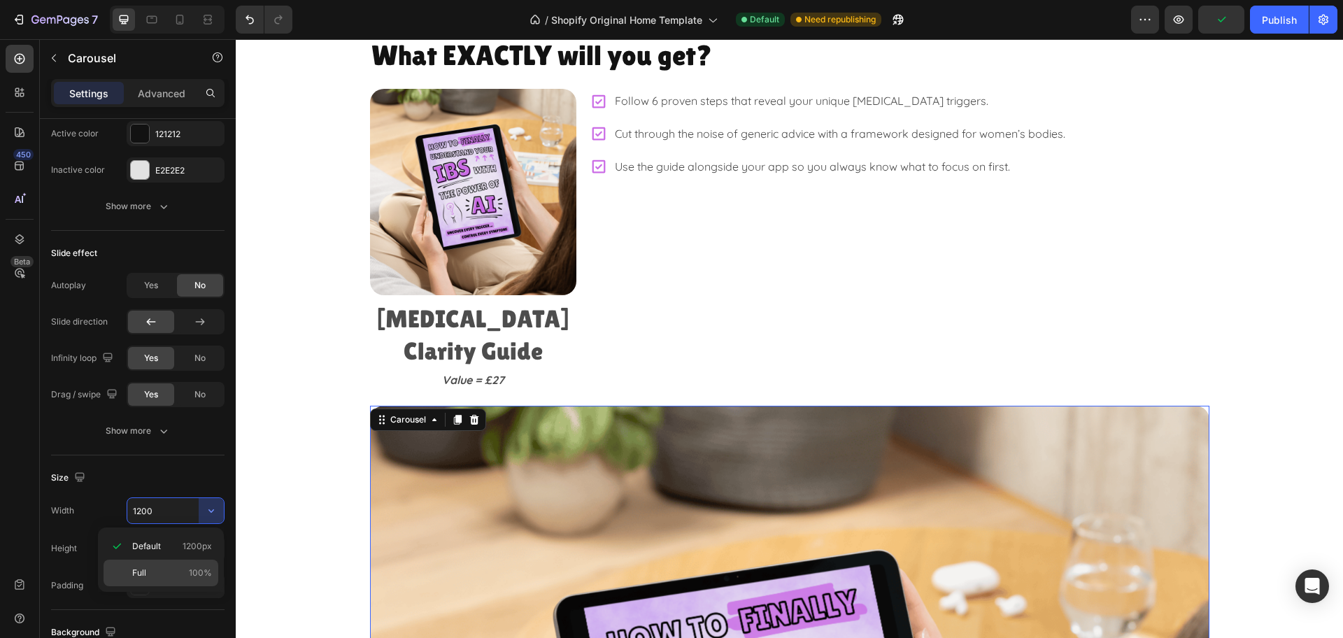
click at [151, 578] on p "Full 100%" at bounding box center [172, 573] width 80 height 13
click at [160, 504] on input "100%" at bounding box center [175, 510] width 97 height 25
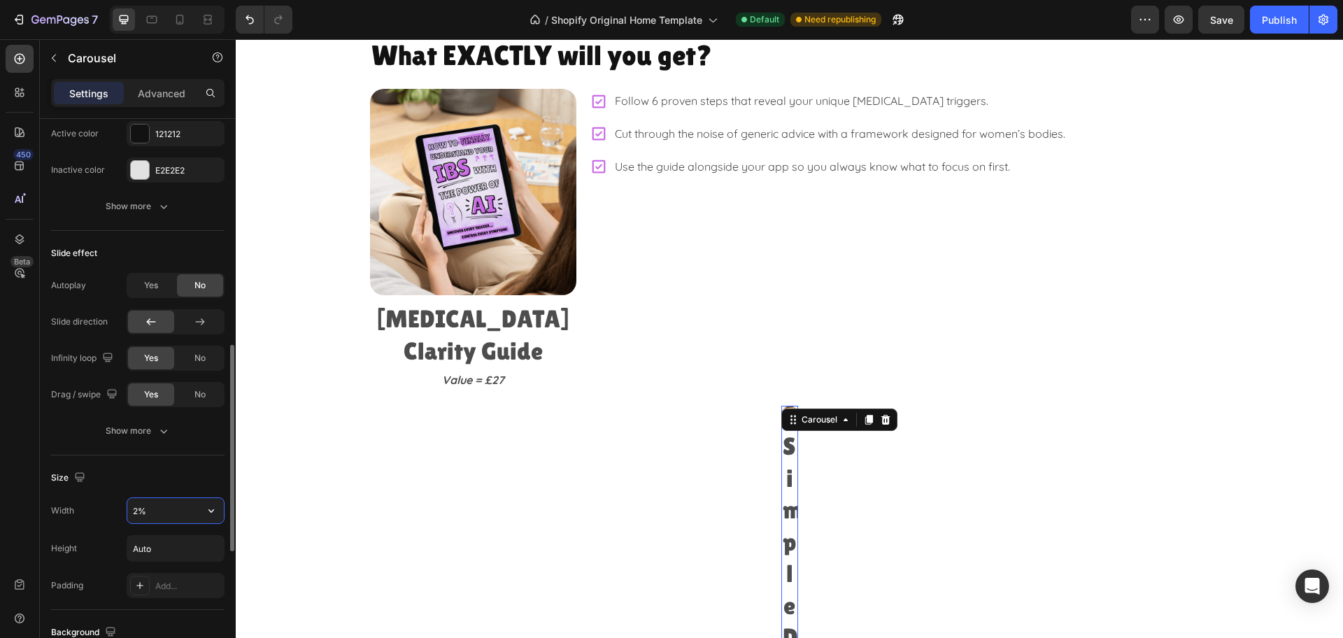
type input "20%"
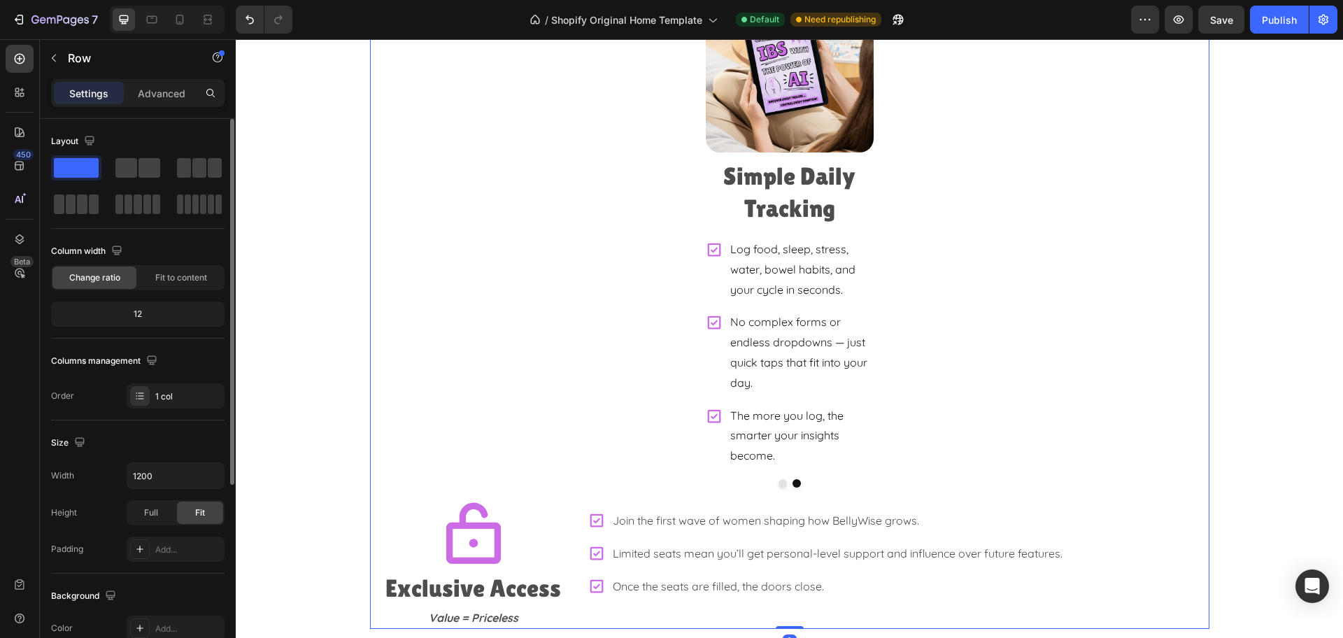
scroll to position [3069, 0]
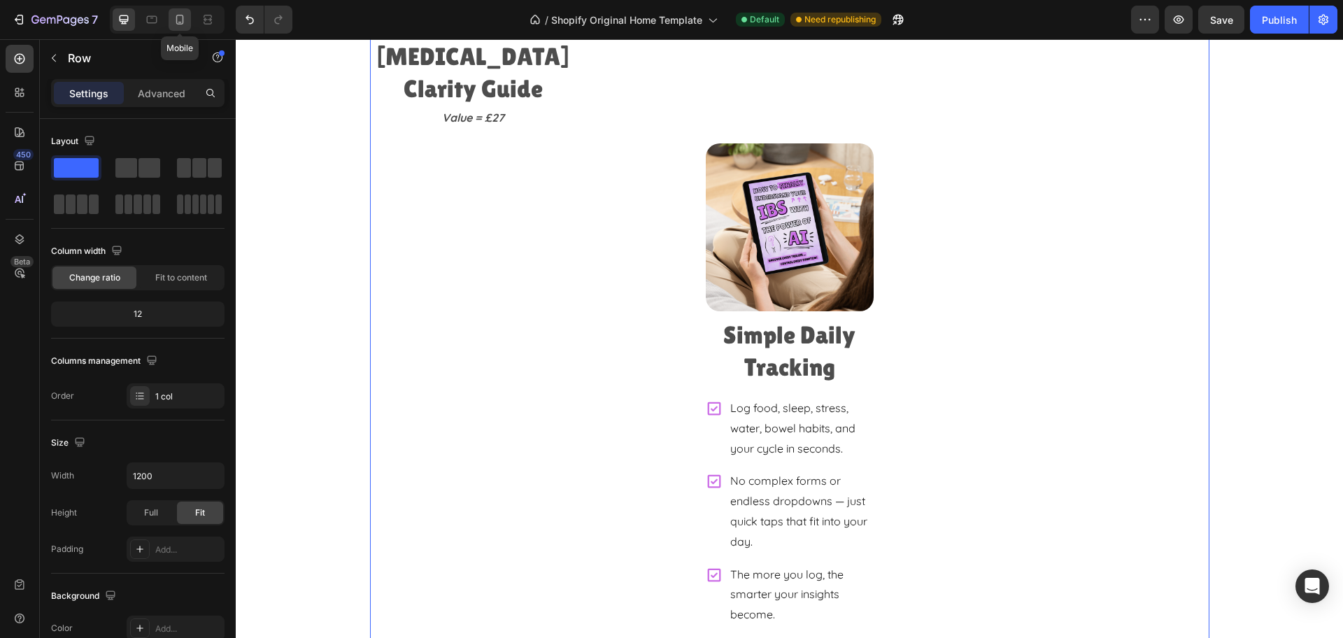
click at [173, 19] on div at bounding box center [180, 19] width 22 height 22
type input "100%"
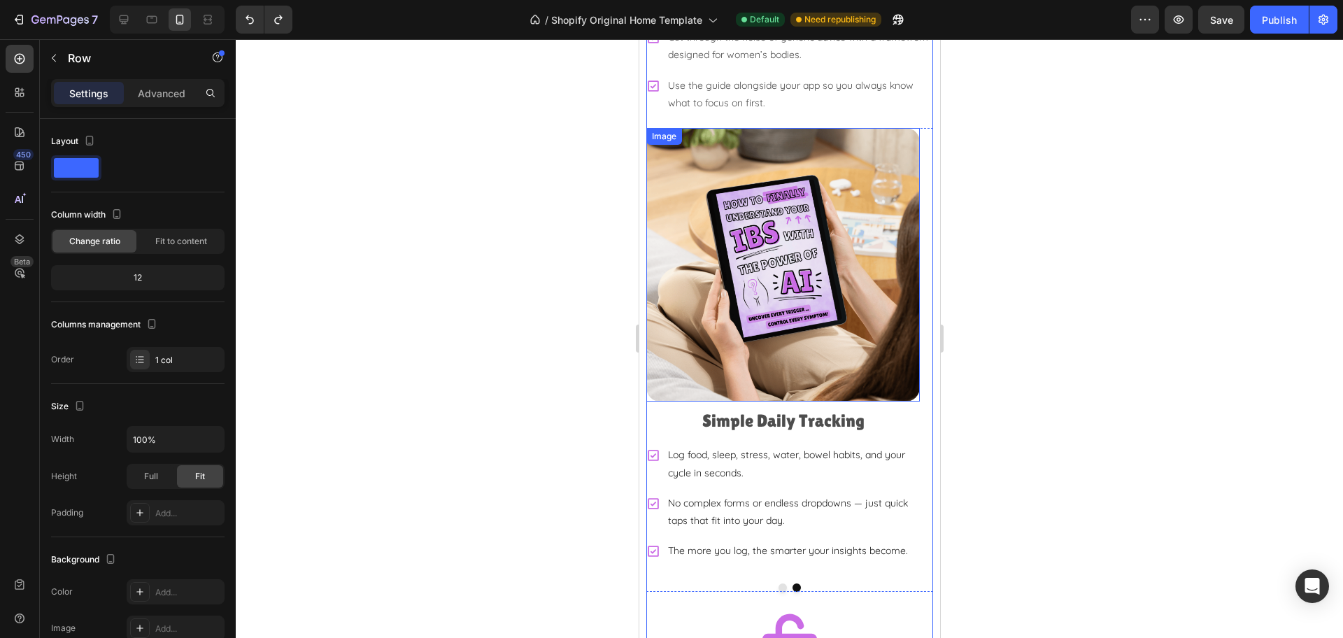
scroll to position [3545, 0]
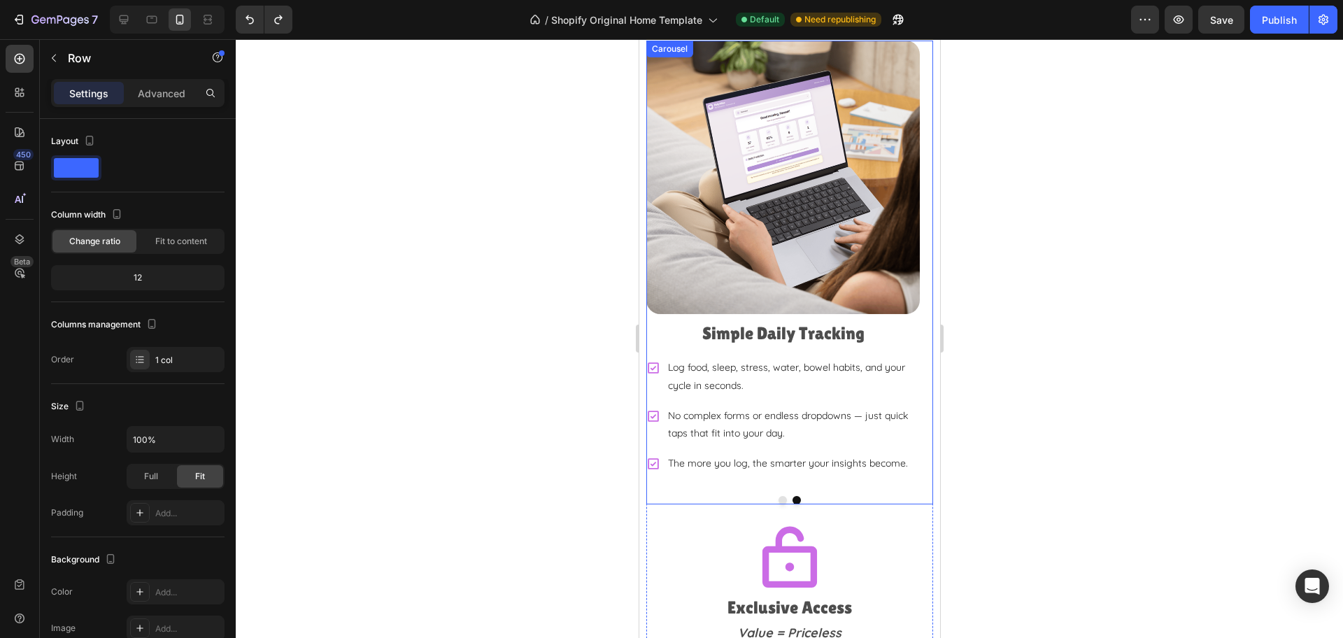
click at [892, 467] on div "Image Simple Daily Tracking Heading Log food, sleep, stress, water, bowel habit…" at bounding box center [782, 263] width 273 height 444
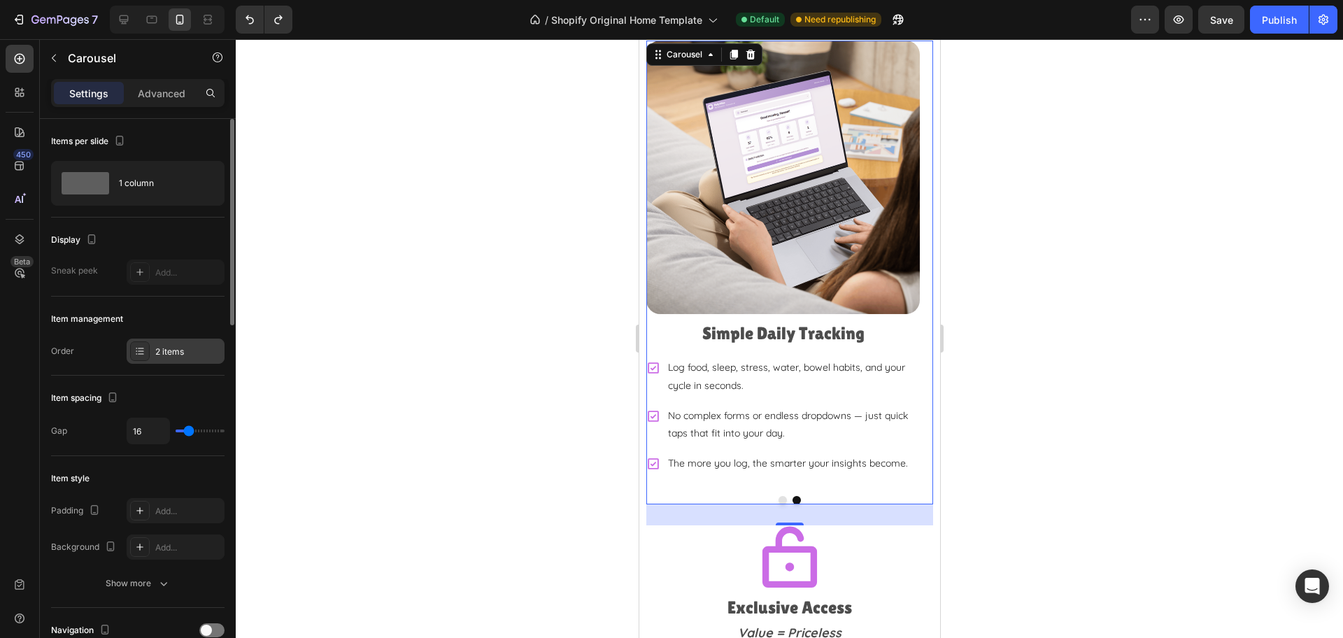
click at [189, 361] on div "2 items" at bounding box center [176, 351] width 98 height 25
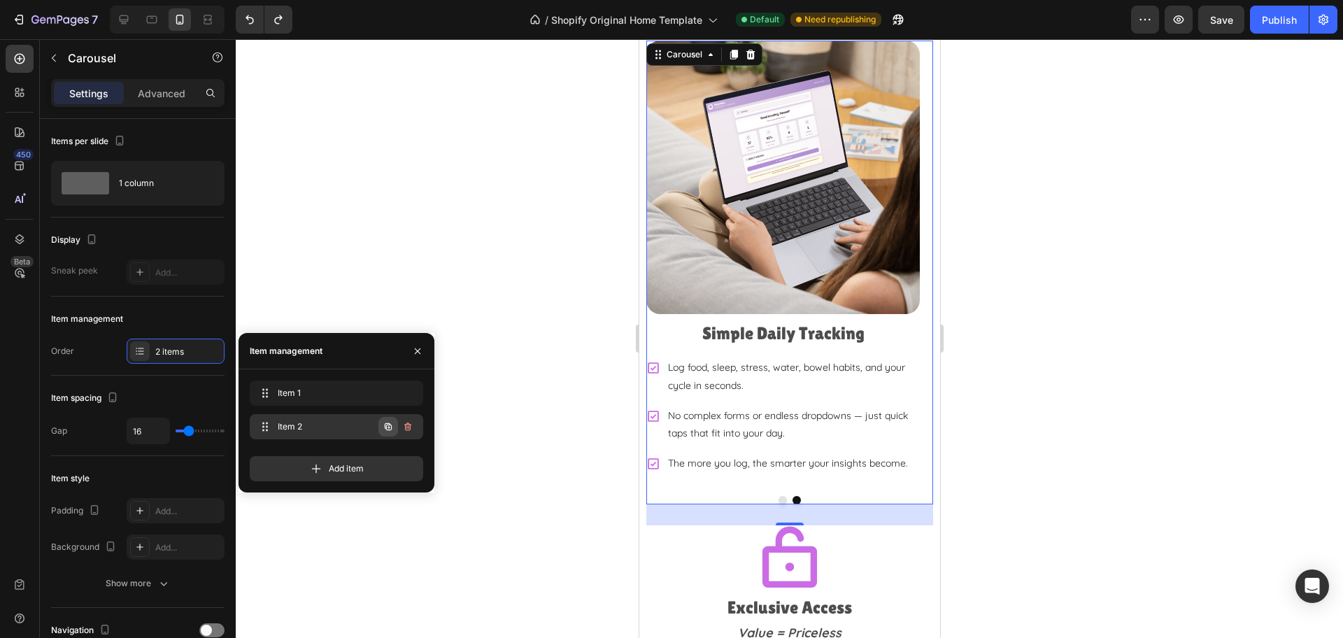
click at [389, 429] on icon "button" at bounding box center [388, 426] width 11 height 11
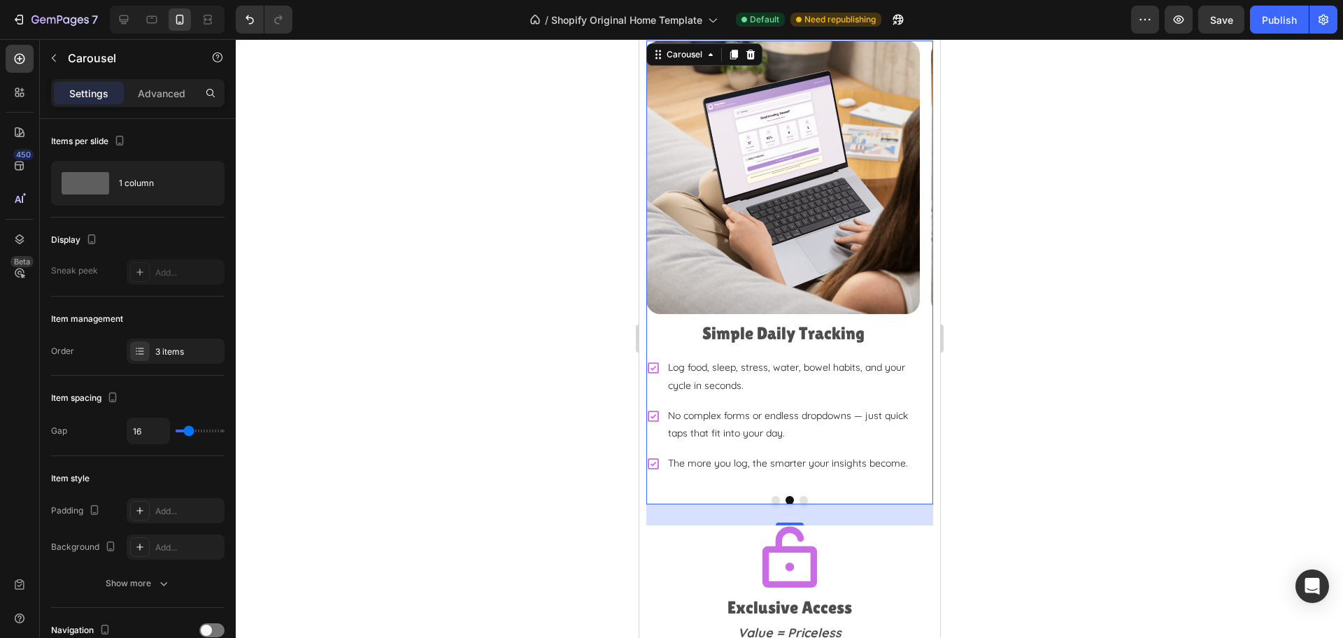
click at [799, 496] on button "Dot" at bounding box center [803, 500] width 8 height 8
click at [759, 321] on h2 "Simple Daily Tracking" at bounding box center [782, 334] width 273 height 26
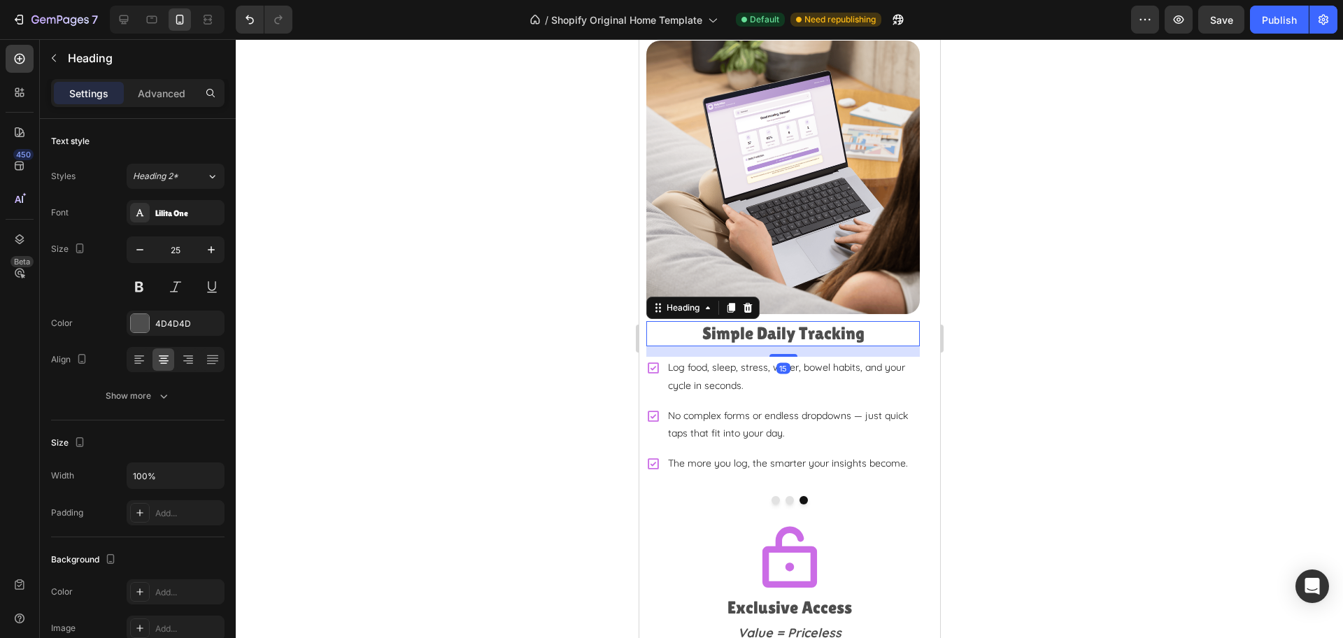
click at [710, 321] on h2 "Simple Daily Tracking" at bounding box center [782, 334] width 273 height 26
drag, startPoint x: 691, startPoint y: 319, endPoint x: 940, endPoint y: 306, distance: 249.3
click at [939, 306] on html "iPhone 15 Pro Max ( 430 px) iPhone 13 Mini iPhone 13 Pro iPhone 11 Pro Max iPho…" at bounding box center [789, 64] width 301 height 7139
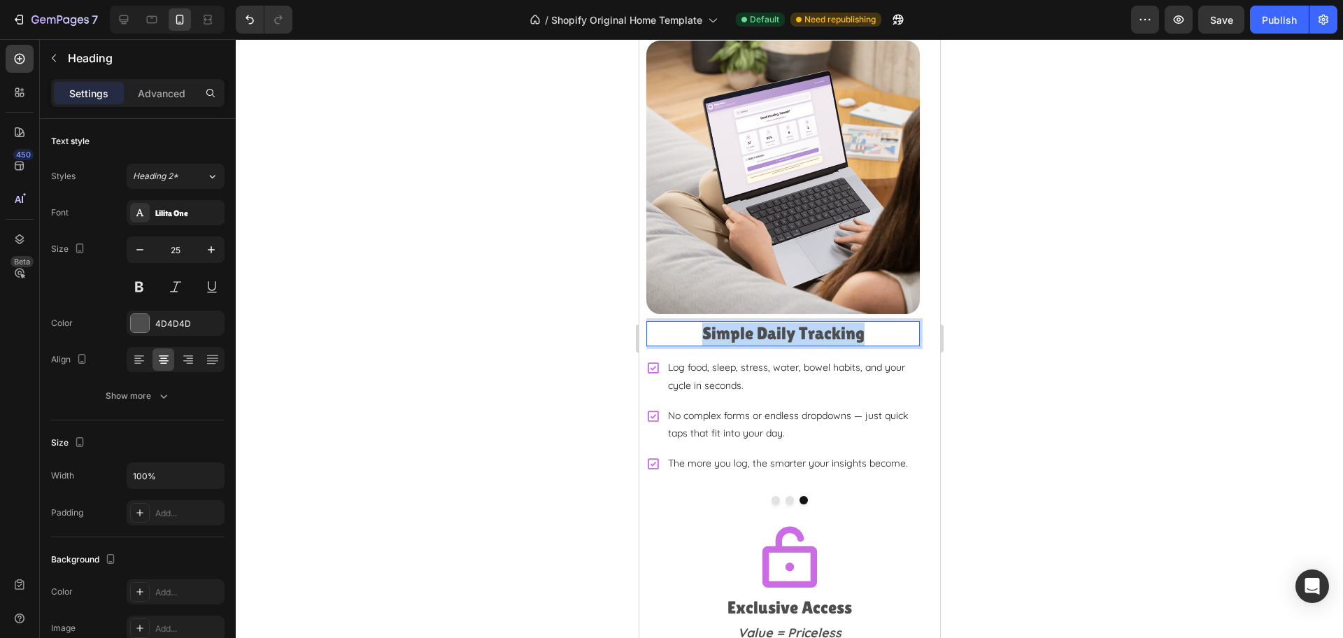
drag, startPoint x: 694, startPoint y: 316, endPoint x: 902, endPoint y: 319, distance: 207.7
click at [902, 322] on p "Simple Daily Tracking" at bounding box center [782, 333] width 271 height 23
click at [720, 360] on p "Log food, sleep, stress, water, bowel habits, and your cycle in seconds." at bounding box center [792, 376] width 250 height 35
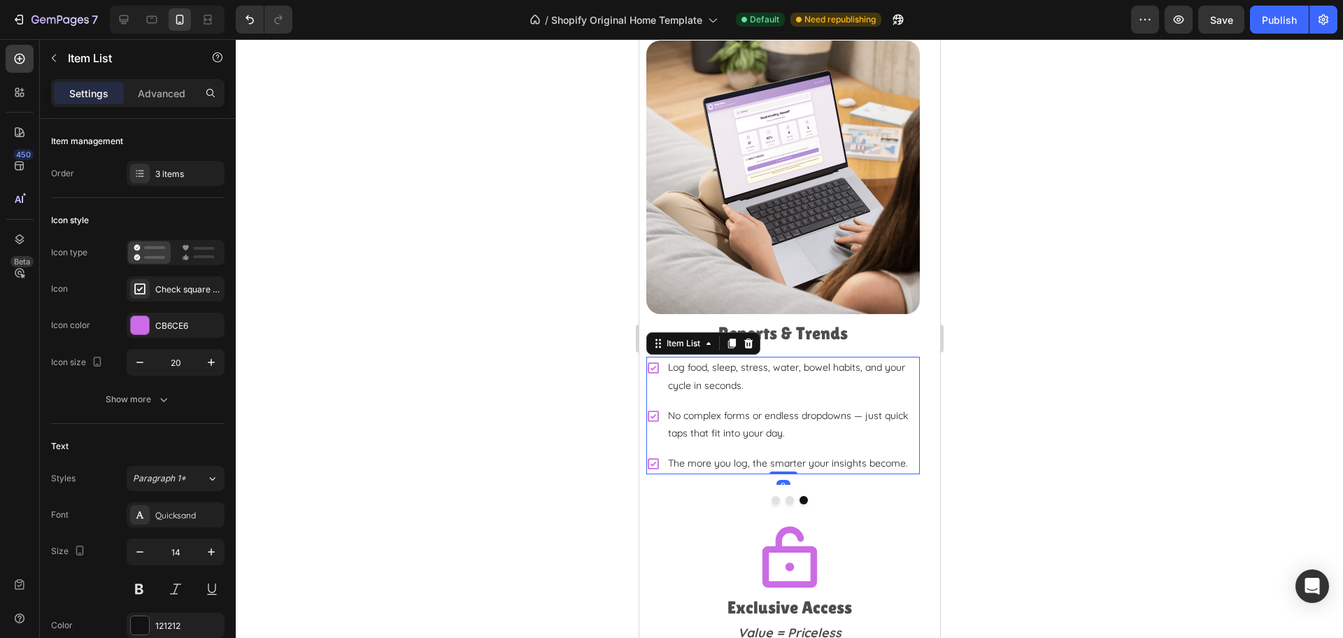
click at [749, 365] on p "Log food, sleep, stress, water, bowel habits, and your cycle in seconds." at bounding box center [792, 376] width 250 height 35
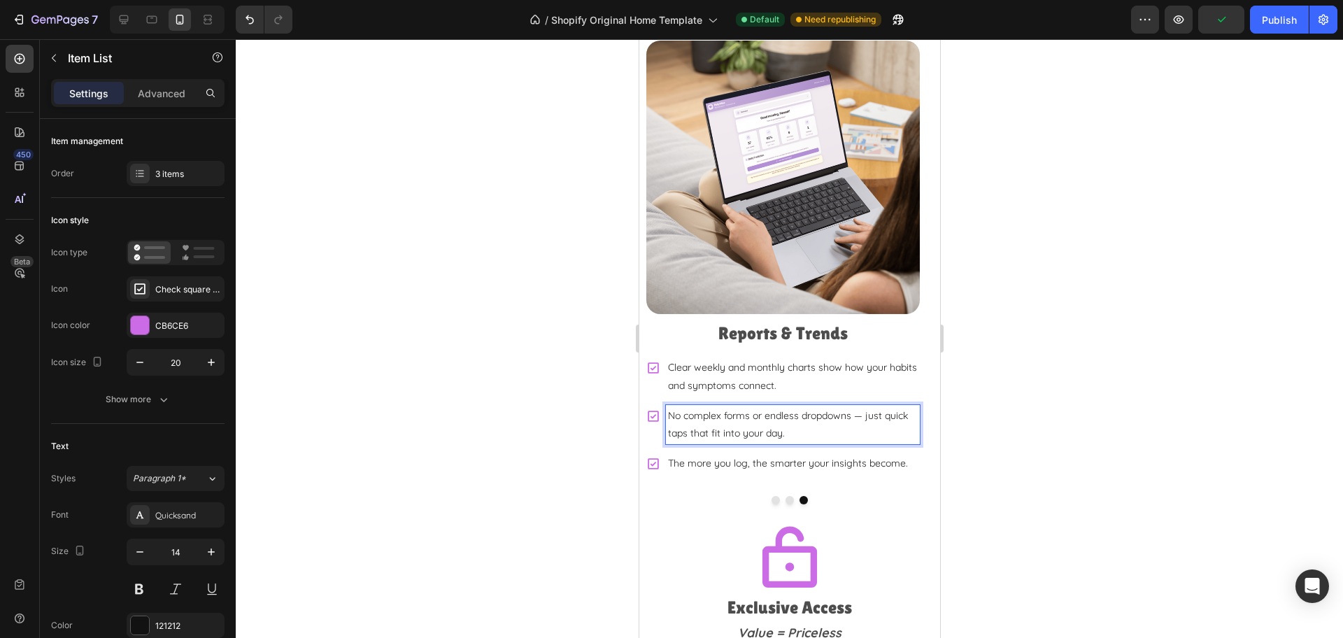
click at [754, 407] on p "No complex forms or endless dropdowns — just quick taps that fit into your day." at bounding box center [792, 424] width 250 height 35
drag, startPoint x: 813, startPoint y: 422, endPoint x: 651, endPoint y: 401, distance: 163.6
click at [651, 405] on div "No complex forms or endless dropdowns — just quick taps that fit into your day." at bounding box center [782, 424] width 273 height 39
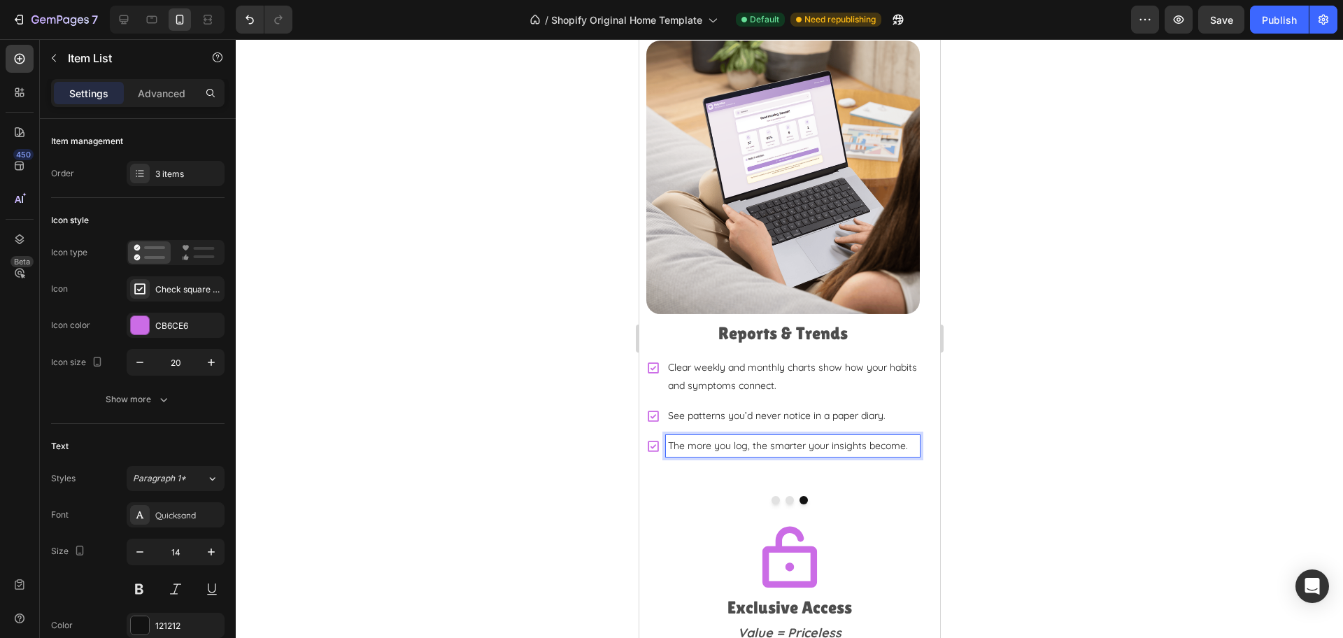
click at [786, 437] on p "The more you log, the smarter your insights become." at bounding box center [792, 445] width 250 height 17
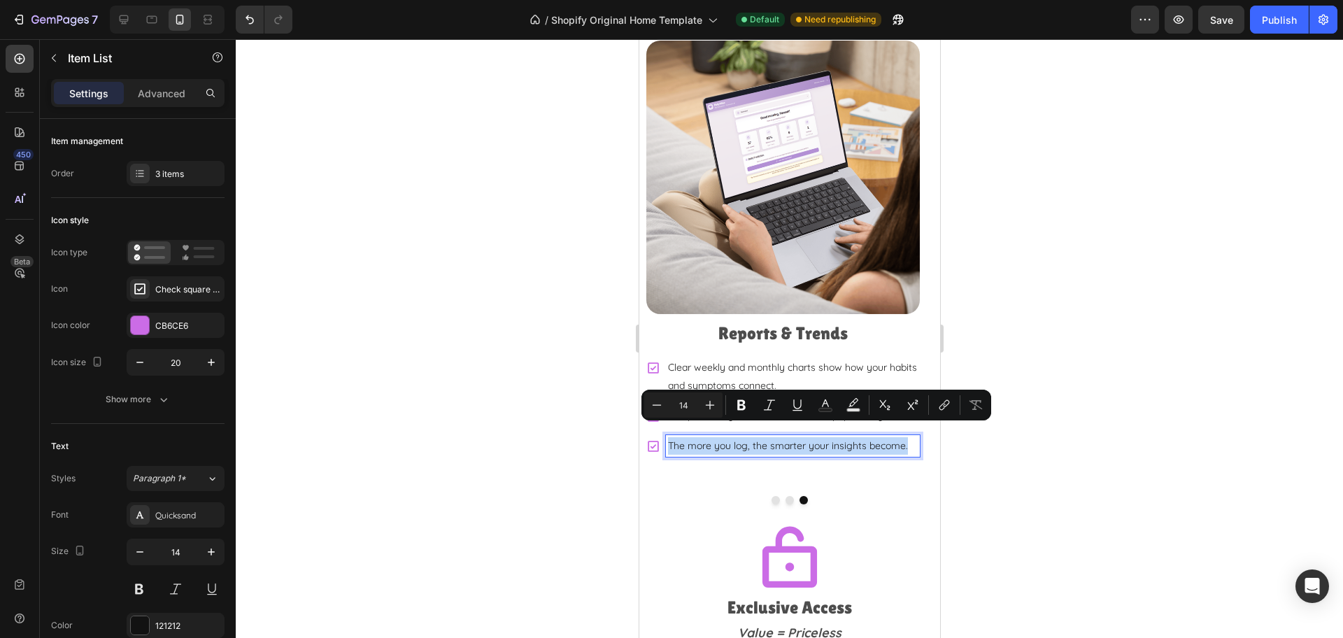
drag, startPoint x: 664, startPoint y: 431, endPoint x: 911, endPoint y: 432, distance: 246.2
click at [911, 435] on div "The more you log, the smarter your insights become." at bounding box center [792, 446] width 254 height 22
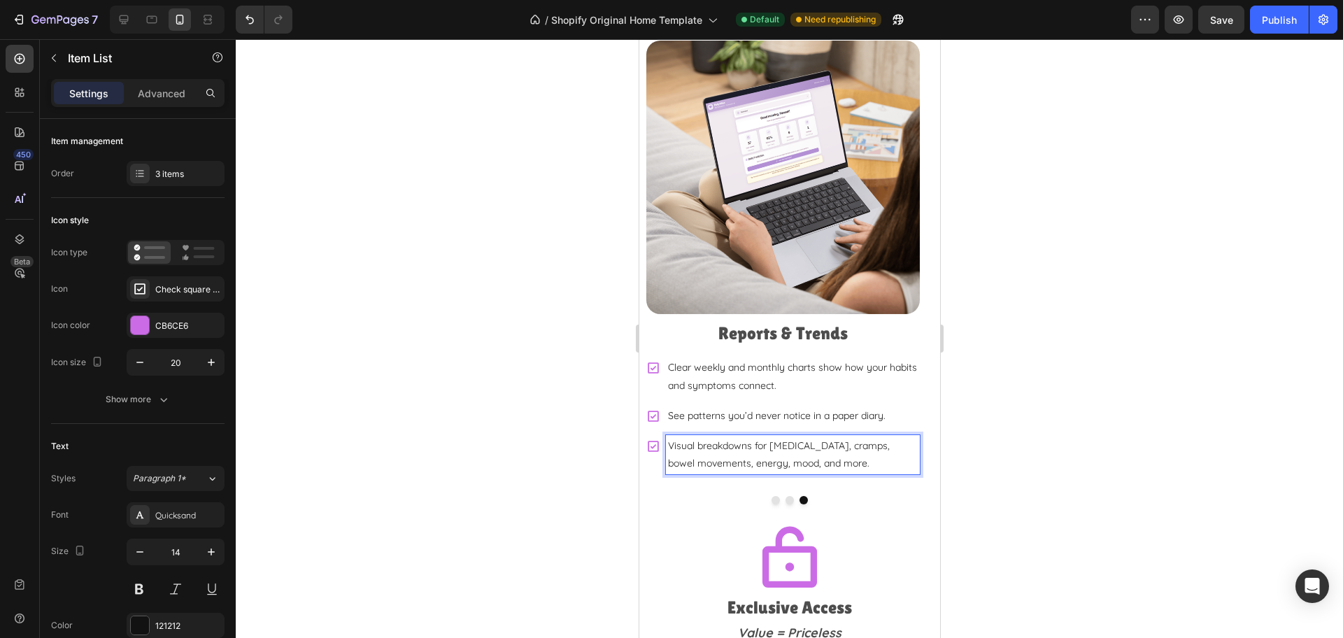
click at [1039, 450] on div at bounding box center [789, 338] width 1107 height 599
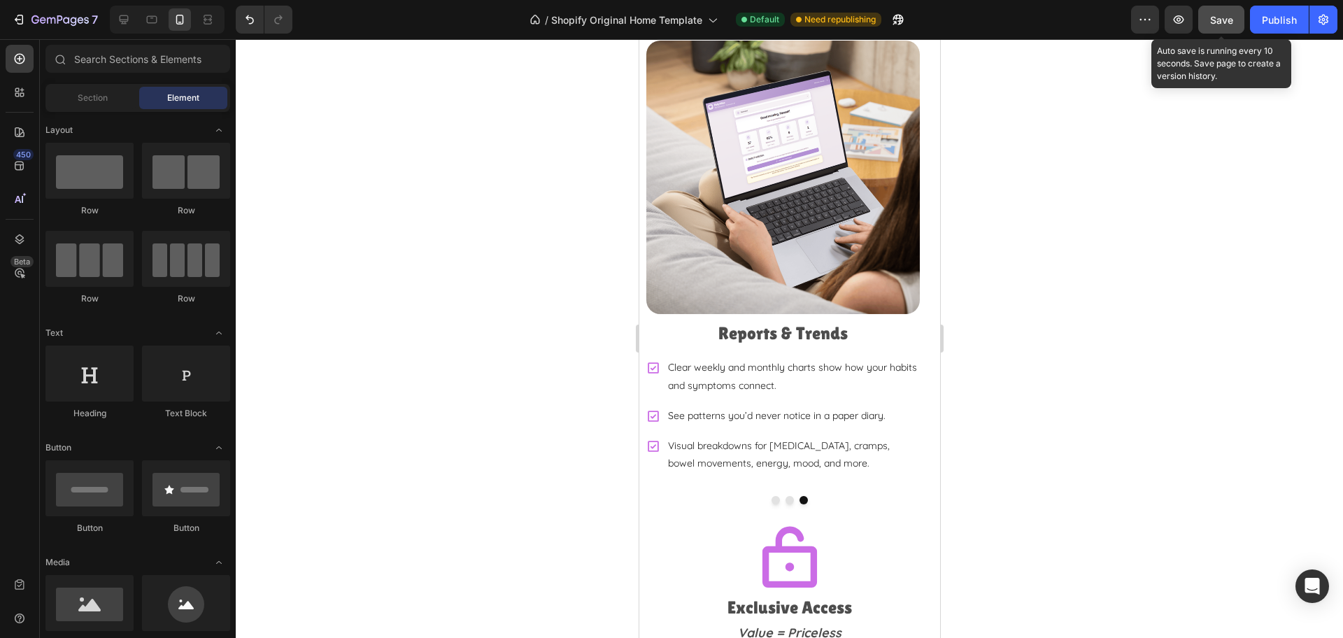
click at [1222, 19] on span "Save" at bounding box center [1221, 20] width 23 height 12
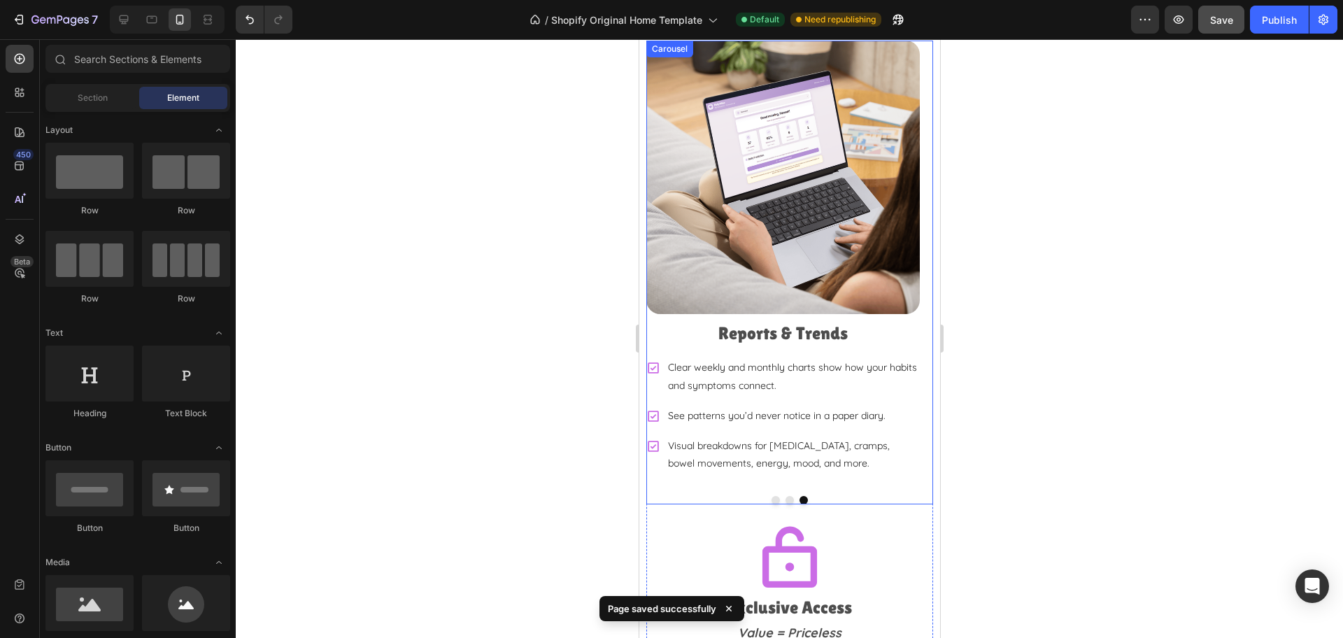
click at [771, 496] on button "Dot" at bounding box center [775, 500] width 8 height 8
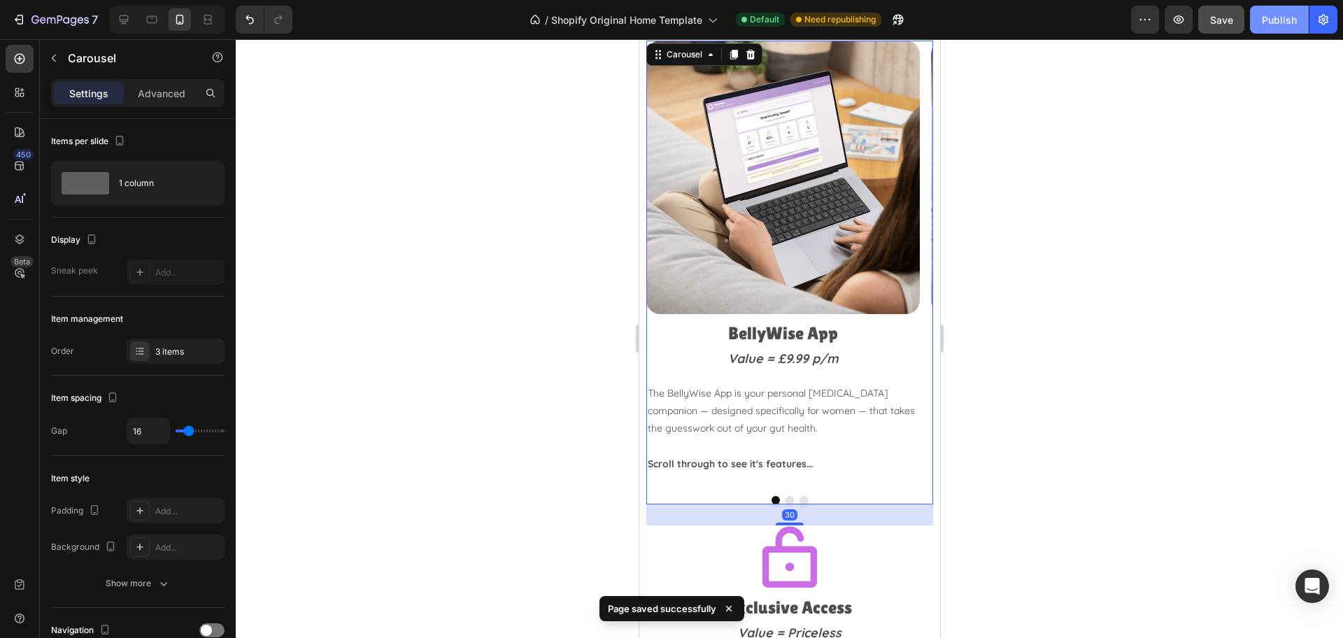
click at [1268, 11] on button "Publish" at bounding box center [1279, 20] width 59 height 28
